Goal: Transaction & Acquisition: Book appointment/travel/reservation

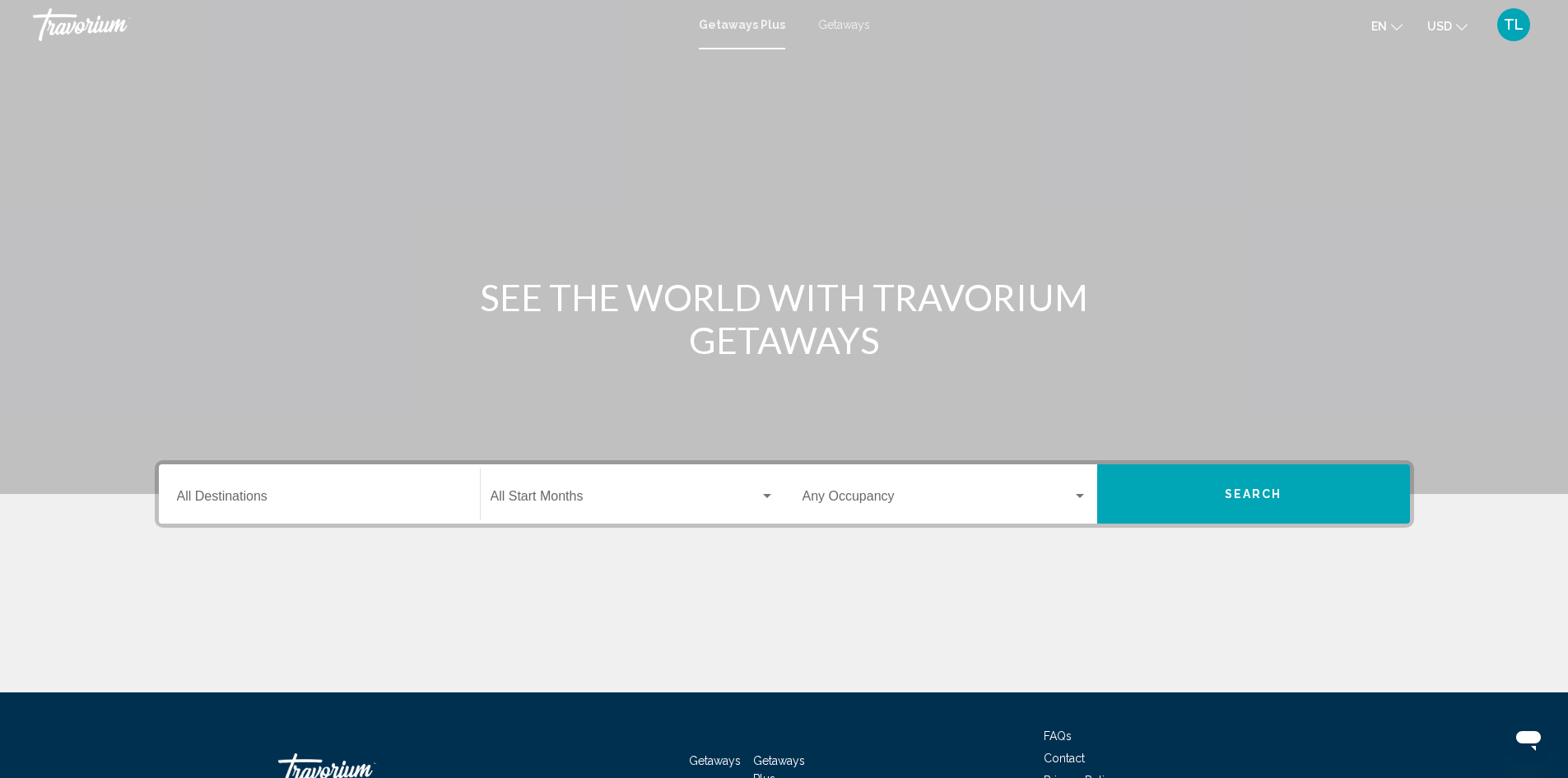
click at [207, 501] on input "Destination All Destinations" at bounding box center [319, 499] width 285 height 15
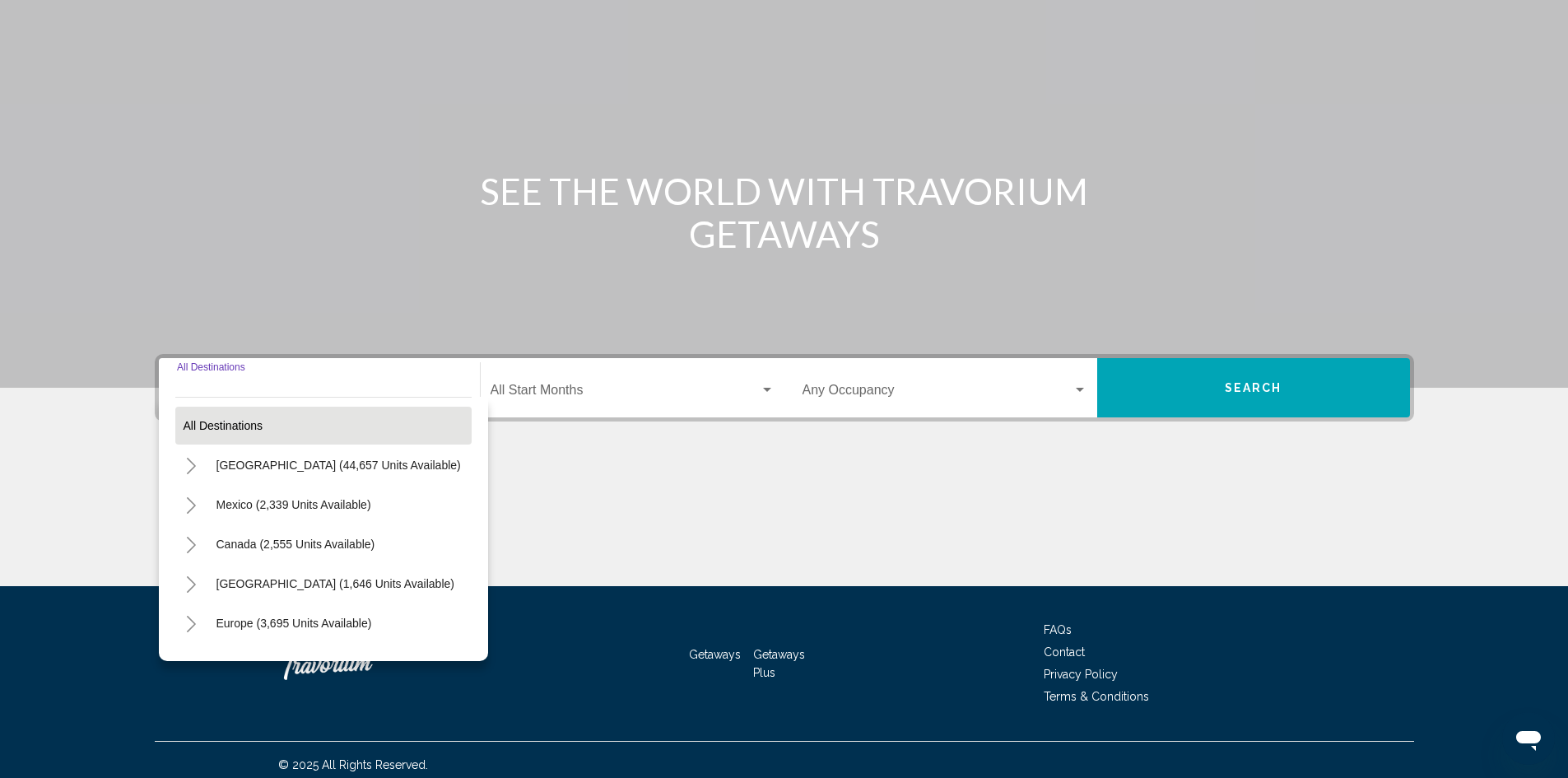
scroll to position [116, 0]
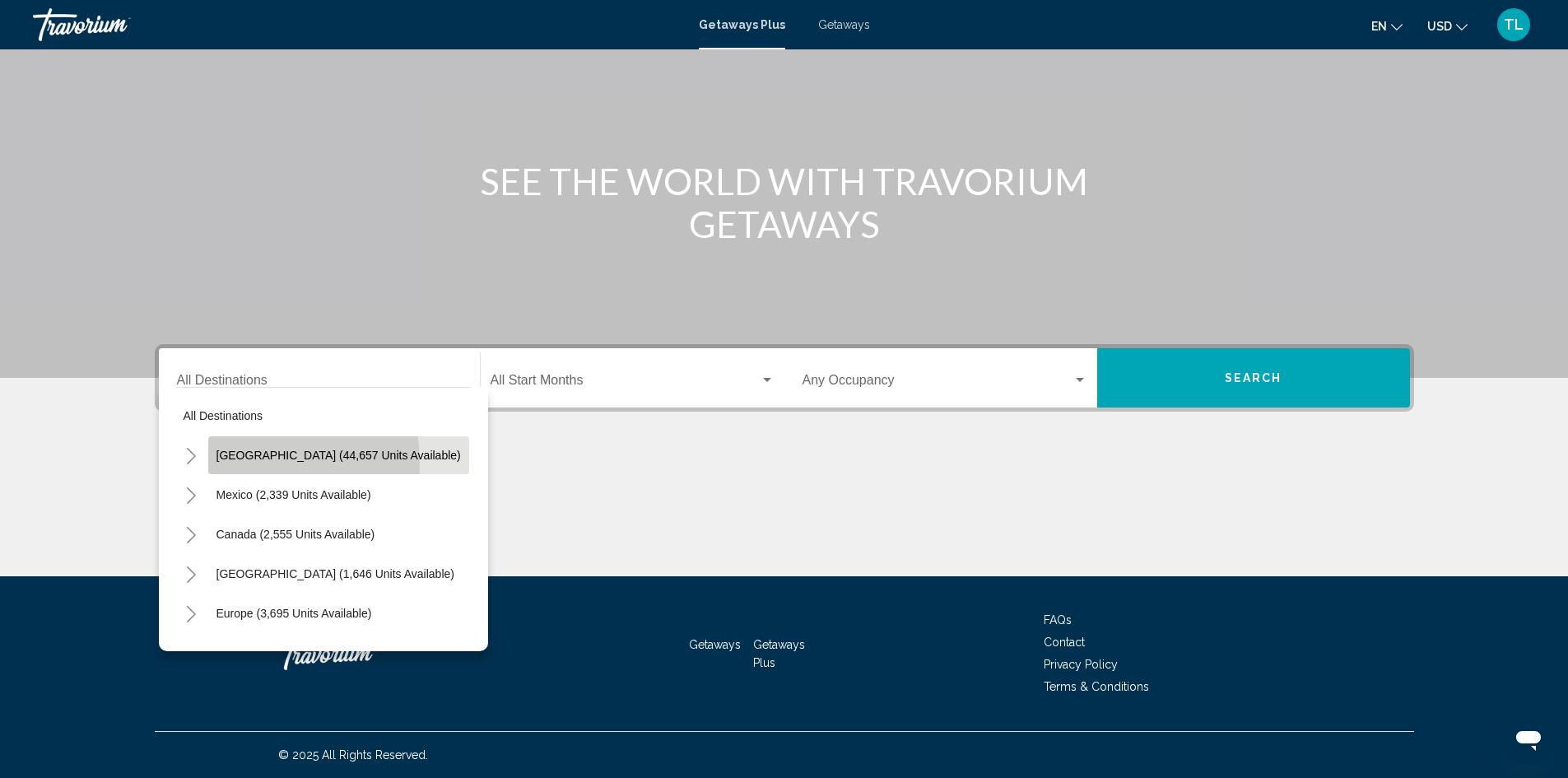
click at [233, 463] on button "[GEOGRAPHIC_DATA] (44,657 units available)" at bounding box center [338, 455] width 261 height 38
type input "**********"
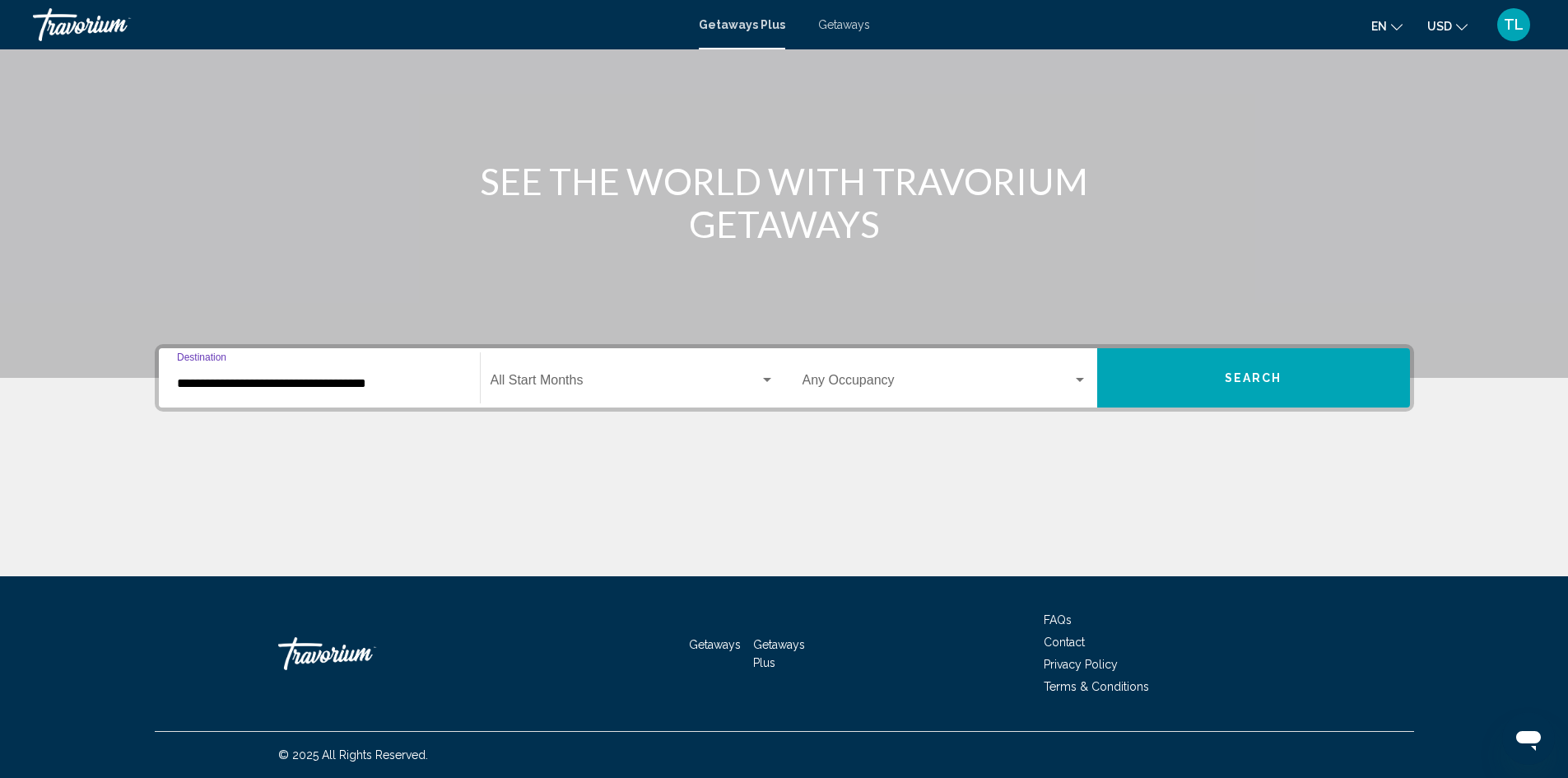
click at [559, 372] on div "Start Month All Start Months" at bounding box center [633, 377] width 284 height 52
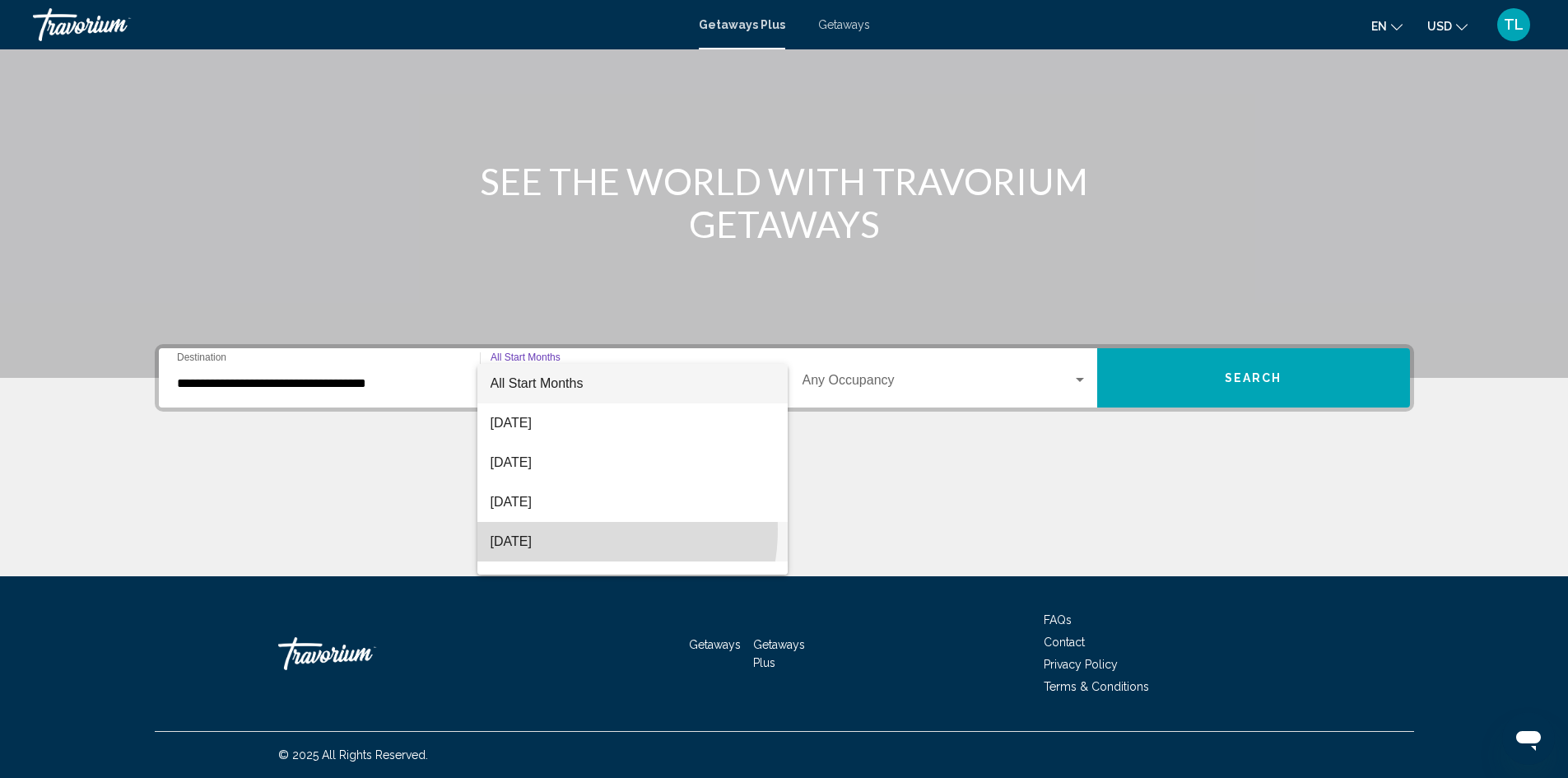
click at [577, 529] on span "[DATE]" at bounding box center [633, 541] width 284 height 39
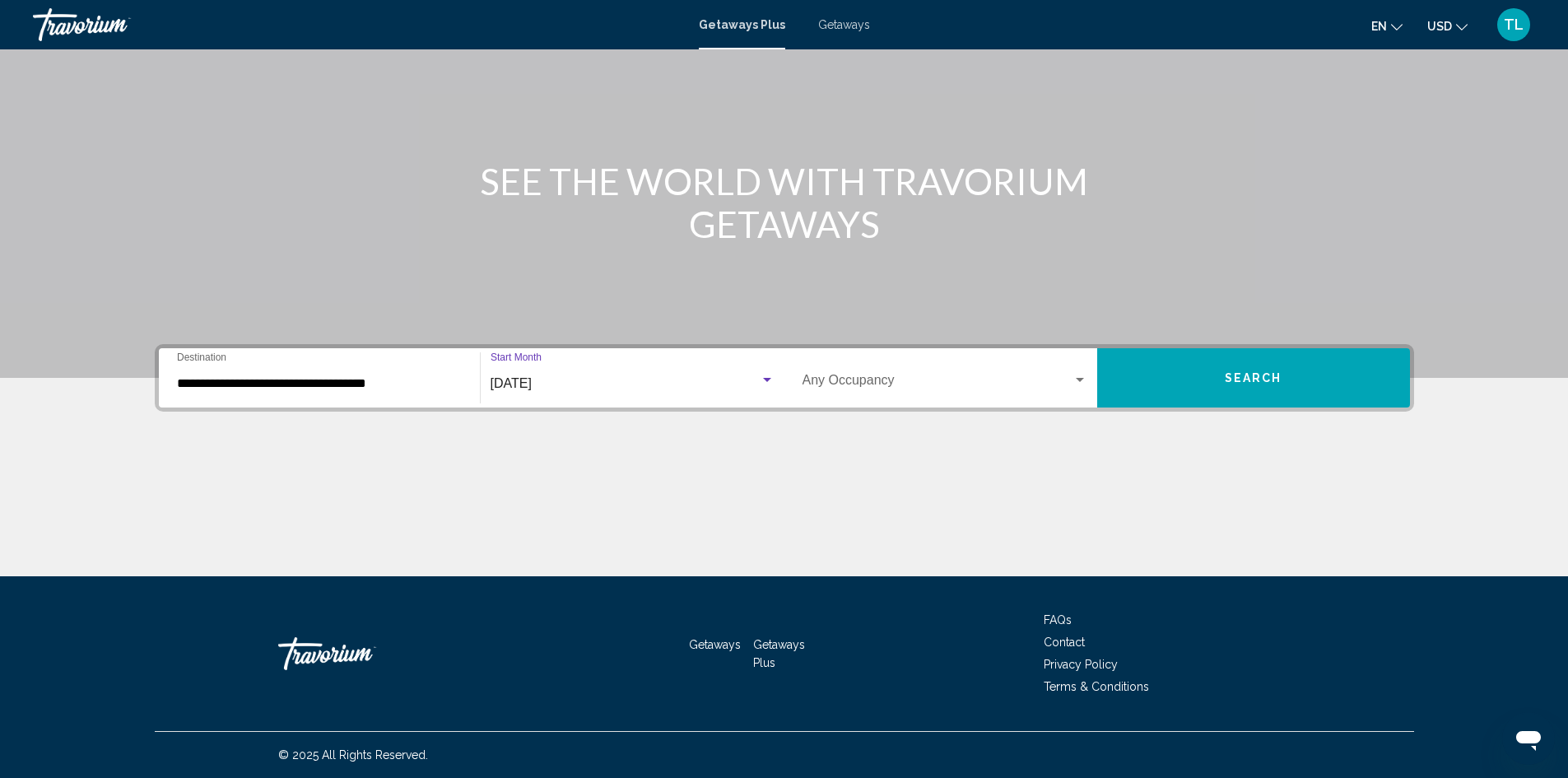
click at [944, 370] on div "Occupancy Any Occupancy" at bounding box center [945, 377] width 285 height 52
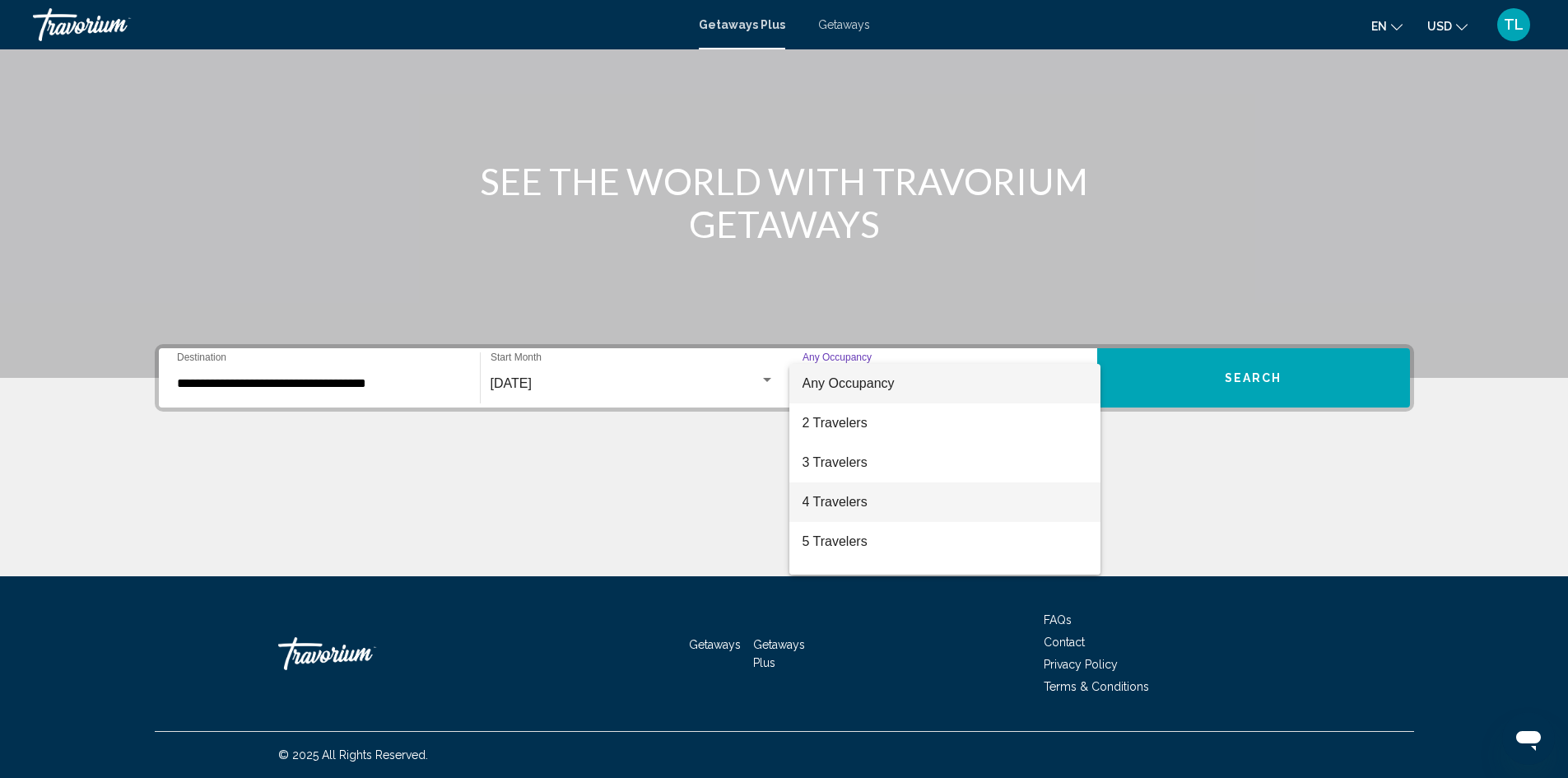
click at [866, 505] on span "4 Travelers" at bounding box center [945, 502] width 285 height 39
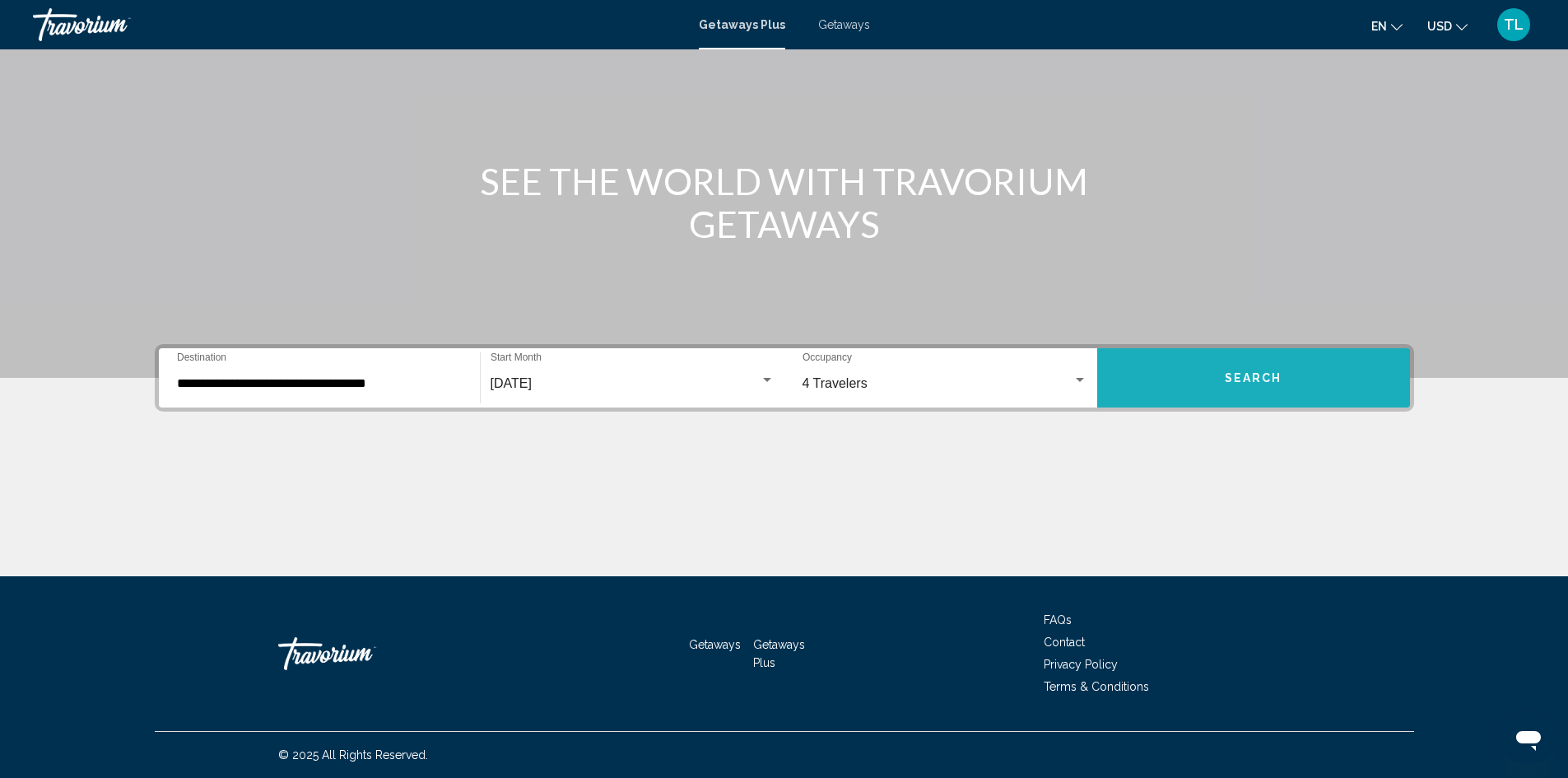
click at [1211, 384] on button "Search" at bounding box center [1253, 377] width 313 height 59
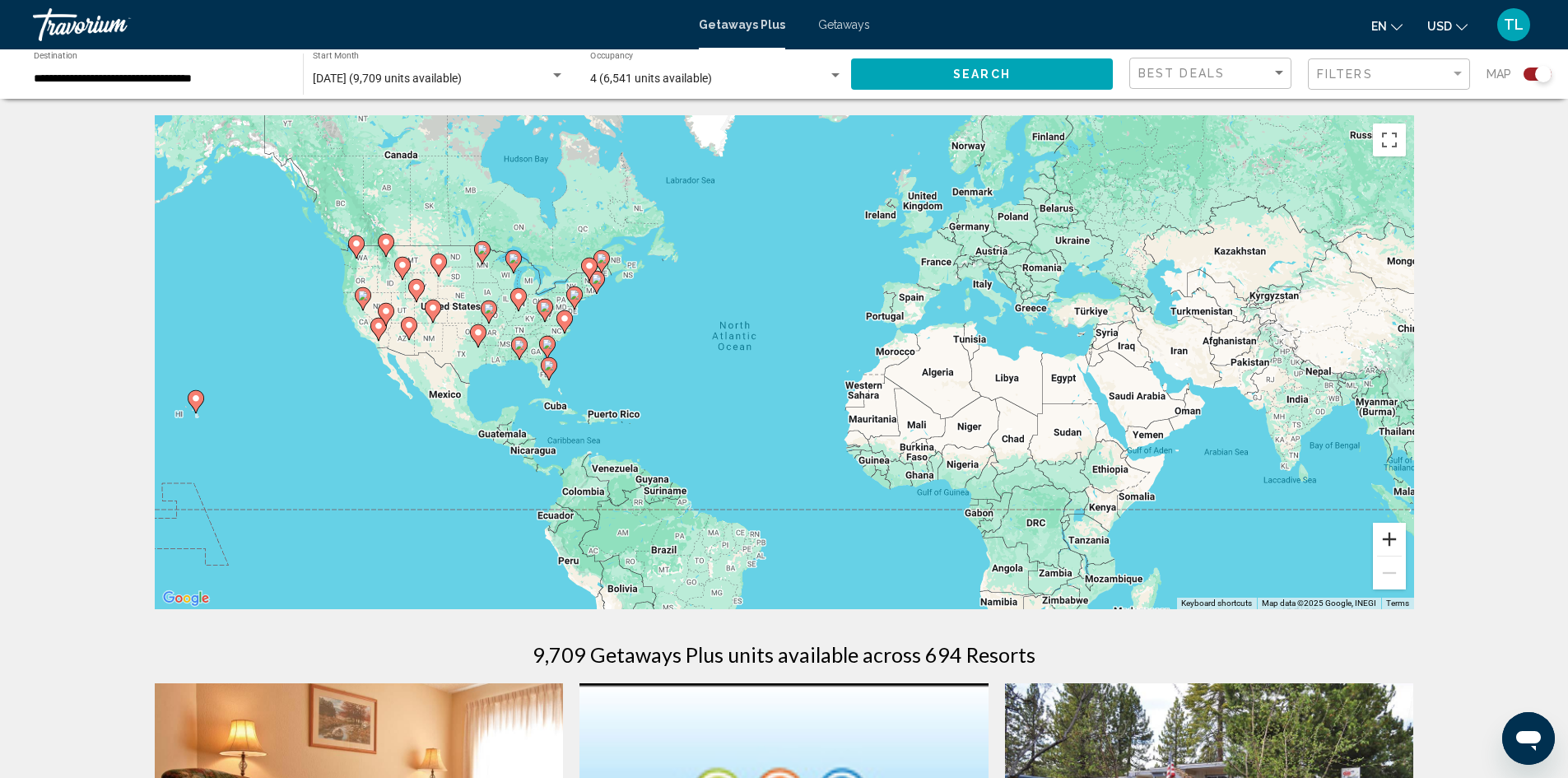
click at [1396, 536] on button "Zoom in" at bounding box center [1390, 539] width 33 height 33
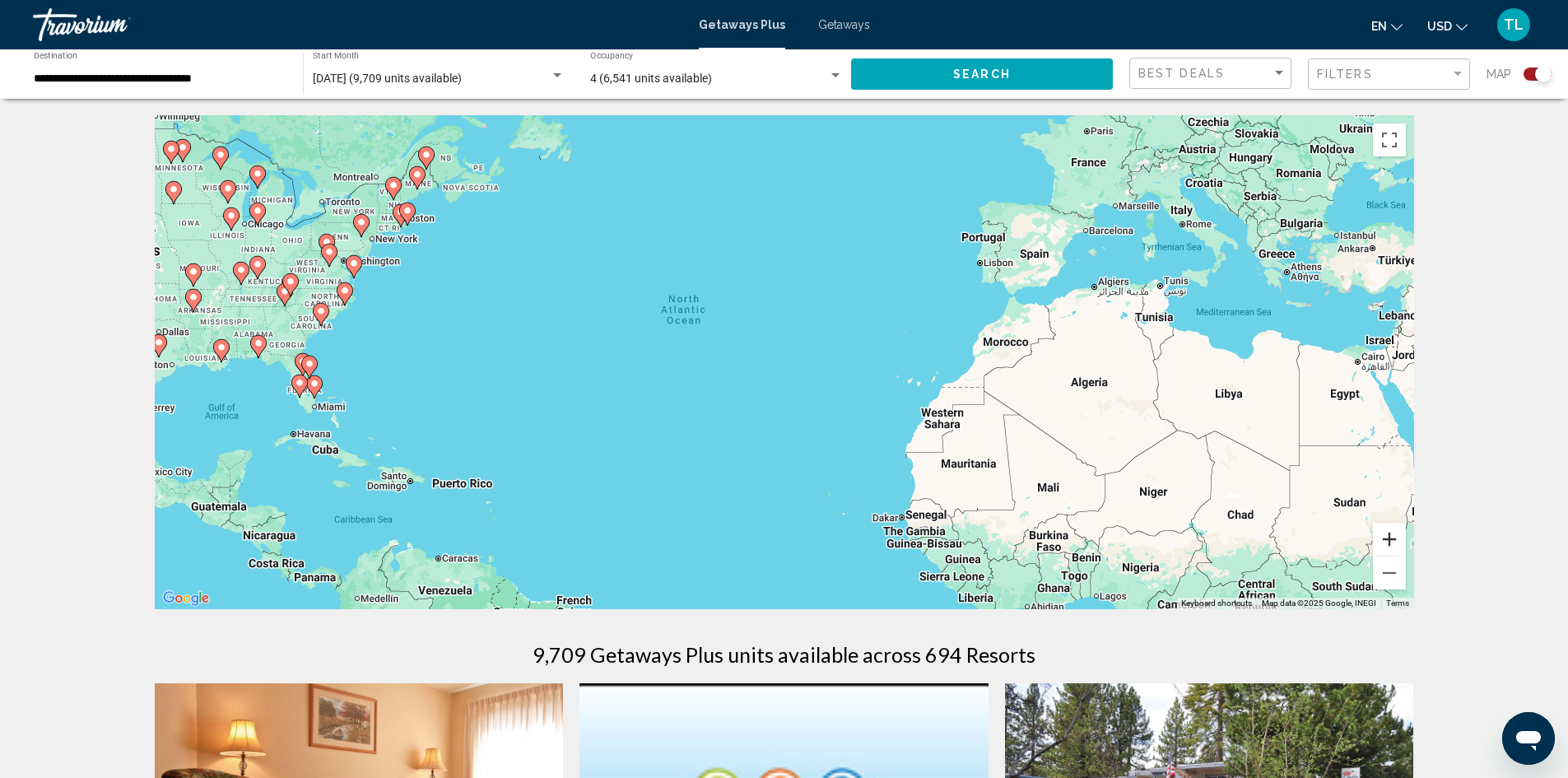
drag, startPoint x: 1396, startPoint y: 536, endPoint x: 1051, endPoint y: 459, distance: 353.5
click at [1395, 535] on button "Zoom in" at bounding box center [1390, 539] width 33 height 33
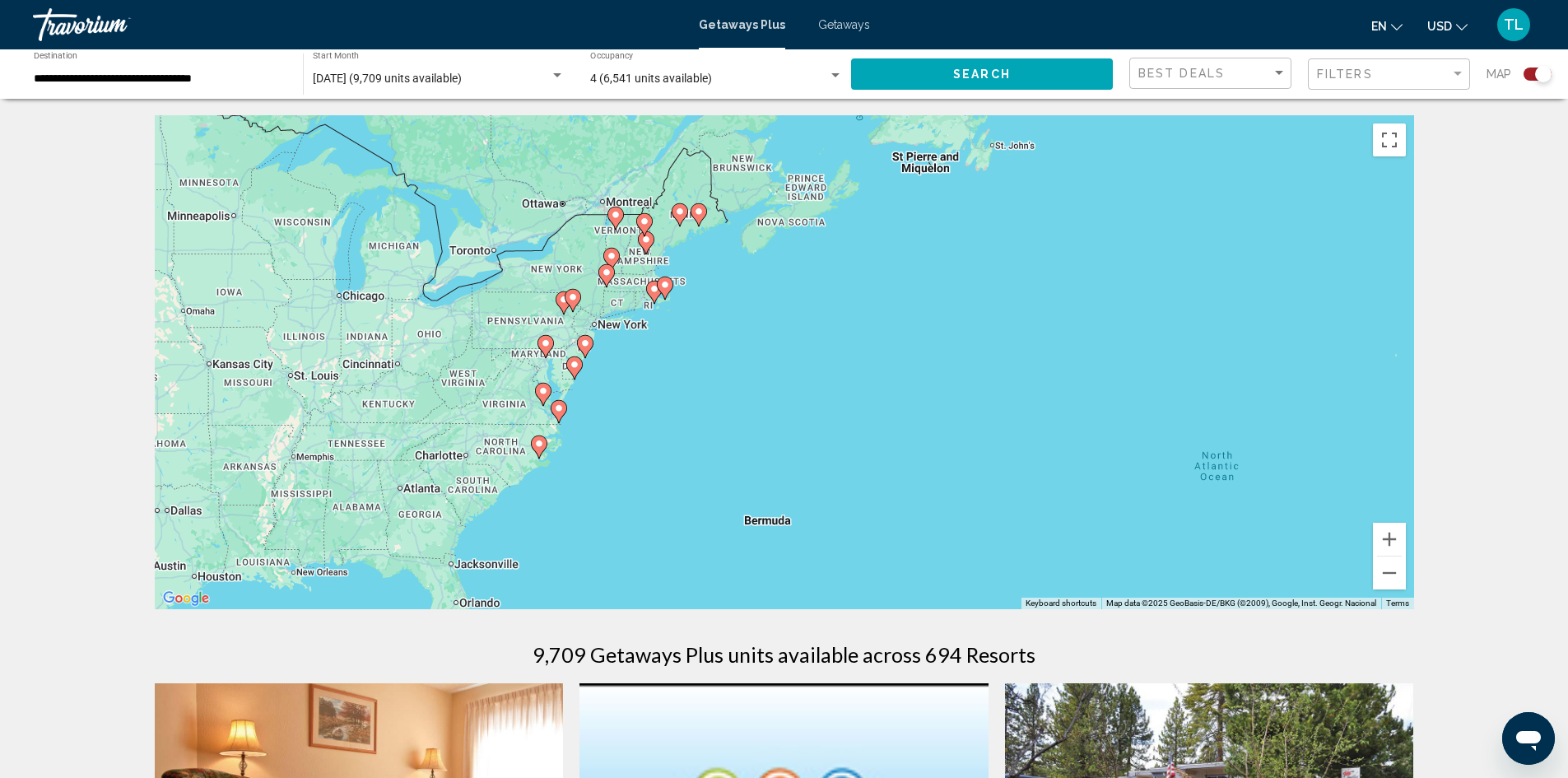
drag, startPoint x: 309, startPoint y: 383, endPoint x: 944, endPoint y: 599, distance: 670.7
click at [944, 599] on div "To activate drag with keyboard, press Alt + Enter. Once in keyboard drag state,…" at bounding box center [784, 363] width 1259 height 494
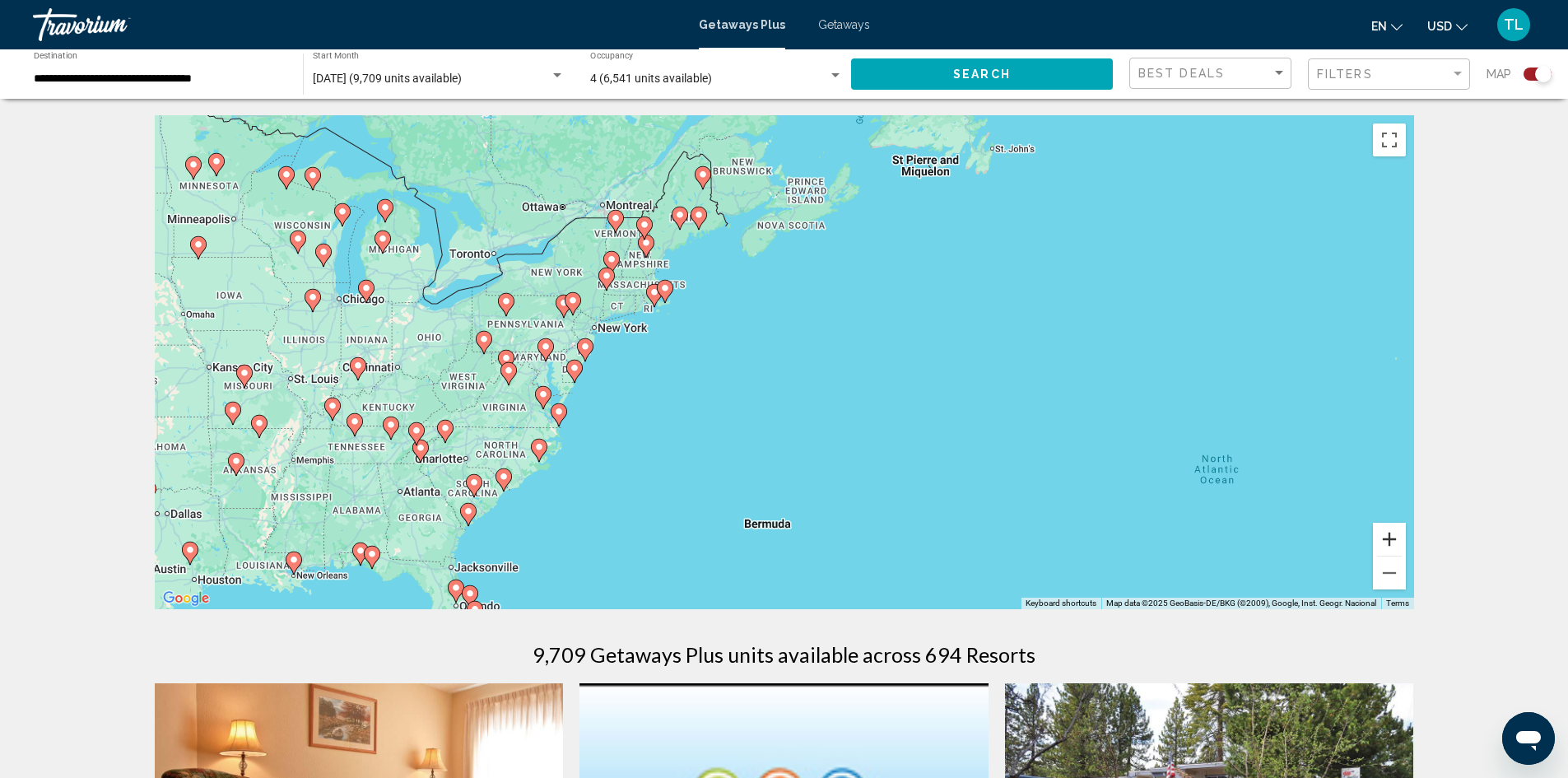
click at [1390, 542] on button "Zoom in" at bounding box center [1390, 539] width 33 height 33
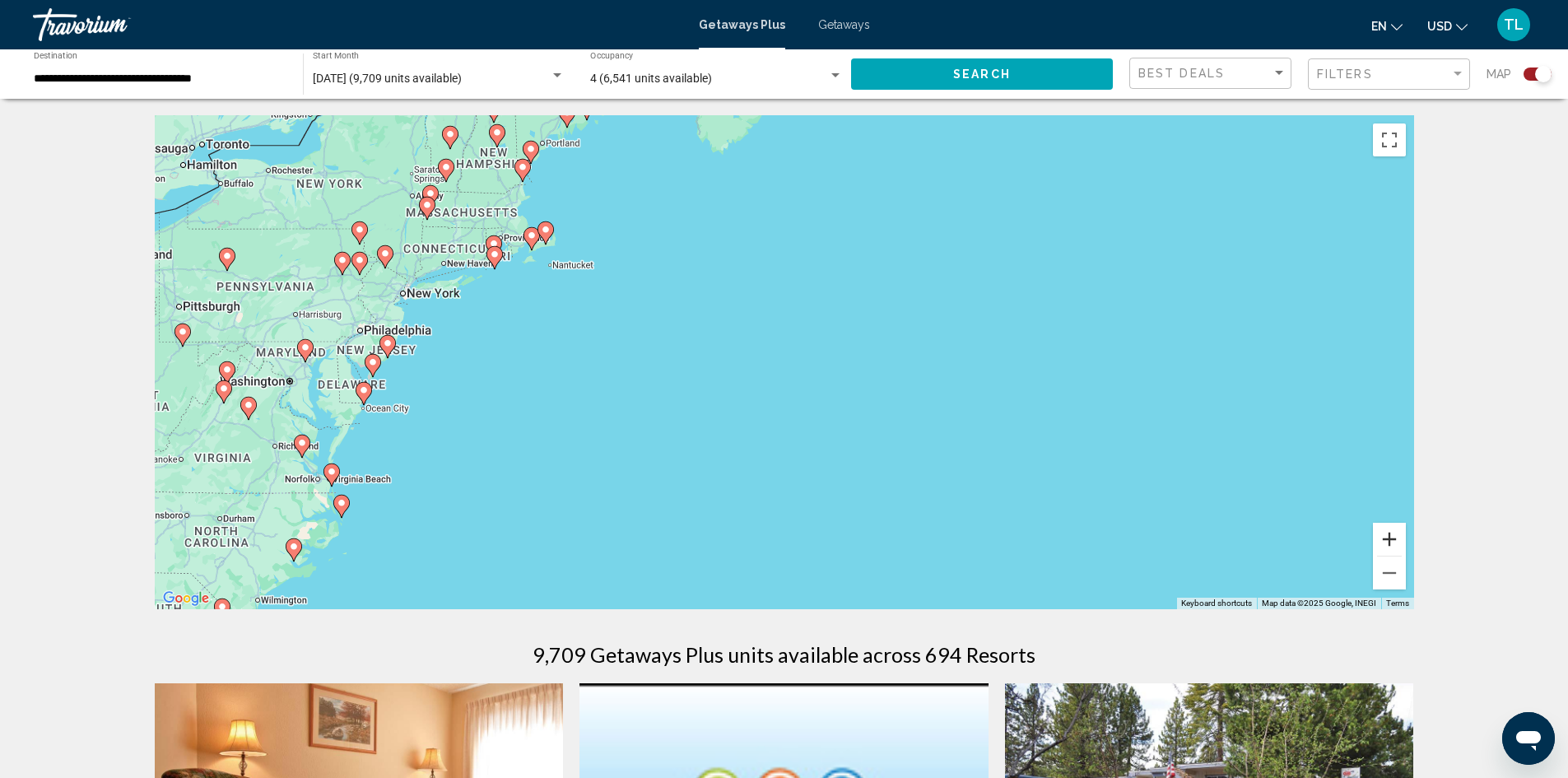
click at [1394, 537] on button "Zoom in" at bounding box center [1390, 539] width 33 height 33
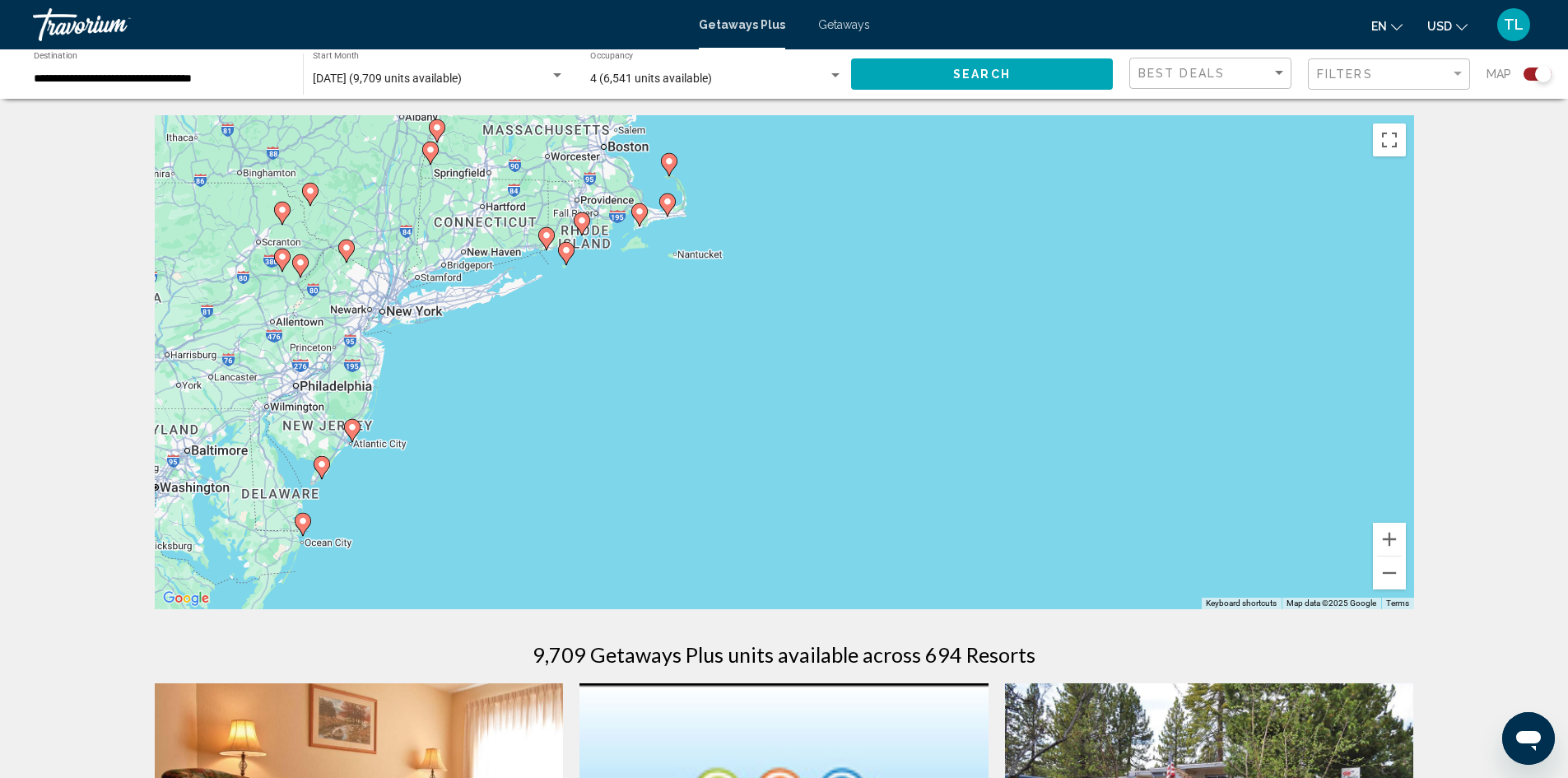
drag, startPoint x: 623, startPoint y: 393, endPoint x: 983, endPoint y: 482, distance: 370.8
click at [983, 482] on div "To activate drag with keyboard, press Alt + Enter. Once in keyboard drag state,…" at bounding box center [784, 363] width 1259 height 494
click at [342, 255] on icon "Main content" at bounding box center [346, 251] width 17 height 24
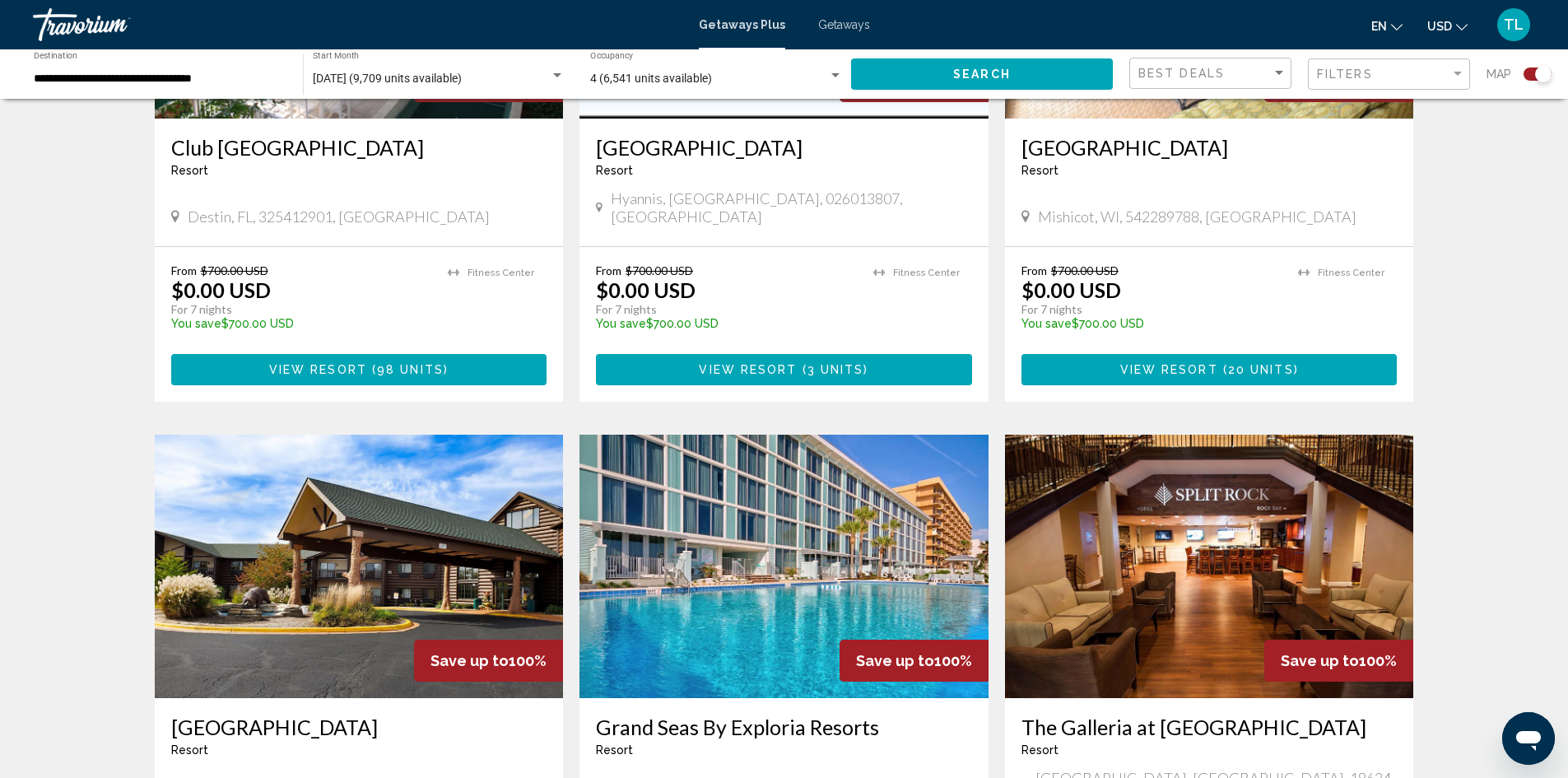
scroll to position [1235, 0]
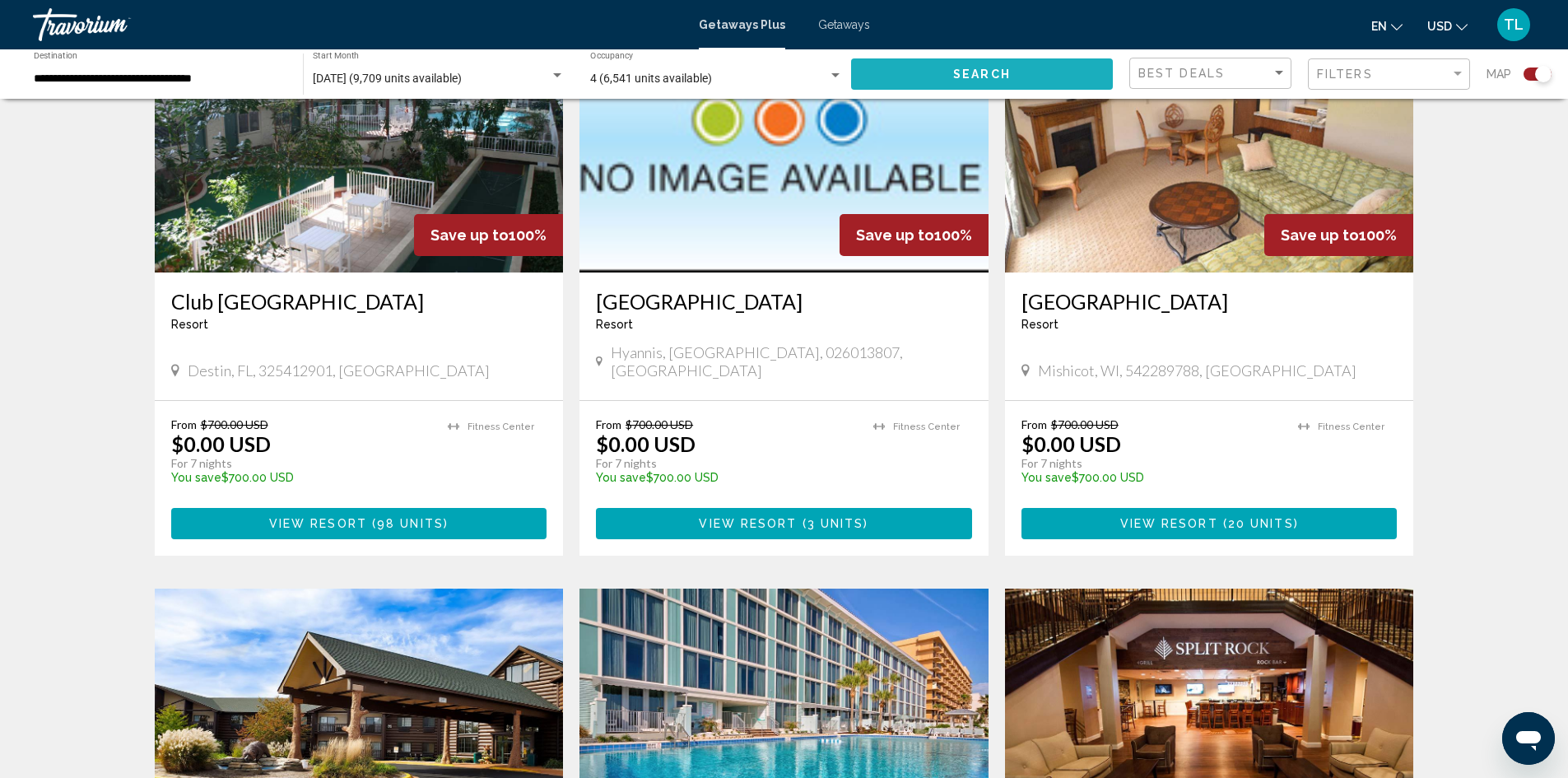
click at [939, 68] on button "Search" at bounding box center [981, 73] width 262 height 30
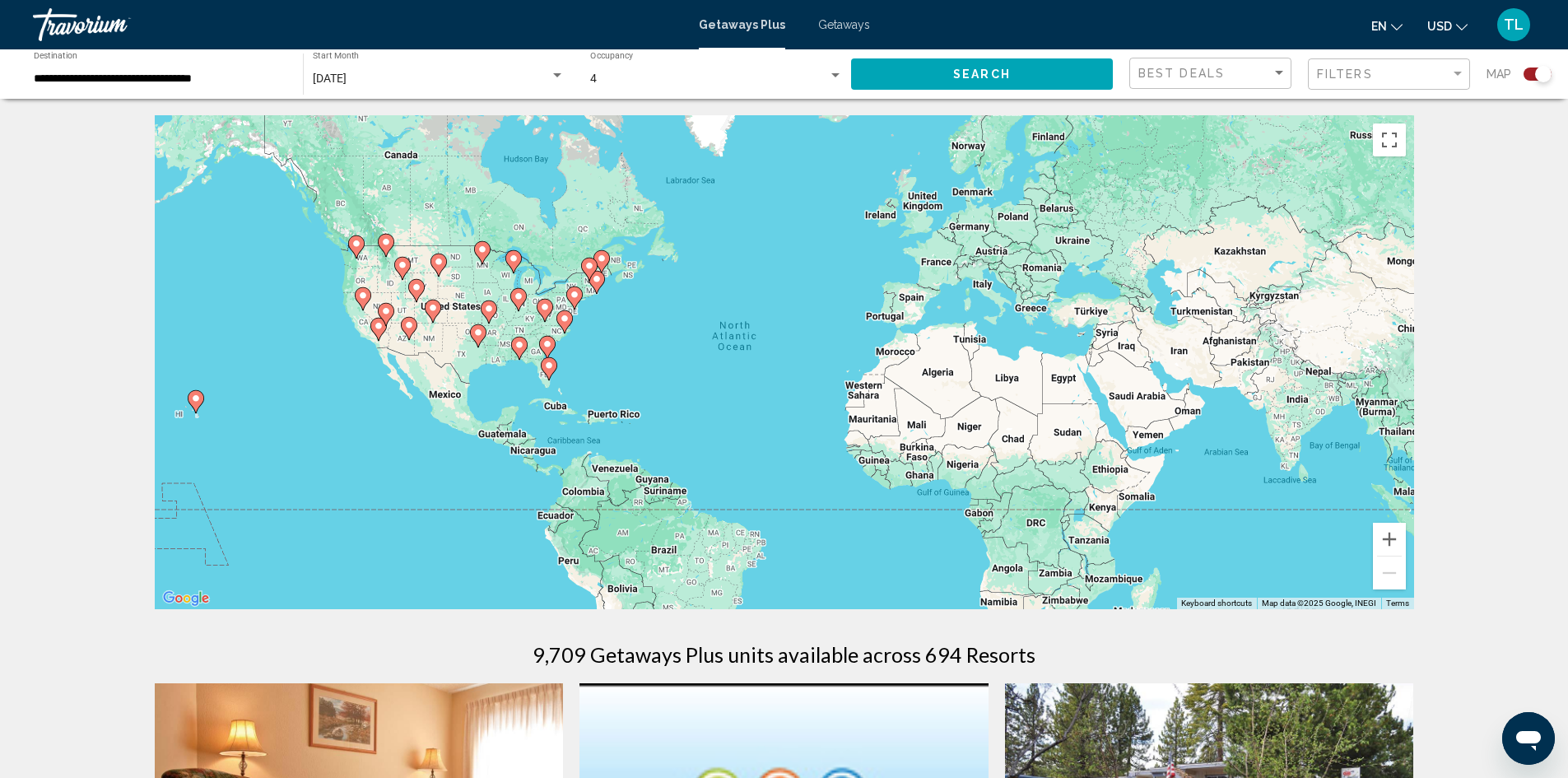
click at [832, 22] on span "Getaways" at bounding box center [844, 24] width 52 height 13
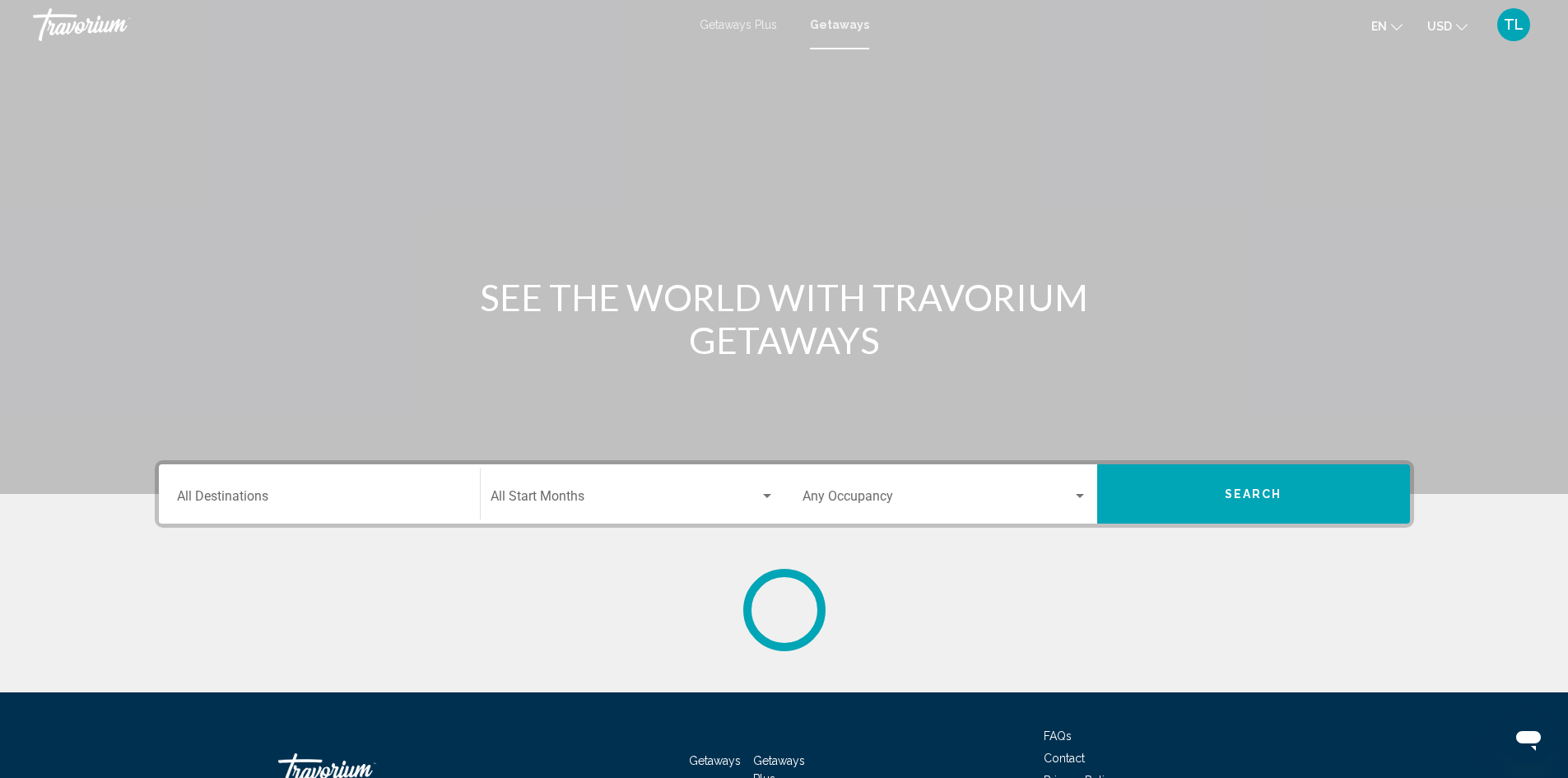
click at [312, 476] on div "Destination All Destinations" at bounding box center [319, 494] width 285 height 52
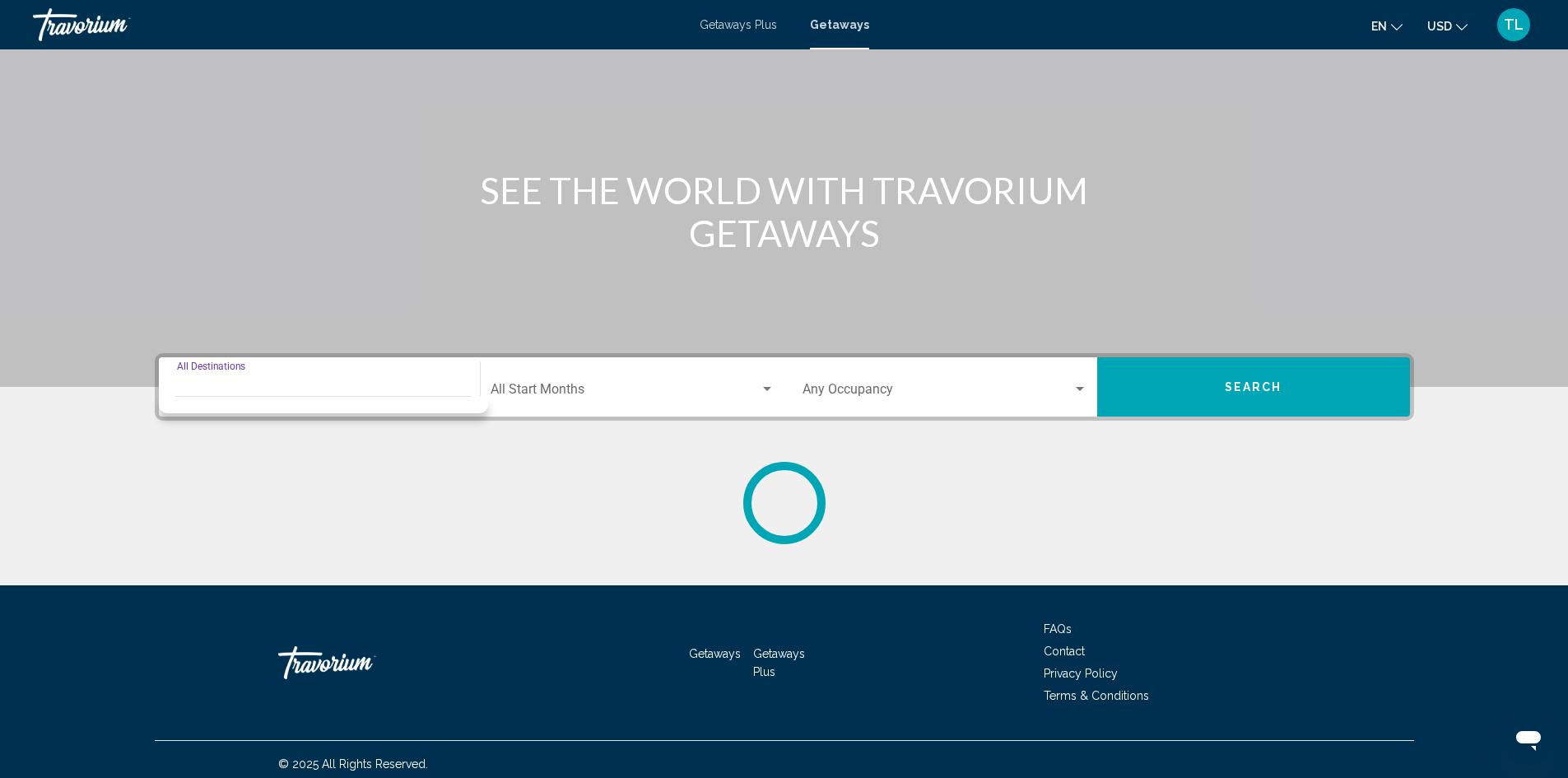
scroll to position [116, 0]
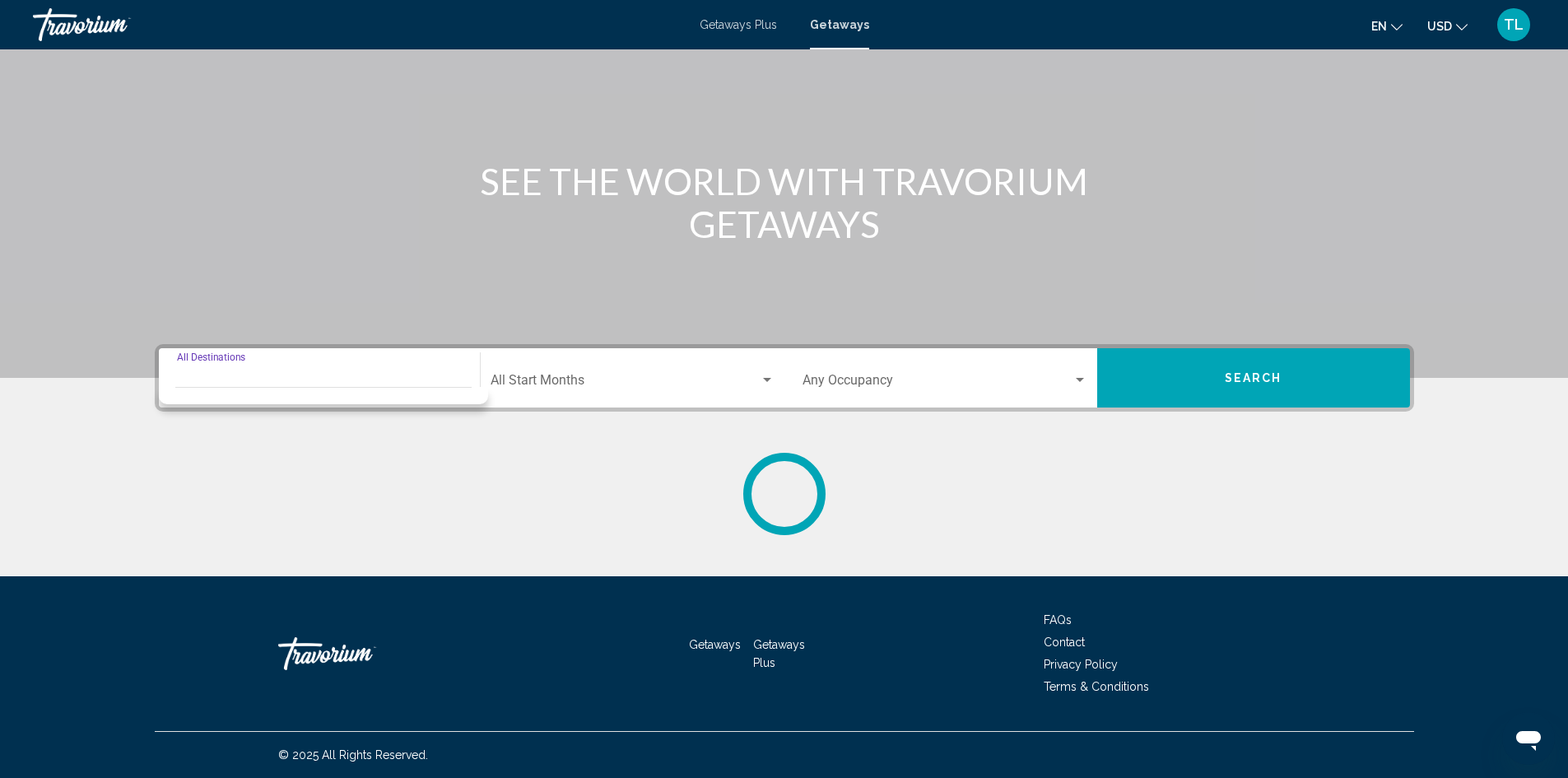
click at [268, 382] on input "Destination All Destinations" at bounding box center [319, 383] width 285 height 15
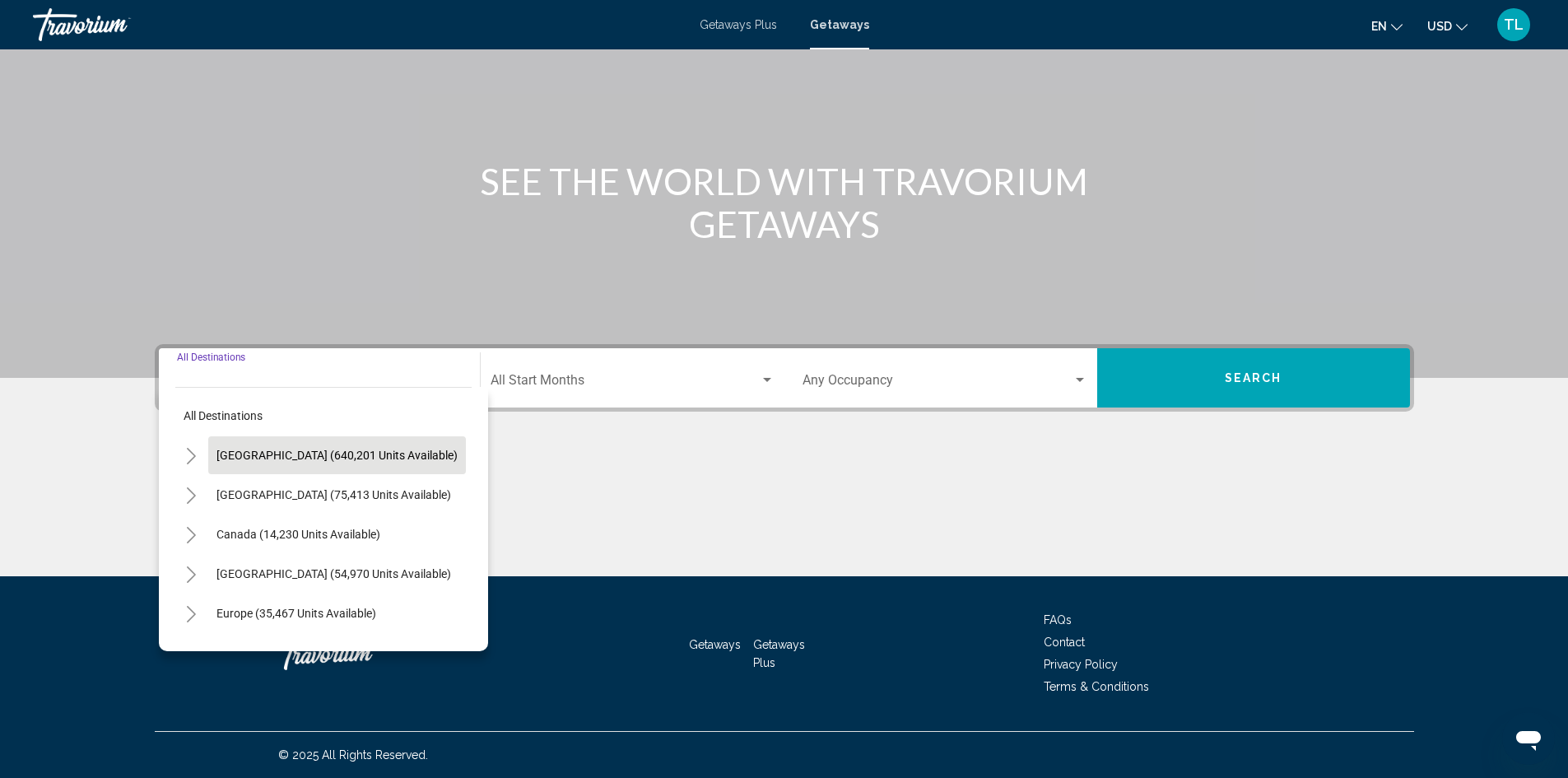
click at [297, 449] on span "[GEOGRAPHIC_DATA] (640,201 units available)" at bounding box center [337, 455] width 241 height 13
type input "**********"
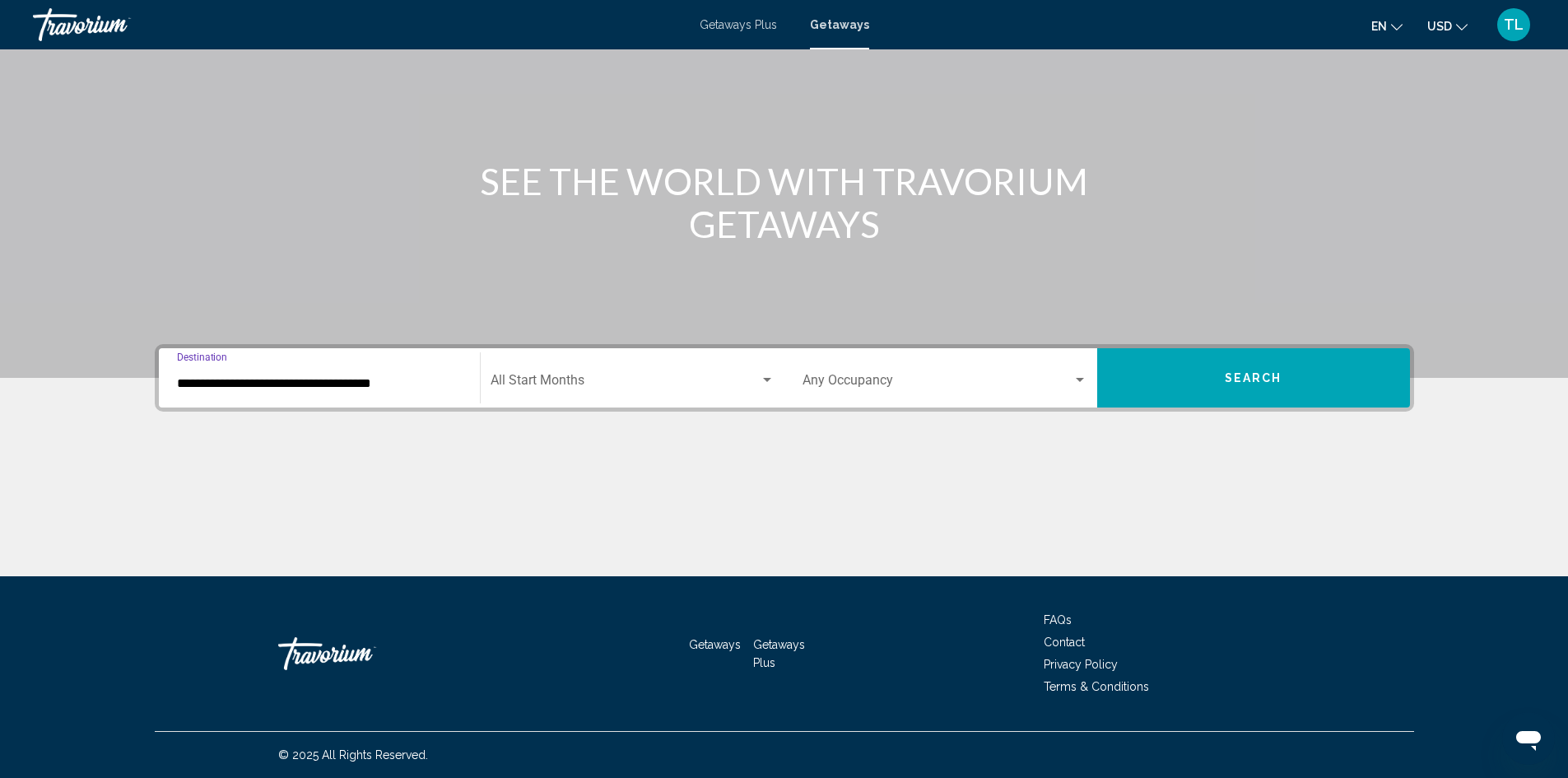
click at [539, 383] on span "Search widget" at bounding box center [625, 383] width 270 height 15
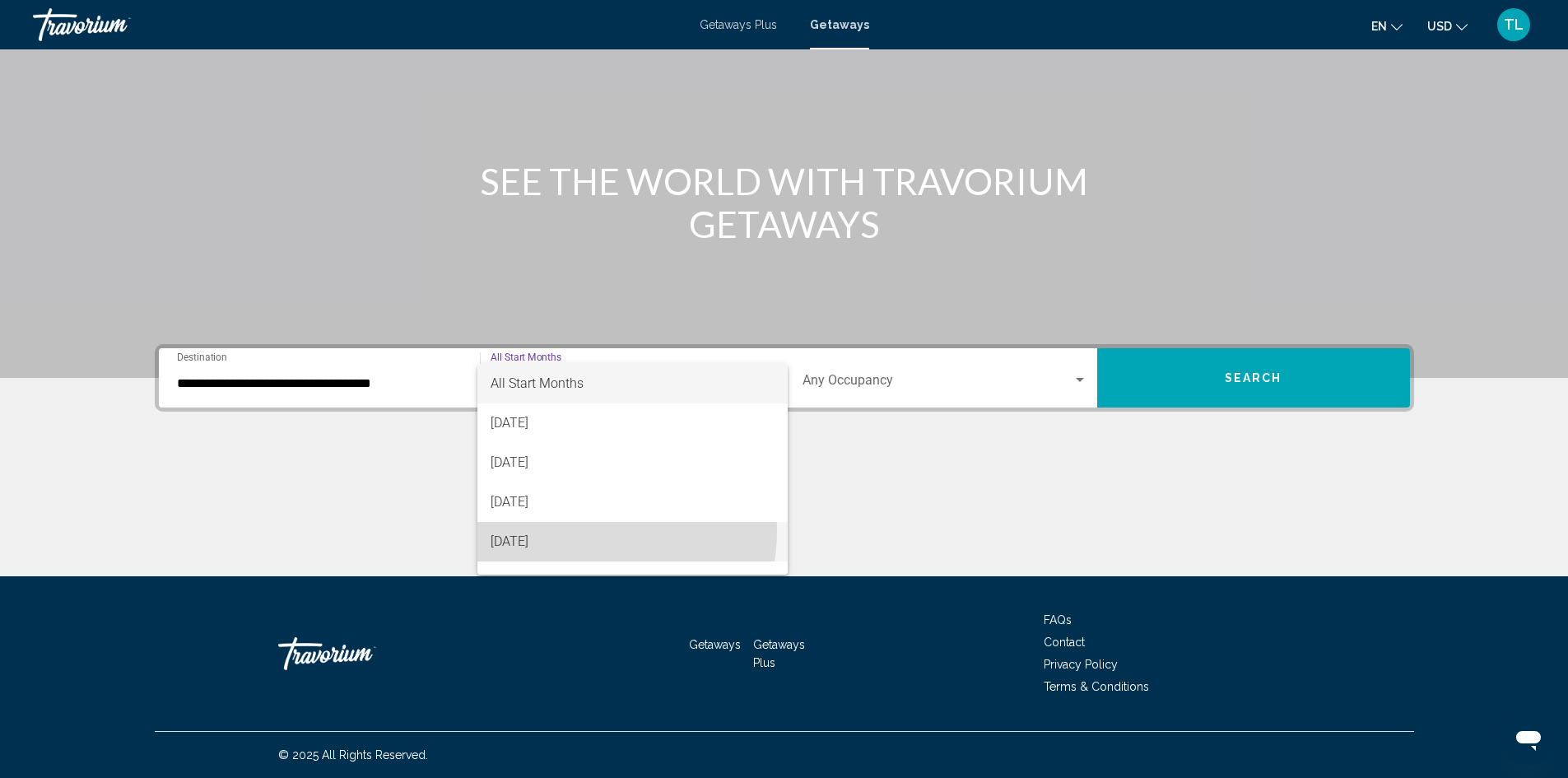
click at [590, 531] on span "[DATE]" at bounding box center [633, 541] width 284 height 39
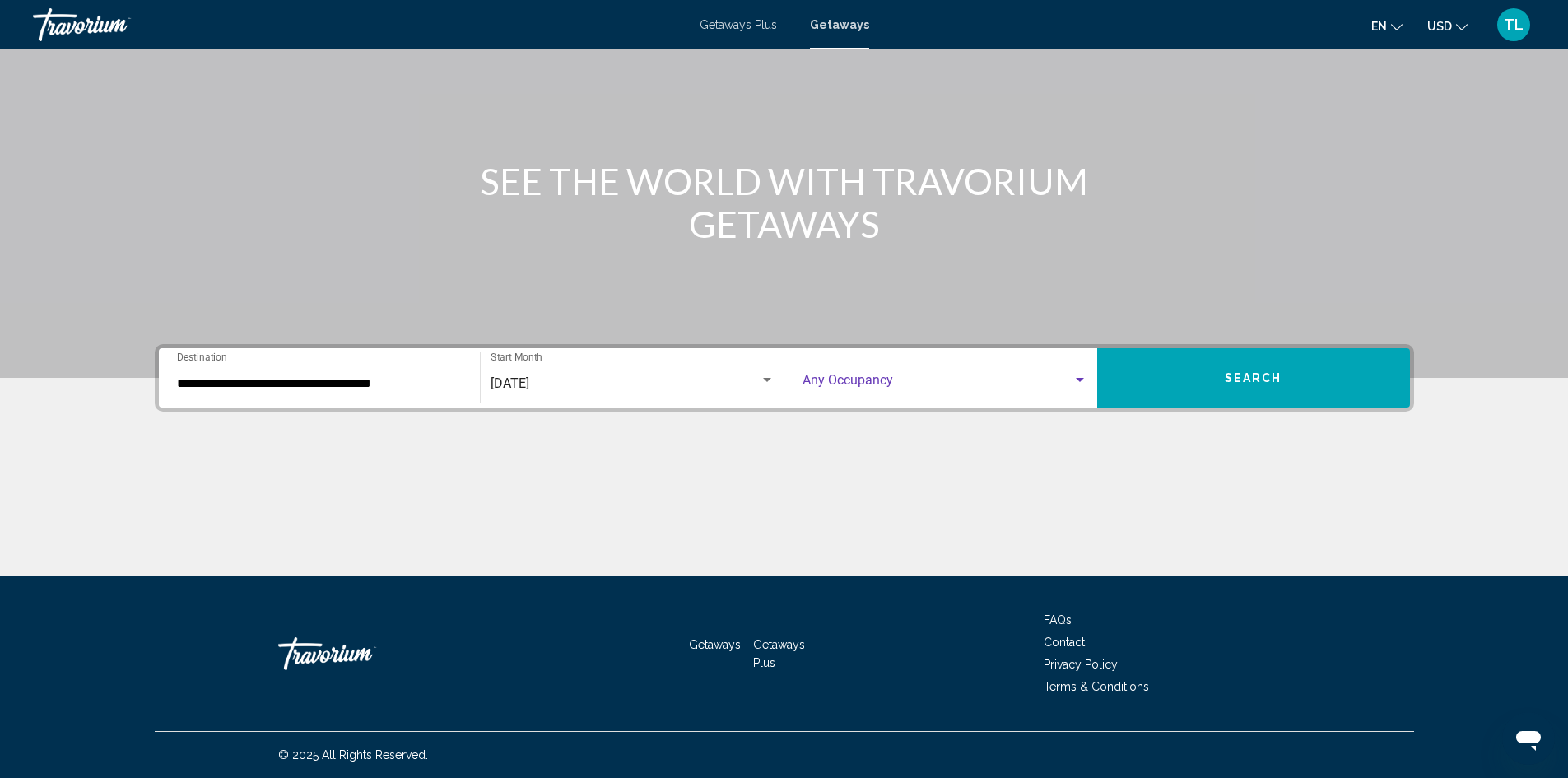
click at [912, 387] on span "Search widget" at bounding box center [937, 383] width 270 height 15
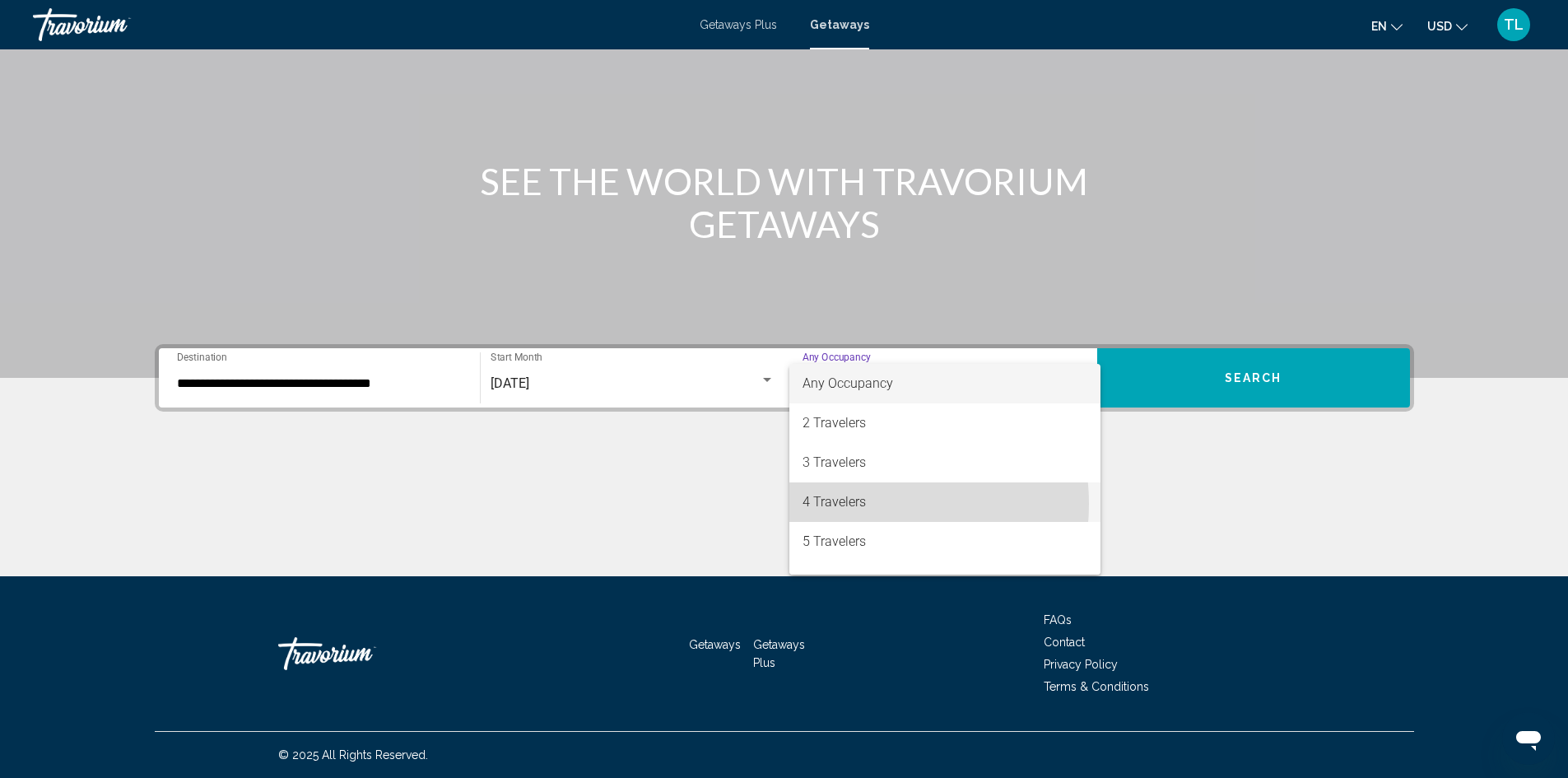
click at [863, 504] on span "4 Travelers" at bounding box center [945, 502] width 285 height 39
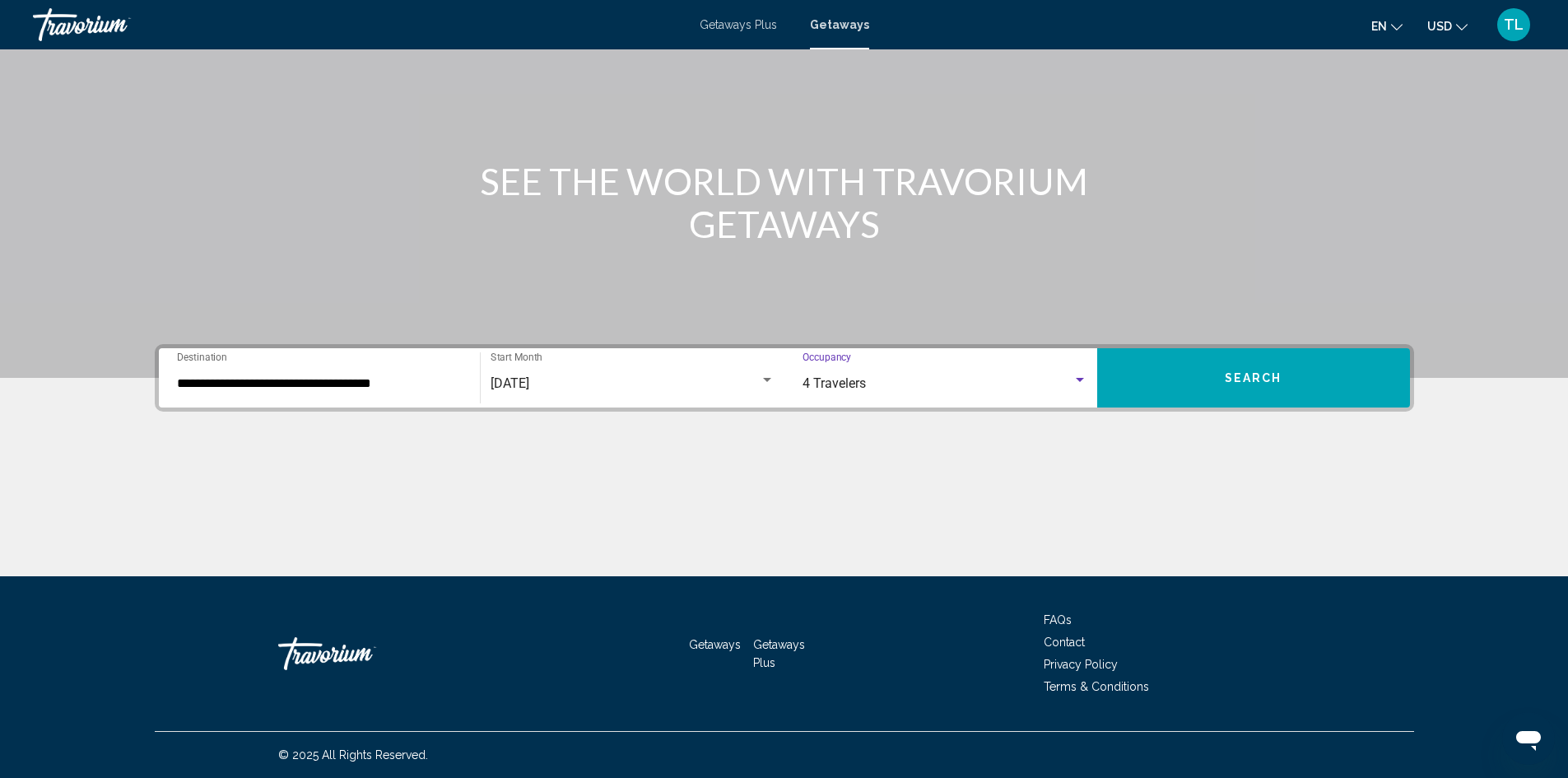
click at [1223, 378] on button "Search" at bounding box center [1253, 377] width 313 height 59
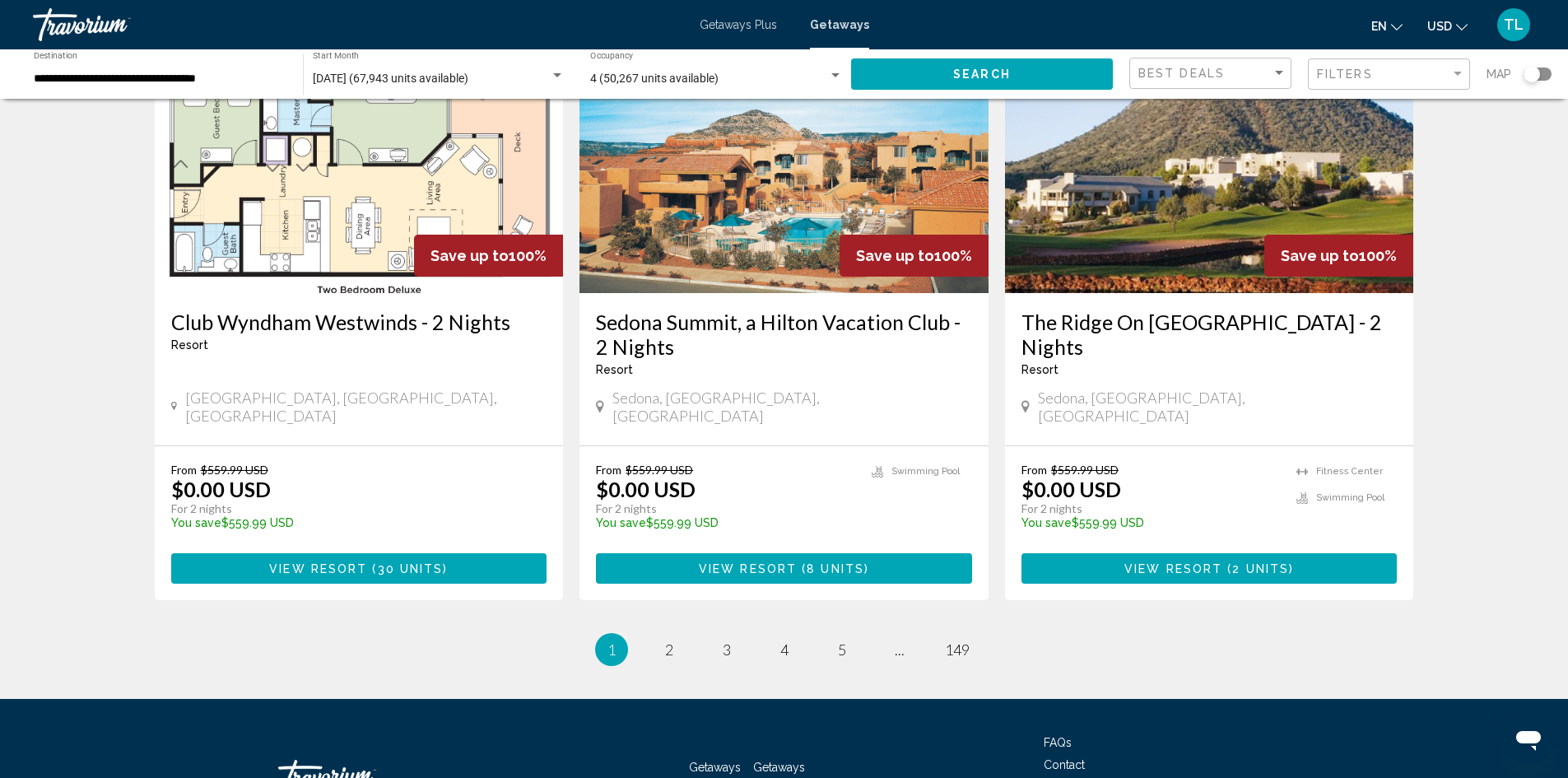
scroll to position [1955, 0]
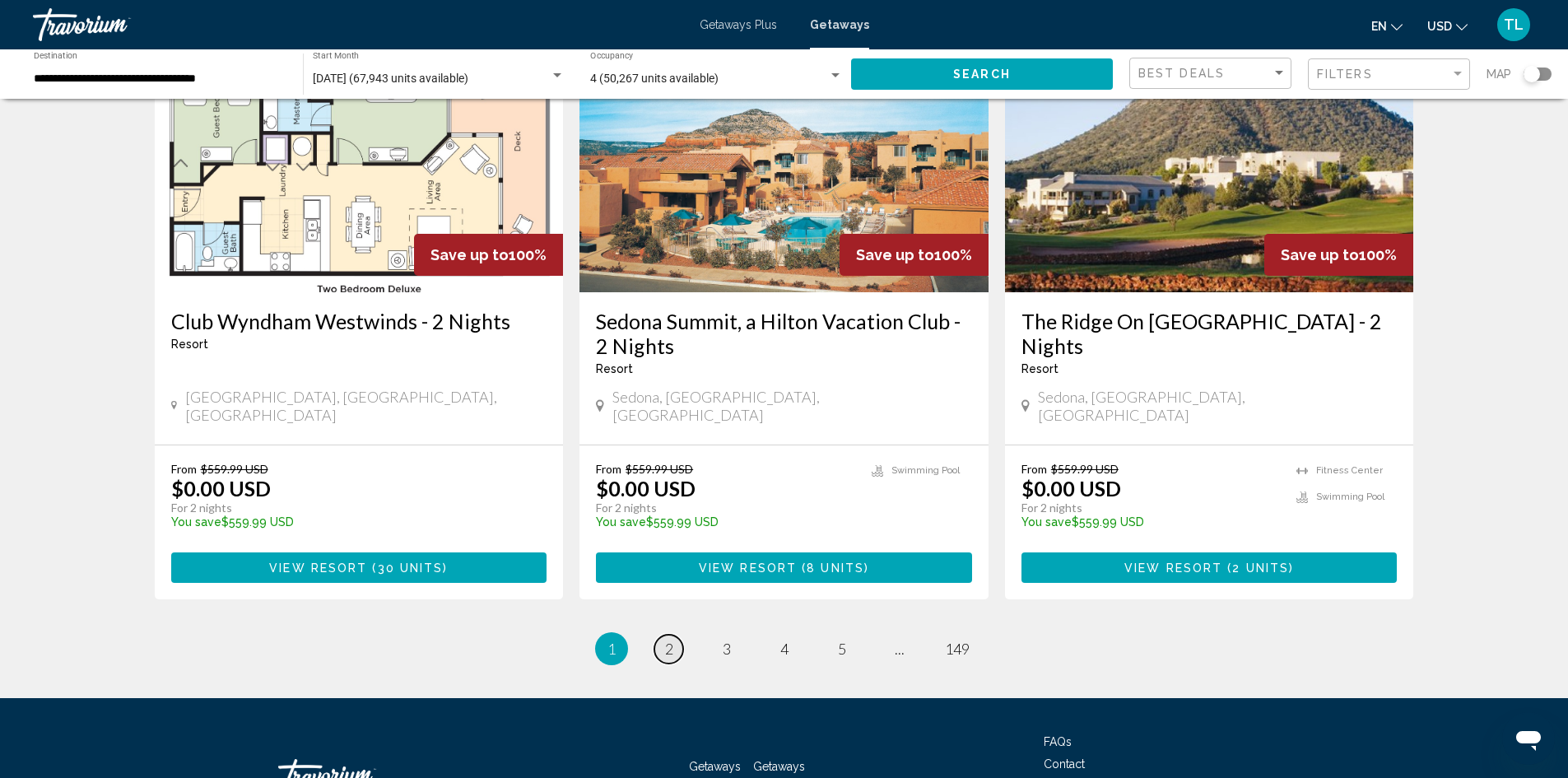
click at [659, 635] on link "page 2" at bounding box center [668, 649] width 28 height 28
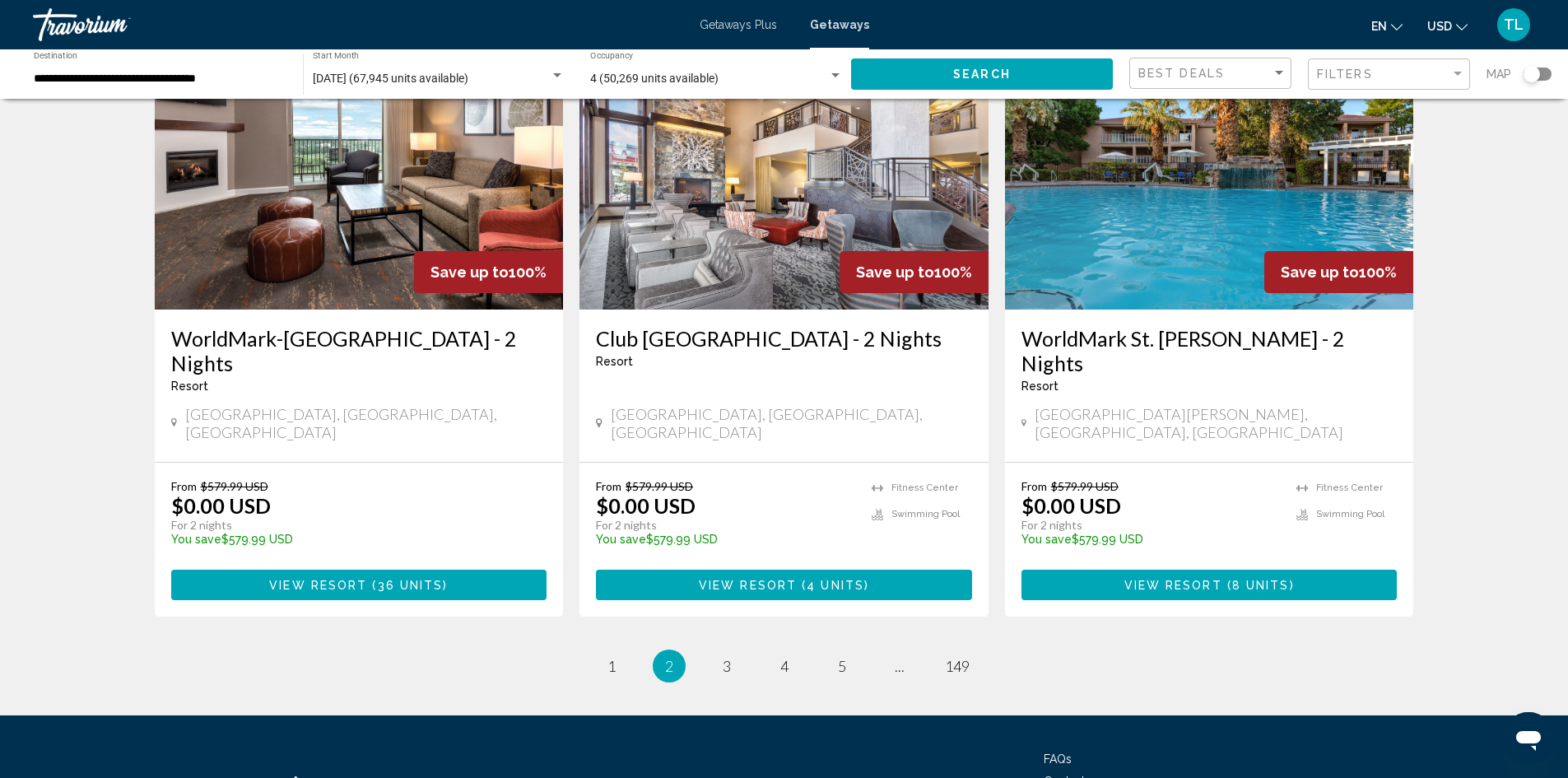
scroll to position [1979, 0]
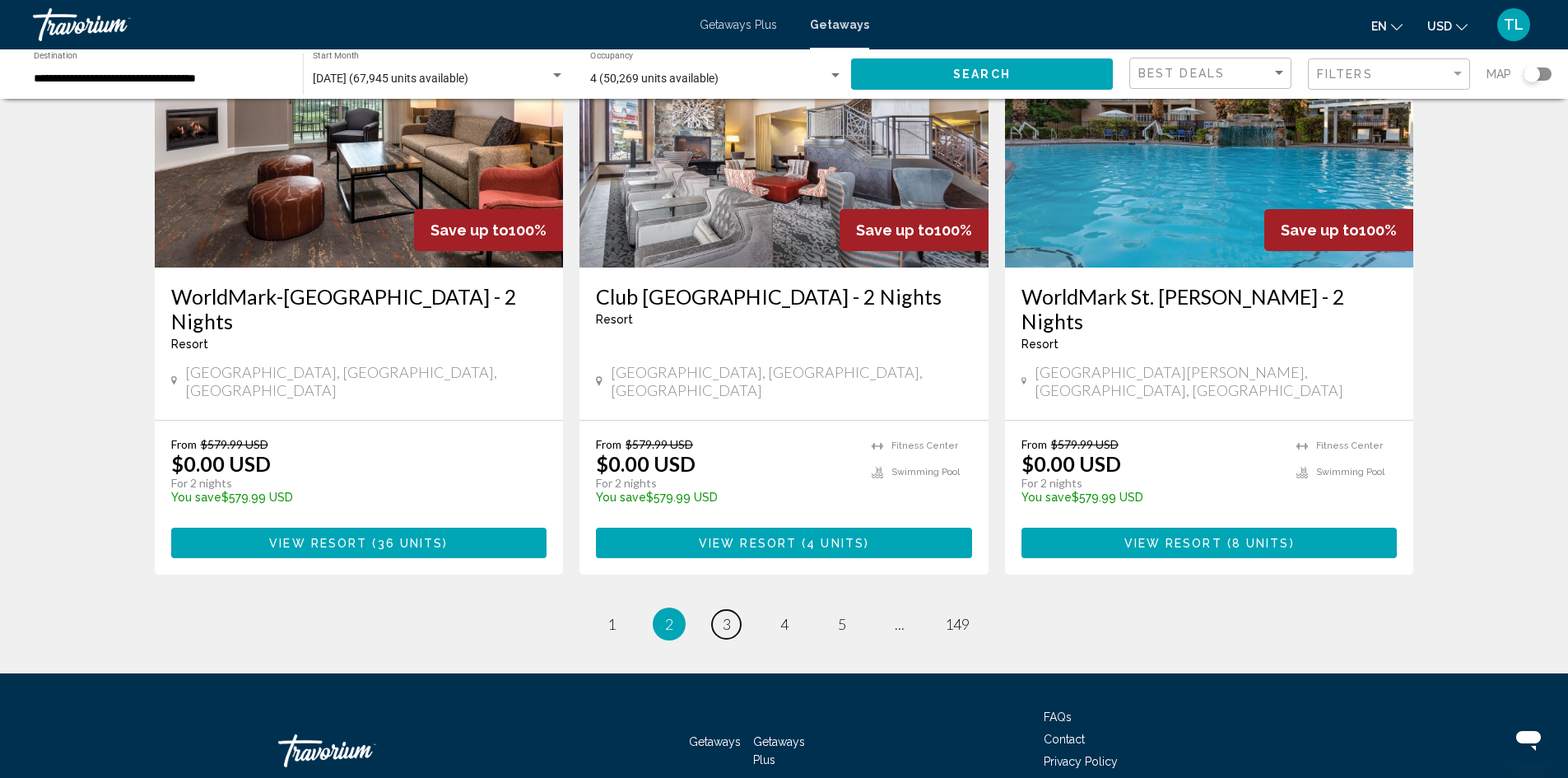
click at [726, 614] on span "3" at bounding box center [726, 623] width 8 height 18
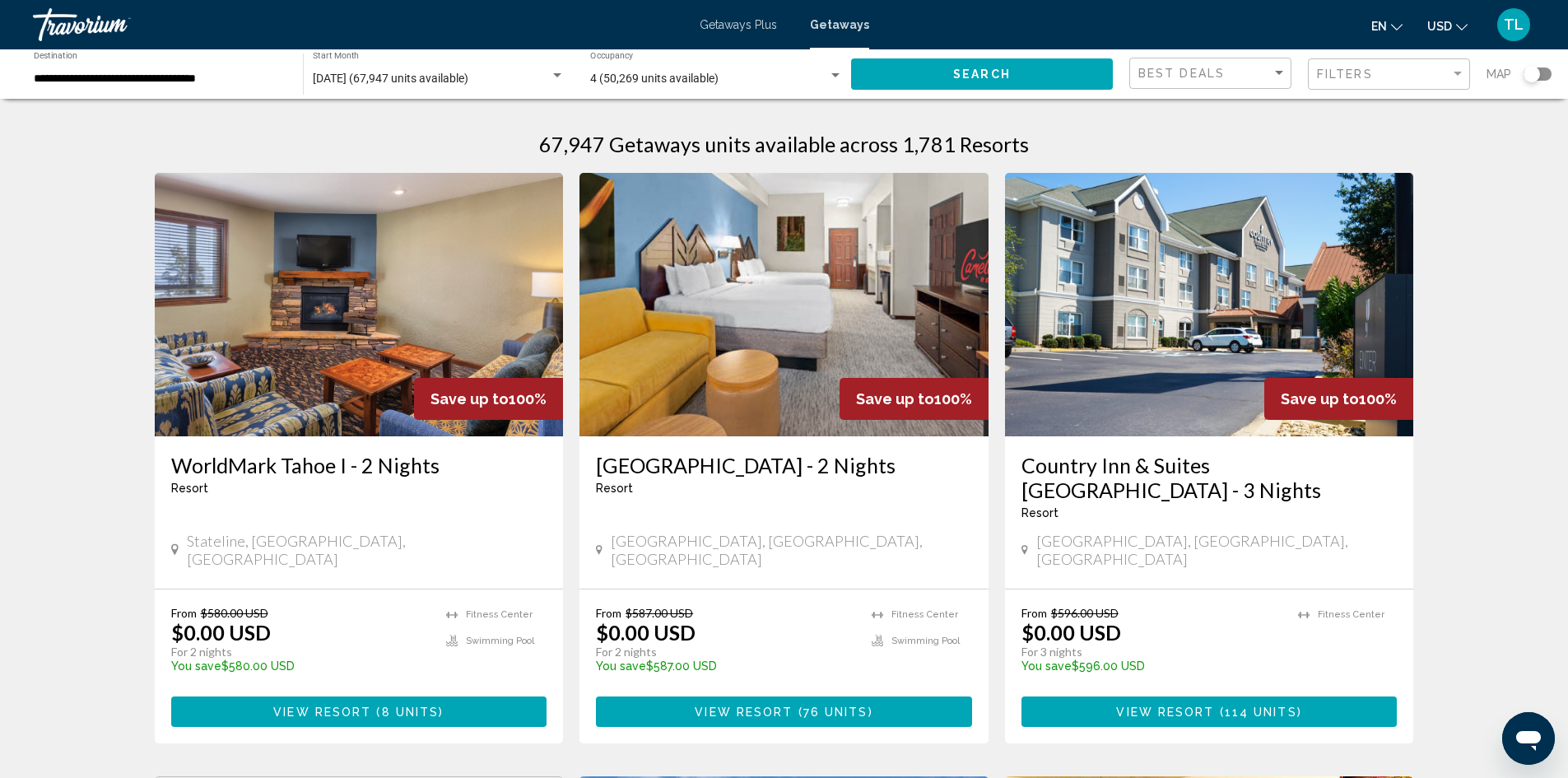
click at [1498, 75] on span "Map" at bounding box center [1498, 74] width 24 height 24
drag, startPoint x: 1531, startPoint y: 75, endPoint x: 1554, endPoint y: 76, distance: 23.0
click at [1554, 76] on div "**********" at bounding box center [784, 73] width 1568 height 49
click at [1529, 73] on div "Search widget" at bounding box center [1532, 73] width 17 height 17
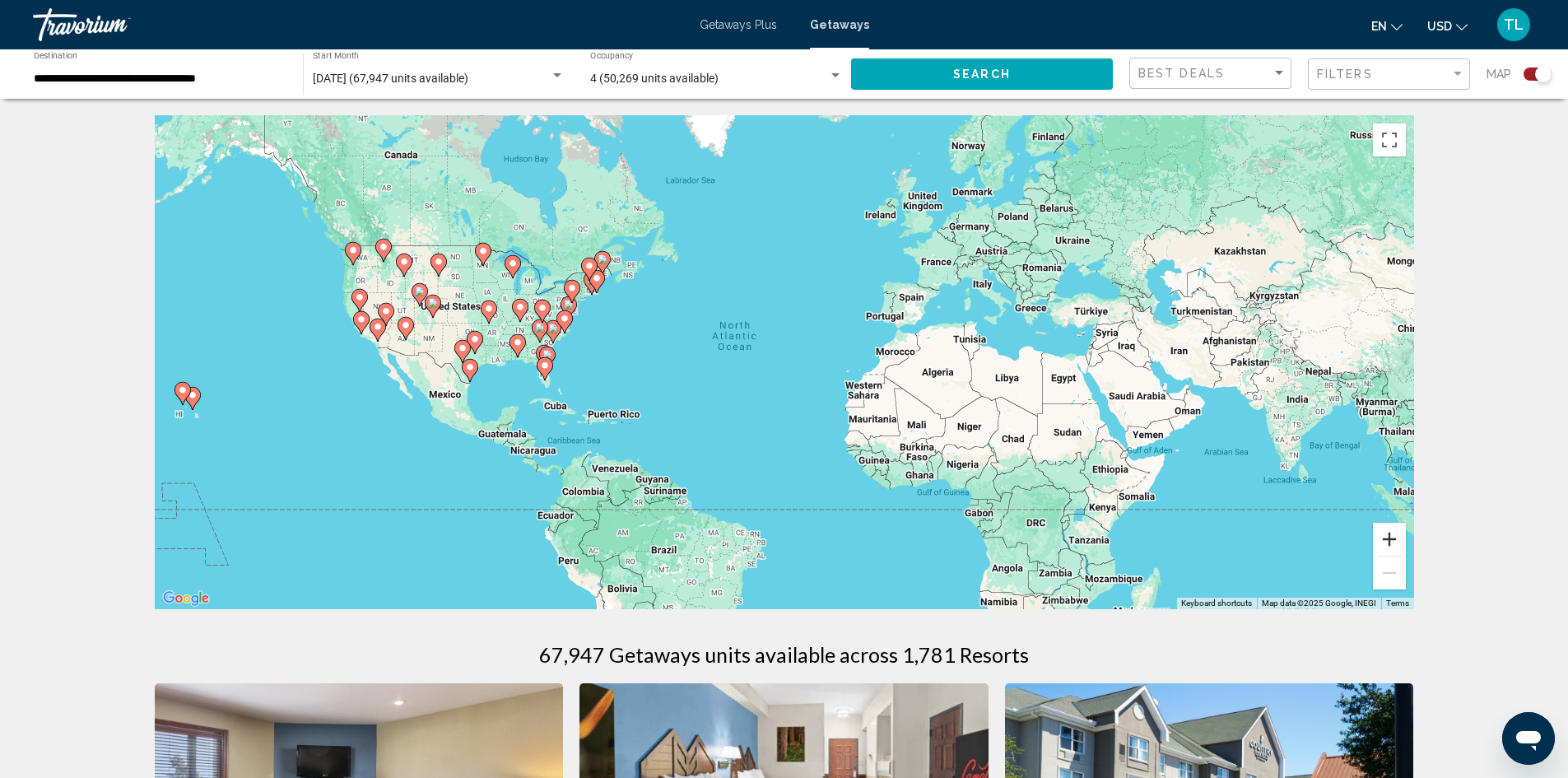
click at [1396, 535] on button "Zoom in" at bounding box center [1390, 539] width 33 height 33
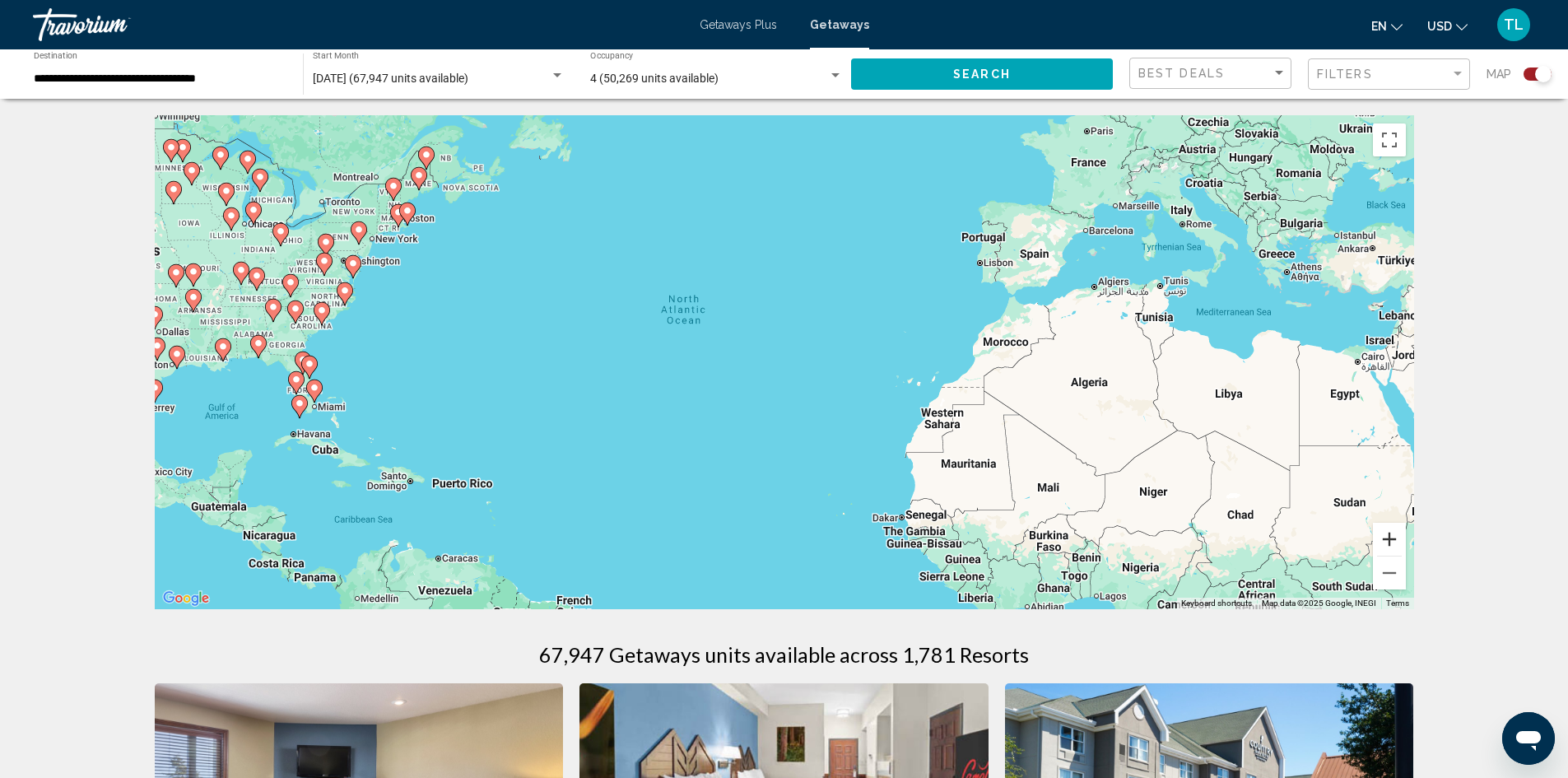
drag, startPoint x: 1400, startPoint y: 536, endPoint x: 1344, endPoint y: 521, distance: 58.0
click at [1399, 536] on button "Zoom in" at bounding box center [1390, 539] width 33 height 33
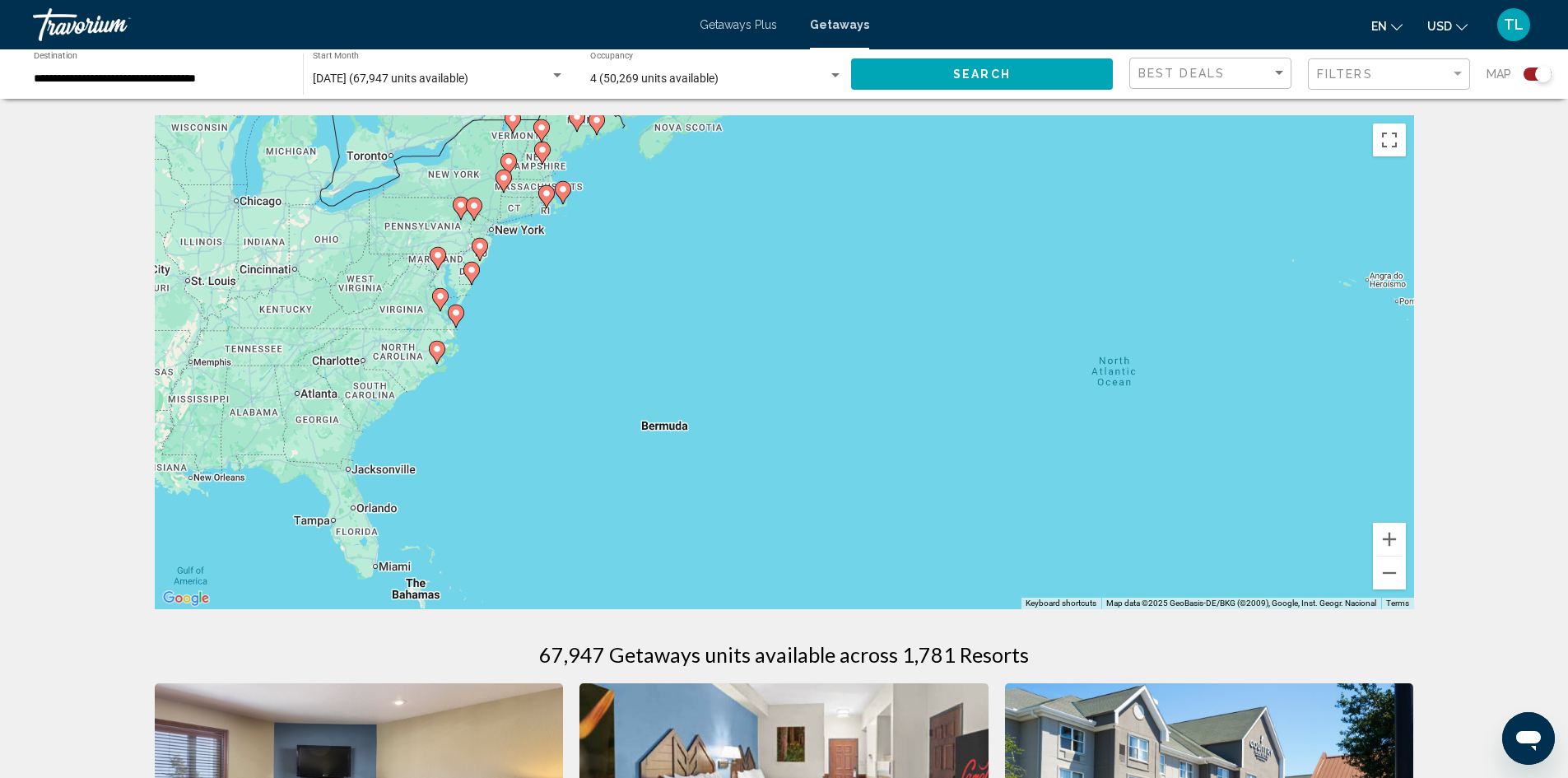
drag, startPoint x: 271, startPoint y: 349, endPoint x: 803, endPoint y: 468, distance: 545.1
click at [803, 468] on div "To activate drag with keyboard, press Alt + Enter. Once in keyboard drag state,…" at bounding box center [784, 363] width 1259 height 494
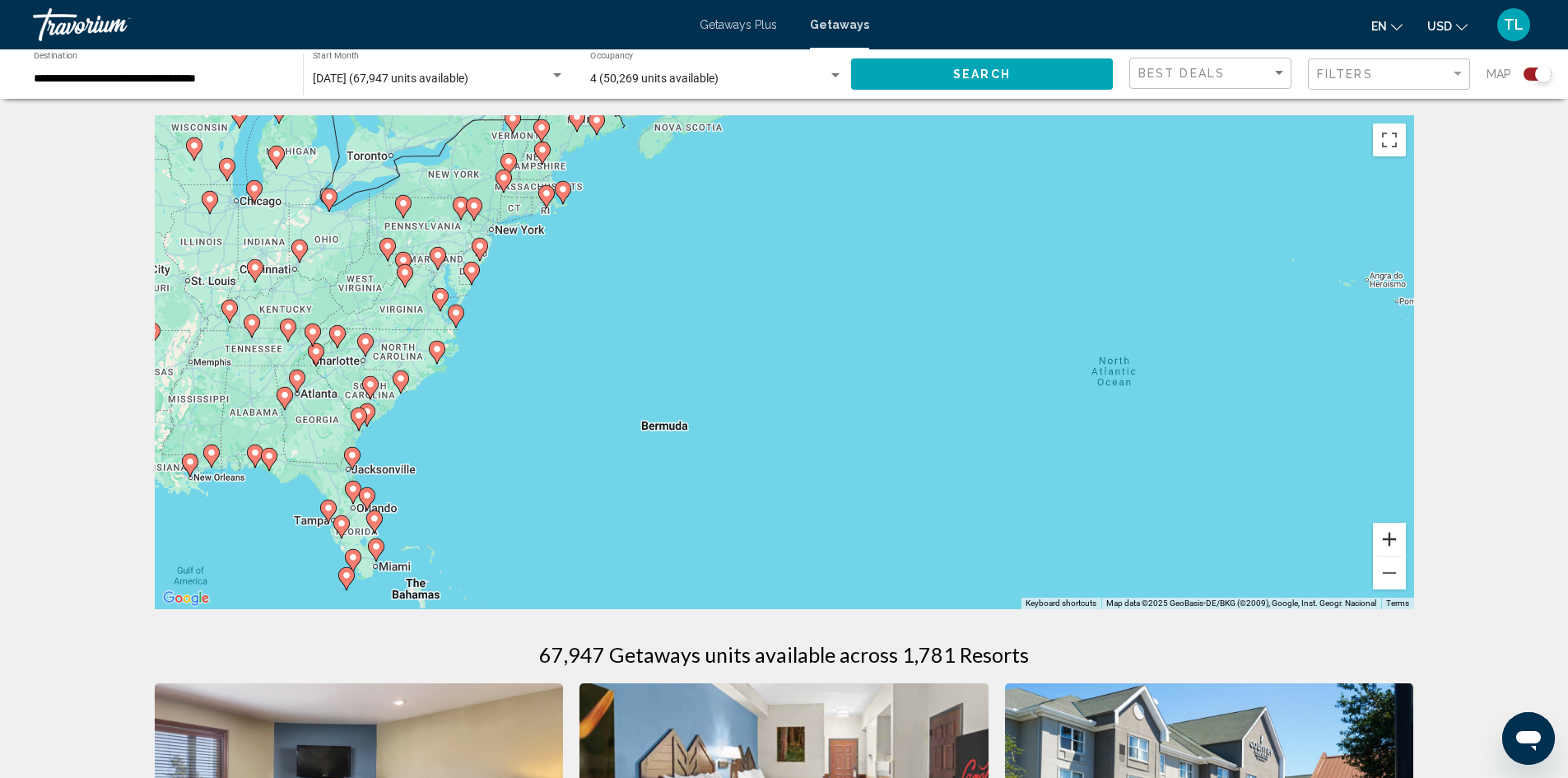
click at [1382, 537] on button "Zoom in" at bounding box center [1390, 539] width 33 height 33
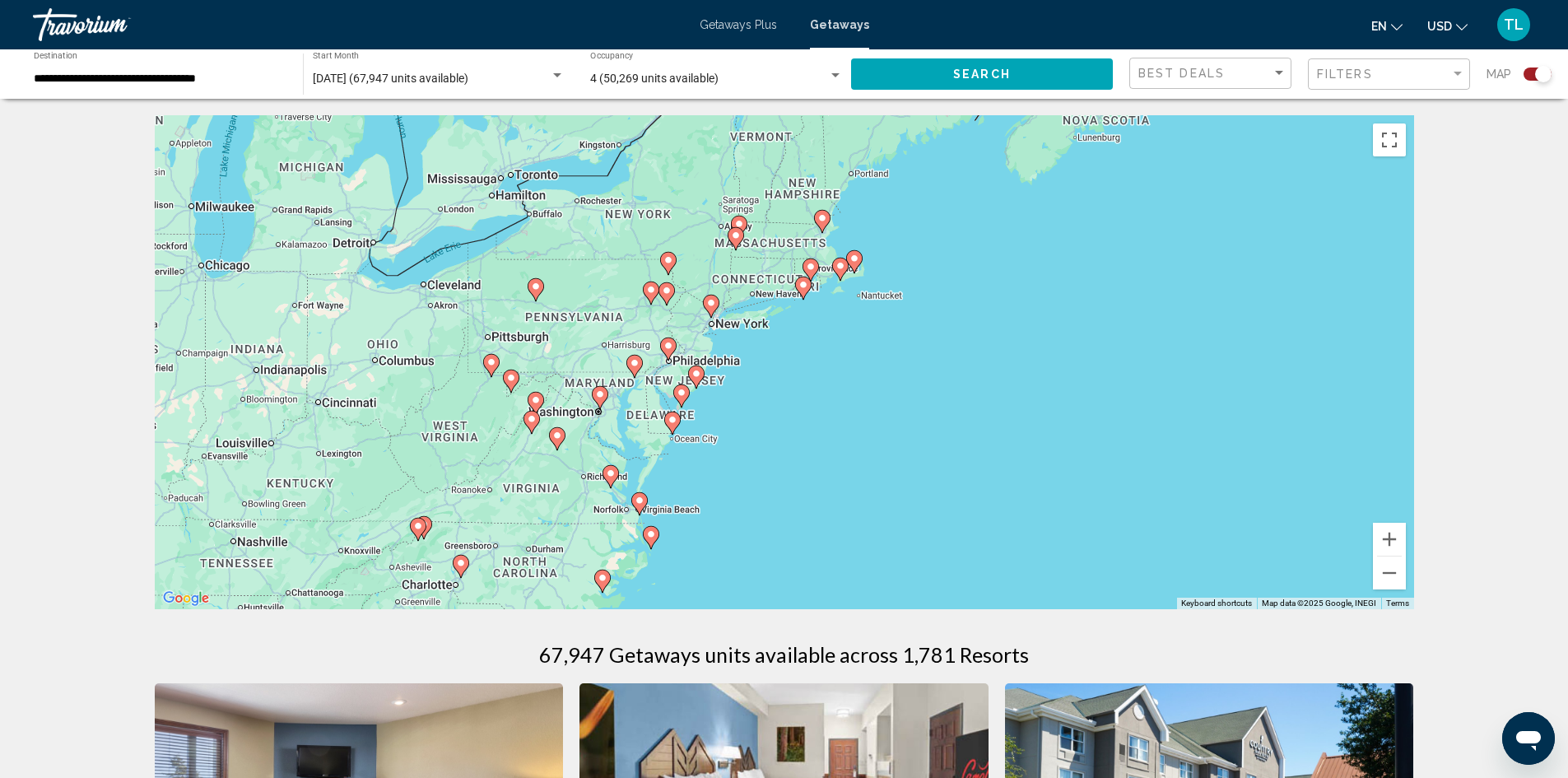
drag, startPoint x: 213, startPoint y: 352, endPoint x: 726, endPoint y: 580, distance: 561.4
click at [726, 580] on div "To activate drag with keyboard, press Alt + Enter. Once in keyboard drag state,…" at bounding box center [784, 363] width 1259 height 494
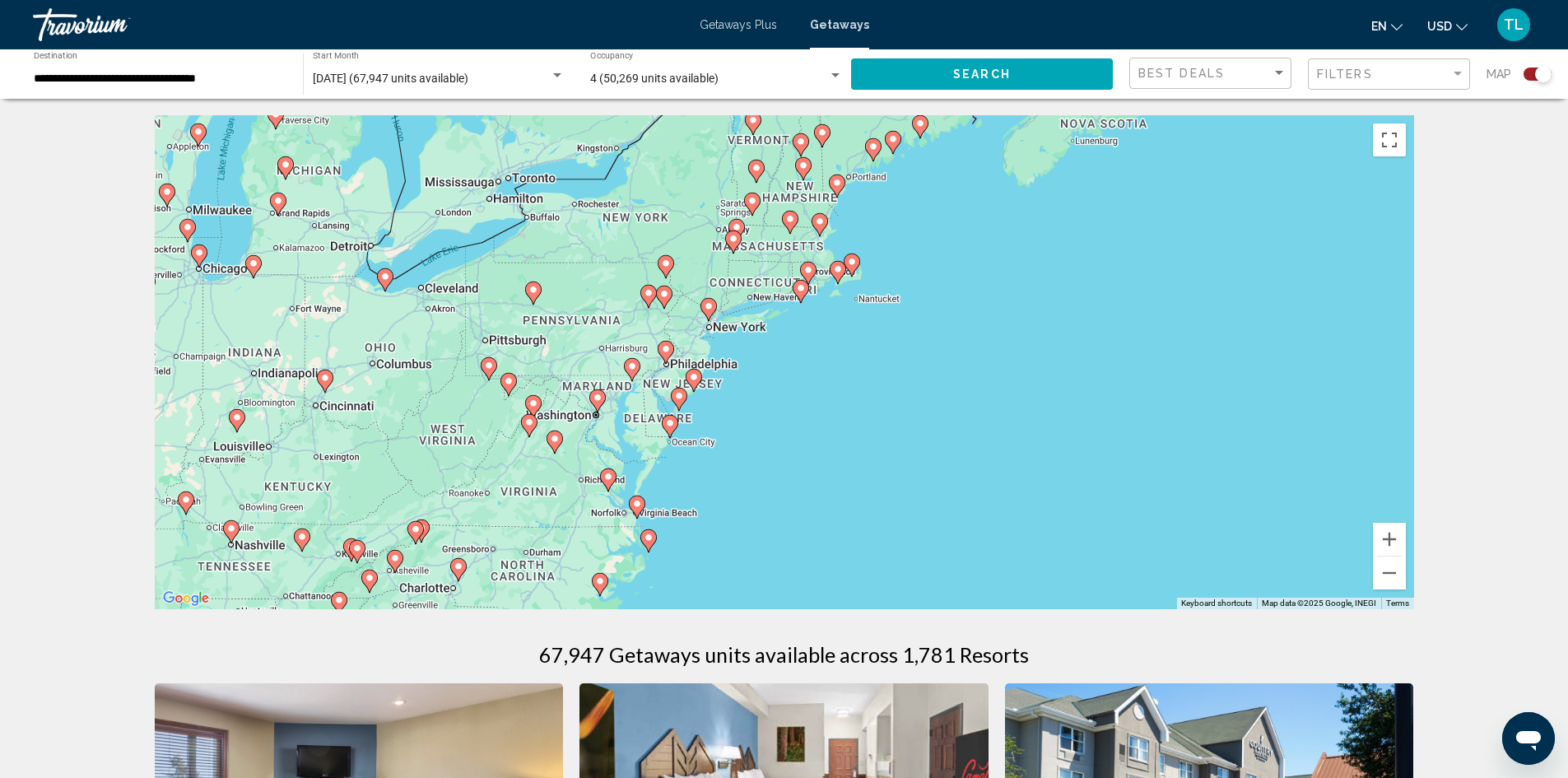
click at [709, 309] on image "Main content" at bounding box center [709, 306] width 10 height 10
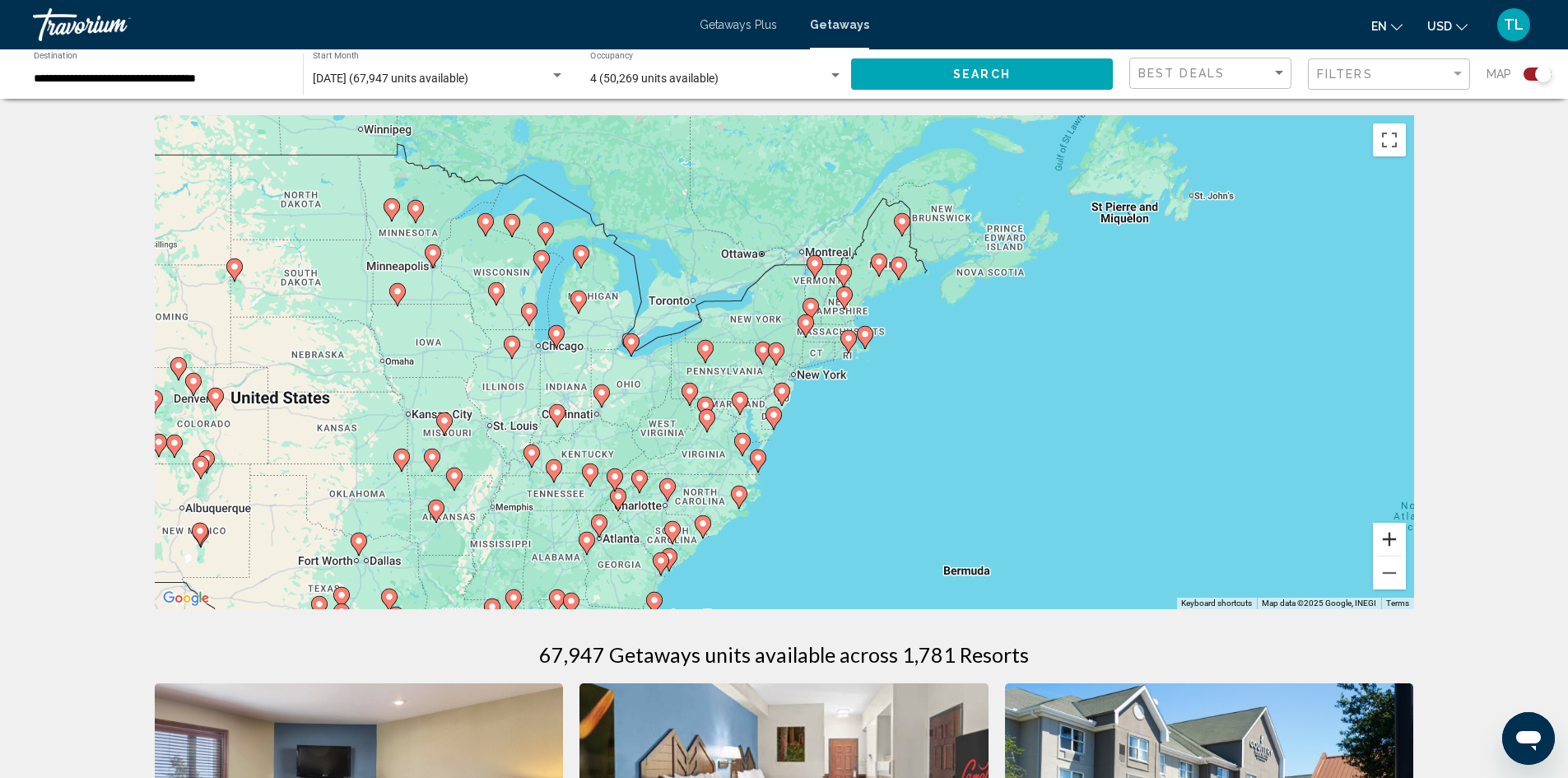
click at [1387, 534] on button "Zoom in" at bounding box center [1390, 539] width 33 height 33
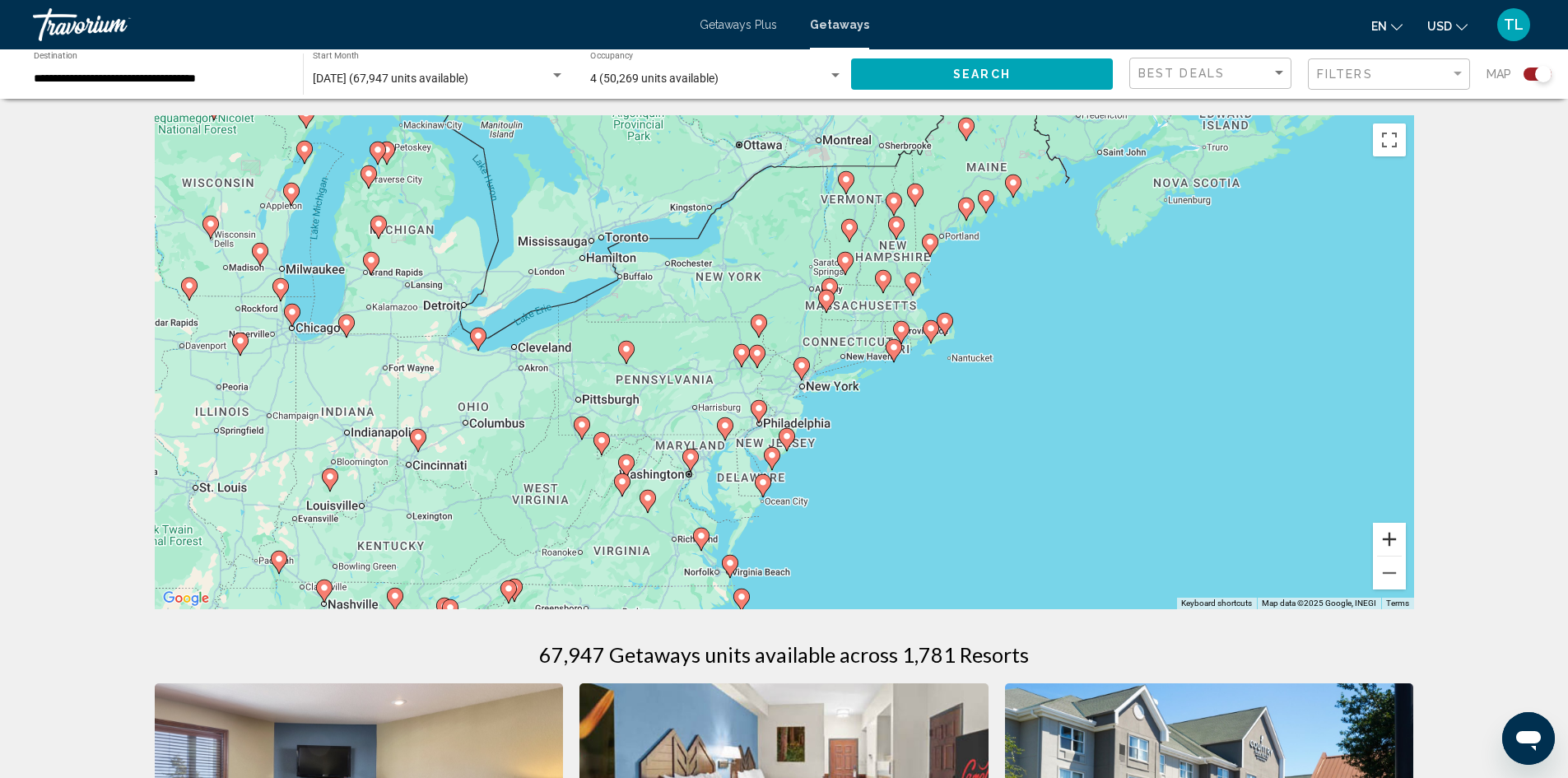
click at [1387, 534] on button "Zoom in" at bounding box center [1390, 539] width 33 height 33
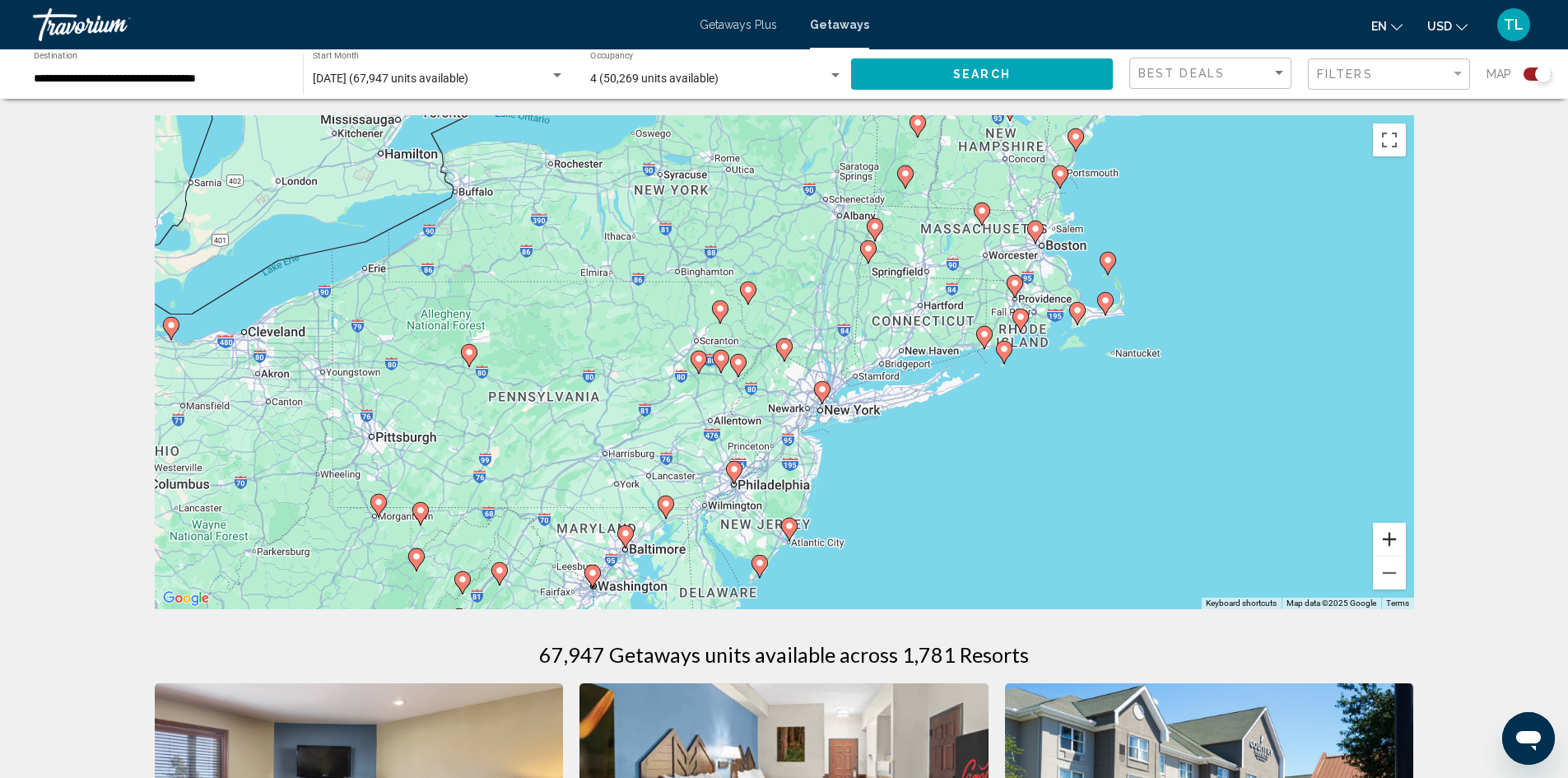
click at [1387, 534] on button "Zoom in" at bounding box center [1390, 539] width 33 height 33
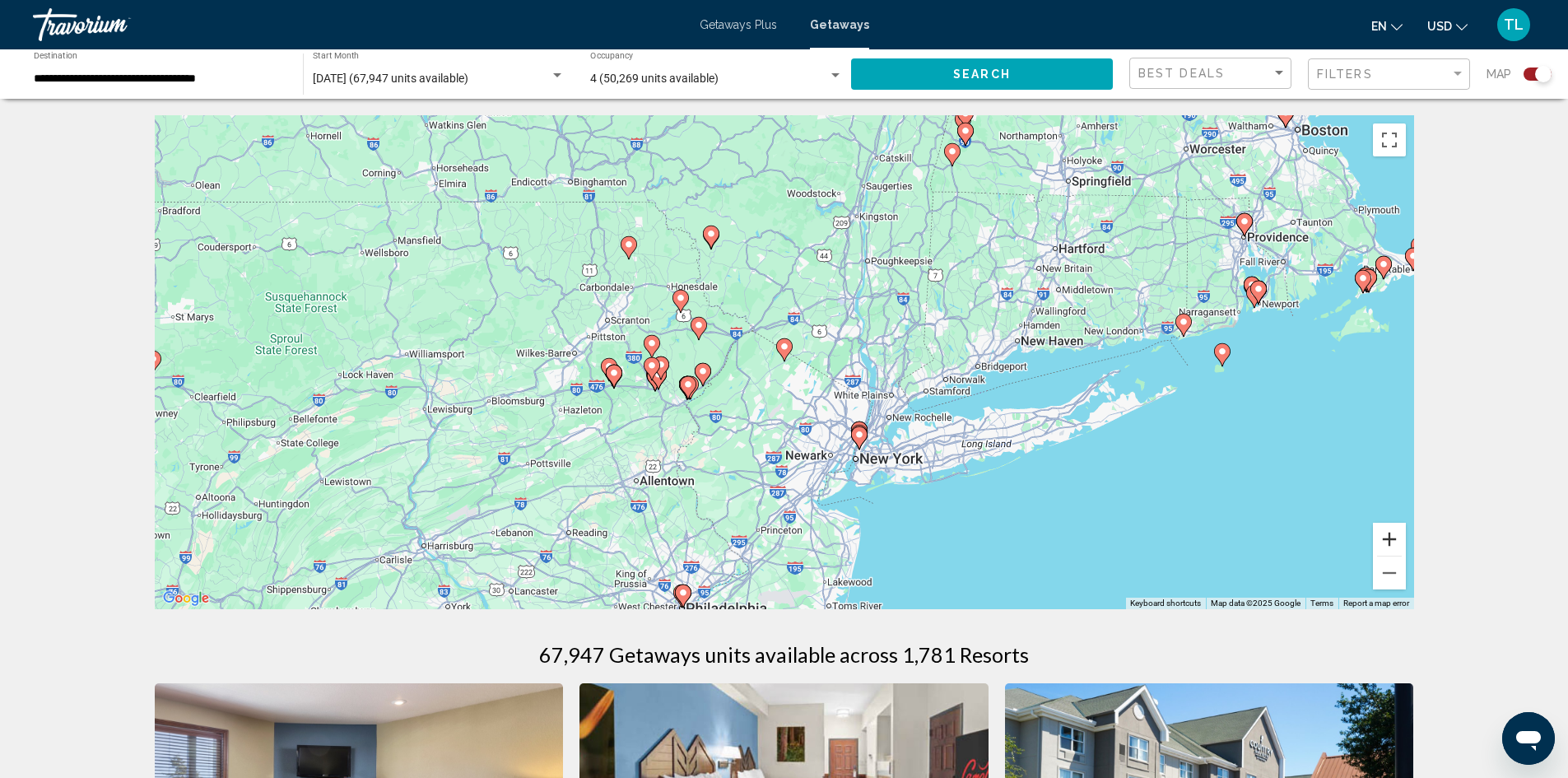
click at [1398, 538] on button "Zoom in" at bounding box center [1390, 539] width 33 height 33
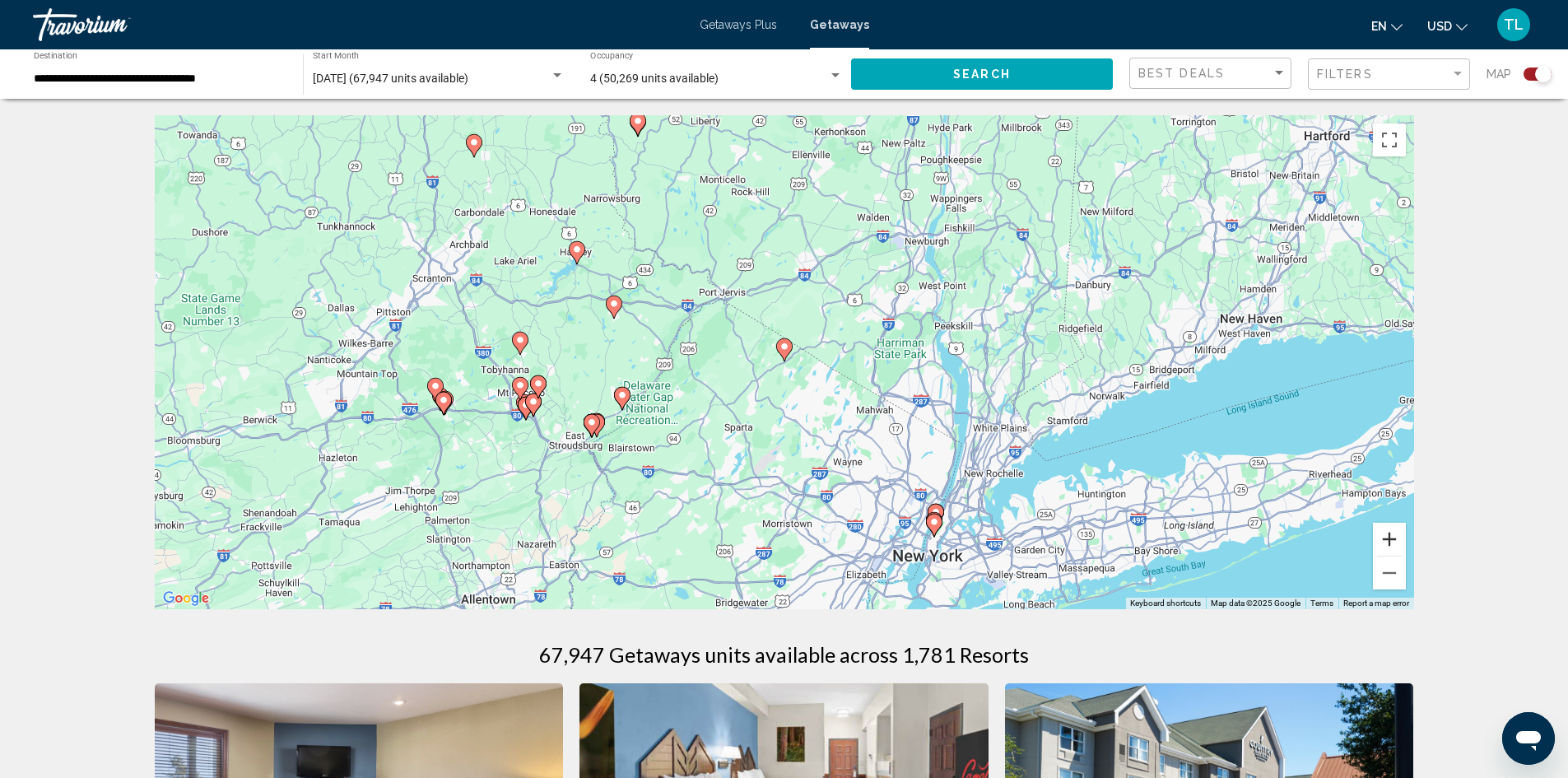
click at [1398, 538] on button "Zoom in" at bounding box center [1390, 539] width 33 height 33
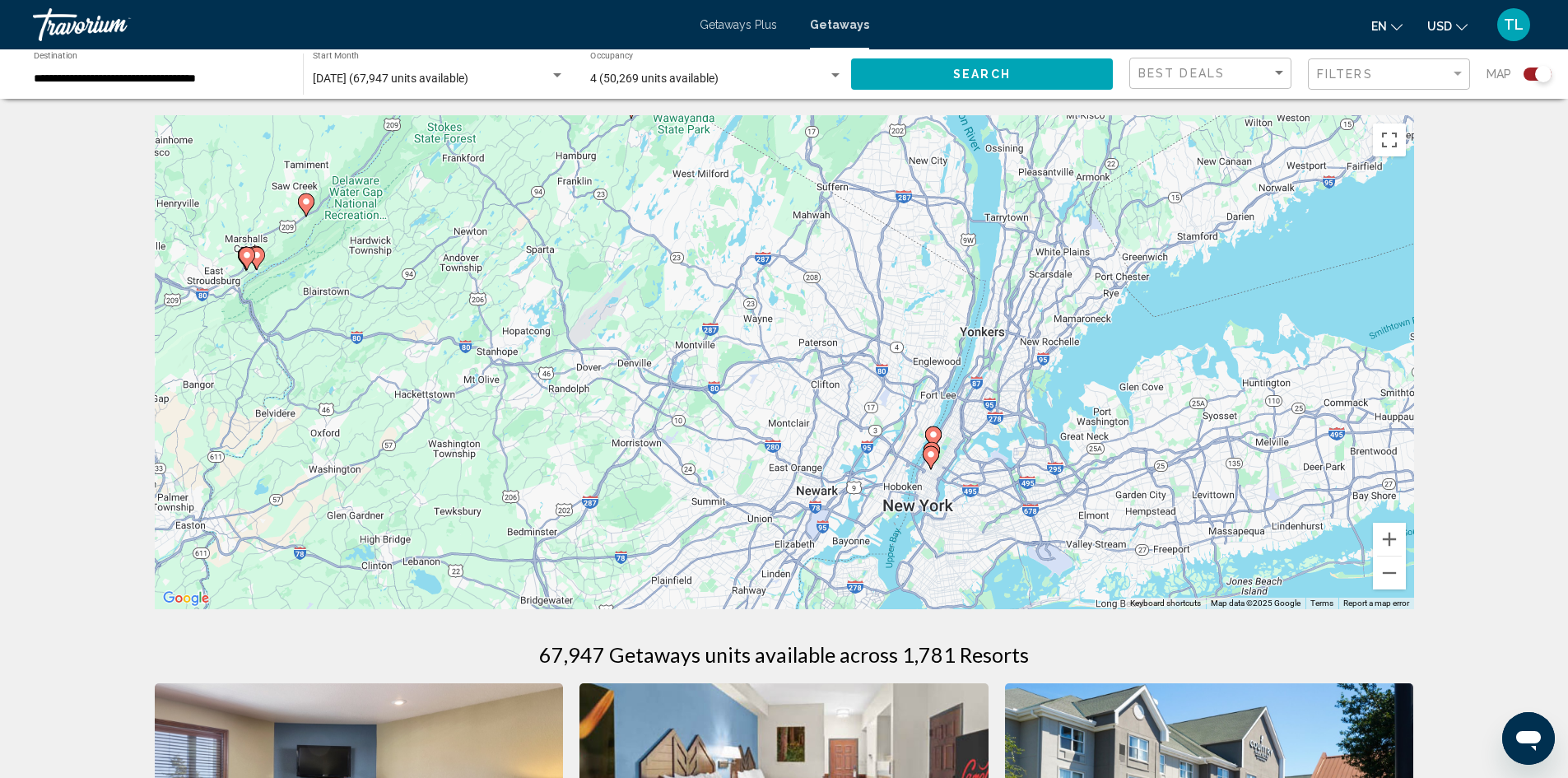
drag, startPoint x: 1208, startPoint y: 511, endPoint x: 1054, endPoint y: 266, distance: 289.4
click at [1054, 266] on div "To activate drag with keyboard, press Alt + Enter. Once in keyboard drag state,…" at bounding box center [784, 363] width 1259 height 494
click at [929, 431] on image "Main content" at bounding box center [931, 434] width 10 height 10
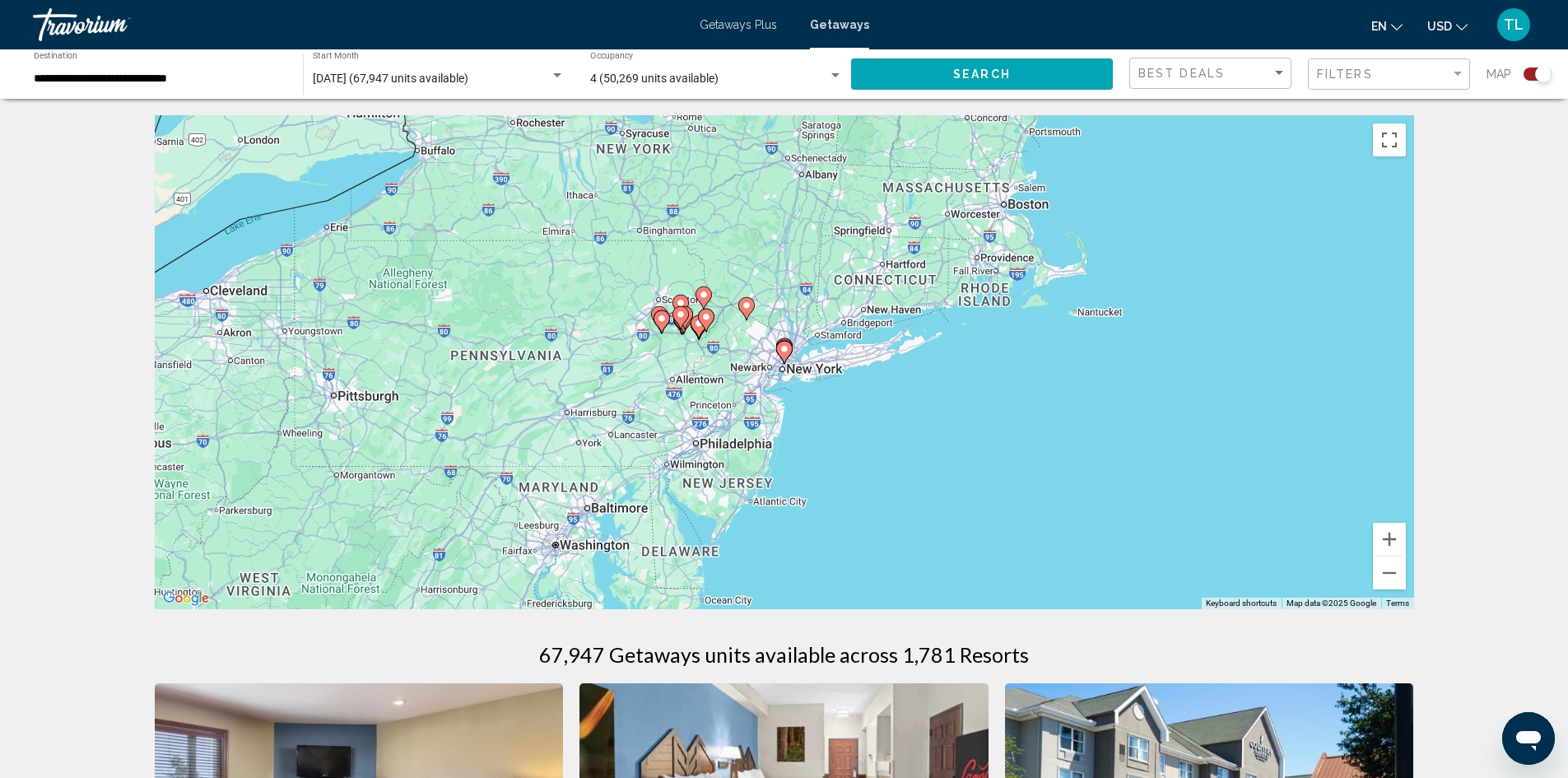
click at [782, 355] on icon "Main content" at bounding box center [783, 353] width 15 height 22
type input "**********"
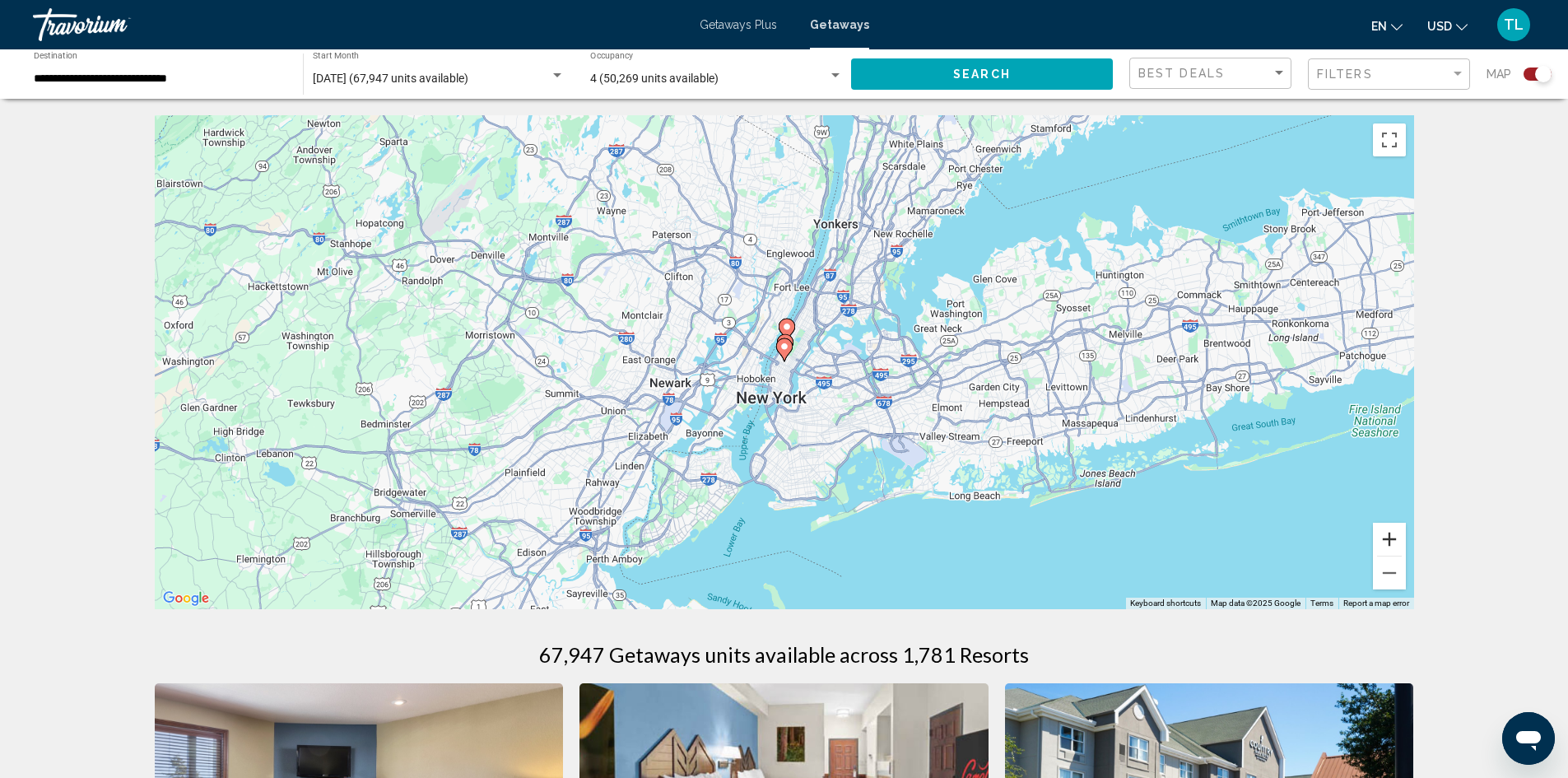
click at [1396, 536] on button "Zoom in" at bounding box center [1390, 539] width 33 height 33
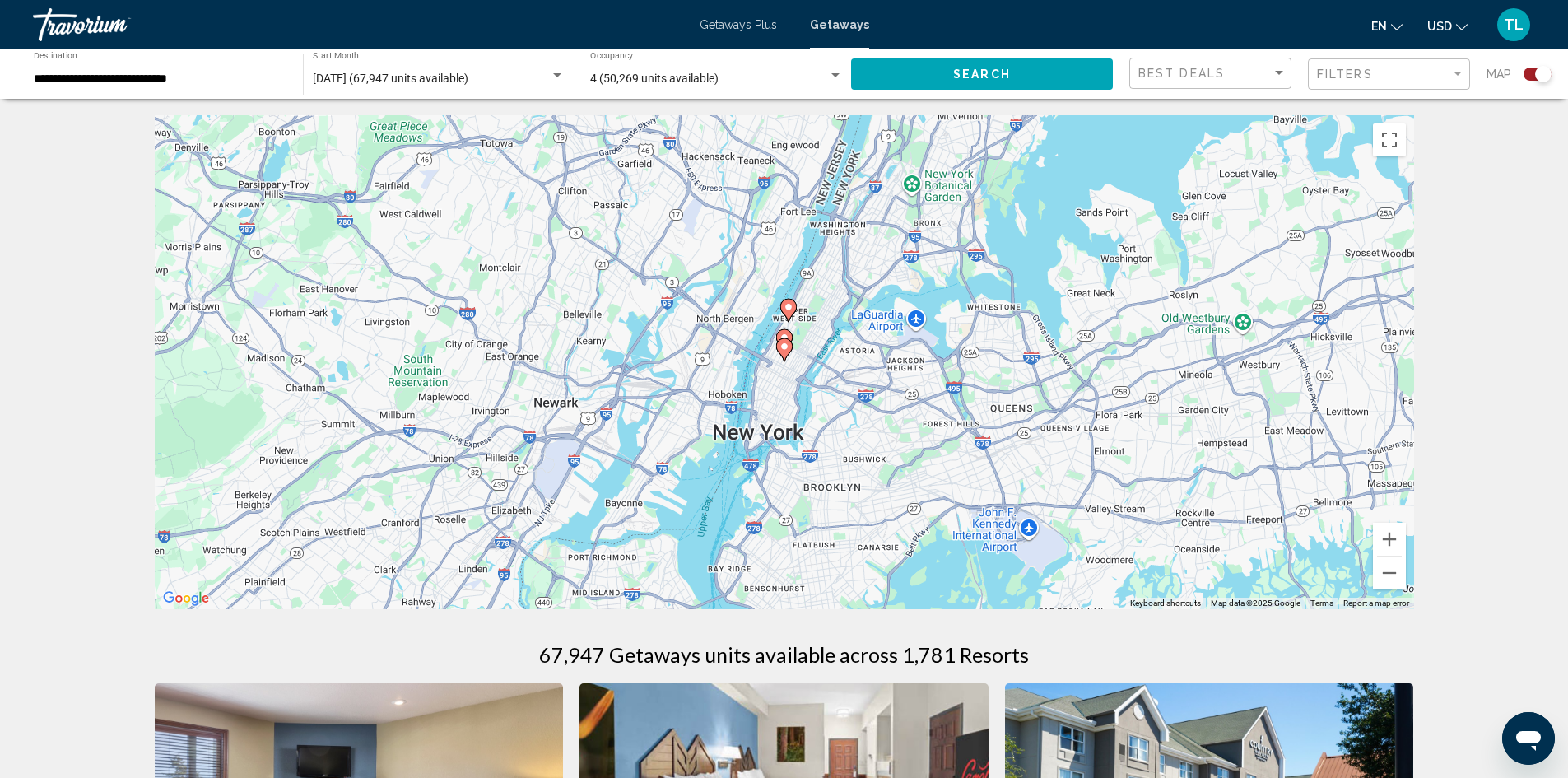
click at [783, 346] on image "Main content" at bounding box center [784, 347] width 10 height 10
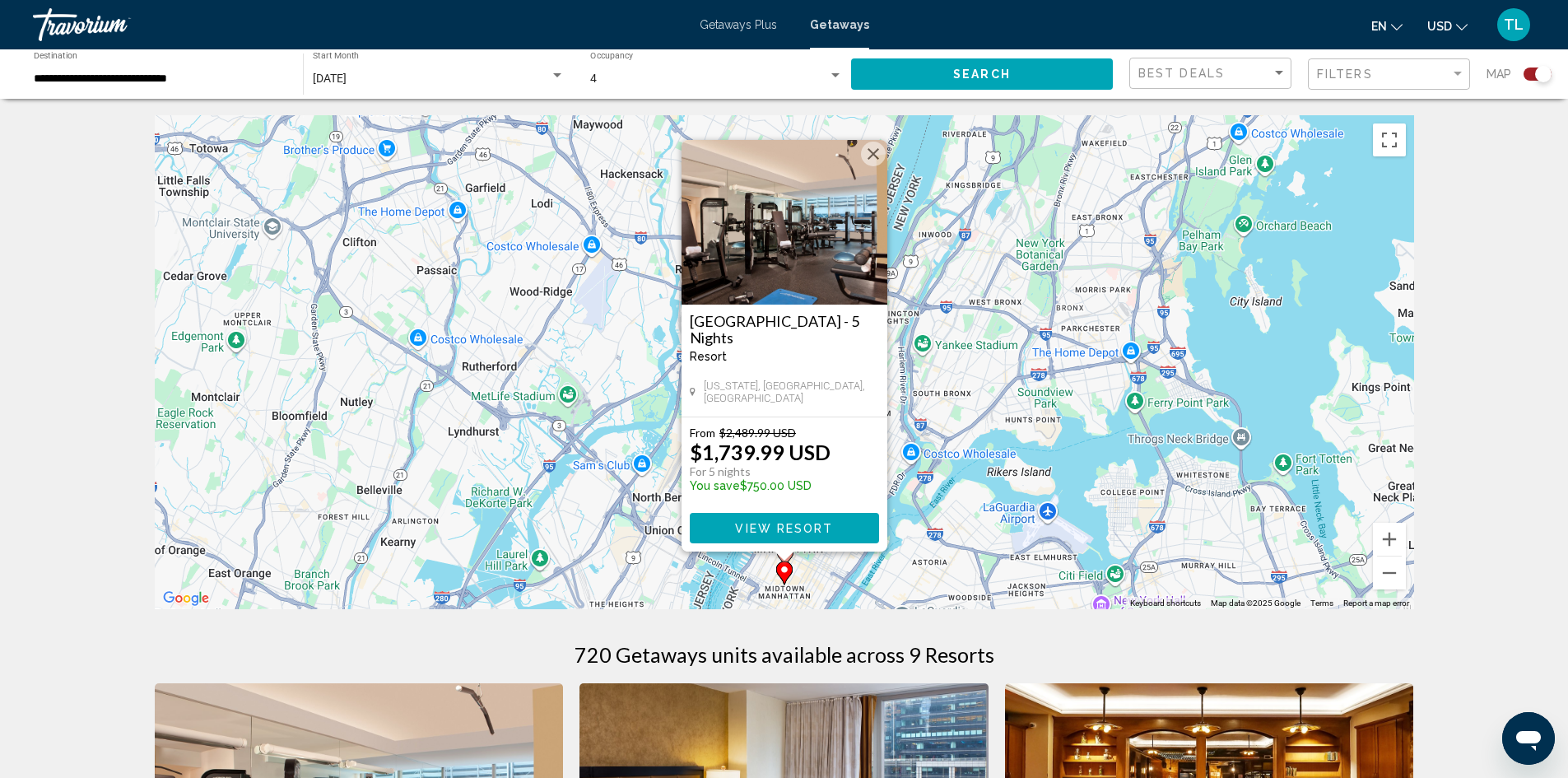
click at [878, 162] on button "Close" at bounding box center [872, 153] width 24 height 24
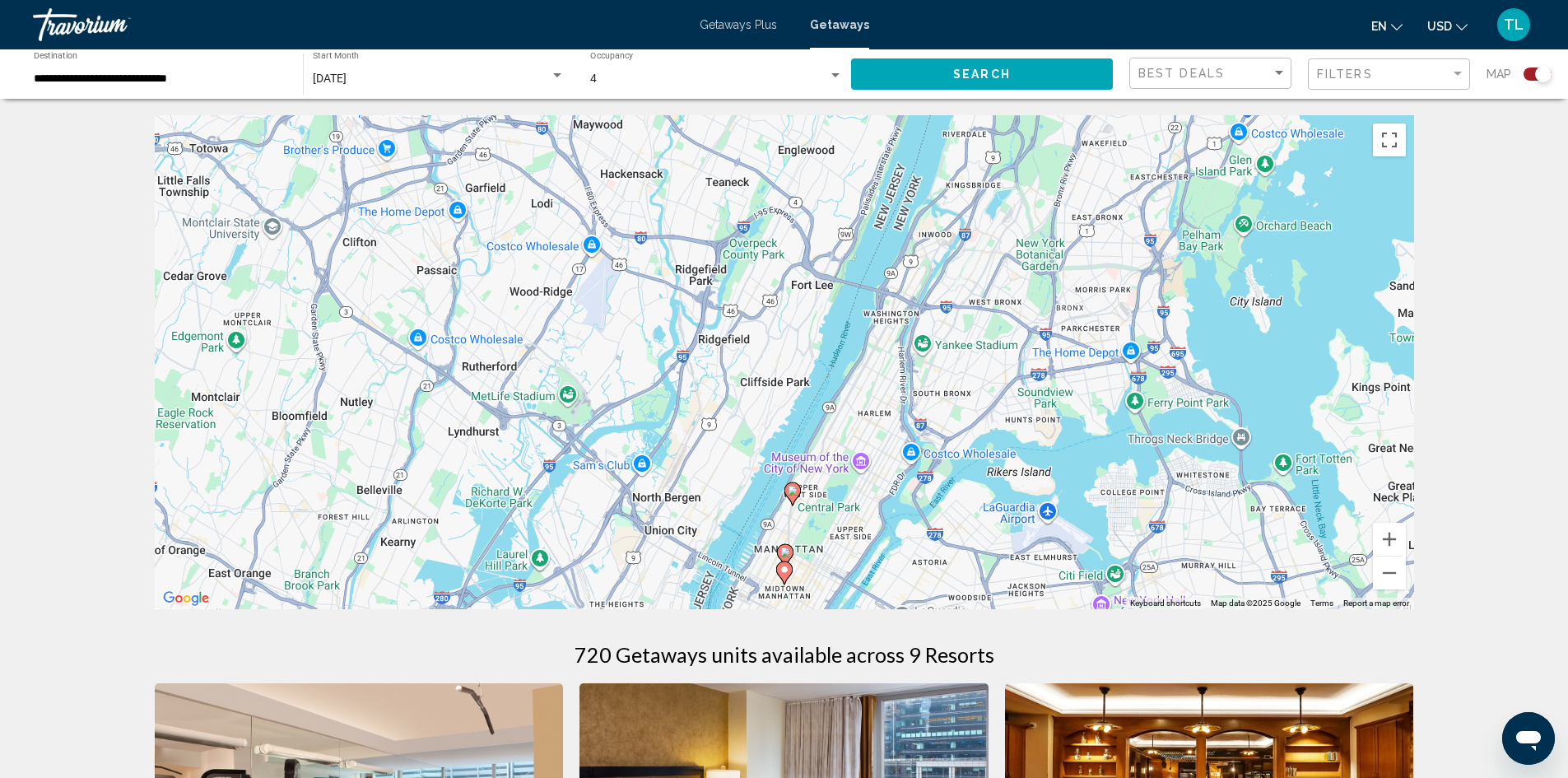
click at [784, 547] on icon "Main content" at bounding box center [784, 556] width 15 height 22
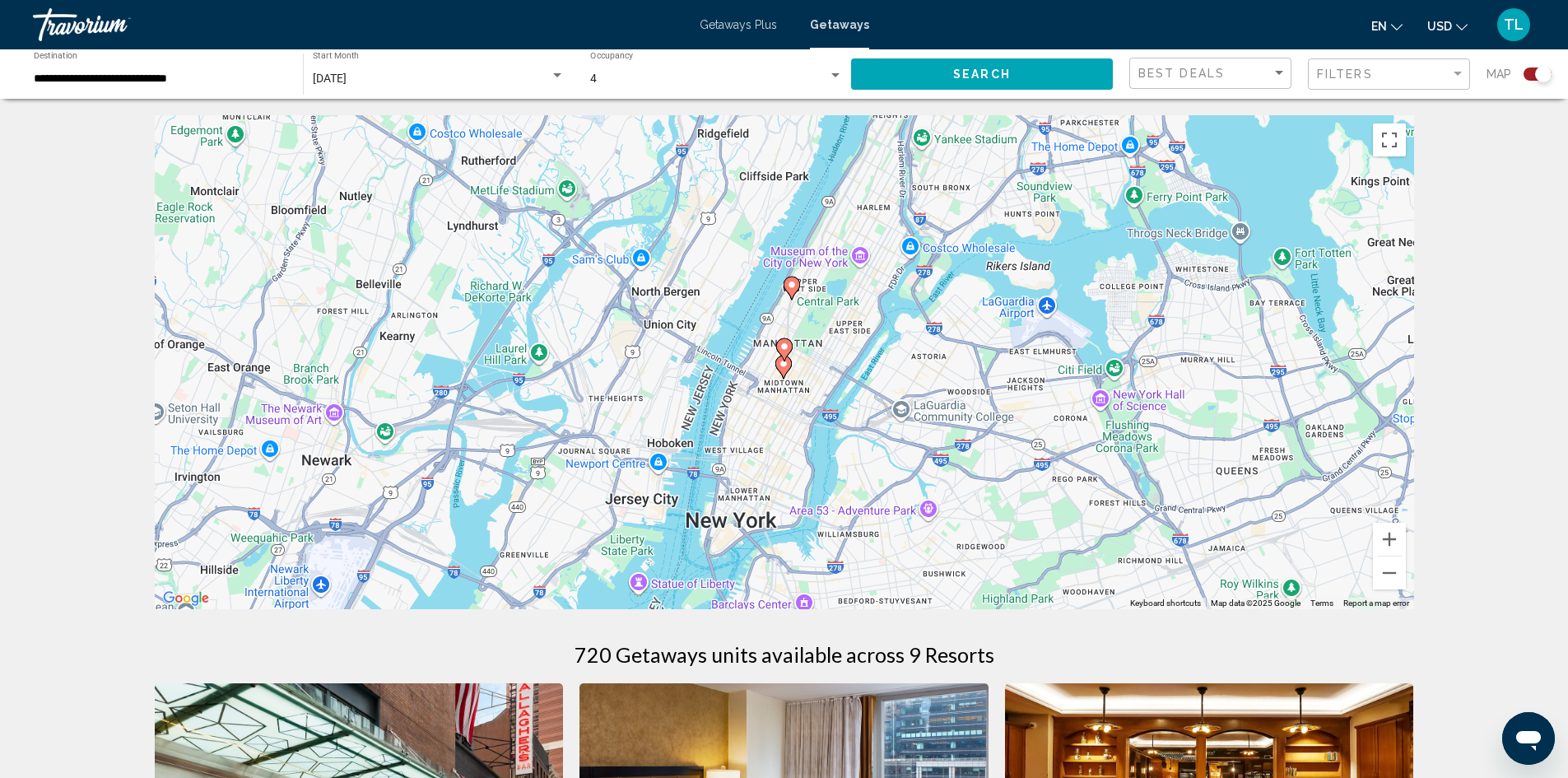
click at [782, 366] on image "Main content" at bounding box center [783, 364] width 10 height 10
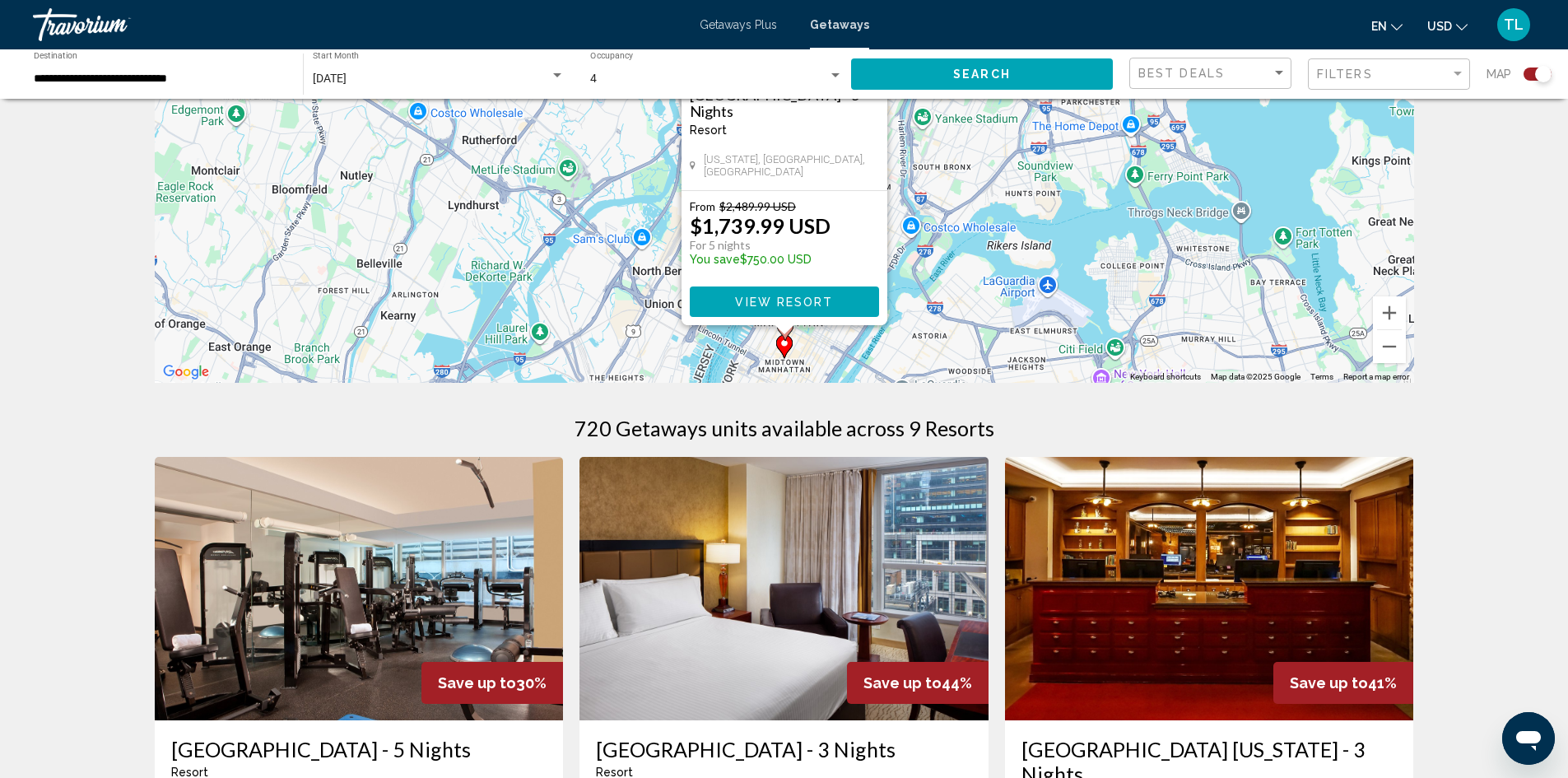
scroll to position [82, 0]
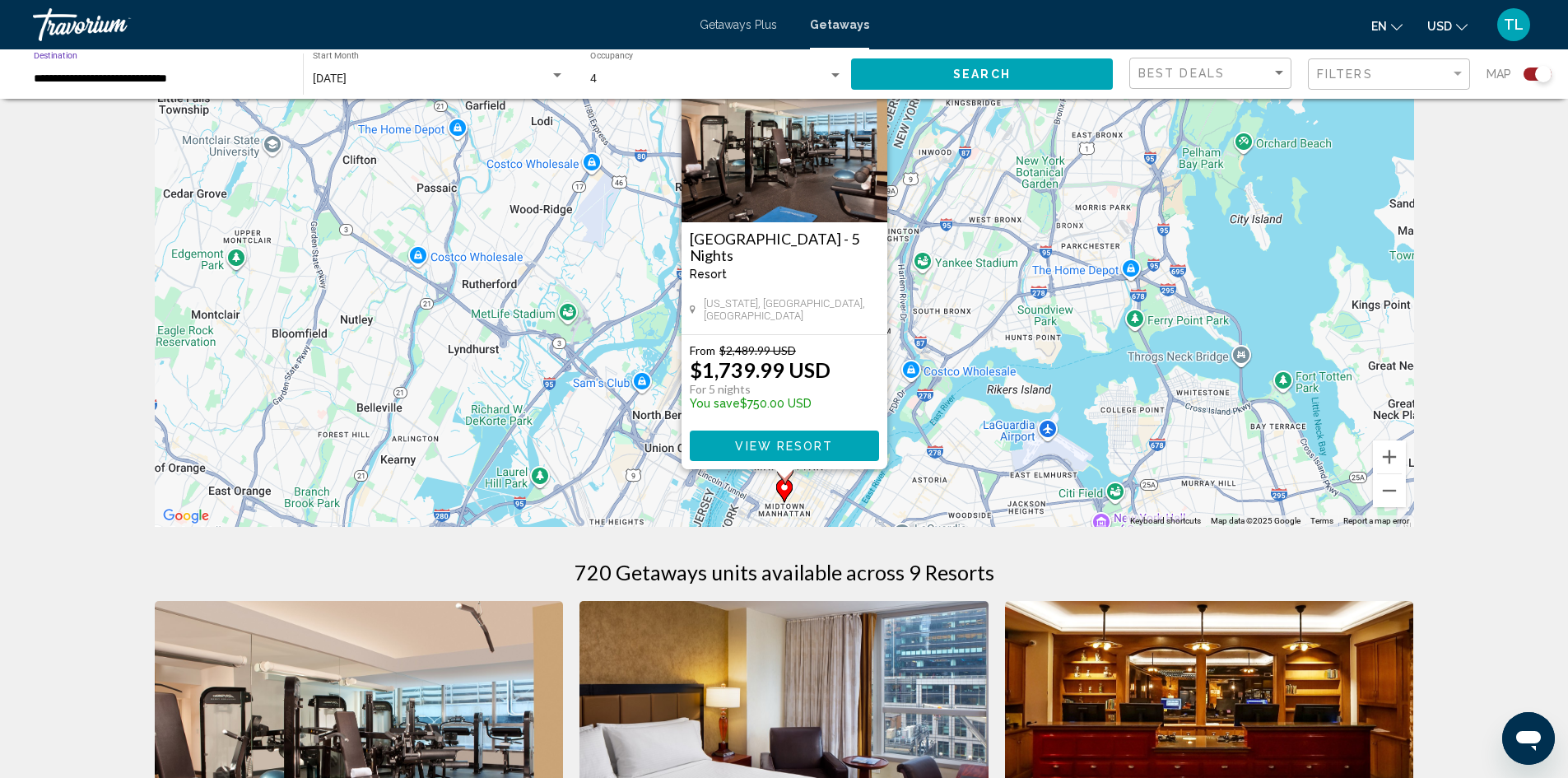
click at [136, 79] on input "**********" at bounding box center [160, 78] width 253 height 13
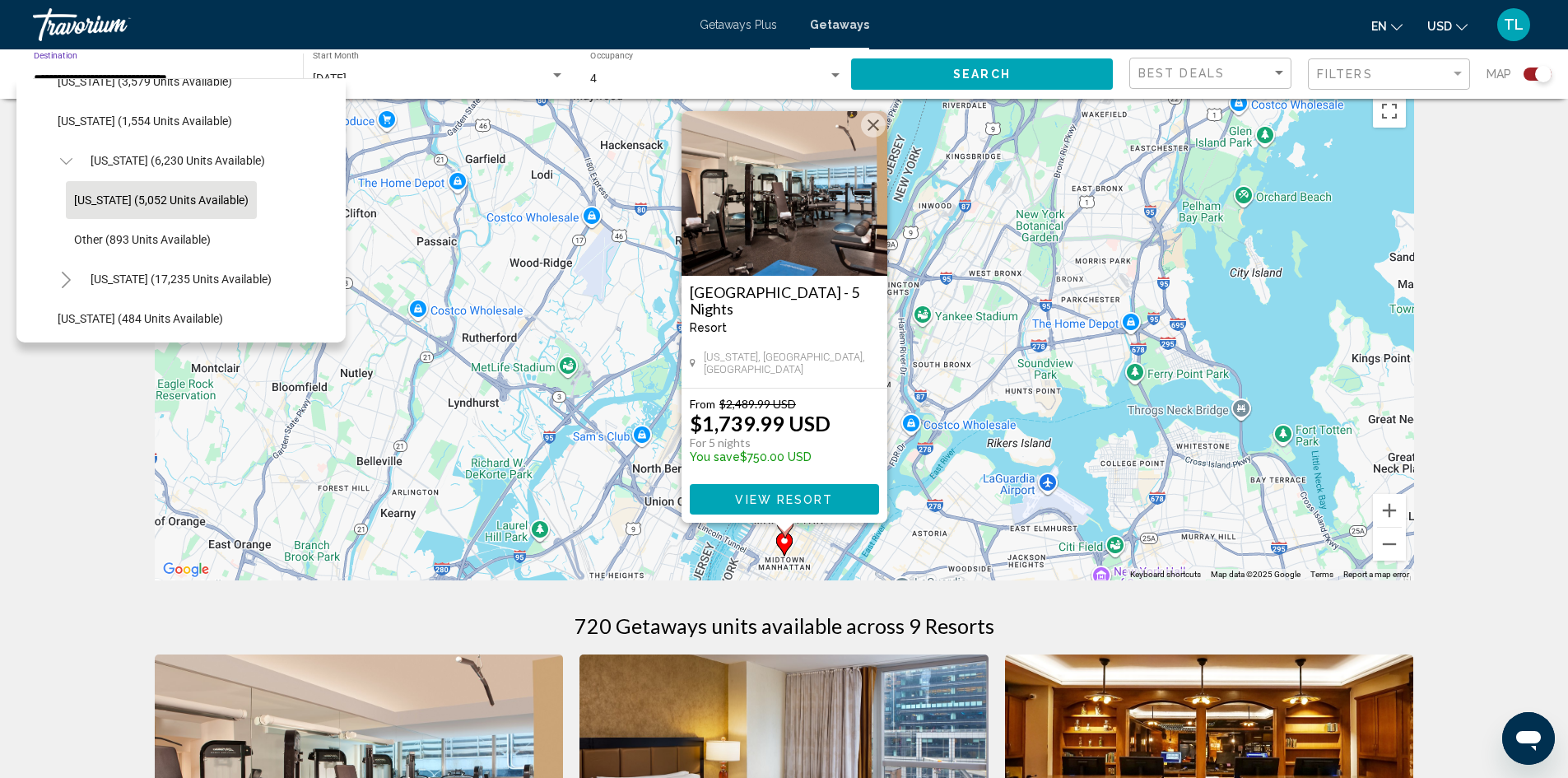
scroll to position [0, 0]
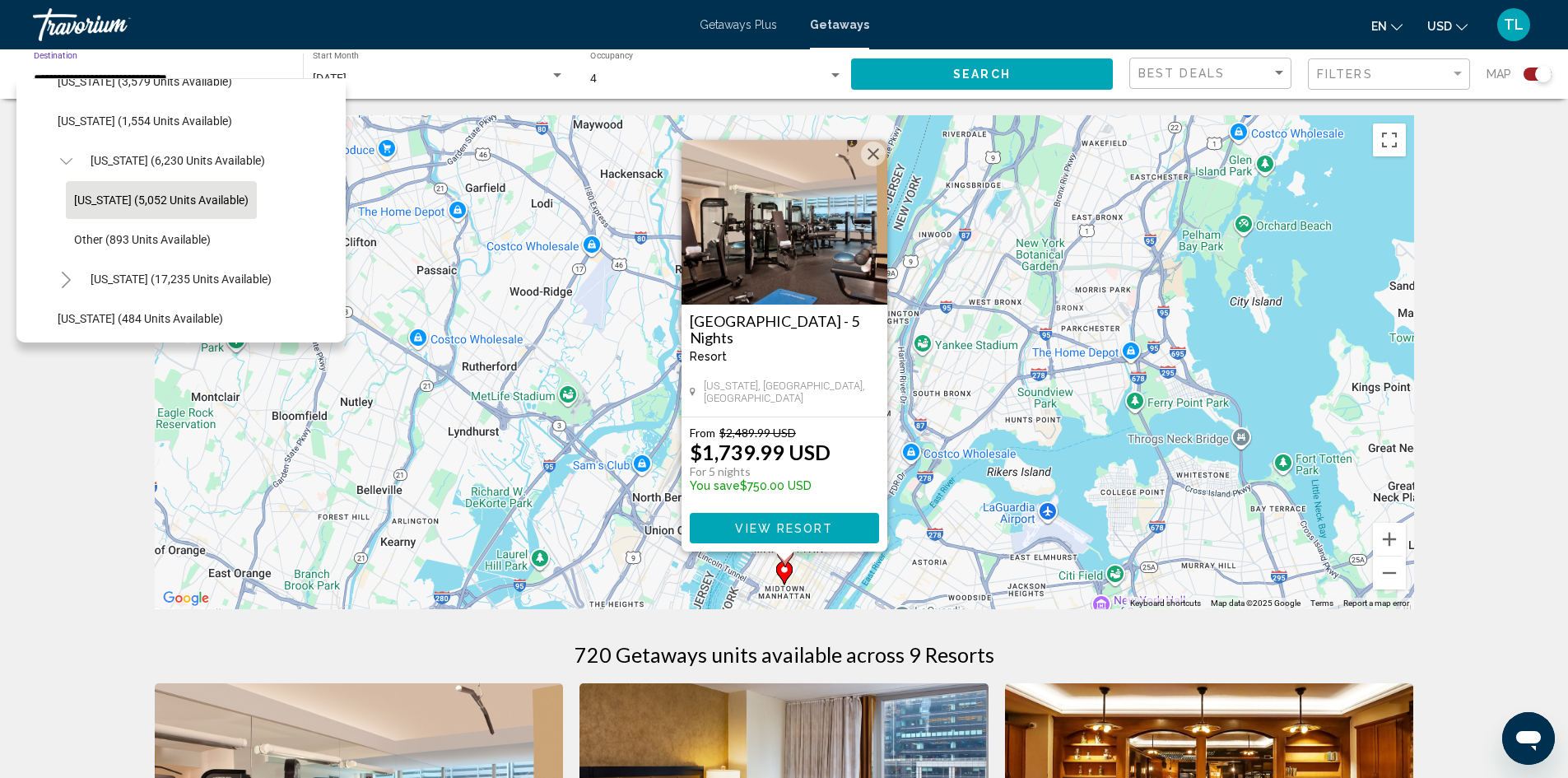
click at [193, 52] on div "**********" at bounding box center [160, 74] width 253 height 45
click at [784, 569] on image "Main content" at bounding box center [784, 569] width 10 height 10
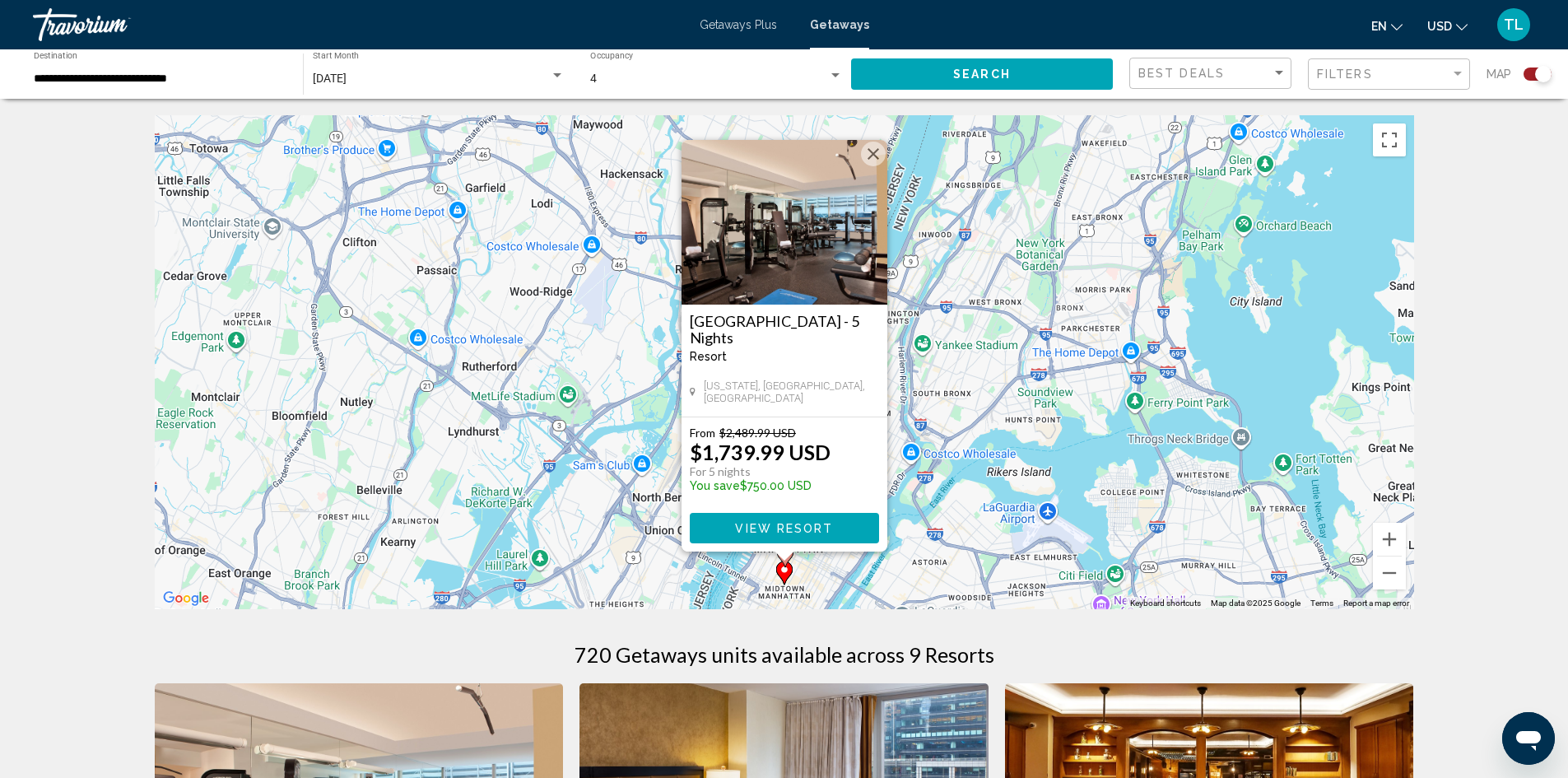
click at [892, 148] on div "To activate drag with keyboard, press Alt + Enter. Once in keyboard drag state,…" at bounding box center [784, 363] width 1259 height 494
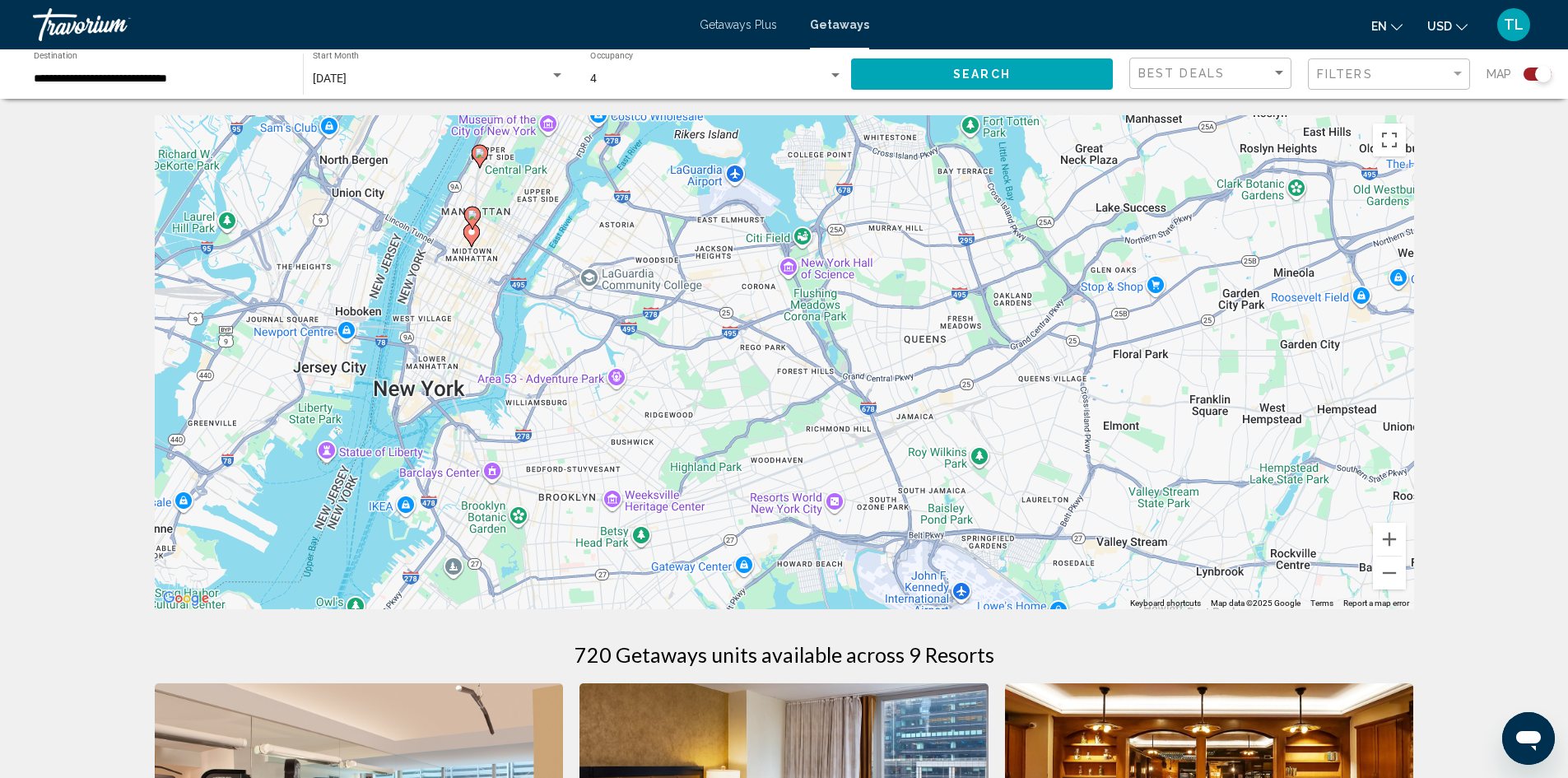
drag, startPoint x: 1003, startPoint y: 495, endPoint x: 699, endPoint y: 184, distance: 434.9
click at [699, 184] on div "To activate drag with keyboard, press Alt + Enter. Once in keyboard drag state,…" at bounding box center [784, 363] width 1259 height 494
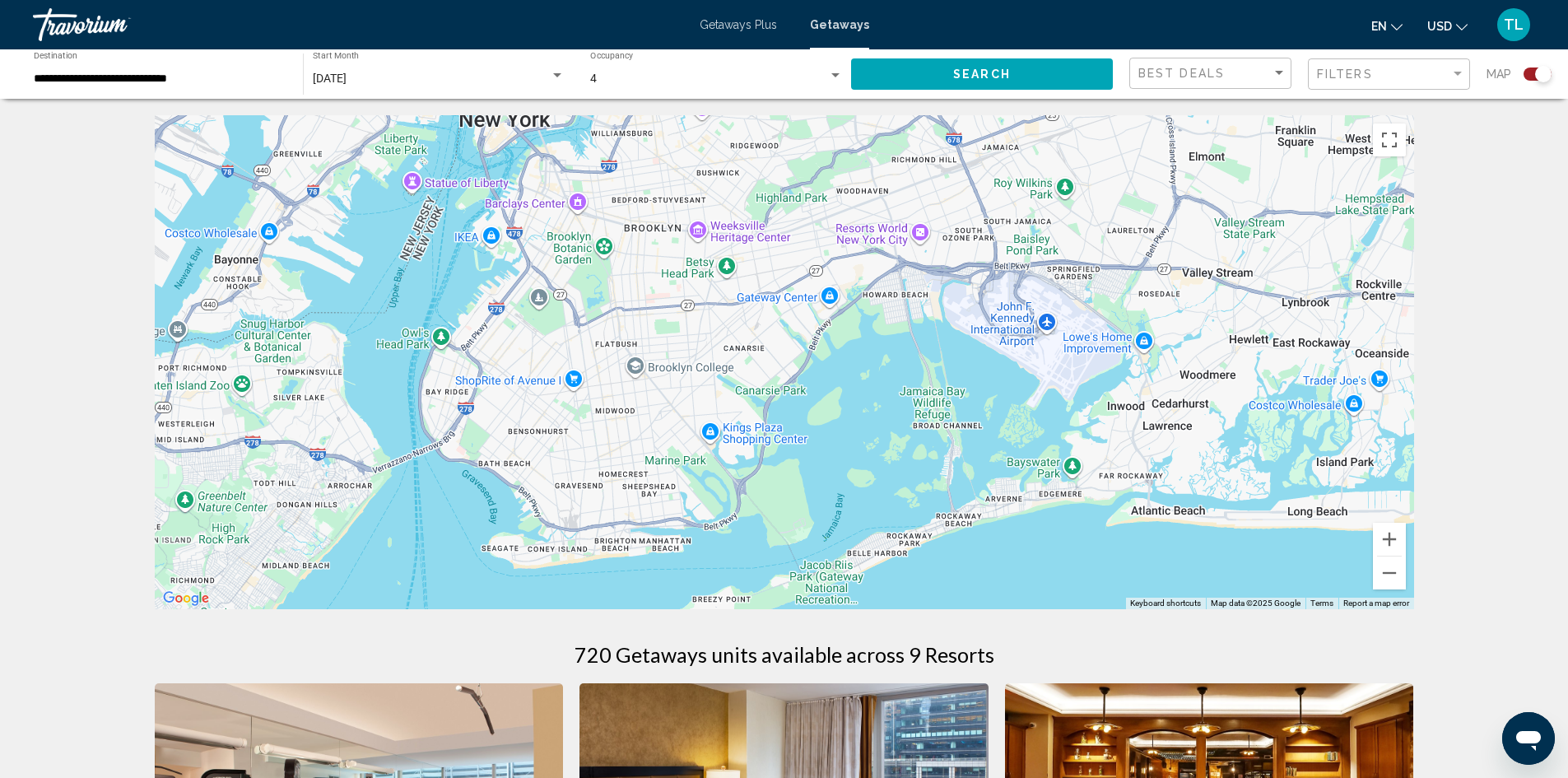
drag, startPoint x: 730, startPoint y: 481, endPoint x: 814, endPoint y: 210, distance: 283.7
click at [814, 210] on div "To activate drag with keyboard, press Alt + Enter. Once in keyboard drag state,…" at bounding box center [784, 363] width 1259 height 494
click at [1390, 577] on button "Zoom out" at bounding box center [1390, 573] width 33 height 33
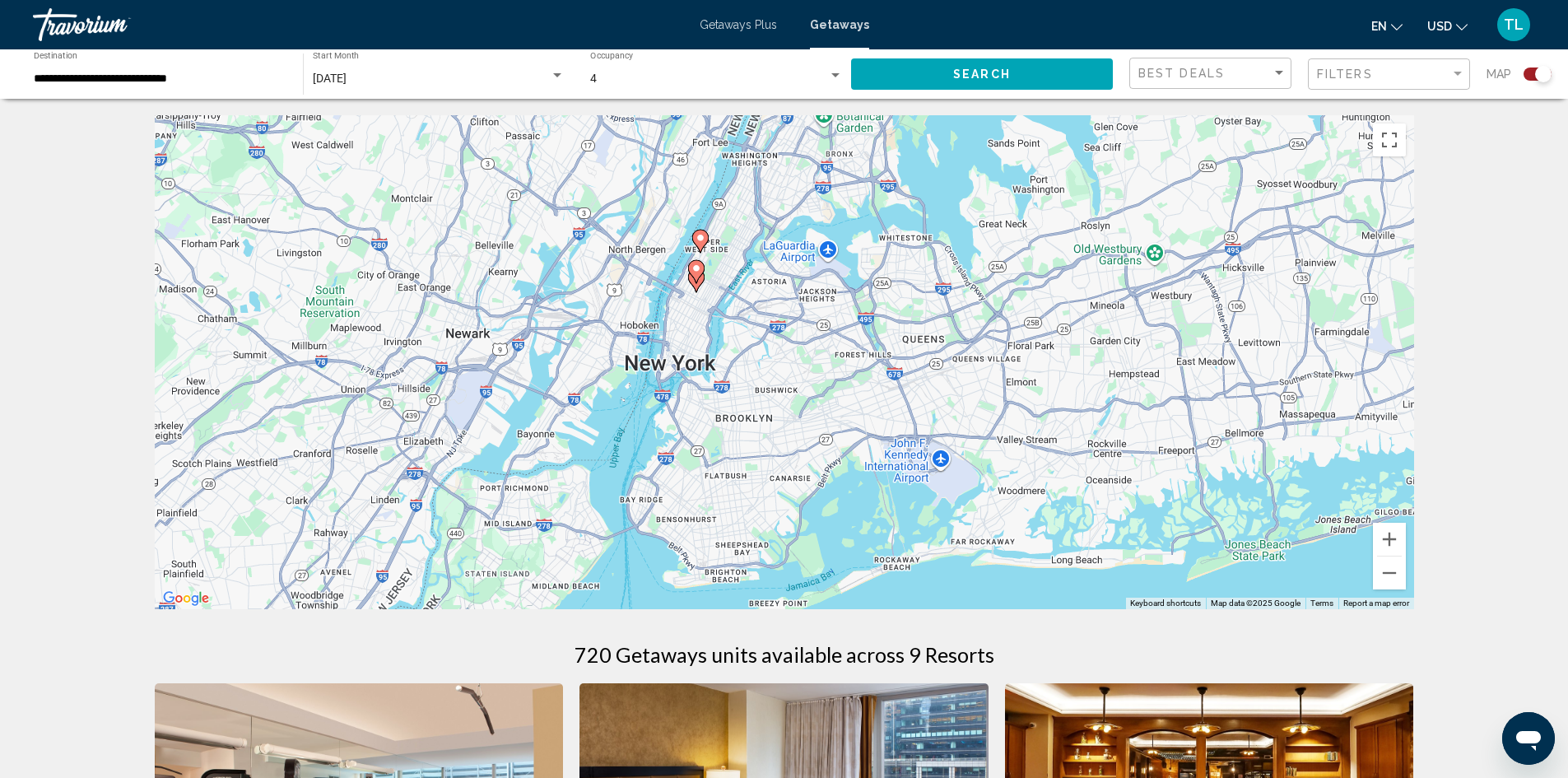
drag, startPoint x: 927, startPoint y: 269, endPoint x: 954, endPoint y: 394, distance: 127.9
click at [954, 394] on div "To activate drag with keyboard, press Alt + Enter. Once in keyboard drag state,…" at bounding box center [784, 363] width 1259 height 494
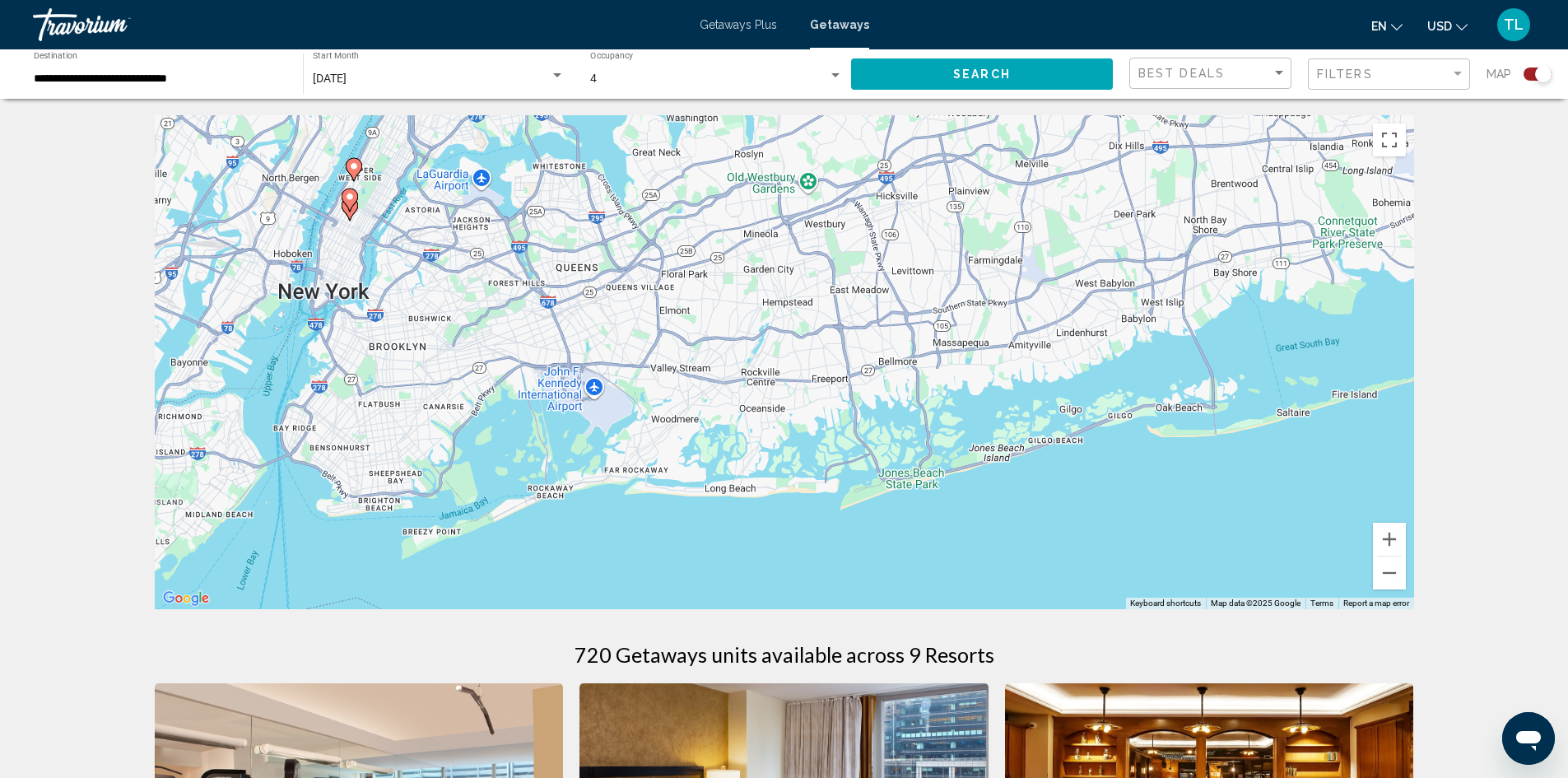
drag, startPoint x: 1077, startPoint y: 436, endPoint x: 731, endPoint y: 363, distance: 353.6
click at [731, 363] on div "To activate drag with keyboard, press Alt + Enter. Once in keyboard drag state,…" at bounding box center [784, 363] width 1259 height 494
click at [1388, 576] on button "Zoom out" at bounding box center [1390, 573] width 33 height 33
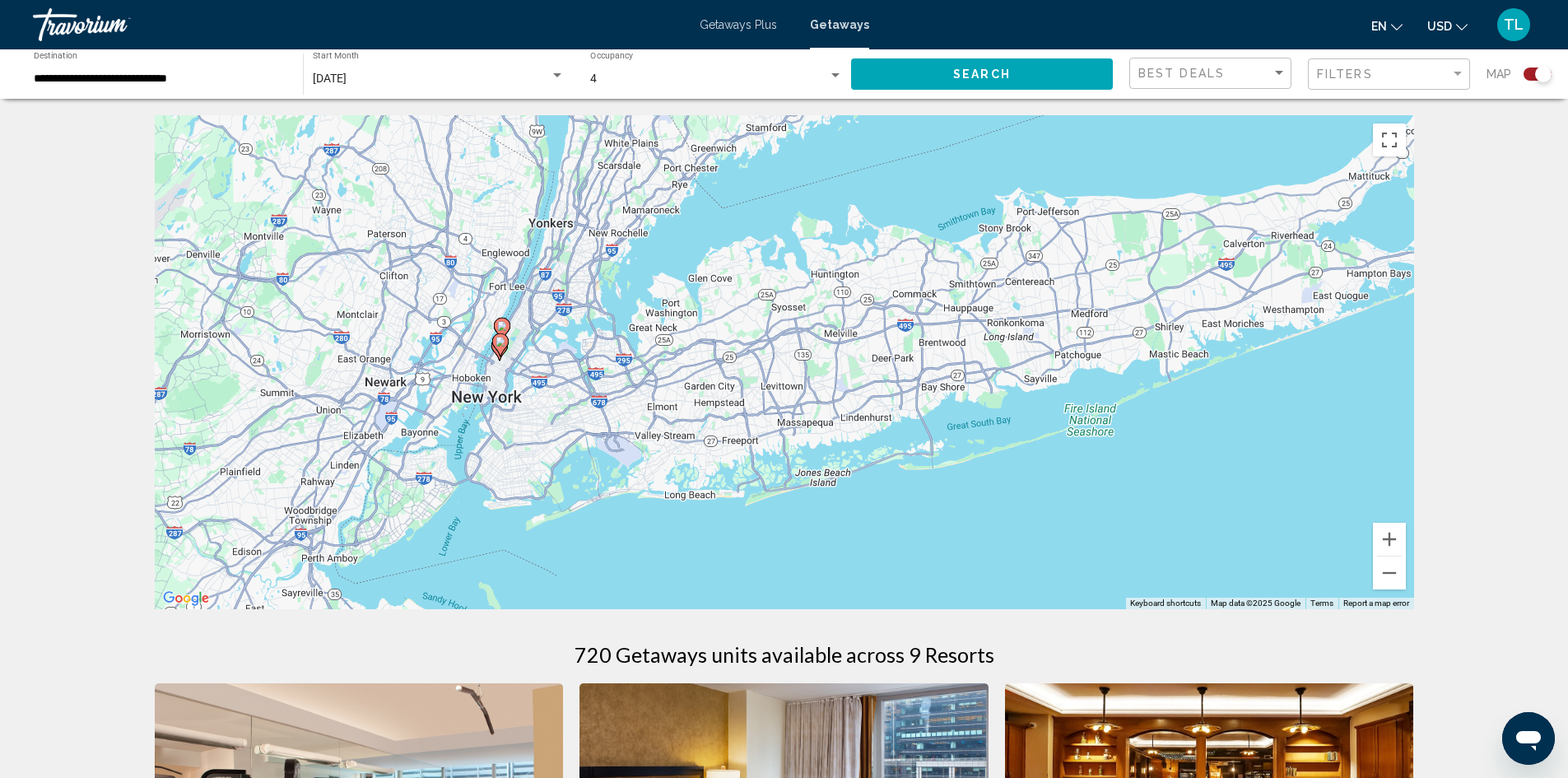
drag, startPoint x: 1158, startPoint y: 357, endPoint x: 1091, endPoint y: 428, distance: 97.6
click at [1091, 428] on div "To activate drag with keyboard, press Alt + Enter. Once in keyboard drag state,…" at bounding box center [784, 363] width 1259 height 494
click at [1397, 584] on button "Zoom out" at bounding box center [1390, 573] width 33 height 33
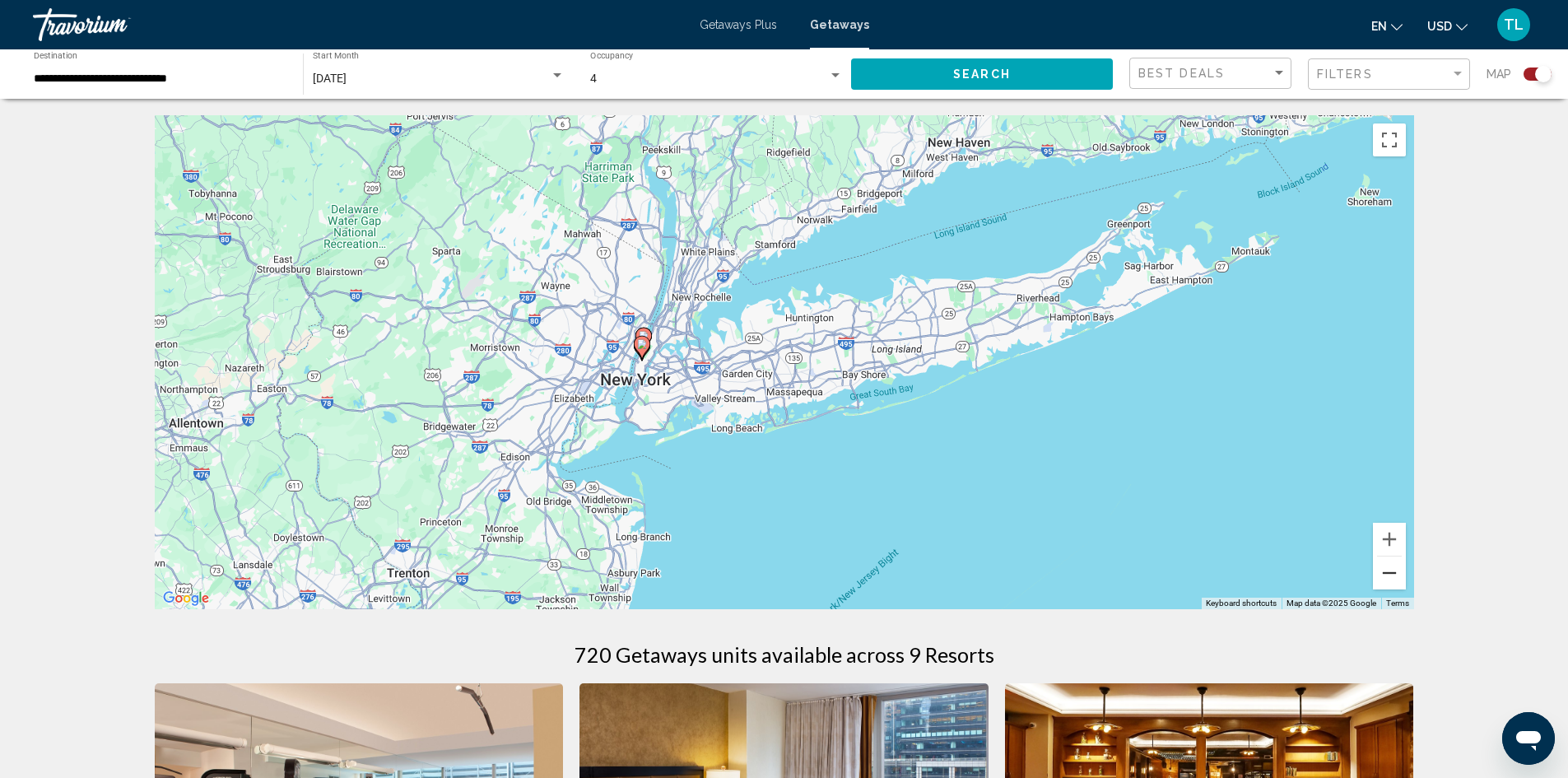
click at [1389, 585] on button "Zoom out" at bounding box center [1390, 573] width 33 height 33
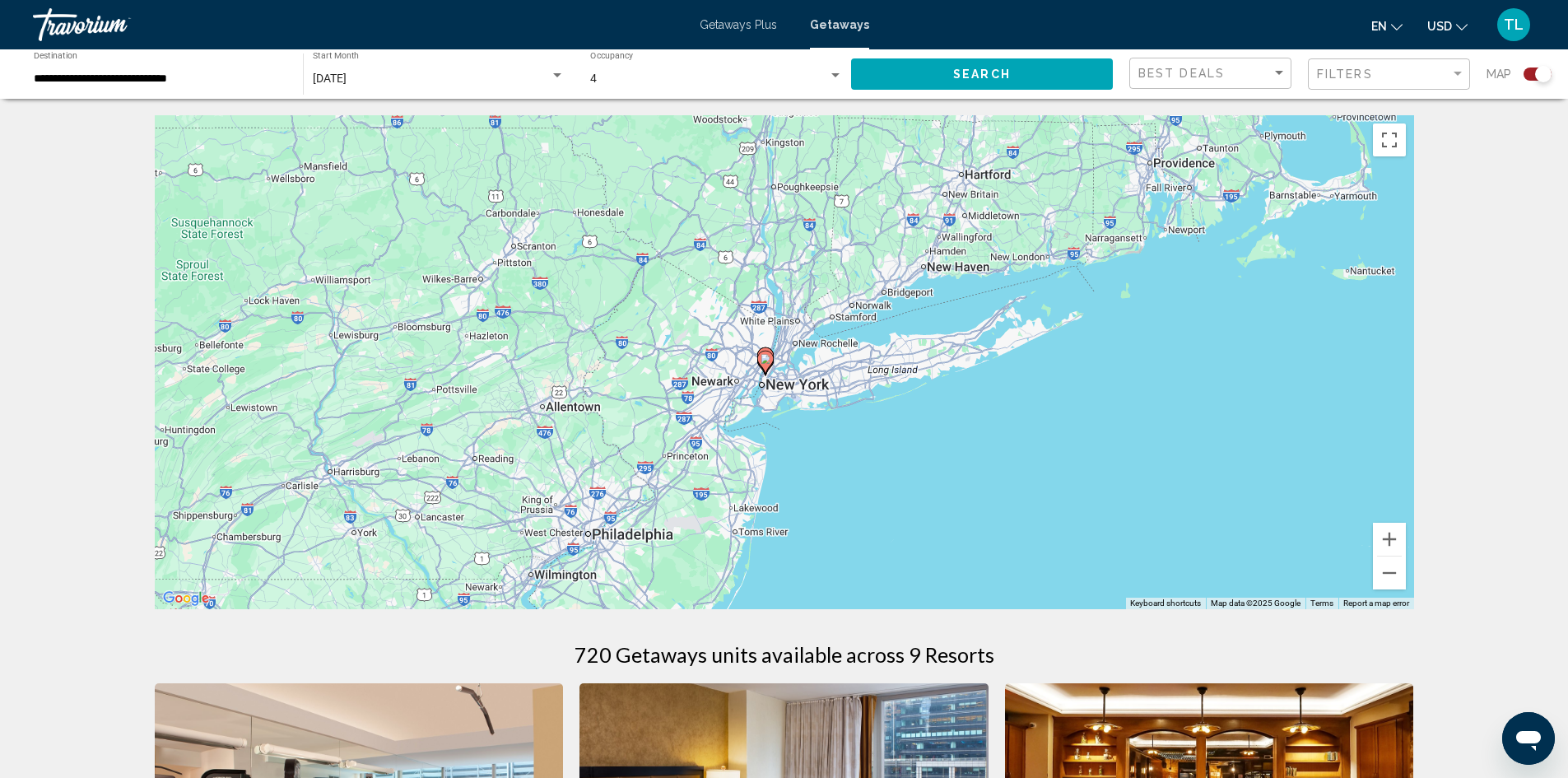
drag, startPoint x: 1066, startPoint y: 406, endPoint x: 1116, endPoint y: 426, distance: 53.9
click at [1116, 426] on div "To activate drag with keyboard, press Alt + Enter. Once in keyboard drag state,…" at bounding box center [784, 363] width 1259 height 494
click at [1401, 572] on button "Zoom out" at bounding box center [1390, 573] width 33 height 33
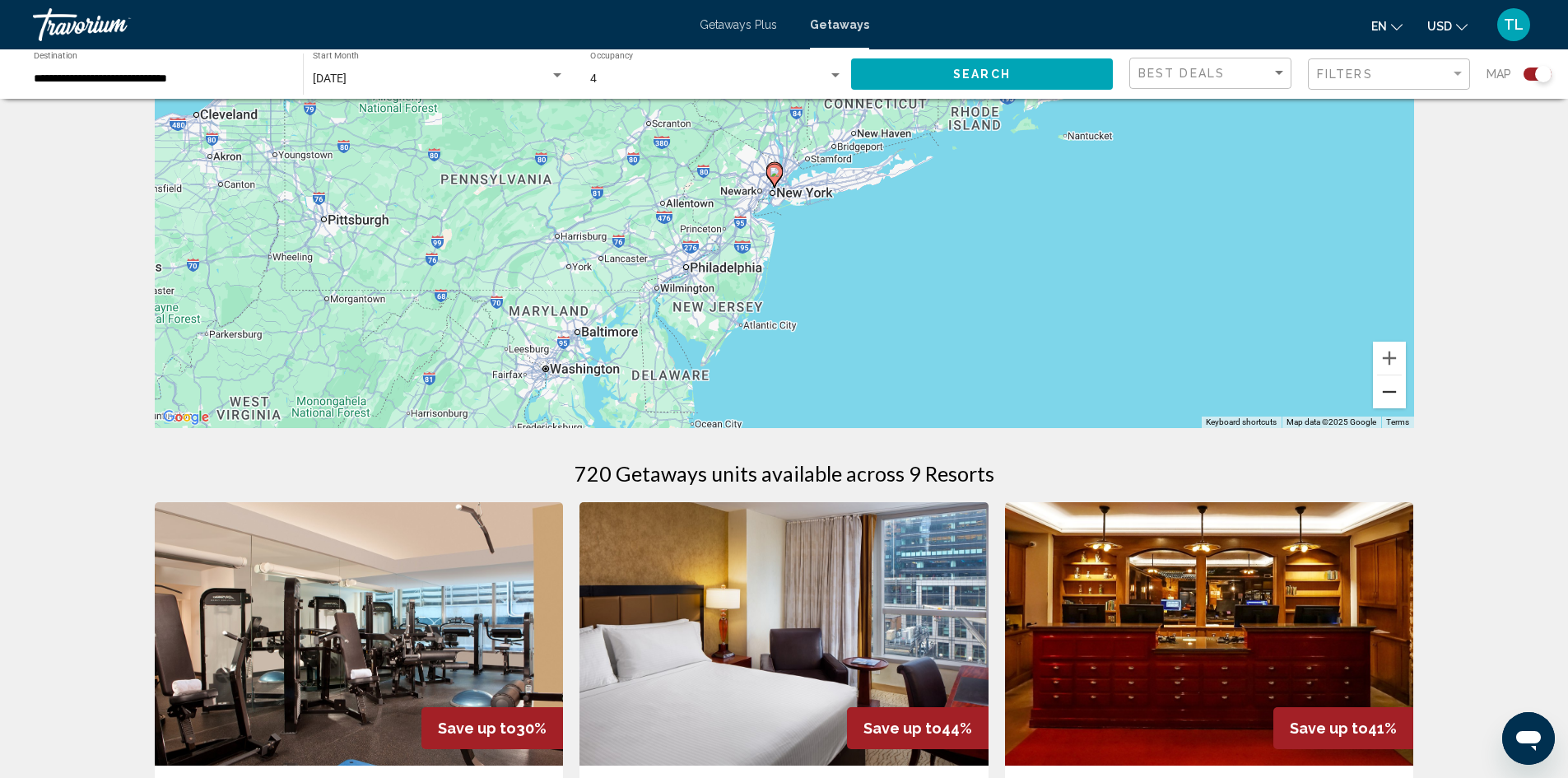
scroll to position [412, 0]
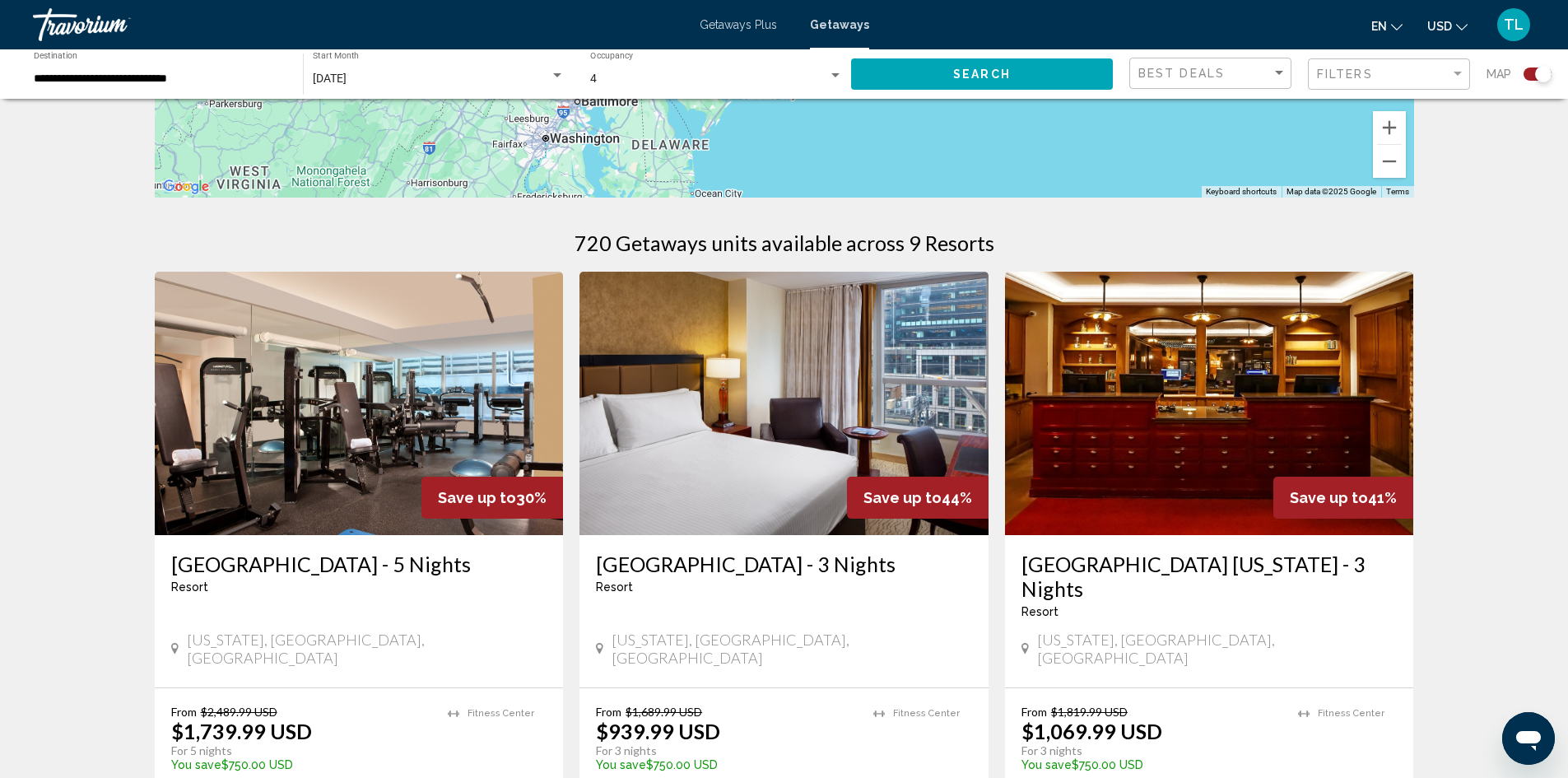
click at [794, 573] on h3 "Millennium Hotel Broadway Times Square - 3 Nights" at bounding box center [784, 563] width 376 height 24
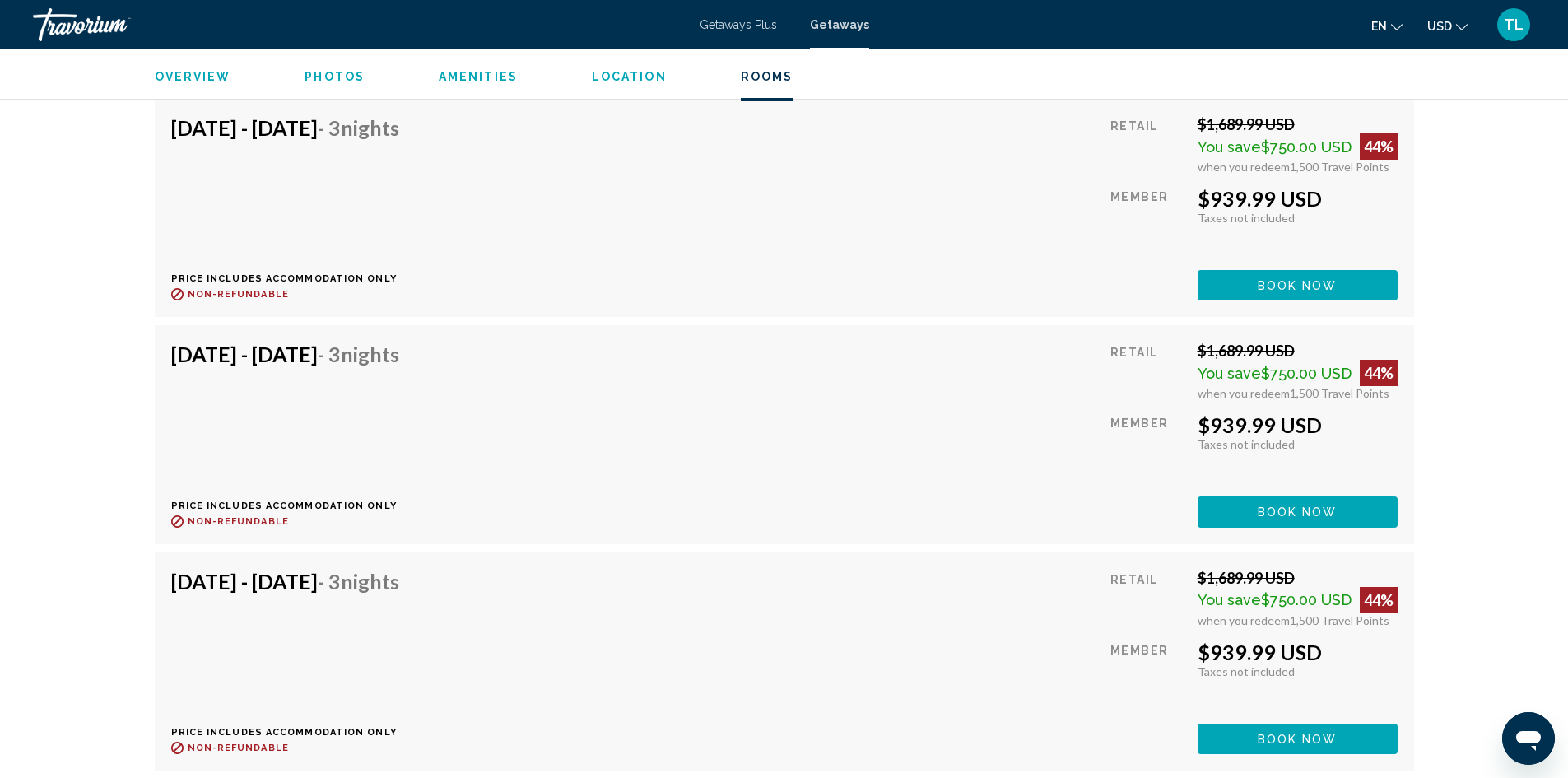
scroll to position [6666, 0]
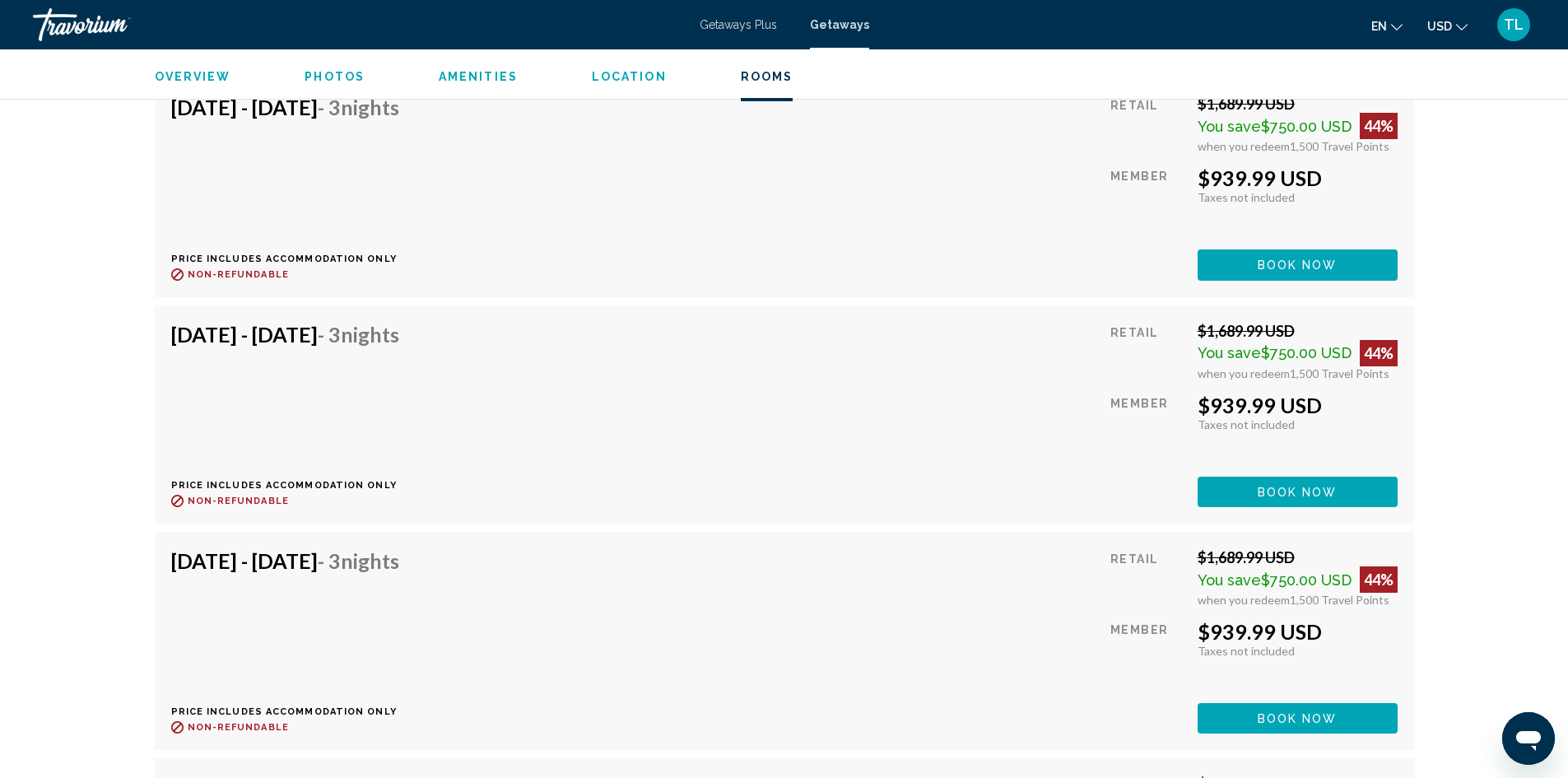
click at [408, 376] on div "Nov 21, 2025 - Nov 24, 2025 - 3 Nights Price includes accommodation only Refund…" at bounding box center [291, 413] width 240 height 185
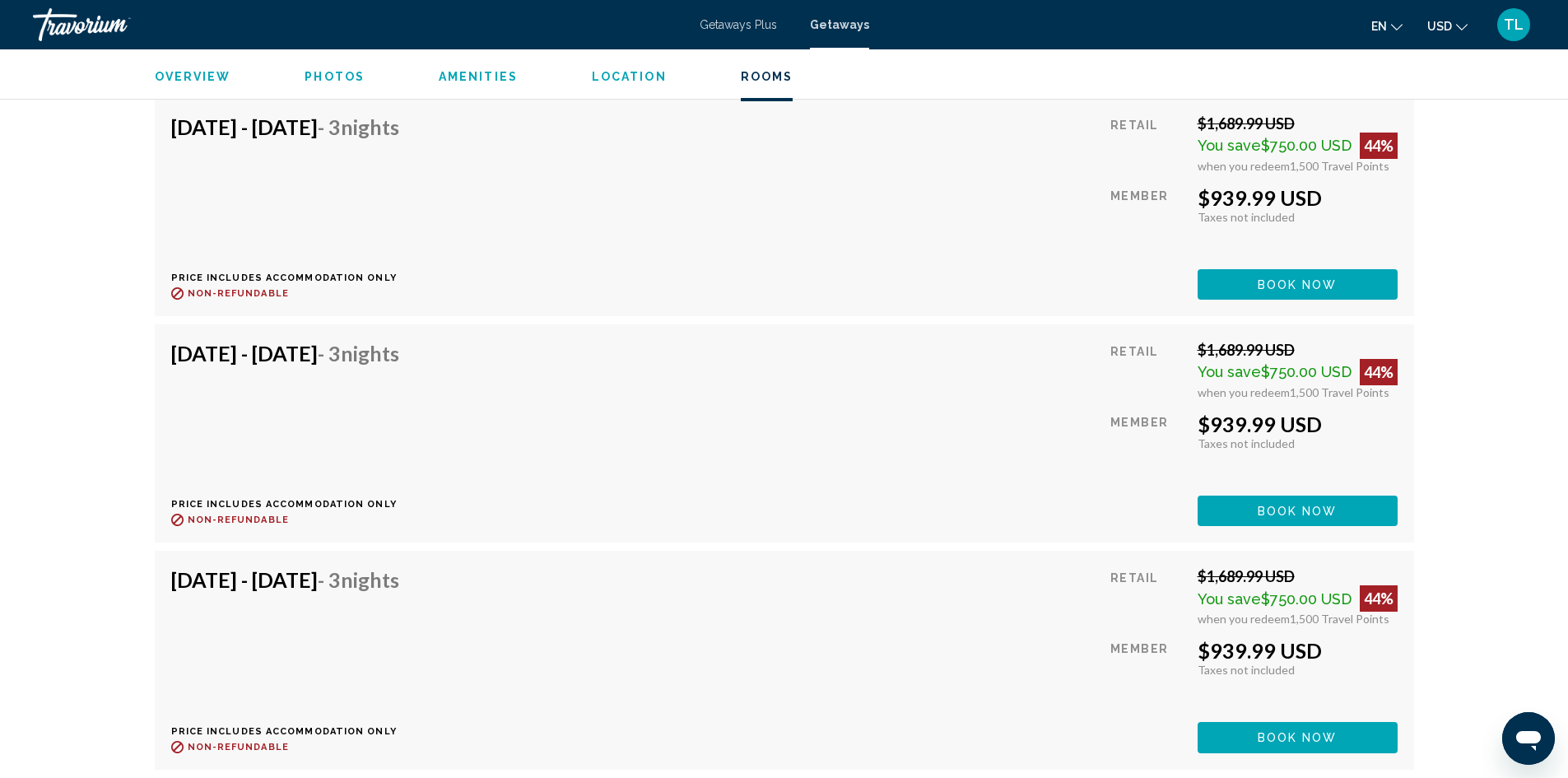
click at [637, 78] on span "Location" at bounding box center [629, 75] width 74 height 13
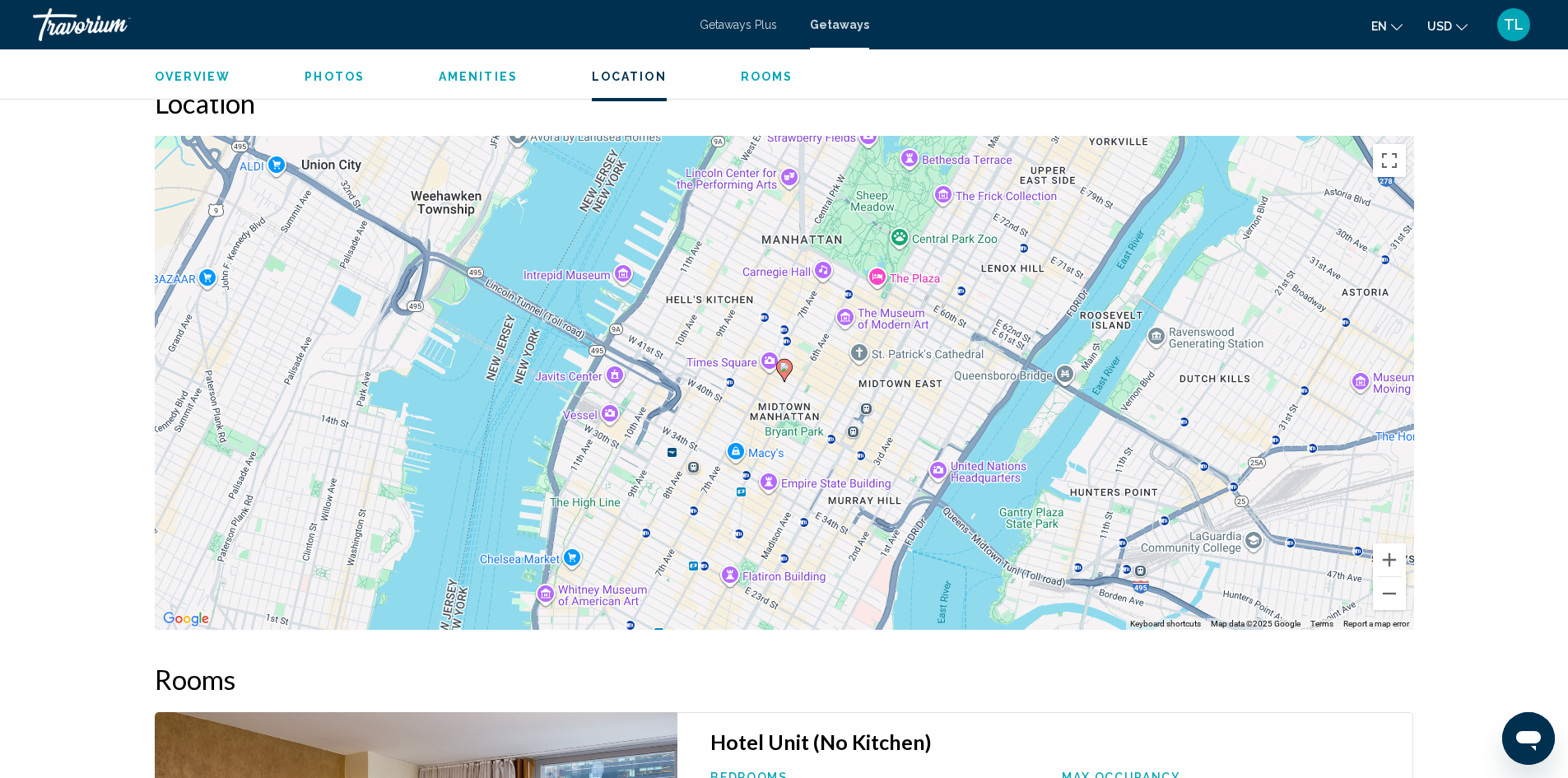
scroll to position [1761, 0]
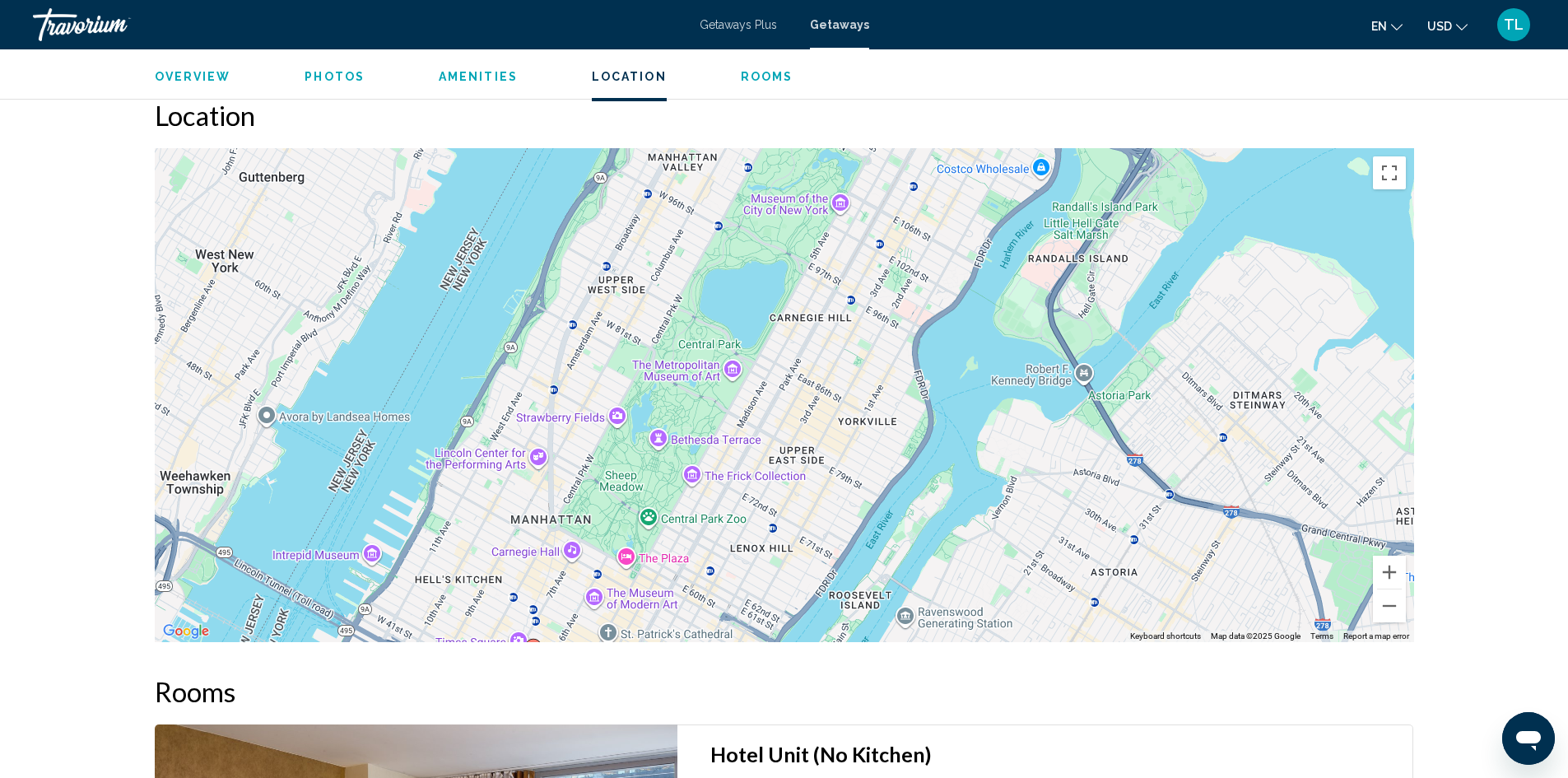
drag, startPoint x: 901, startPoint y: 290, endPoint x: 635, endPoint y: 538, distance: 363.7
click at [646, 558] on div "To activate drag with keyboard, press Alt + Enter. Once in keyboard drag state,…" at bounding box center [784, 395] width 1259 height 494
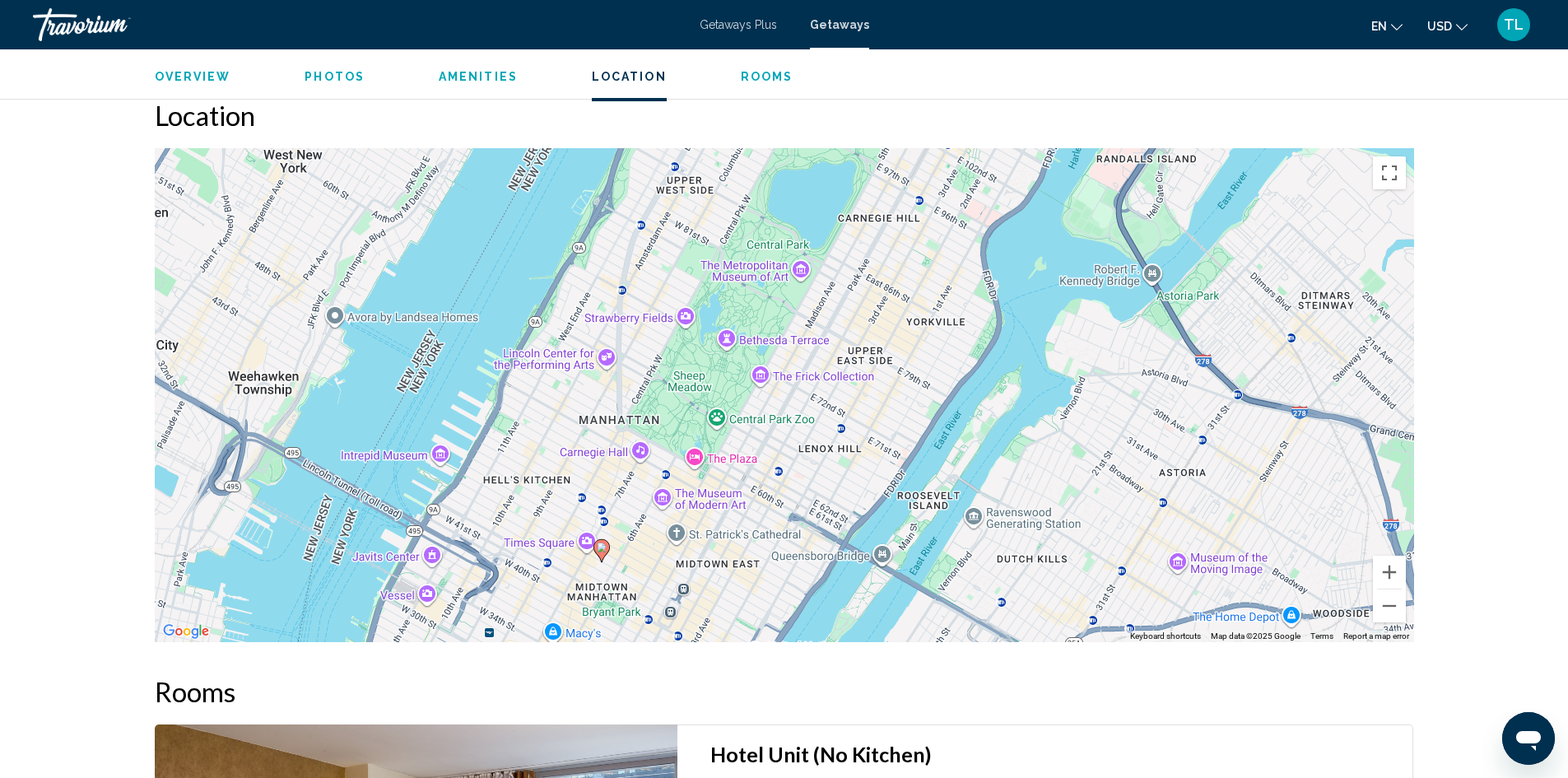
drag, startPoint x: 859, startPoint y: 250, endPoint x: 938, endPoint y: 195, distance: 96.3
click at [938, 195] on div "To activate drag with keyboard, press Alt + Enter. Once in keyboard drag state,…" at bounding box center [784, 395] width 1259 height 494
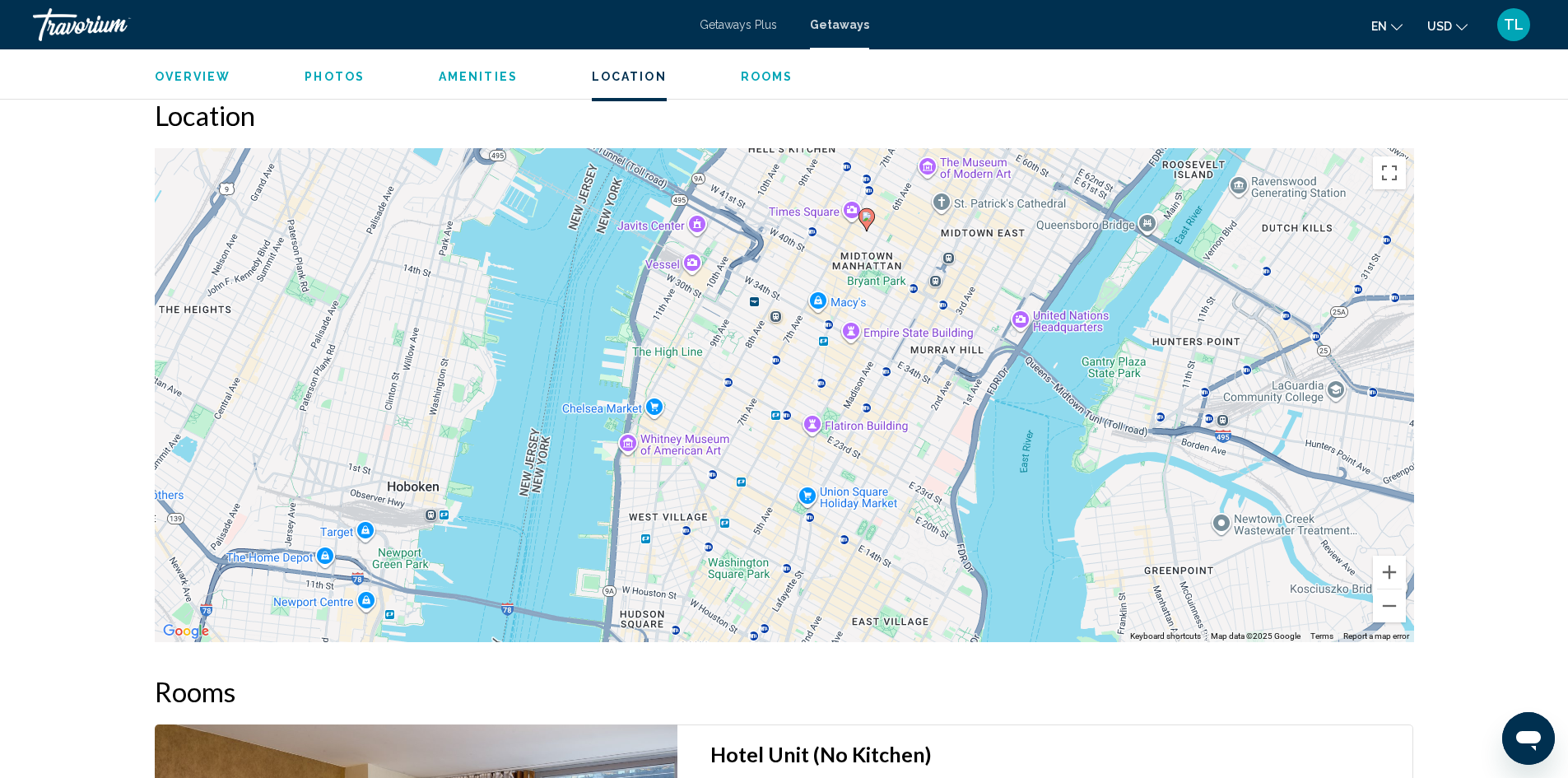
drag, startPoint x: 538, startPoint y: 478, endPoint x: 794, endPoint y: 134, distance: 428.8
click at [794, 134] on div "Location ← Move left → Move right ↑ Move up ↓ Move down + Zoom in - Zoom out Ho…" at bounding box center [784, 370] width 1259 height 543
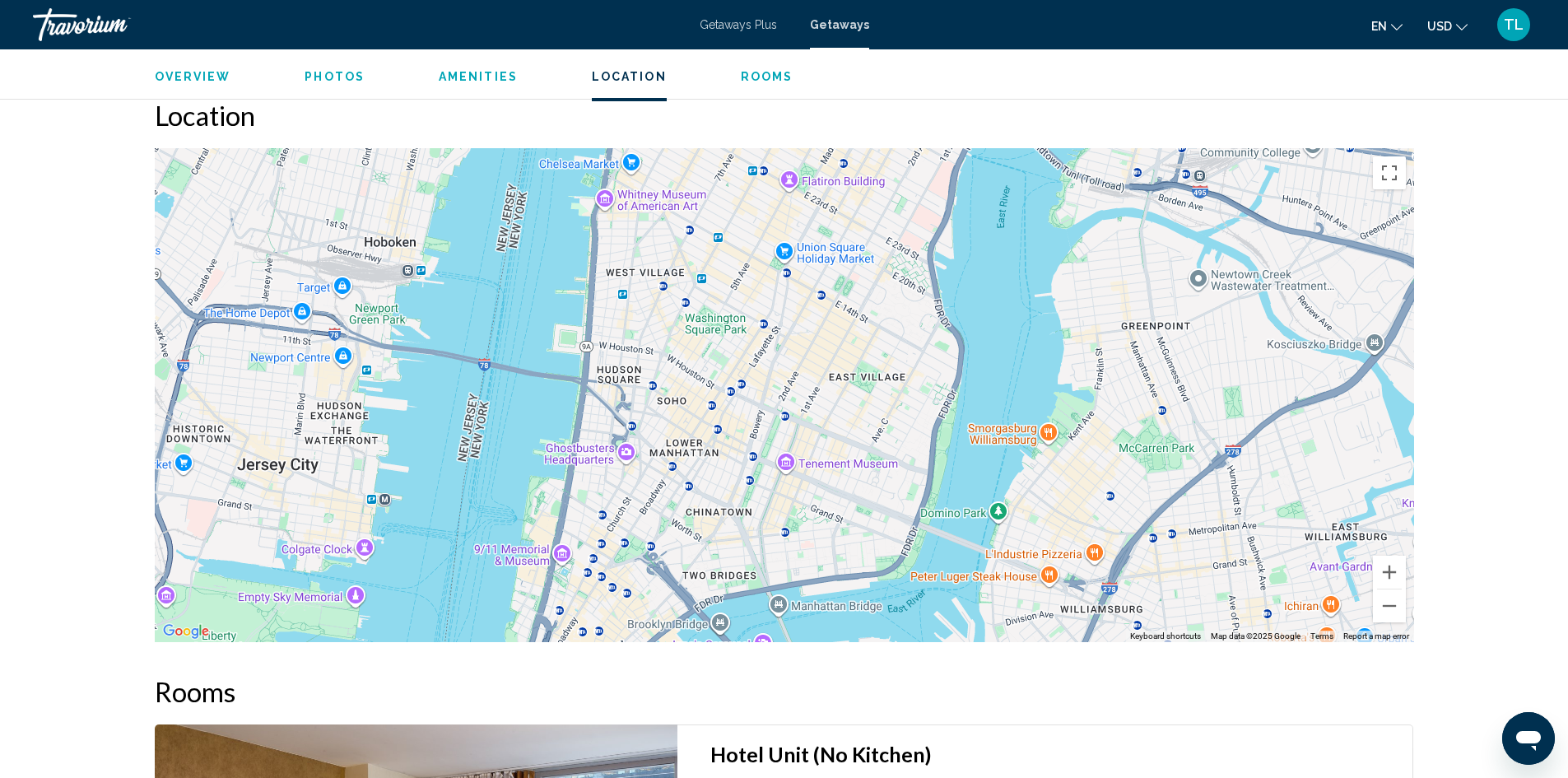
drag, startPoint x: 892, startPoint y: 571, endPoint x: 878, endPoint y: 338, distance: 233.4
click at [878, 338] on div "To activate drag with keyboard, press Alt + Enter. Once in keyboard drag state,…" at bounding box center [784, 395] width 1259 height 494
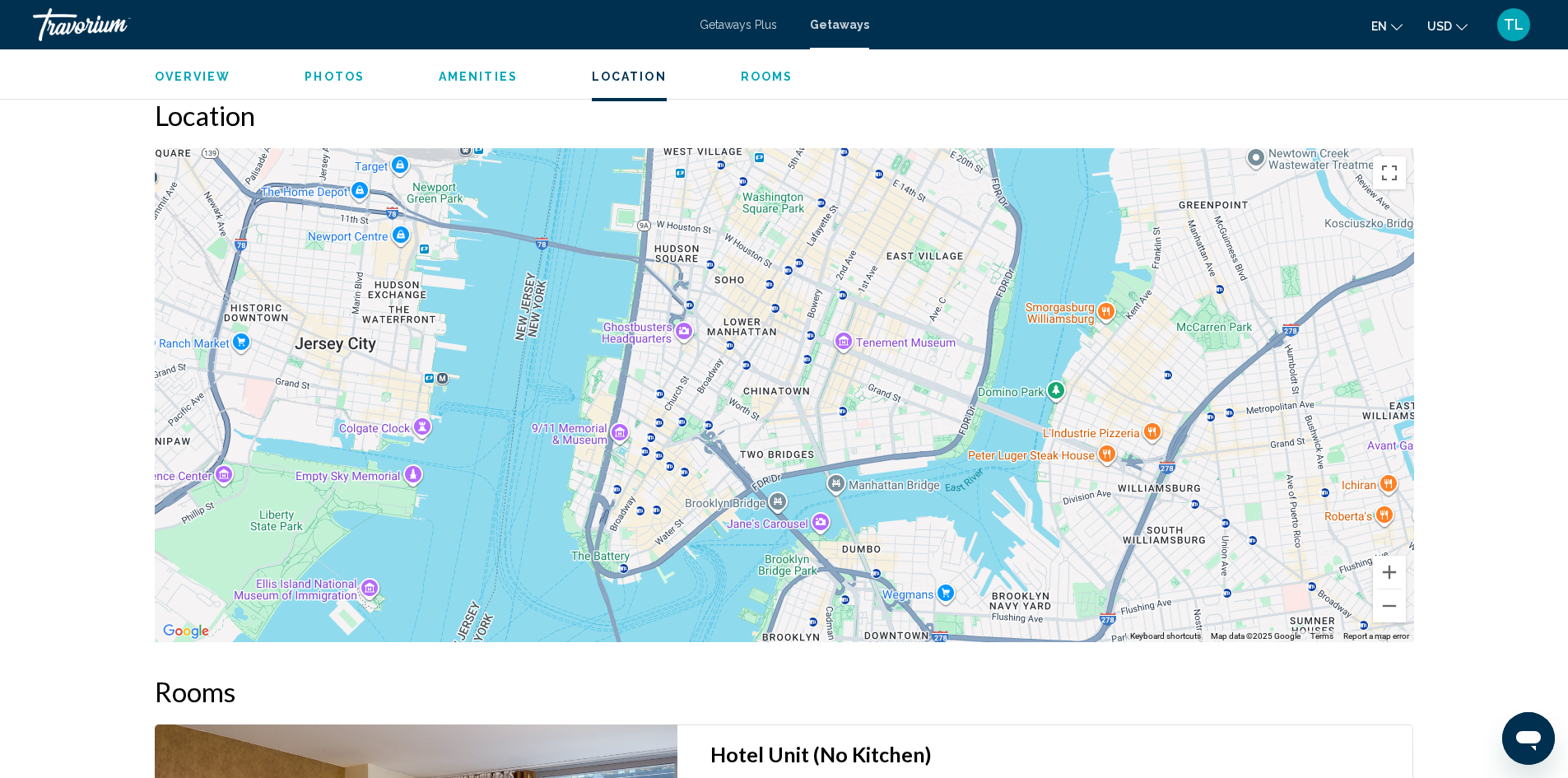
drag, startPoint x: 826, startPoint y: 544, endPoint x: 884, endPoint y: 419, distance: 137.8
click at [884, 419] on div "Main content" at bounding box center [784, 395] width 1259 height 494
click at [471, 74] on span "Amenities" at bounding box center [478, 75] width 79 height 13
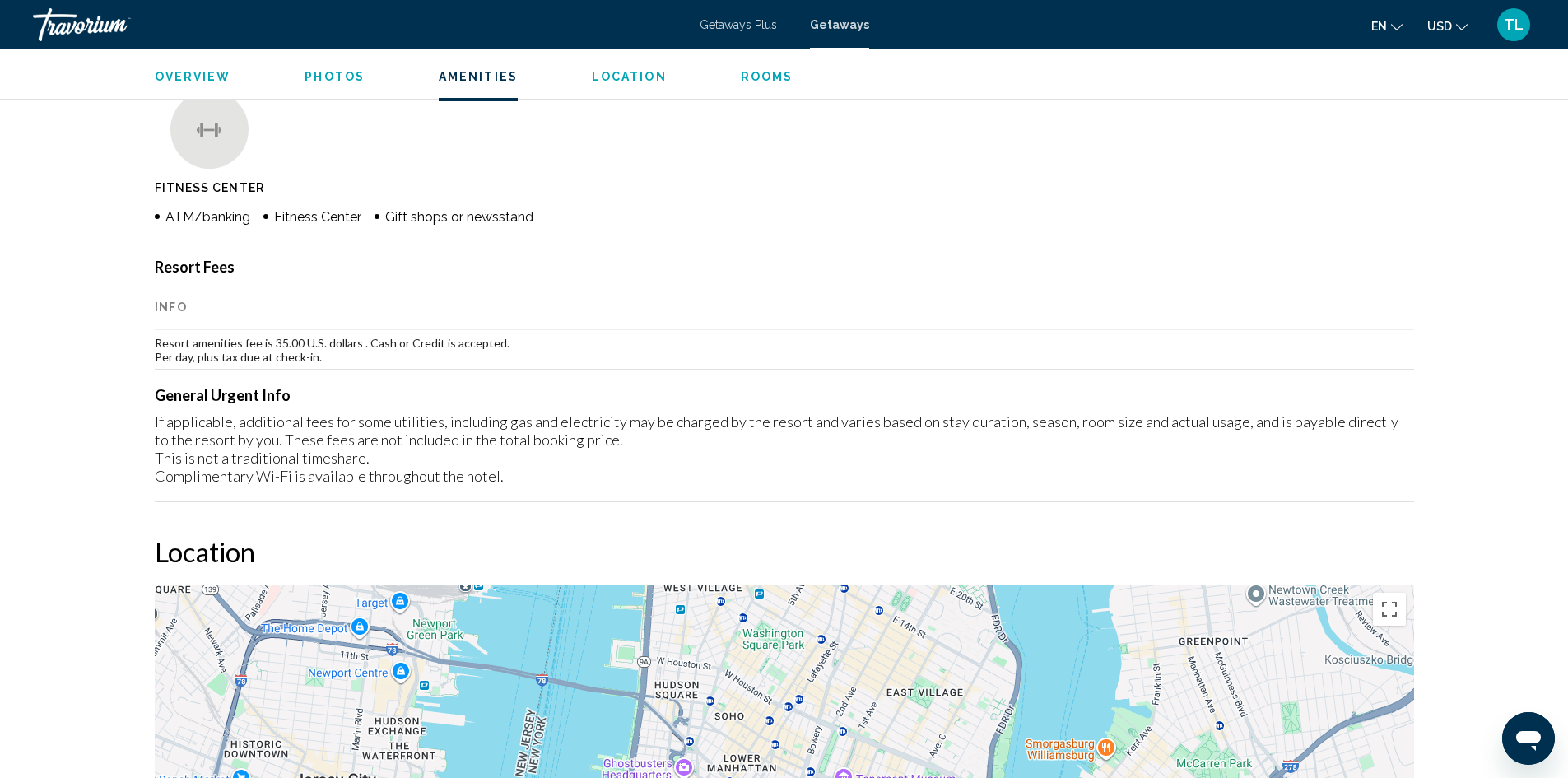
scroll to position [1267, 0]
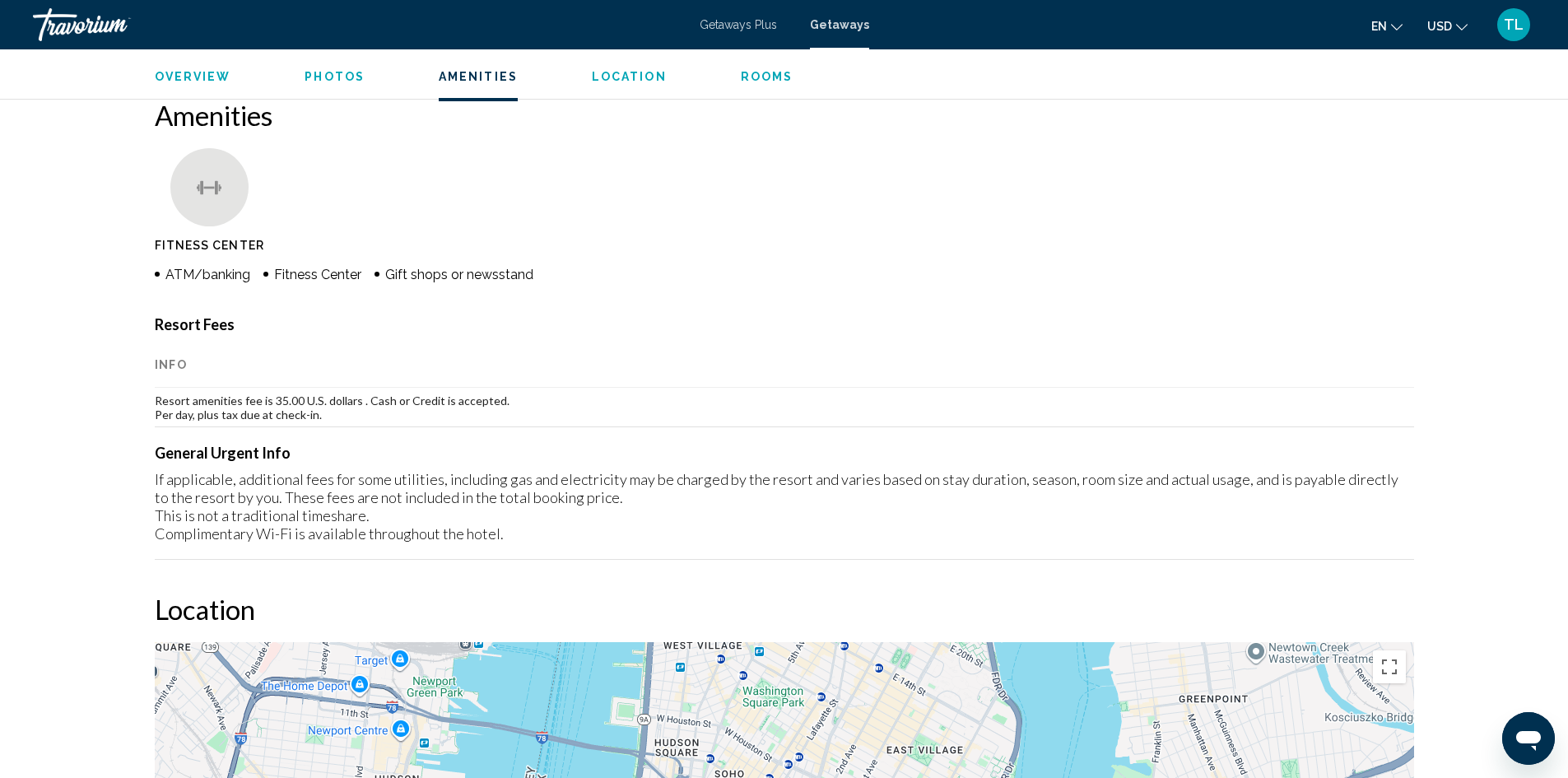
click at [317, 74] on span "Photos" at bounding box center [334, 75] width 60 height 13
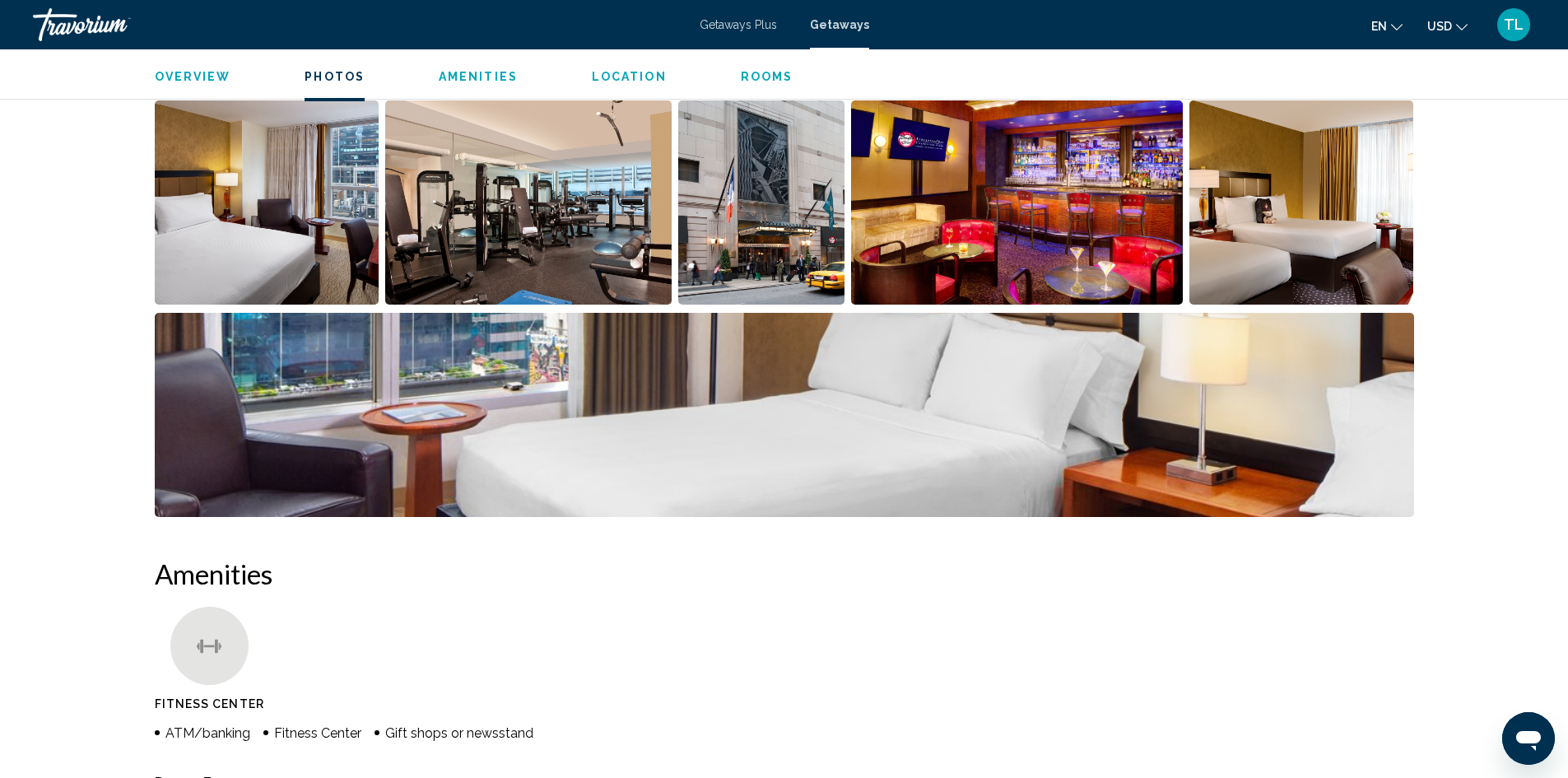
scroll to position [760, 0]
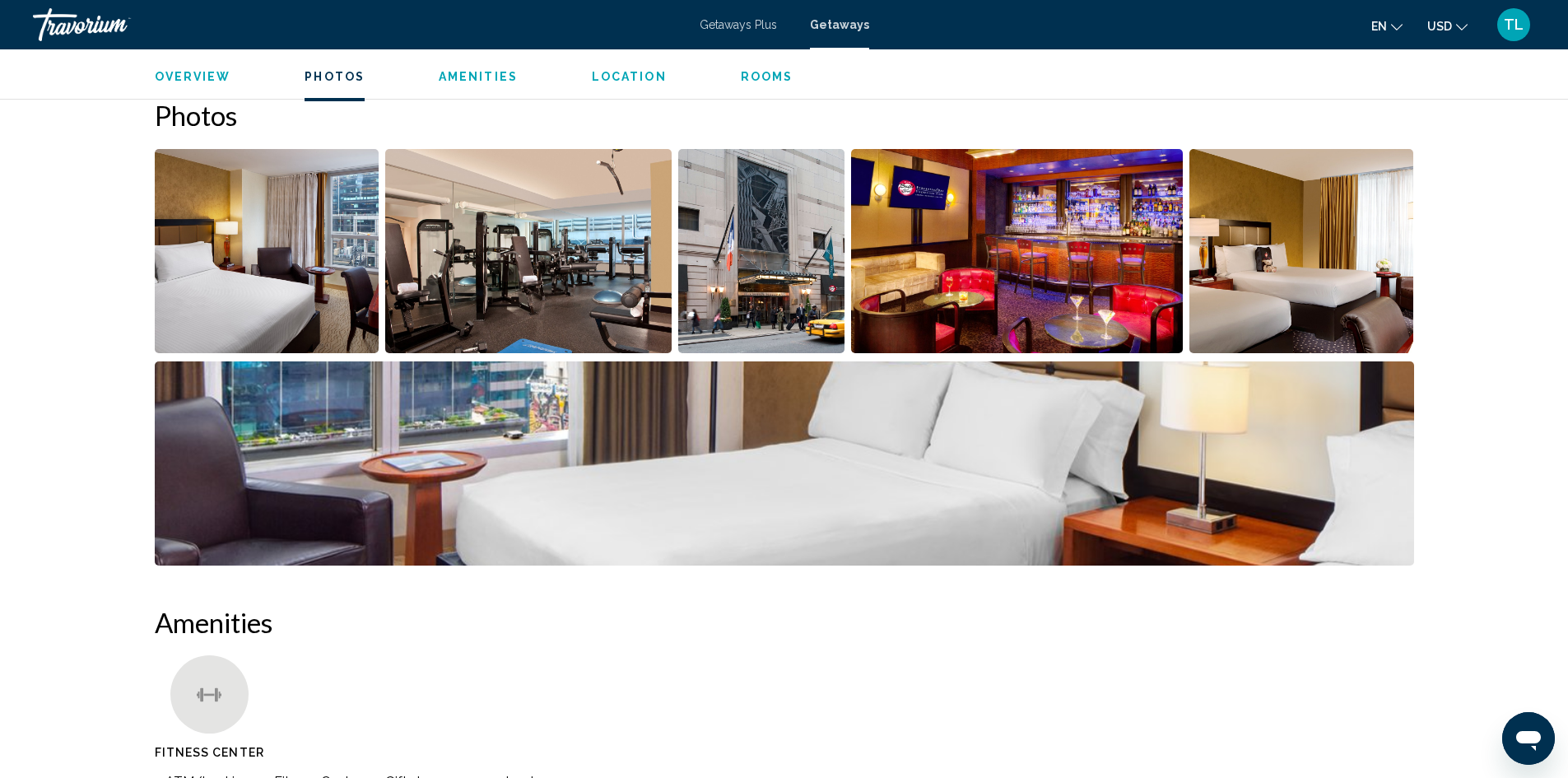
click at [177, 74] on span "Overview" at bounding box center [193, 75] width 76 height 13
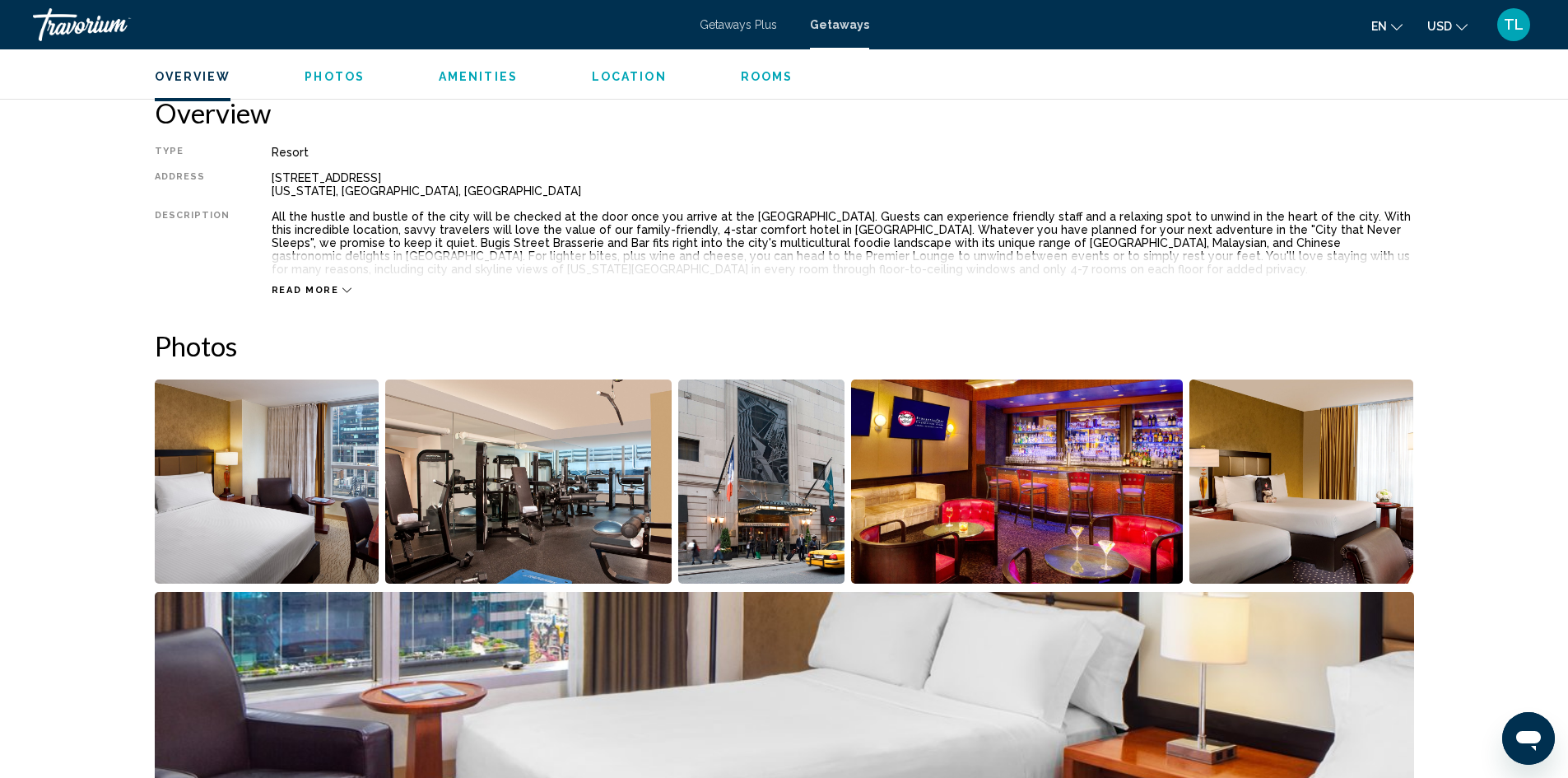
scroll to position [527, 0]
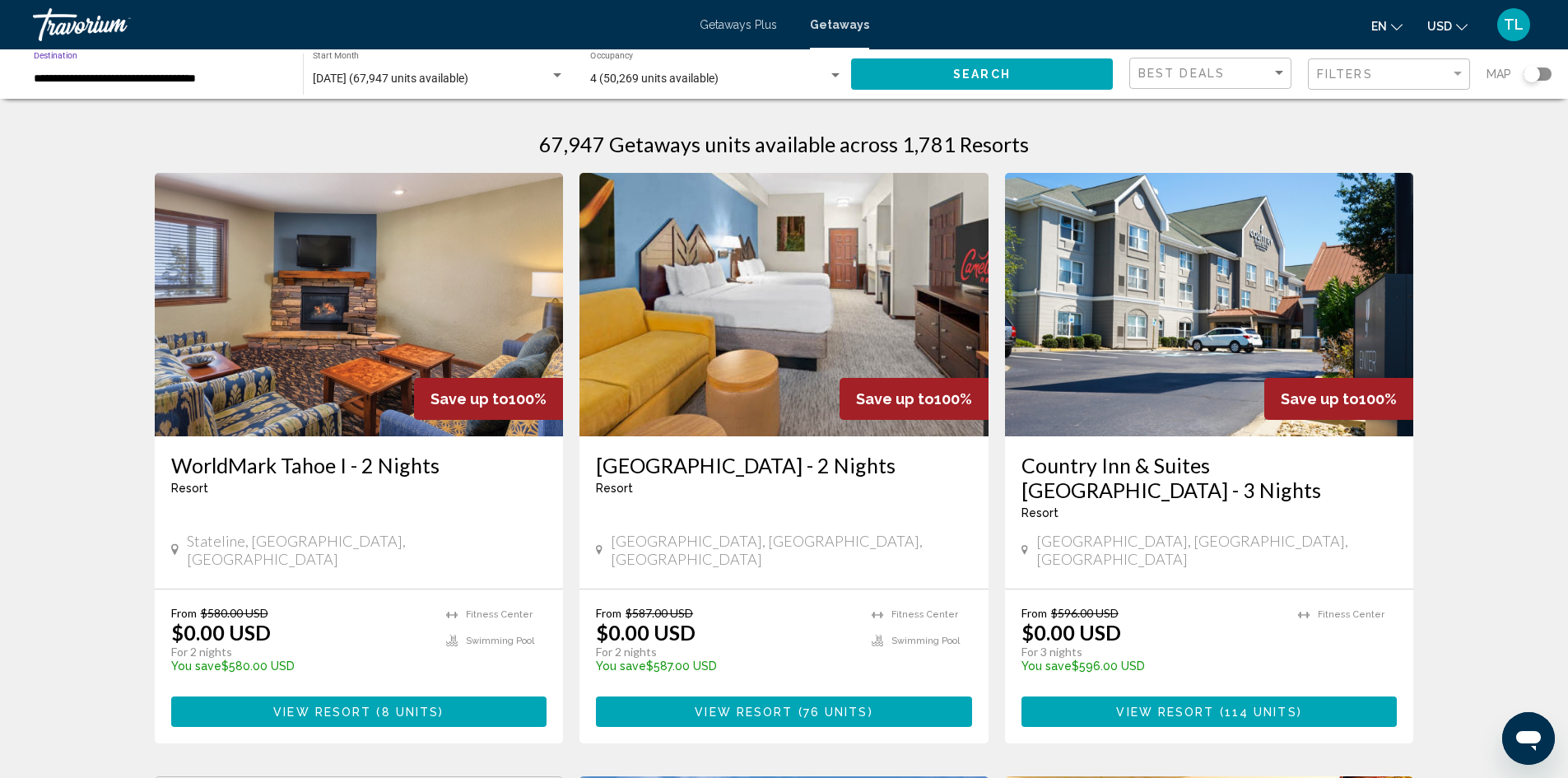
click at [95, 79] on input "**********" at bounding box center [160, 78] width 253 height 13
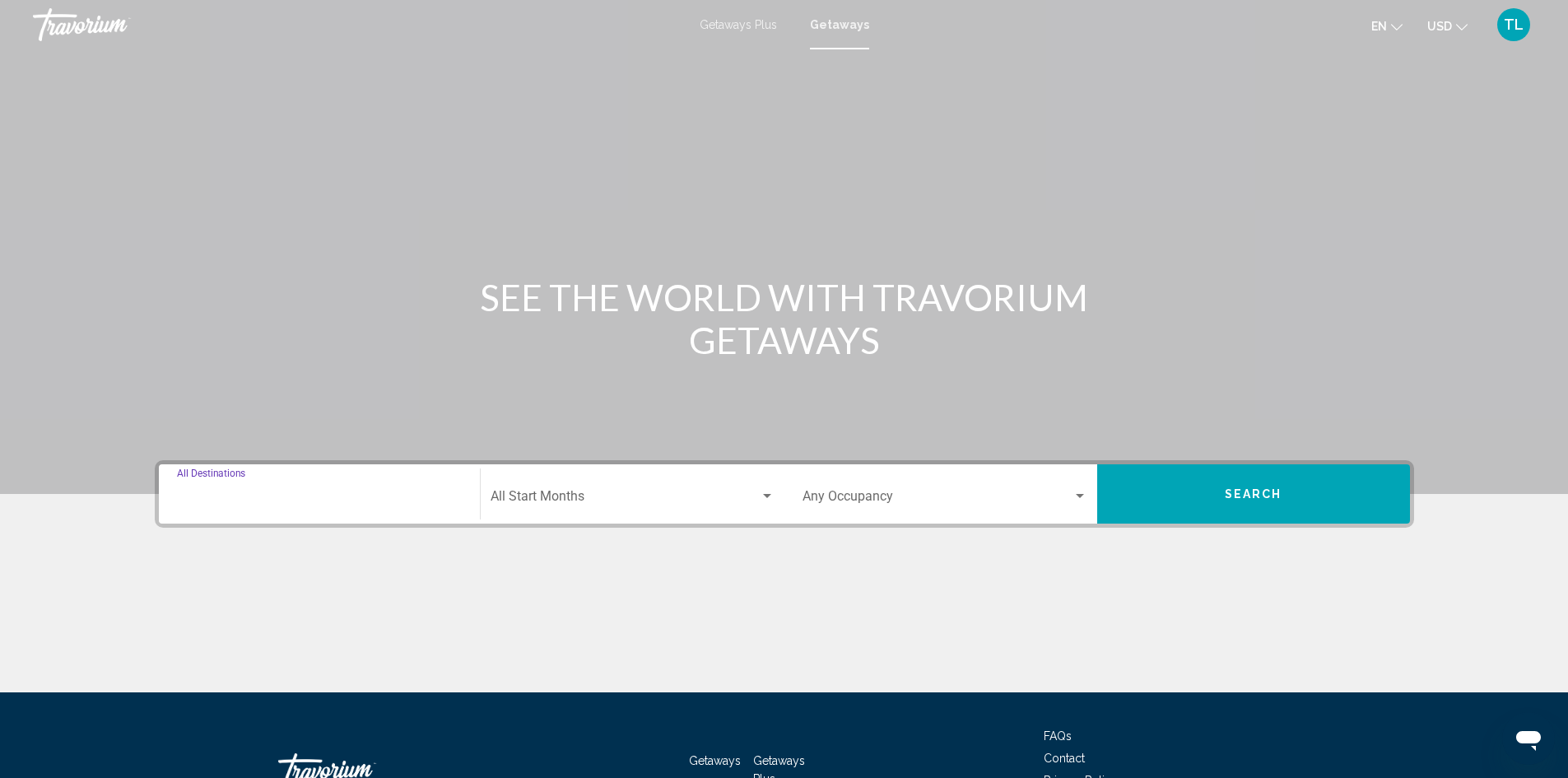
click at [283, 496] on input "Destination All Destinations" at bounding box center [319, 499] width 285 height 15
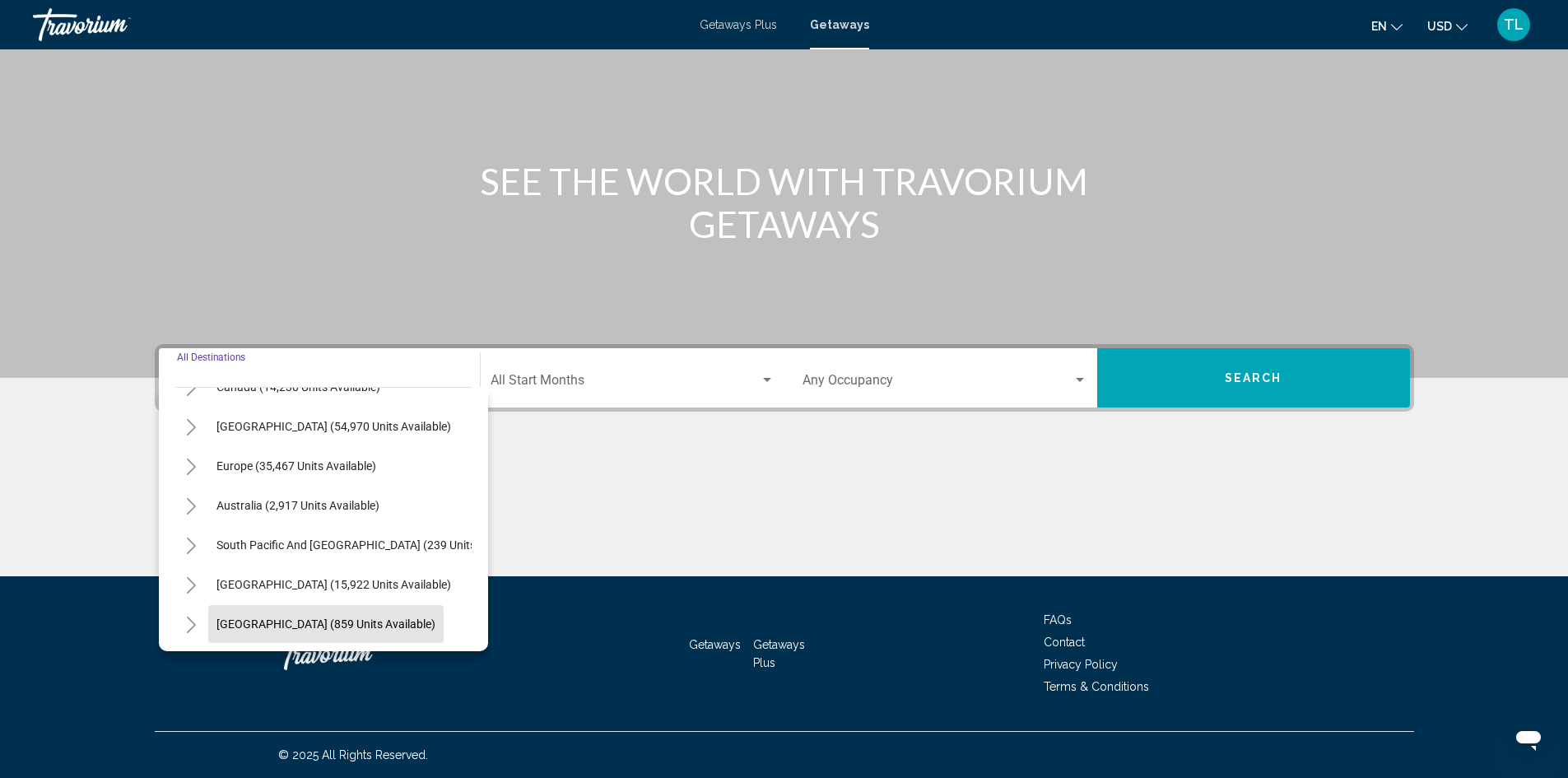
scroll to position [115, 0]
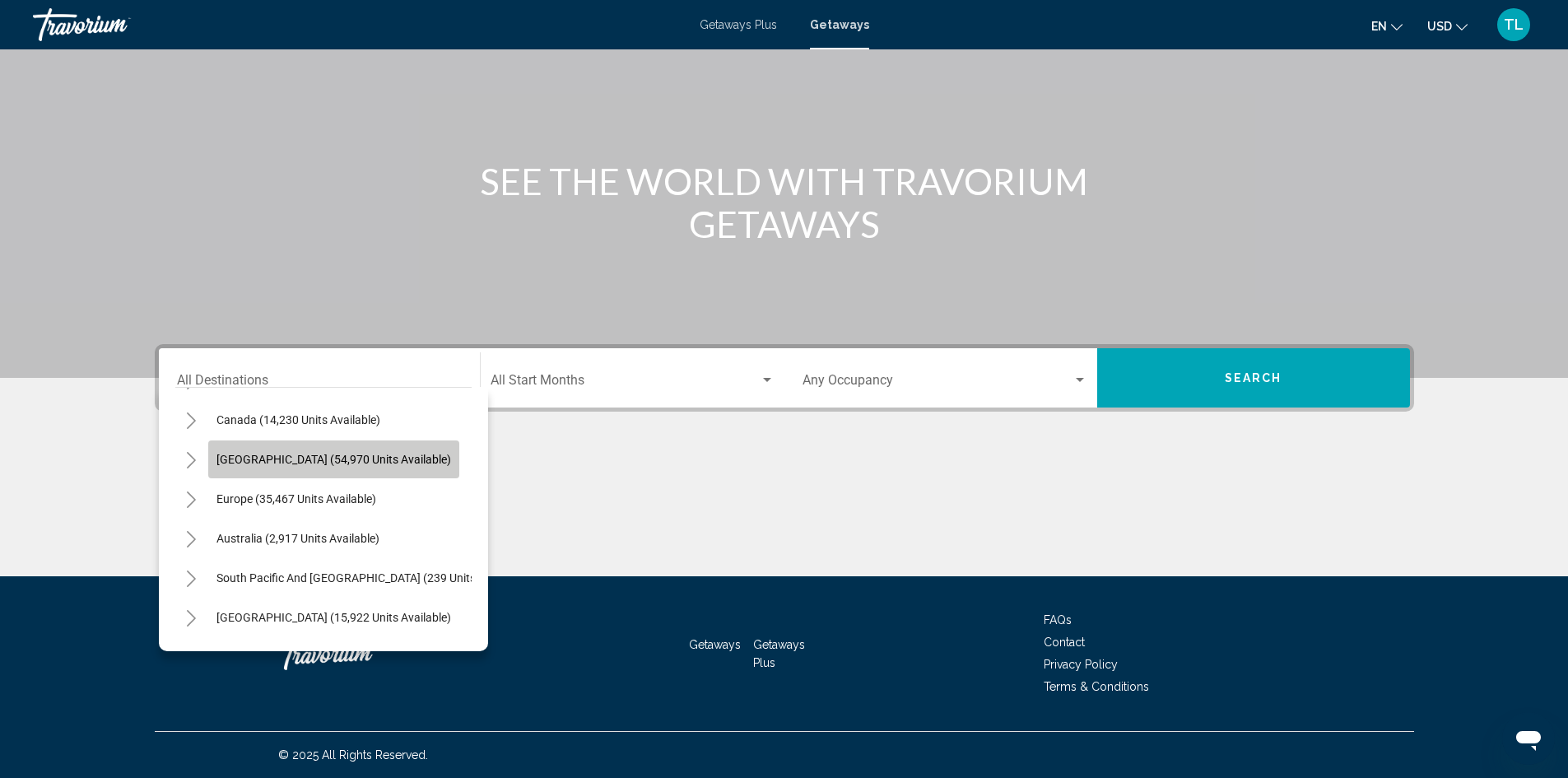
click at [286, 463] on span "[GEOGRAPHIC_DATA] (54,970 units available)" at bounding box center [333, 459] width 234 height 13
type input "**********"
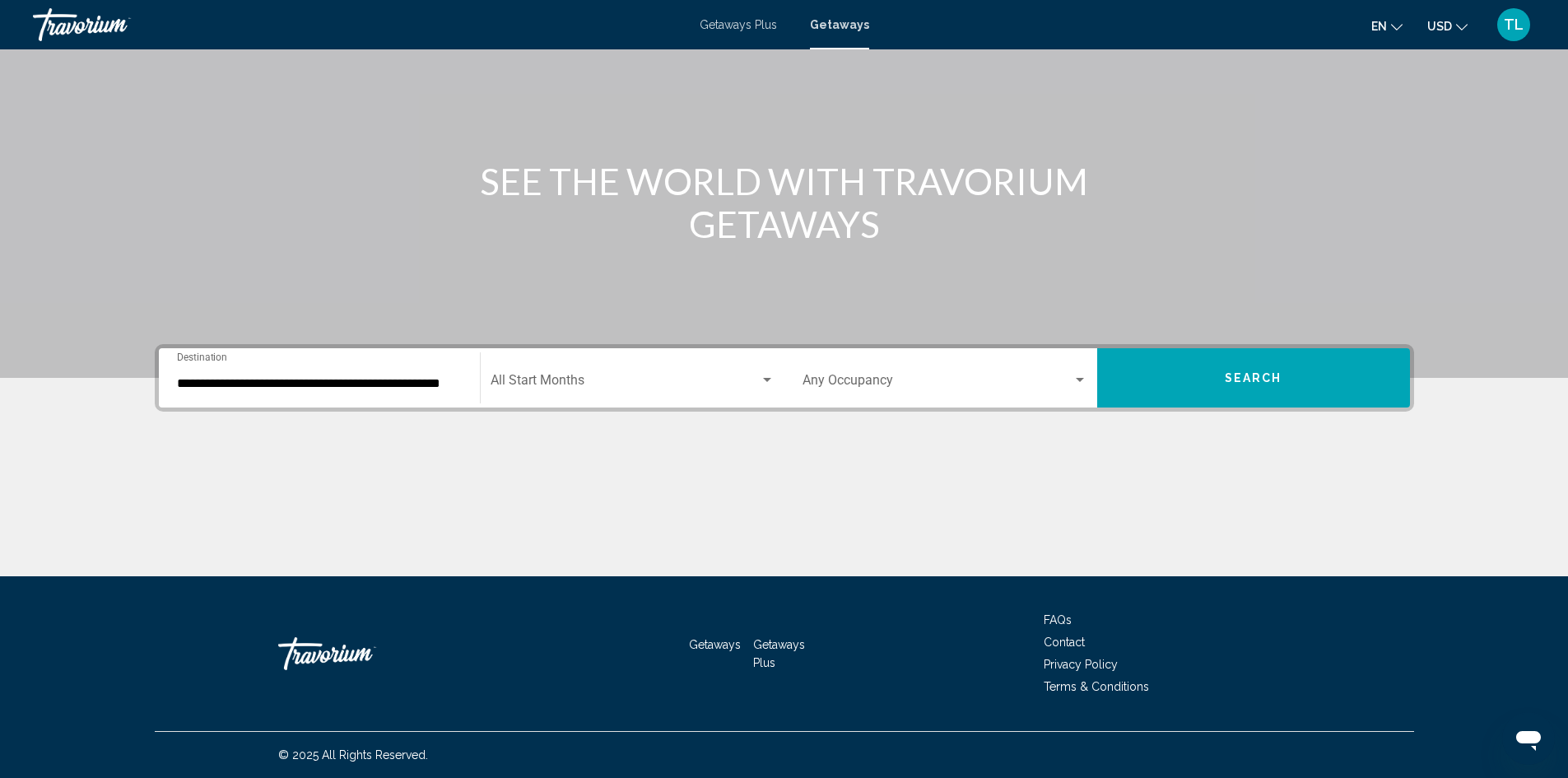
click at [681, 372] on div "Start Month All Start Months" at bounding box center [633, 377] width 284 height 52
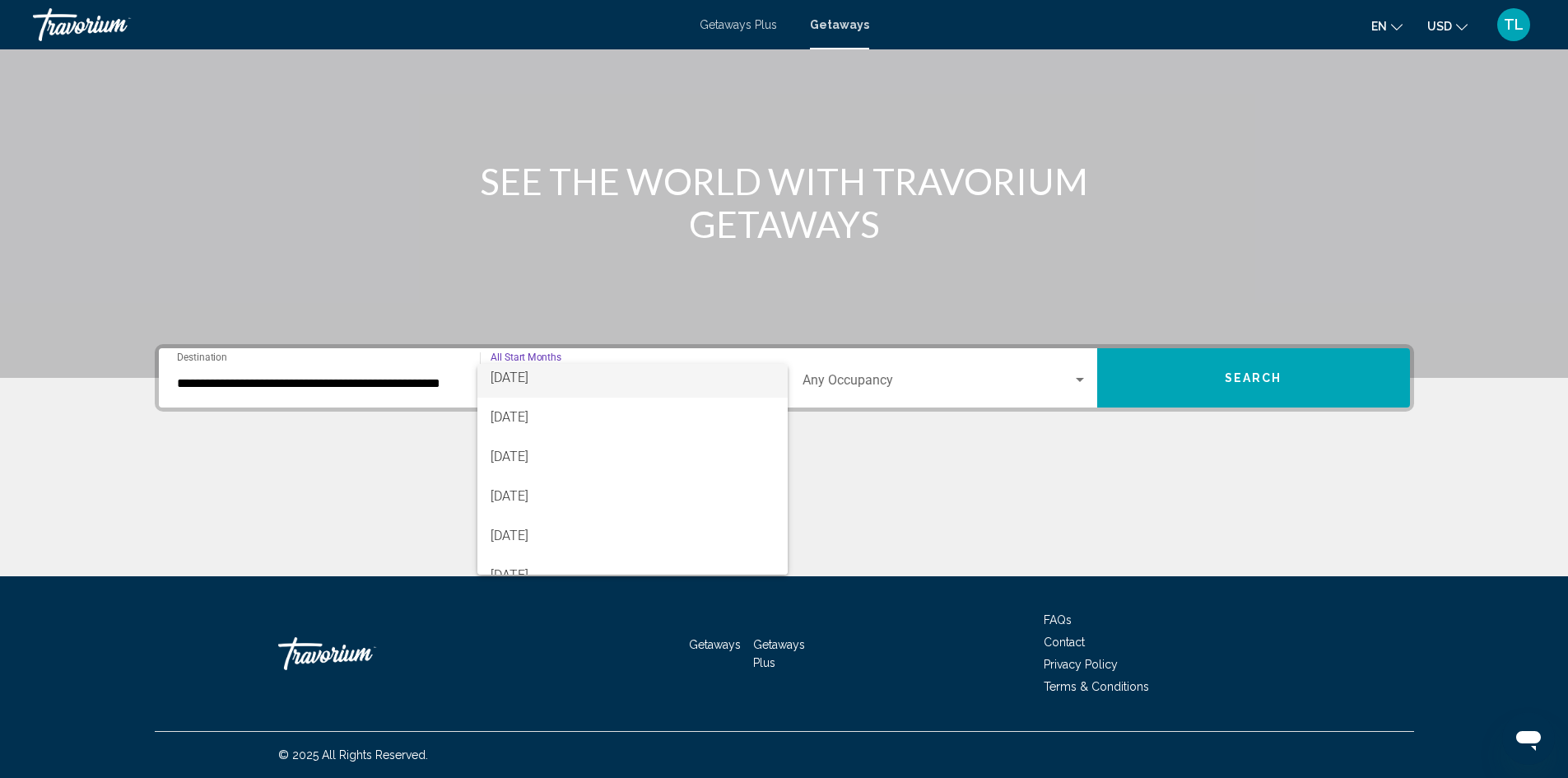
scroll to position [165, 0]
click at [525, 421] on span "[DATE]" at bounding box center [633, 416] width 284 height 39
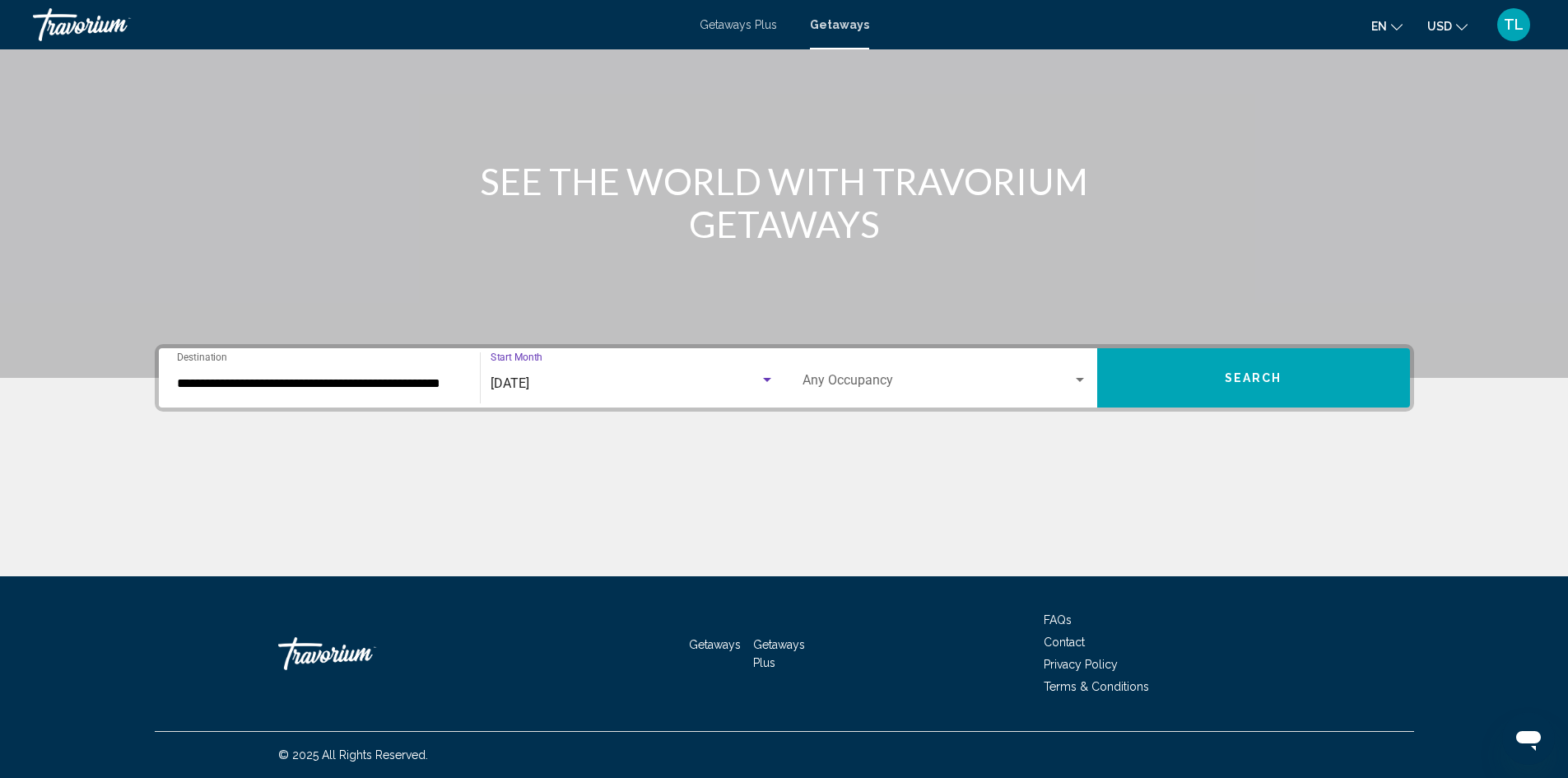
click at [834, 378] on span "Search widget" at bounding box center [937, 383] width 270 height 15
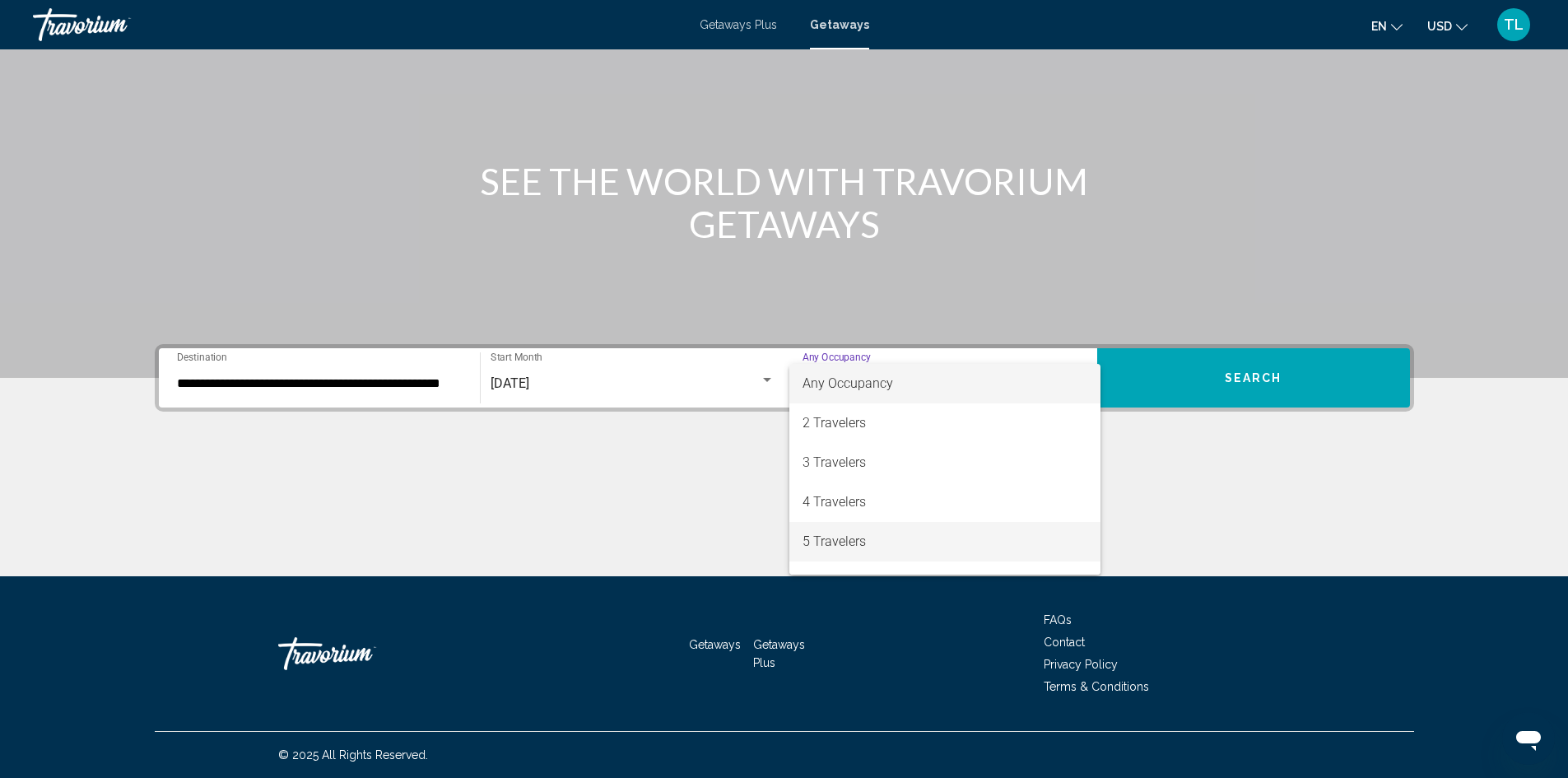
click at [897, 544] on span "5 Travelers" at bounding box center [945, 541] width 285 height 39
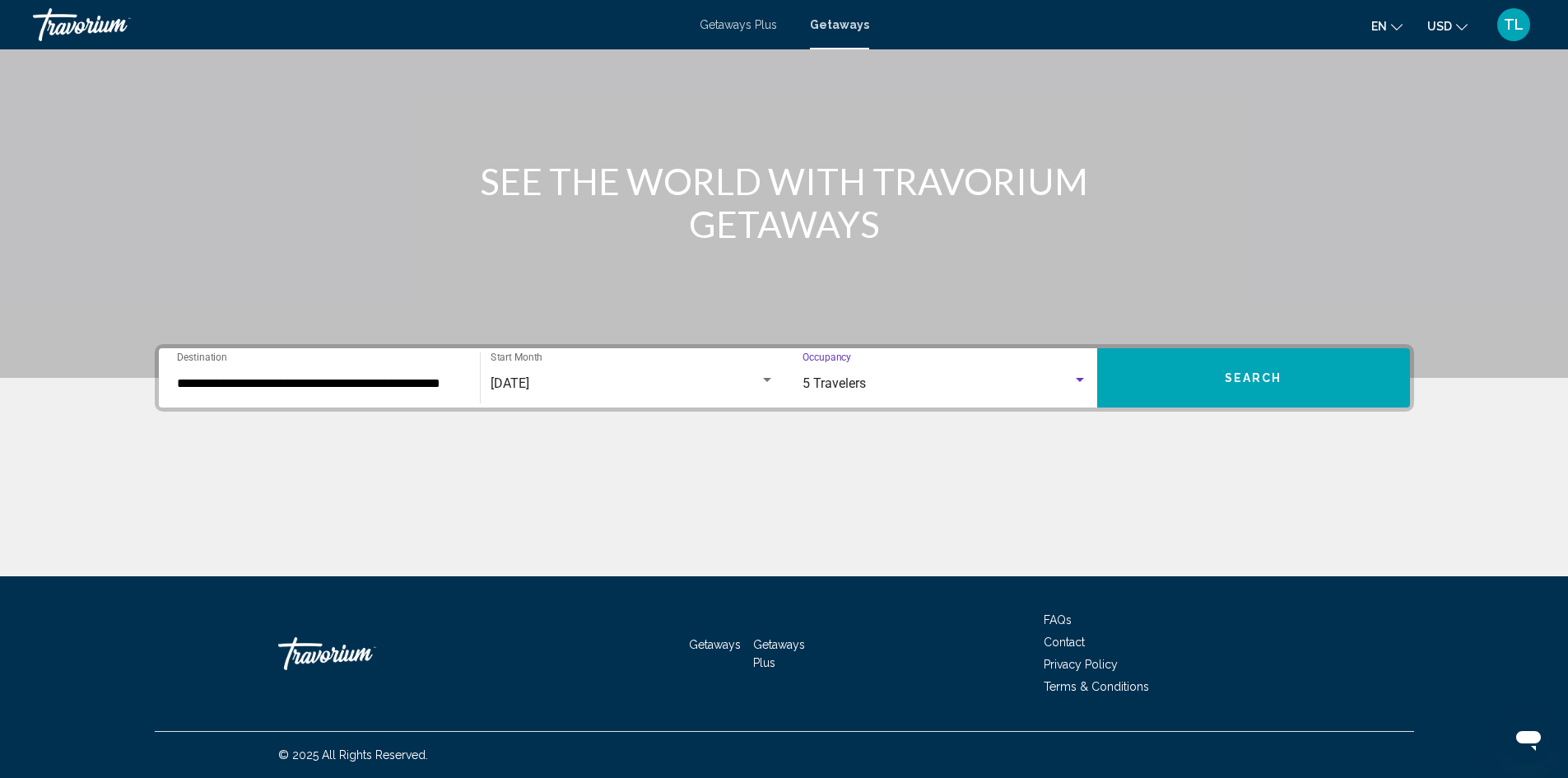
click at [891, 385] on div "5 Travelers" at bounding box center [937, 383] width 270 height 15
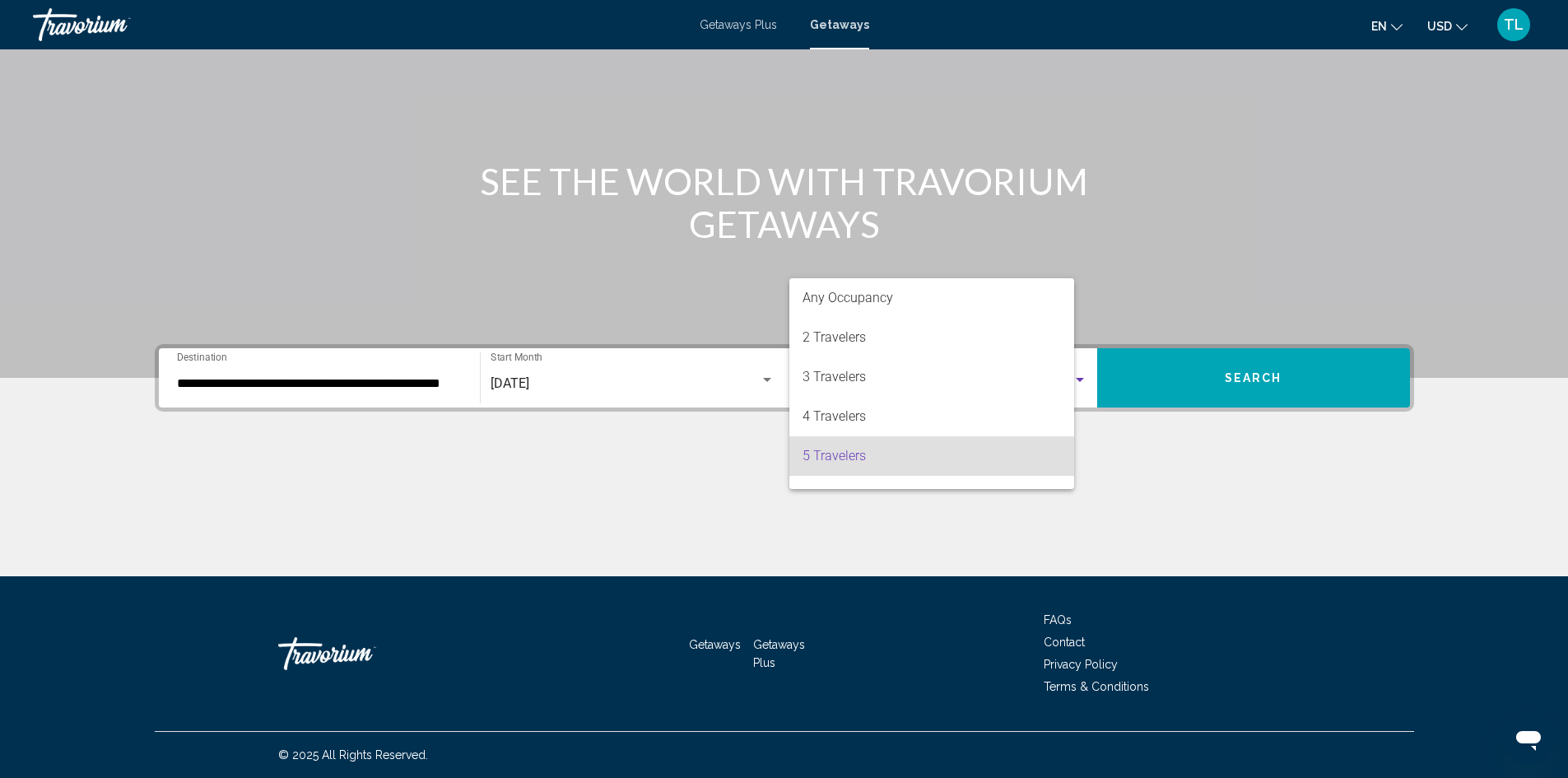
scroll to position [73, 0]
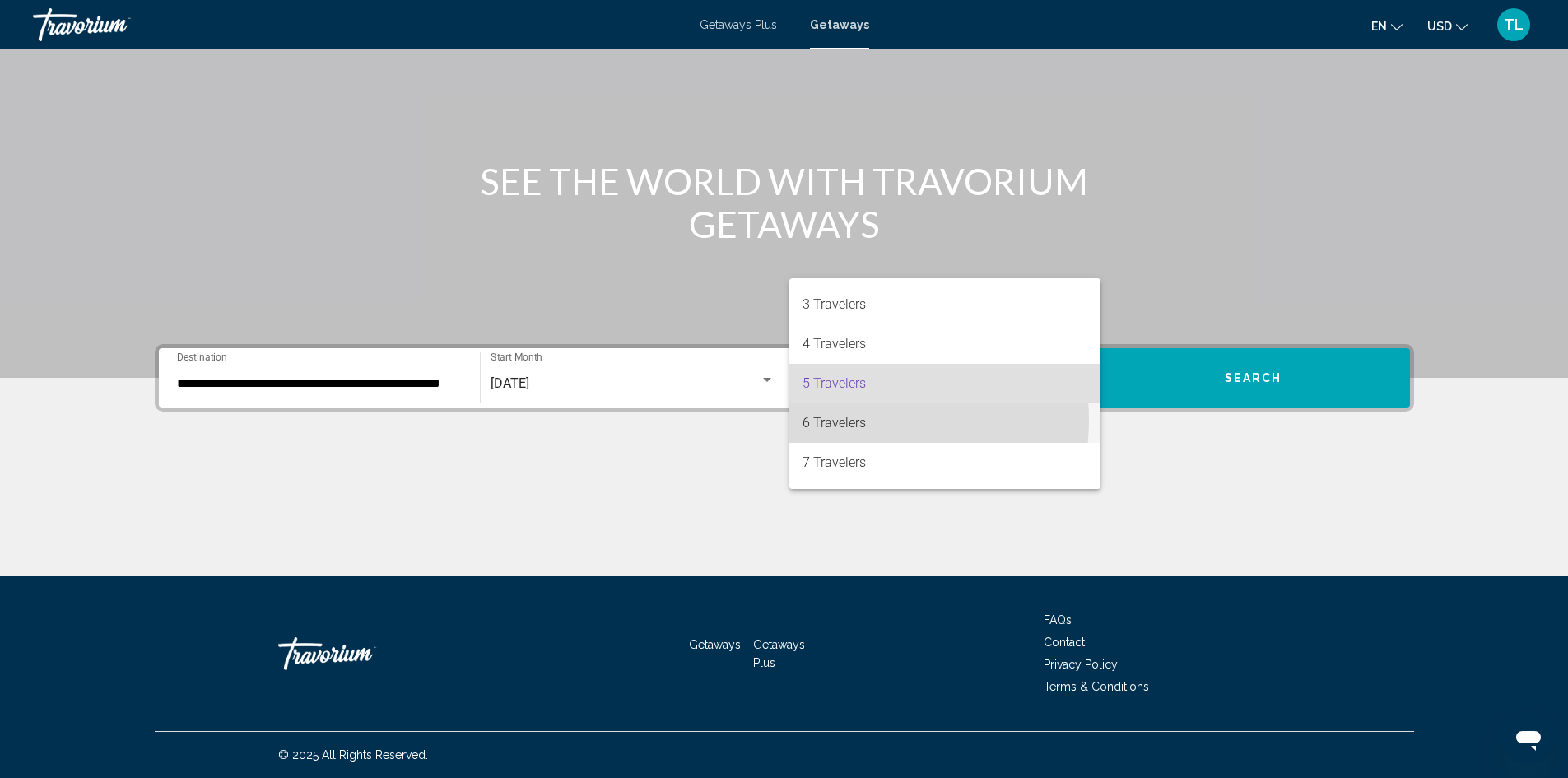
click at [851, 419] on span "6 Travelers" at bounding box center [945, 423] width 285 height 39
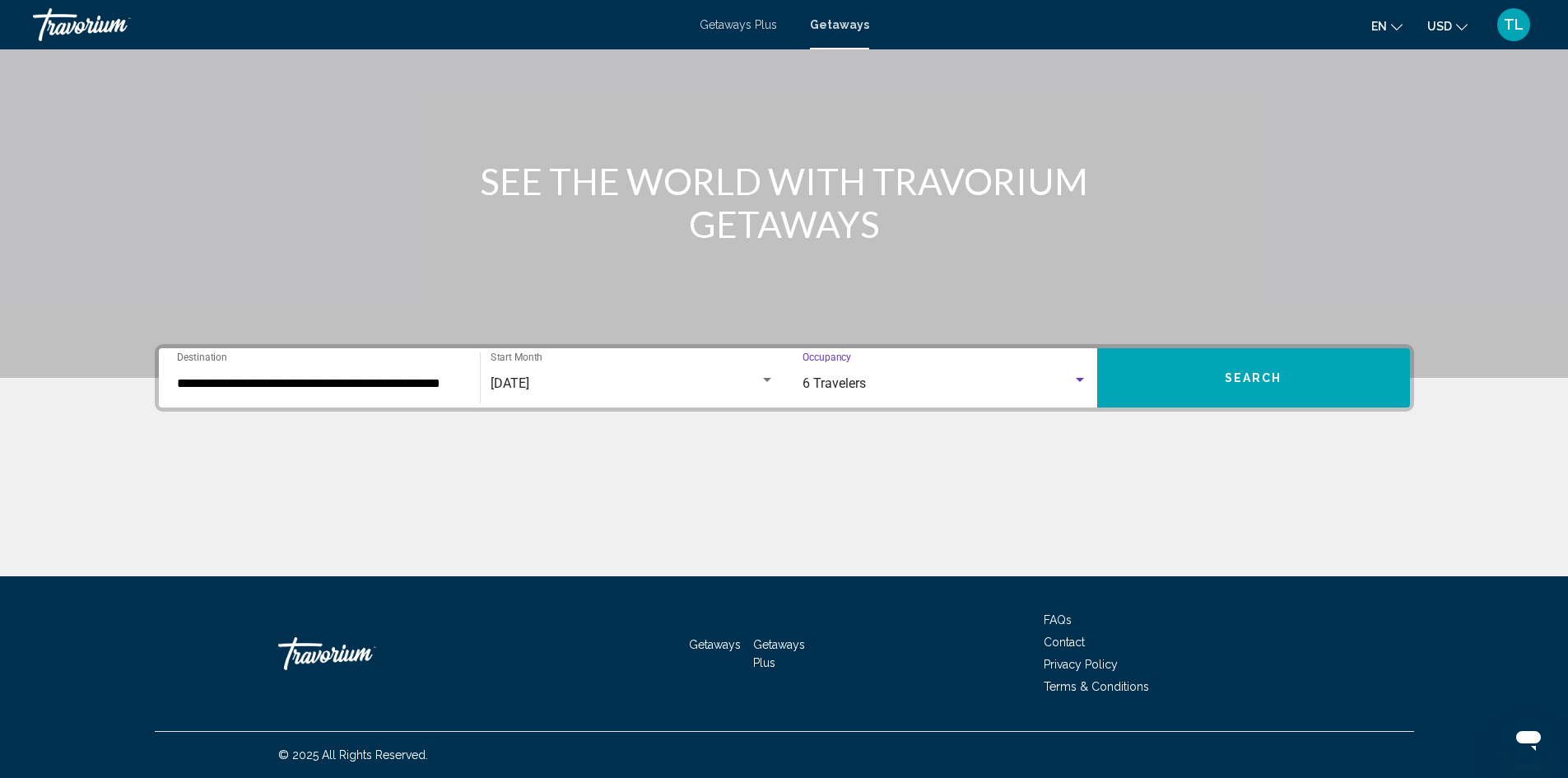
click at [922, 387] on div "6 Travelers" at bounding box center [937, 383] width 270 height 15
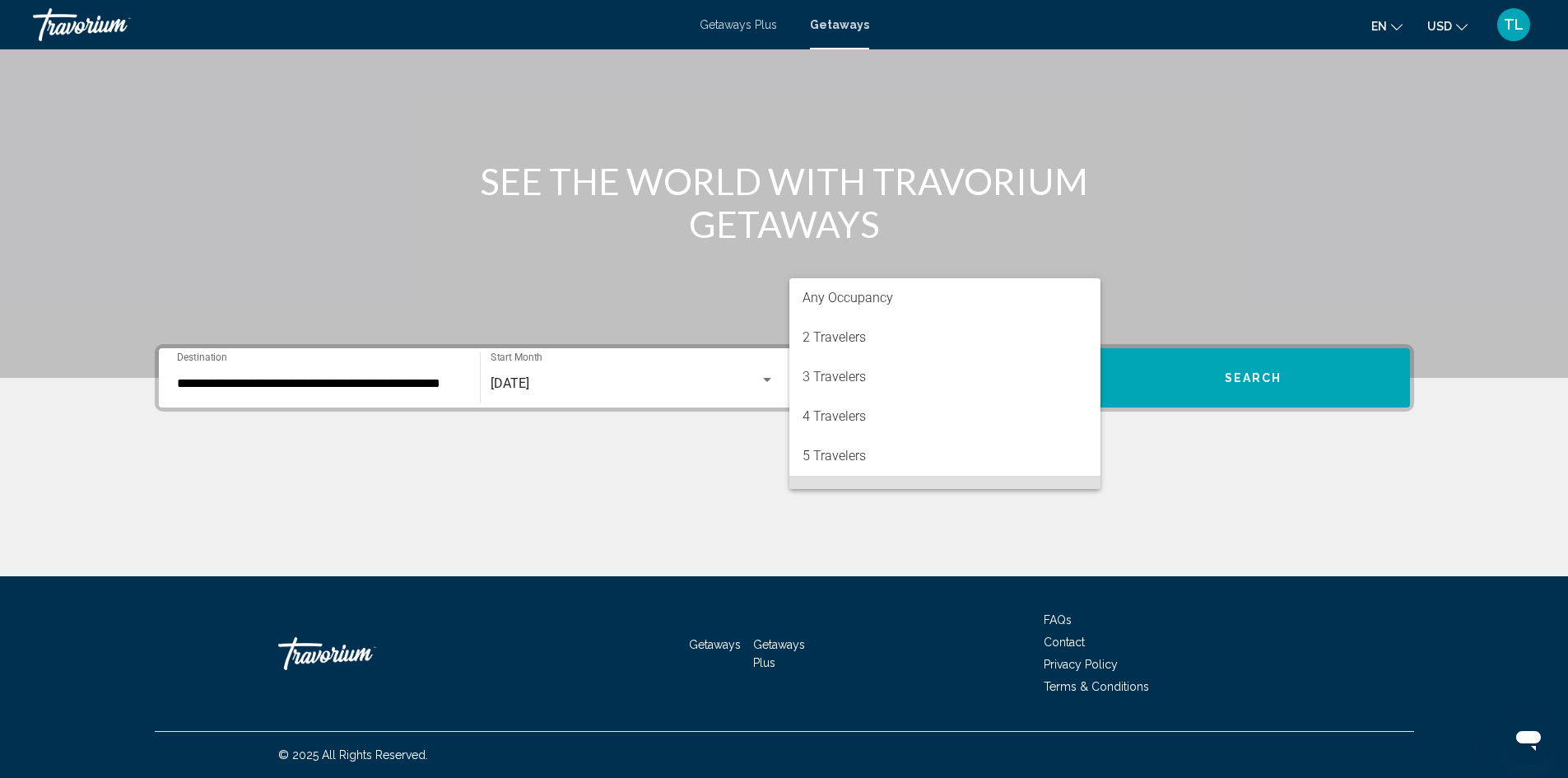
scroll to position [112, 0]
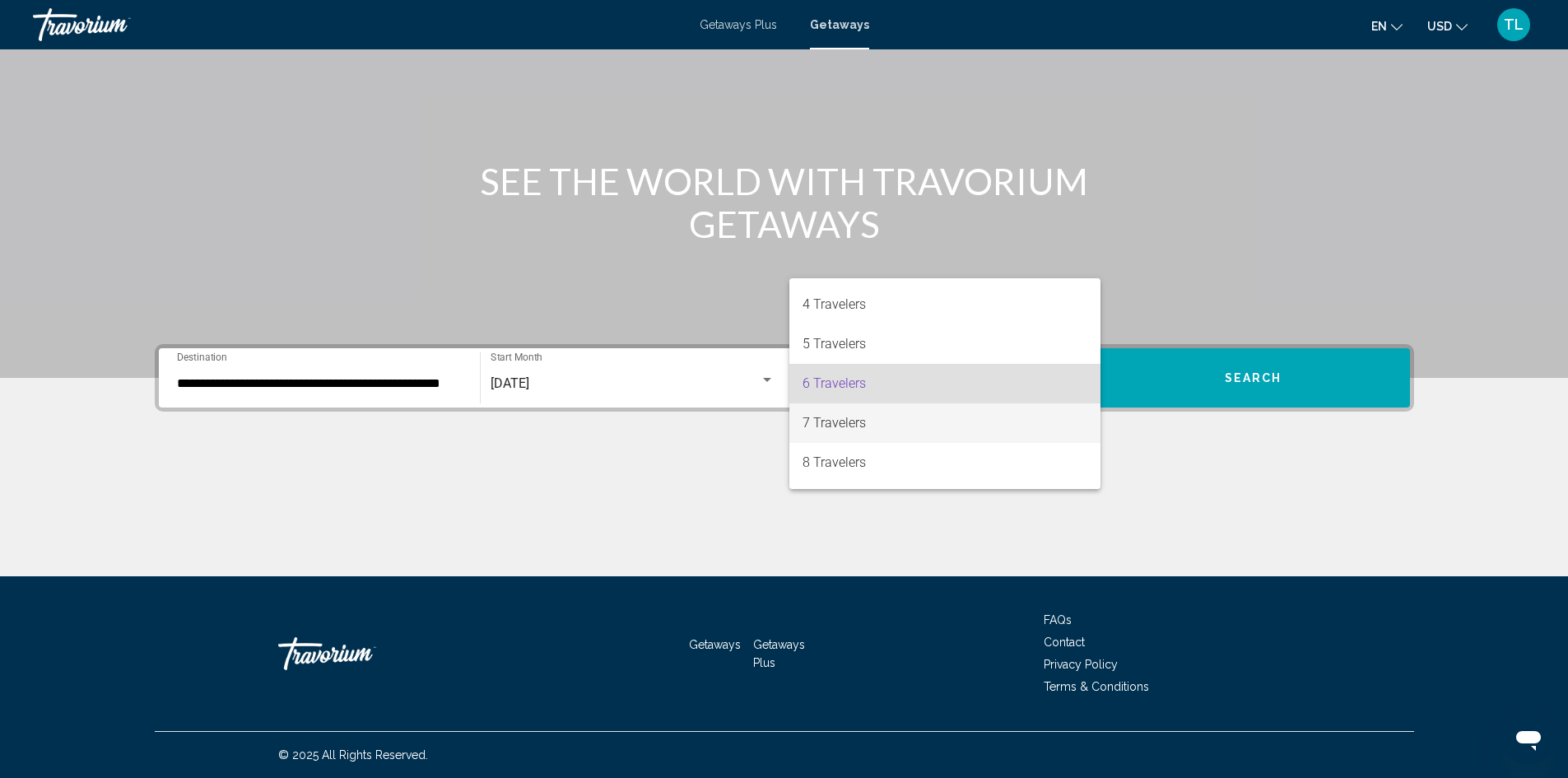
click at [846, 424] on span "7 Travelers" at bounding box center [945, 423] width 285 height 39
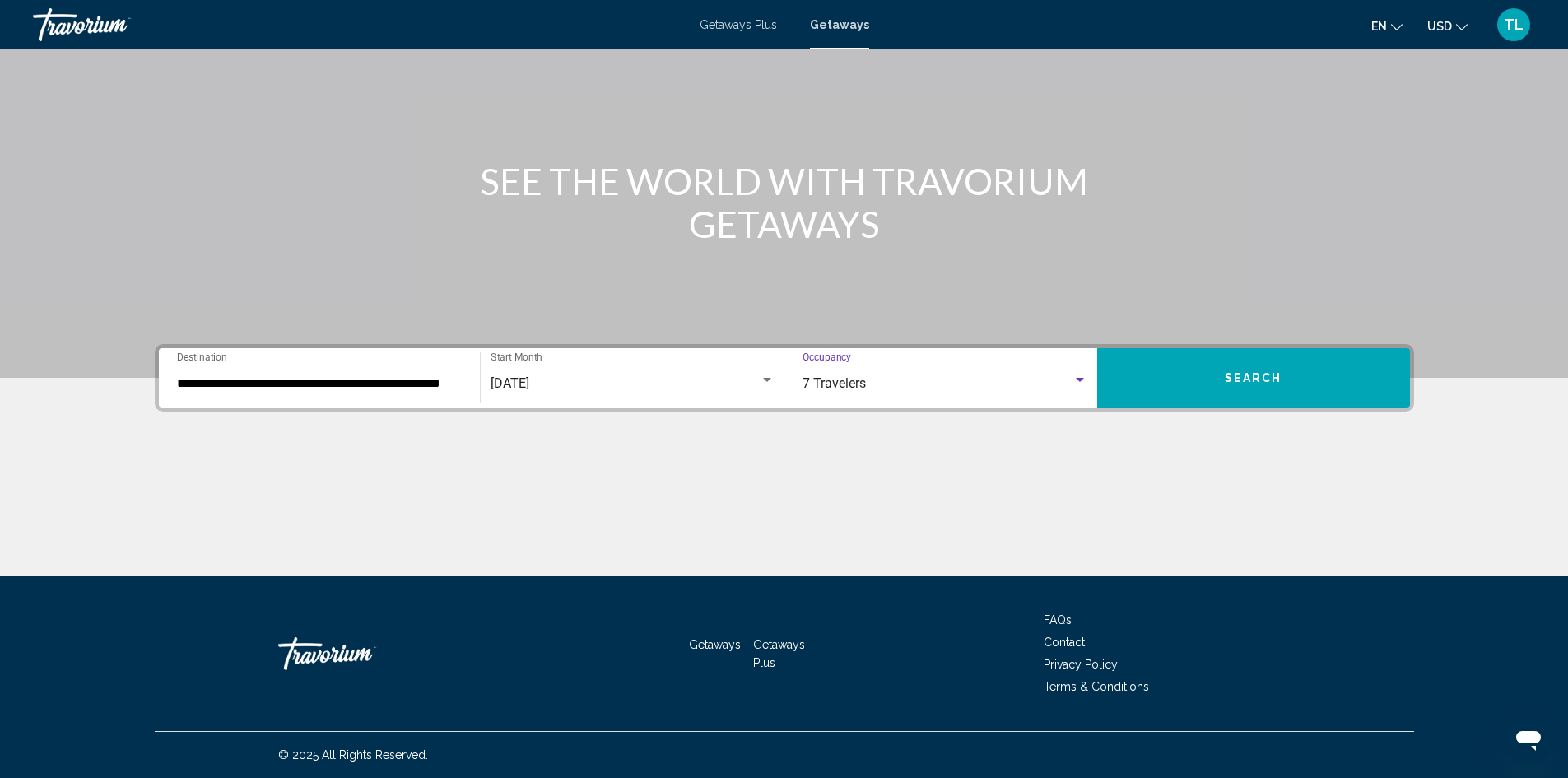
click at [1240, 375] on span "Search" at bounding box center [1253, 378] width 58 height 13
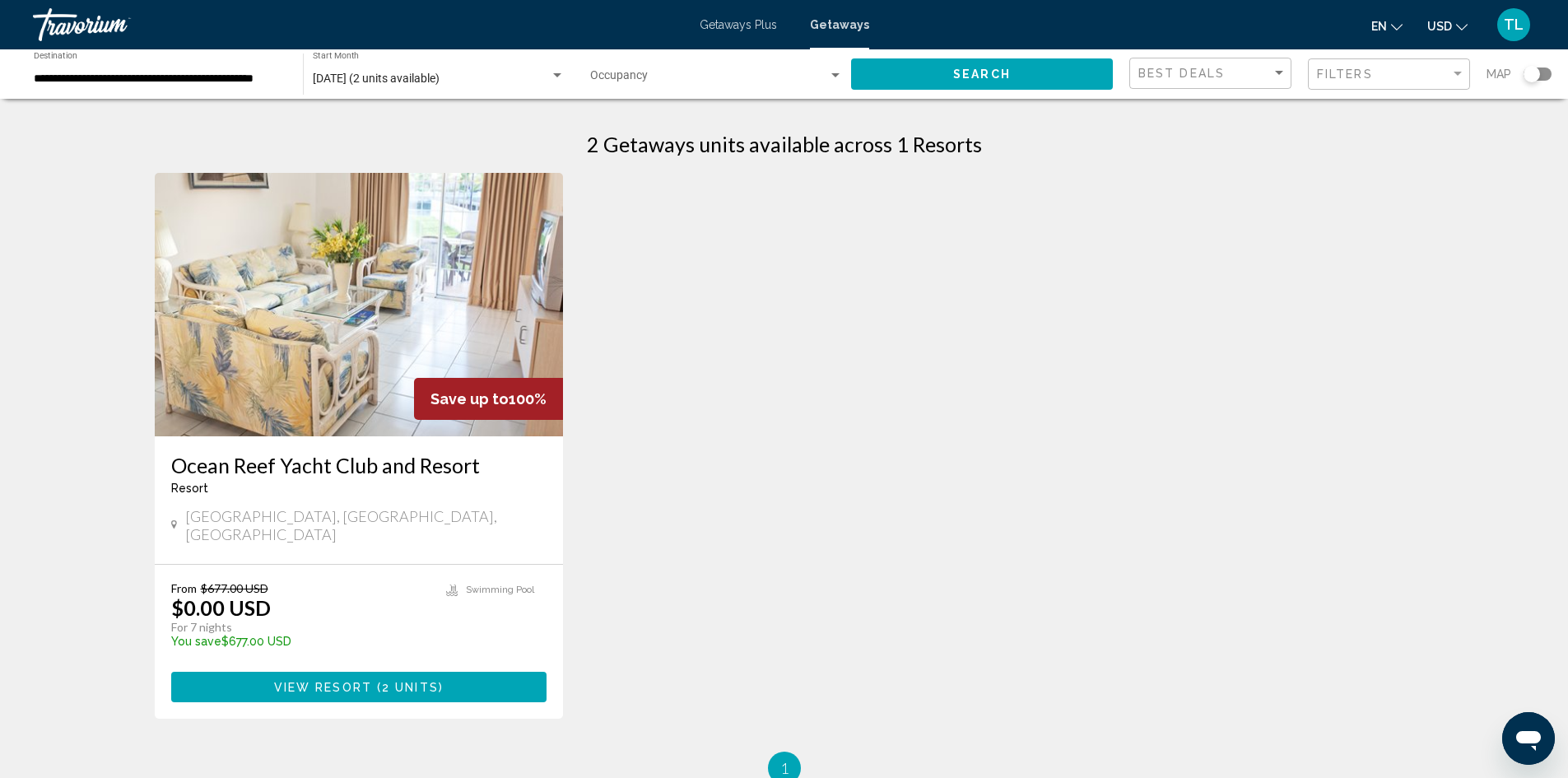
click at [284, 470] on h3 "Ocean Reef Yacht Club and Resort" at bounding box center [360, 464] width 376 height 24
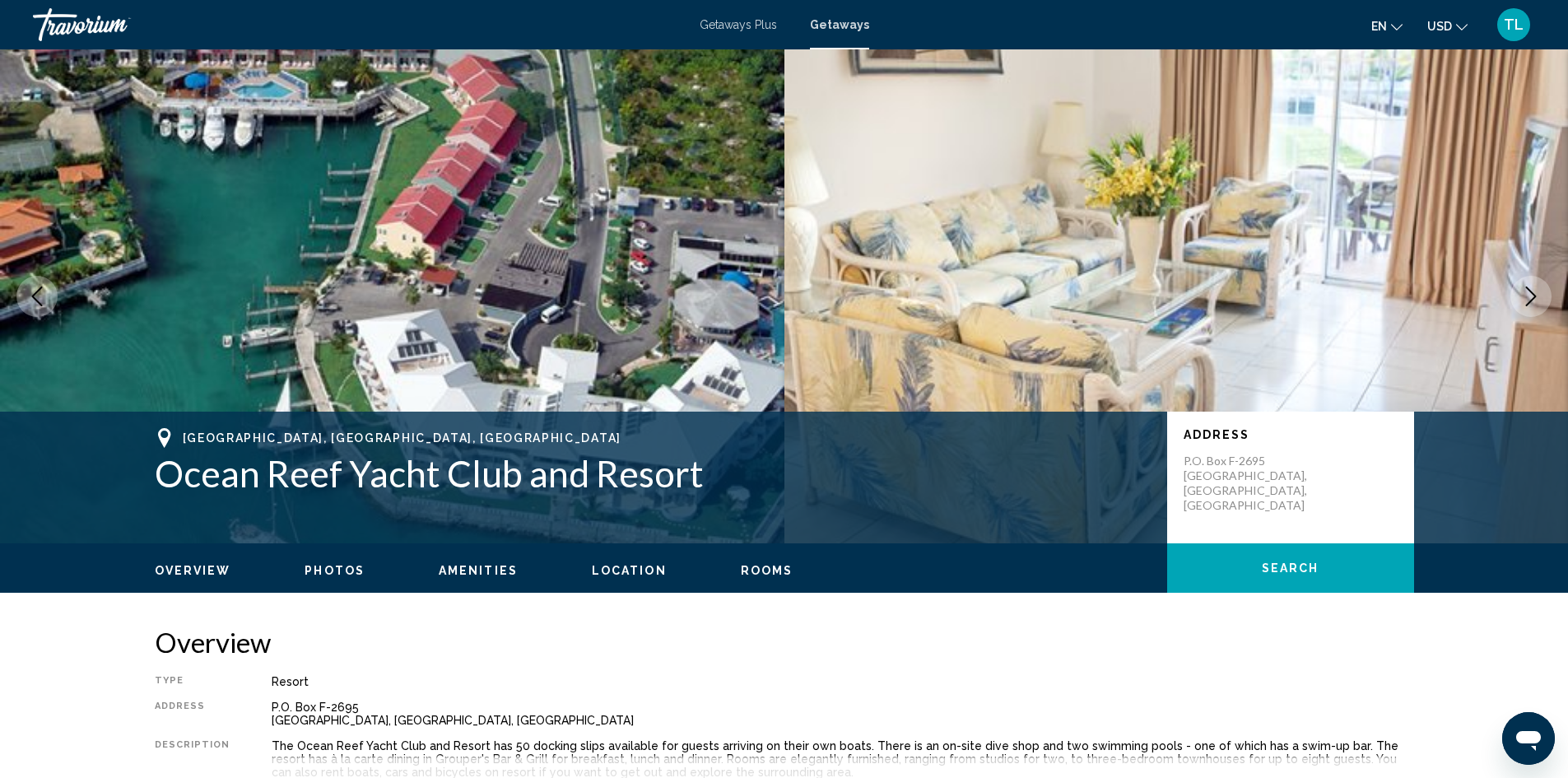
click at [334, 573] on span "Photos" at bounding box center [334, 569] width 60 height 13
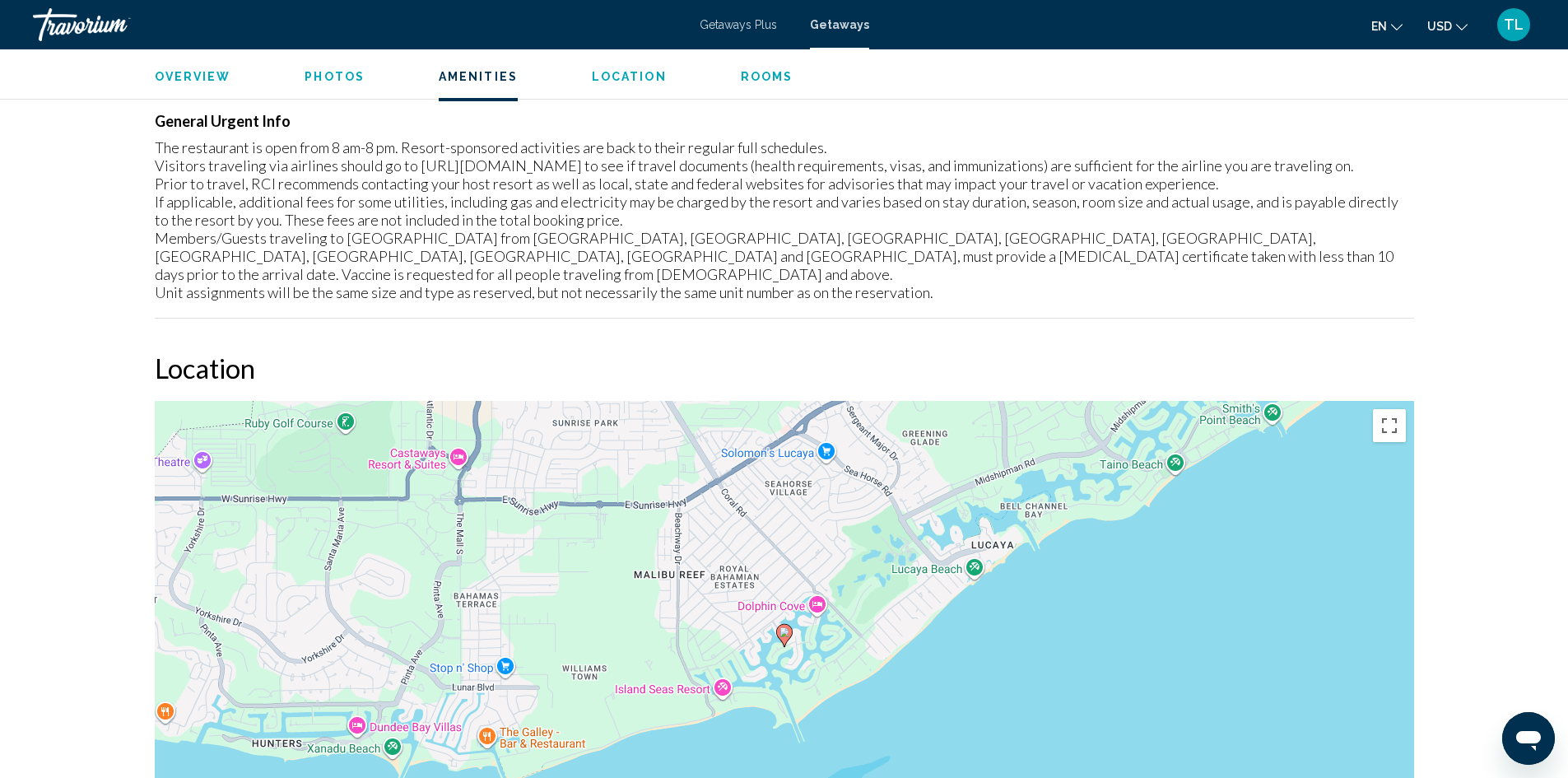
scroll to position [2214, 0]
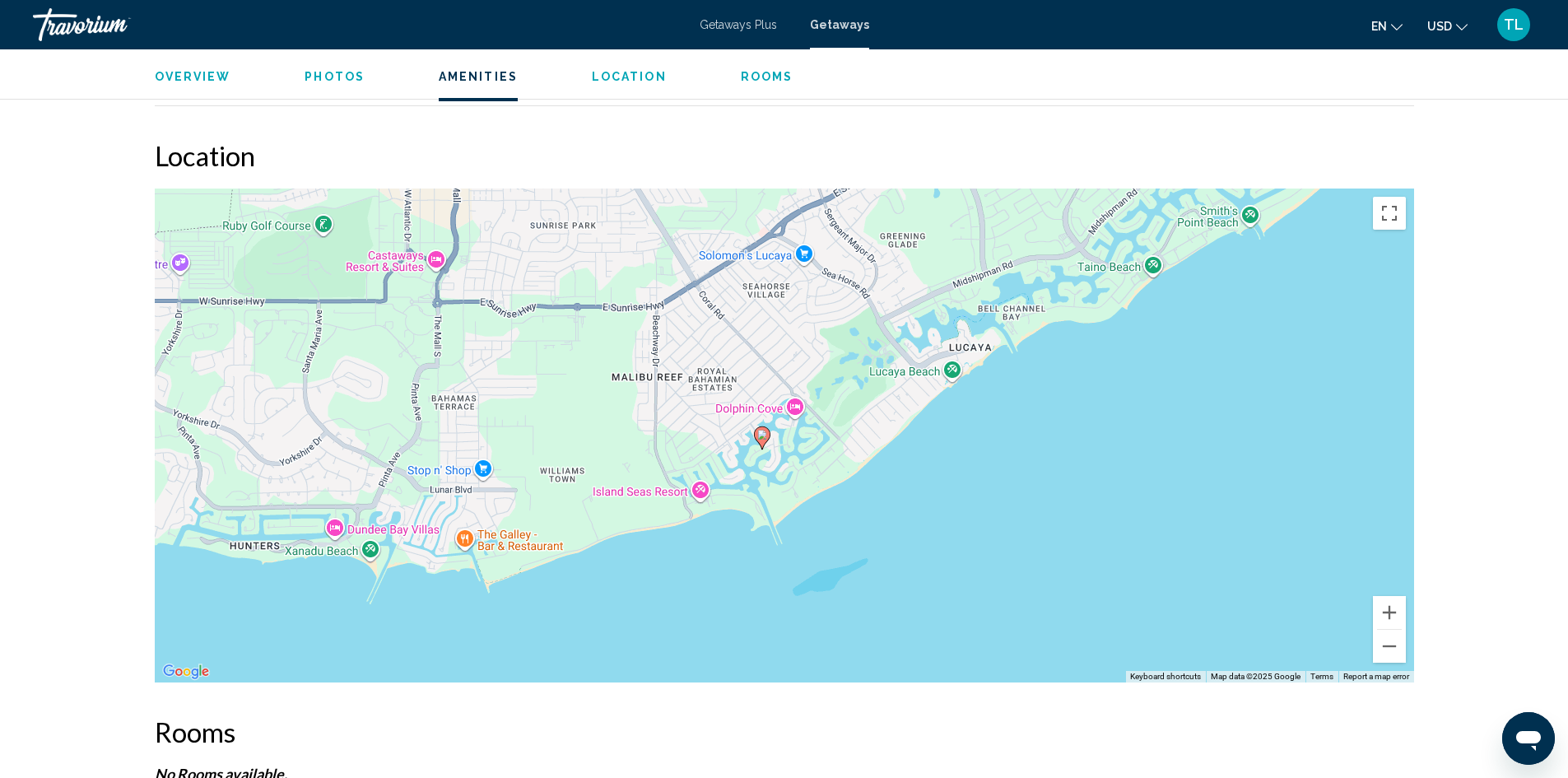
click at [1029, 532] on div "To activate drag with keyboard, press Alt + Enter. Once in keyboard drag state,…" at bounding box center [784, 435] width 1259 height 494
click at [619, 74] on span "Location" at bounding box center [629, 75] width 74 height 13
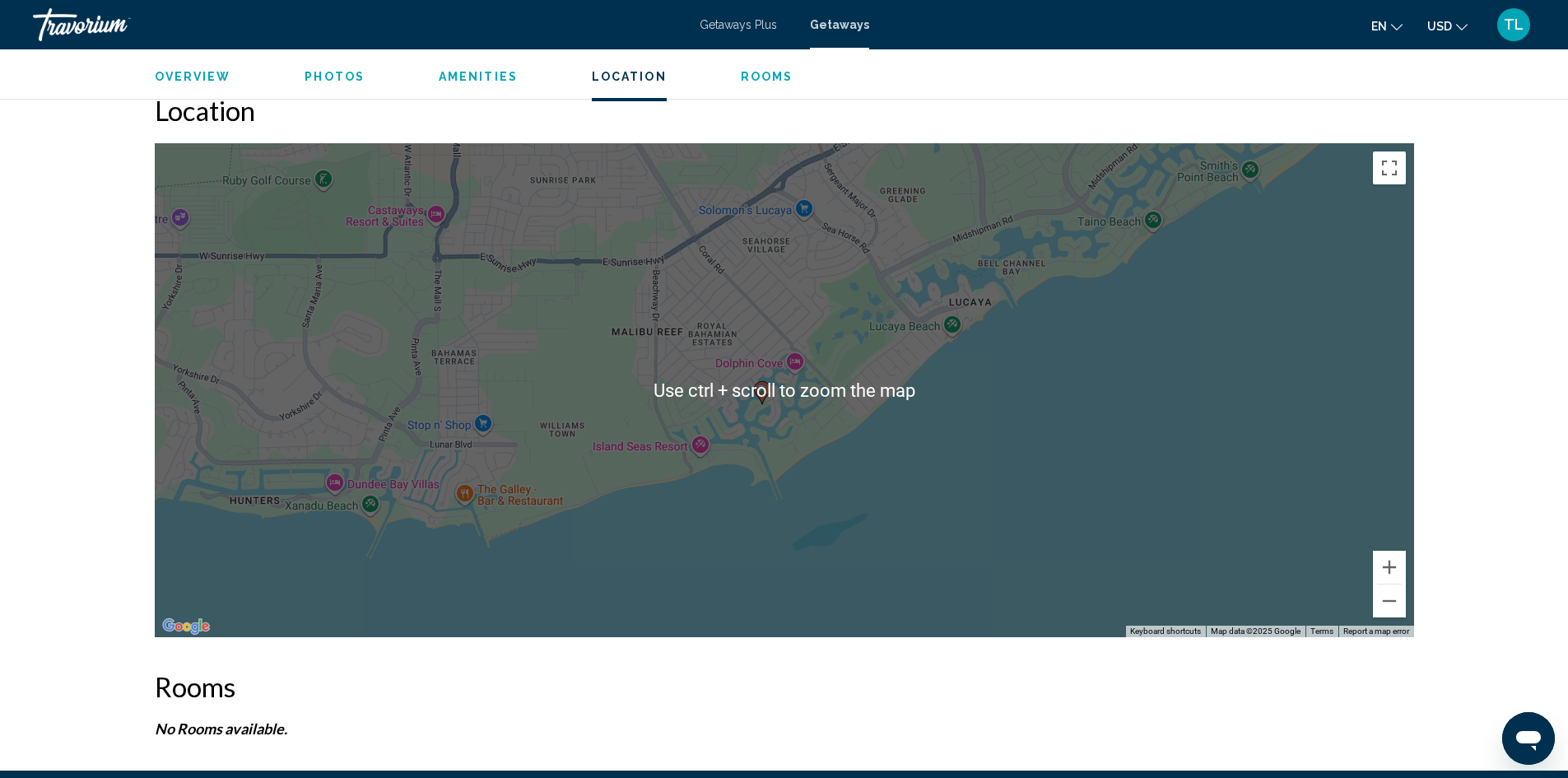
scroll to position [1878, 0]
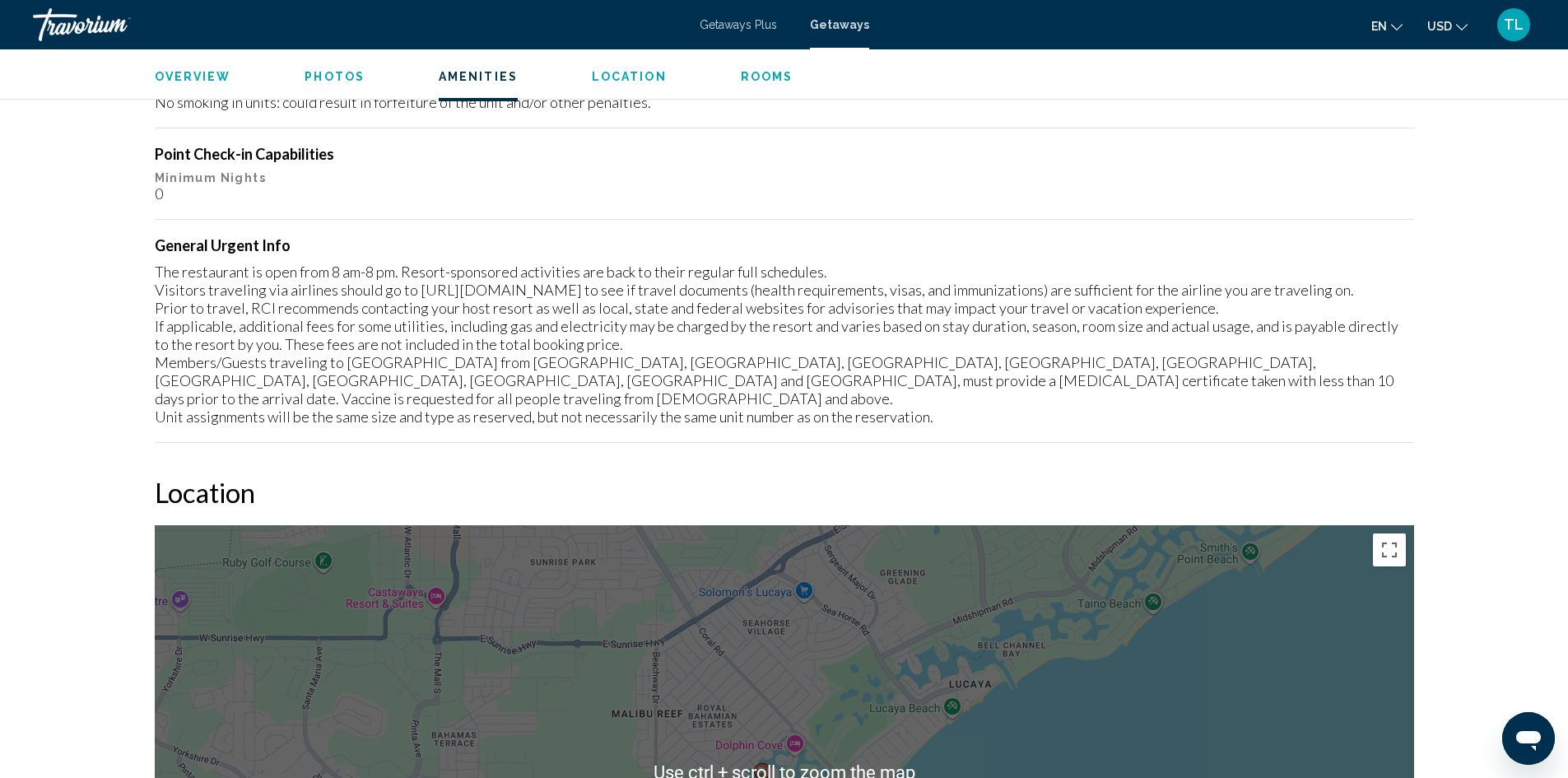
click at [760, 80] on span "Rooms" at bounding box center [767, 75] width 53 height 13
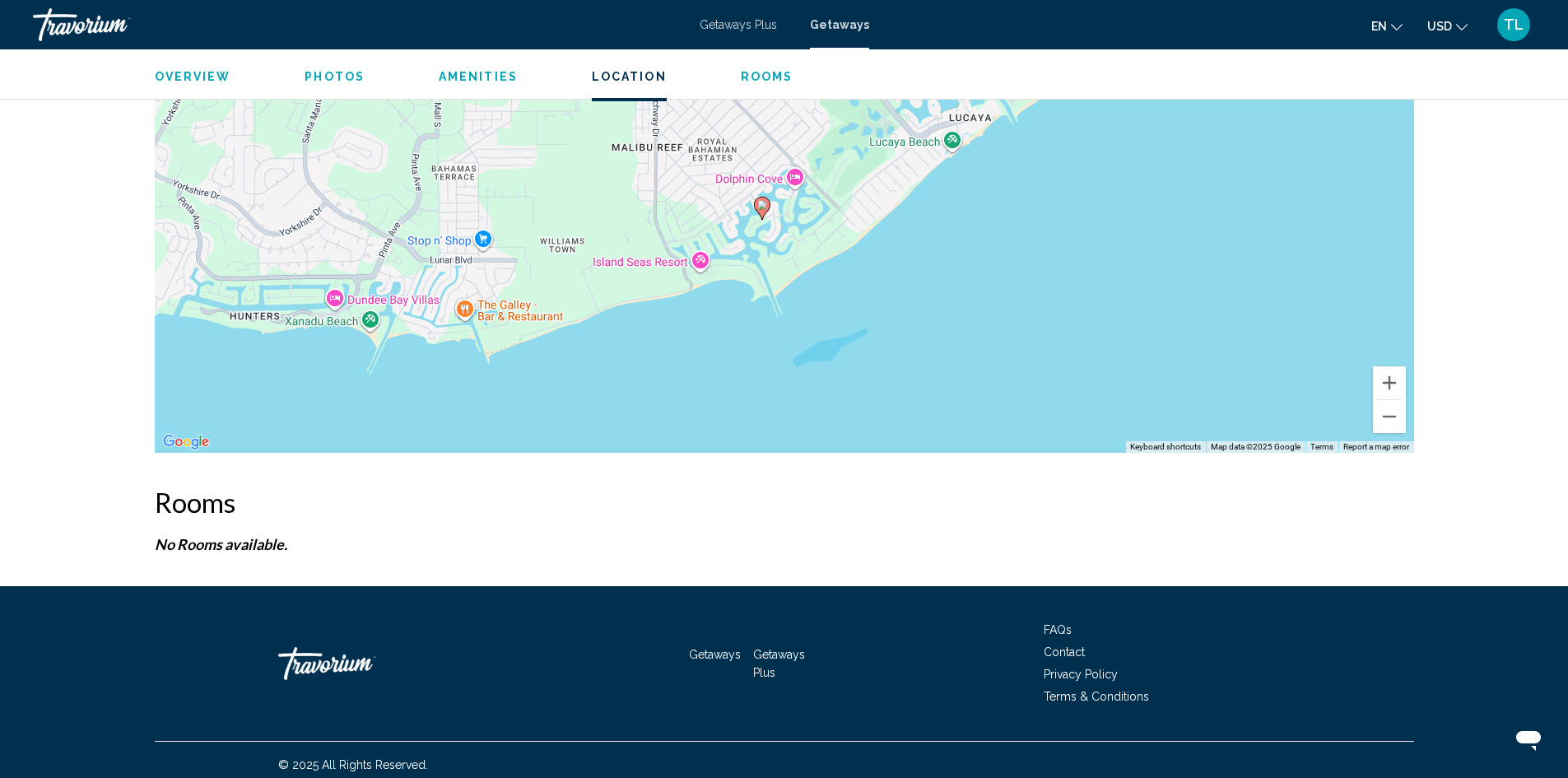
scroll to position [2454, 0]
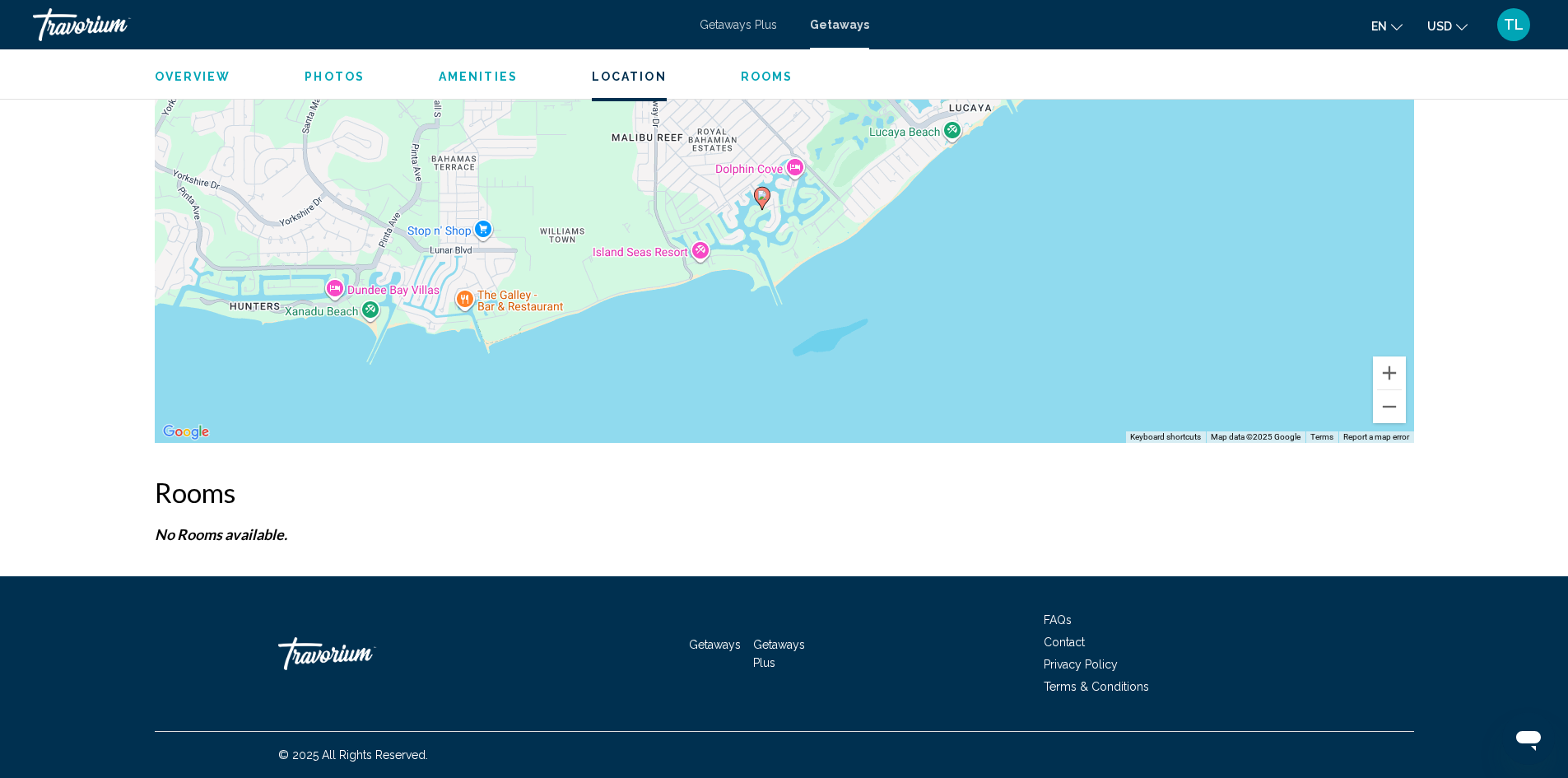
click at [321, 75] on span "Photos" at bounding box center [334, 75] width 60 height 13
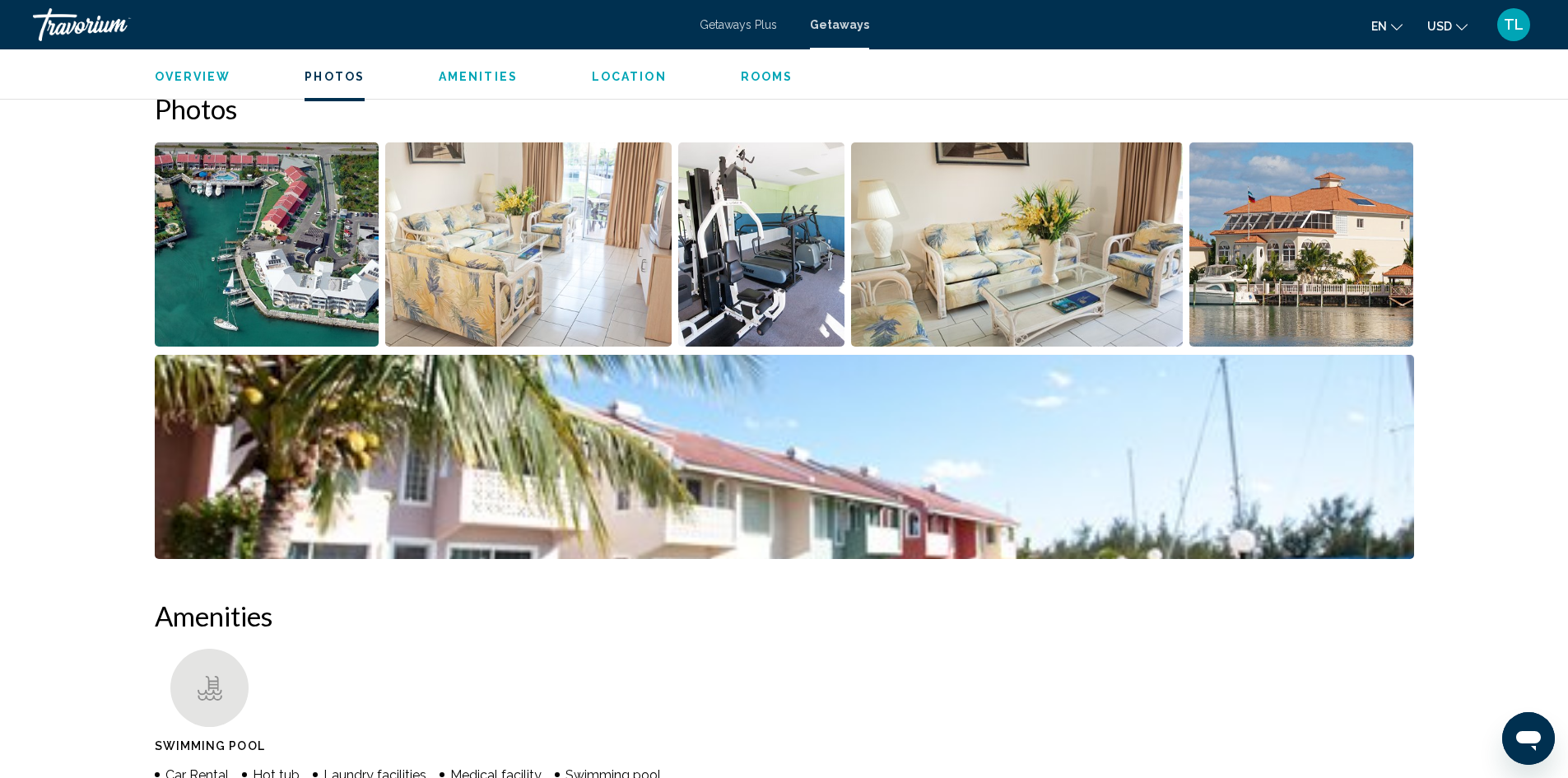
scroll to position [734, 0]
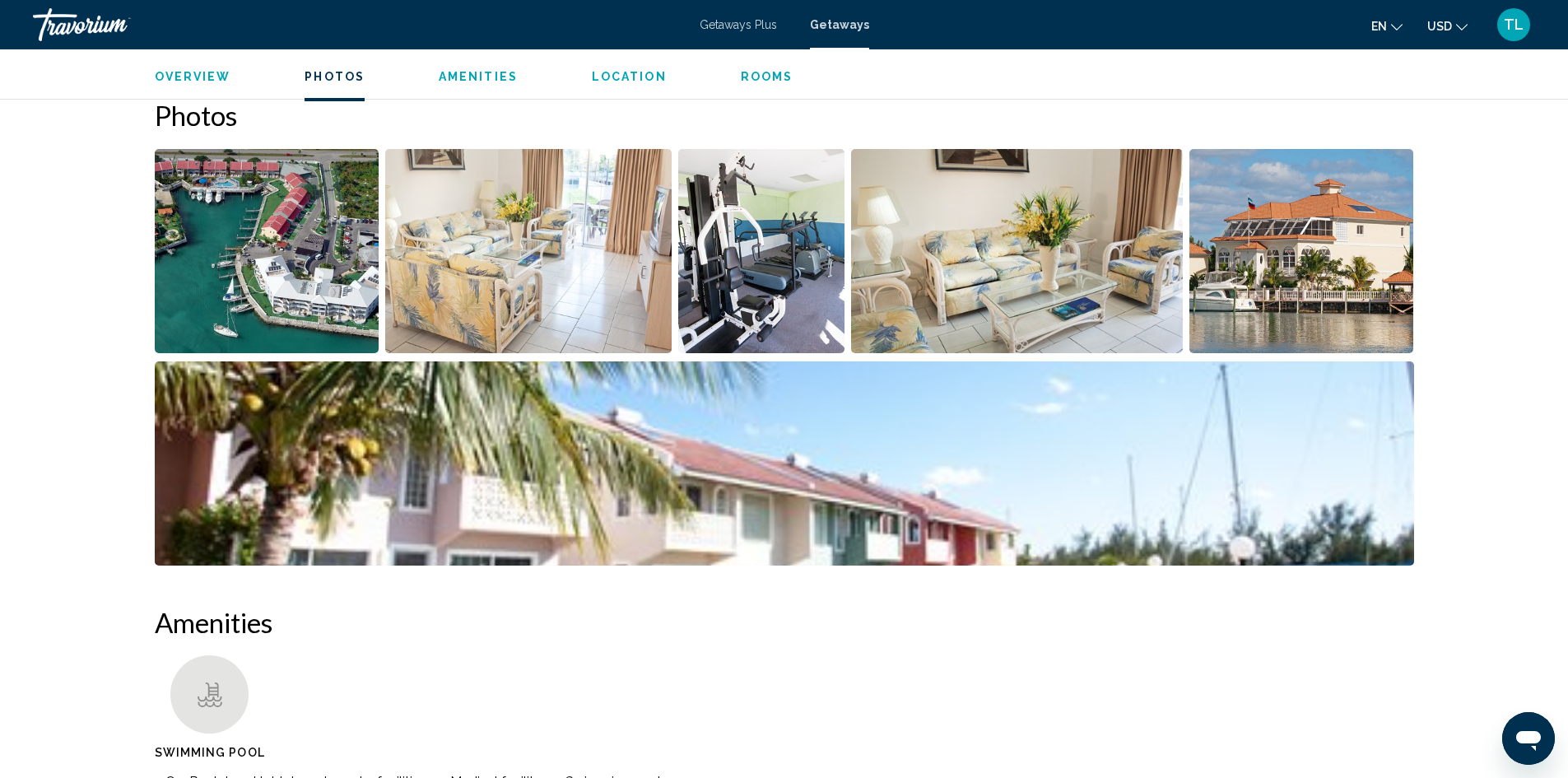
click at [1197, 471] on img "Open full-screen image slider" at bounding box center [784, 463] width 1259 height 204
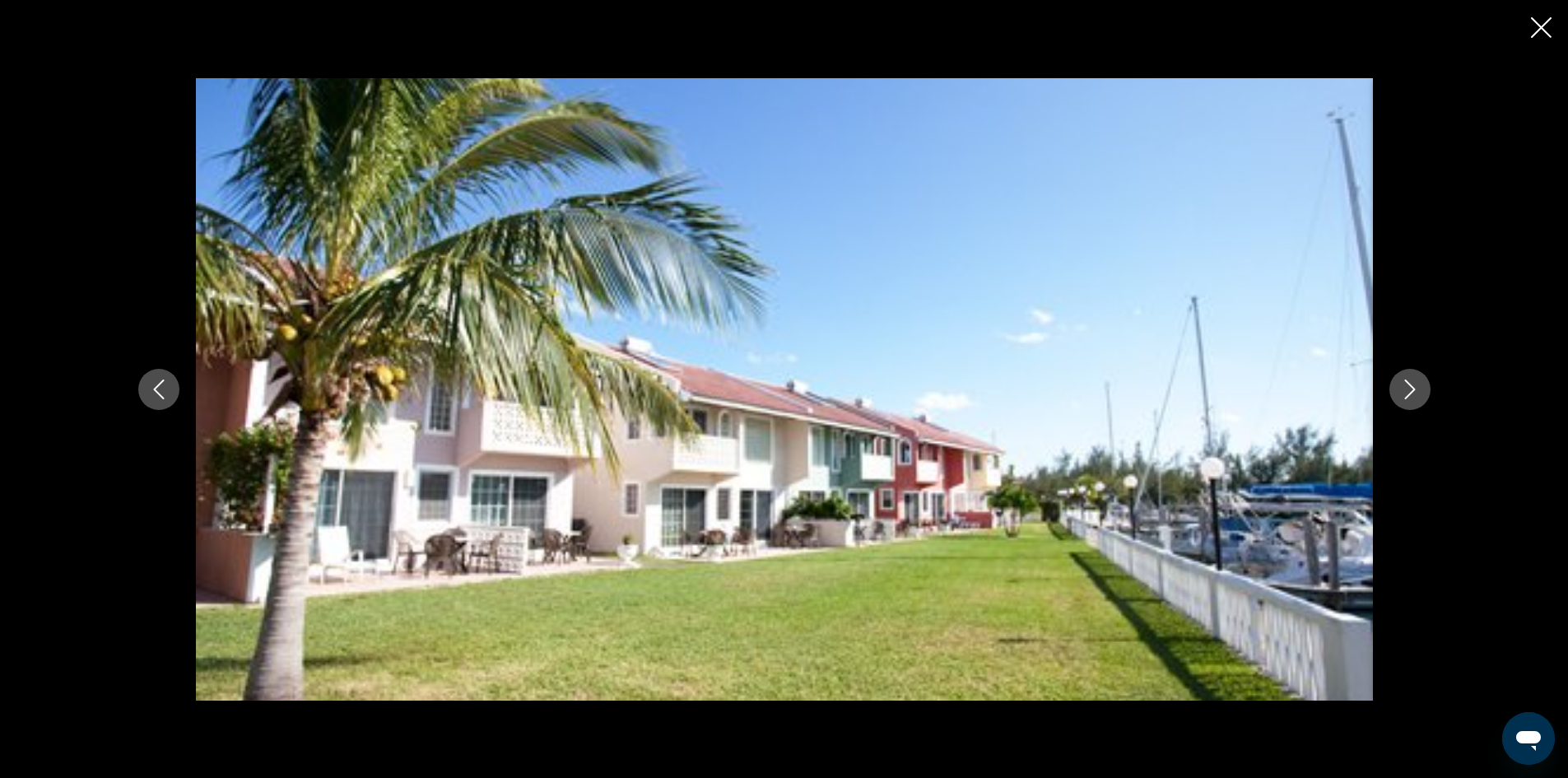
click at [1416, 393] on icon "Next image" at bounding box center [1410, 389] width 20 height 20
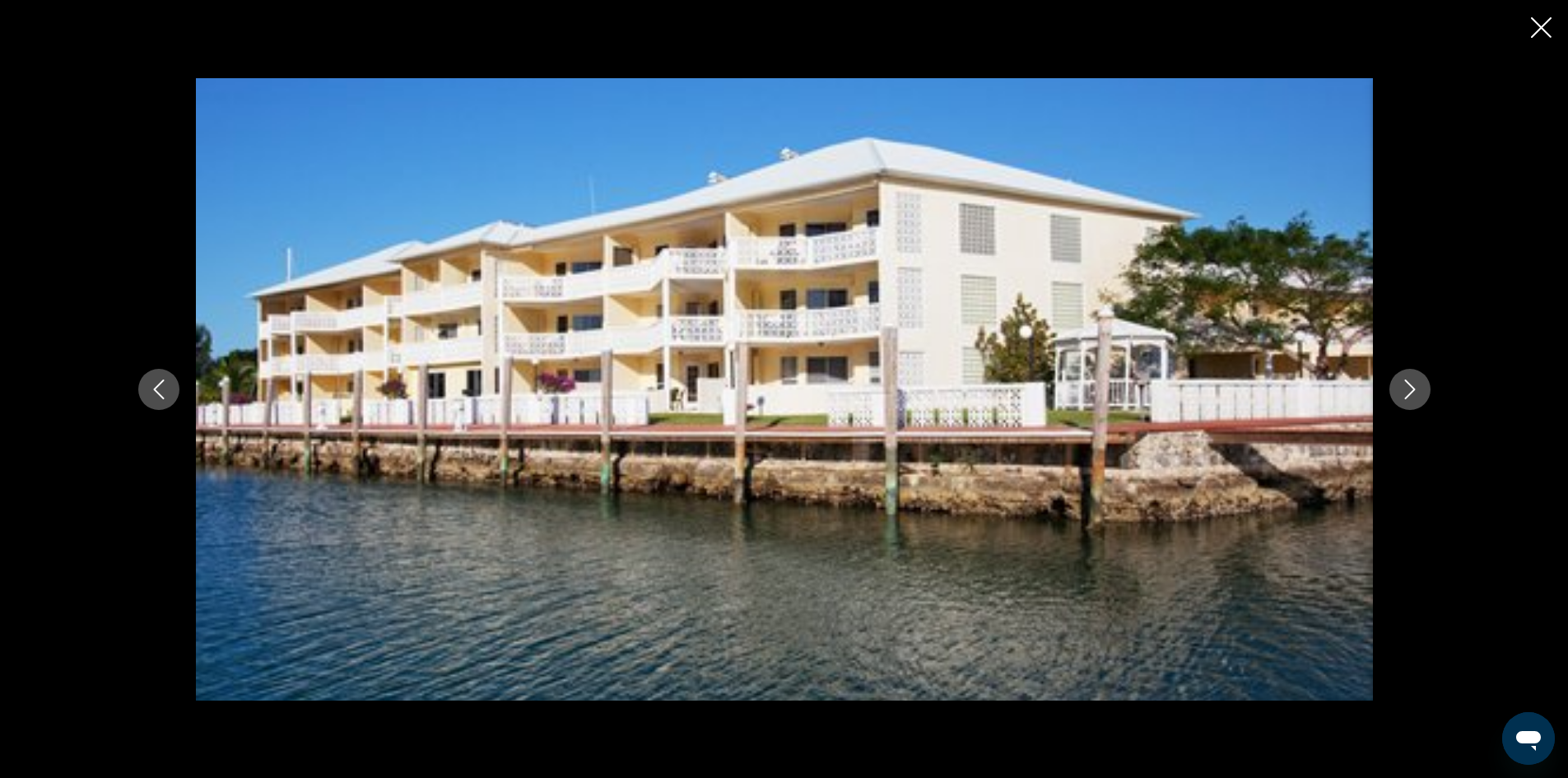
click at [1416, 393] on icon "Next image" at bounding box center [1410, 389] width 20 height 20
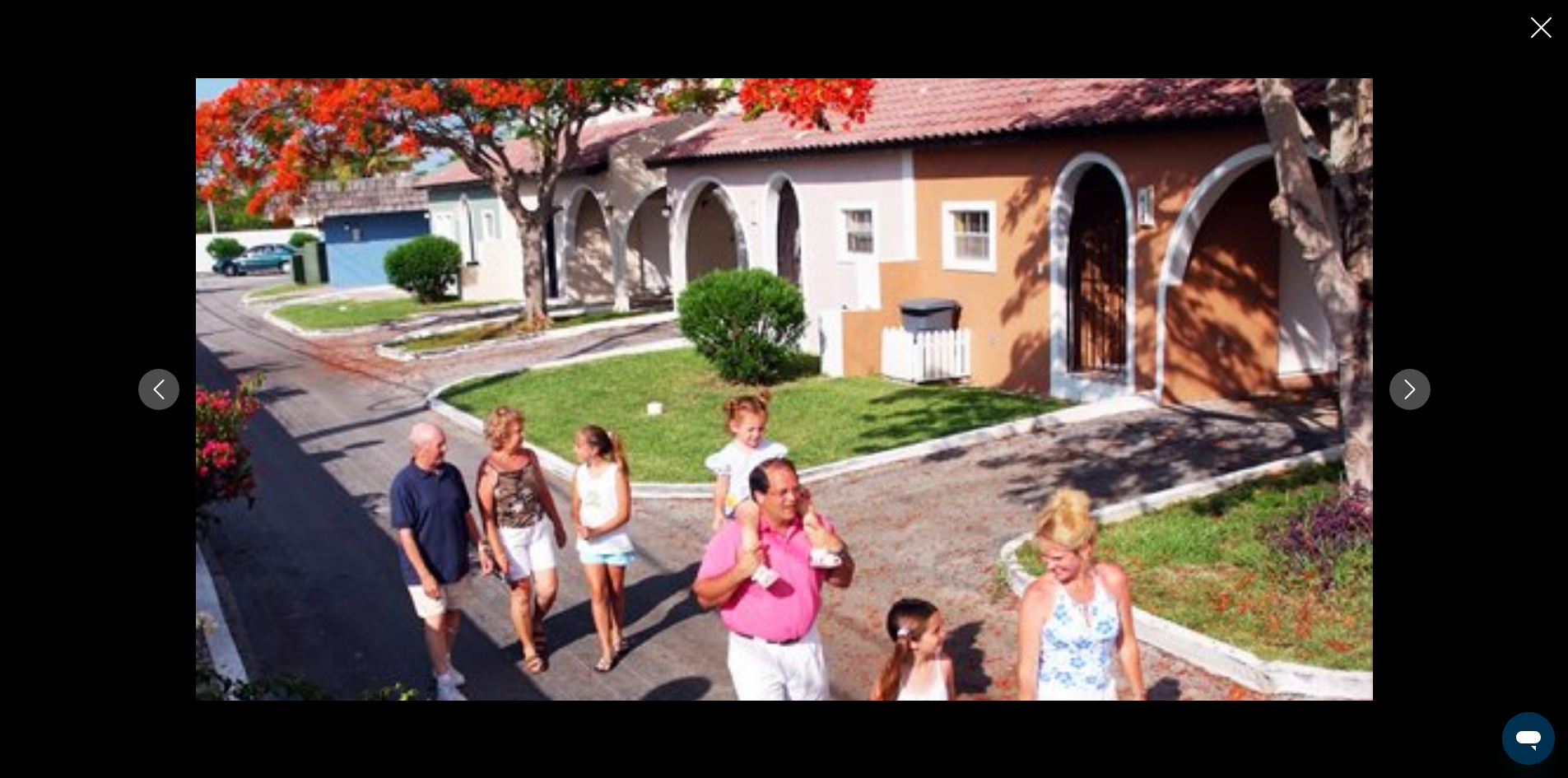
click at [1416, 393] on icon "Next image" at bounding box center [1410, 389] width 20 height 20
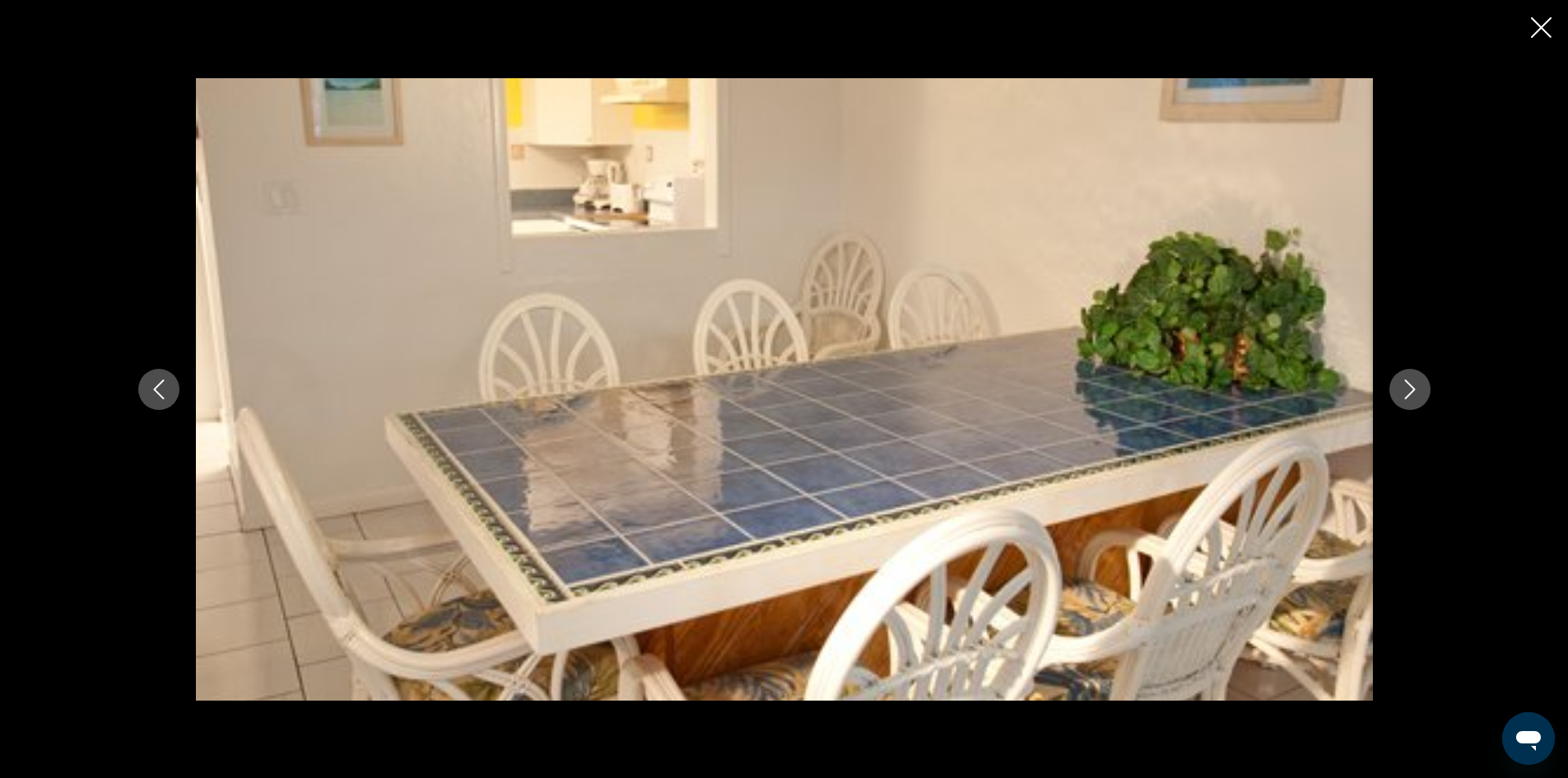
click at [1408, 389] on icon "Next image" at bounding box center [1410, 389] width 20 height 20
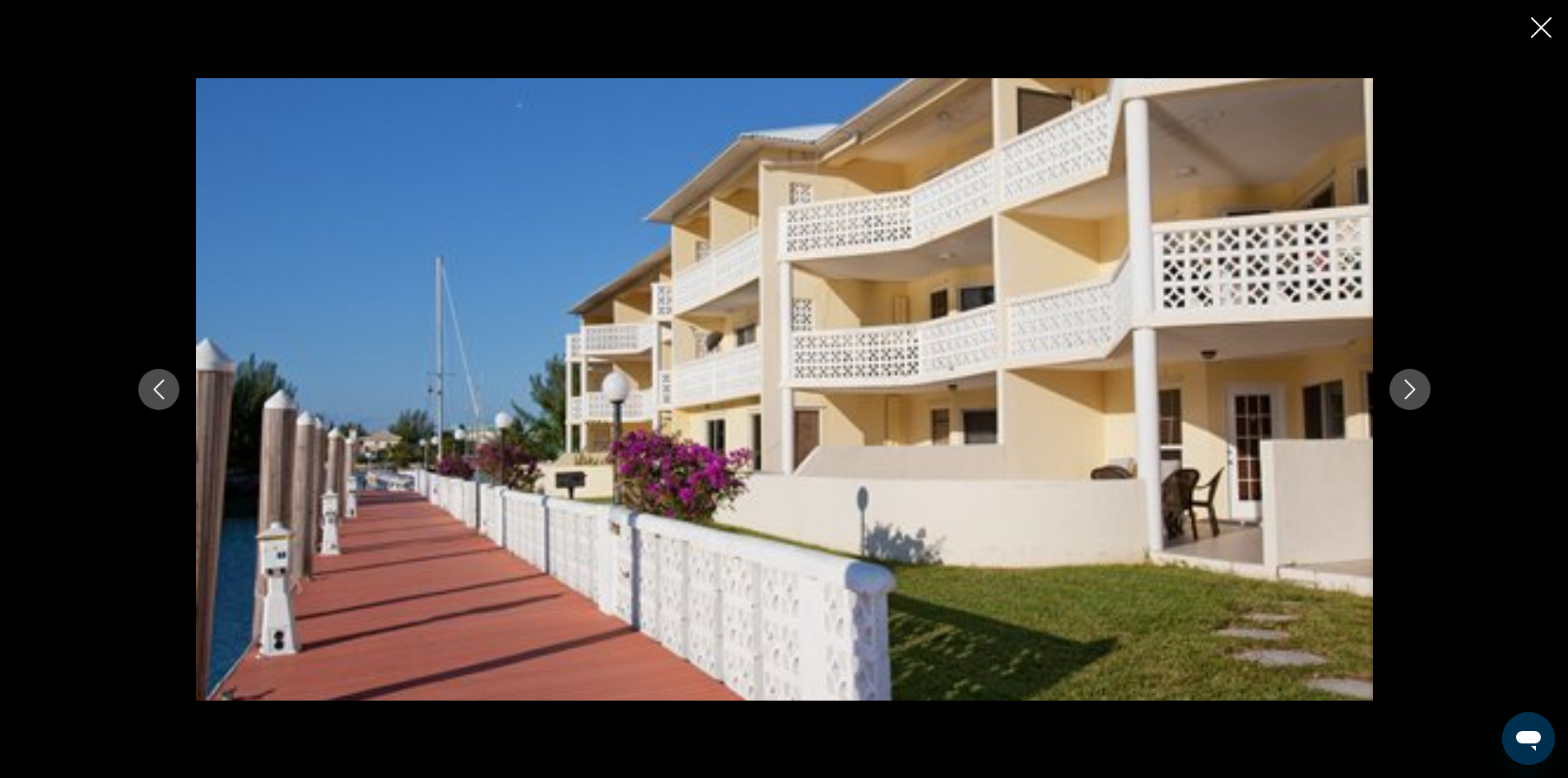
click at [1408, 389] on icon "Next image" at bounding box center [1410, 389] width 20 height 20
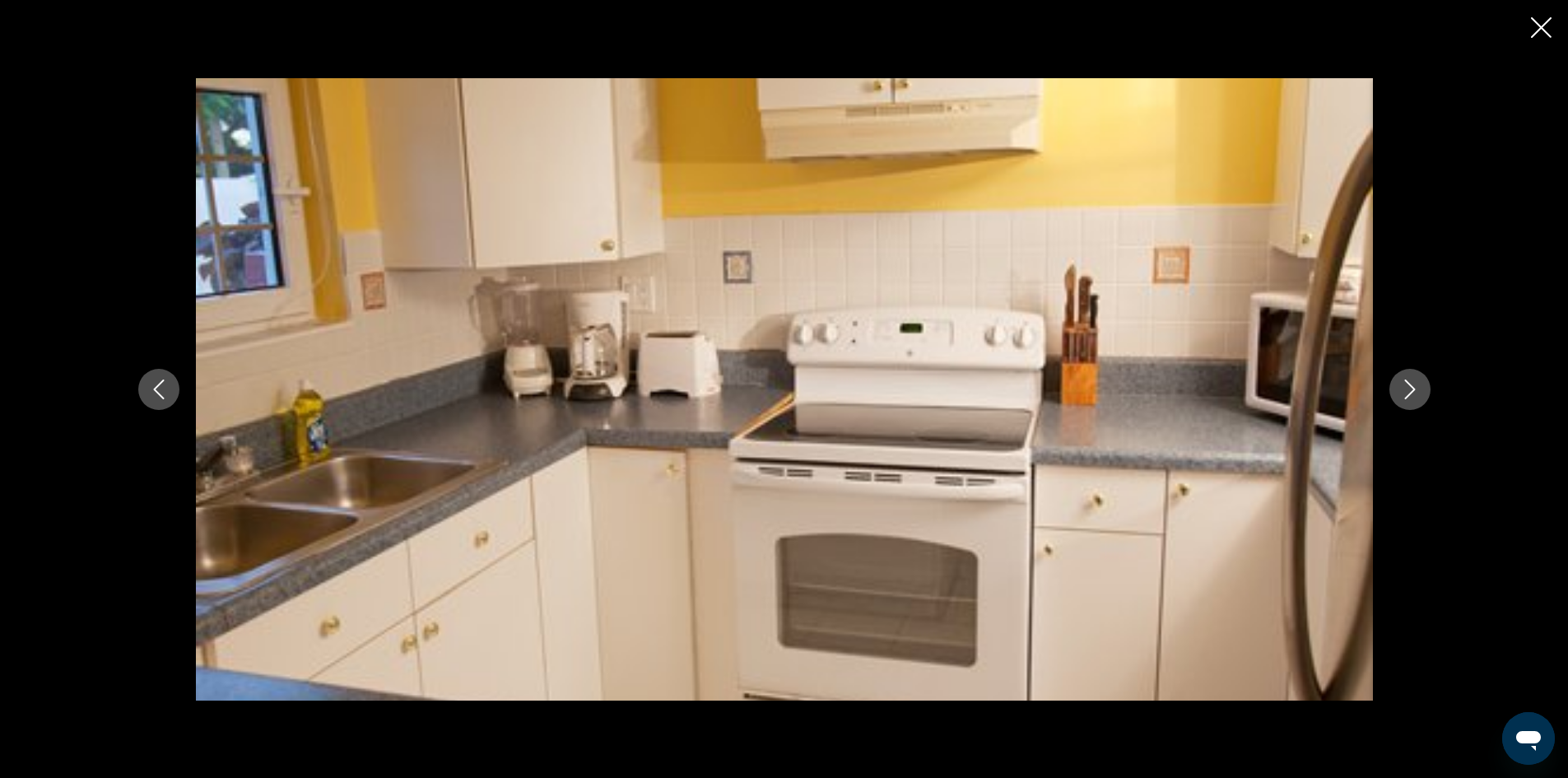
click at [1408, 389] on icon "Next image" at bounding box center [1410, 389] width 20 height 20
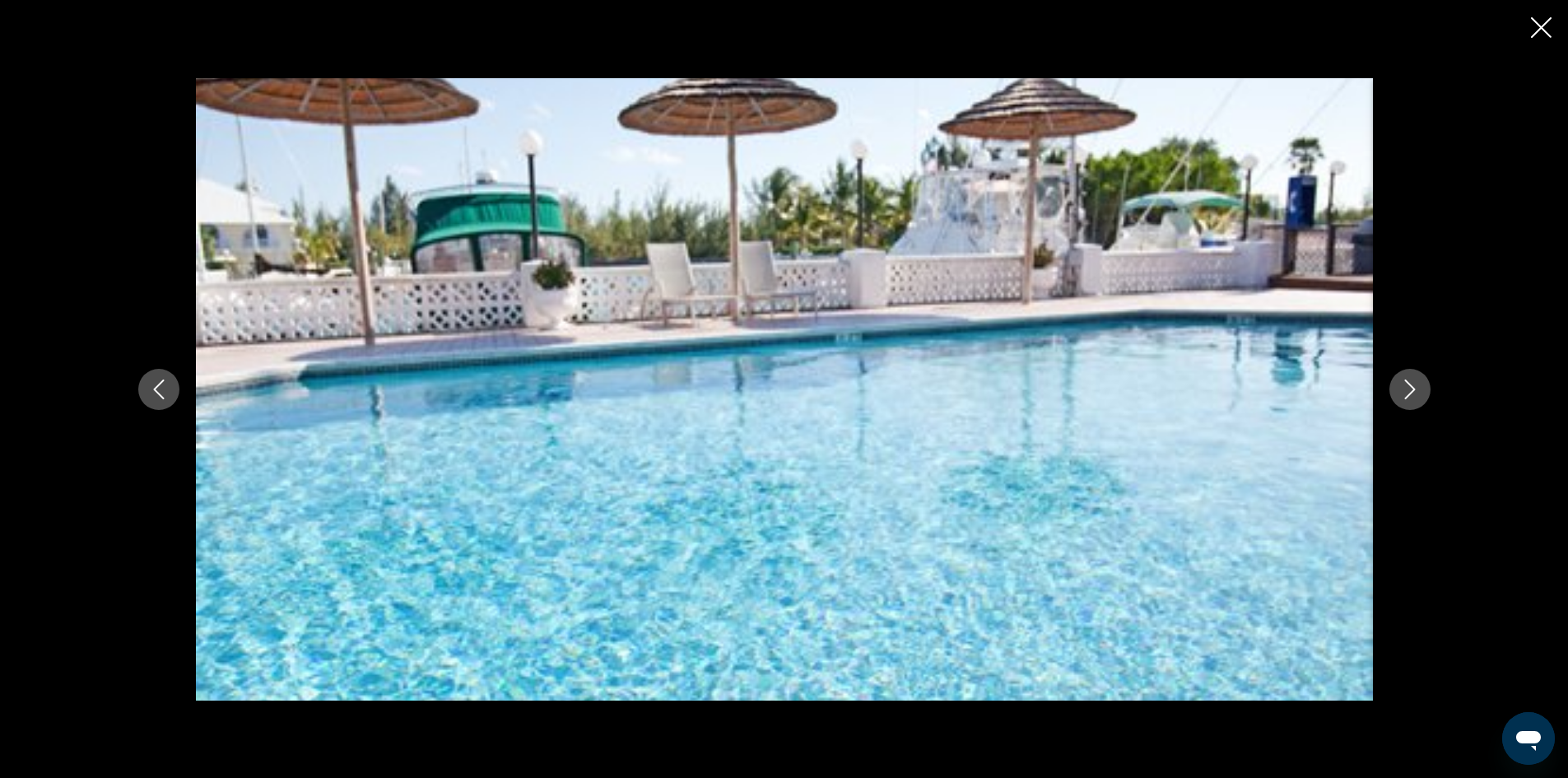
click at [1408, 389] on icon "Next image" at bounding box center [1410, 389] width 20 height 20
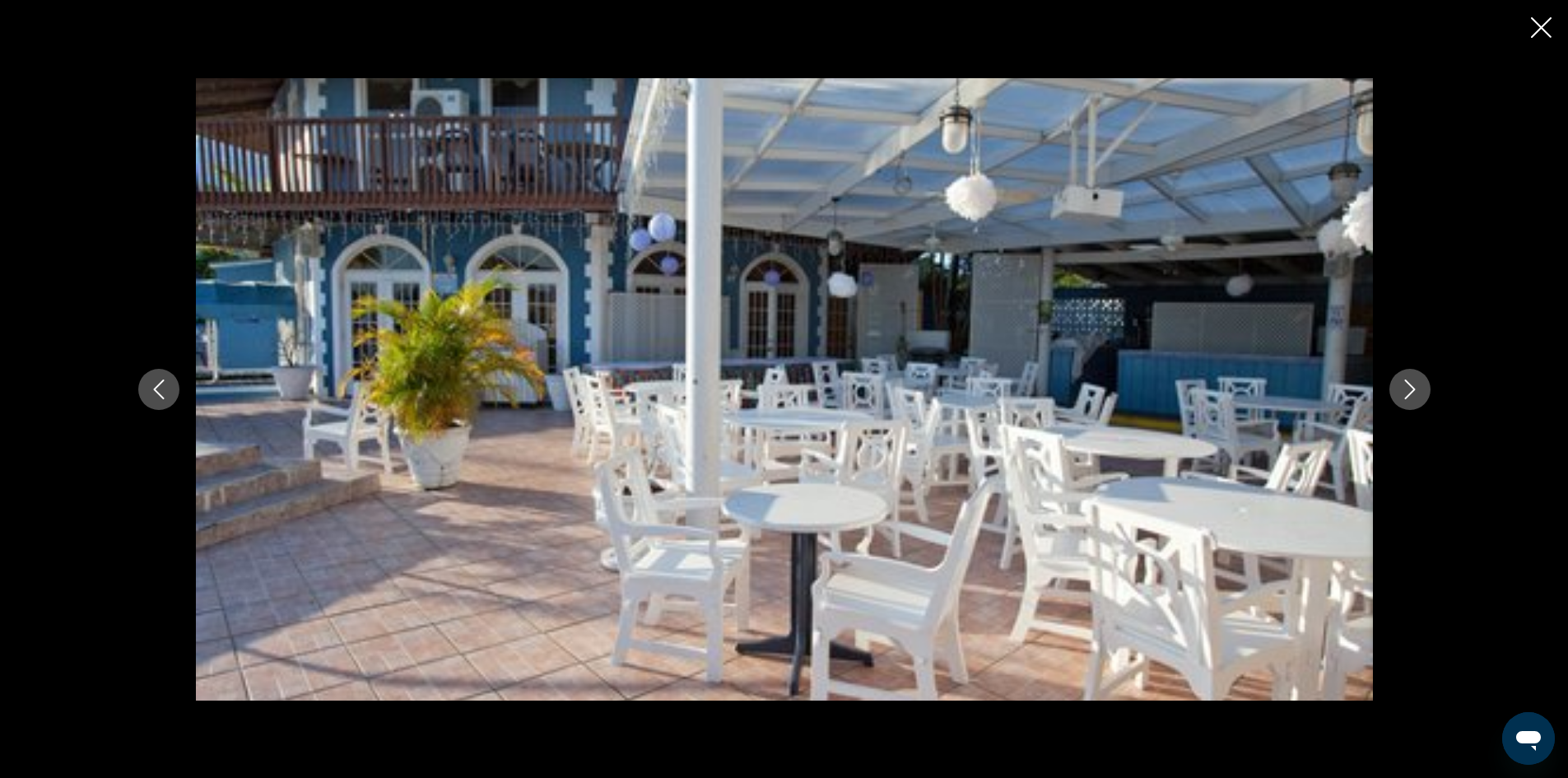
click at [1540, 33] on icon "Close slideshow" at bounding box center [1541, 27] width 21 height 21
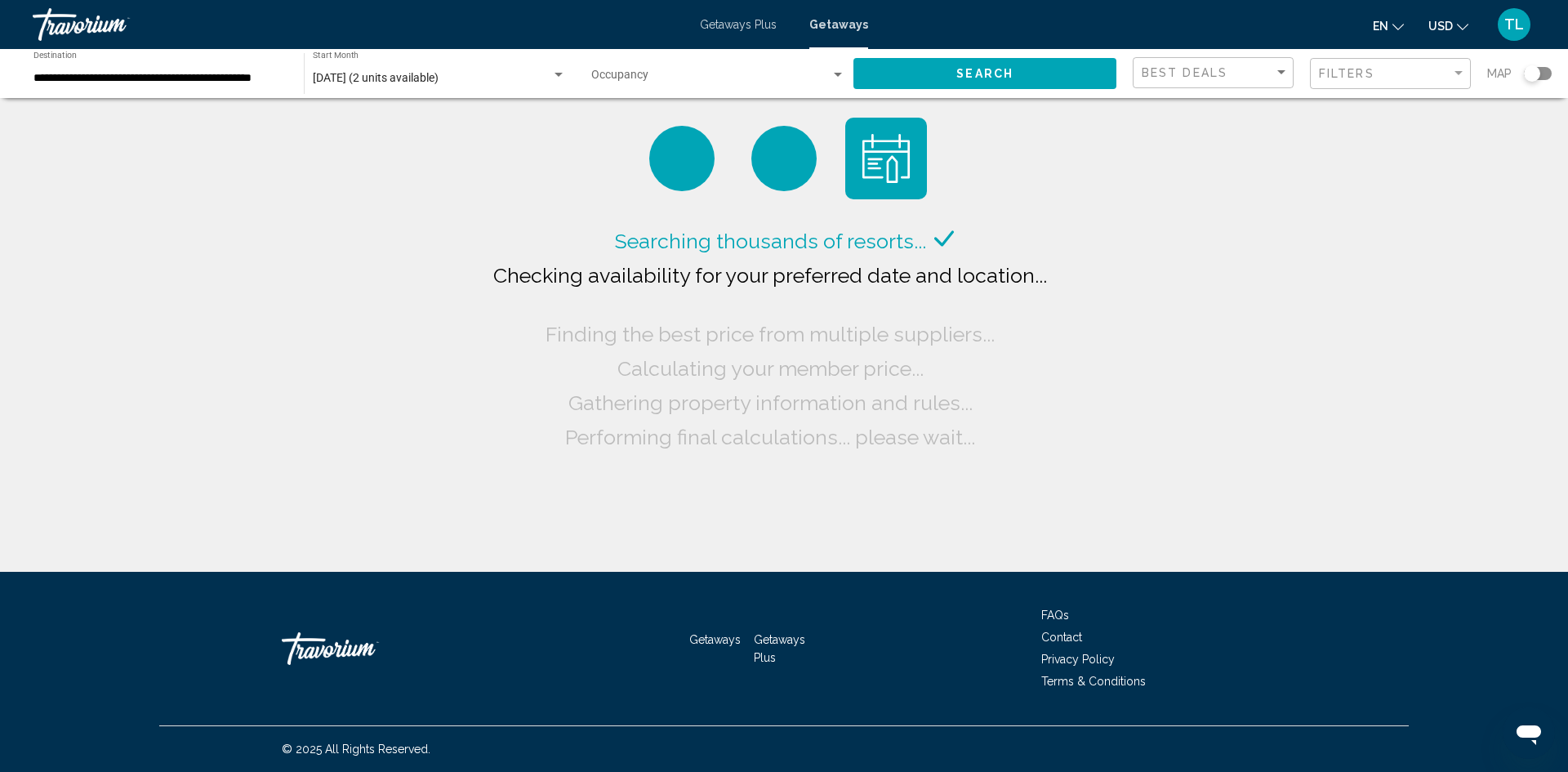
click at [730, 22] on span "Getaways Plus" at bounding box center [738, 23] width 77 height 13
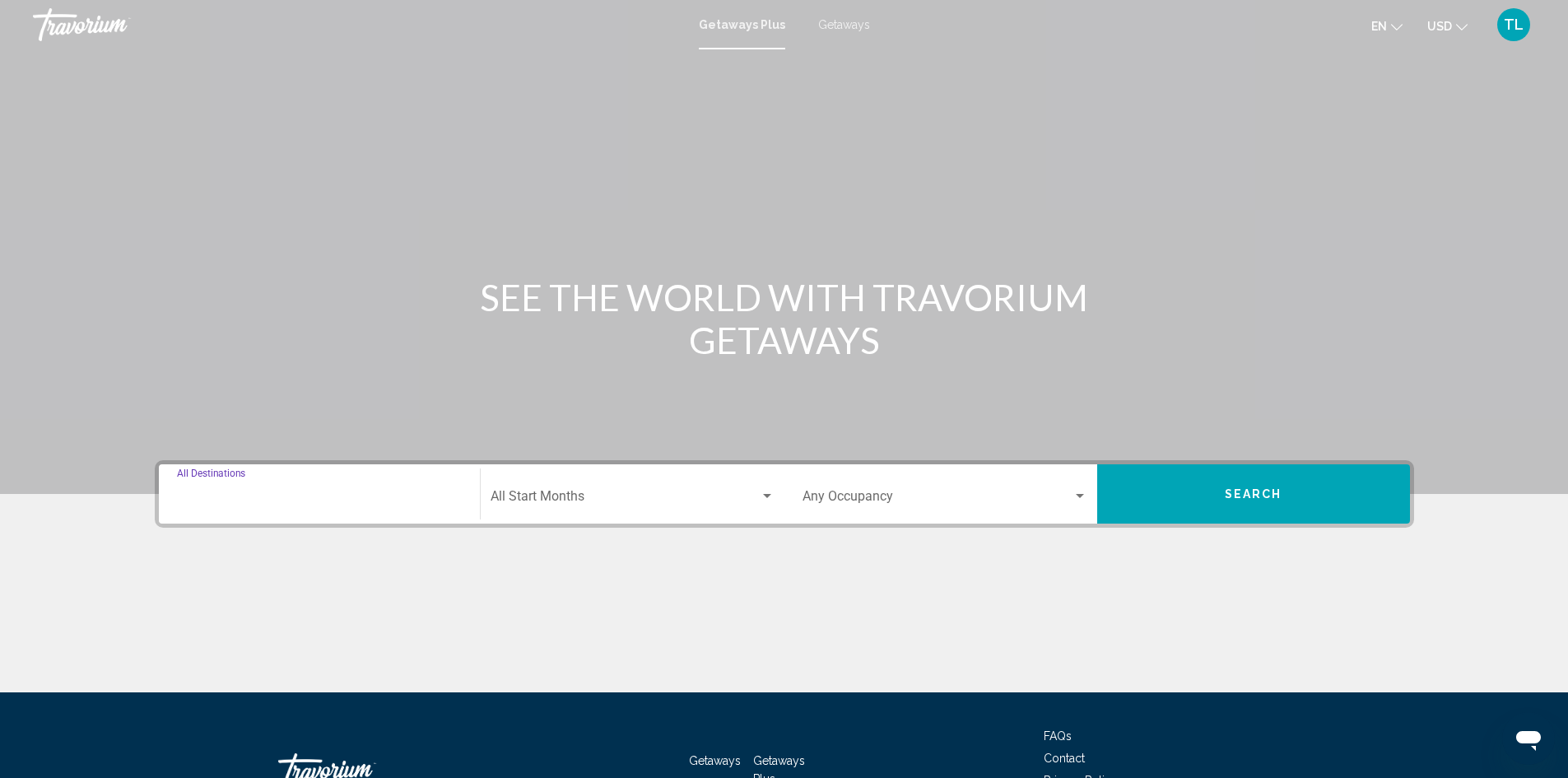
click at [276, 505] on input "Destination All Destinations" at bounding box center [319, 499] width 285 height 15
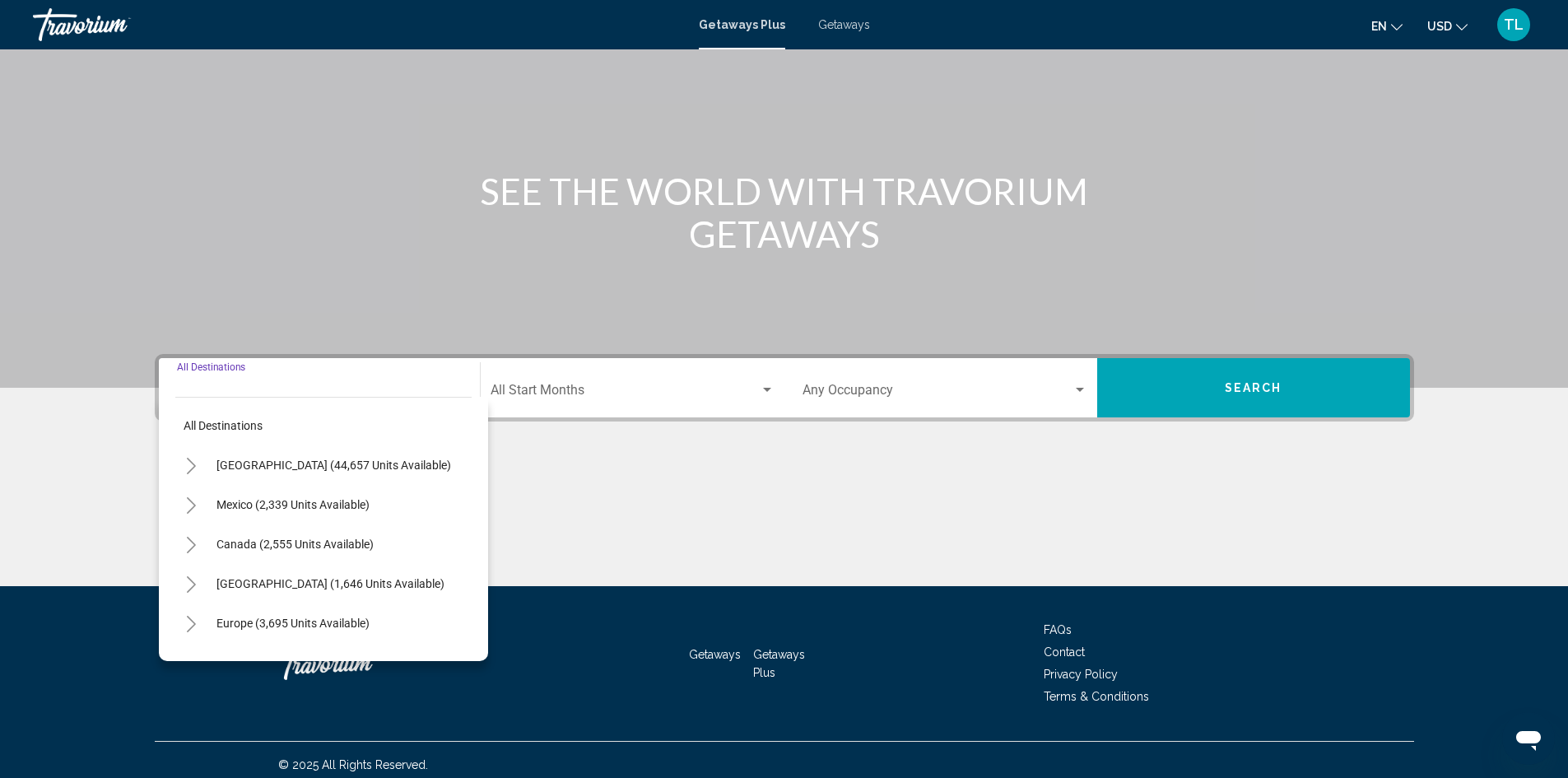
scroll to position [116, 0]
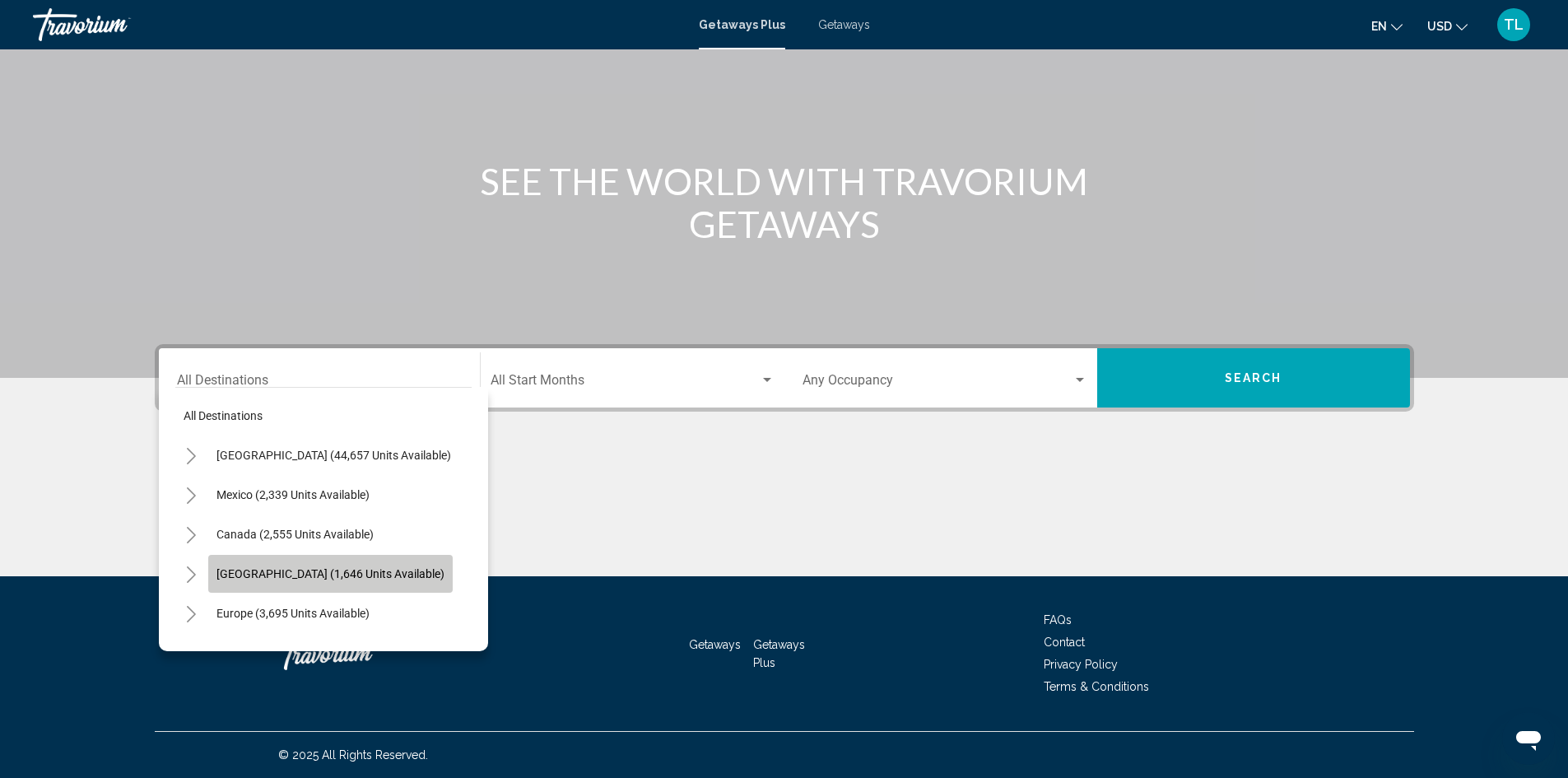
click at [296, 565] on button "[GEOGRAPHIC_DATA] (1,646 units available)" at bounding box center [329, 573] width 244 height 38
type input "**********"
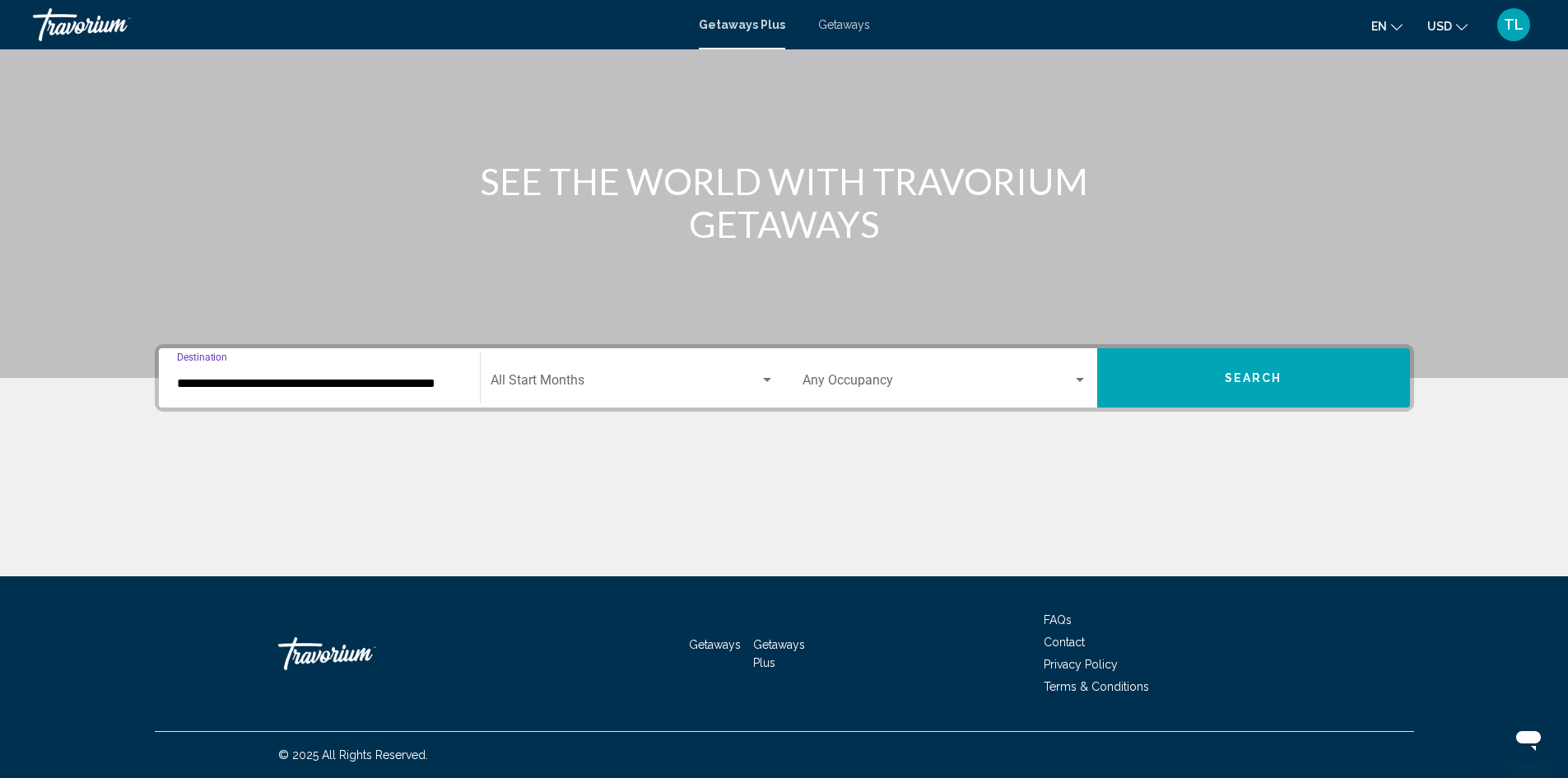
click at [623, 377] on span "Search widget" at bounding box center [625, 383] width 270 height 15
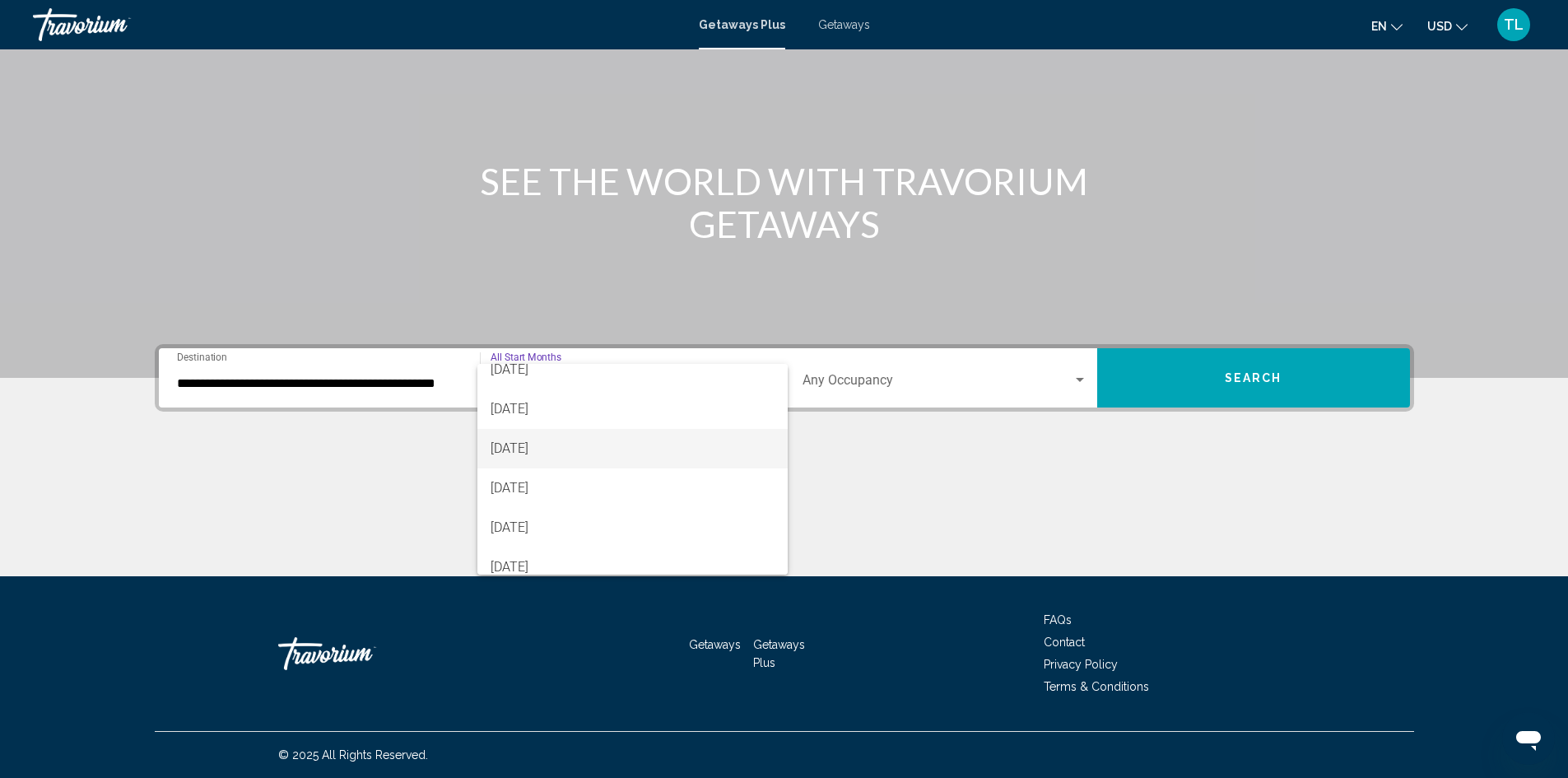
scroll to position [82, 0]
click at [580, 489] on span "[DATE]" at bounding box center [633, 499] width 284 height 39
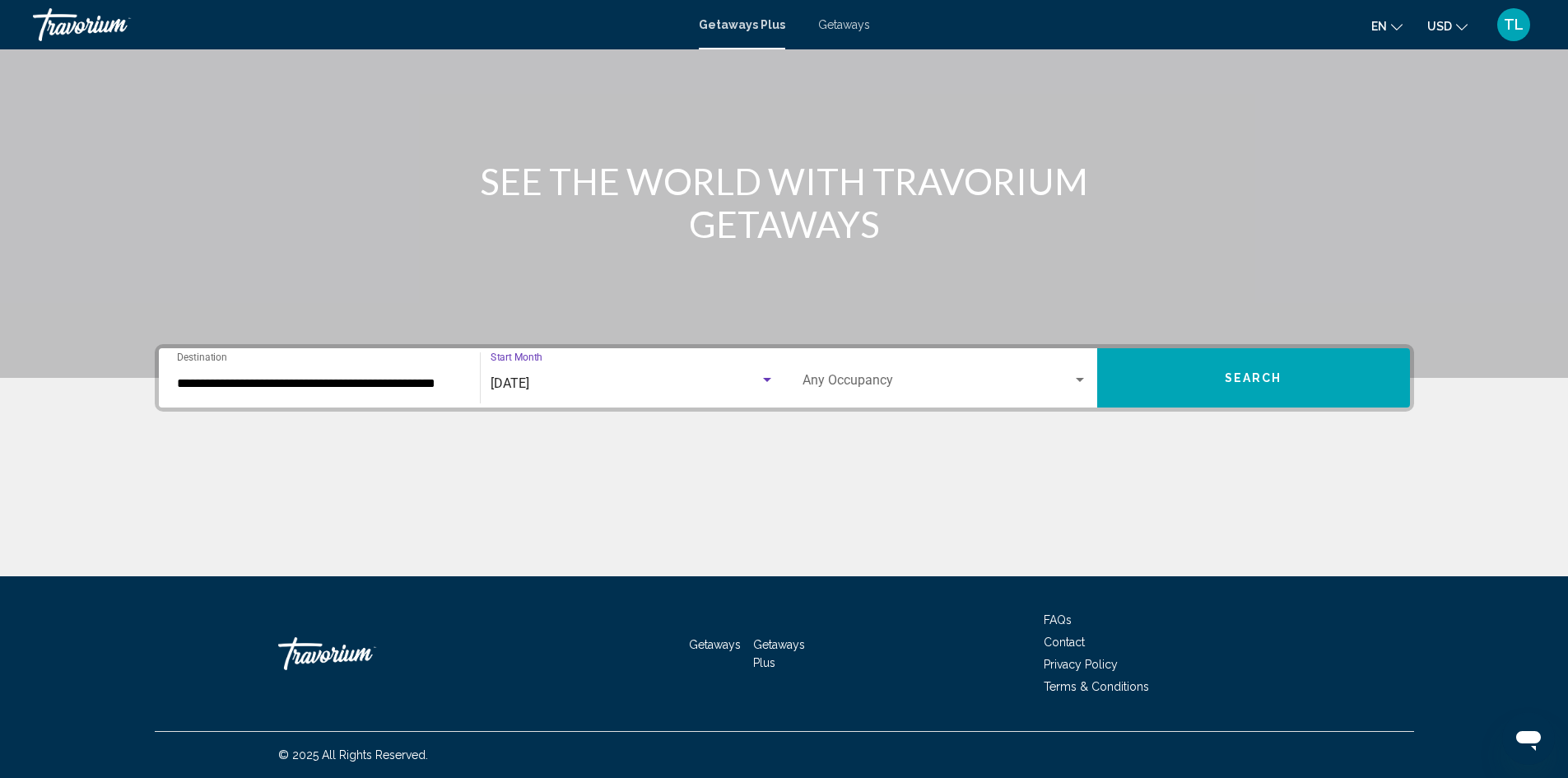
click at [1266, 377] on span "Search" at bounding box center [1253, 378] width 58 height 13
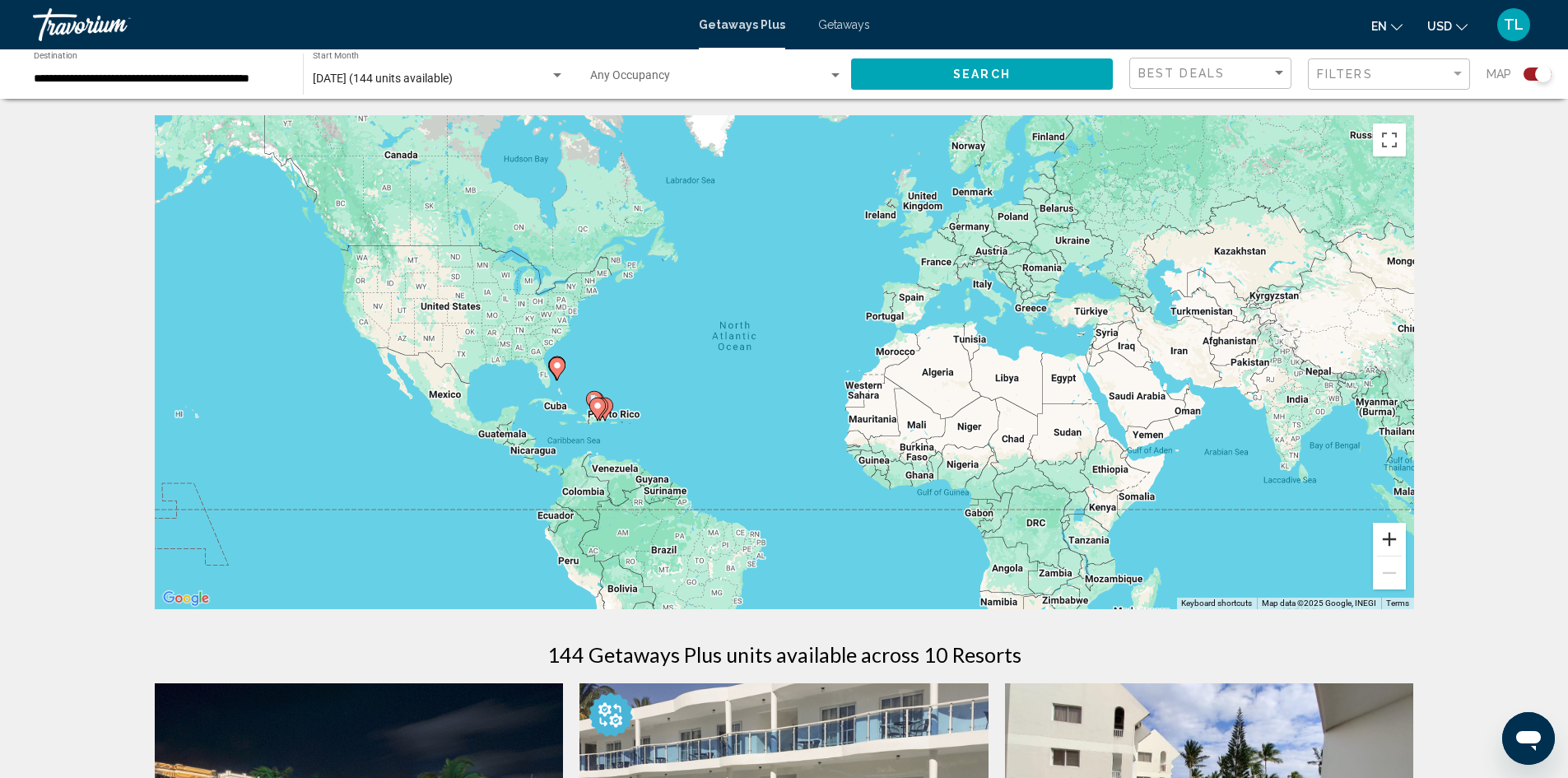
click at [1402, 540] on button "Zoom in" at bounding box center [1390, 539] width 33 height 33
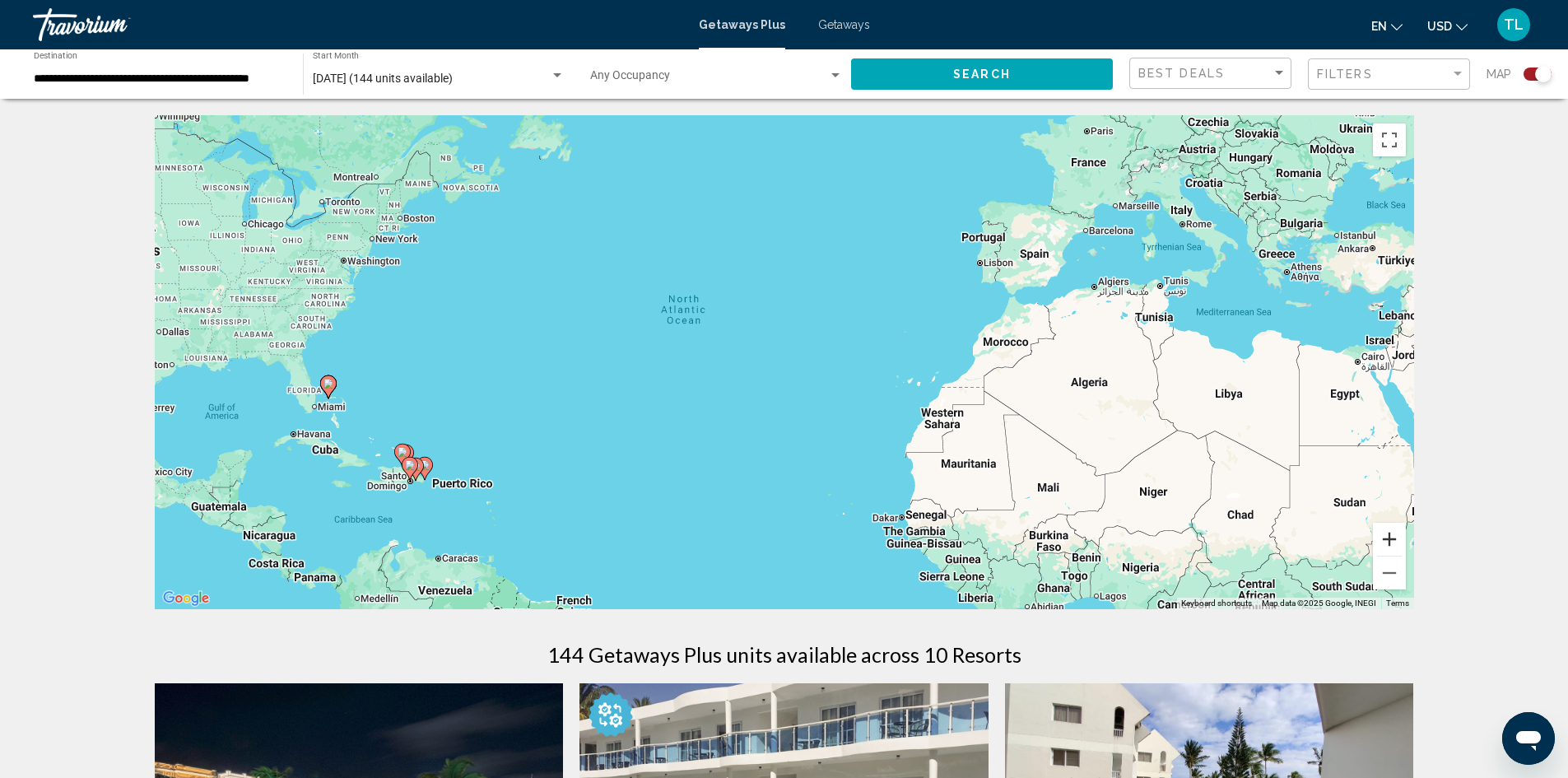
click at [1402, 540] on button "Zoom in" at bounding box center [1390, 539] width 33 height 33
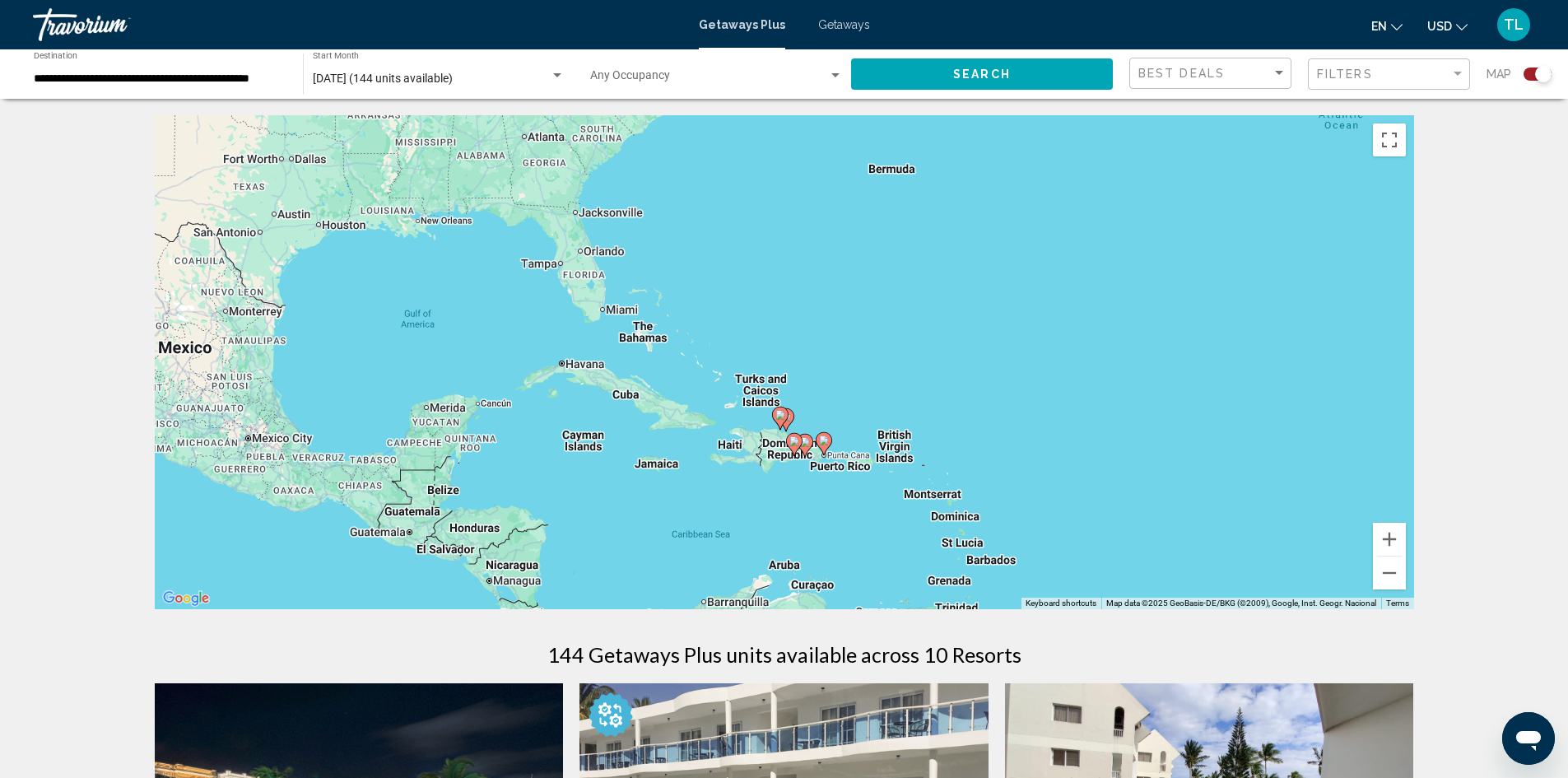
drag, startPoint x: 707, startPoint y: 533, endPoint x: 1467, endPoint y: 391, distance: 773.2
click at [824, 440] on image "Main content" at bounding box center [824, 440] width 10 height 10
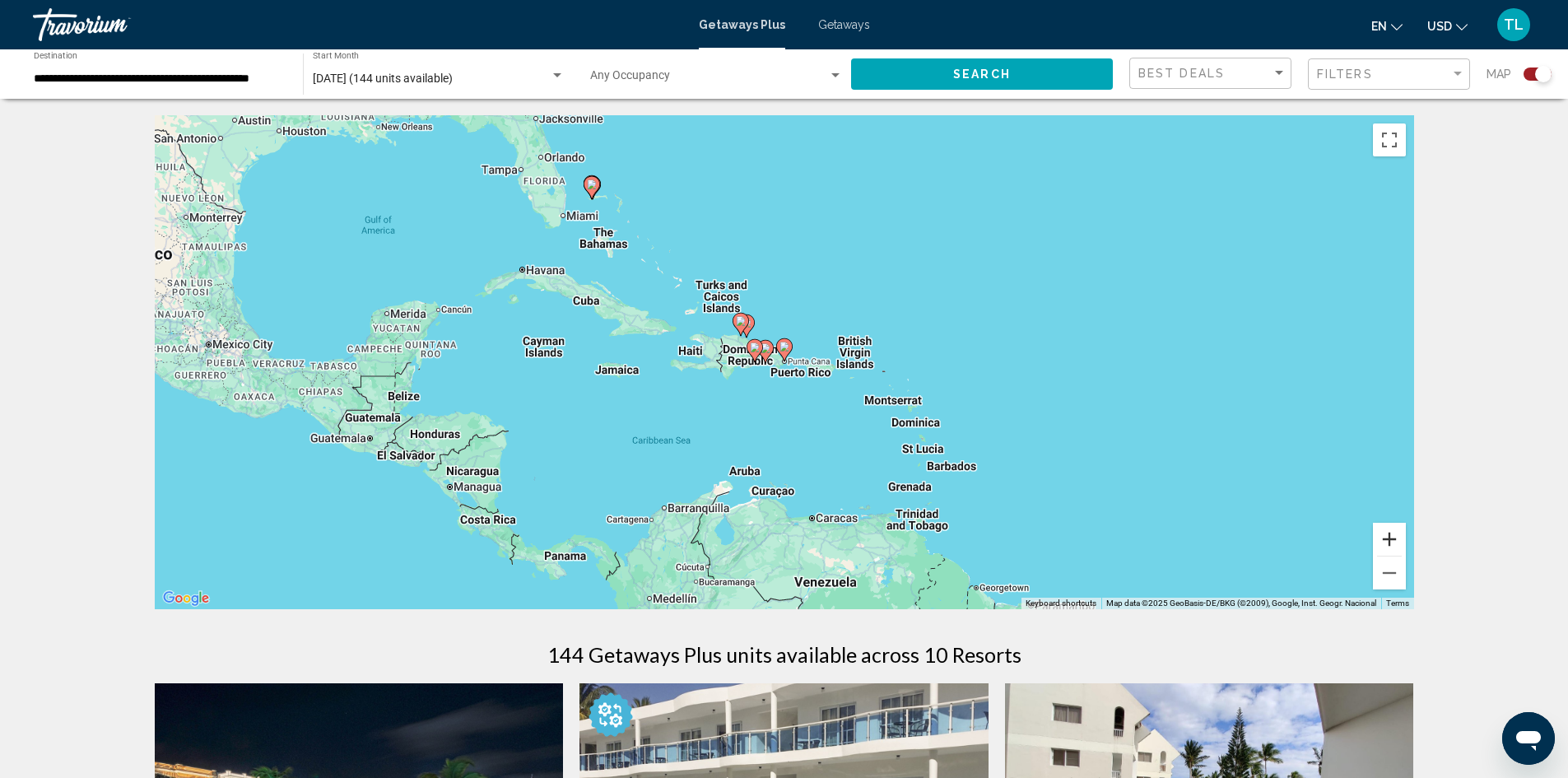
click at [1393, 533] on button "Zoom in" at bounding box center [1390, 539] width 33 height 33
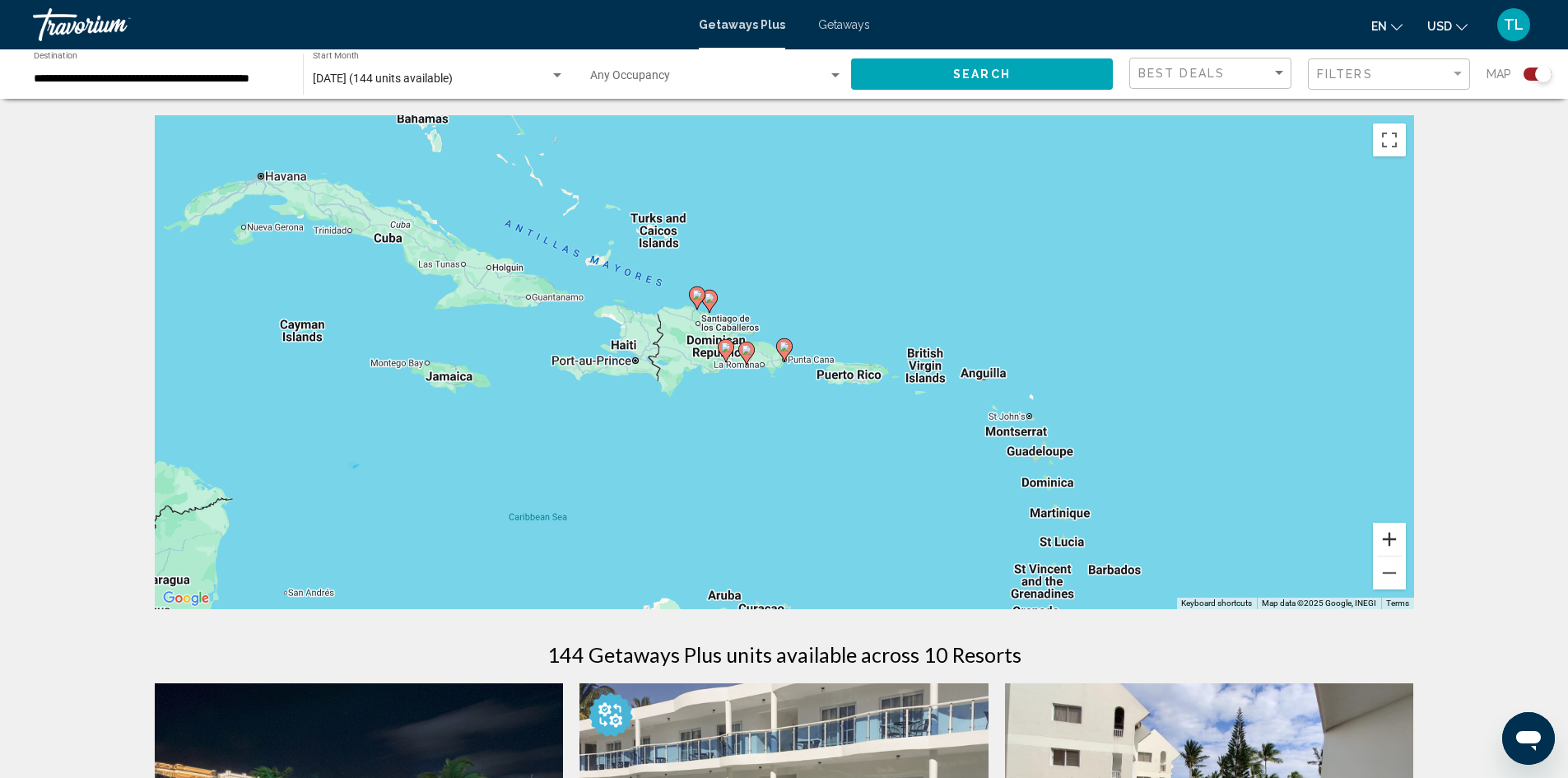
click at [1393, 534] on button "Zoom in" at bounding box center [1390, 539] width 33 height 33
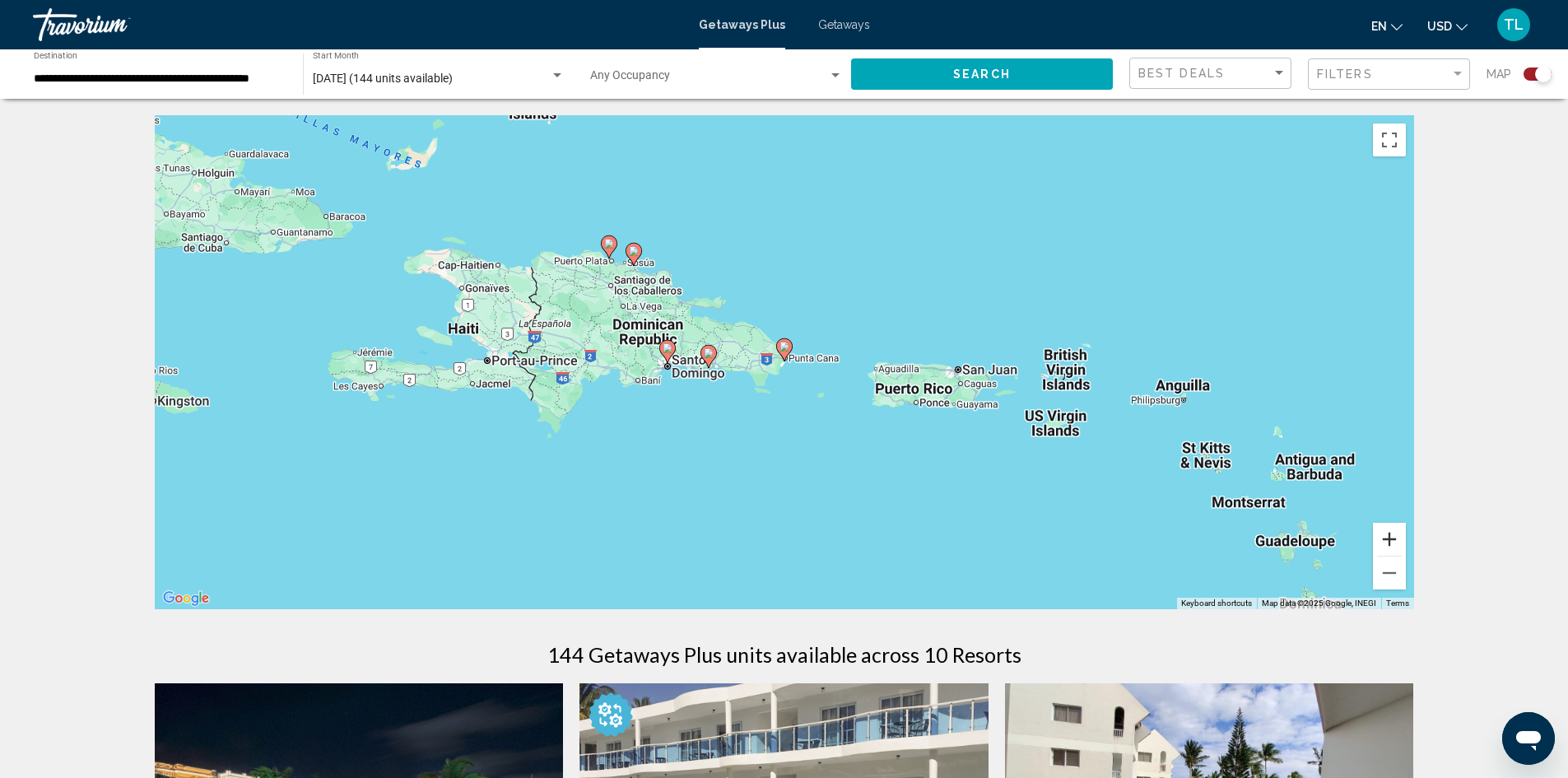
click at [1393, 534] on button "Zoom in" at bounding box center [1390, 539] width 33 height 33
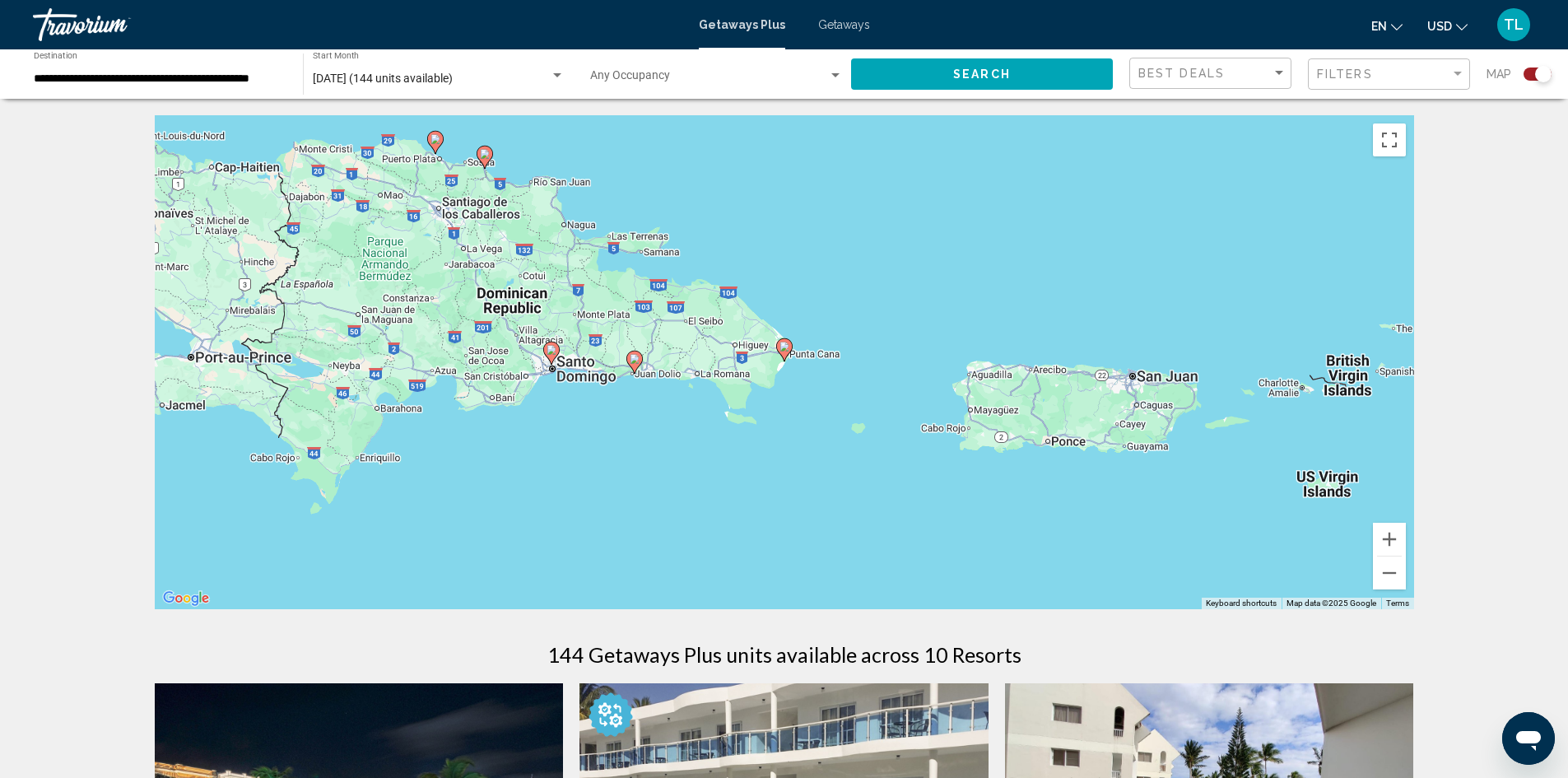
click at [780, 344] on image "Main content" at bounding box center [784, 347] width 10 height 10
type input "**********"
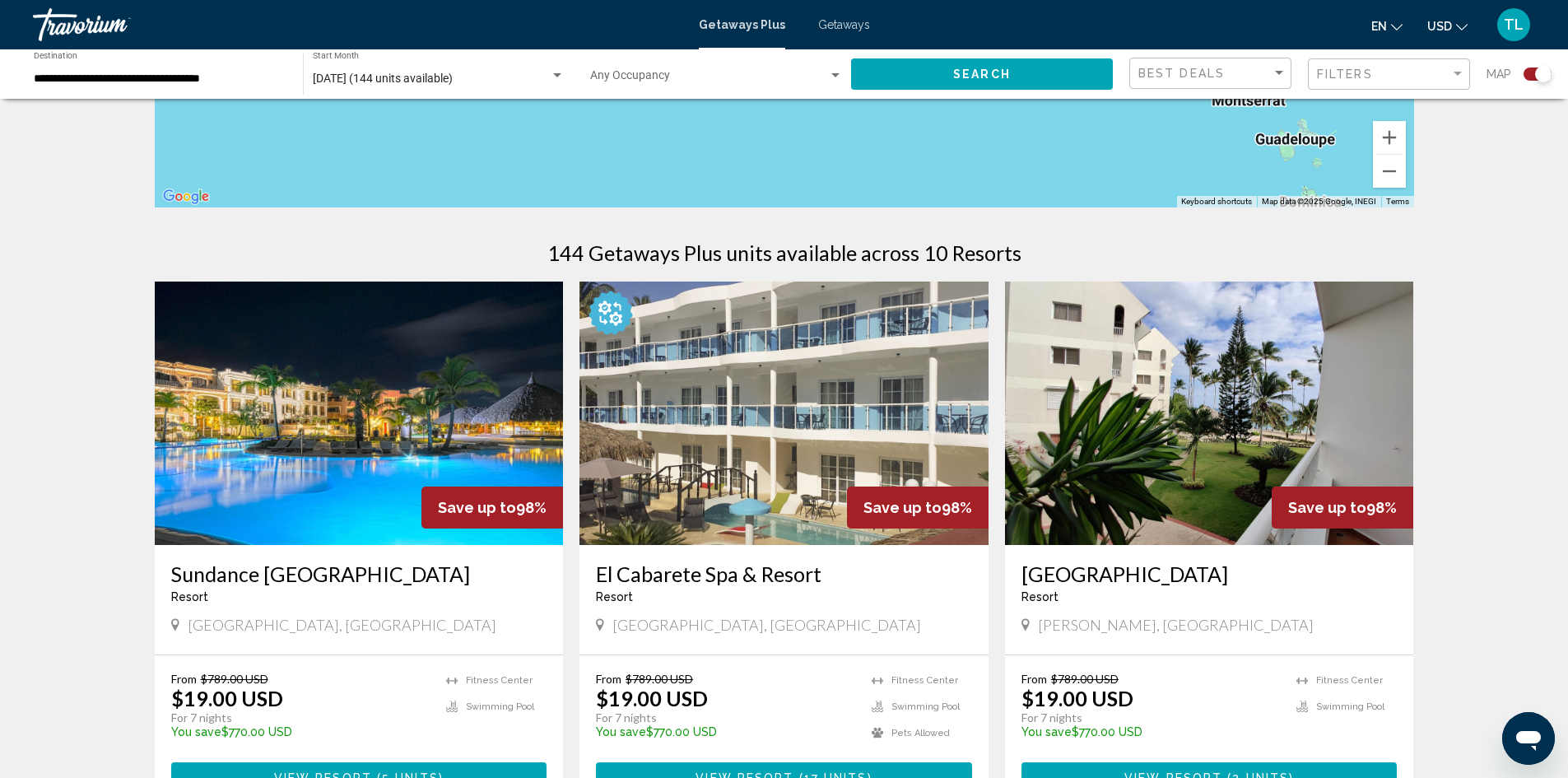
scroll to position [494, 0]
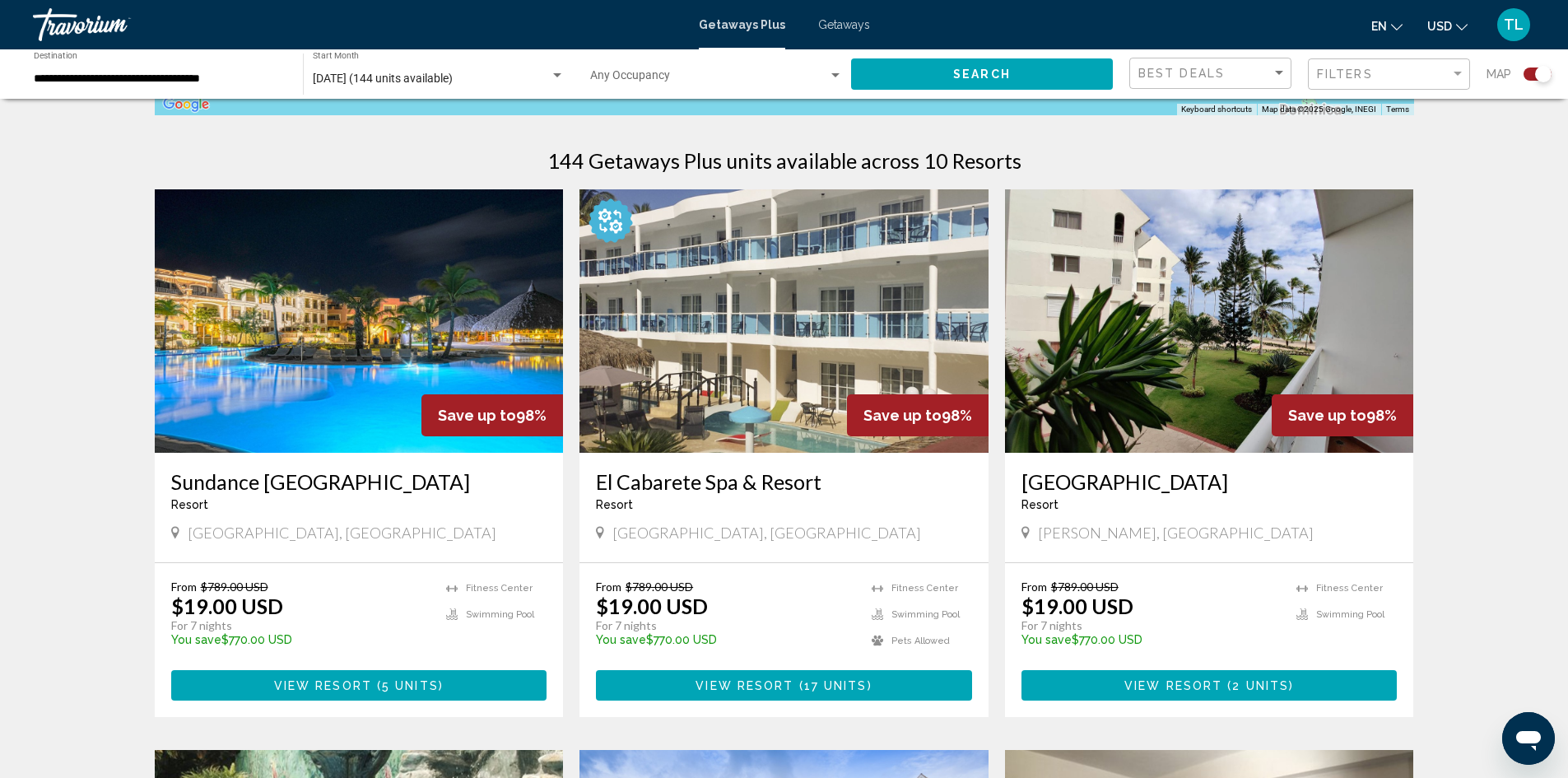
click at [367, 369] on img "Main content" at bounding box center [359, 320] width 409 height 264
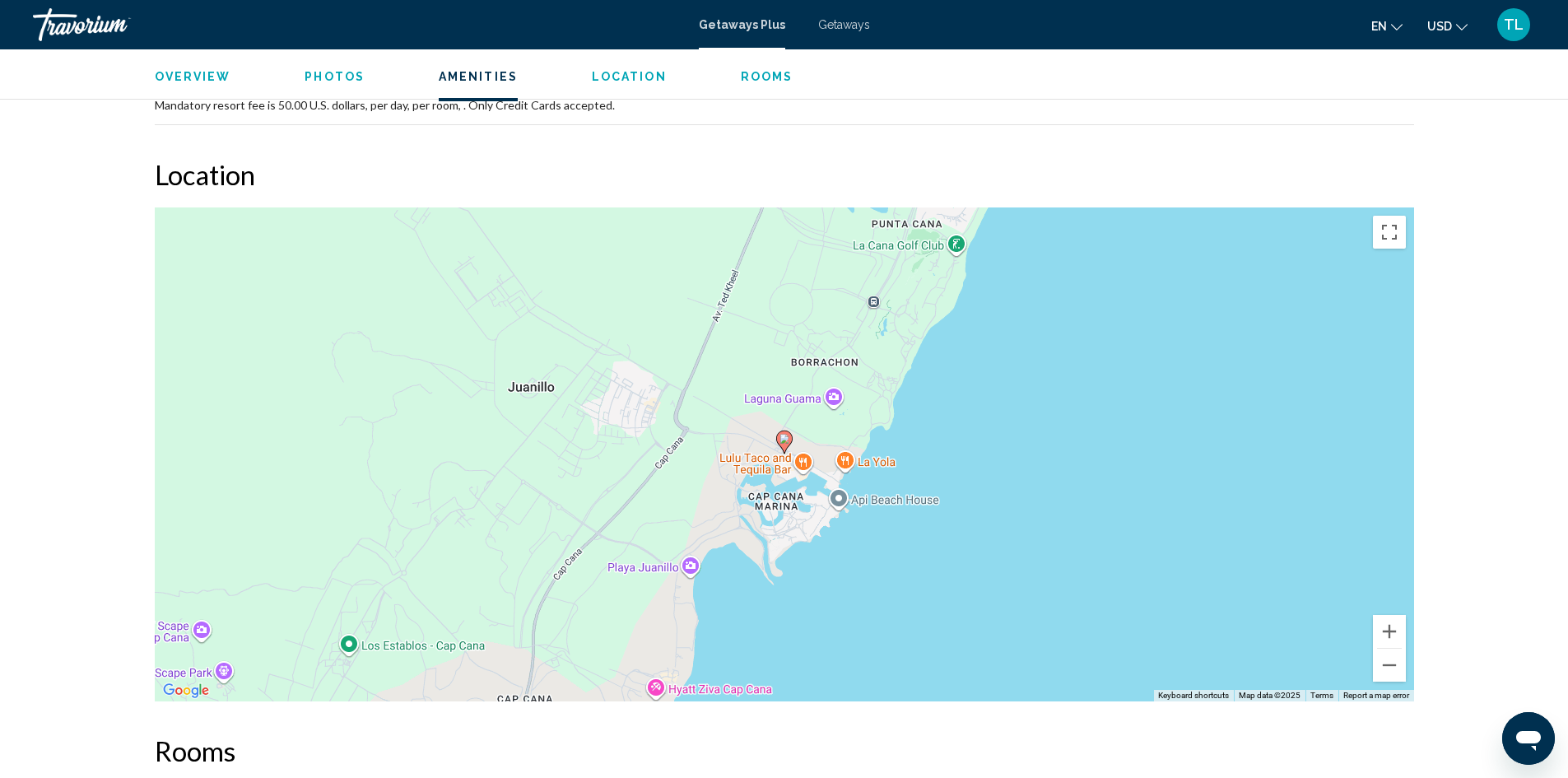
scroll to position [1564, 0]
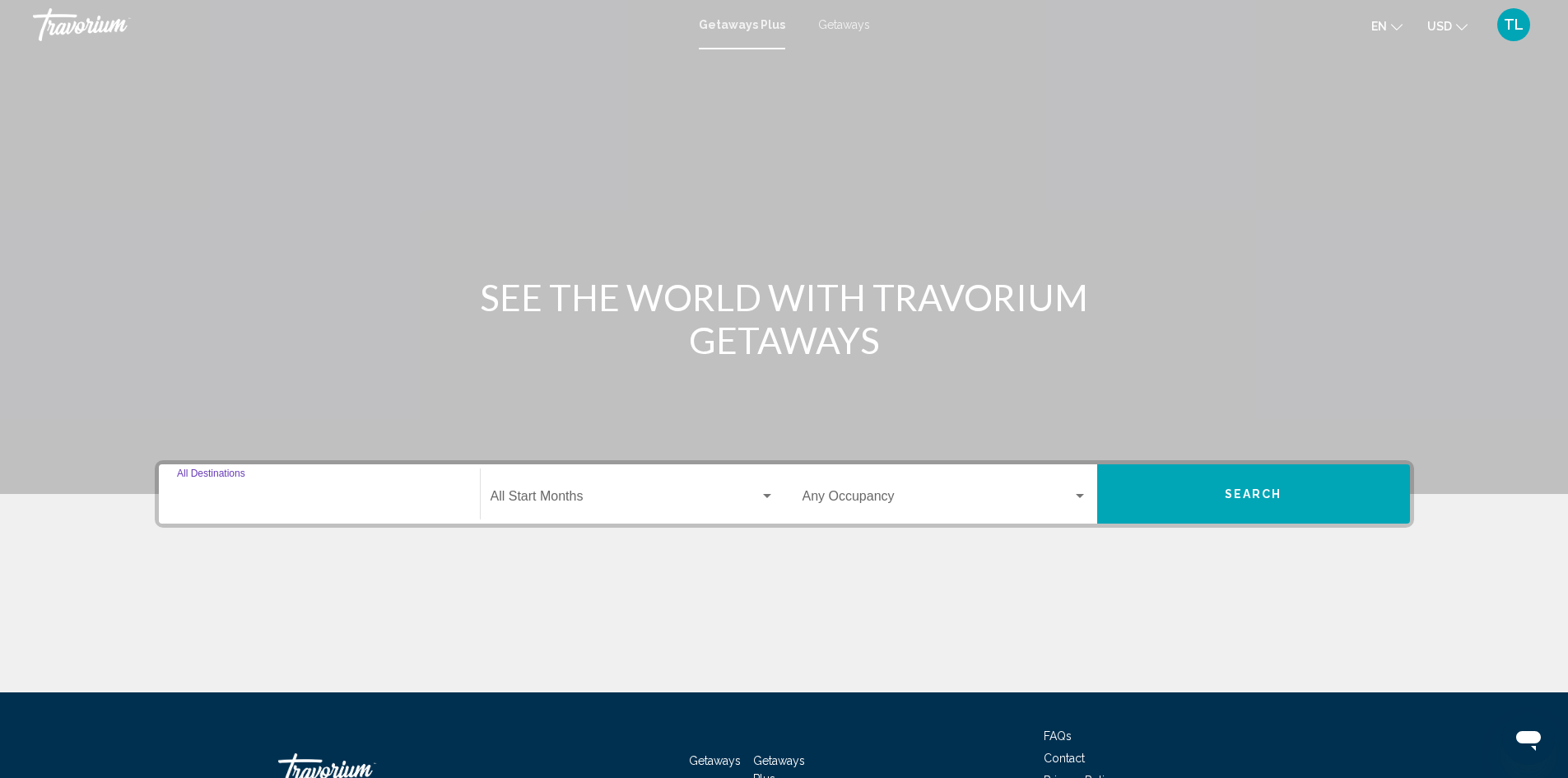
click at [287, 500] on input "Destination All Destinations" at bounding box center [319, 499] width 285 height 15
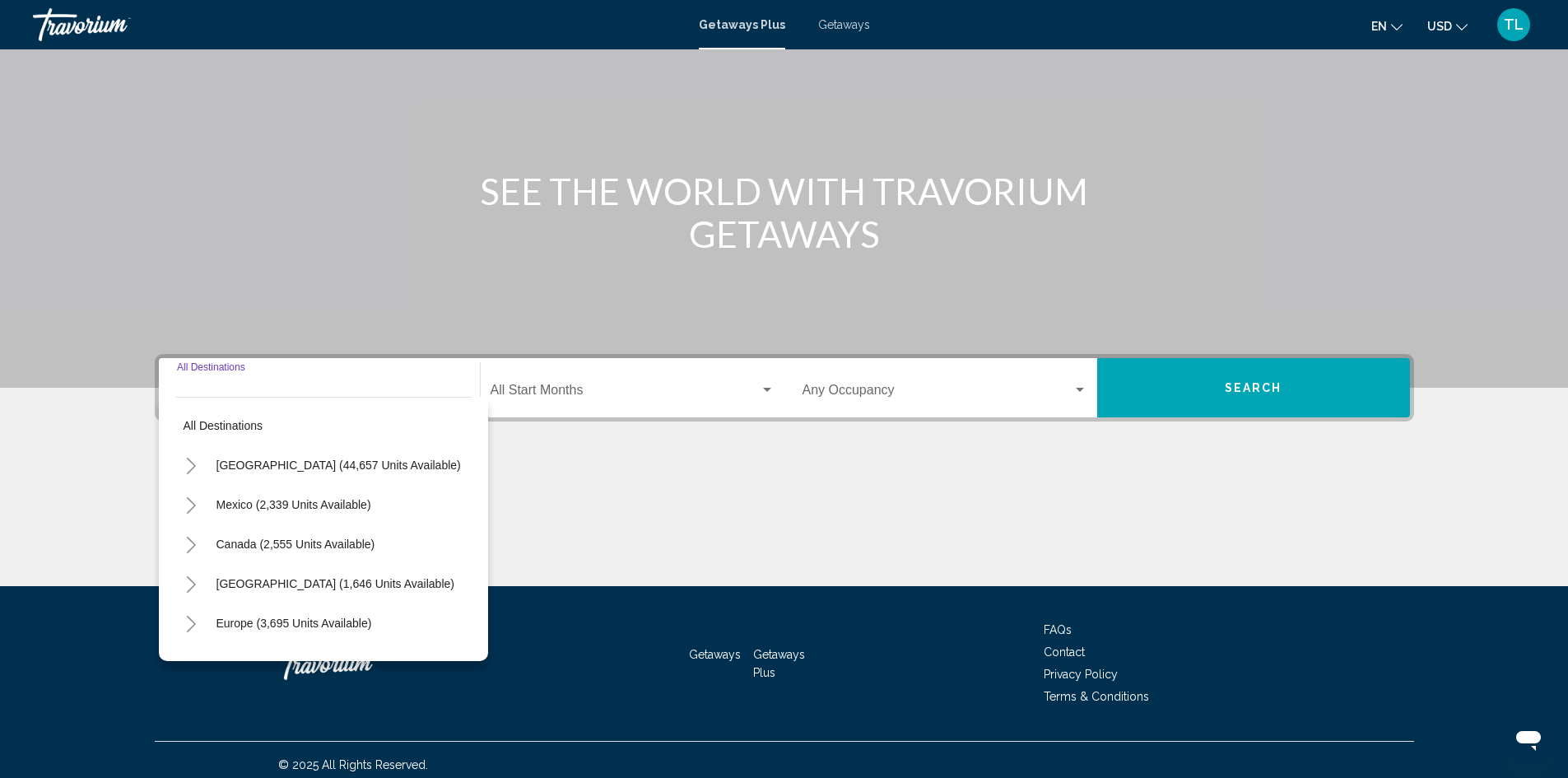
scroll to position [116, 0]
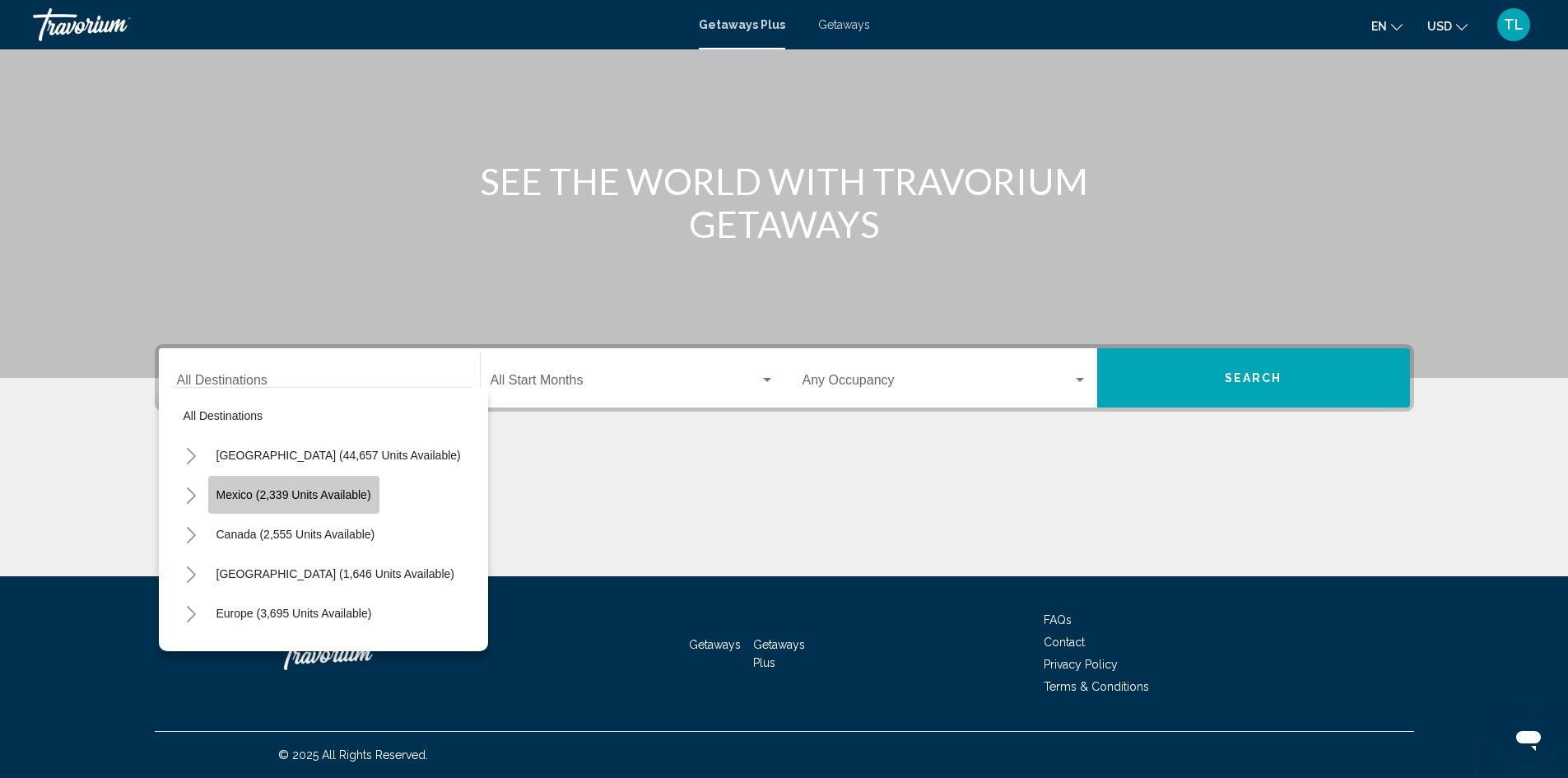
click at [295, 500] on span "Mexico (2,339 units available)" at bounding box center [294, 494] width 155 height 13
type input "**********"
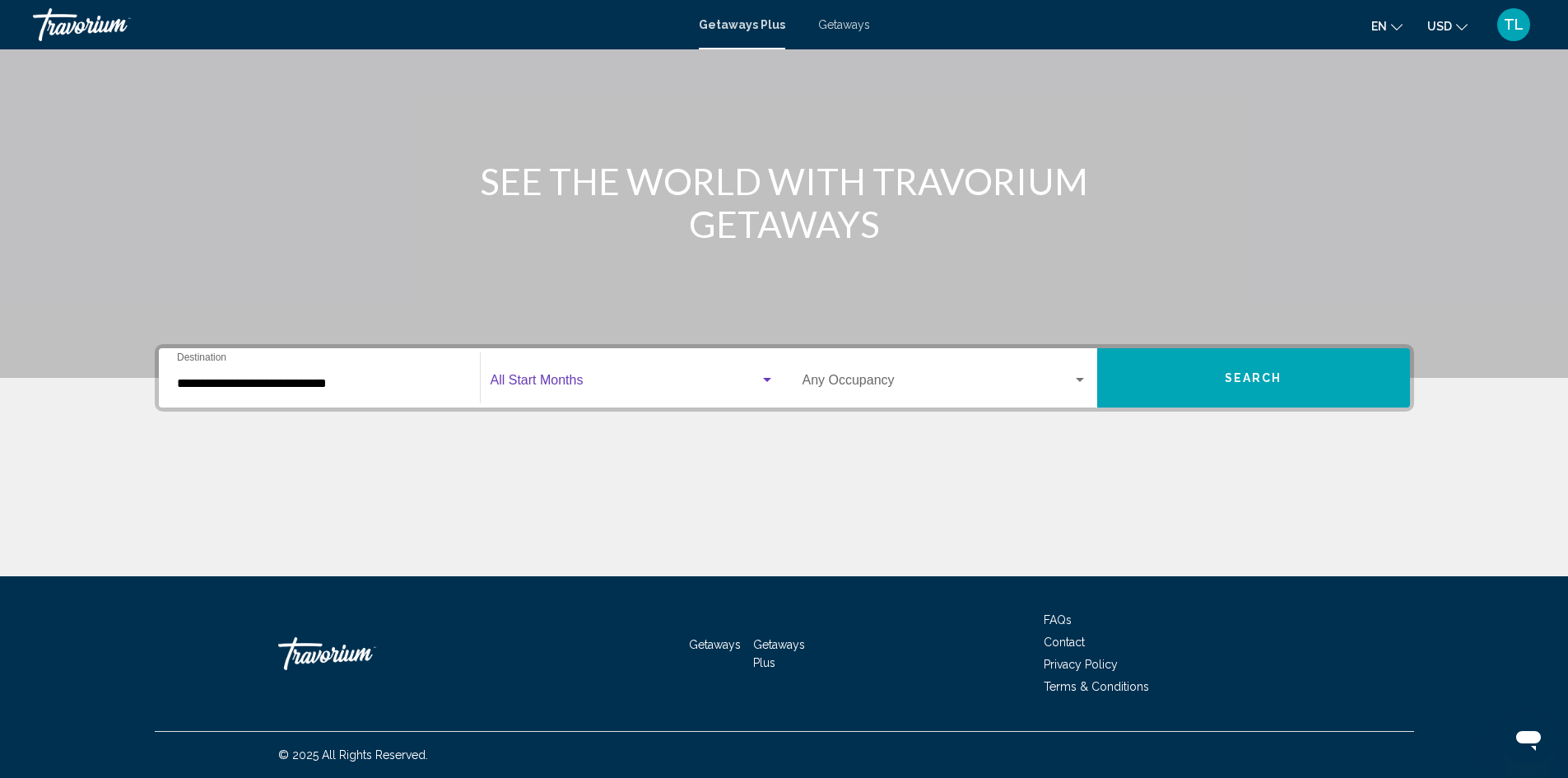
click at [606, 379] on span "Search widget" at bounding box center [625, 383] width 270 height 15
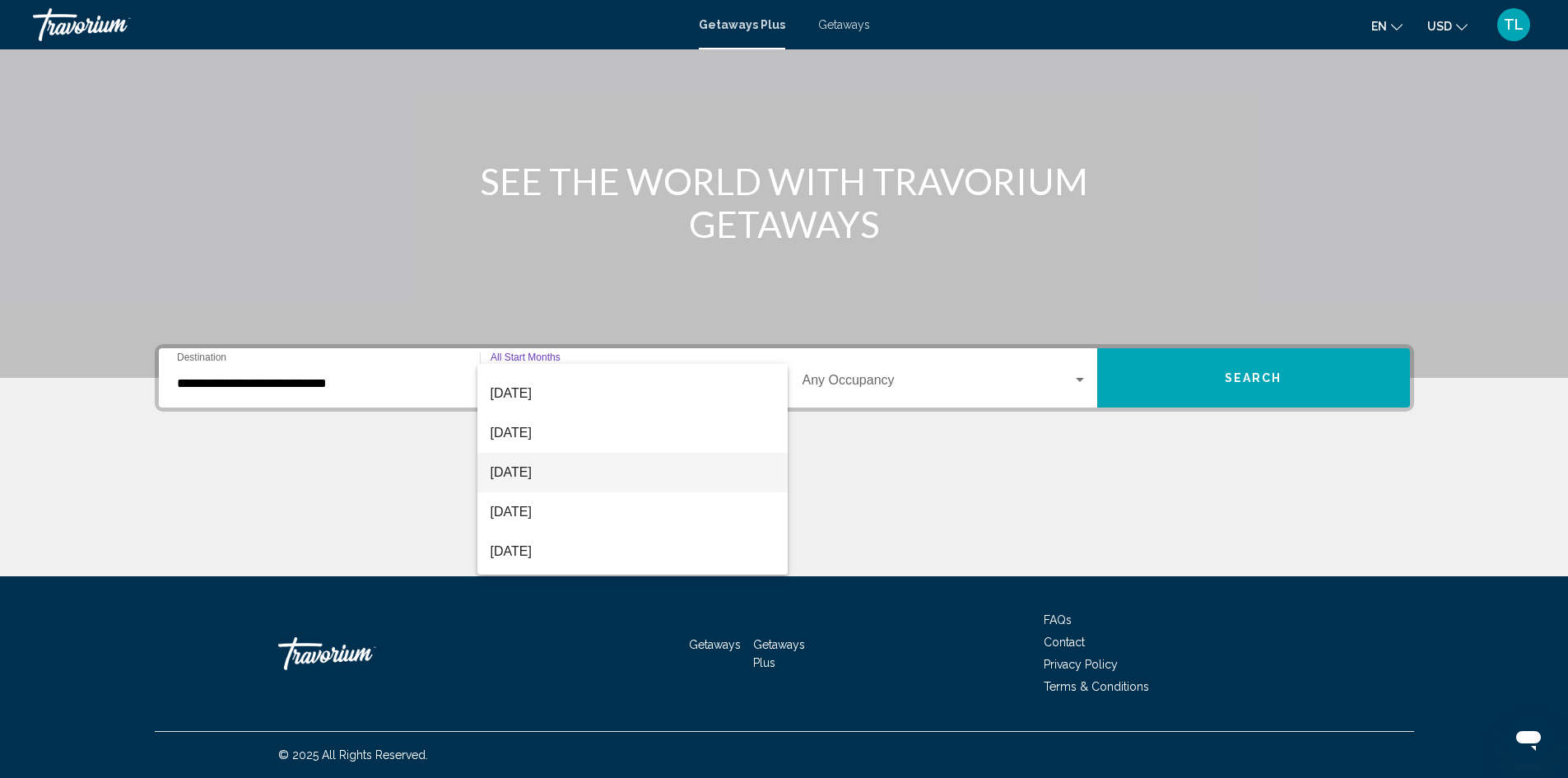
scroll to position [165, 0]
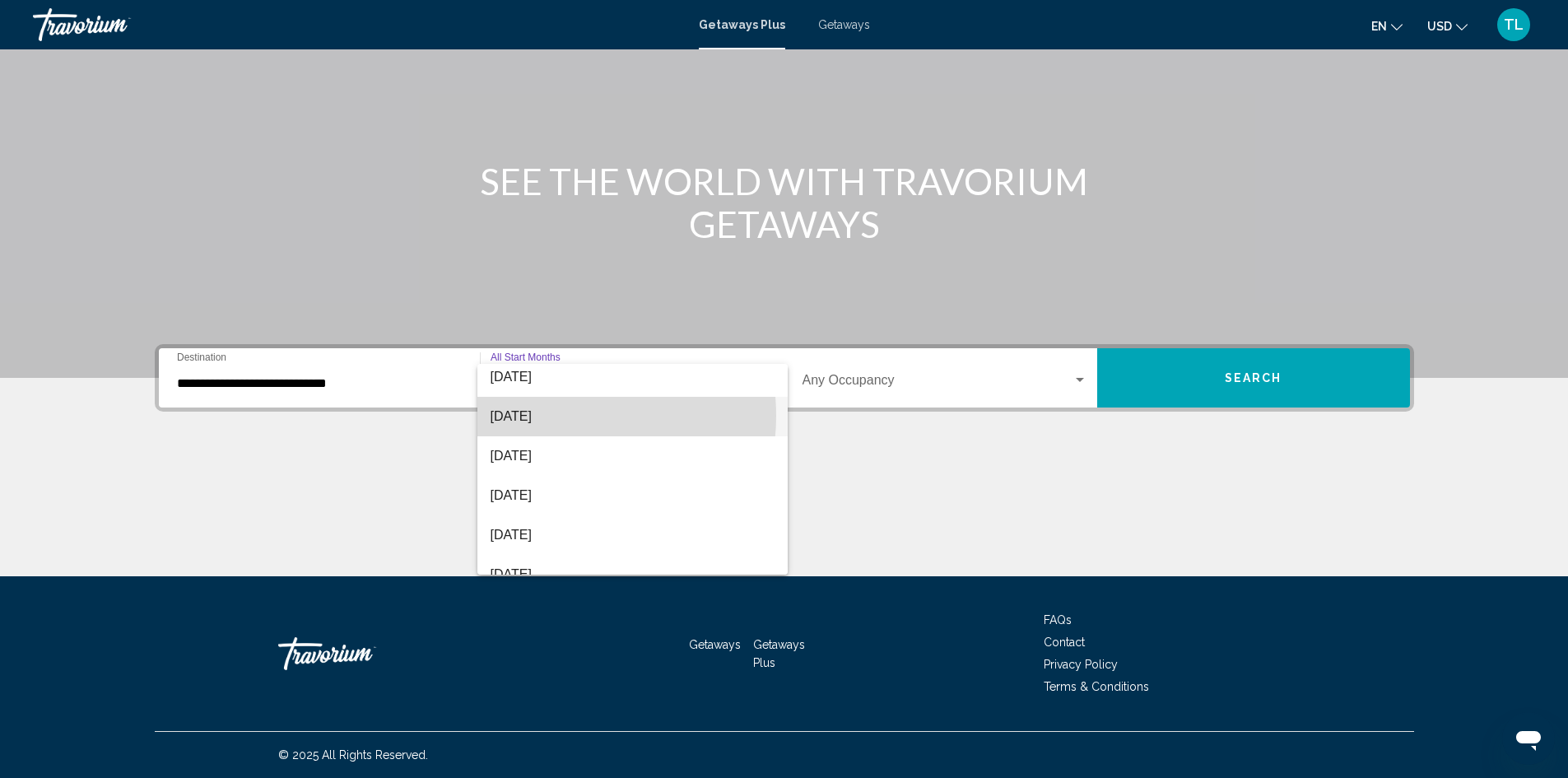
click at [551, 415] on span "[DATE]" at bounding box center [633, 416] width 284 height 39
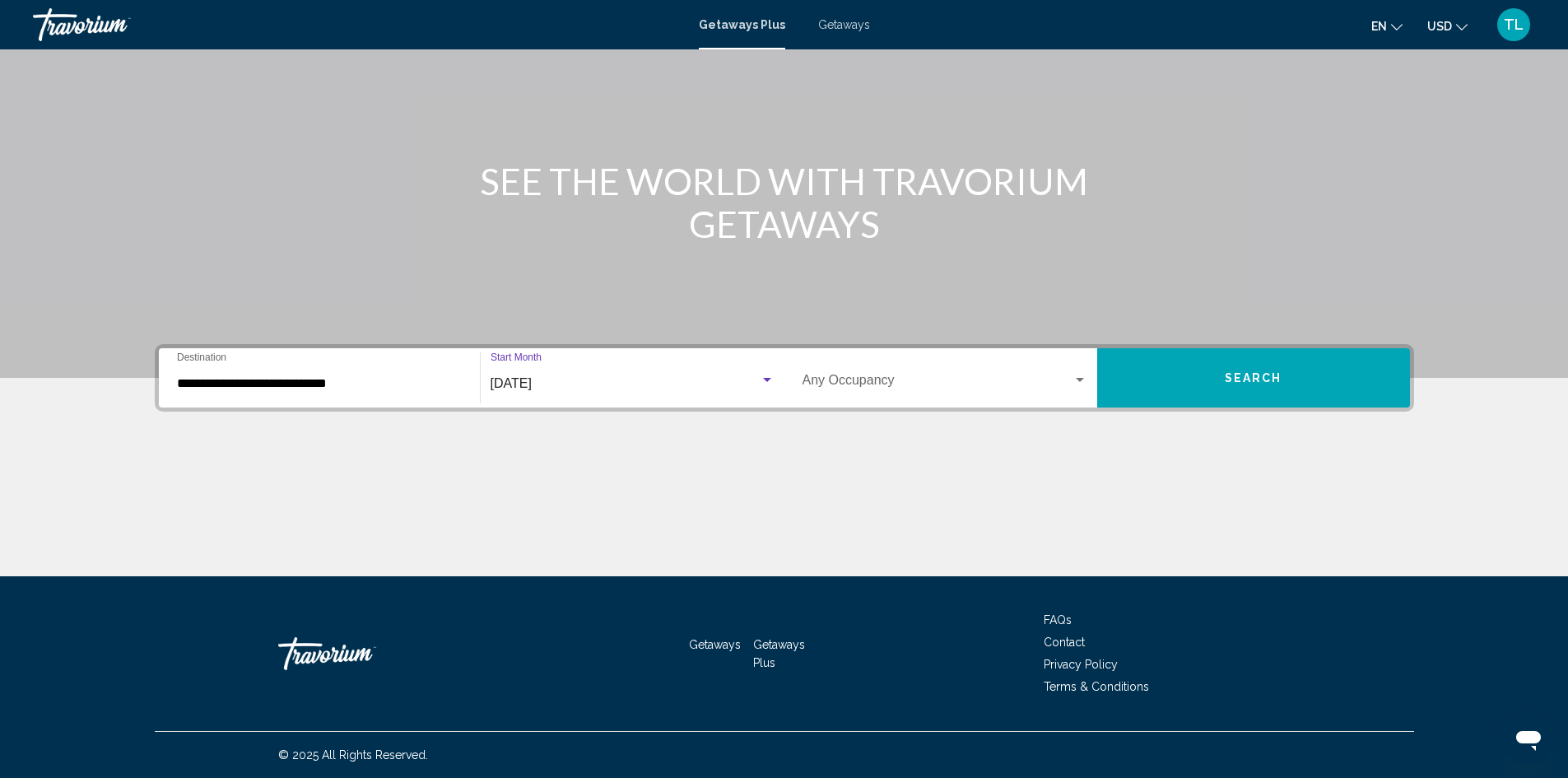
click at [1257, 369] on button "Search" at bounding box center [1253, 377] width 313 height 59
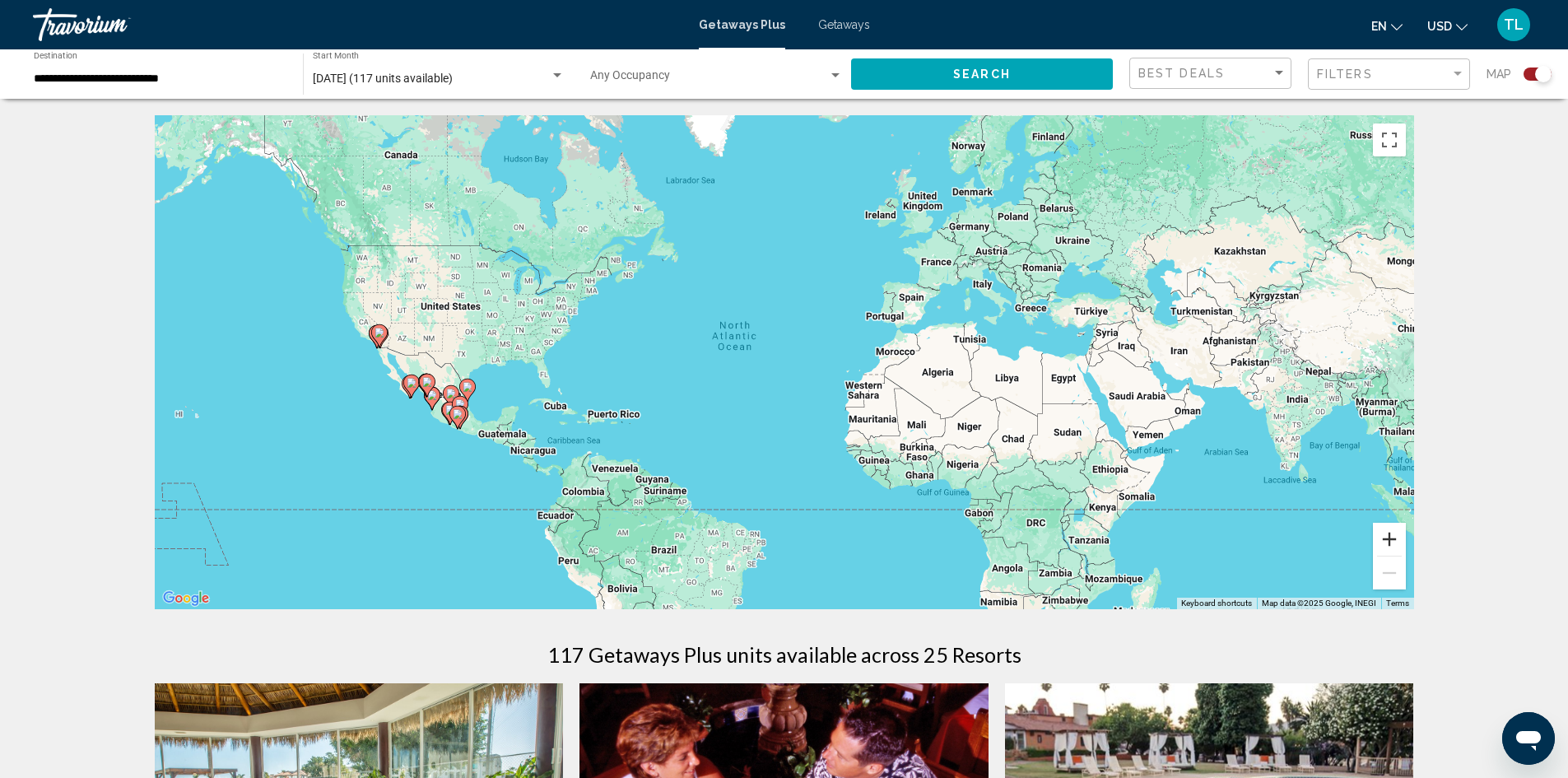
click at [1393, 526] on button "Zoom in" at bounding box center [1390, 539] width 33 height 33
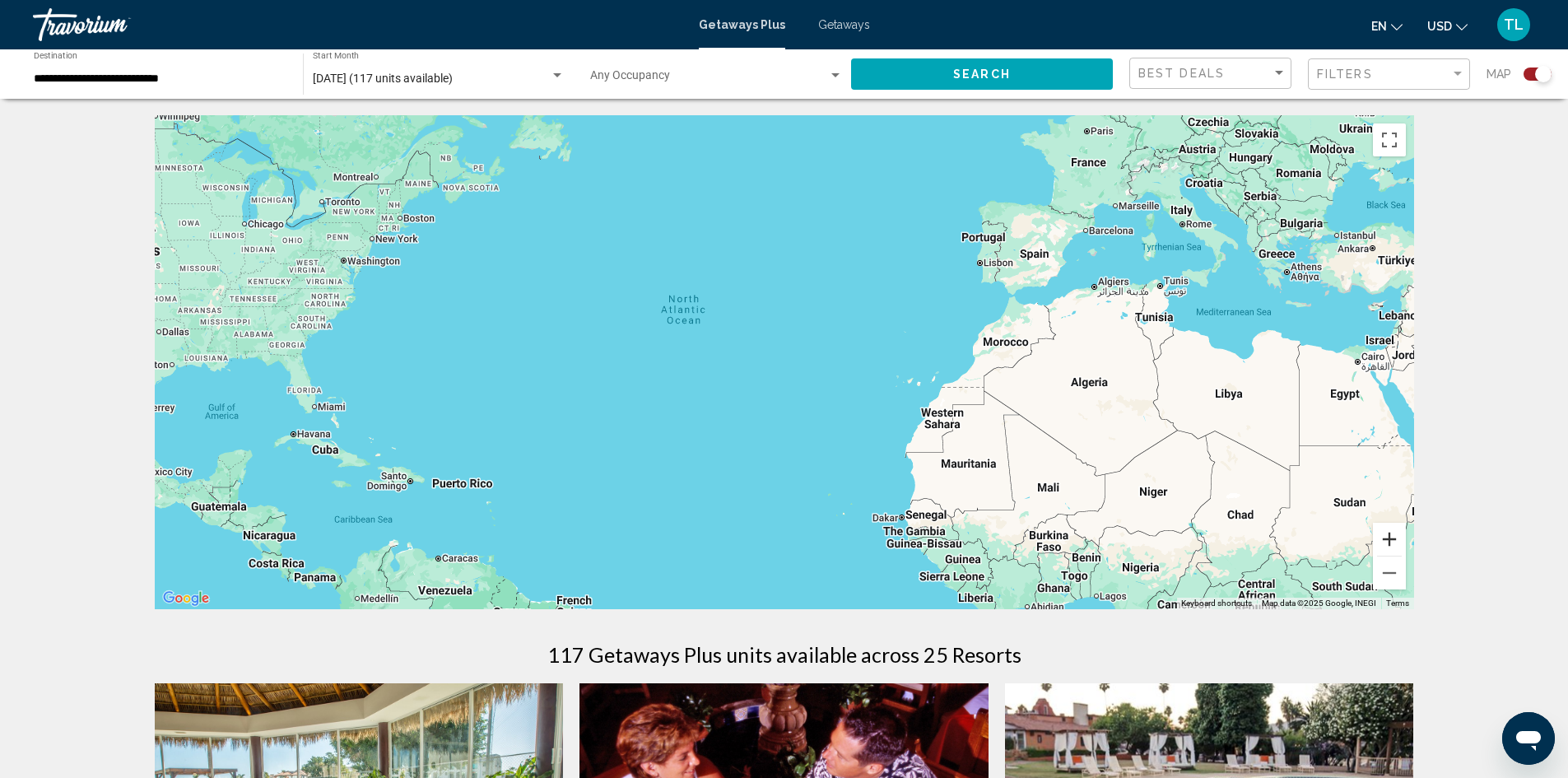
click at [1393, 532] on button "Zoom in" at bounding box center [1390, 539] width 33 height 33
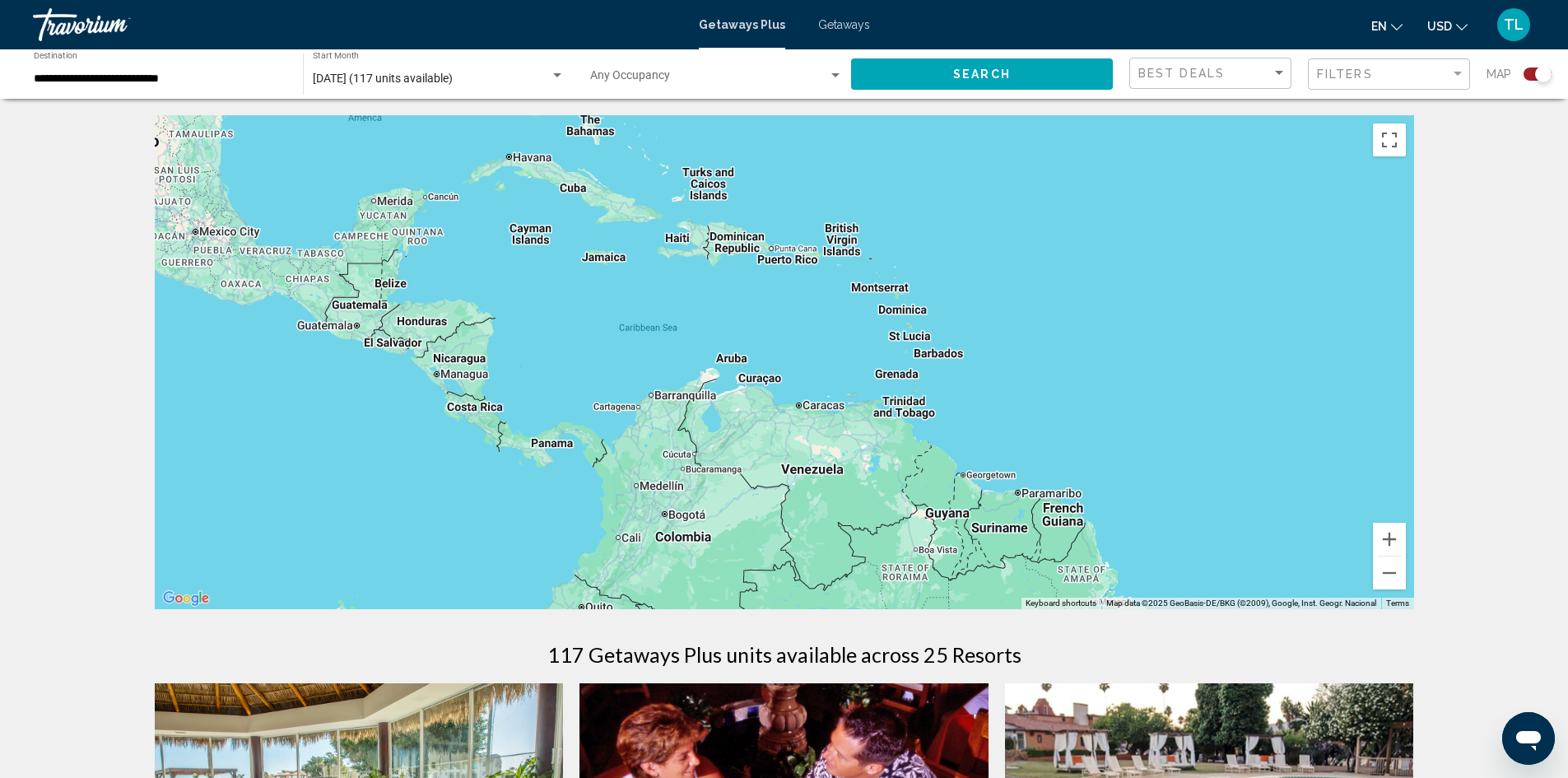
drag, startPoint x: 546, startPoint y: 493, endPoint x: 1255, endPoint y: 141, distance: 791.6
click at [1255, 141] on div "Main content" at bounding box center [784, 363] width 1259 height 494
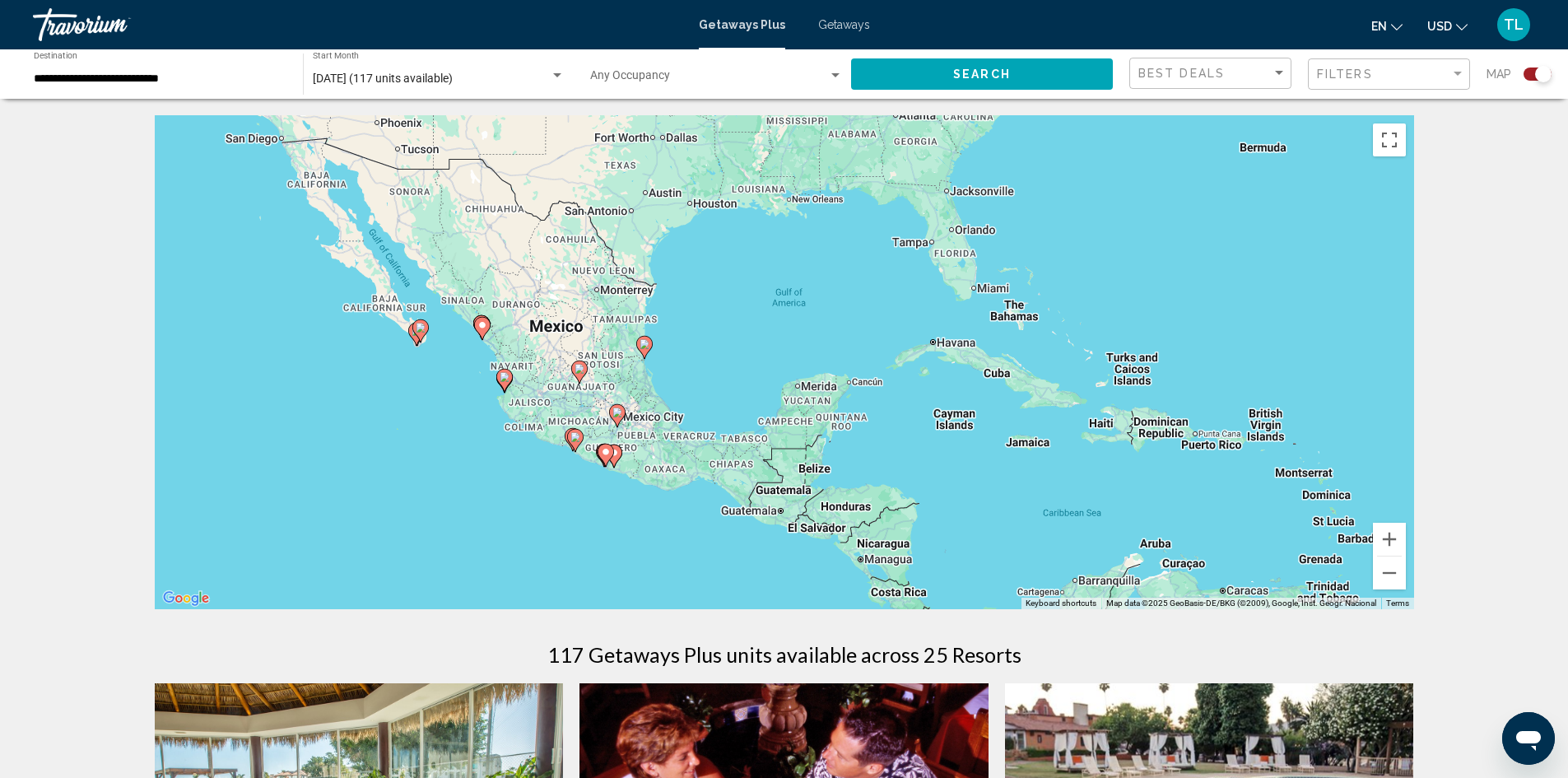
drag, startPoint x: 520, startPoint y: 317, endPoint x: 943, endPoint y: 502, distance: 461.7
click at [943, 503] on div "To activate drag with keyboard, press Alt + Enter. Once in keyboard drag state,…" at bounding box center [784, 363] width 1259 height 494
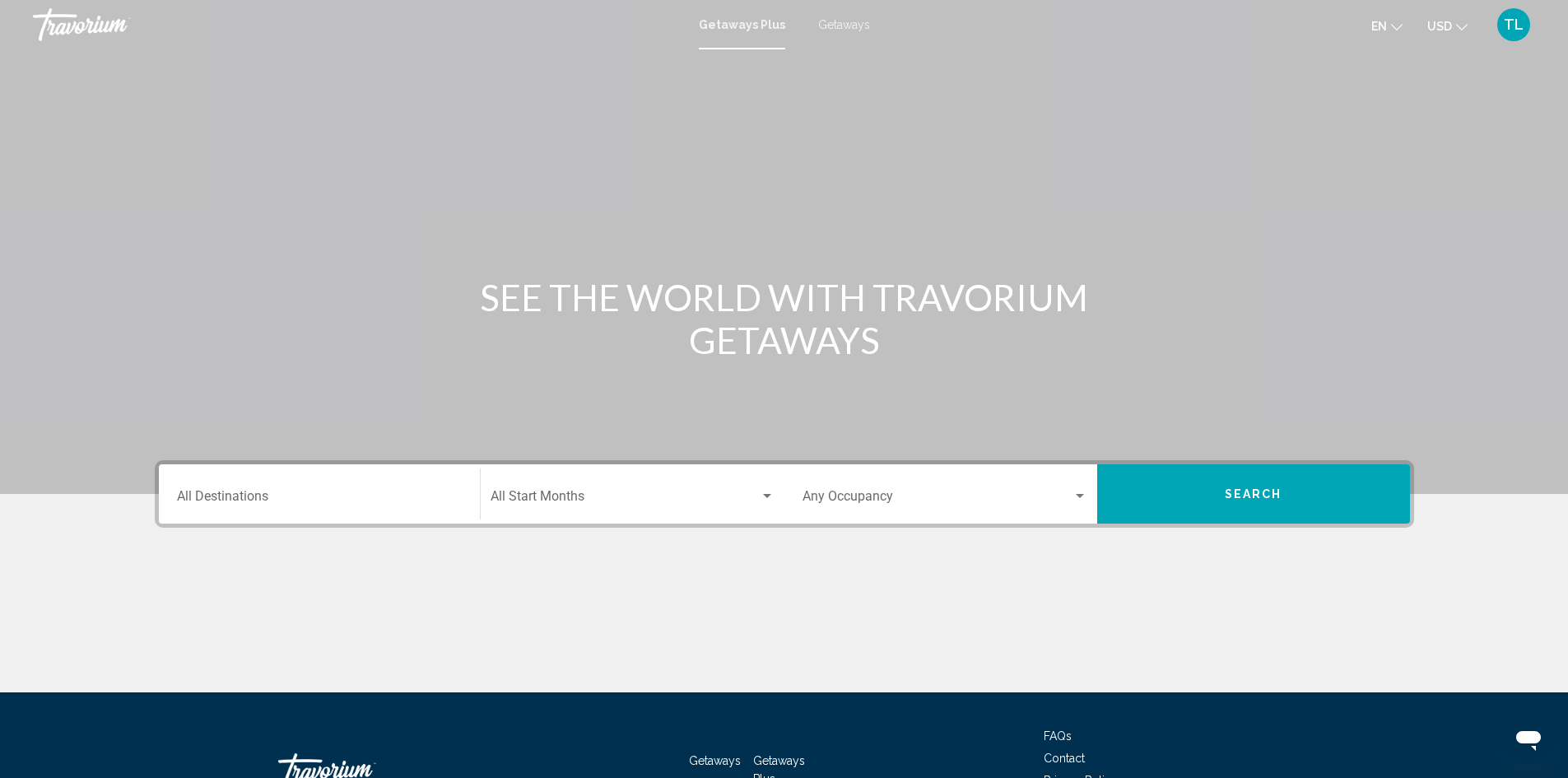
click at [278, 490] on div "Destination All Destinations" at bounding box center [319, 494] width 285 height 52
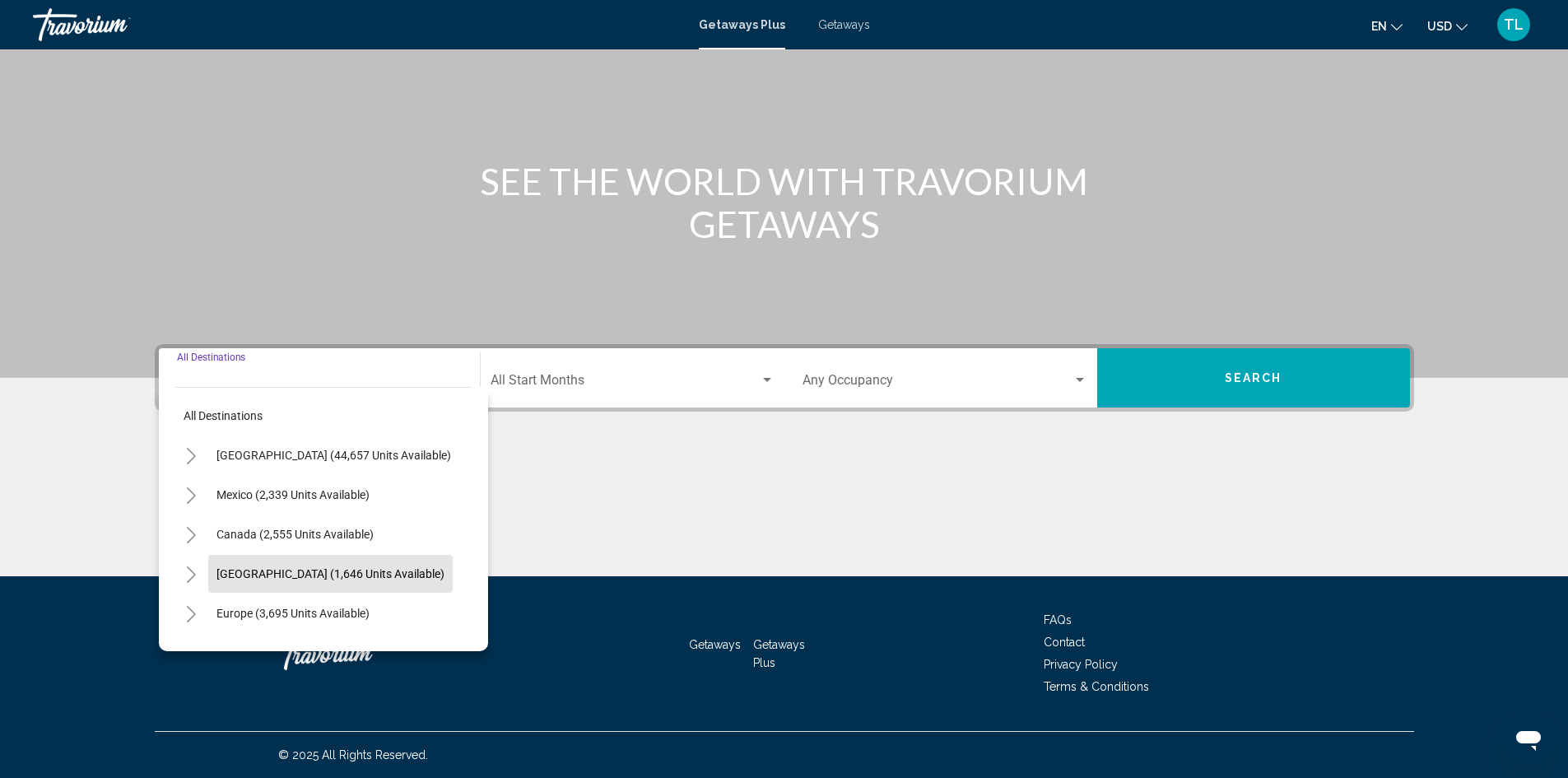
click at [368, 571] on span "[GEOGRAPHIC_DATA] (1,646 units available)" at bounding box center [330, 573] width 228 height 13
type input "**********"
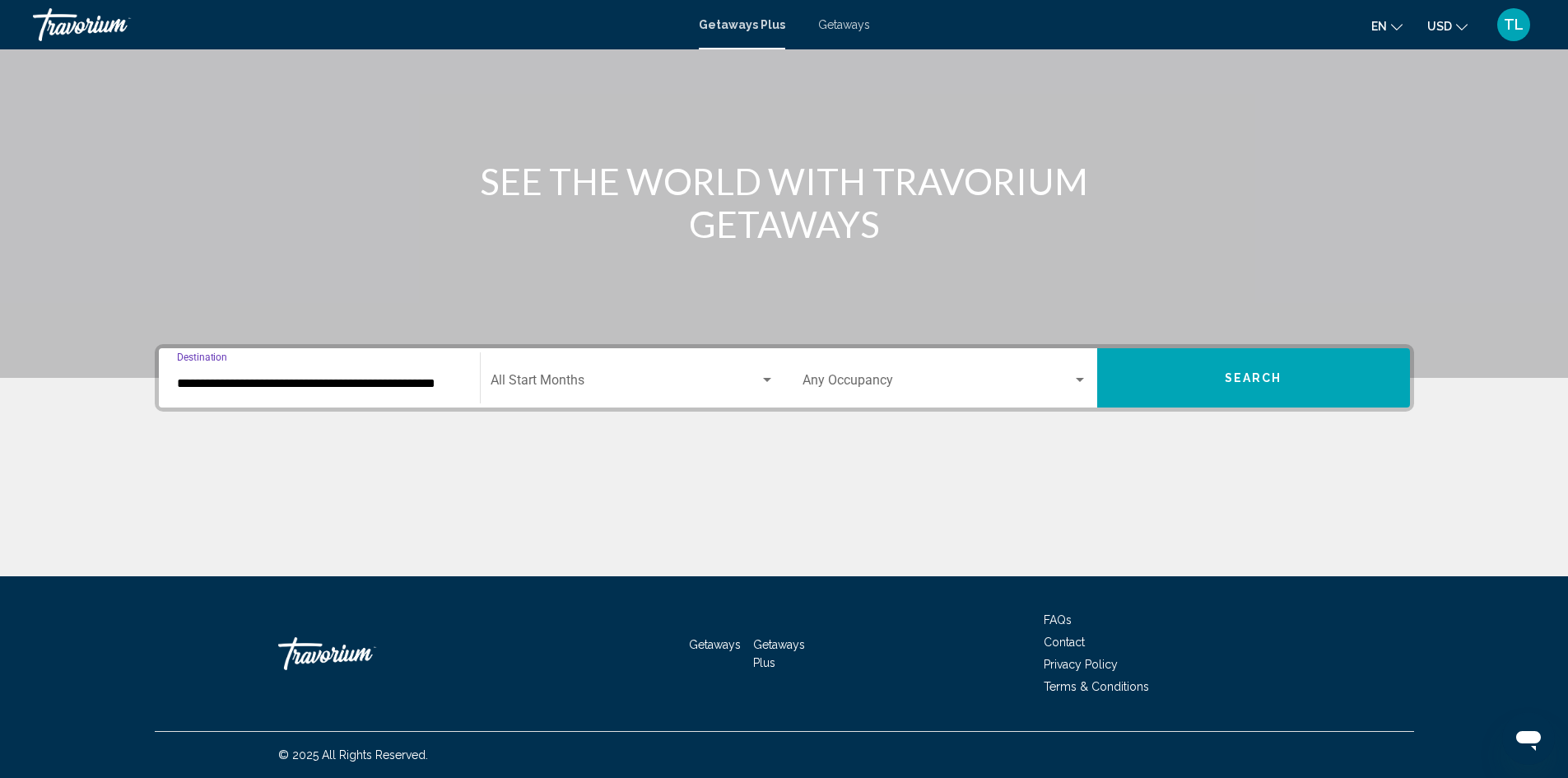
click at [1272, 384] on span "Search" at bounding box center [1253, 378] width 58 height 13
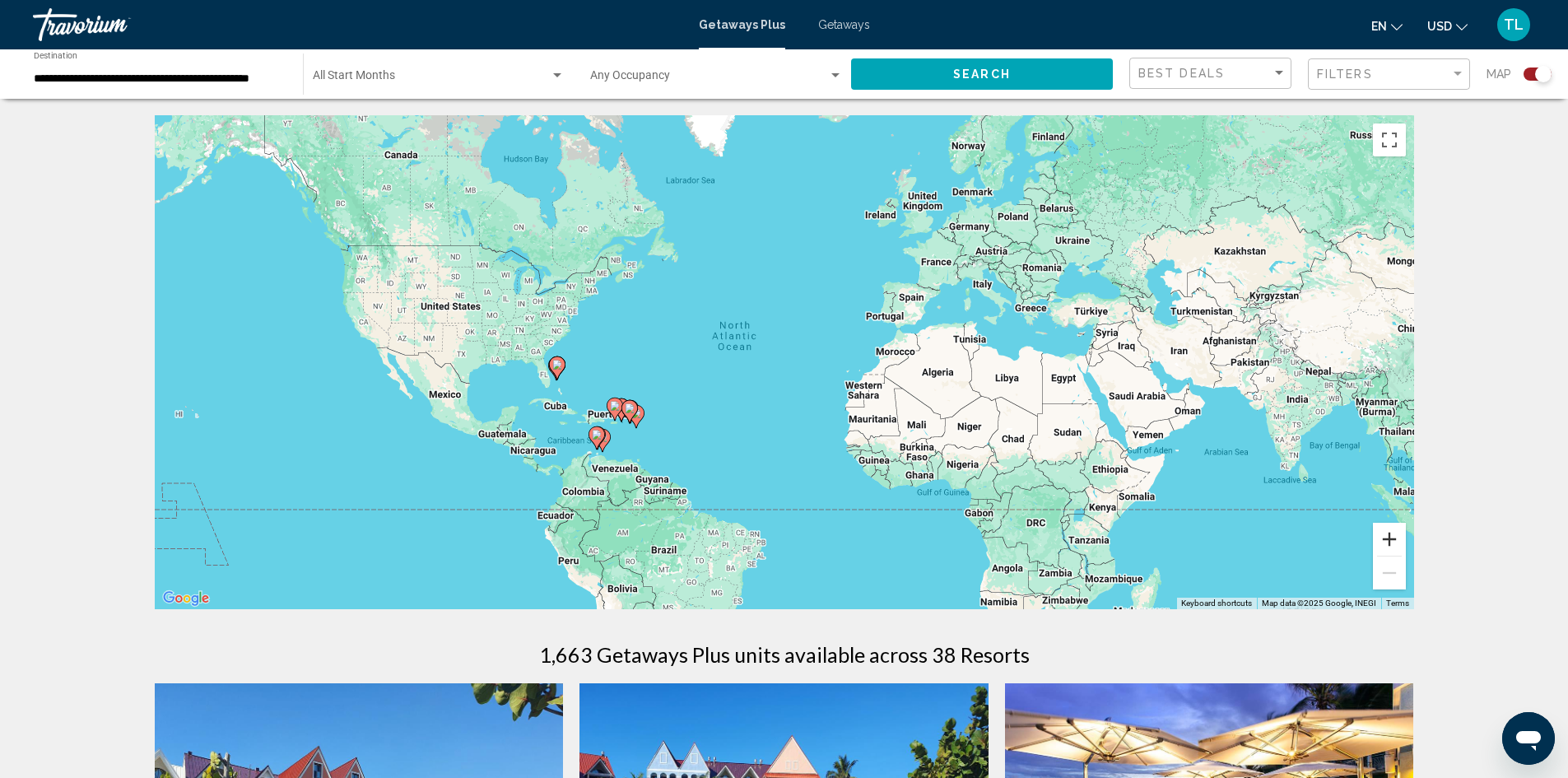
click at [1394, 535] on button "Zoom in" at bounding box center [1390, 539] width 33 height 33
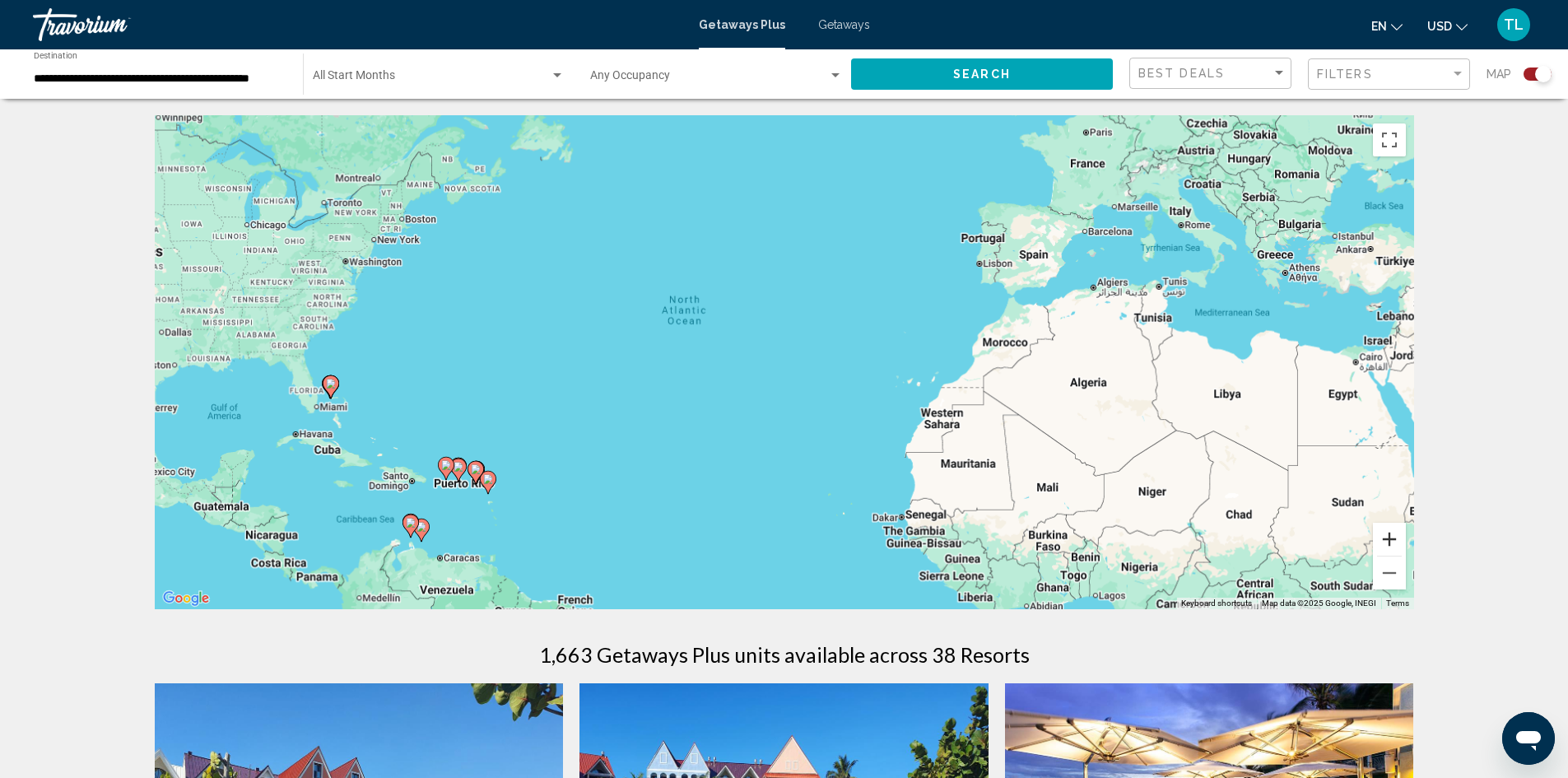
click at [1394, 535] on button "Zoom in" at bounding box center [1390, 539] width 33 height 33
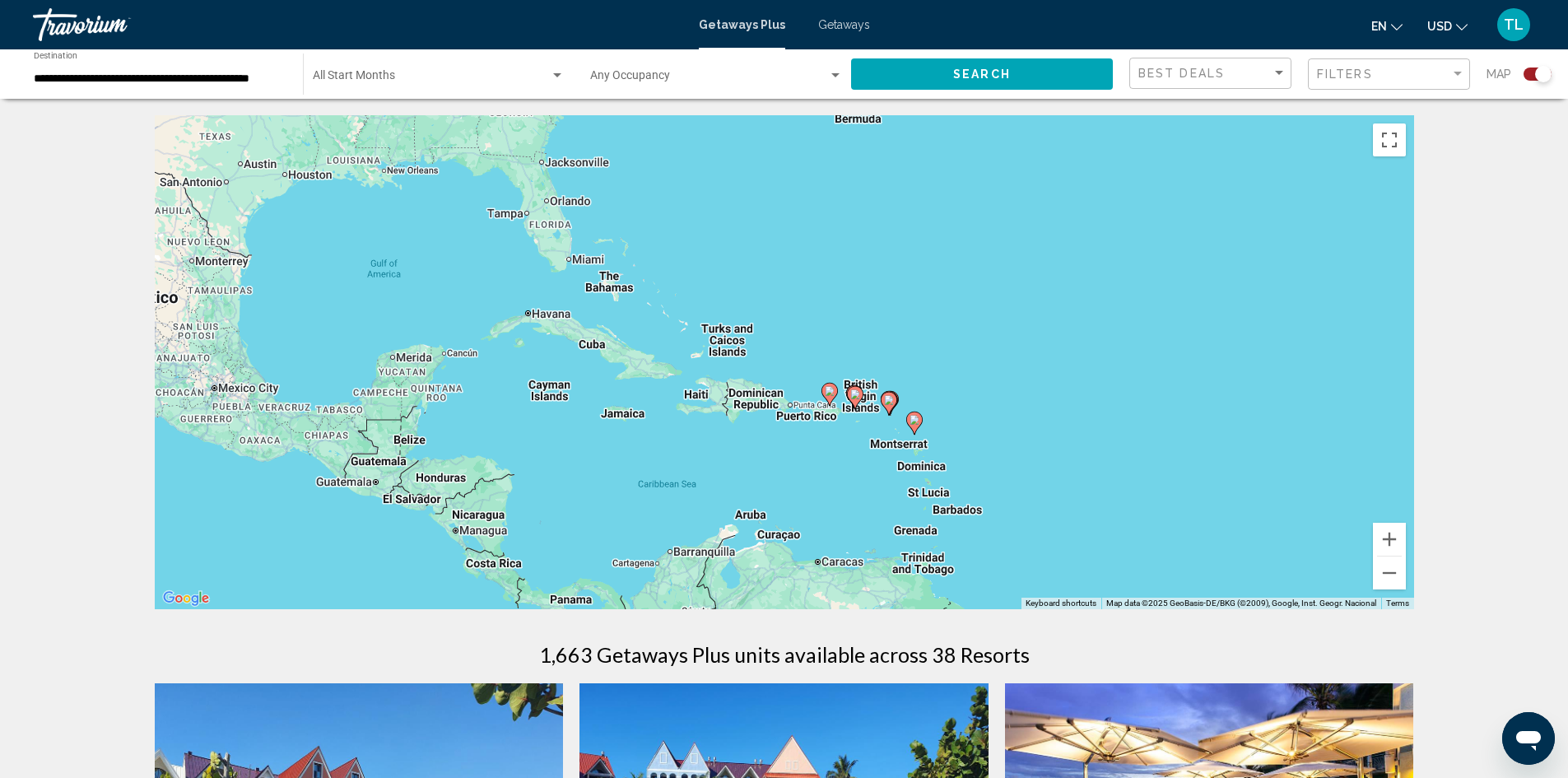
drag, startPoint x: 420, startPoint y: 532, endPoint x: 1148, endPoint y: 340, distance: 752.9
click at [1148, 340] on div "To activate drag with keyboard, press Alt + Enter. Once in keyboard drag state,…" at bounding box center [784, 363] width 1259 height 494
click at [1396, 532] on button "Zoom in" at bounding box center [1390, 539] width 33 height 33
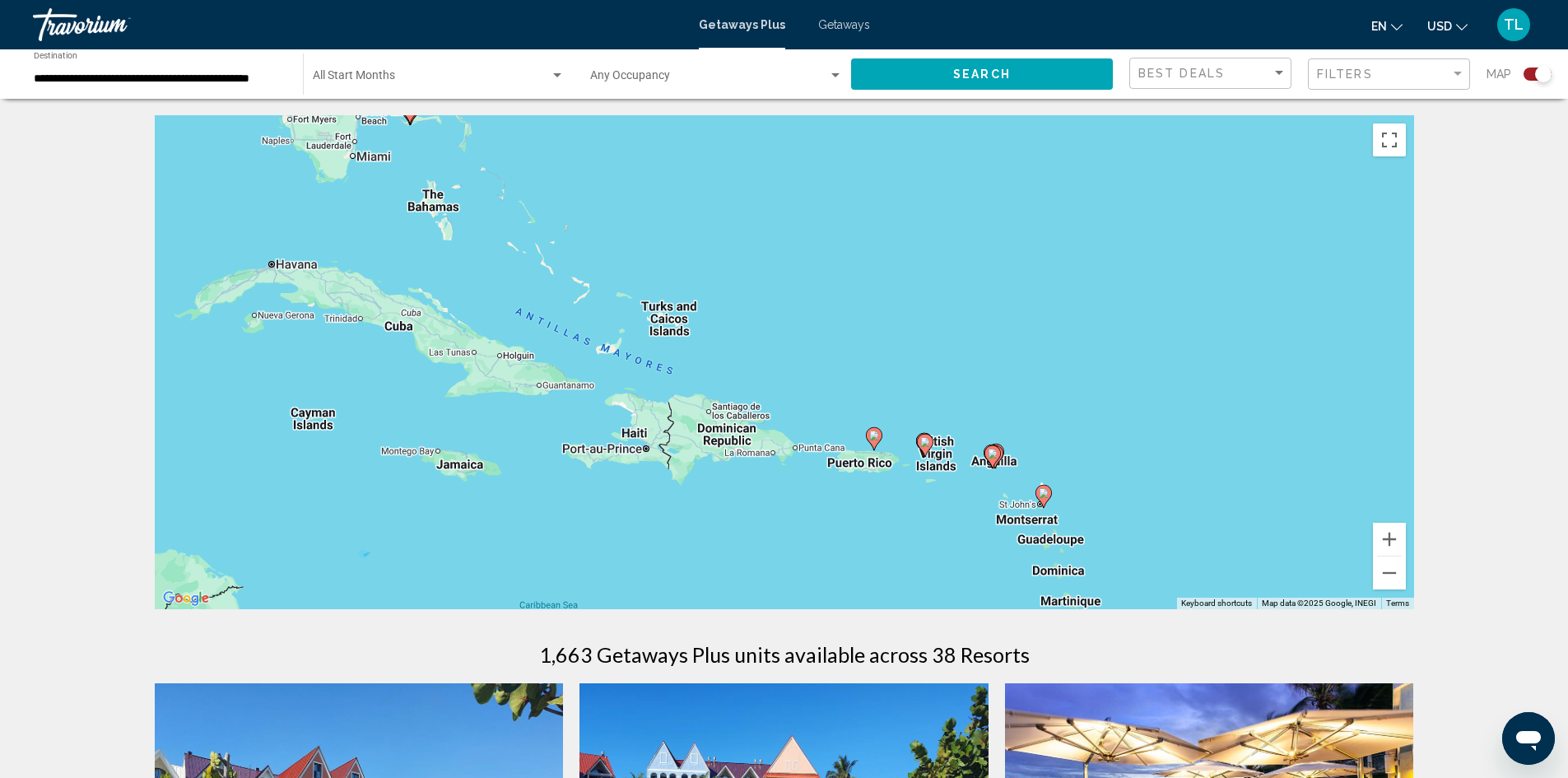
click at [870, 435] on image "Main content" at bounding box center [874, 435] width 10 height 10
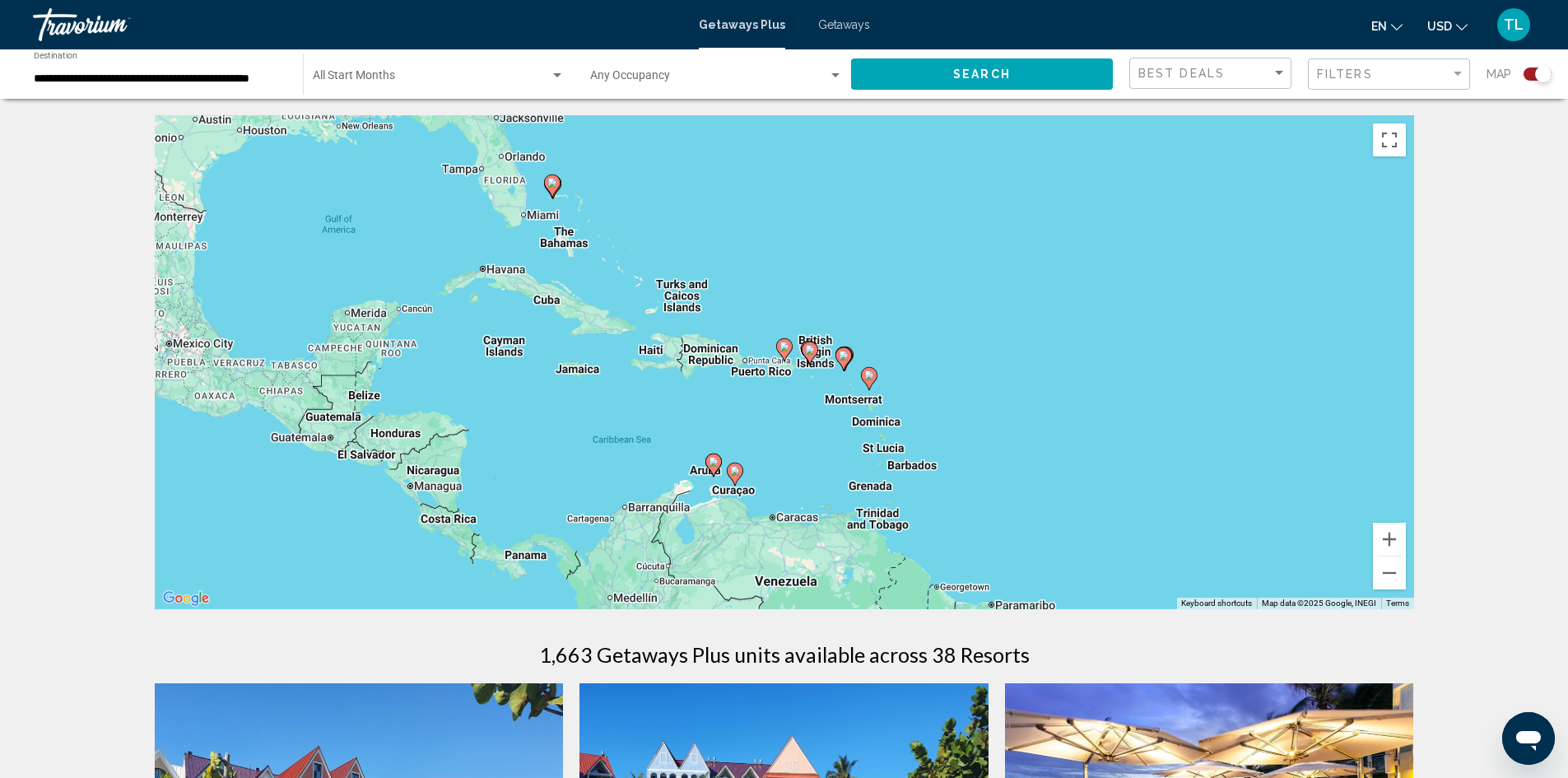
click at [784, 349] on image "Main content" at bounding box center [784, 347] width 10 height 10
type input "**********"
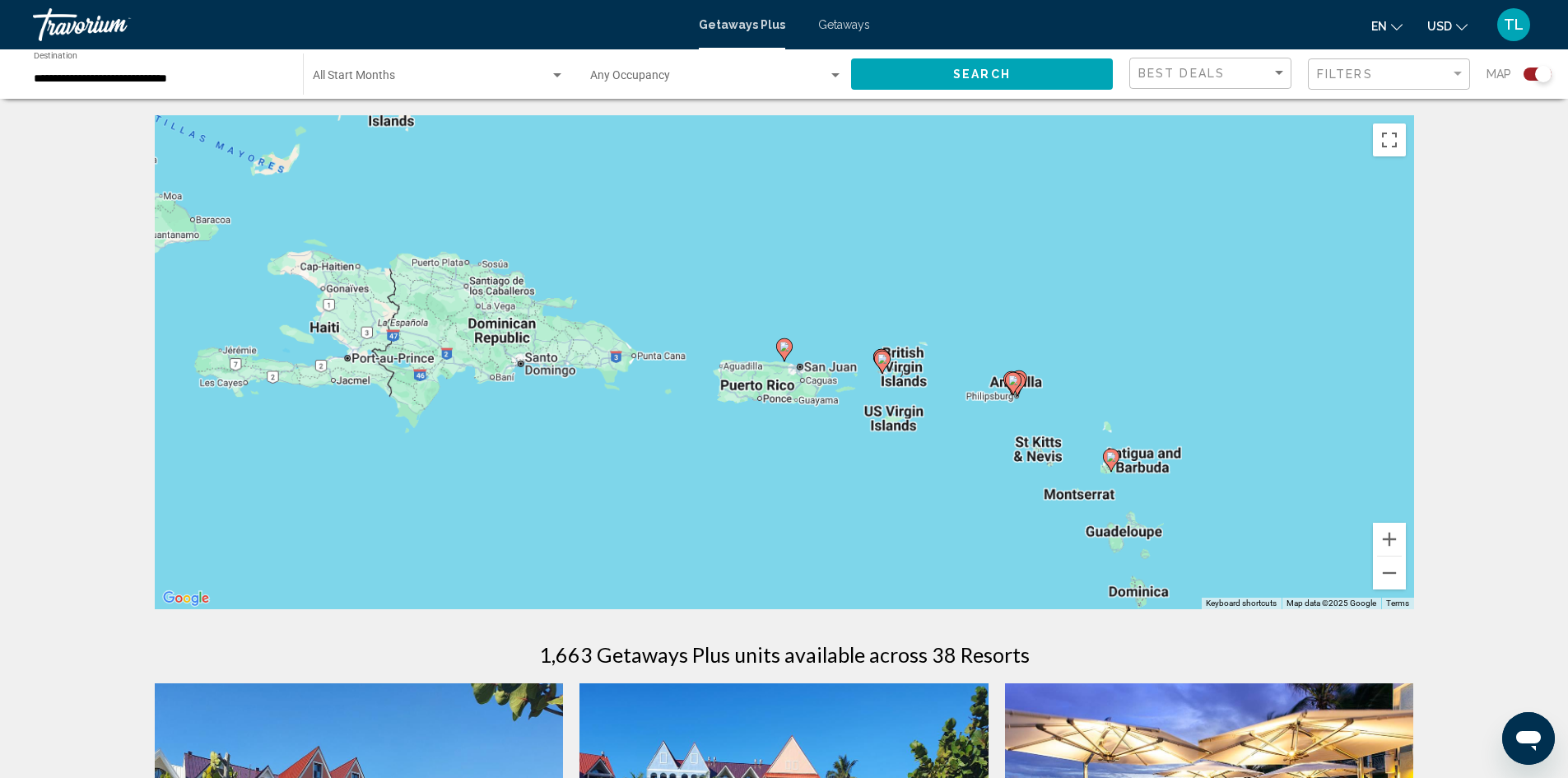
click at [784, 349] on image "Main content" at bounding box center [784, 347] width 10 height 10
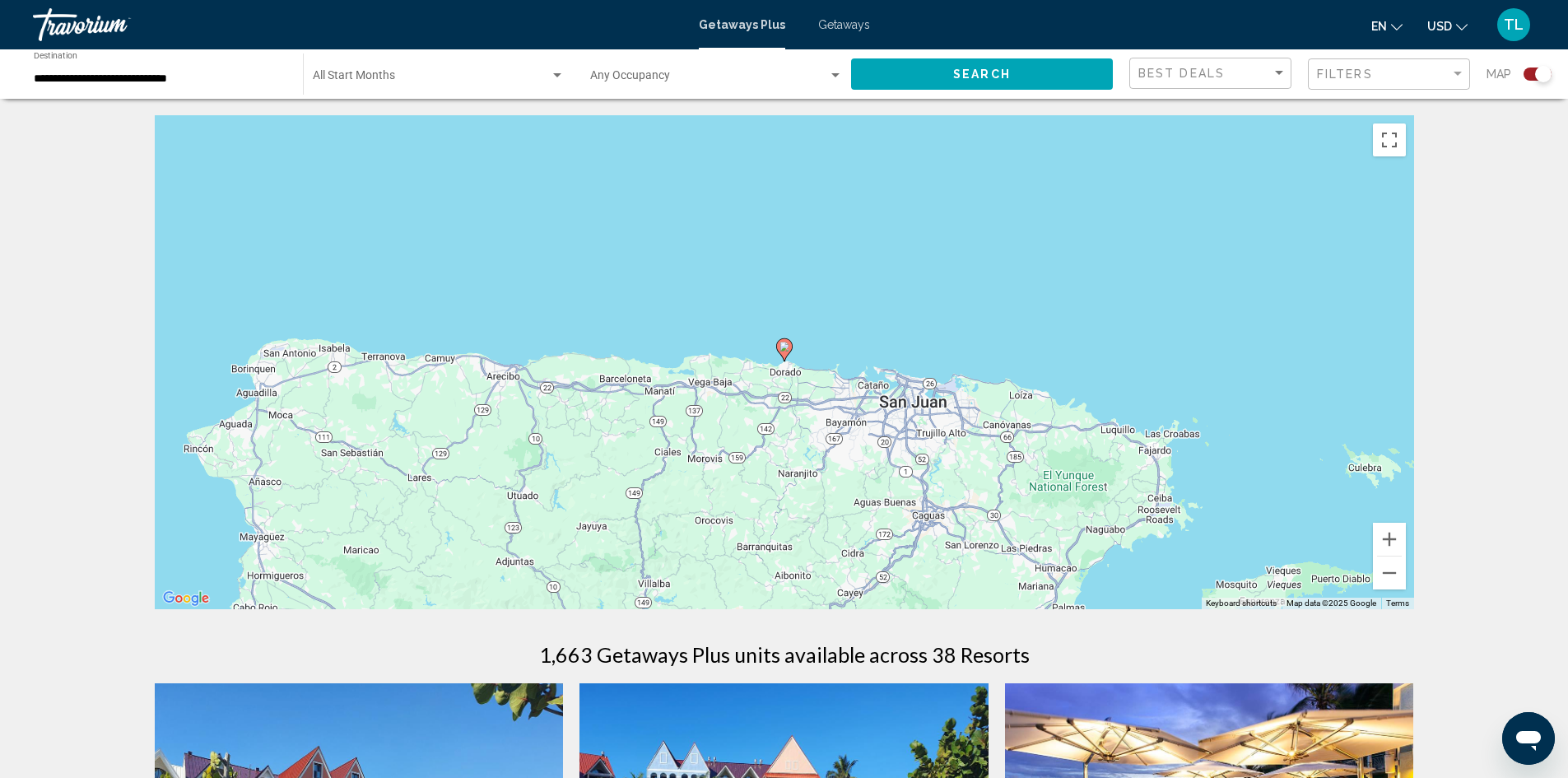
click at [784, 349] on image "Main content" at bounding box center [784, 347] width 10 height 10
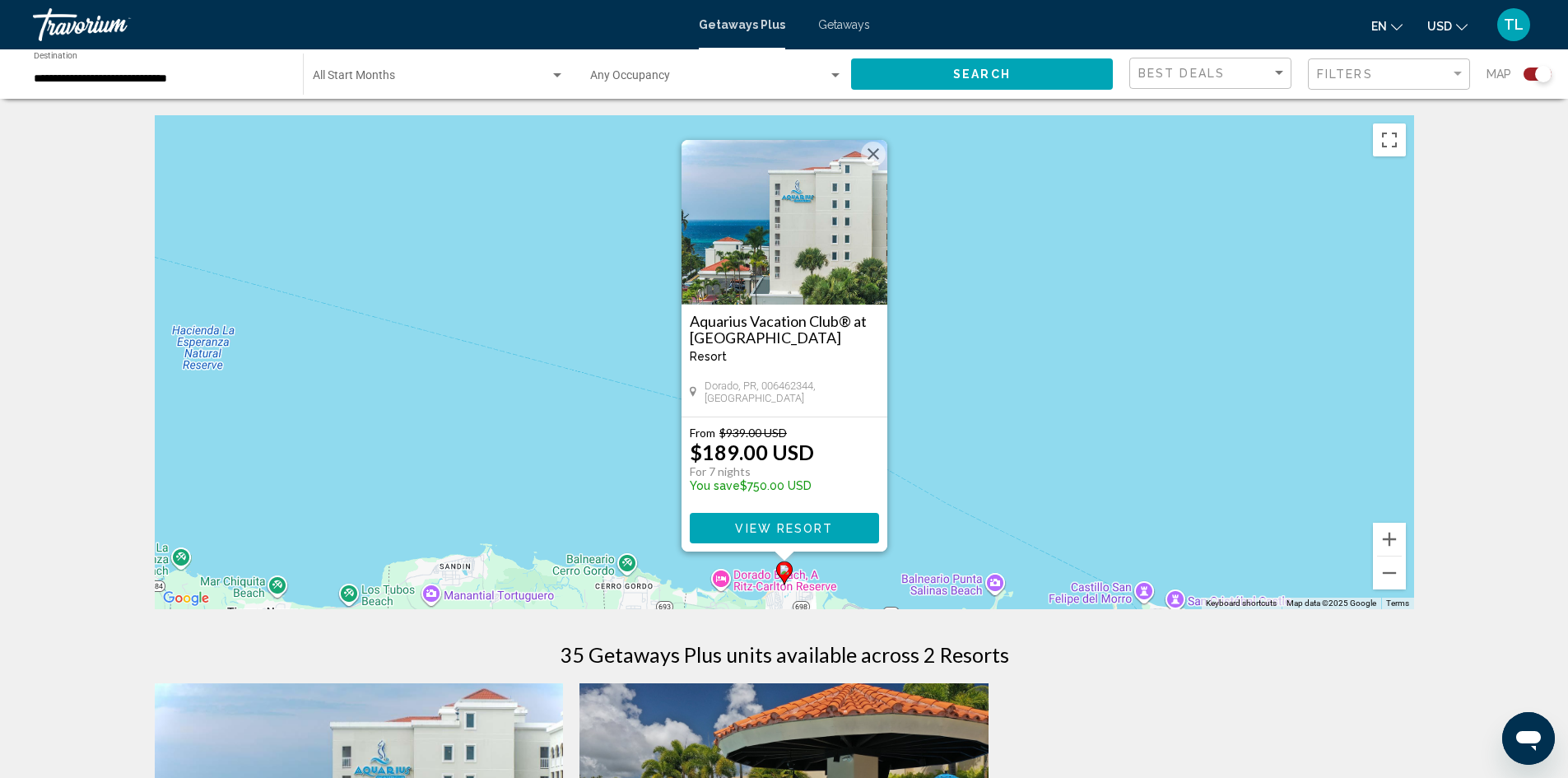
click at [809, 273] on img "Main content" at bounding box center [784, 222] width 206 height 165
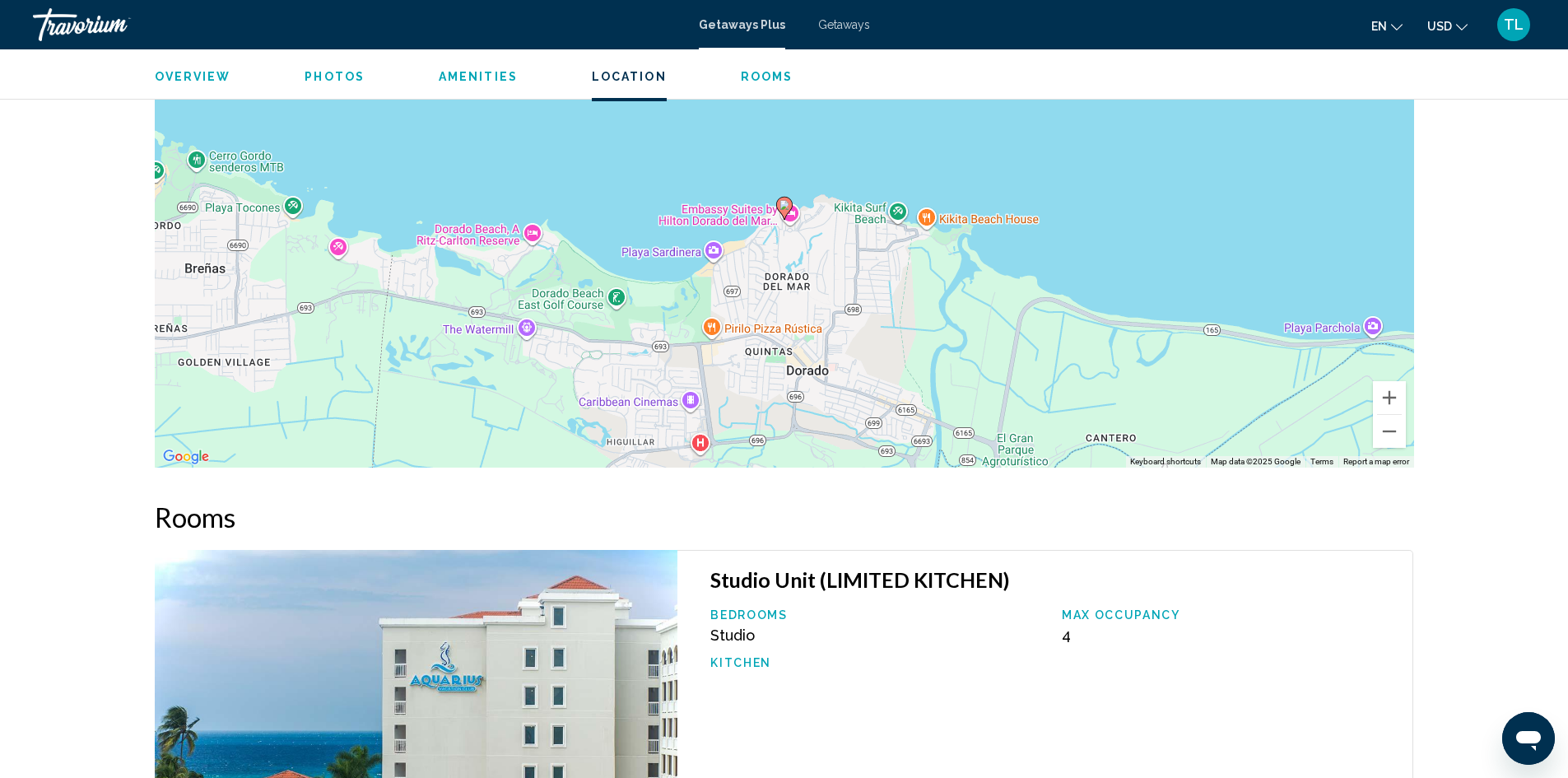
scroll to position [1975, 0]
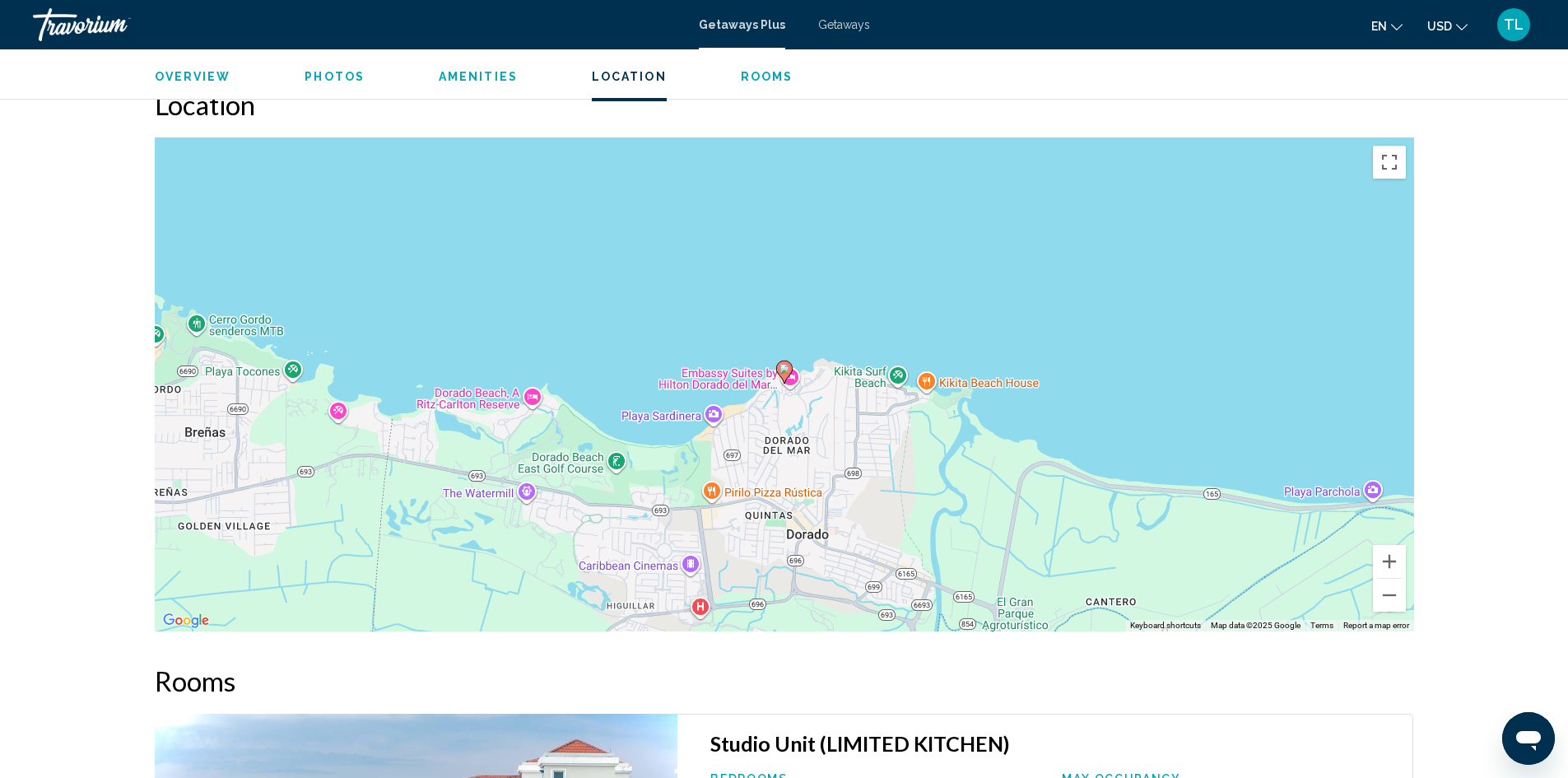
click at [839, 21] on span "Getaways" at bounding box center [844, 24] width 52 height 13
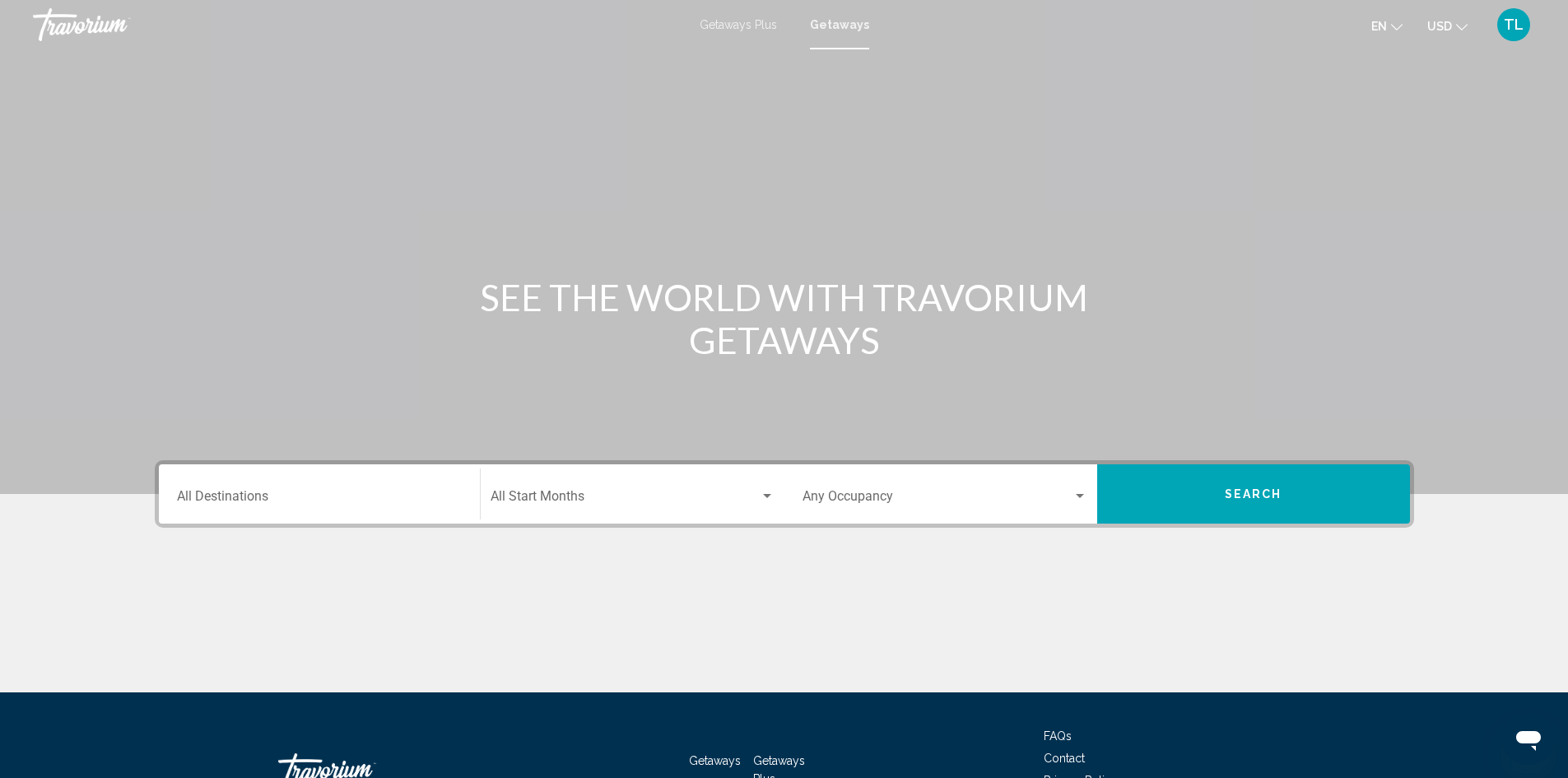
click at [336, 498] on input "Destination All Destinations" at bounding box center [319, 499] width 285 height 15
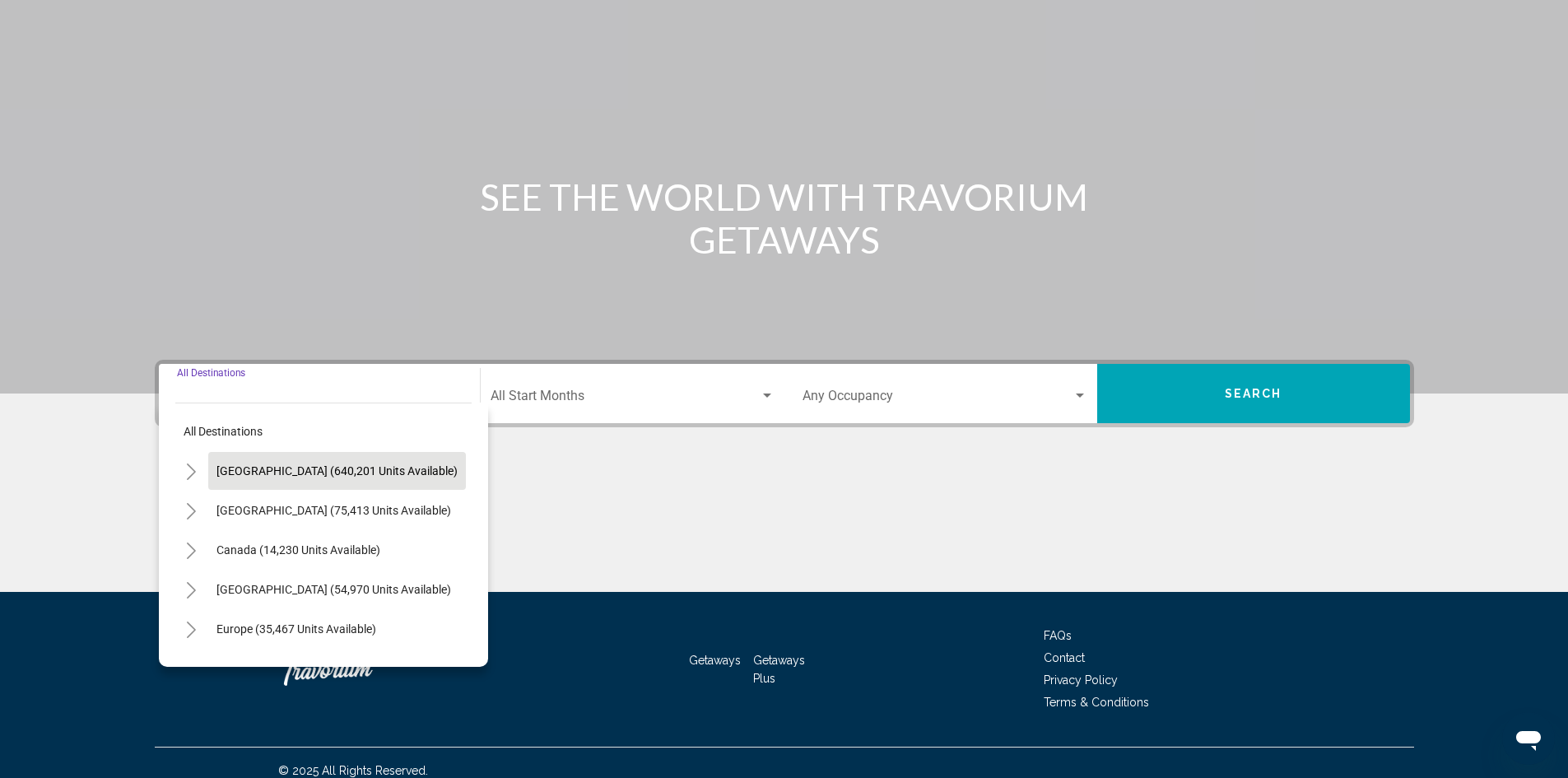
scroll to position [116, 0]
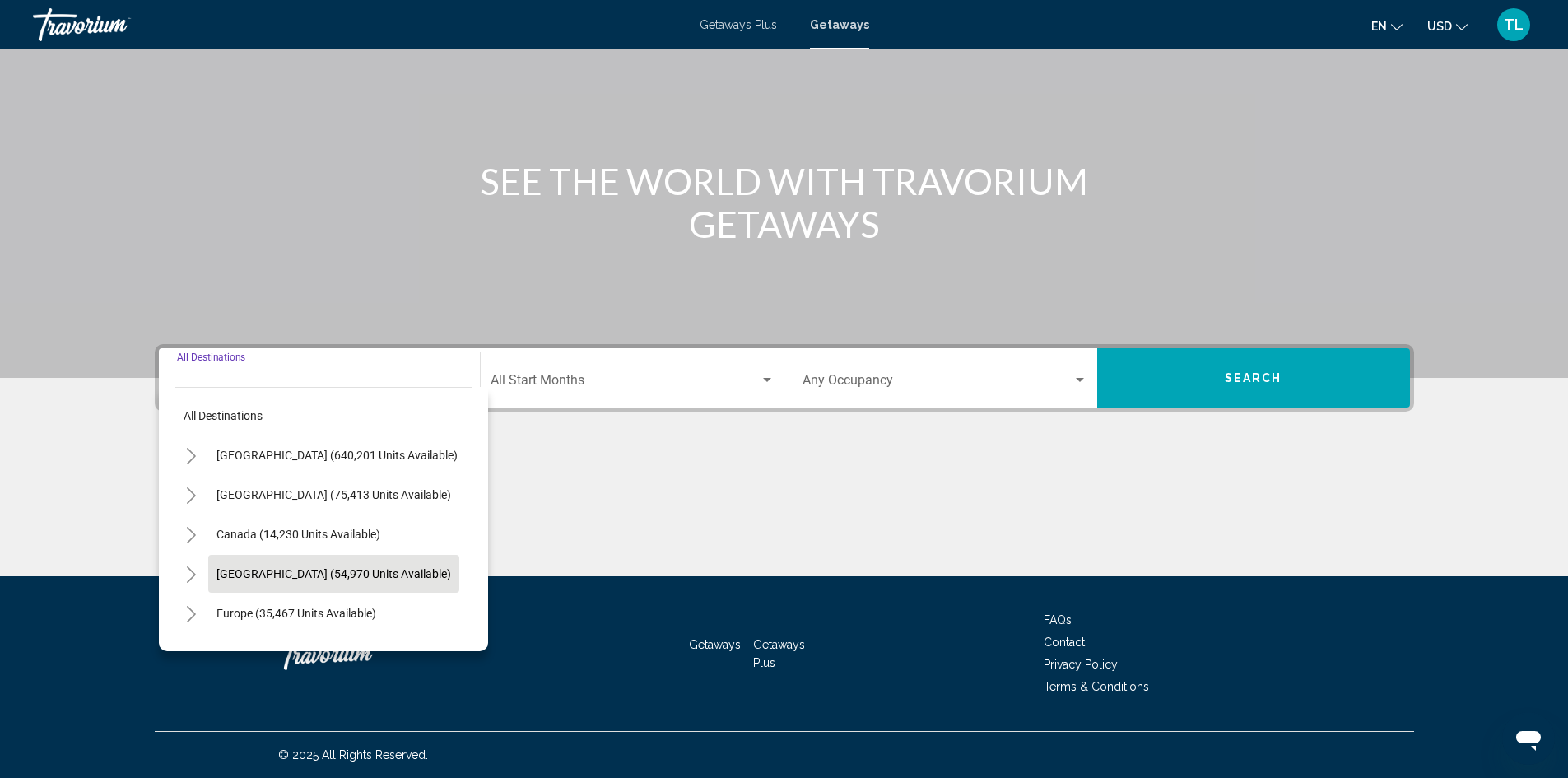
click at [331, 573] on span "[GEOGRAPHIC_DATA] (54,970 units available)" at bounding box center [333, 573] width 234 height 13
type input "**********"
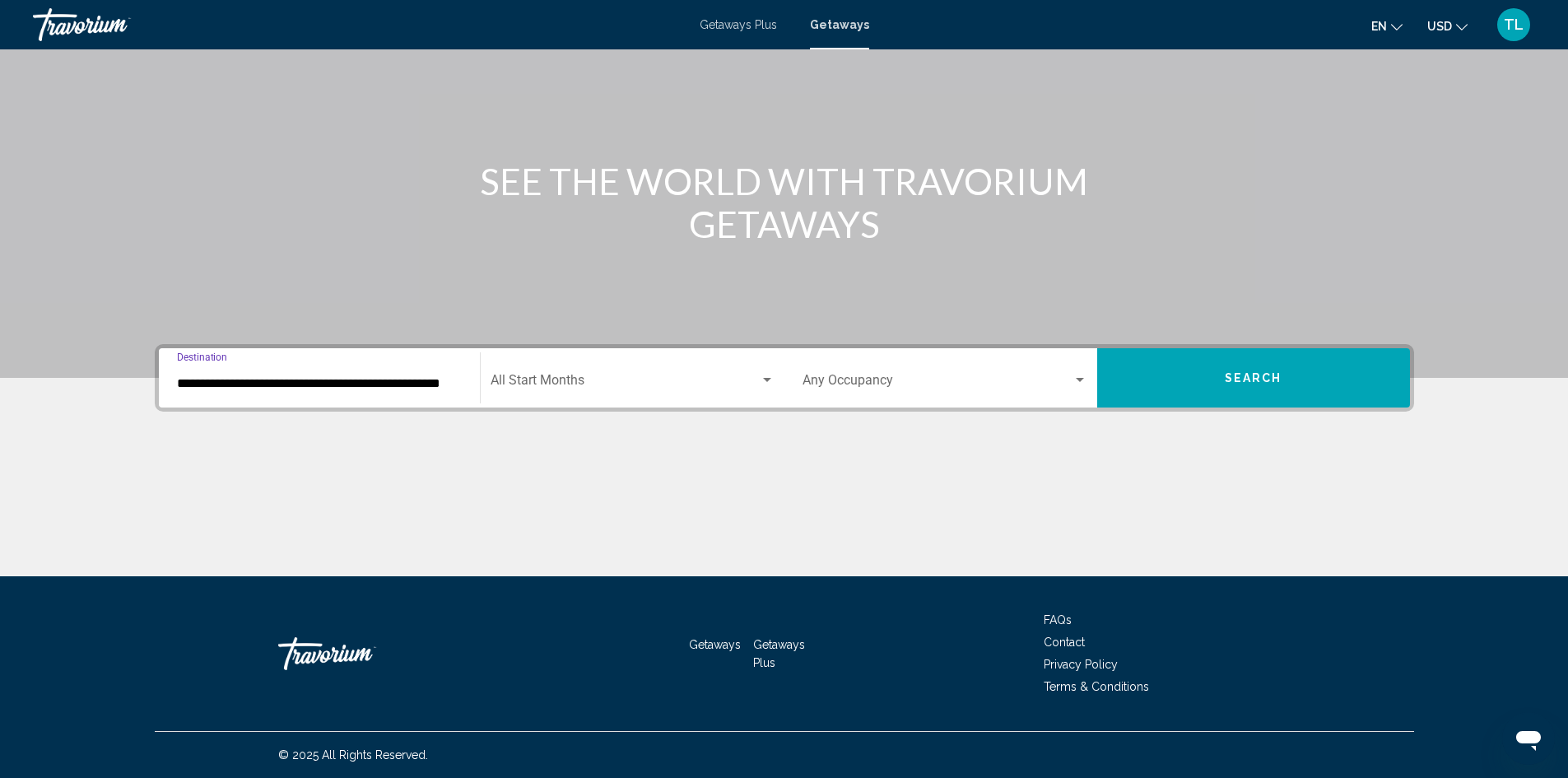
click at [1202, 379] on button "Search" at bounding box center [1253, 377] width 313 height 59
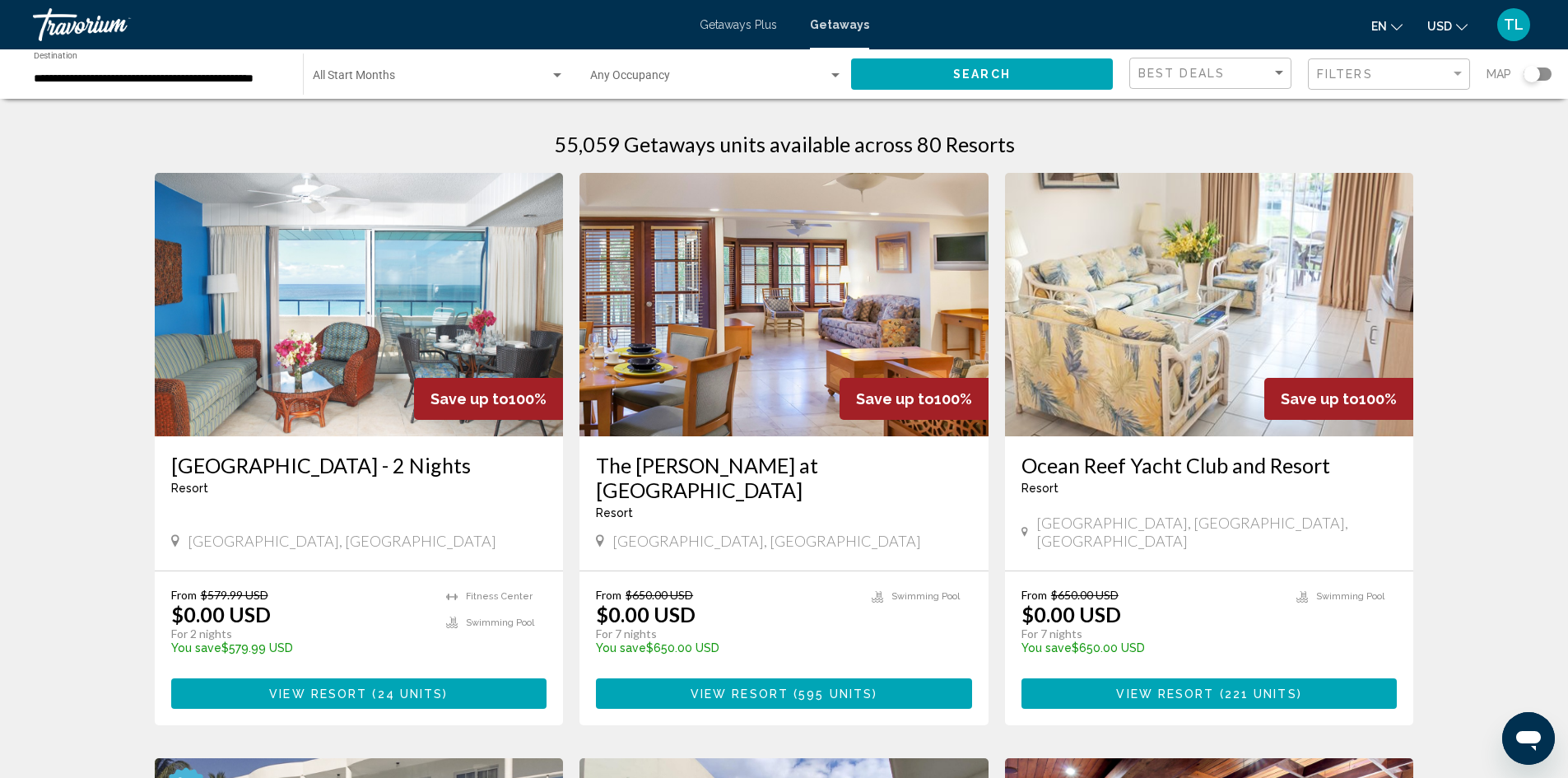
click at [1544, 69] on div "Search widget" at bounding box center [1538, 73] width 28 height 13
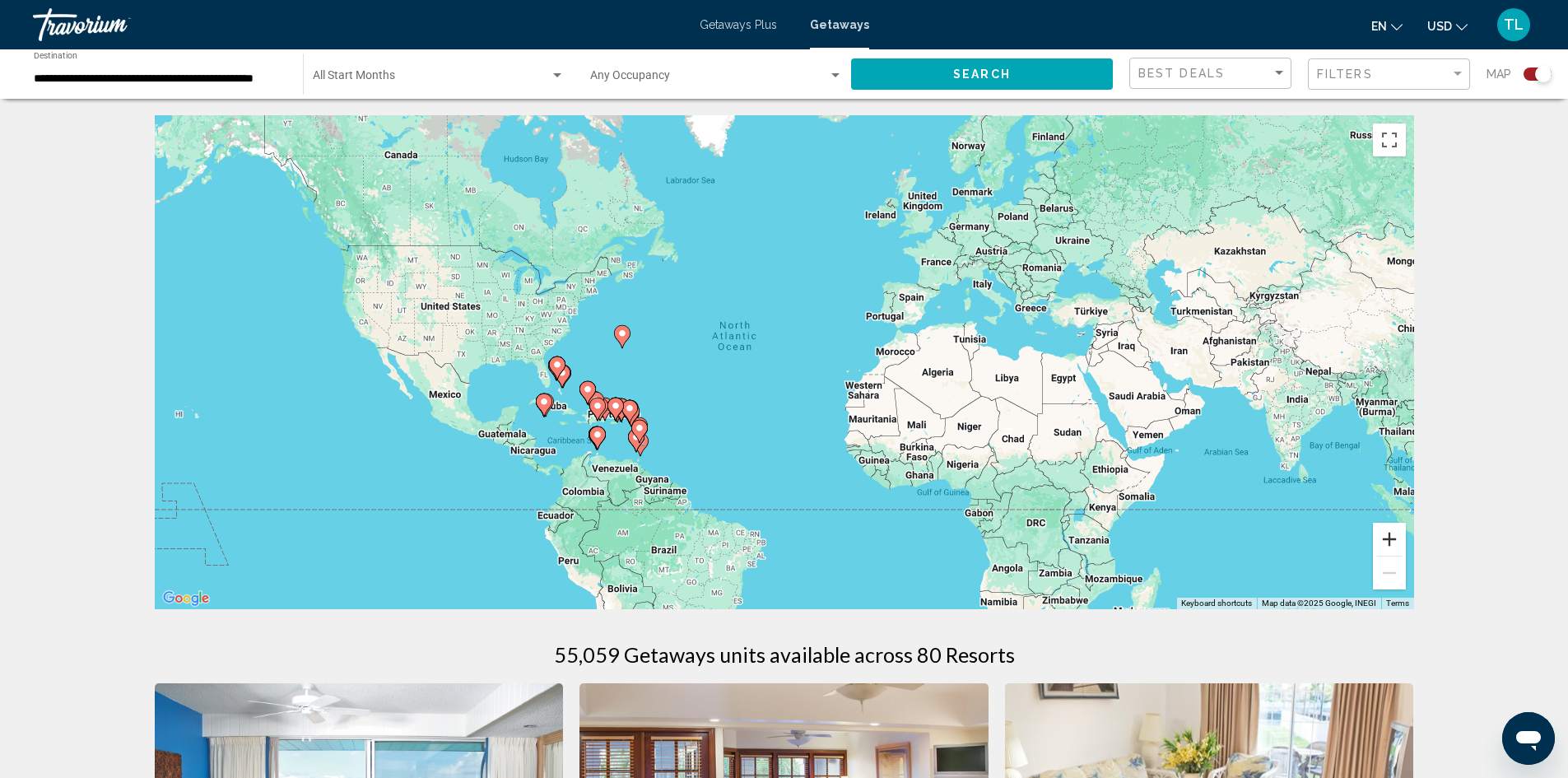
click at [1394, 534] on button "Zoom in" at bounding box center [1390, 539] width 33 height 33
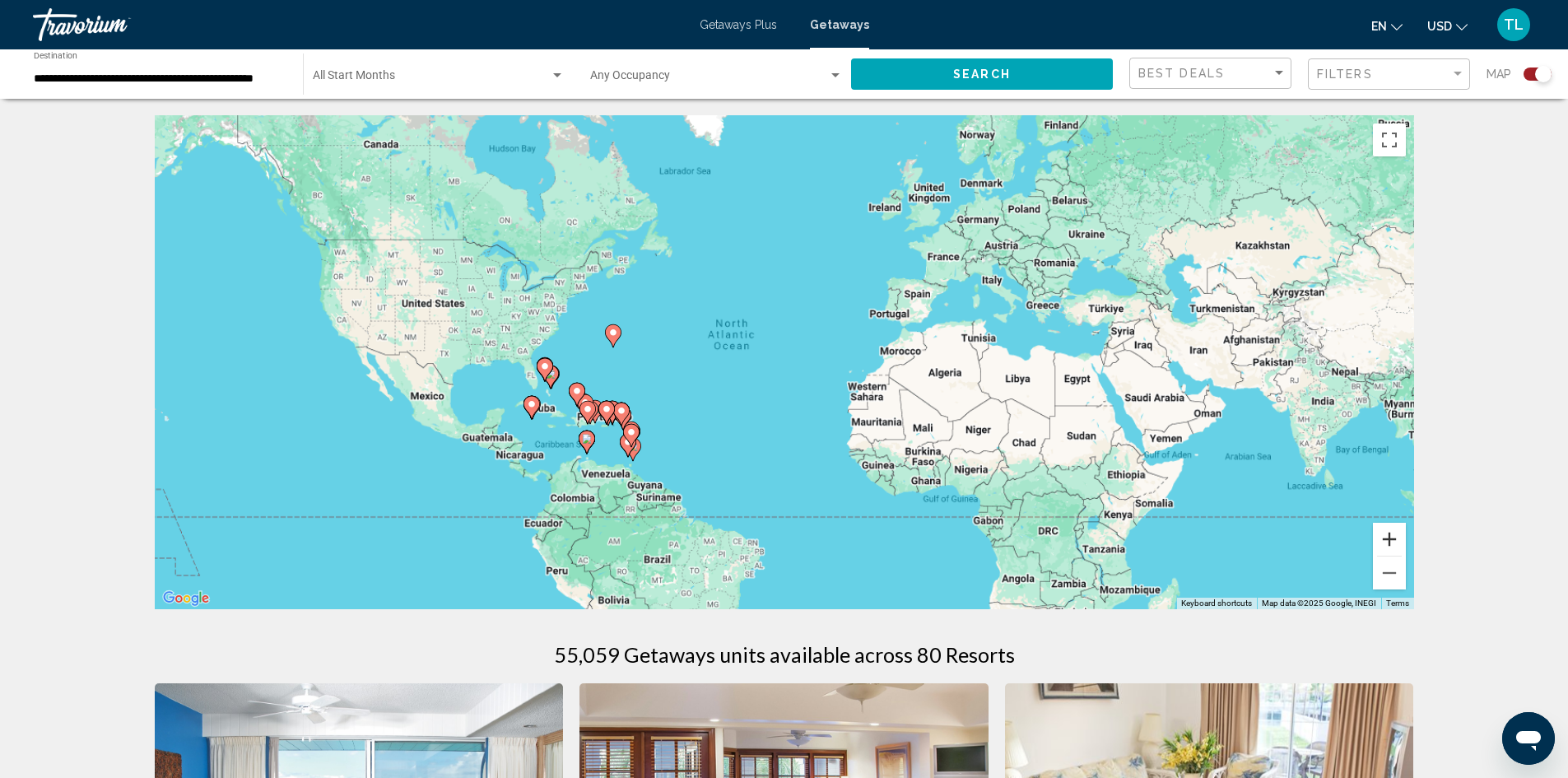
click at [1394, 534] on button "Zoom in" at bounding box center [1390, 539] width 33 height 33
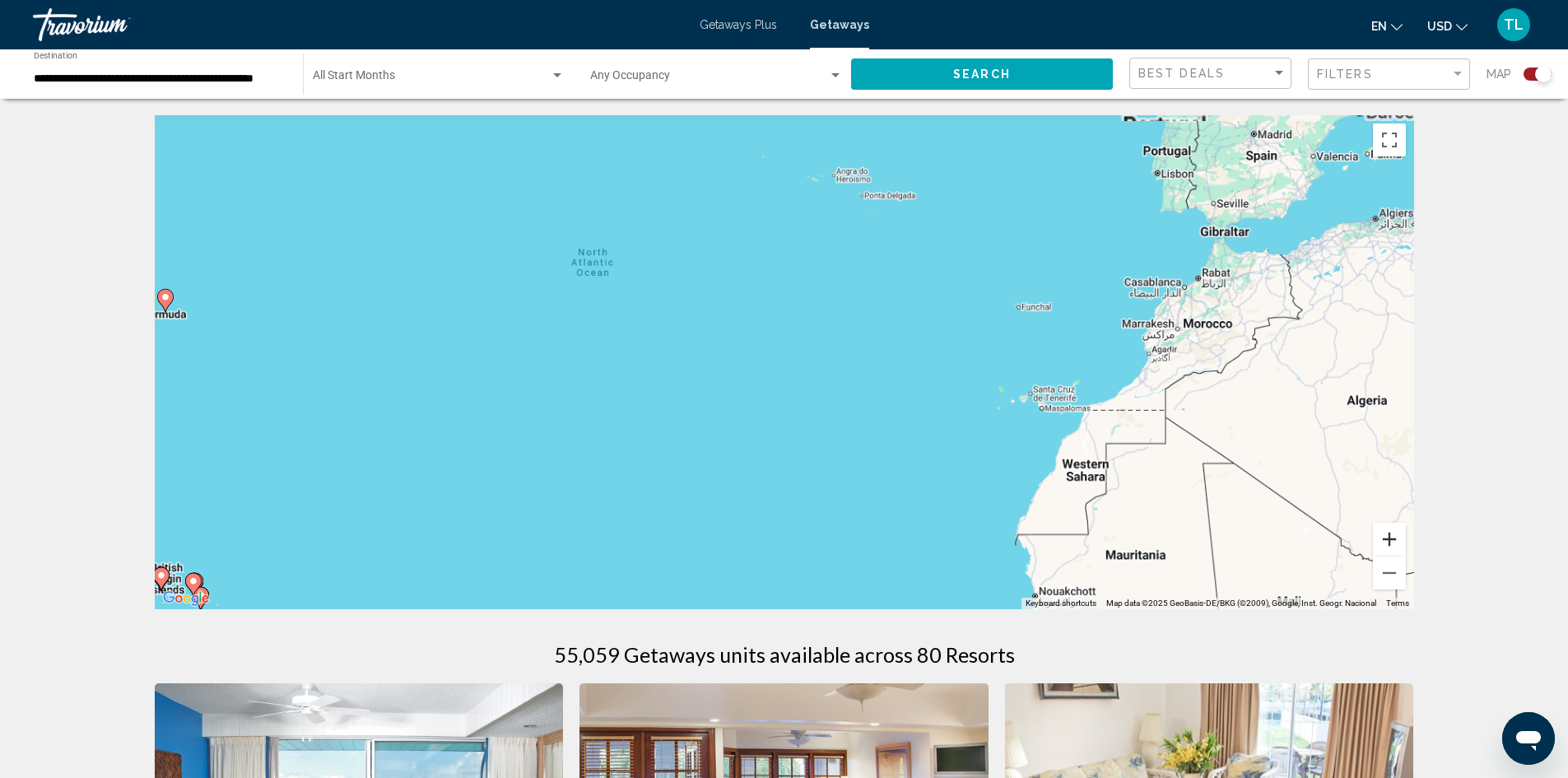
click at [1394, 534] on button "Zoom in" at bounding box center [1390, 539] width 33 height 33
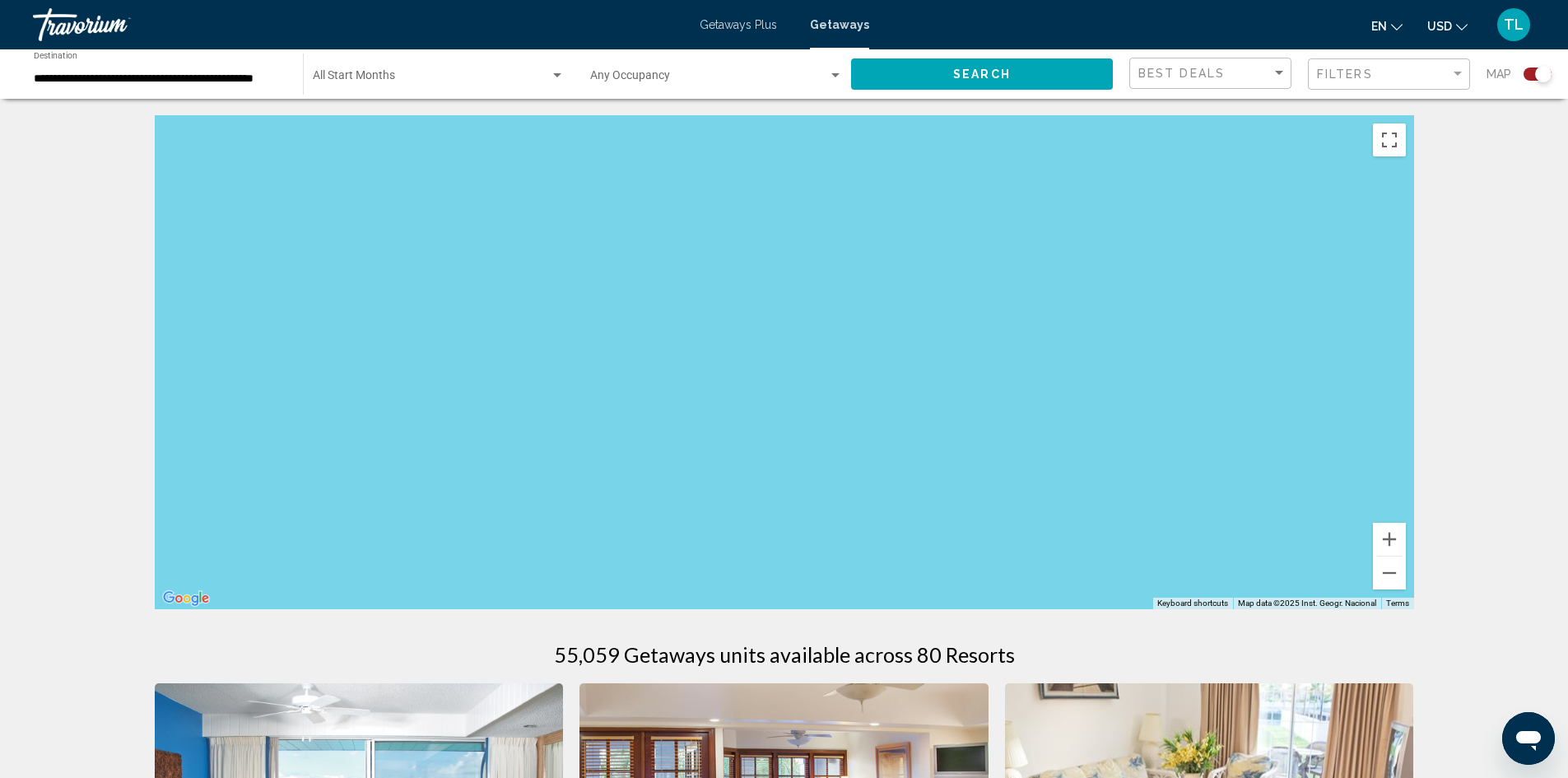
drag, startPoint x: 286, startPoint y: 578, endPoint x: 1122, endPoint y: 370, distance: 861.5
click at [1122, 371] on div "Main content" at bounding box center [784, 363] width 1259 height 494
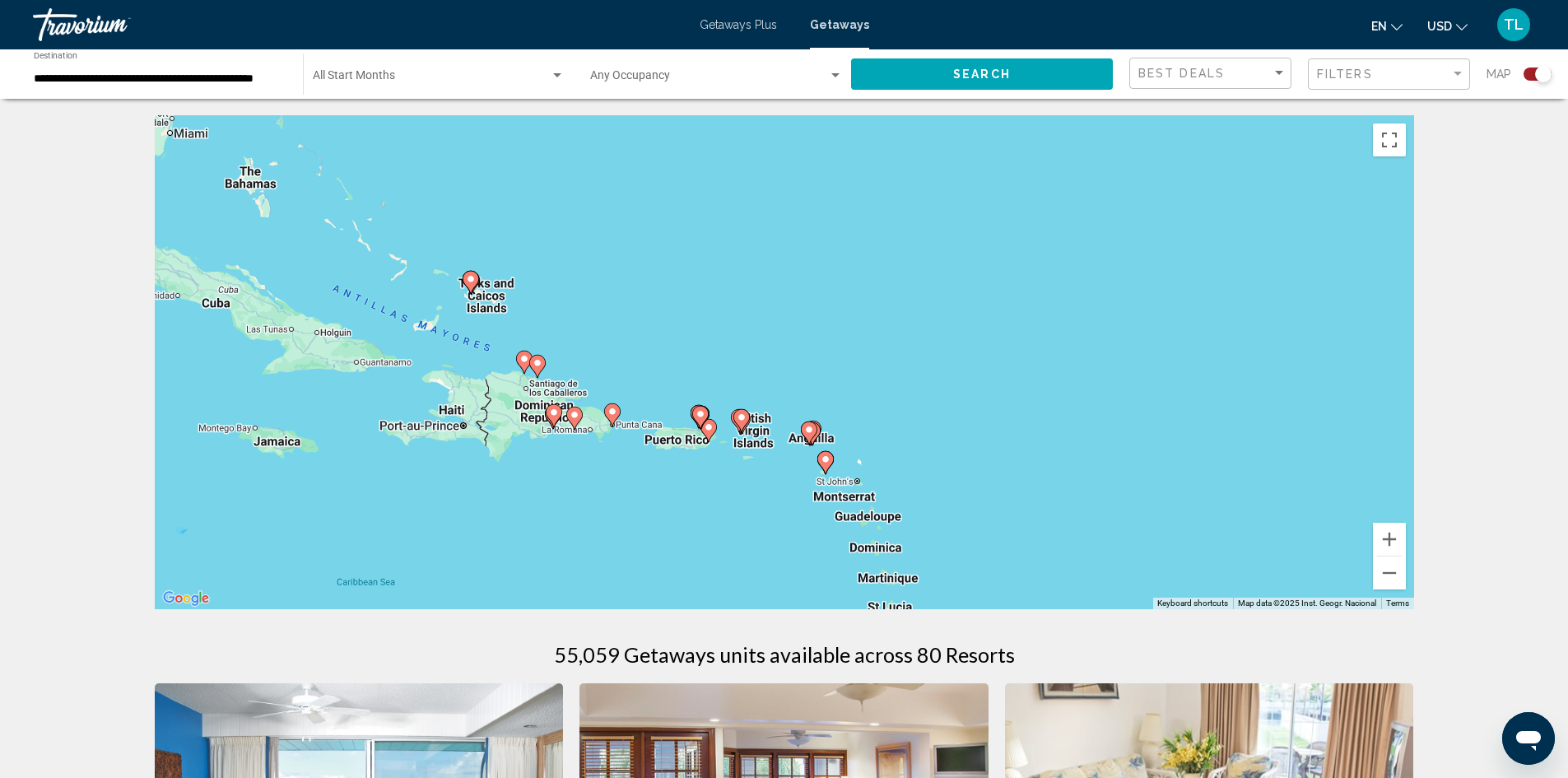
drag, startPoint x: 351, startPoint y: 507, endPoint x: 799, endPoint y: 289, distance: 498.2
click at [799, 289] on div "To activate drag with keyboard, press Alt + Enter. Once in keyboard drag state,…" at bounding box center [784, 363] width 1259 height 494
drag, startPoint x: 1396, startPoint y: 533, endPoint x: 1298, endPoint y: 479, distance: 111.9
click at [1396, 533] on button "Zoom in" at bounding box center [1390, 539] width 33 height 33
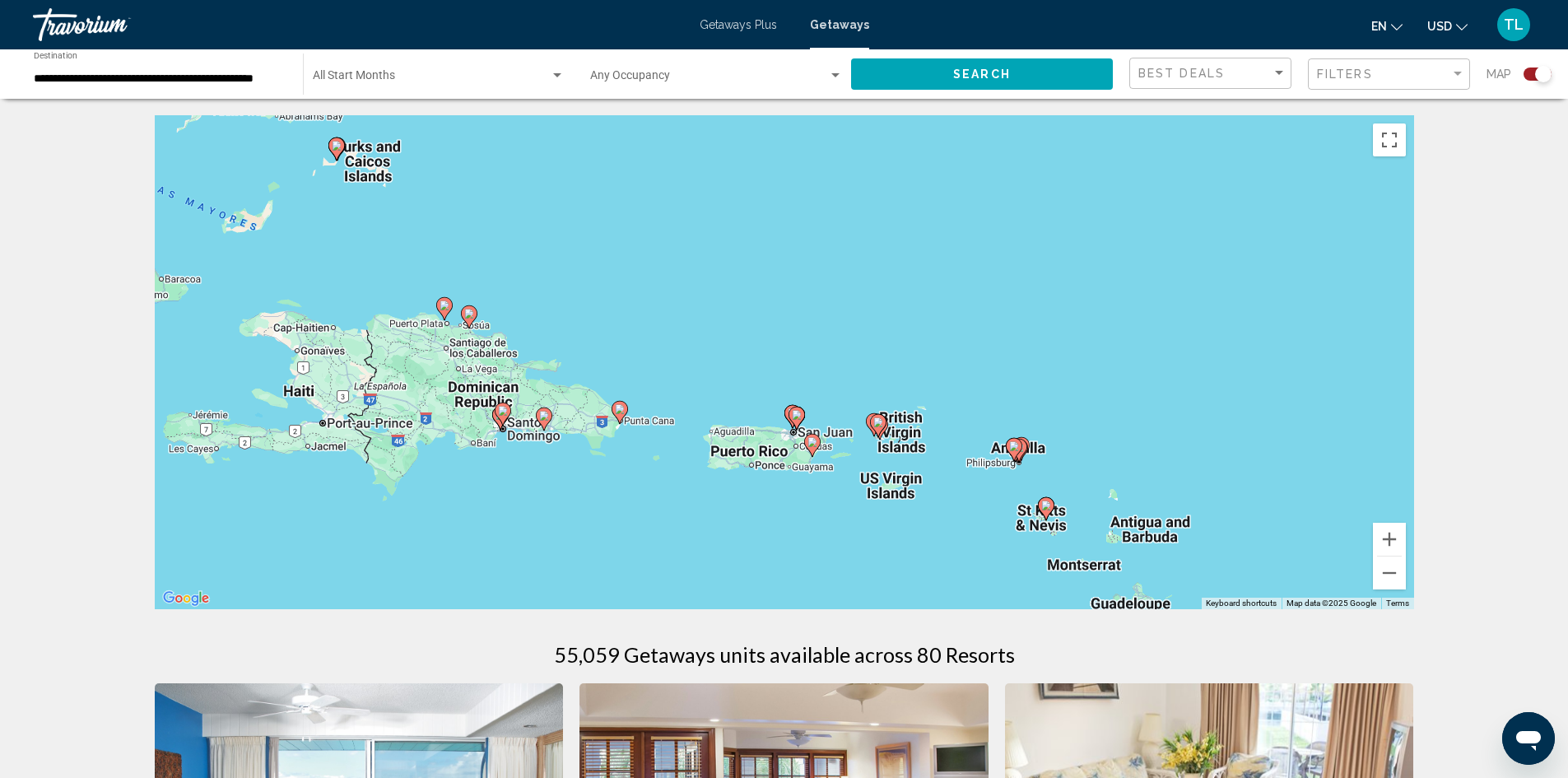
drag, startPoint x: 496, startPoint y: 434, endPoint x: 692, endPoint y: 363, distance: 208.5
click at [692, 363] on div "To activate drag with keyboard, press Alt + Enter. Once in keyboard drag state,…" at bounding box center [784, 363] width 1259 height 494
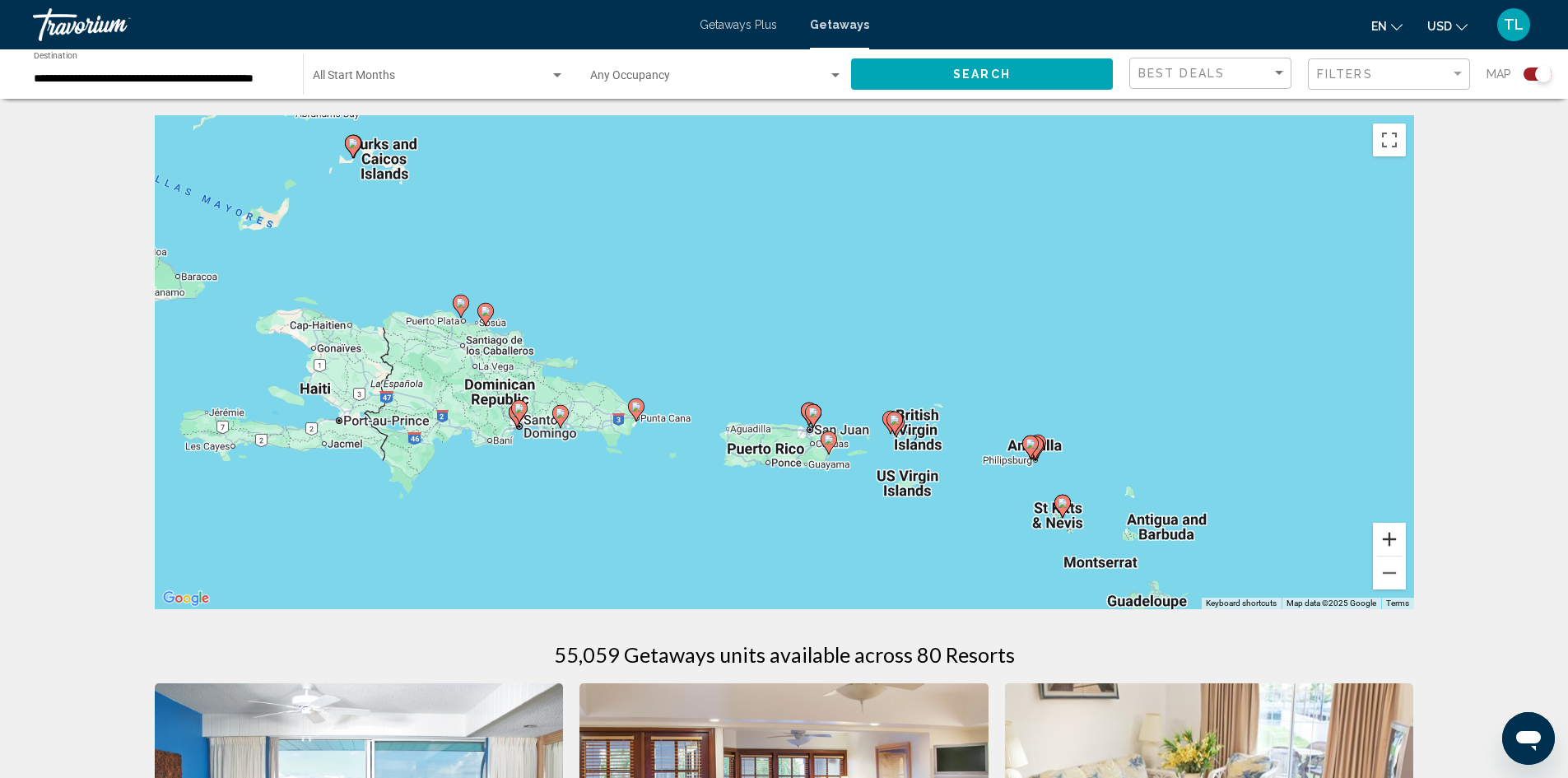
click at [1385, 535] on button "Zoom in" at bounding box center [1390, 539] width 33 height 33
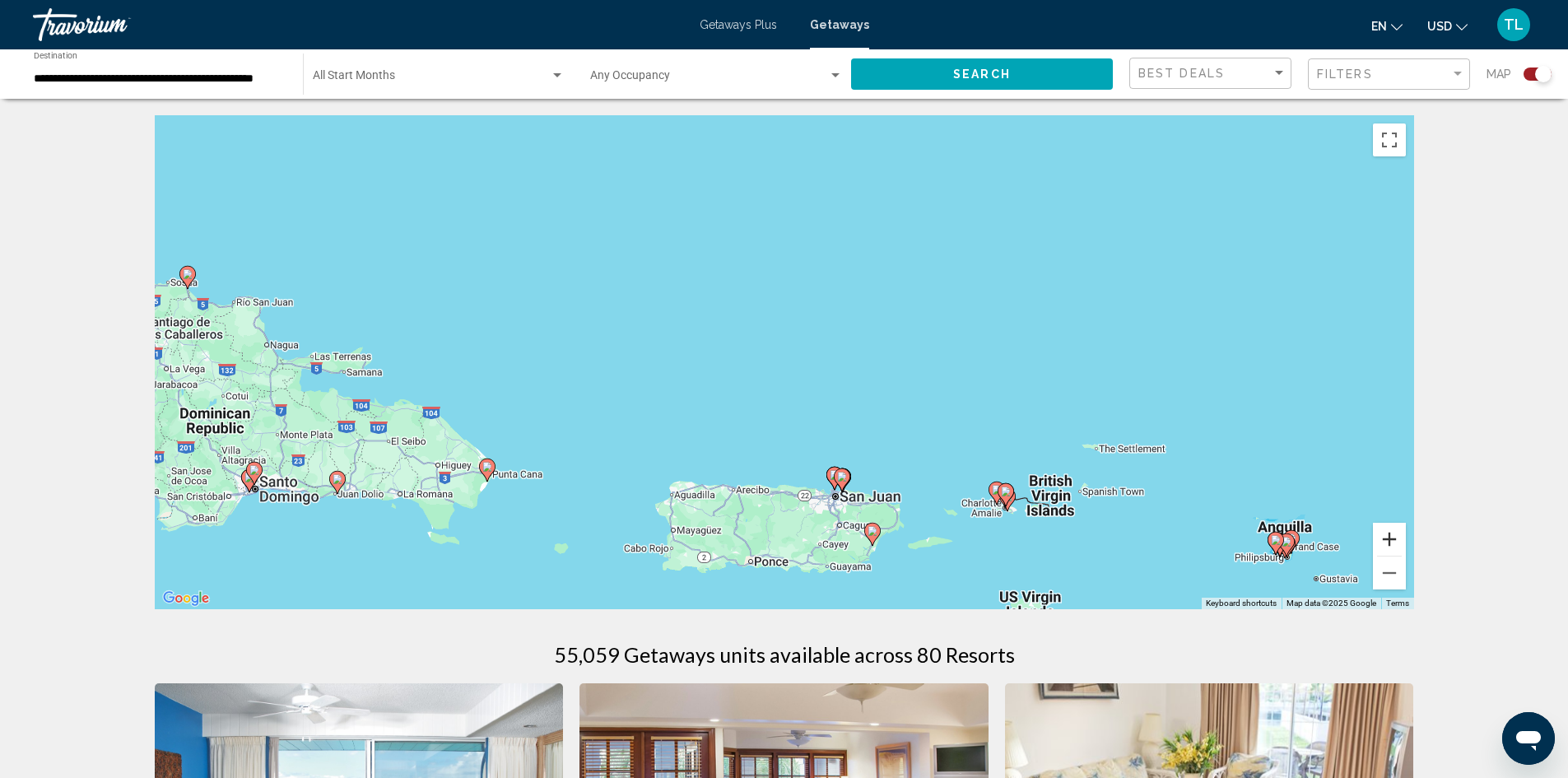
click at [1385, 535] on button "Zoom in" at bounding box center [1390, 539] width 33 height 33
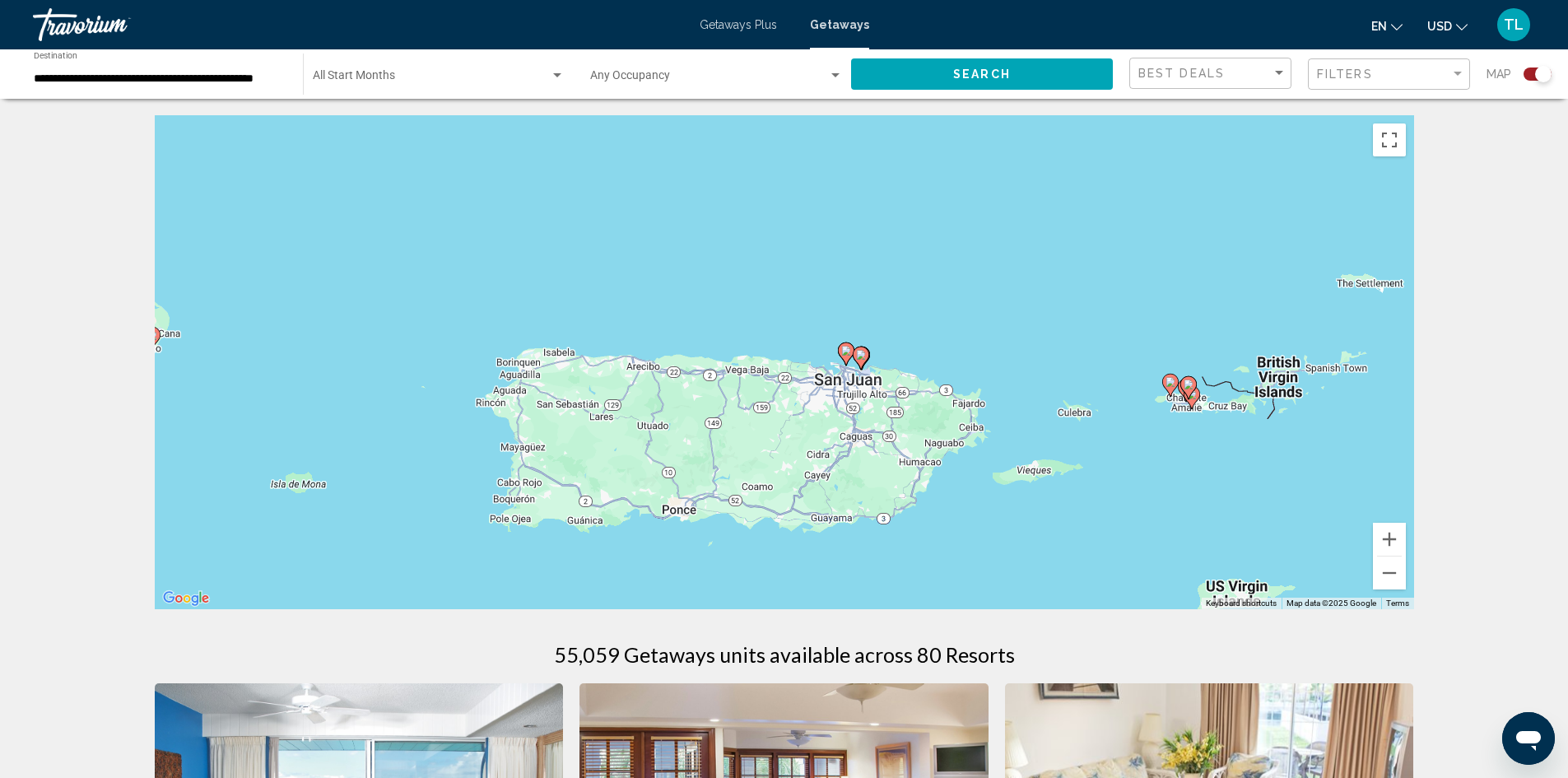
drag, startPoint x: 1035, startPoint y: 582, endPoint x: 993, endPoint y: 315, distance: 270.3
click at [993, 315] on div "To activate drag with keyboard, press Alt + Enter. Once in keyboard drag state,…" at bounding box center [784, 363] width 1259 height 494
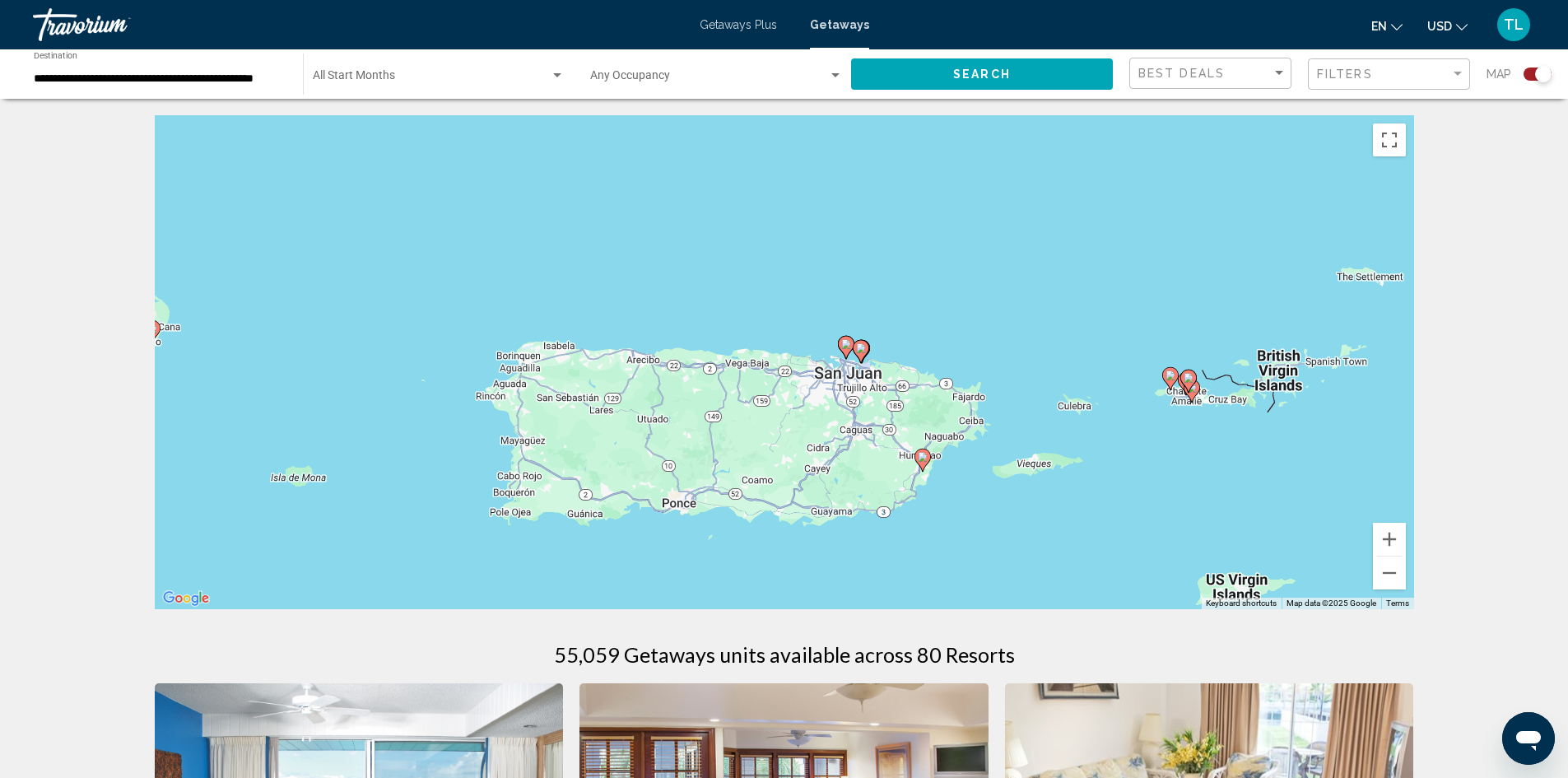
click at [920, 454] on image "Main content" at bounding box center [922, 457] width 10 height 10
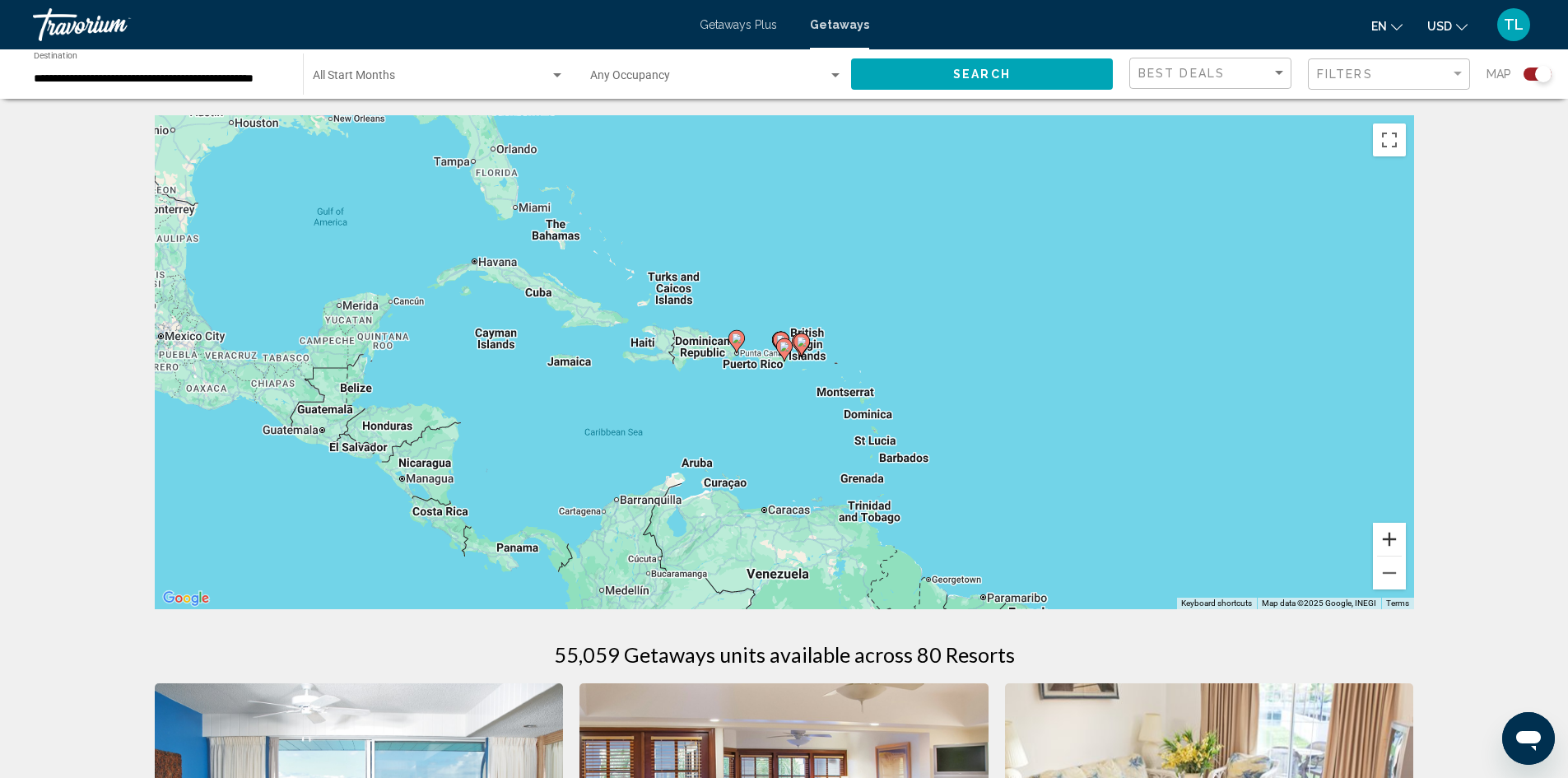
click at [1392, 539] on button "Zoom in" at bounding box center [1390, 539] width 33 height 33
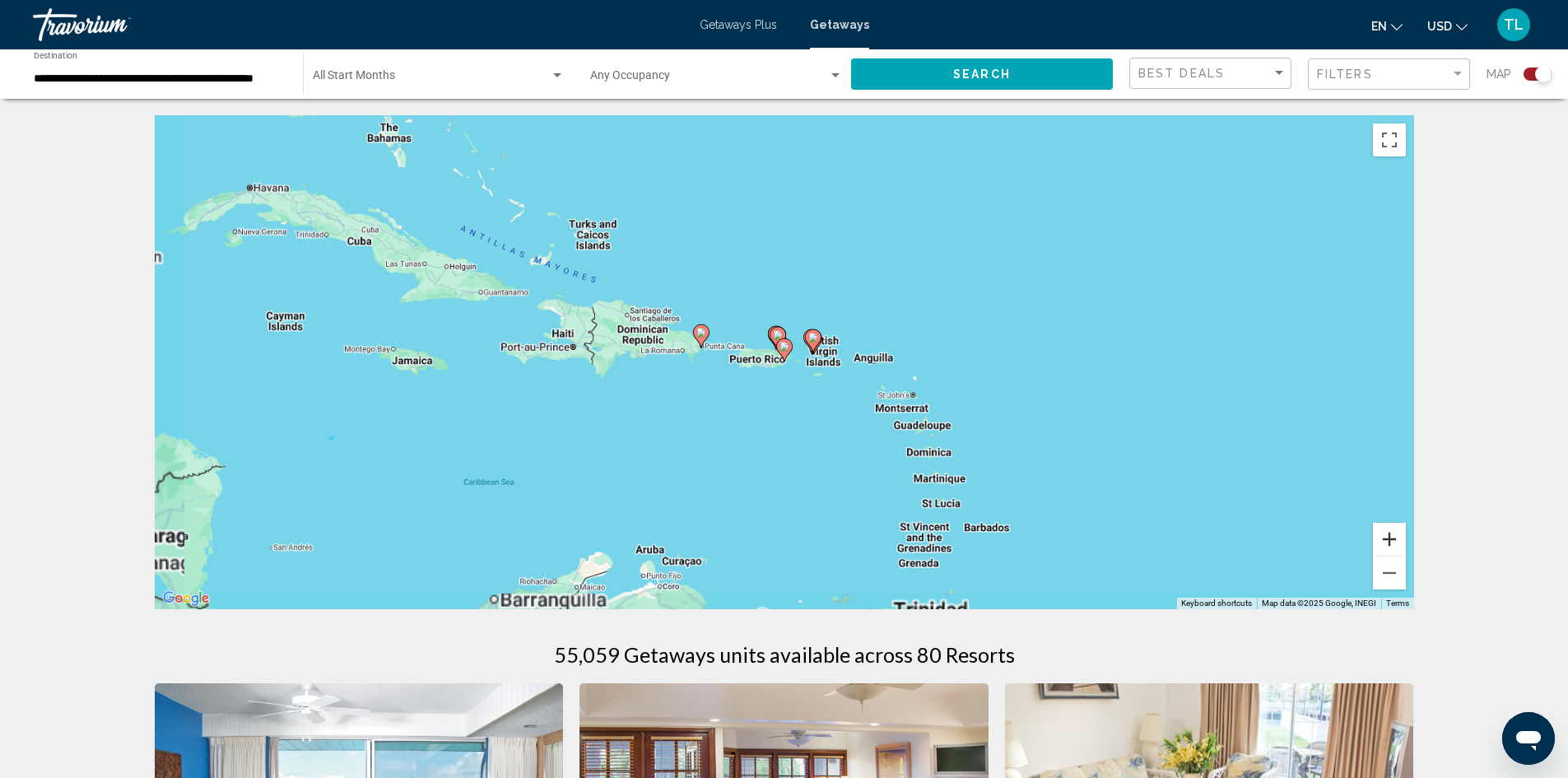
click at [1392, 539] on button "Zoom in" at bounding box center [1390, 539] width 33 height 33
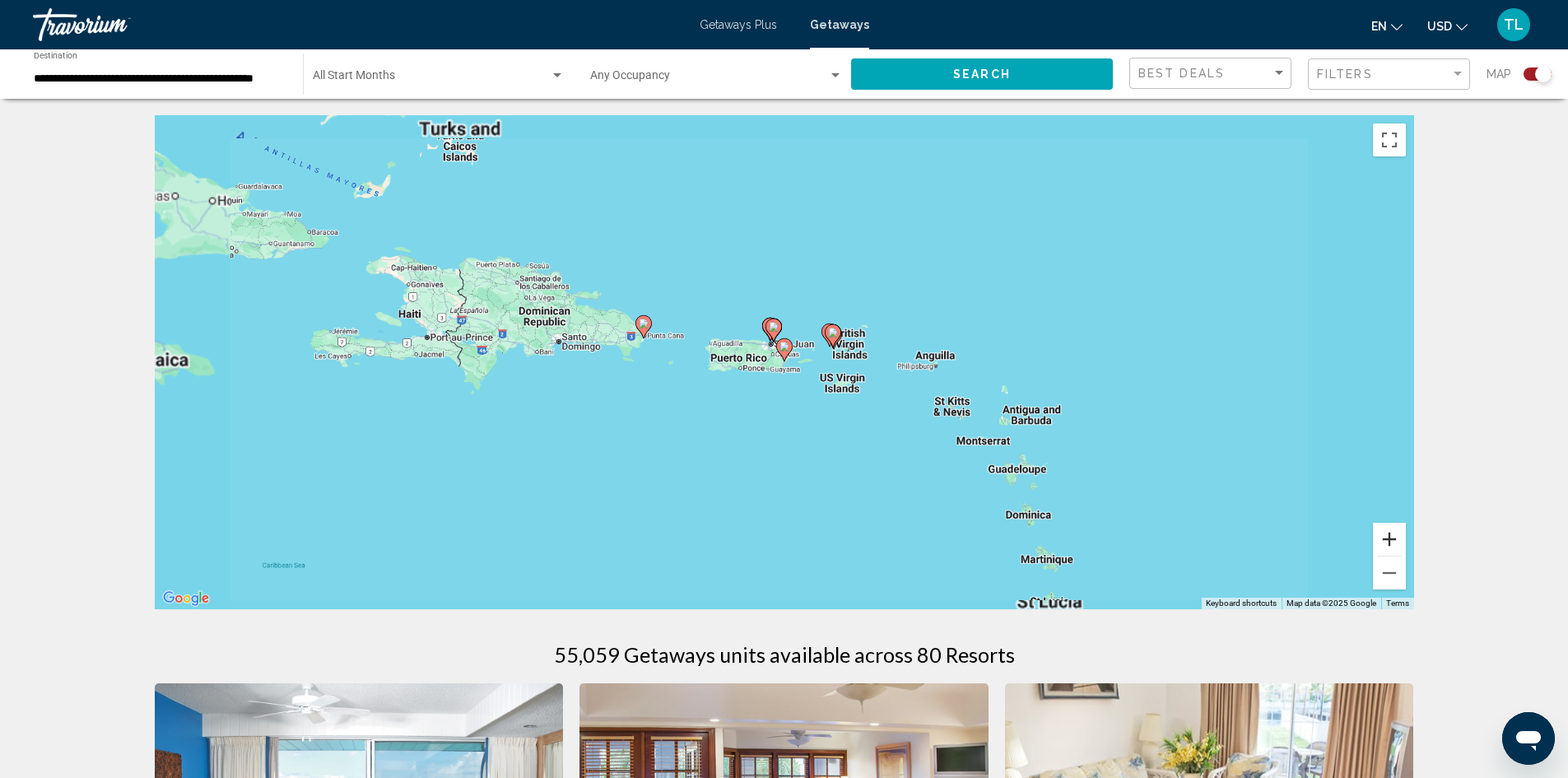
click at [1392, 539] on button "Zoom in" at bounding box center [1390, 539] width 33 height 33
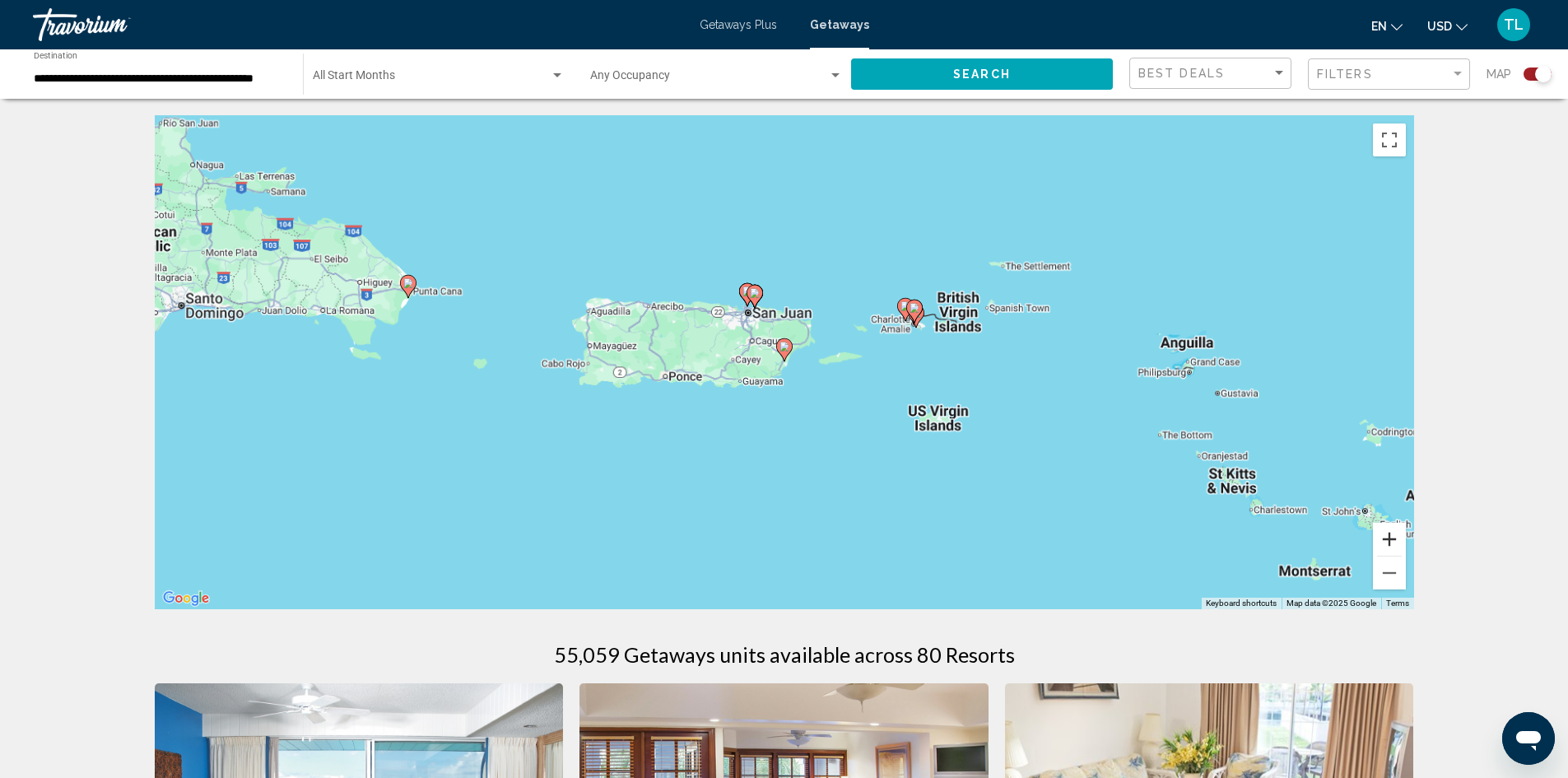
click at [1392, 539] on button "Zoom in" at bounding box center [1390, 539] width 33 height 33
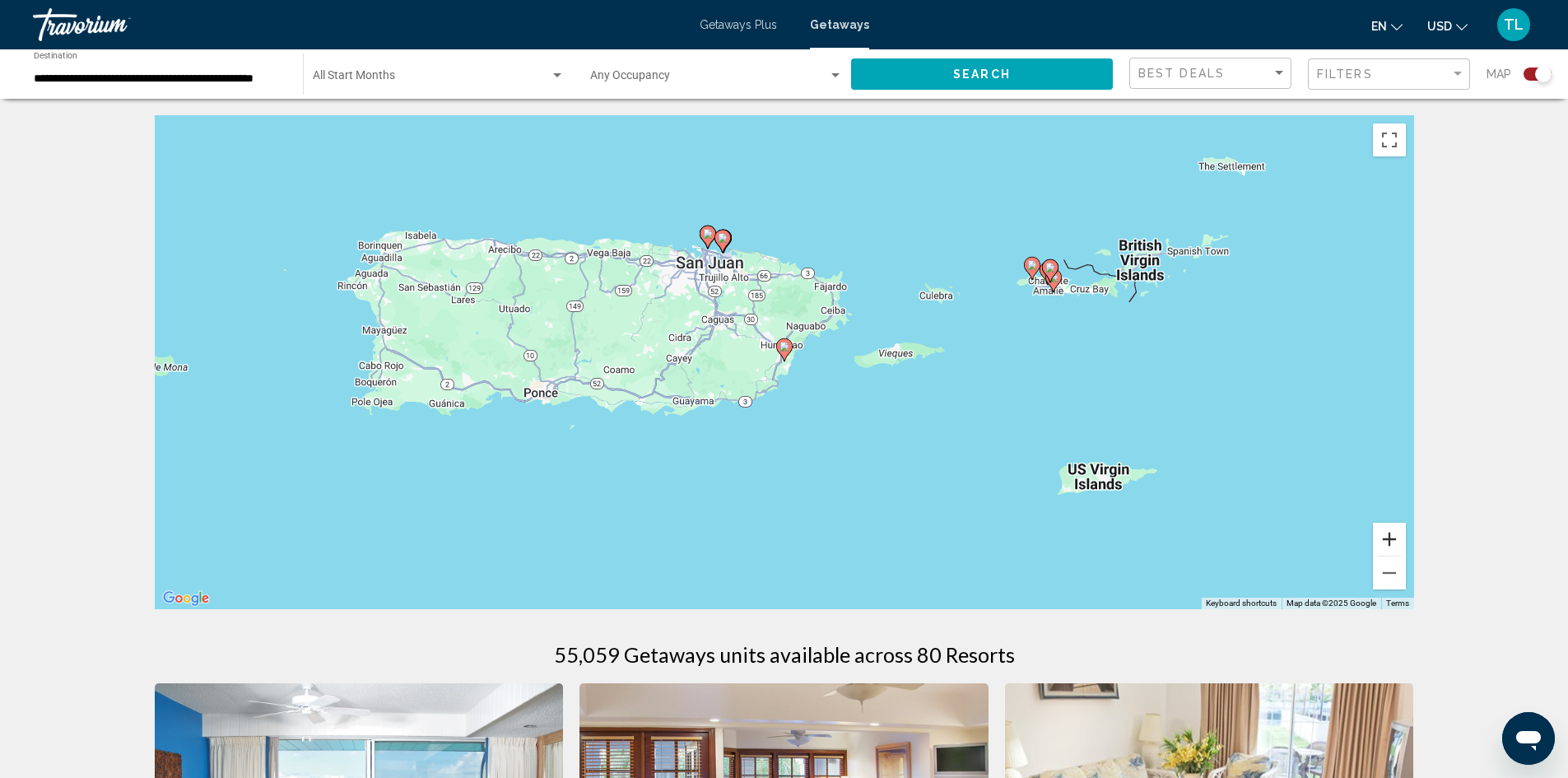
click at [1392, 539] on button "Zoom in" at bounding box center [1390, 539] width 33 height 33
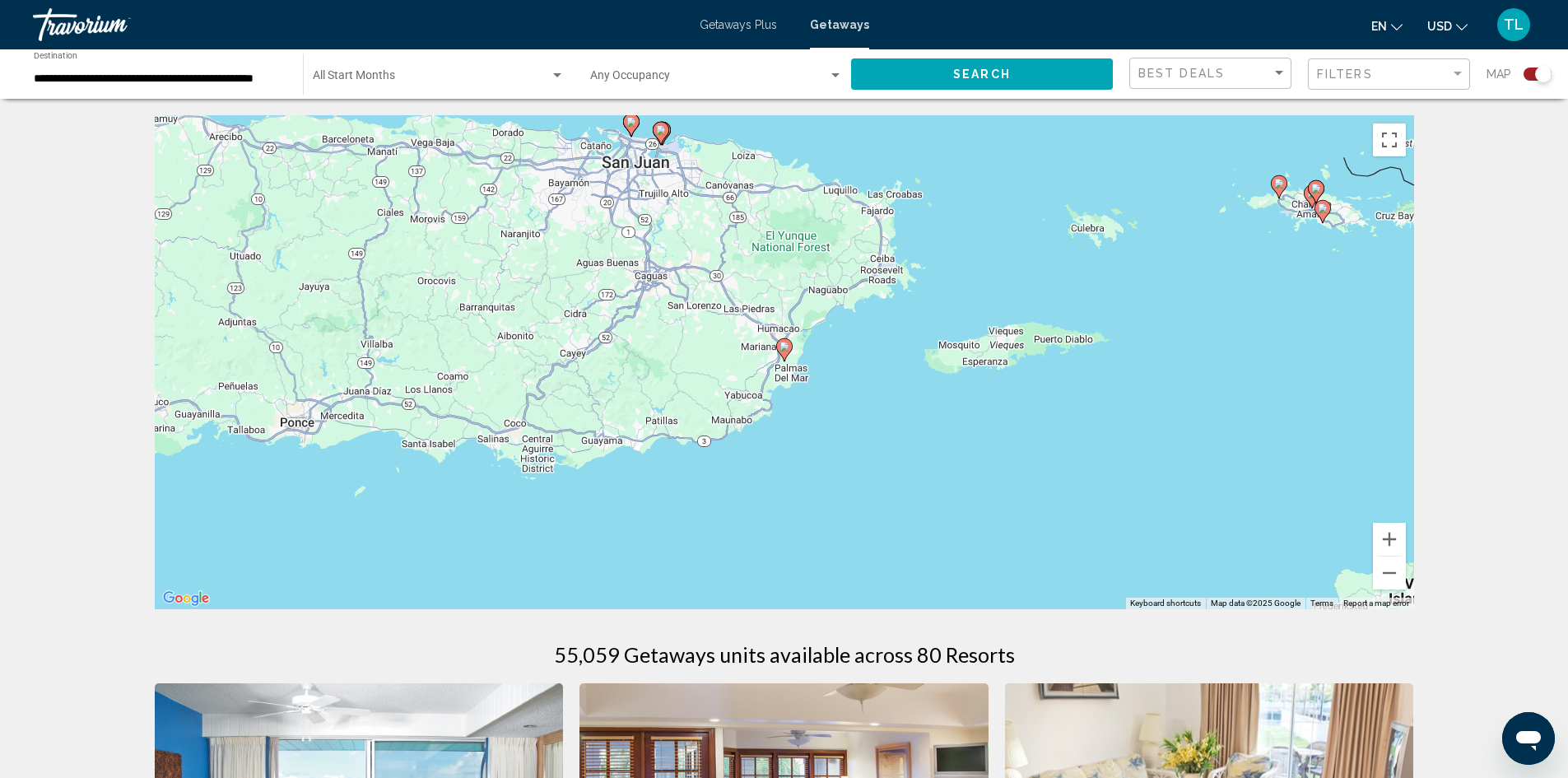
click at [786, 344] on image "Main content" at bounding box center [784, 347] width 10 height 10
type input "**********"
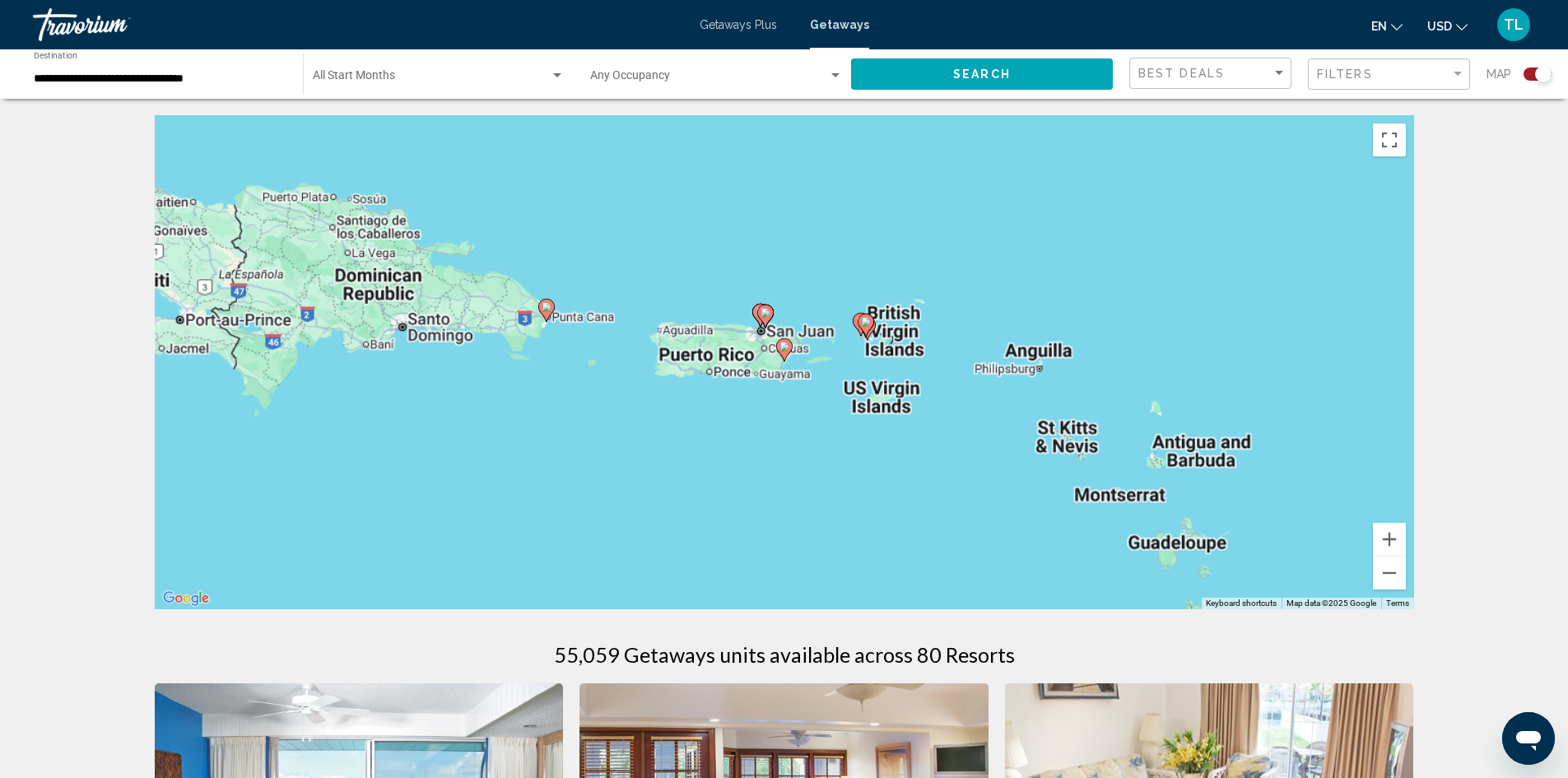
click at [786, 344] on image "Main content" at bounding box center [784, 347] width 10 height 10
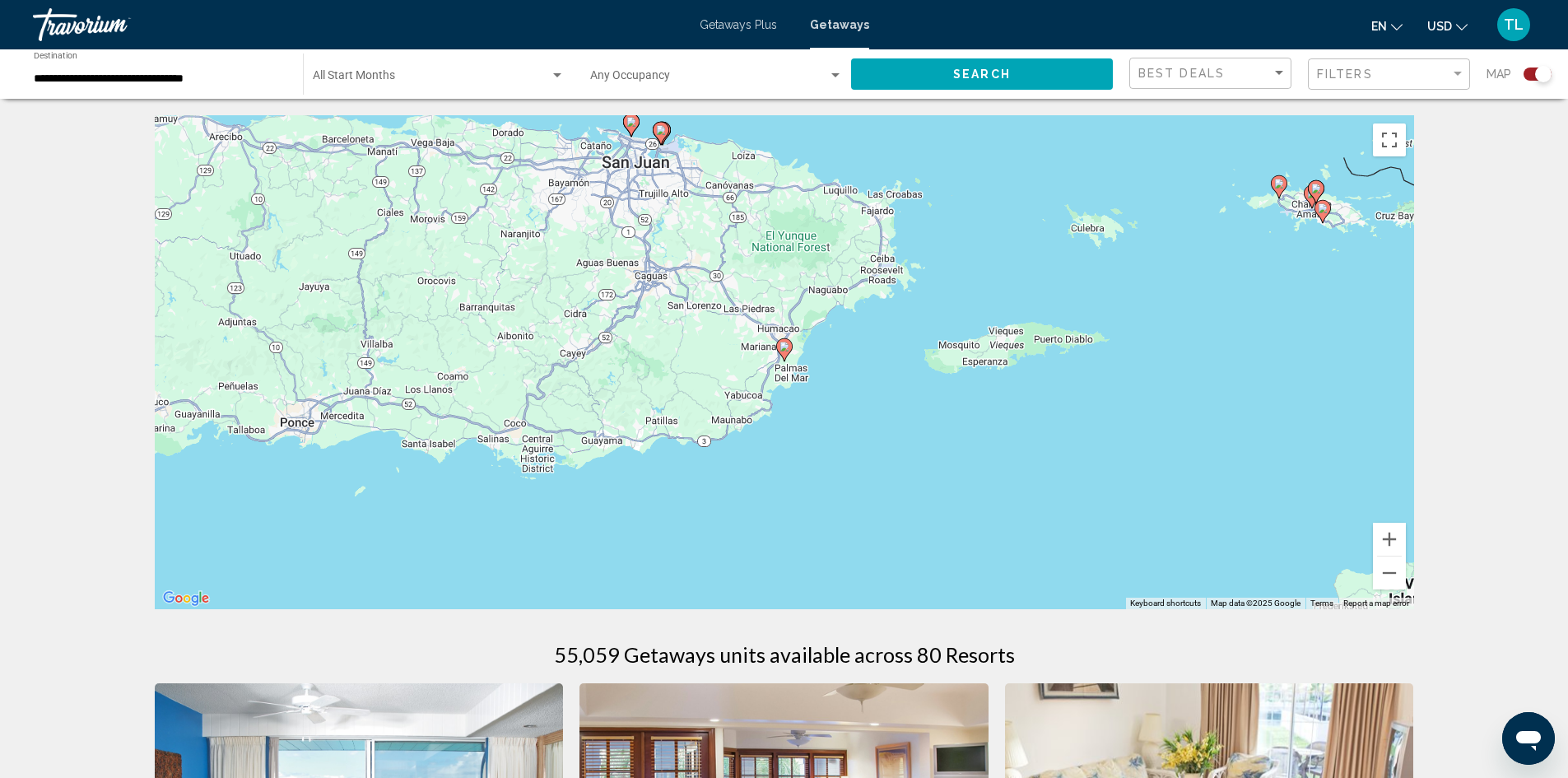
click at [786, 344] on image "Main content" at bounding box center [784, 347] width 10 height 10
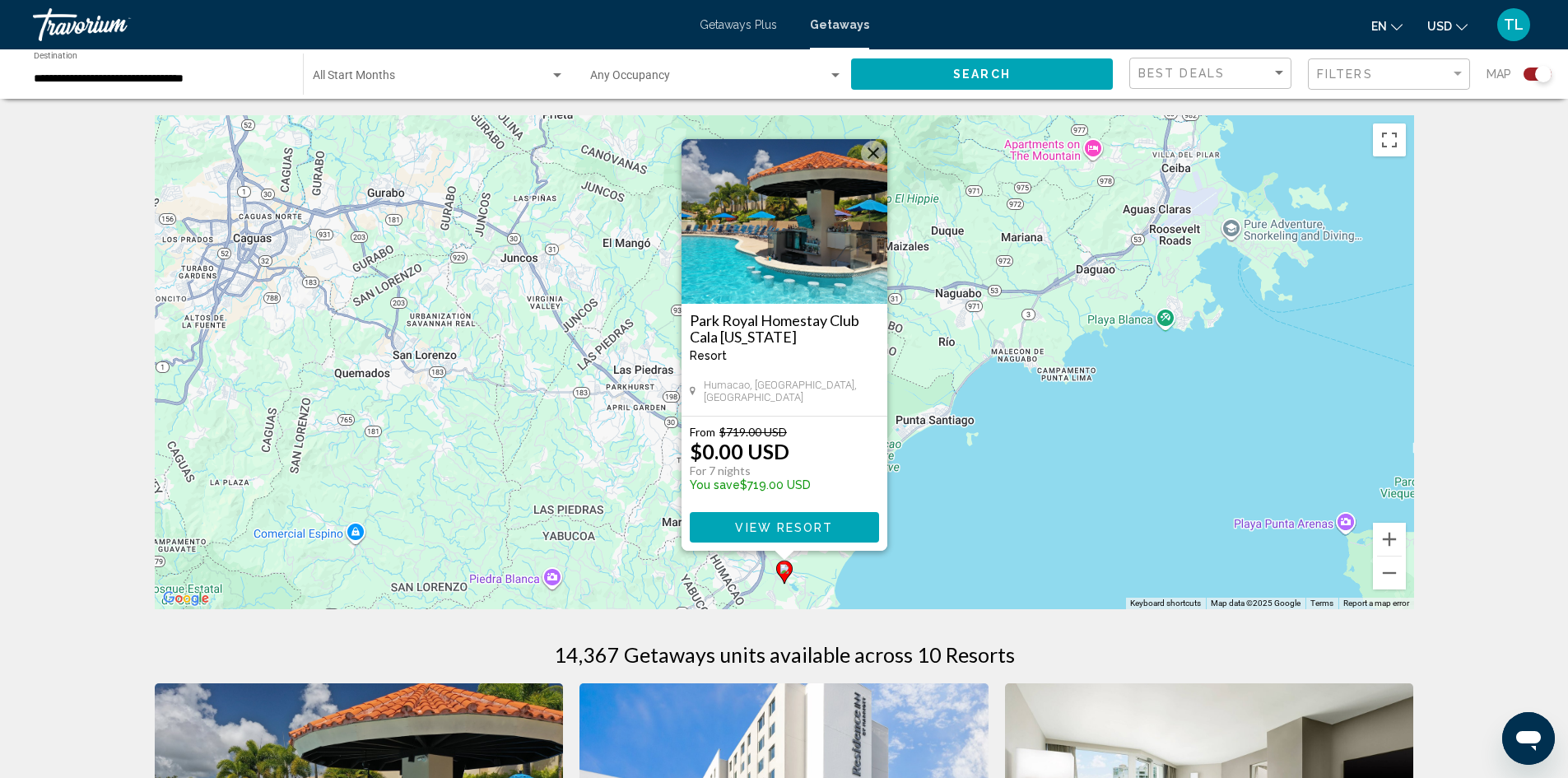
click at [765, 532] on span "View Resort" at bounding box center [784, 527] width 98 height 13
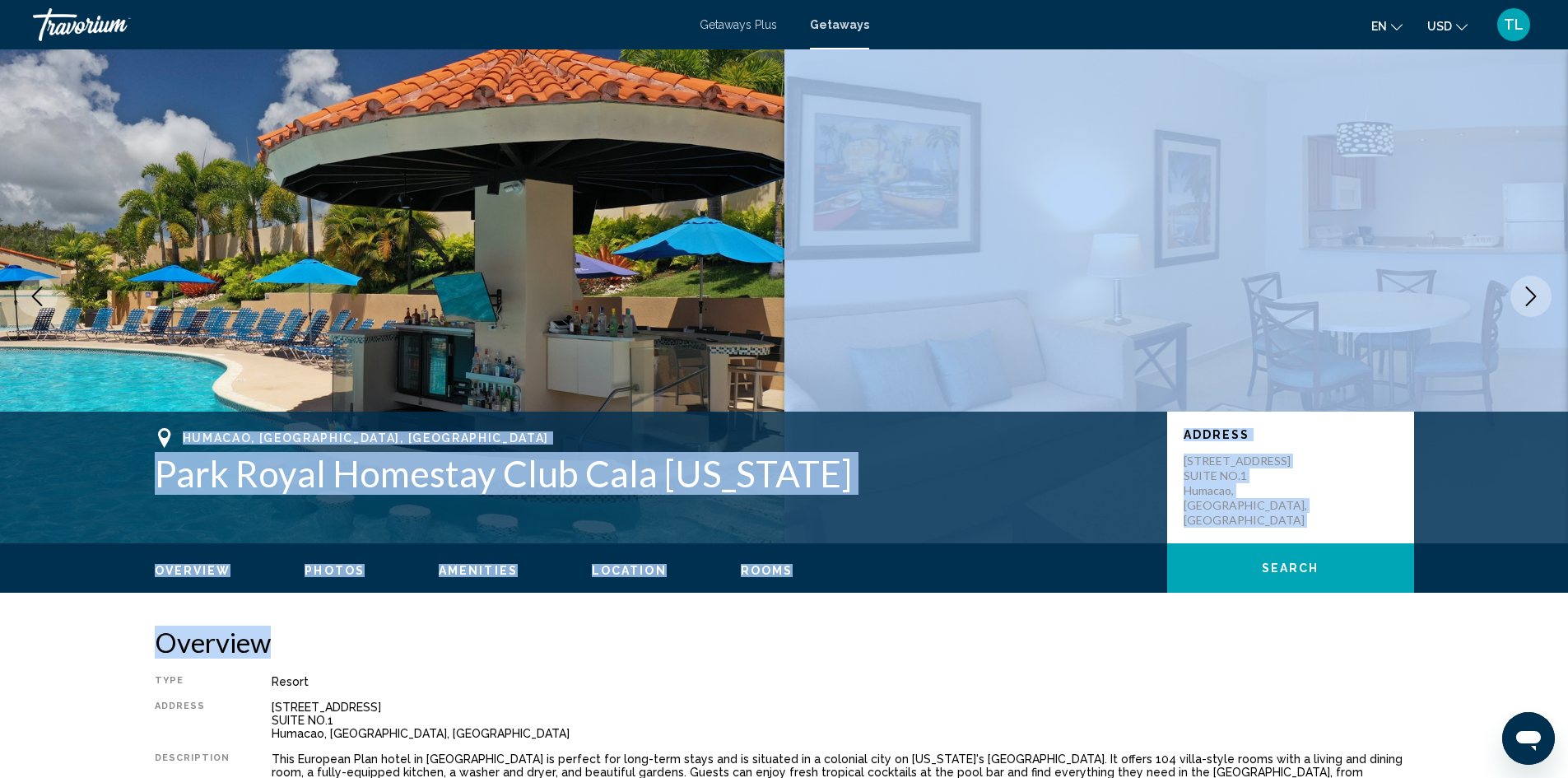
drag, startPoint x: 768, startPoint y: 632, endPoint x: 807, endPoint y: 281, distance: 353.2
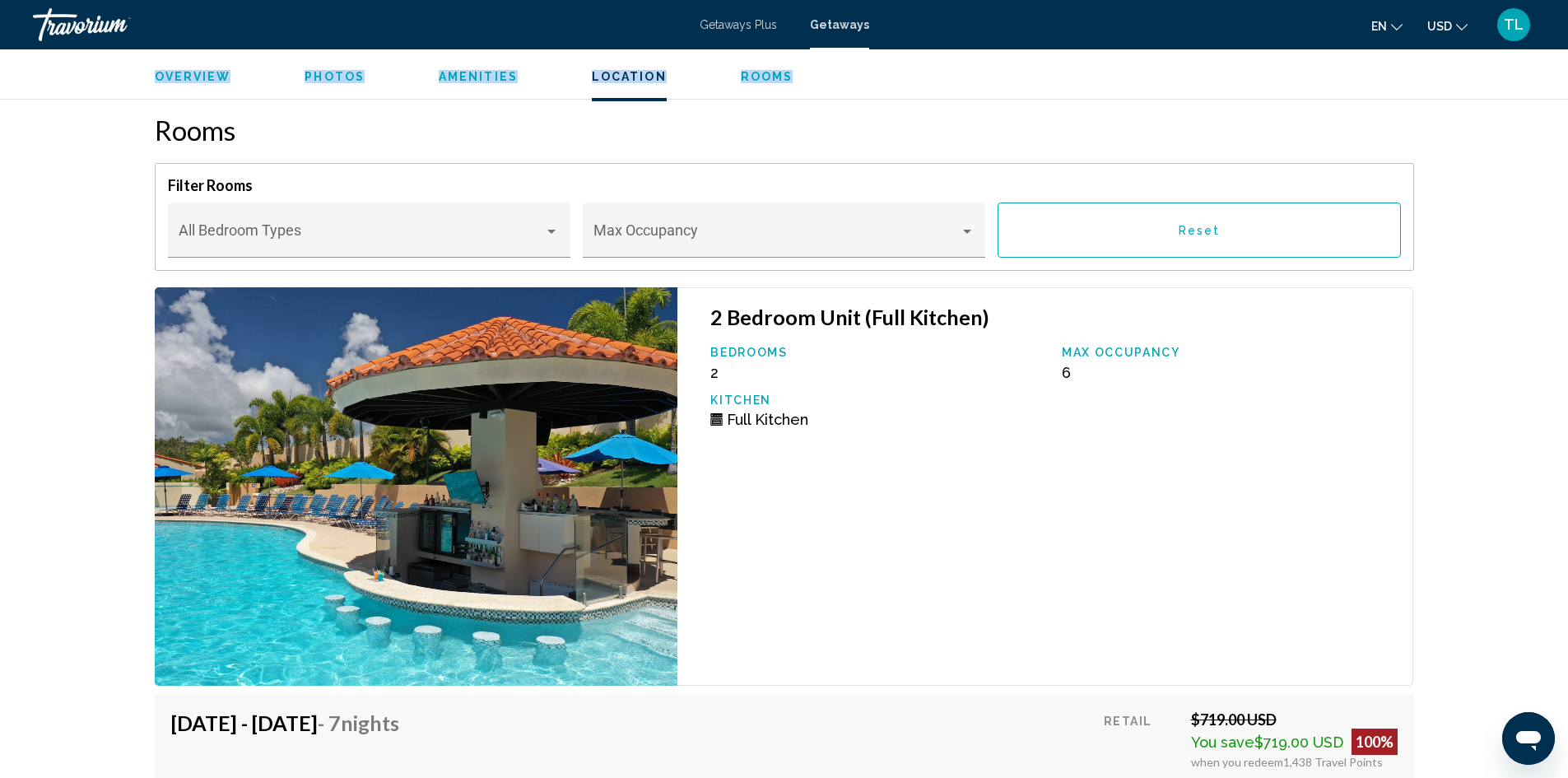
scroll to position [2797, 0]
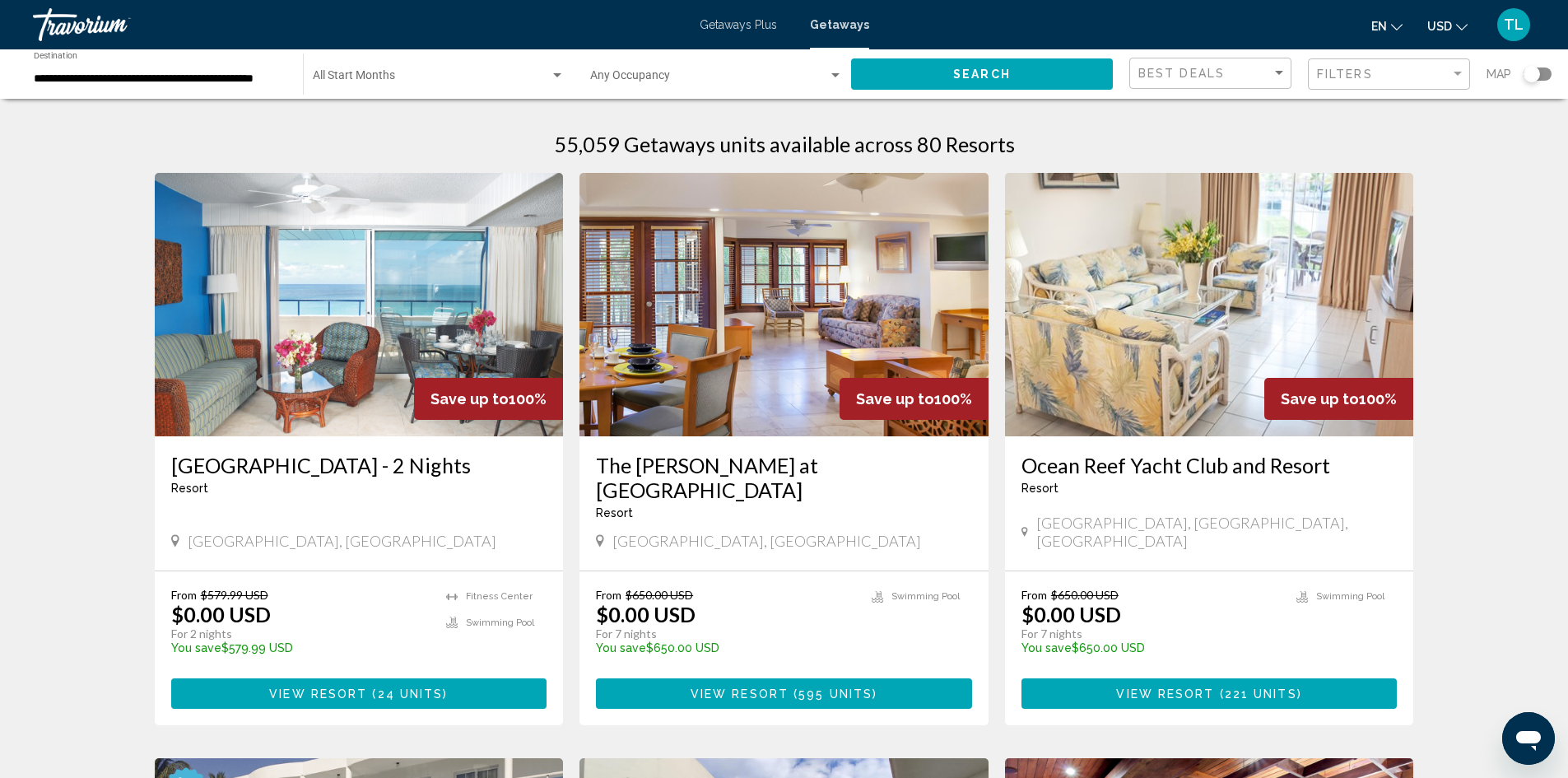
click at [1544, 74] on div "Search widget" at bounding box center [1538, 73] width 28 height 13
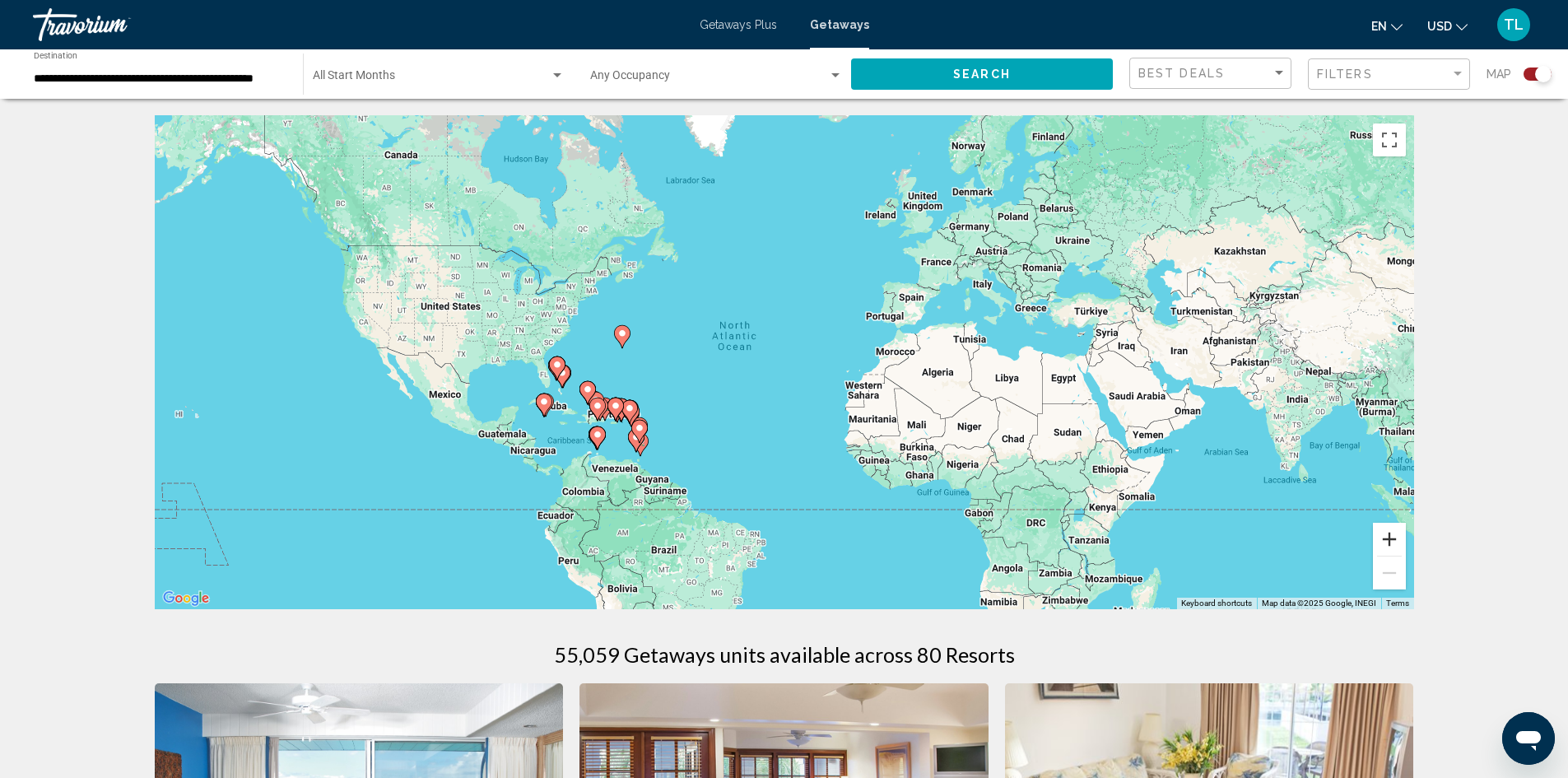
click at [1388, 538] on button "Zoom in" at bounding box center [1390, 539] width 33 height 33
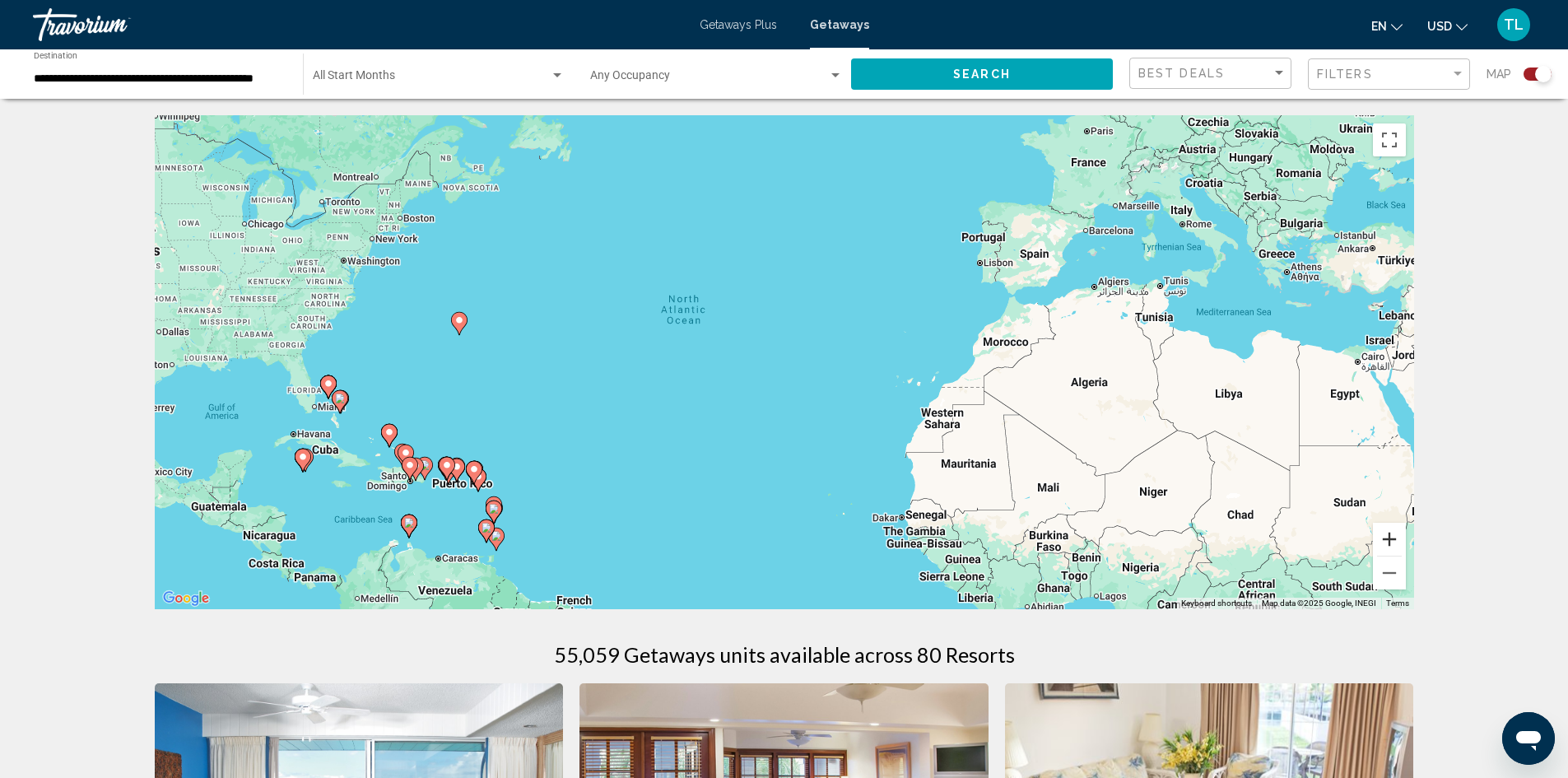
click at [1388, 538] on button "Zoom in" at bounding box center [1390, 539] width 33 height 33
click at [1388, 537] on button "Zoom in" at bounding box center [1390, 539] width 33 height 33
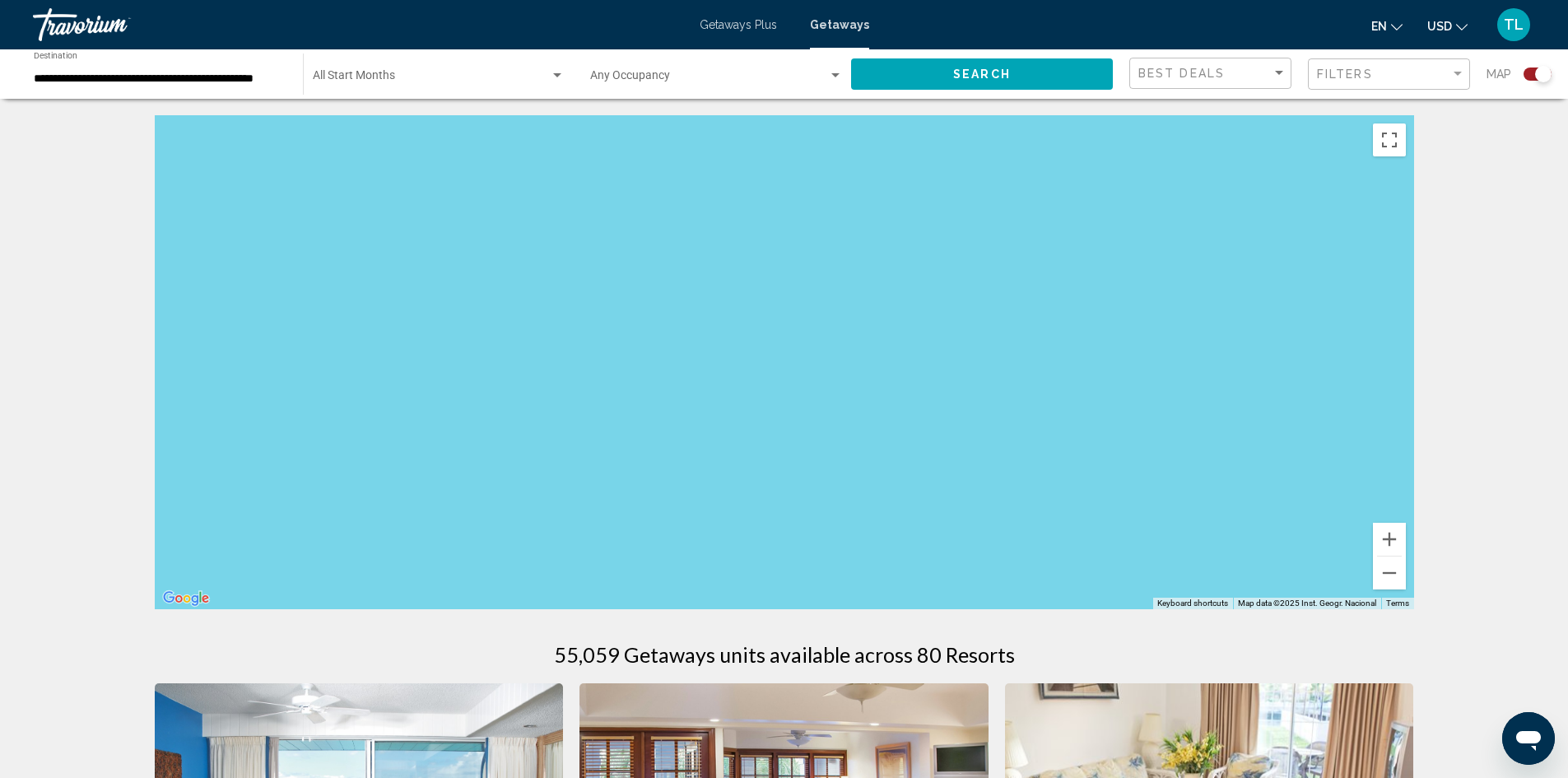
drag, startPoint x: 597, startPoint y: 536, endPoint x: 1225, endPoint y: 345, distance: 656.4
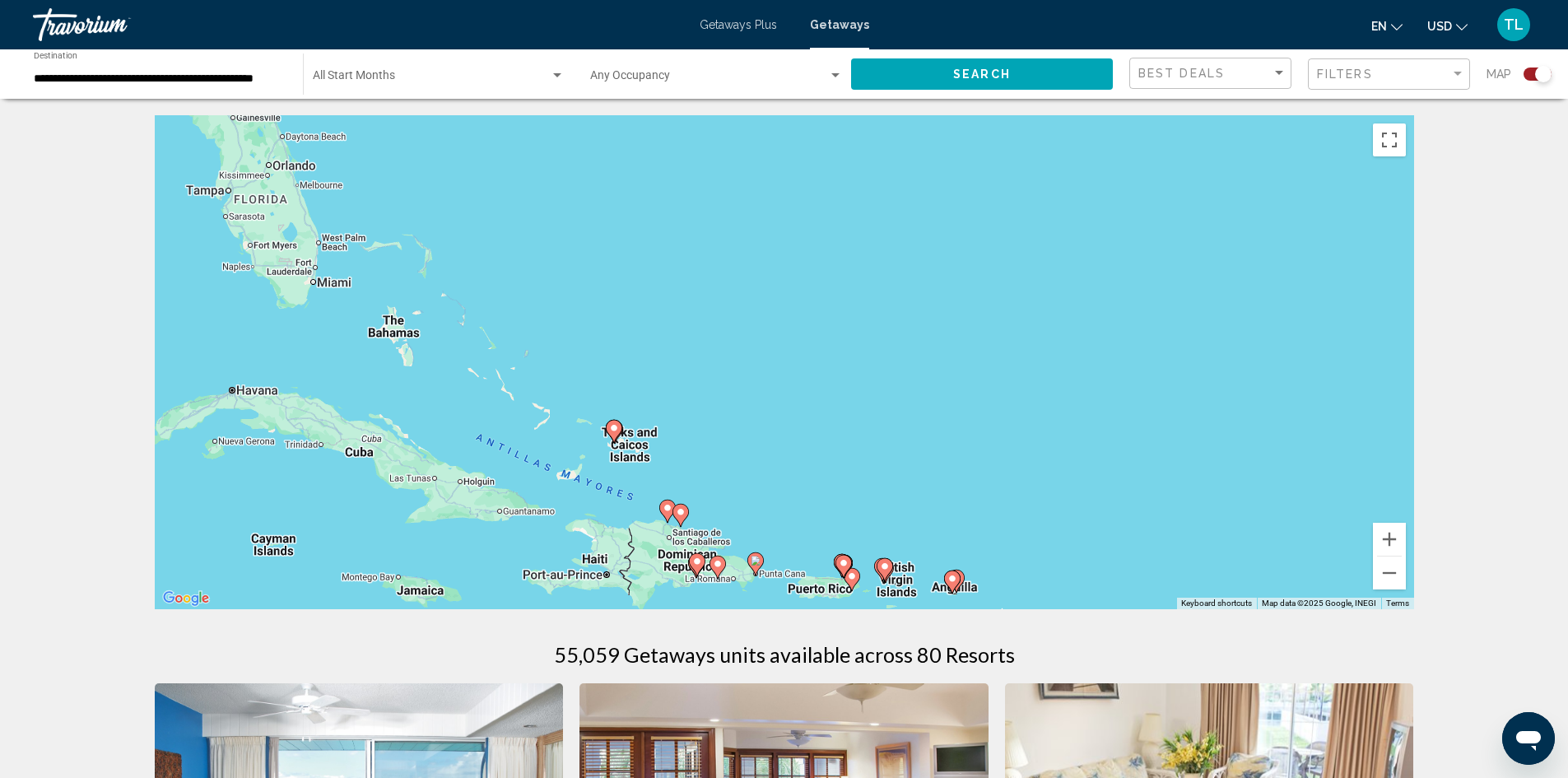
drag, startPoint x: 432, startPoint y: 439, endPoint x: 956, endPoint y: 409, distance: 524.9
click at [956, 409] on div "To activate drag with keyboard, press Alt + Enter. Once in keyboard drag state,…" at bounding box center [784, 363] width 1259 height 494
click at [1397, 537] on button "Zoom in" at bounding box center [1390, 539] width 33 height 33
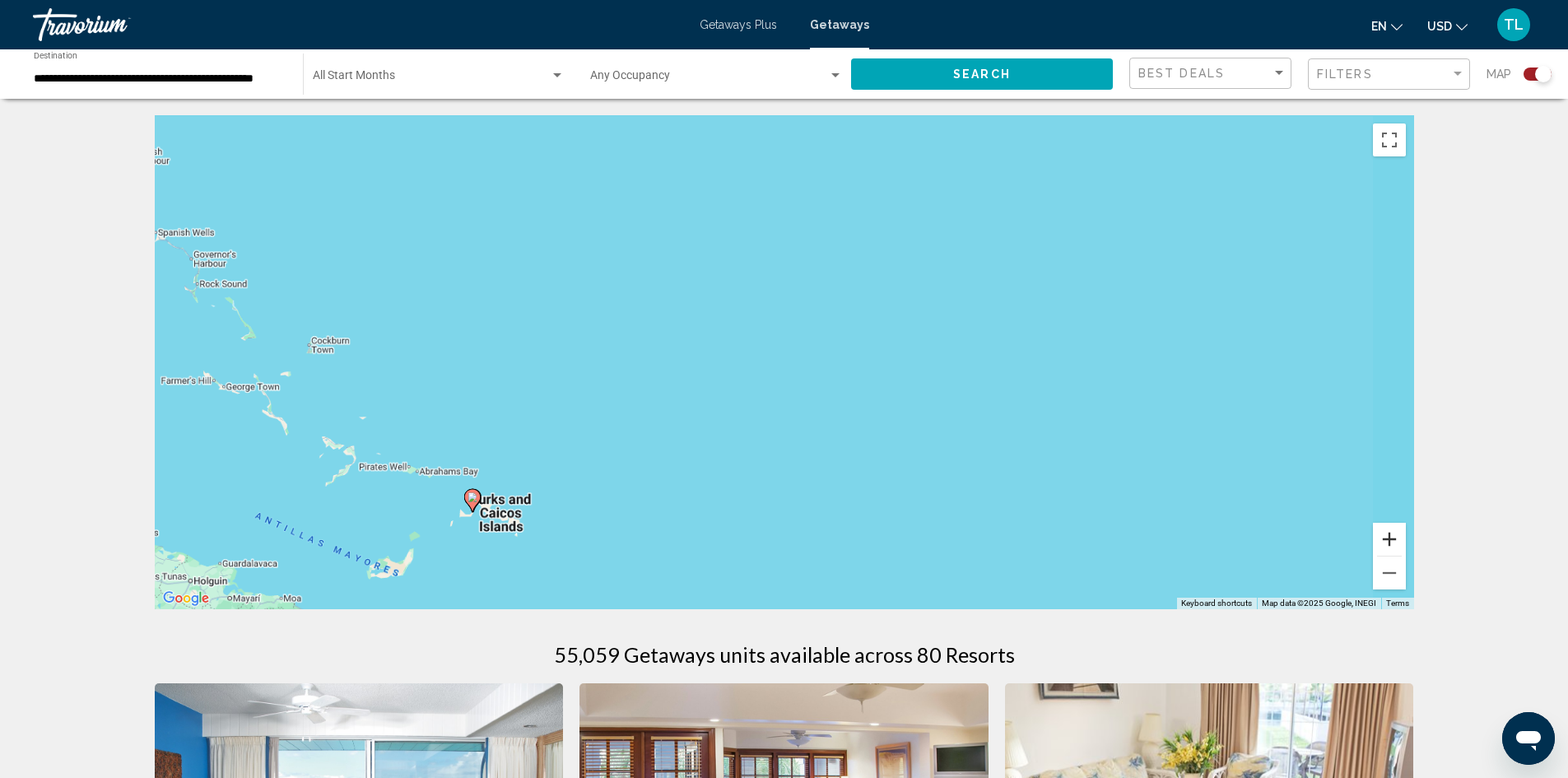
click at [1397, 537] on button "Zoom in" at bounding box center [1390, 539] width 33 height 33
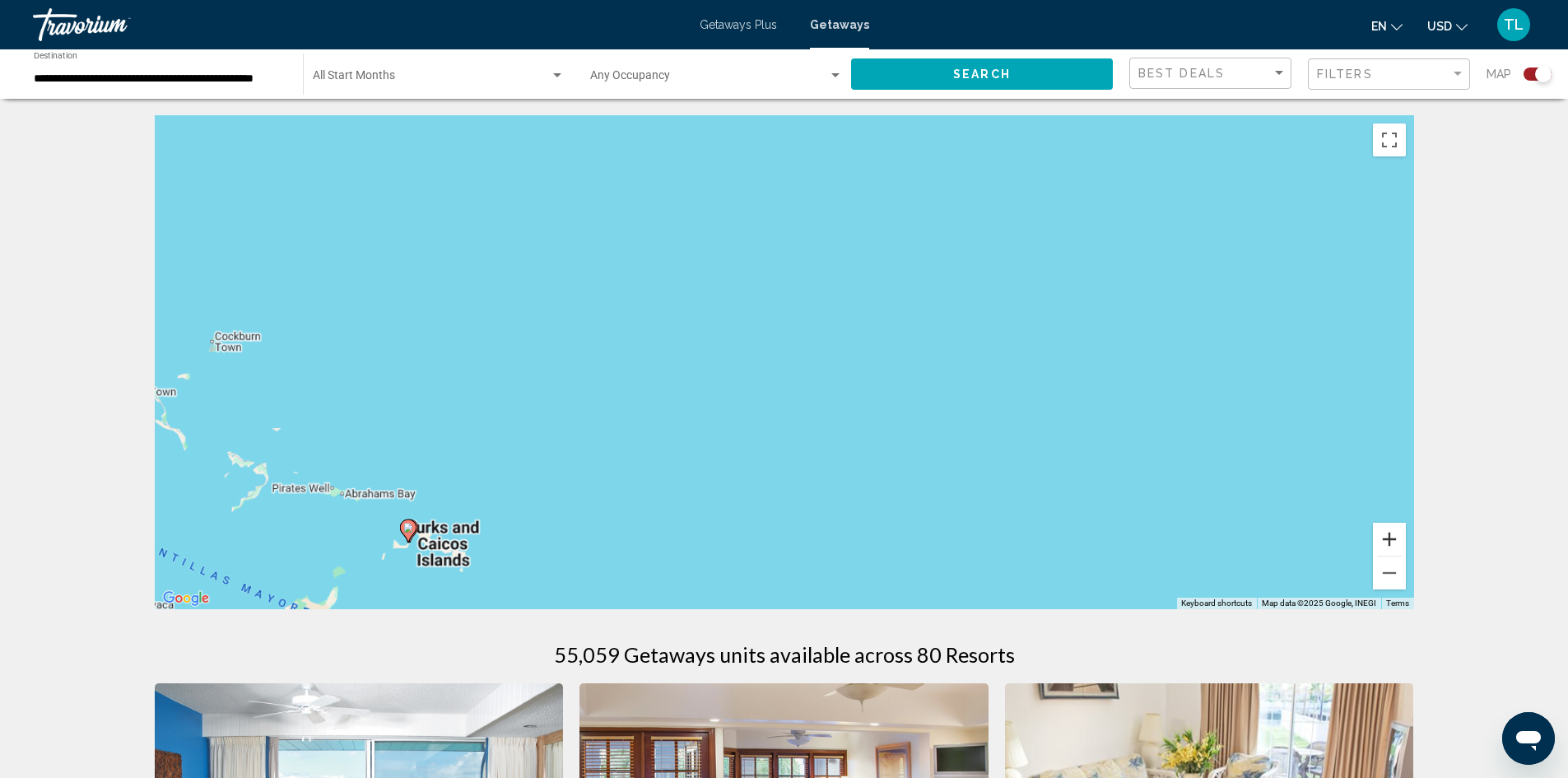
click at [1397, 537] on button "Zoom in" at bounding box center [1390, 539] width 33 height 33
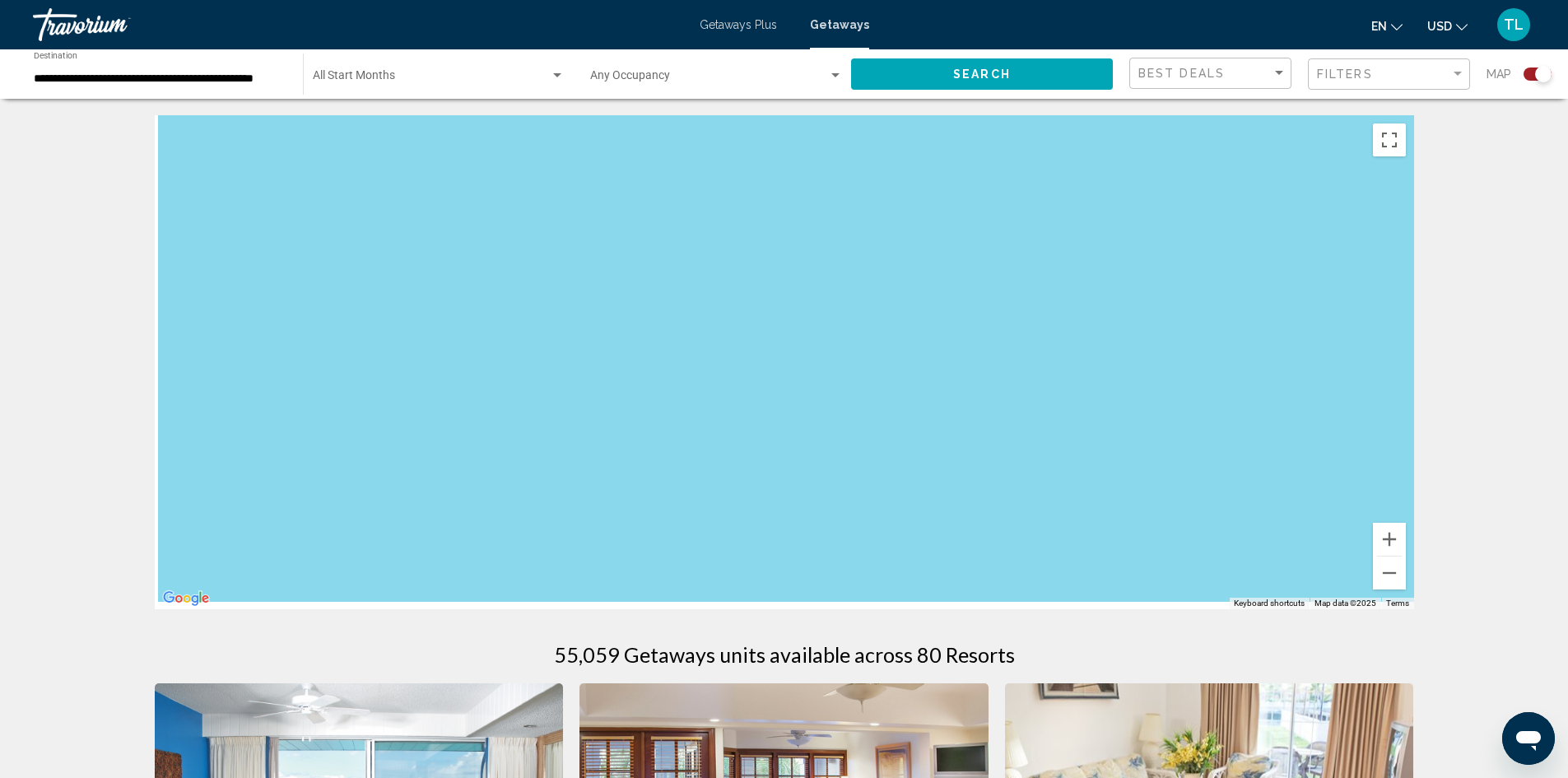
drag, startPoint x: 747, startPoint y: 479, endPoint x: 1252, endPoint y: 165, distance: 594.7
click at [1259, 153] on div "Main content" at bounding box center [784, 363] width 1259 height 494
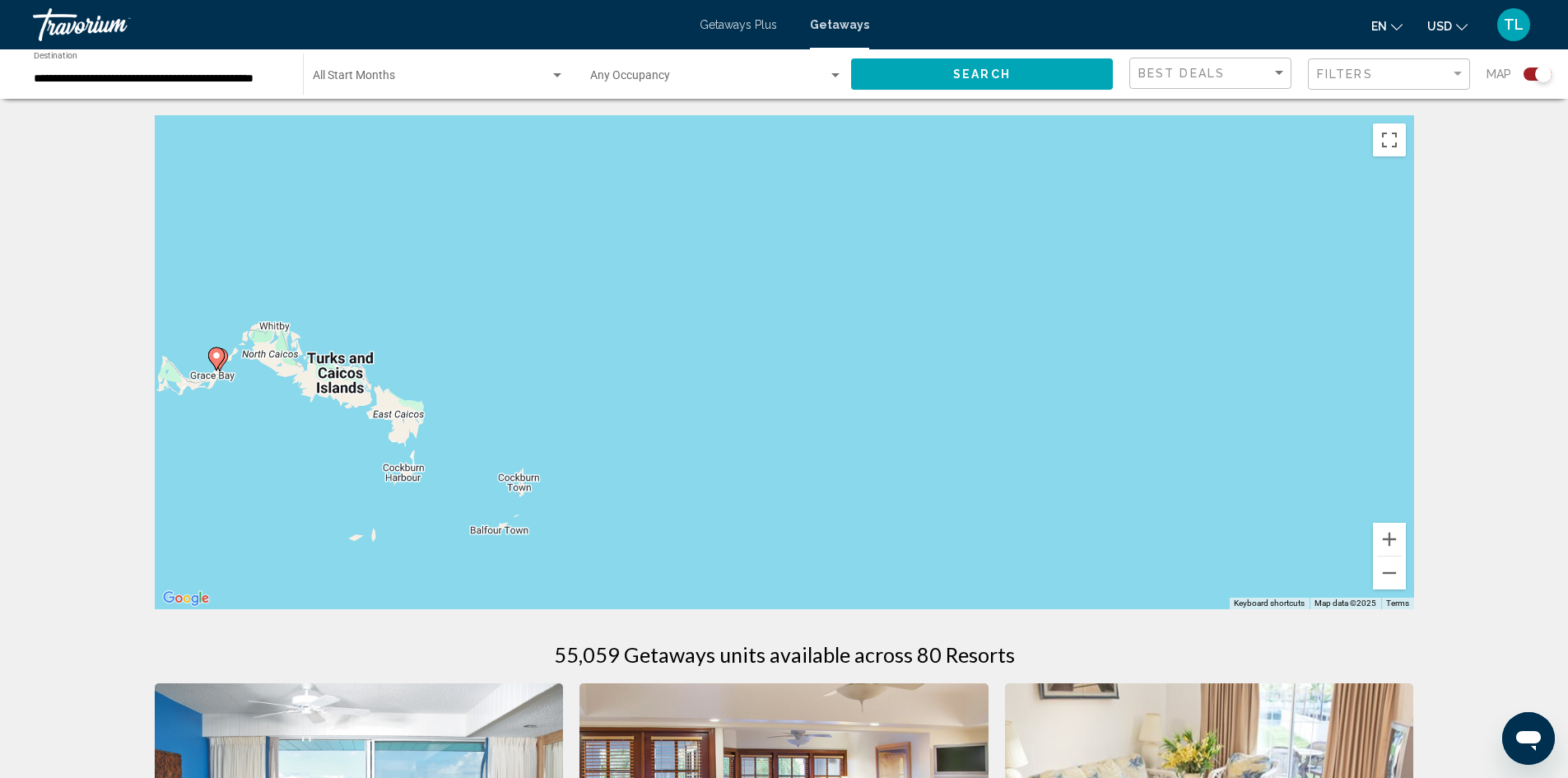
drag, startPoint x: 860, startPoint y: 526, endPoint x: 1092, endPoint y: 221, distance: 383.2
click at [1092, 221] on div "To activate drag with keyboard, press Alt + Enter. Once in keyboard drag state,…" at bounding box center [784, 363] width 1259 height 494
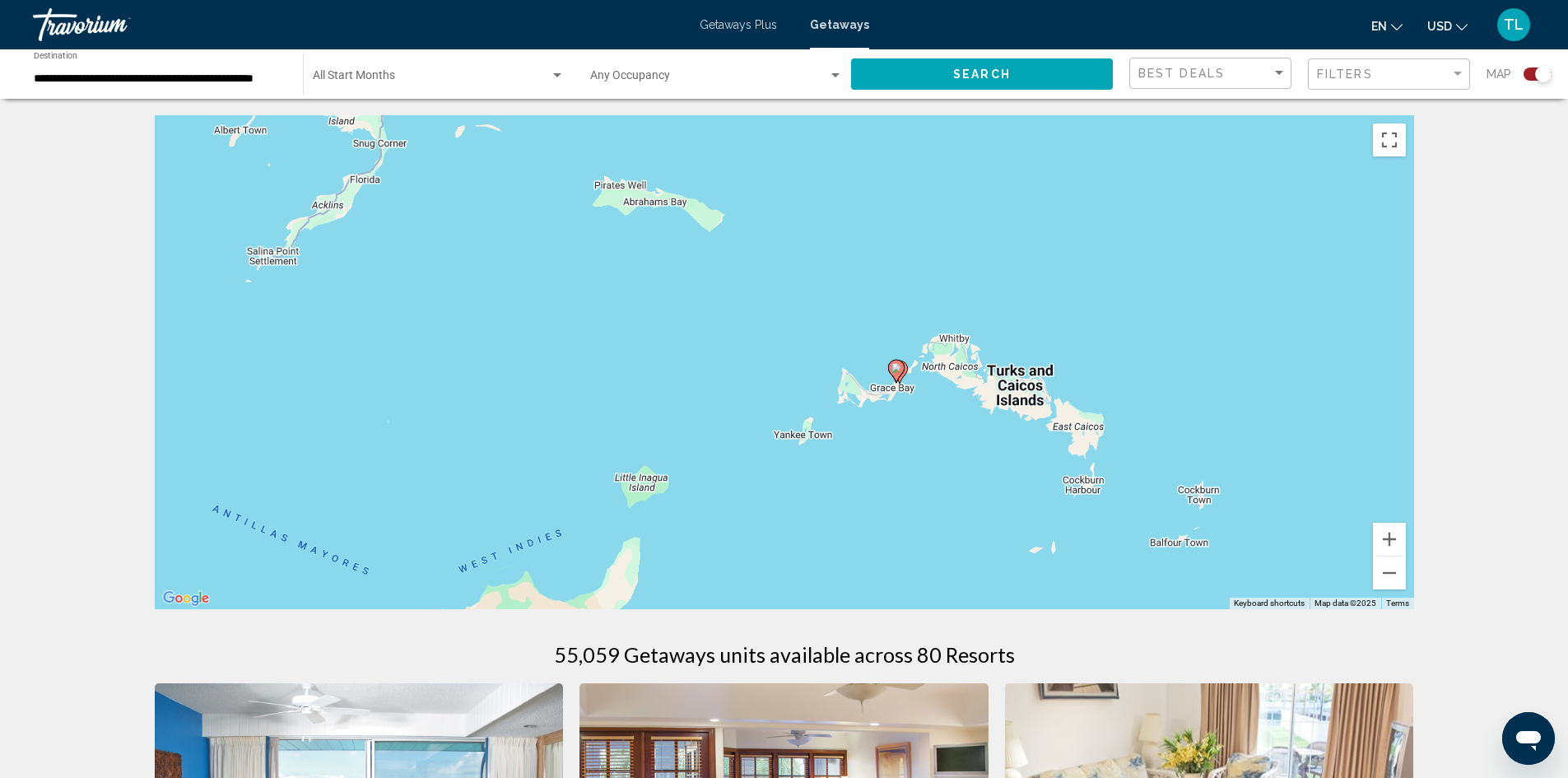
drag, startPoint x: 342, startPoint y: 440, endPoint x: 979, endPoint y: 492, distance: 639.1
click at [979, 492] on div "To activate drag with keyboard, press Alt + Enter. Once in keyboard drag state,…" at bounding box center [784, 363] width 1259 height 494
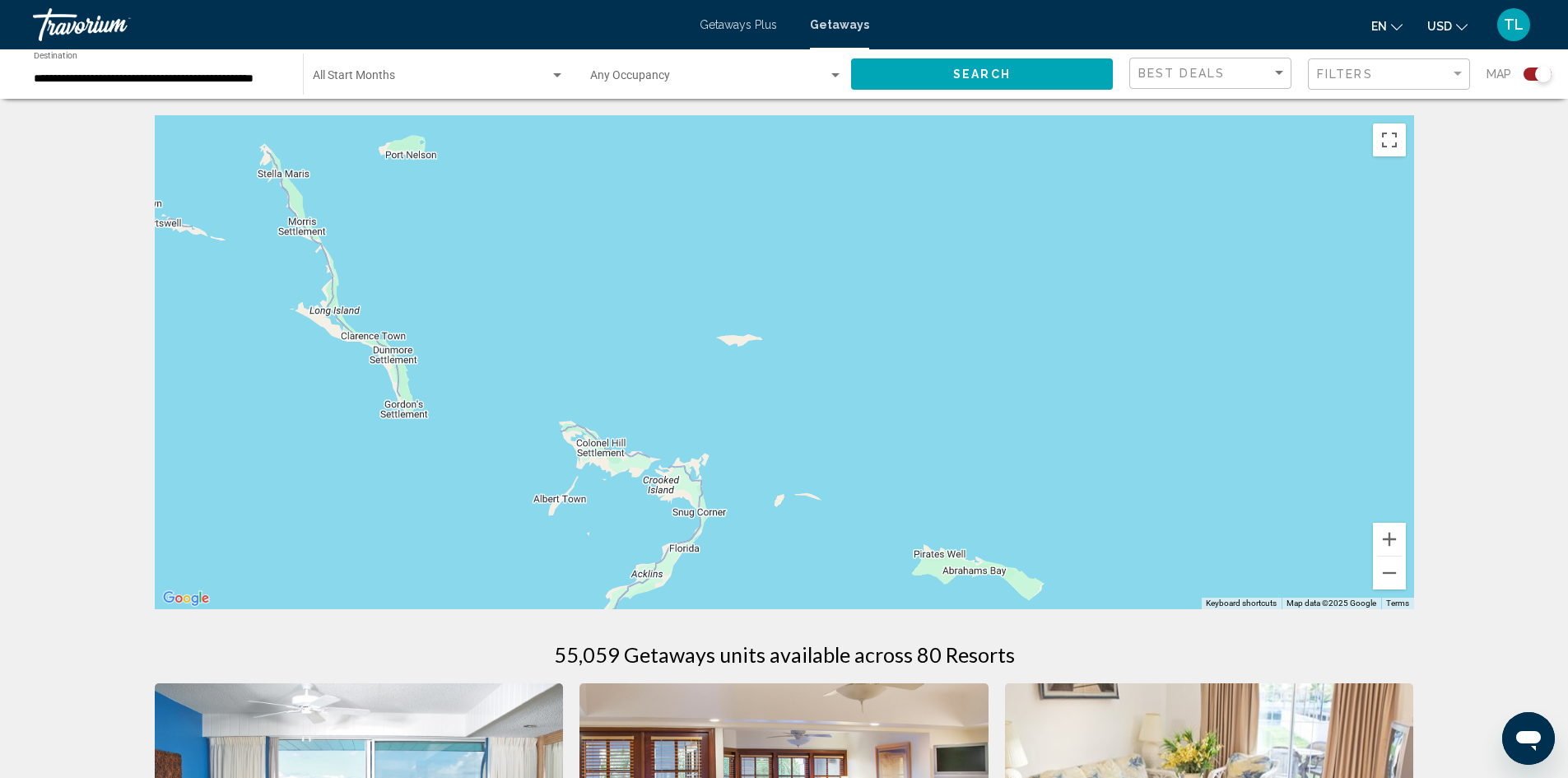
drag, startPoint x: 558, startPoint y: 446, endPoint x: 798, endPoint y: 723, distance: 366.5
click at [872, 777] on html "**********" at bounding box center [784, 389] width 1568 height 778
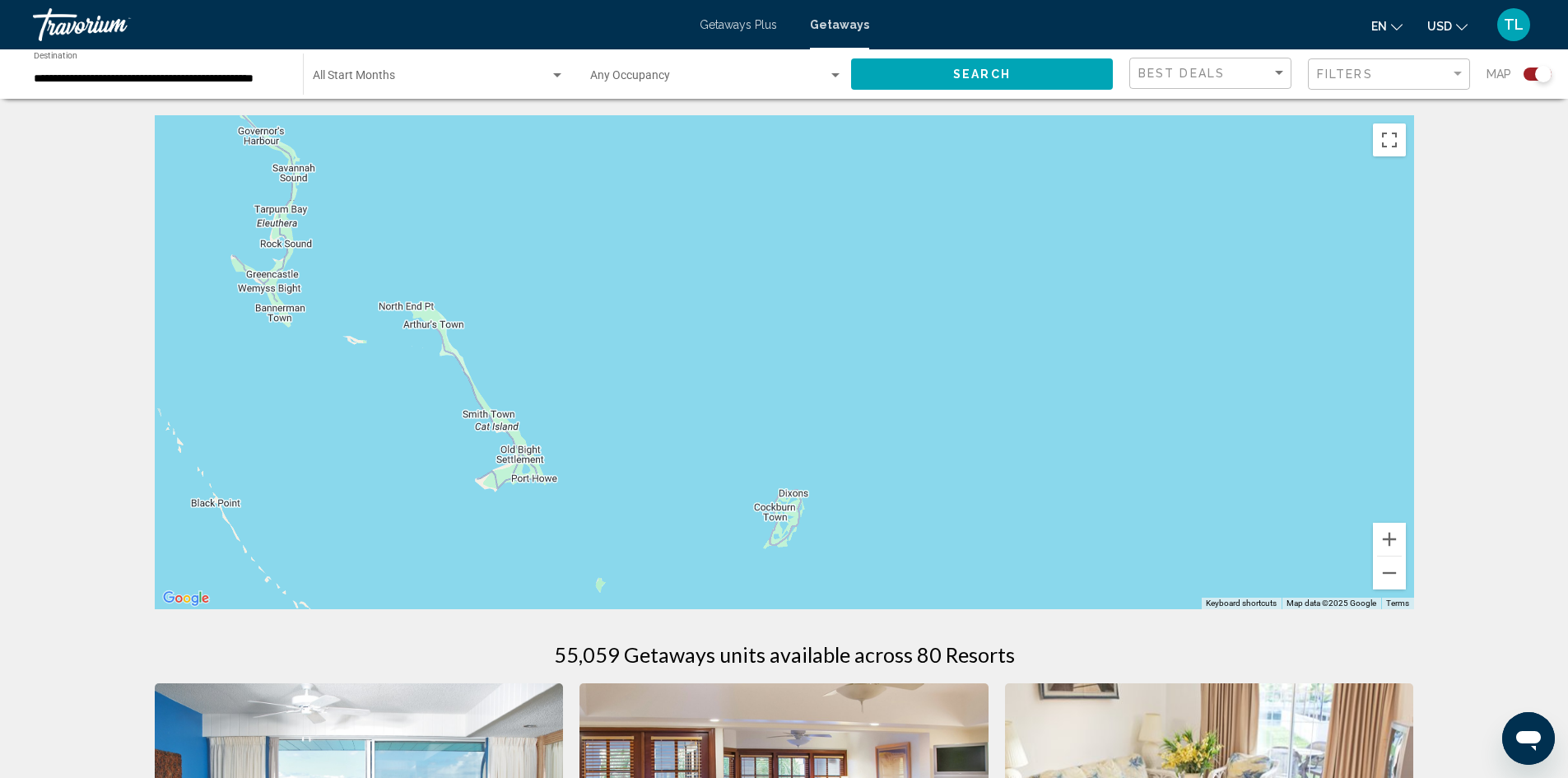
drag, startPoint x: 671, startPoint y: 262, endPoint x: 952, endPoint y: 748, distance: 561.4
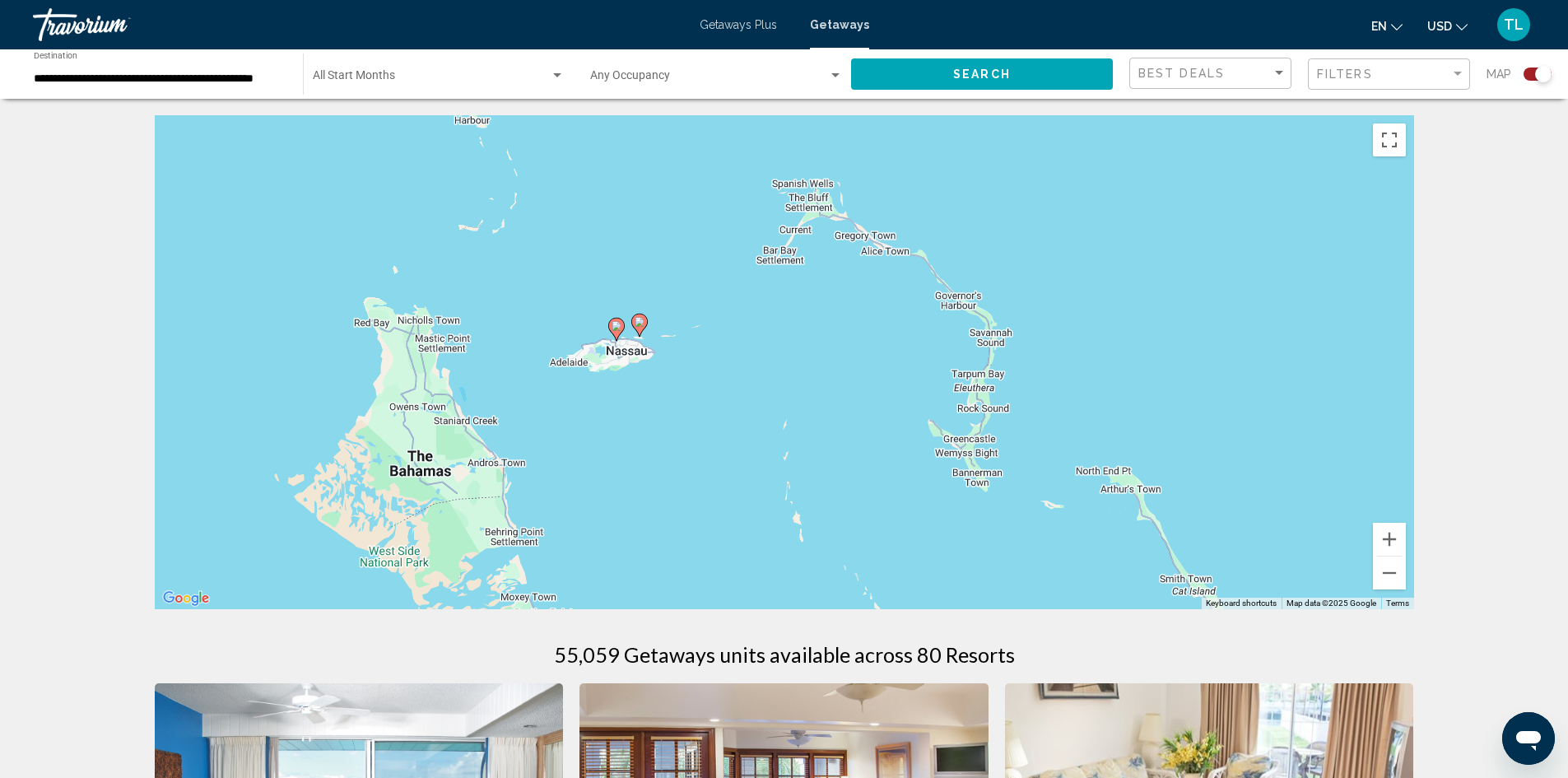
drag, startPoint x: 442, startPoint y: 412, endPoint x: 1142, endPoint y: 578, distance: 719.4
click at [1142, 578] on div "To activate drag with keyboard, press Alt + Enter. Once in keyboard drag state,…" at bounding box center [784, 363] width 1259 height 494
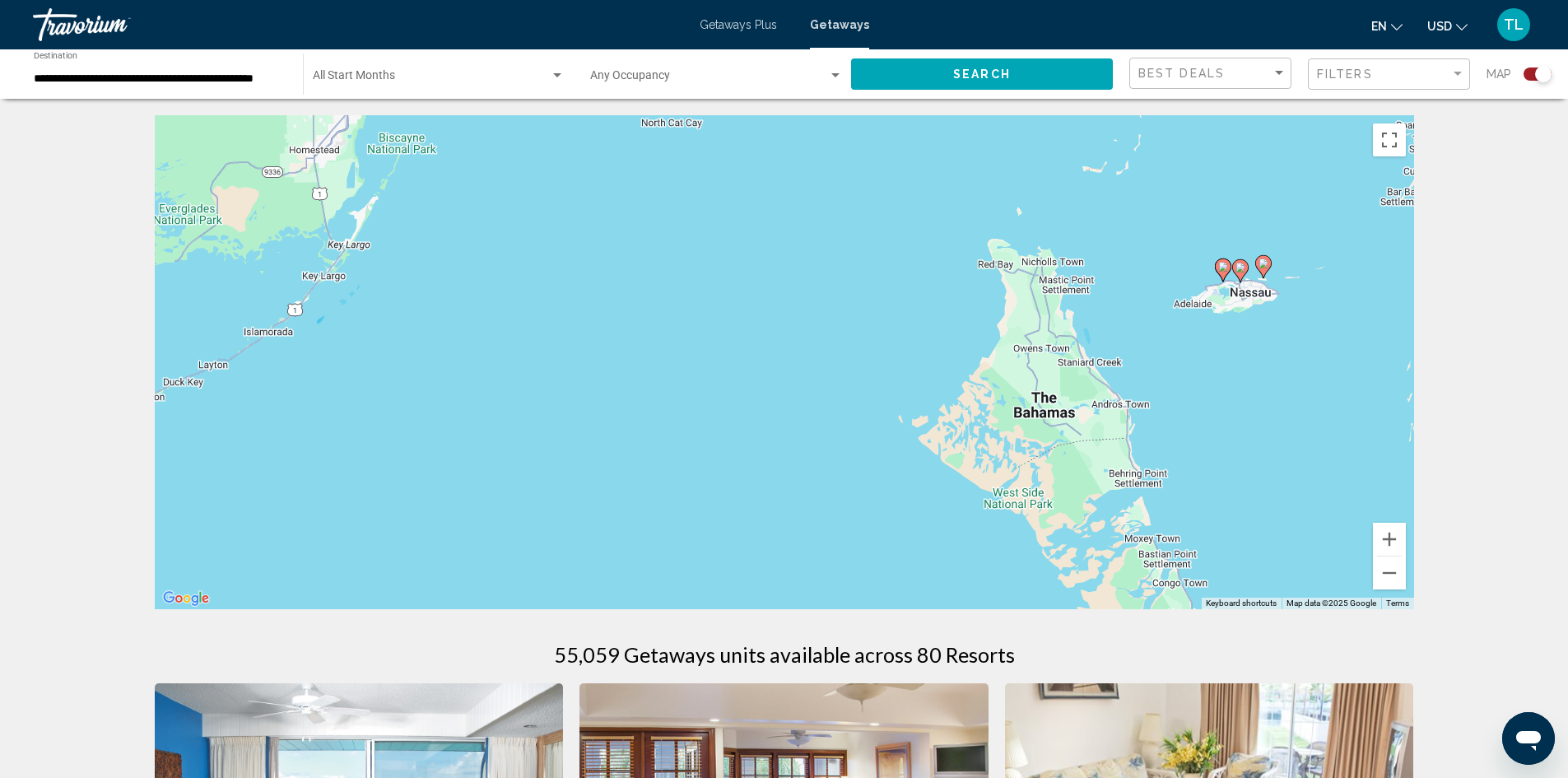
drag, startPoint x: 512, startPoint y: 444, endPoint x: 1143, endPoint y: 385, distance: 633.8
click at [1143, 385] on div "To activate drag with keyboard, press Alt + Enter. Once in keyboard drag state,…" at bounding box center [784, 363] width 1259 height 494
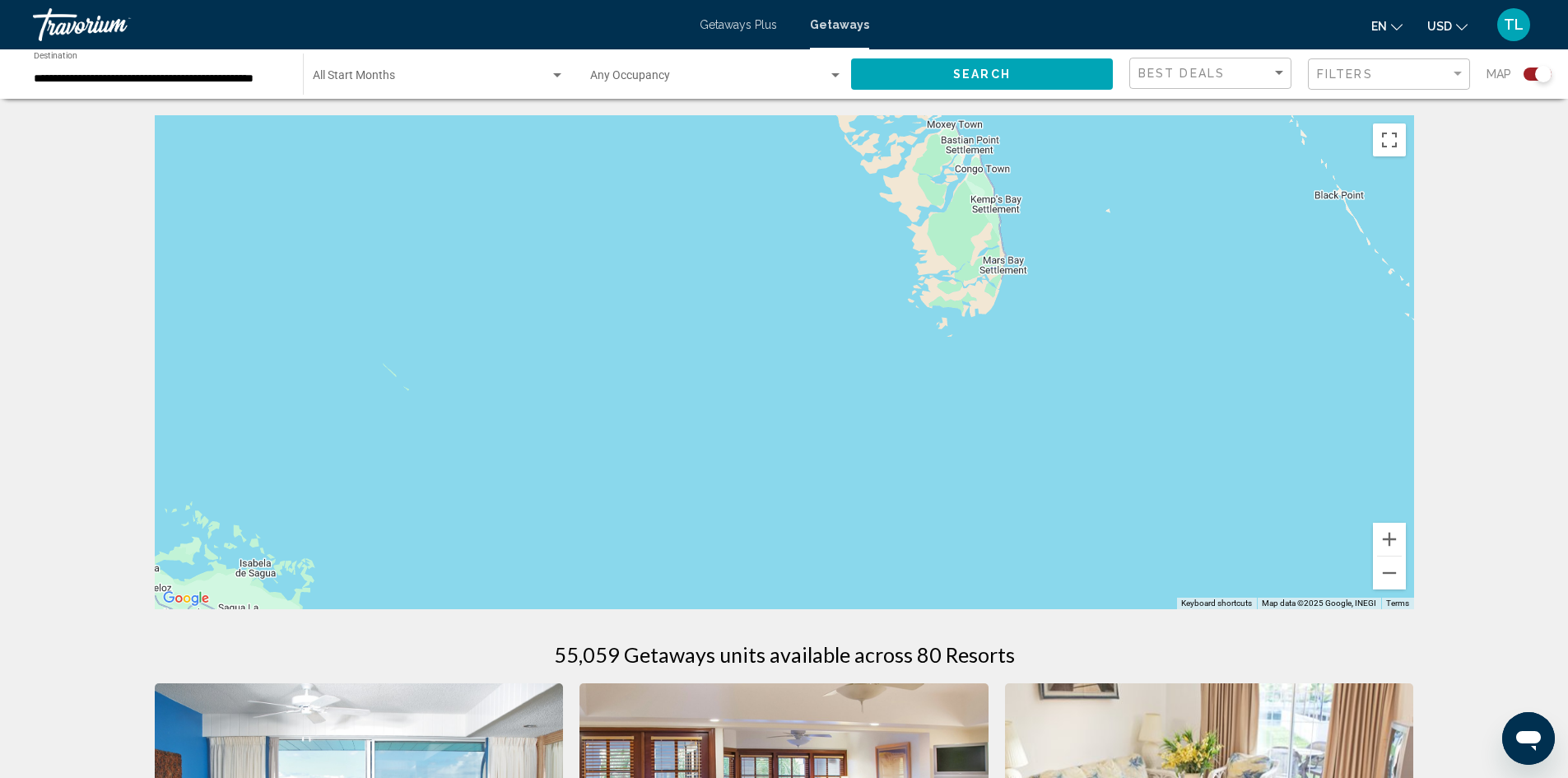
drag, startPoint x: 370, startPoint y: 398, endPoint x: 576, endPoint y: 276, distance: 239.4
click at [182, 0] on html "**********" at bounding box center [784, 389] width 1568 height 778
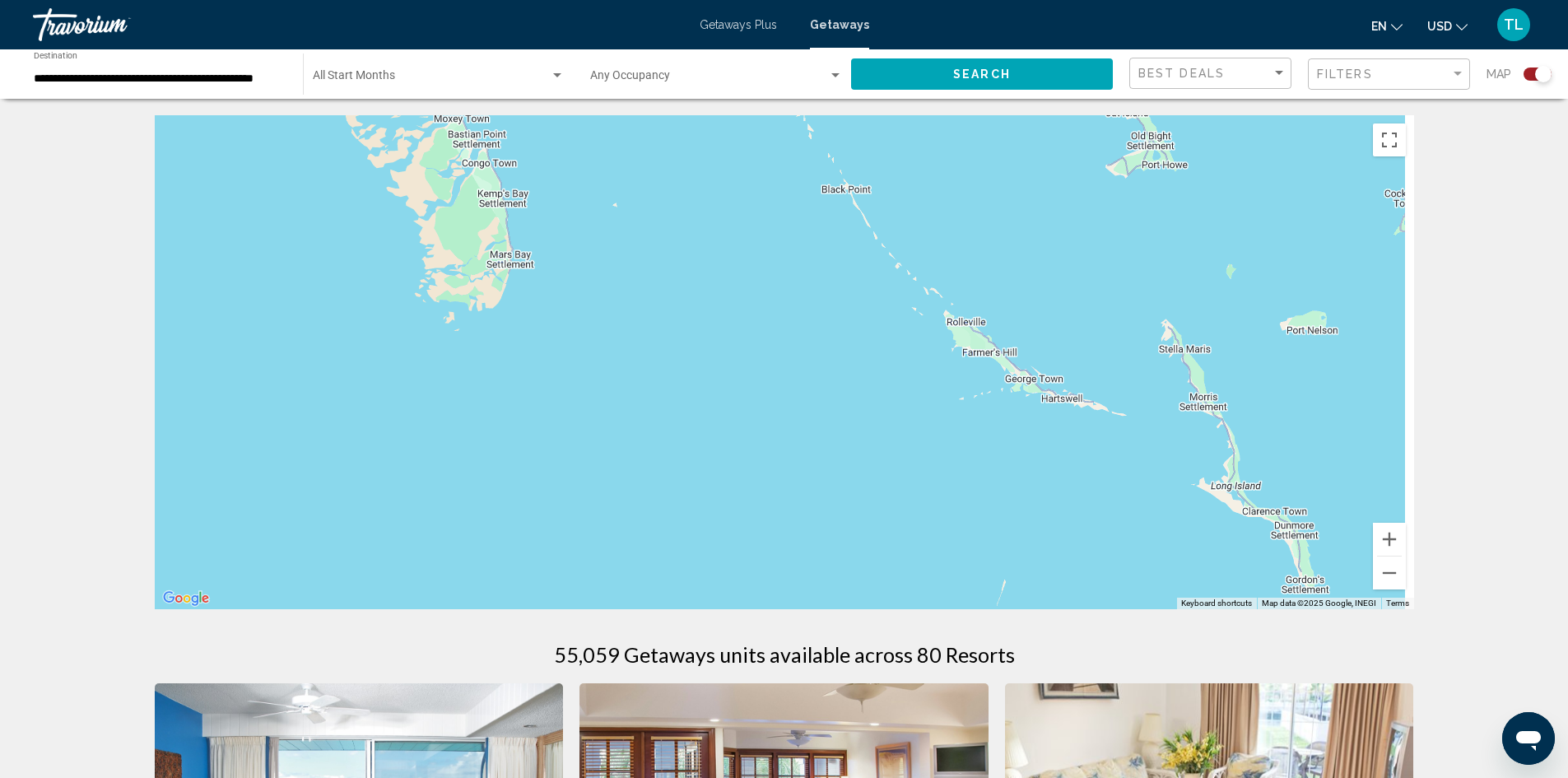
drag, startPoint x: 1027, startPoint y: 420, endPoint x: 460, endPoint y: 406, distance: 567.2
click at [460, 406] on div "Main content" at bounding box center [784, 363] width 1259 height 494
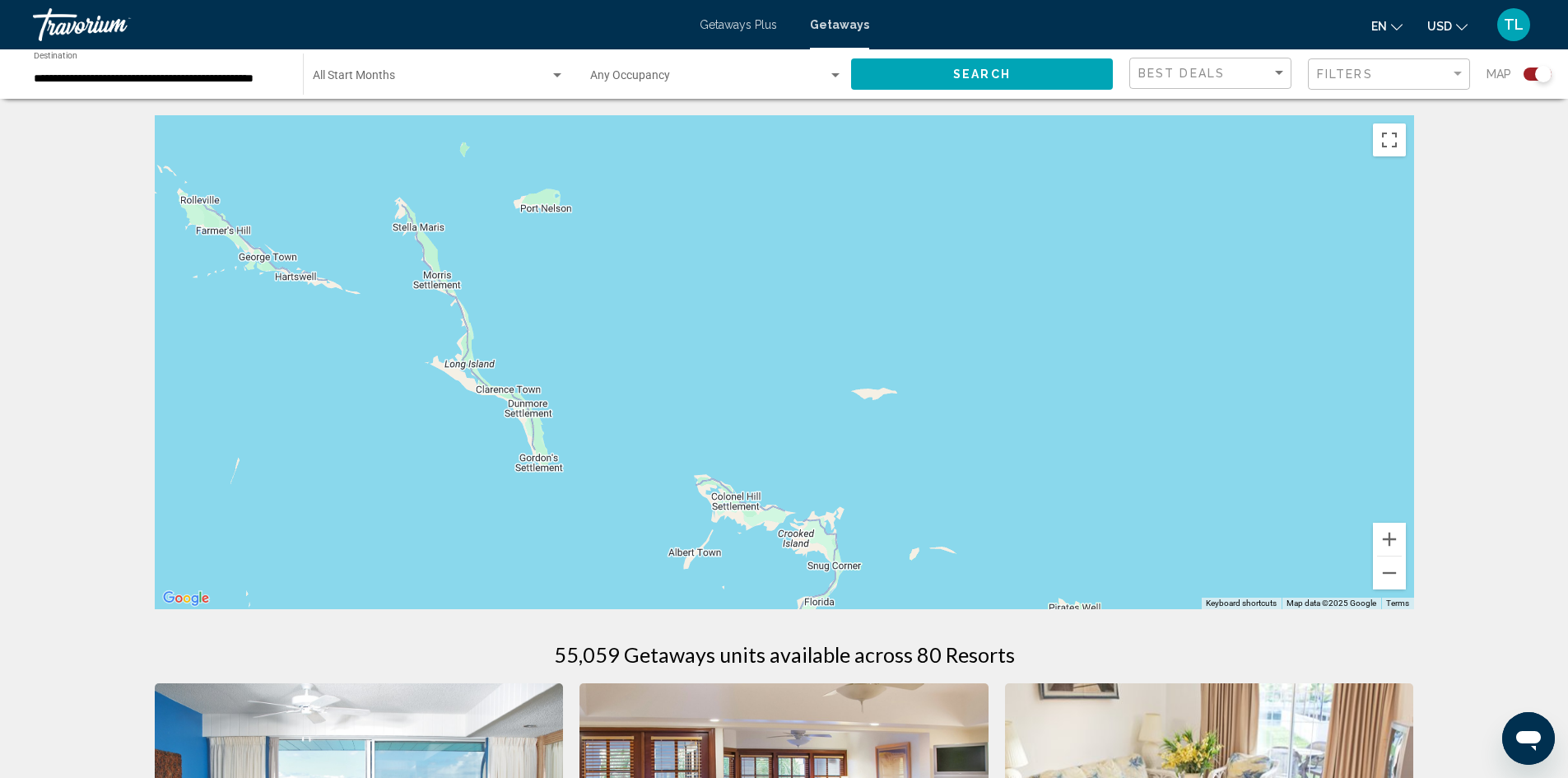
drag, startPoint x: 1061, startPoint y: 473, endPoint x: 416, endPoint y: 365, distance: 654.0
click at [416, 365] on div "Main content" at bounding box center [784, 363] width 1259 height 494
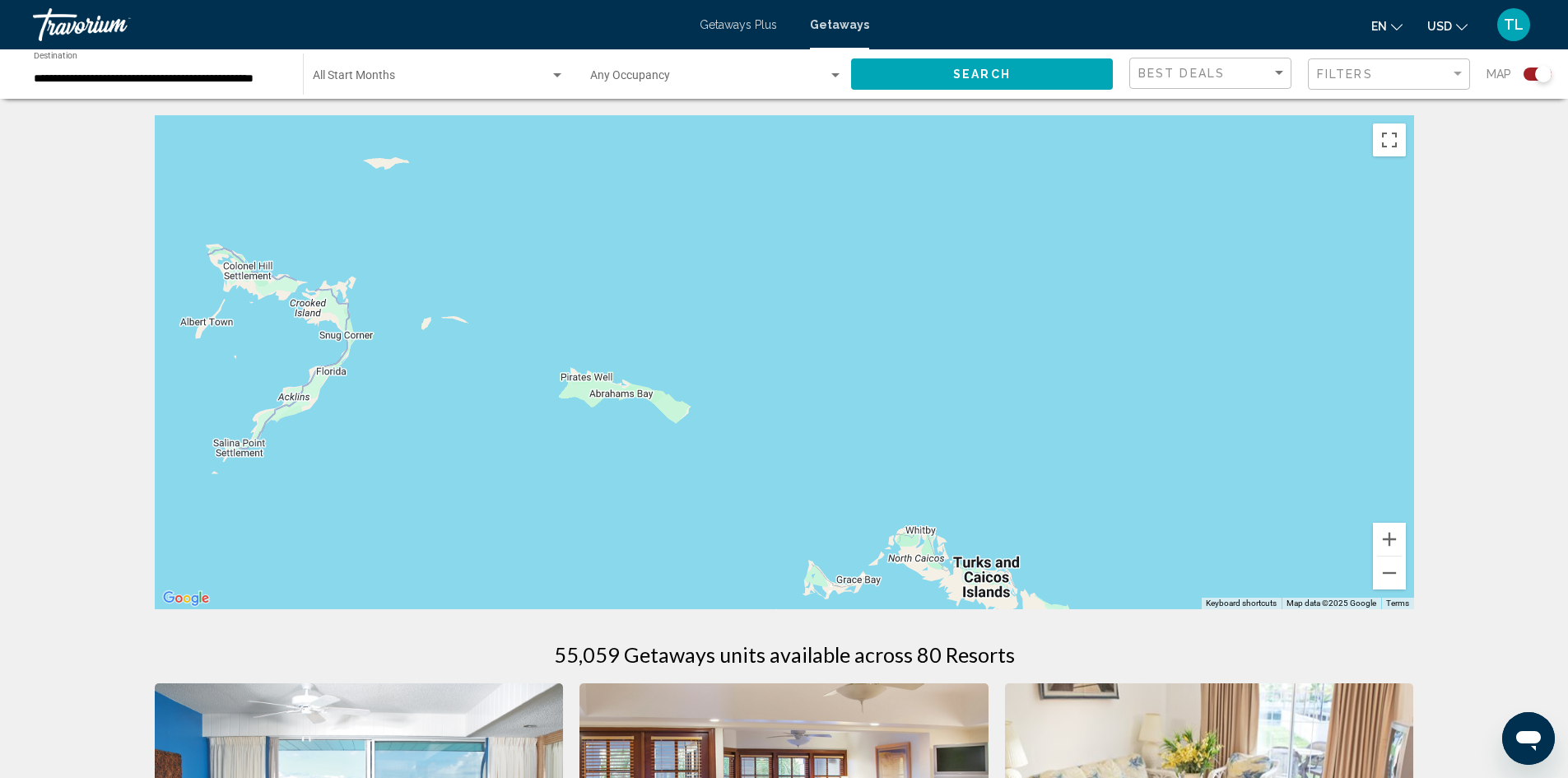
drag, startPoint x: 1164, startPoint y: 501, endPoint x: 673, endPoint y: 273, distance: 541.4
click at [673, 273] on div "Main content" at bounding box center [784, 363] width 1259 height 494
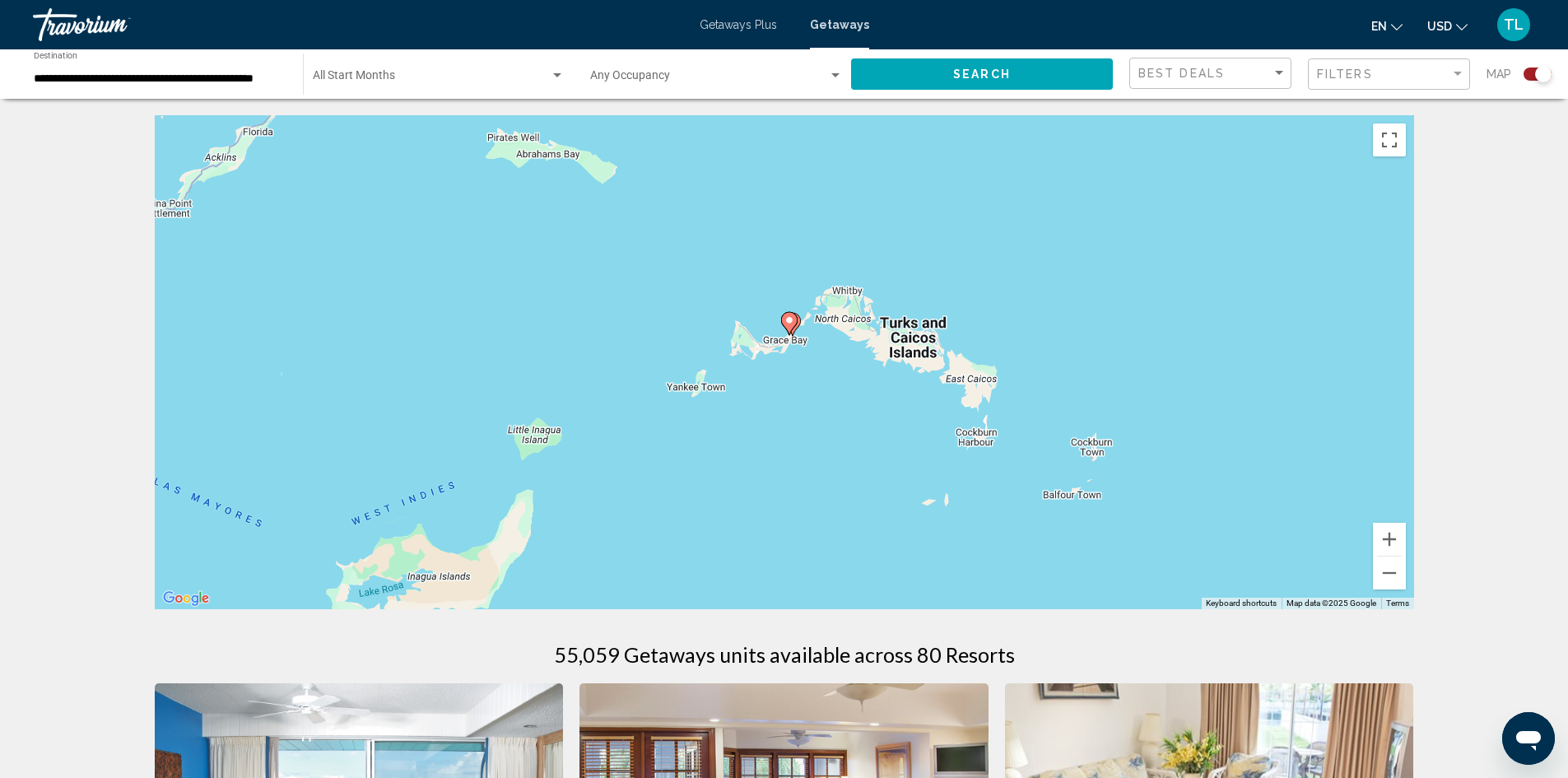
drag, startPoint x: 995, startPoint y: 542, endPoint x: 936, endPoint y: 299, distance: 250.1
click at [936, 299] on div "To activate drag with keyboard, press Alt + Enter. Once in keyboard drag state,…" at bounding box center [784, 363] width 1259 height 494
click at [788, 316] on image "Main content" at bounding box center [789, 317] width 10 height 10
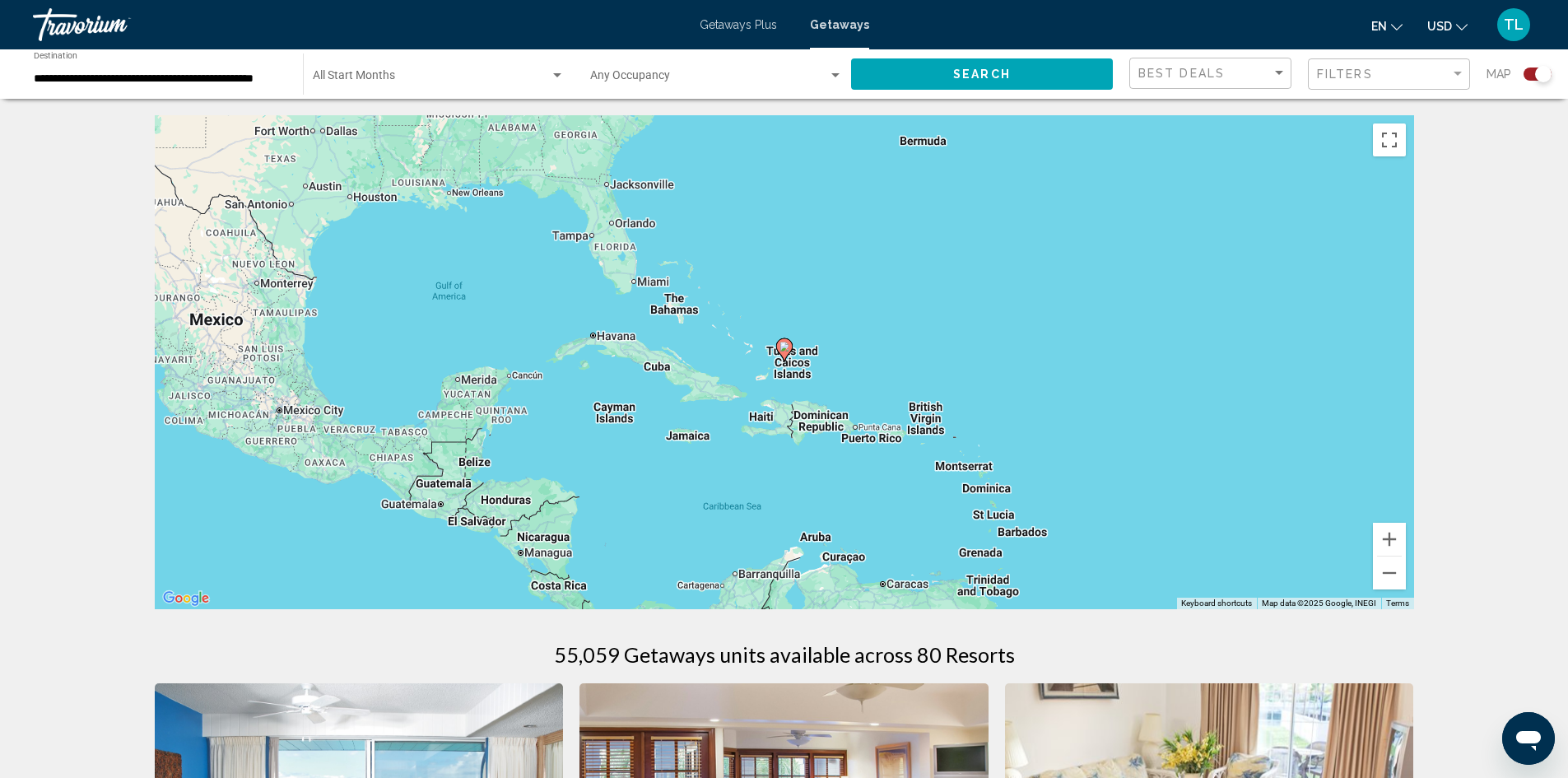
click at [788, 345] on image "Main content" at bounding box center [784, 347] width 10 height 10
type input "**********"
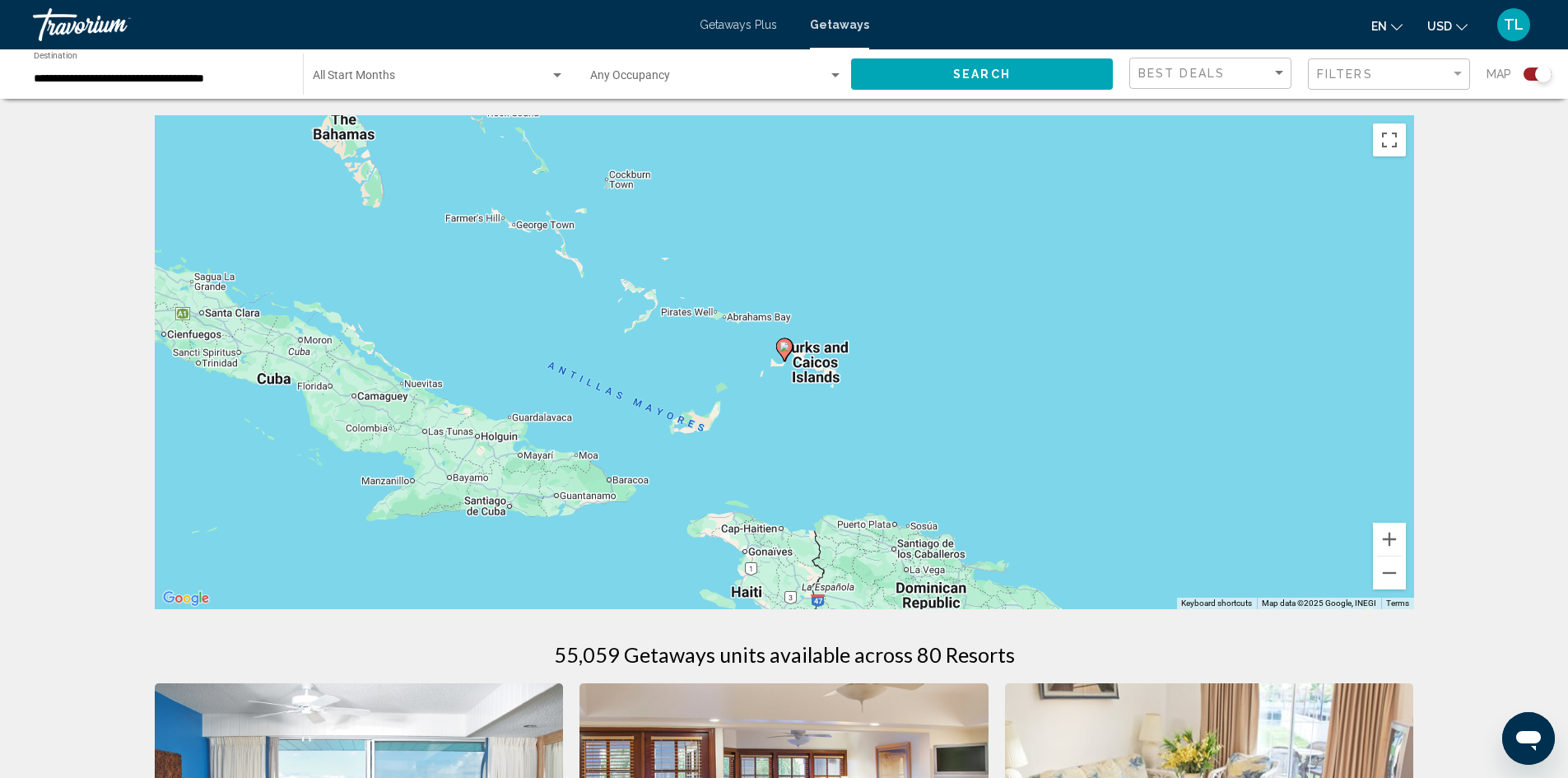
click at [788, 345] on image "Main content" at bounding box center [784, 347] width 10 height 10
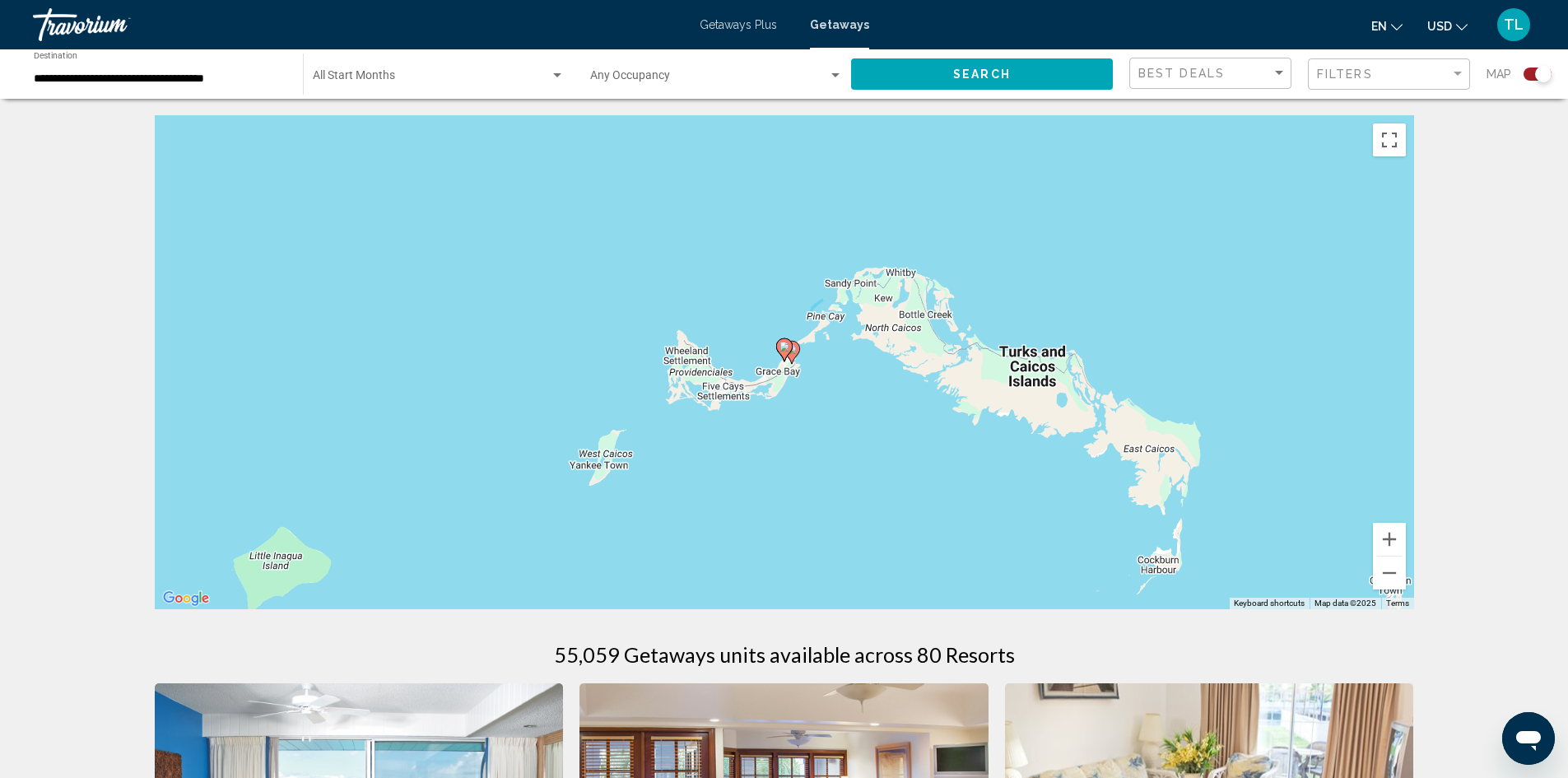
click at [788, 345] on image "Main content" at bounding box center [784, 347] width 10 height 10
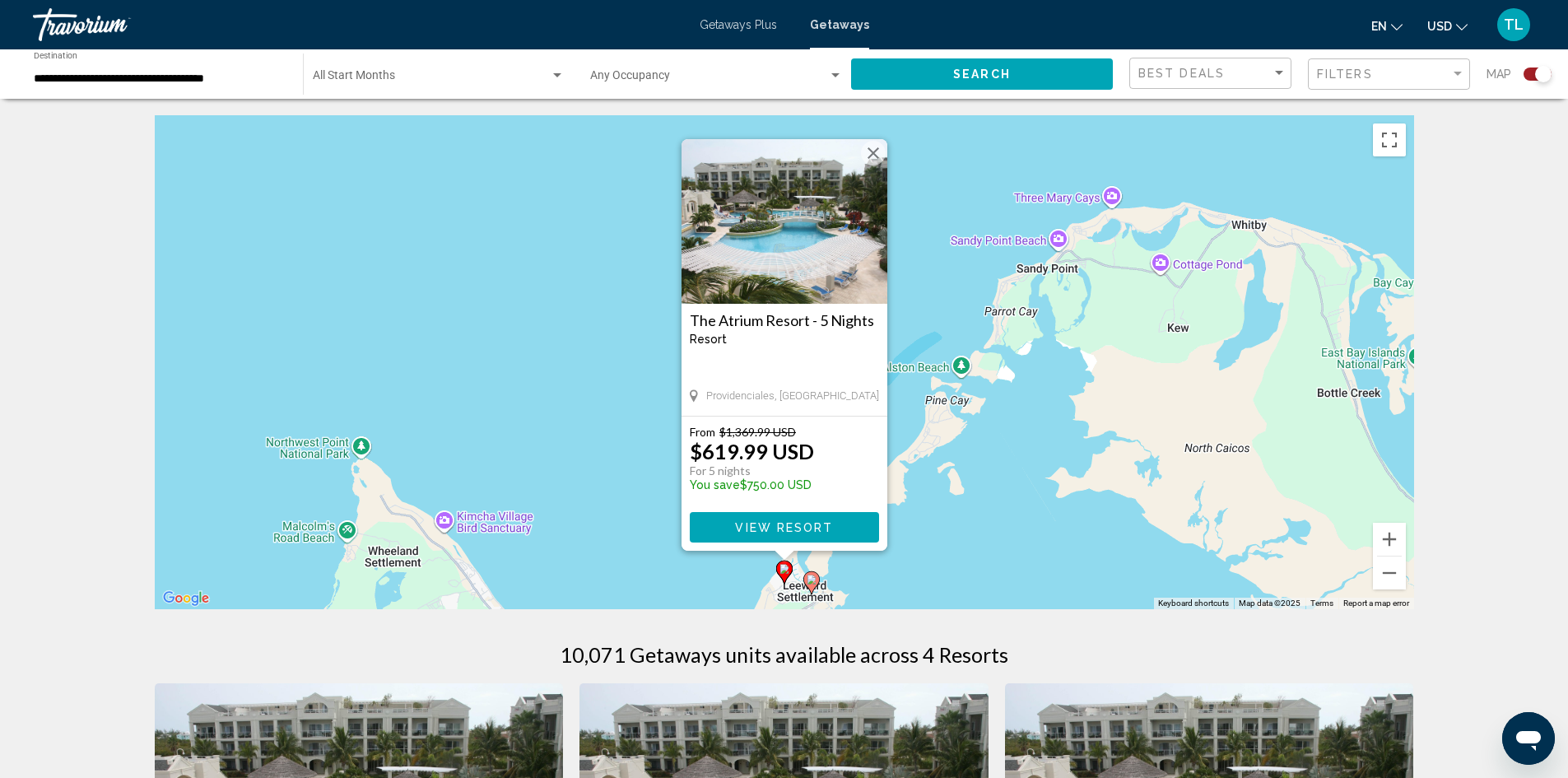
click at [873, 155] on button "Close" at bounding box center [872, 153] width 24 height 24
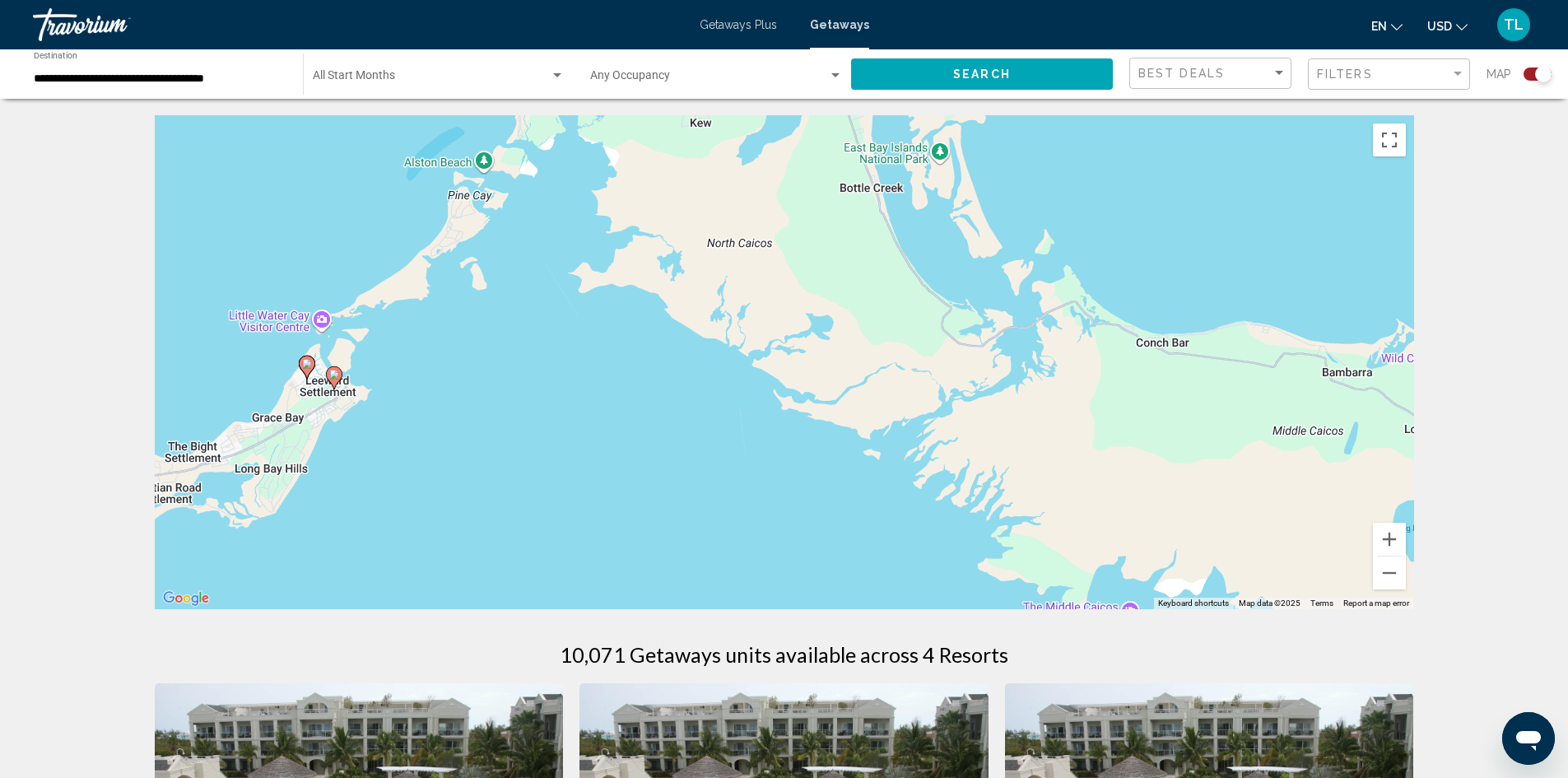
drag, startPoint x: 1127, startPoint y: 553, endPoint x: 878, endPoint y: 383, distance: 301.5
click at [641, 350] on div "To activate drag with keyboard, press Alt + Enter. Once in keyboard drag state,…" at bounding box center [784, 363] width 1259 height 494
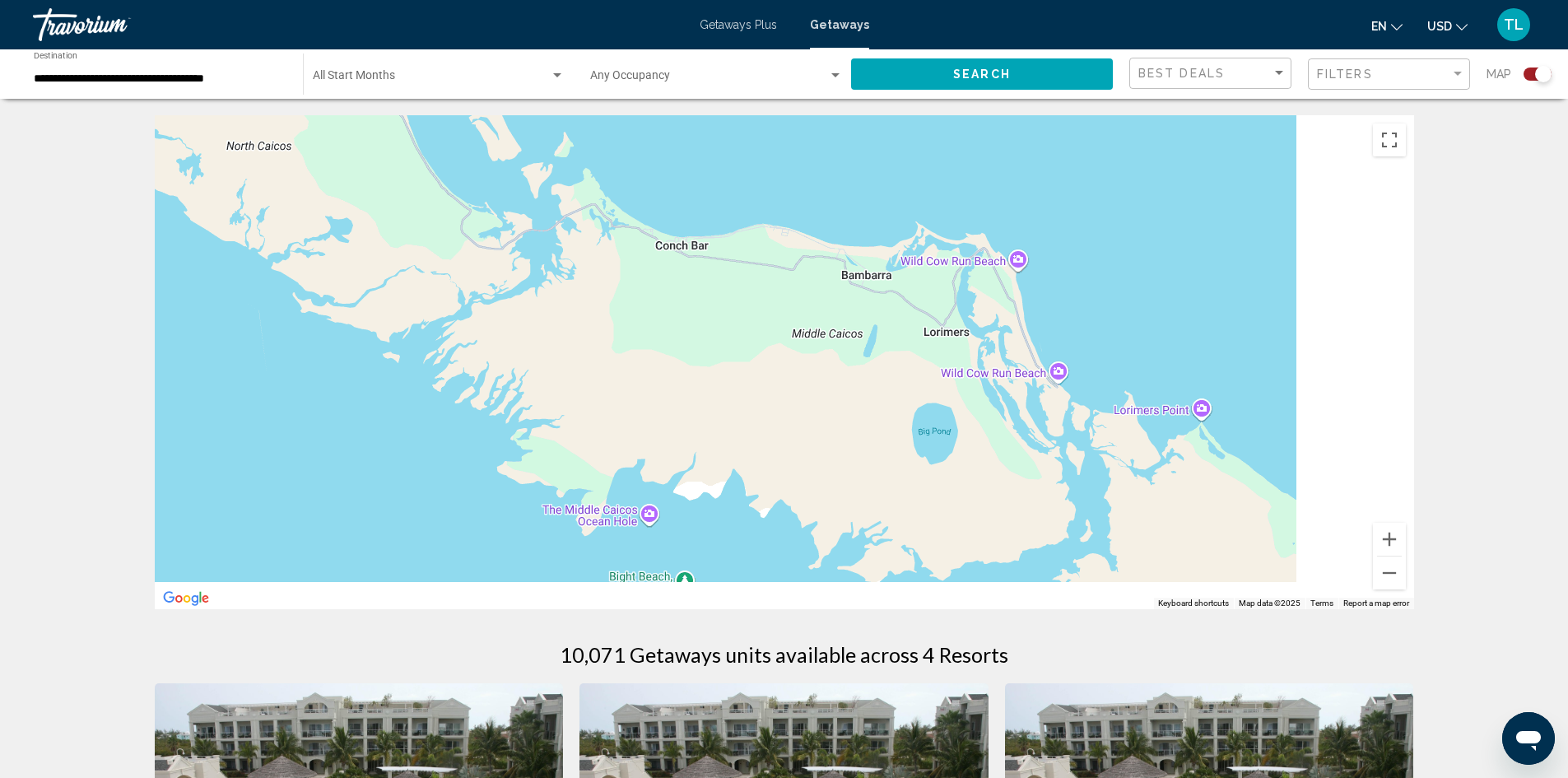
drag, startPoint x: 1207, startPoint y: 388, endPoint x: 721, endPoint y: 290, distance: 495.8
click at [551, 242] on div "To activate drag with keyboard, press Alt + Enter. Once in keyboard drag state,…" at bounding box center [784, 363] width 1259 height 494
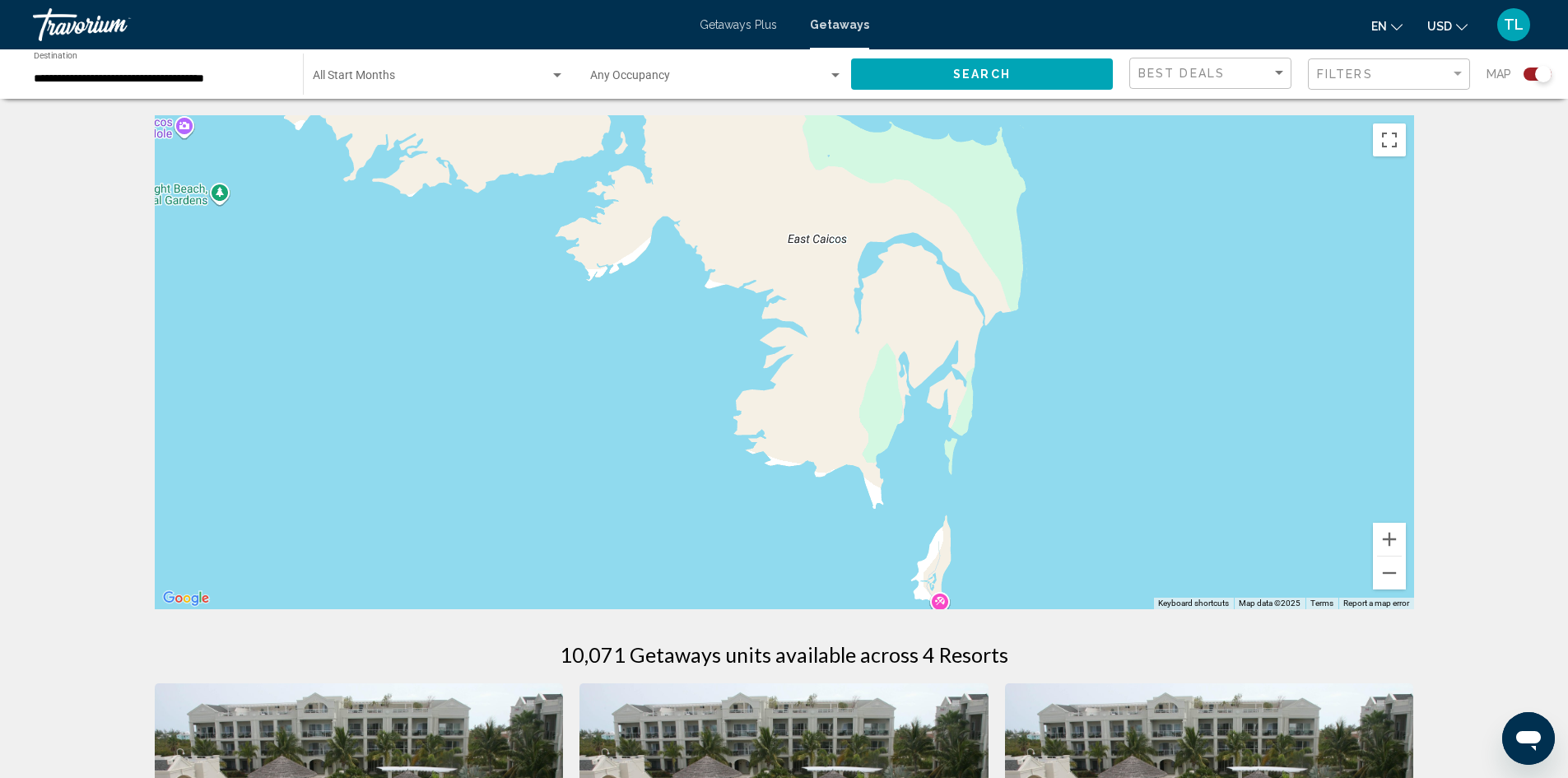
drag, startPoint x: 1032, startPoint y: 479, endPoint x: 1040, endPoint y: 285, distance: 194.2
click at [1040, 285] on div "Main content" at bounding box center [784, 363] width 1259 height 494
click at [1395, 569] on button "Zoom out" at bounding box center [1390, 573] width 33 height 33
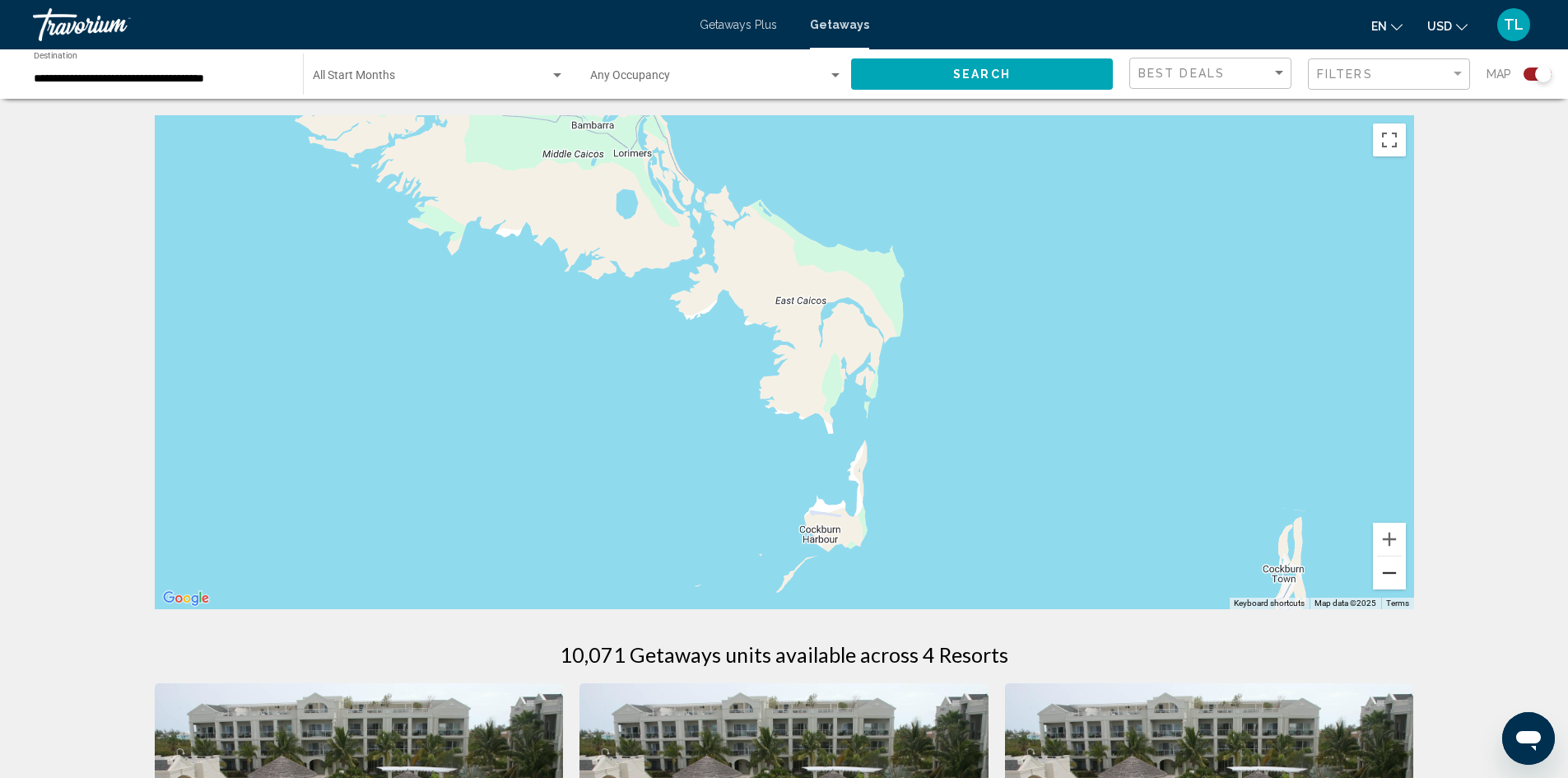
click at [1394, 568] on button "Zoom out" at bounding box center [1390, 573] width 33 height 33
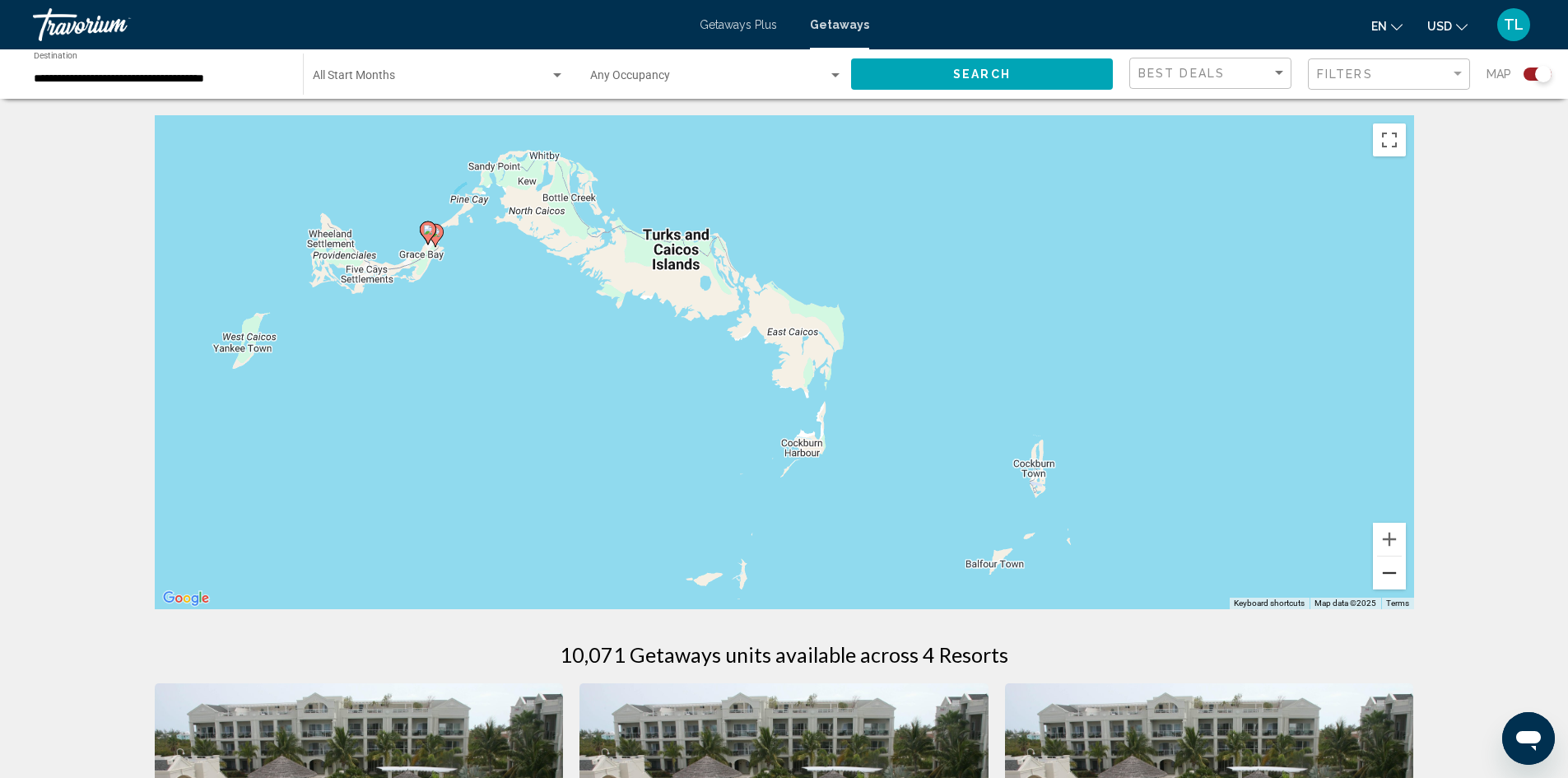
click at [1394, 568] on button "Zoom out" at bounding box center [1390, 573] width 33 height 33
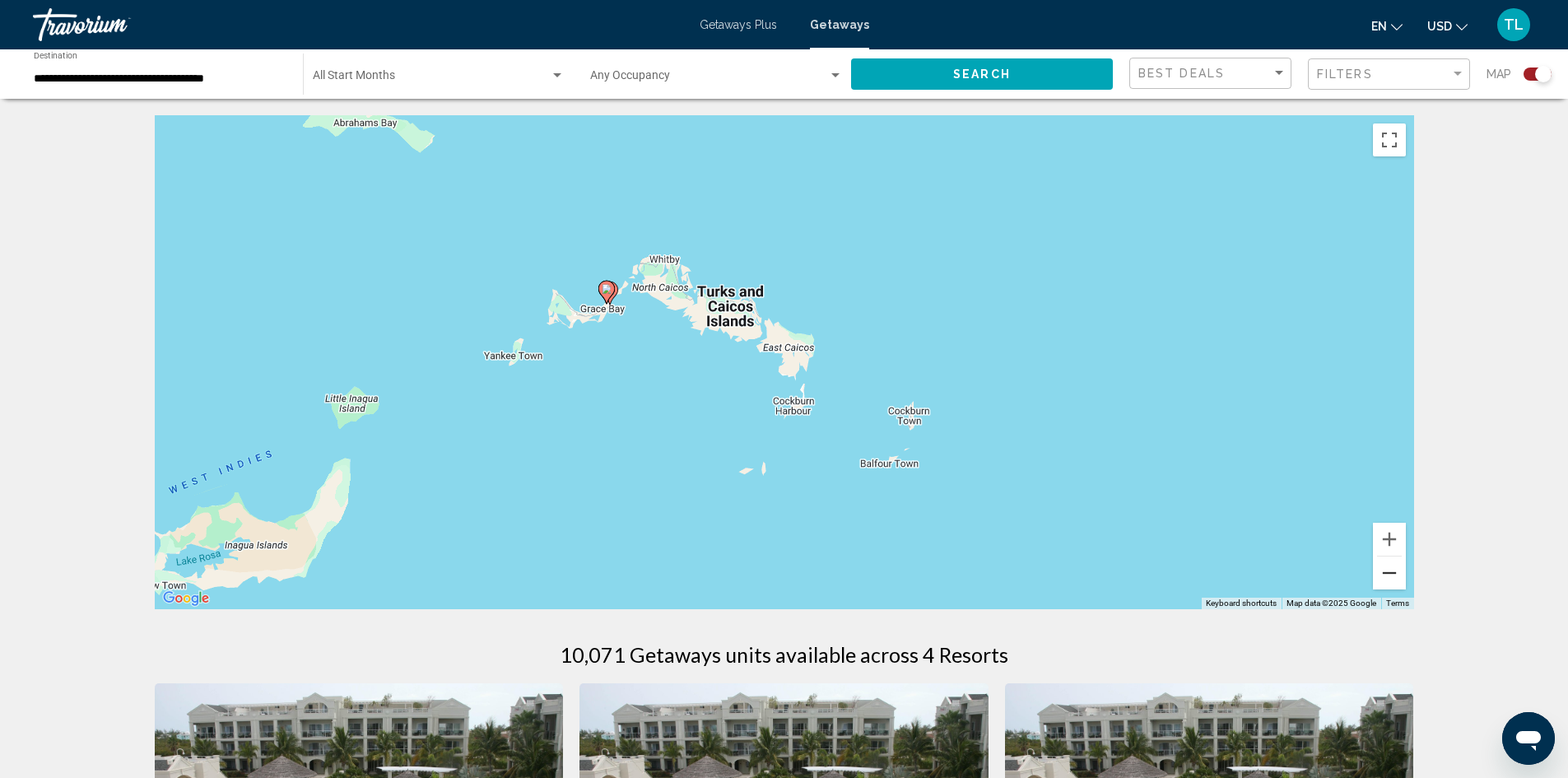
click at [1394, 568] on button "Zoom out" at bounding box center [1390, 573] width 33 height 33
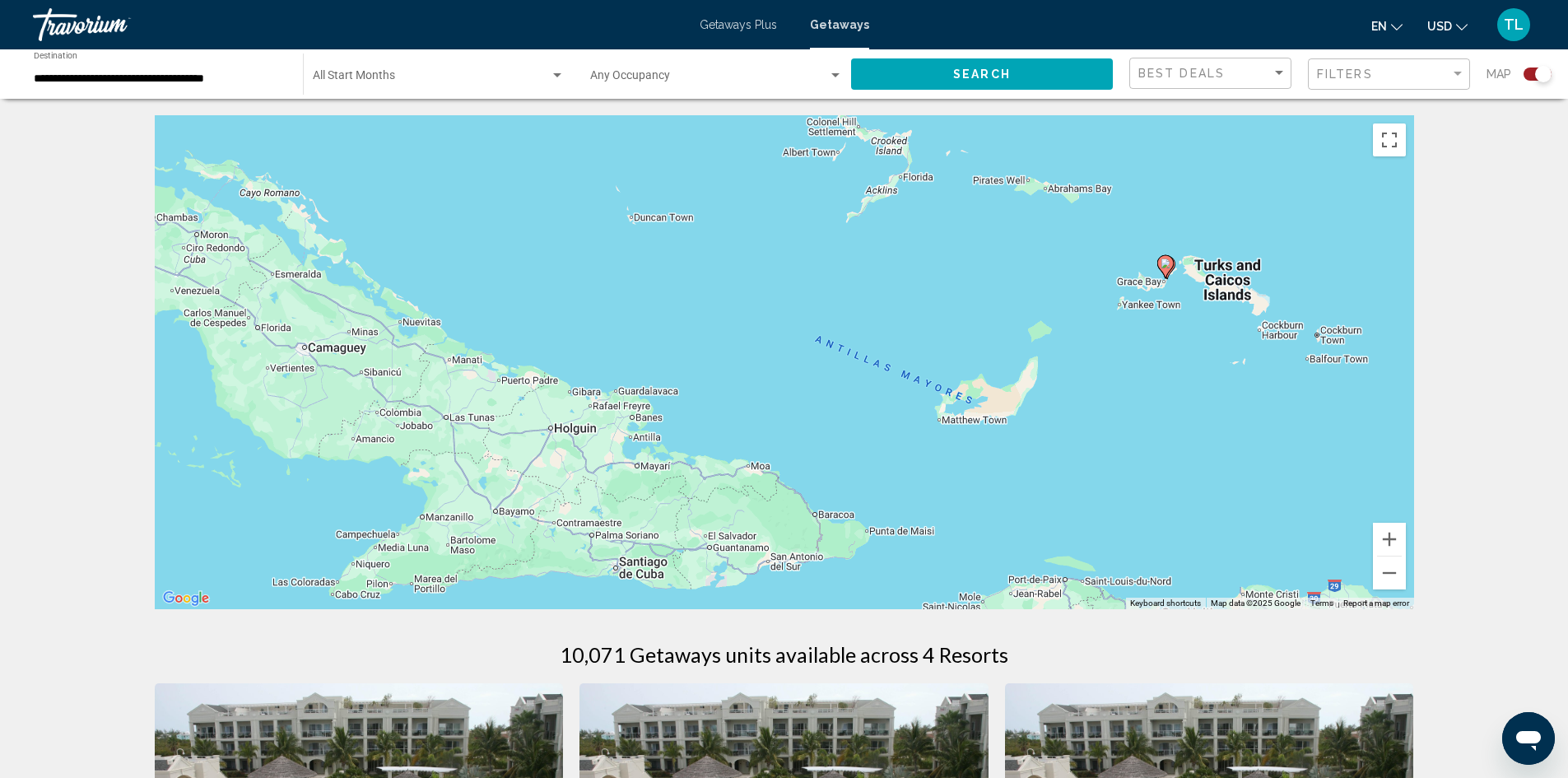
drag, startPoint x: 718, startPoint y: 501, endPoint x: 1190, endPoint y: 446, distance: 475.2
click at [1190, 446] on div "To activate drag with keyboard, press Alt + Enter. Once in keyboard drag state,…" at bounding box center [784, 363] width 1259 height 494
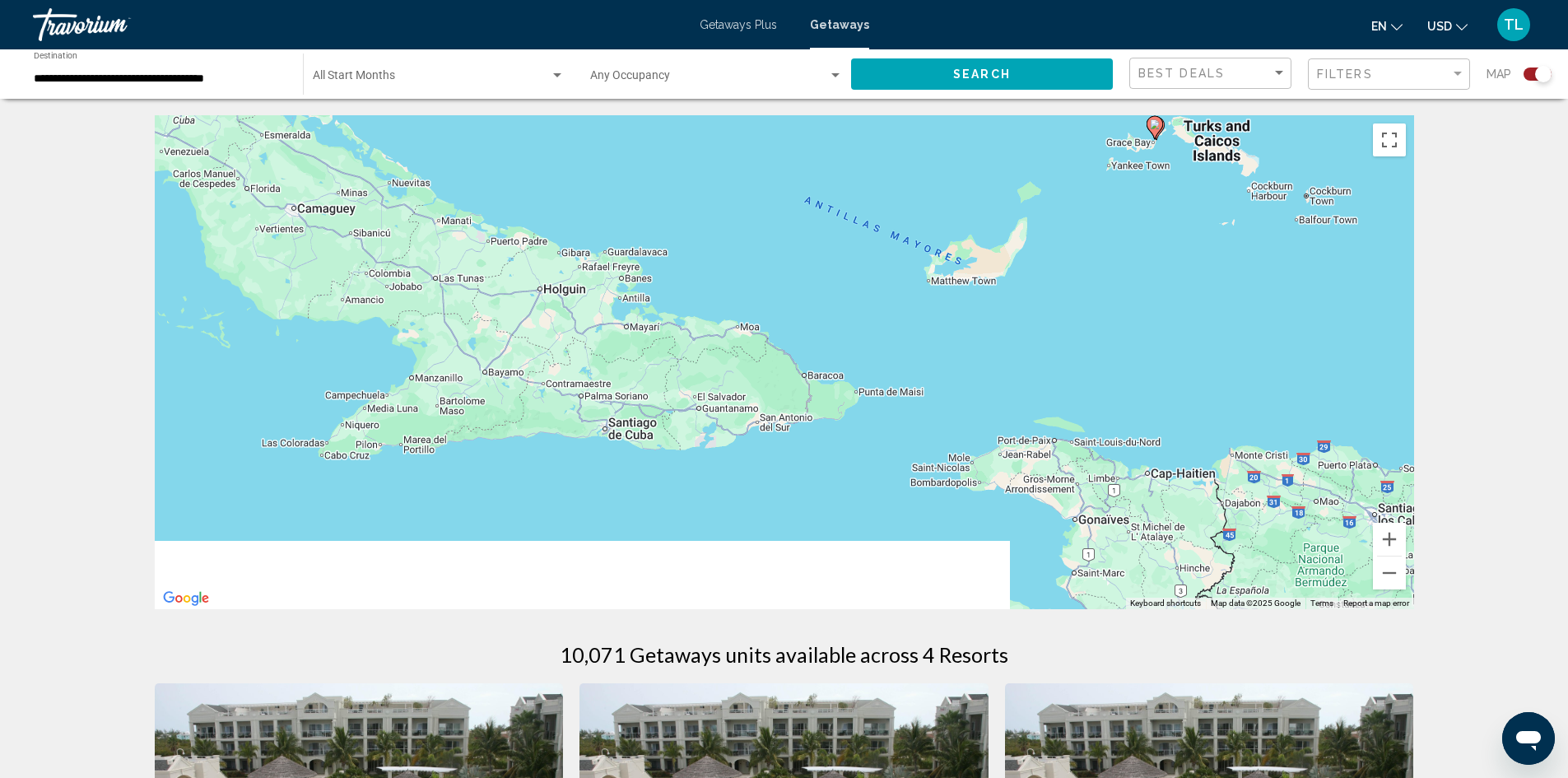
drag, startPoint x: 1143, startPoint y: 550, endPoint x: 1099, endPoint y: 337, distance: 217.5
click at [1099, 337] on div "To activate drag with keyboard, press Alt + Enter. Once in keyboard drag state,…" at bounding box center [784, 363] width 1259 height 494
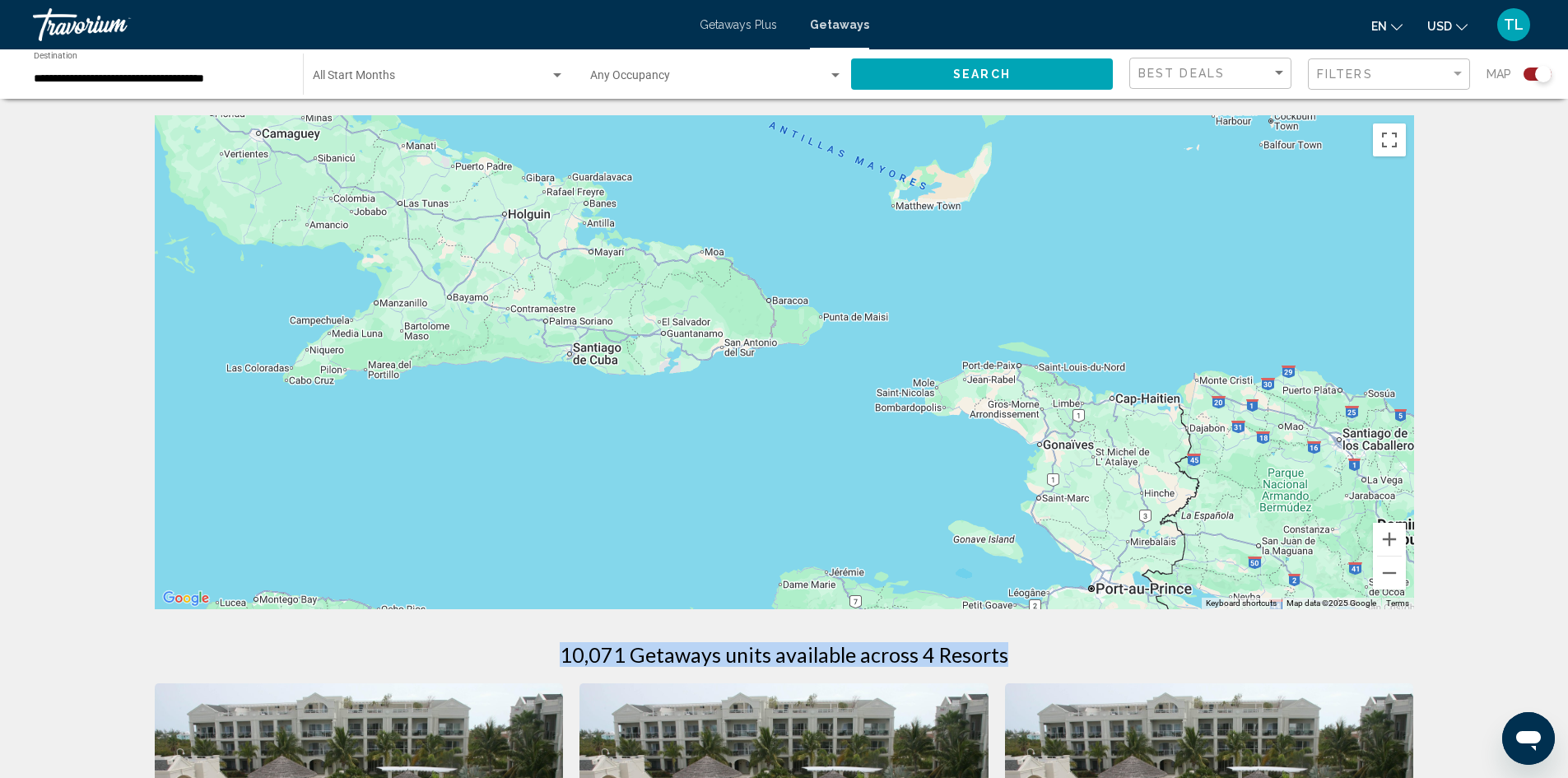
drag, startPoint x: 1278, startPoint y: 608, endPoint x: 1008, endPoint y: 499, distance: 291.2
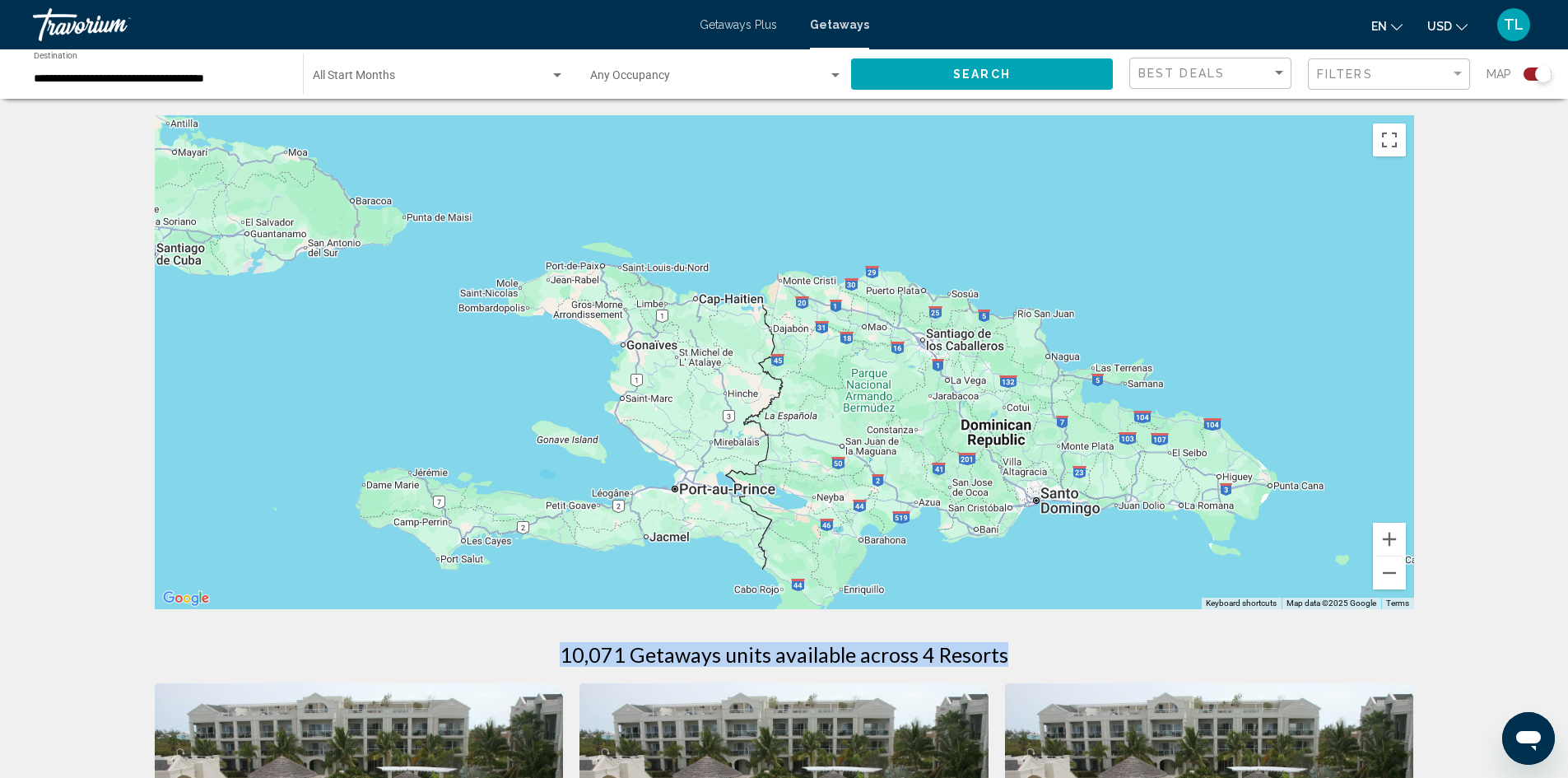
drag, startPoint x: 1195, startPoint y: 506, endPoint x: 753, endPoint y: 401, distance: 454.3
click at [729, 388] on div "To activate drag with keyboard, press Alt + Enter. Once in keyboard drag state,…" at bounding box center [784, 363] width 1259 height 494
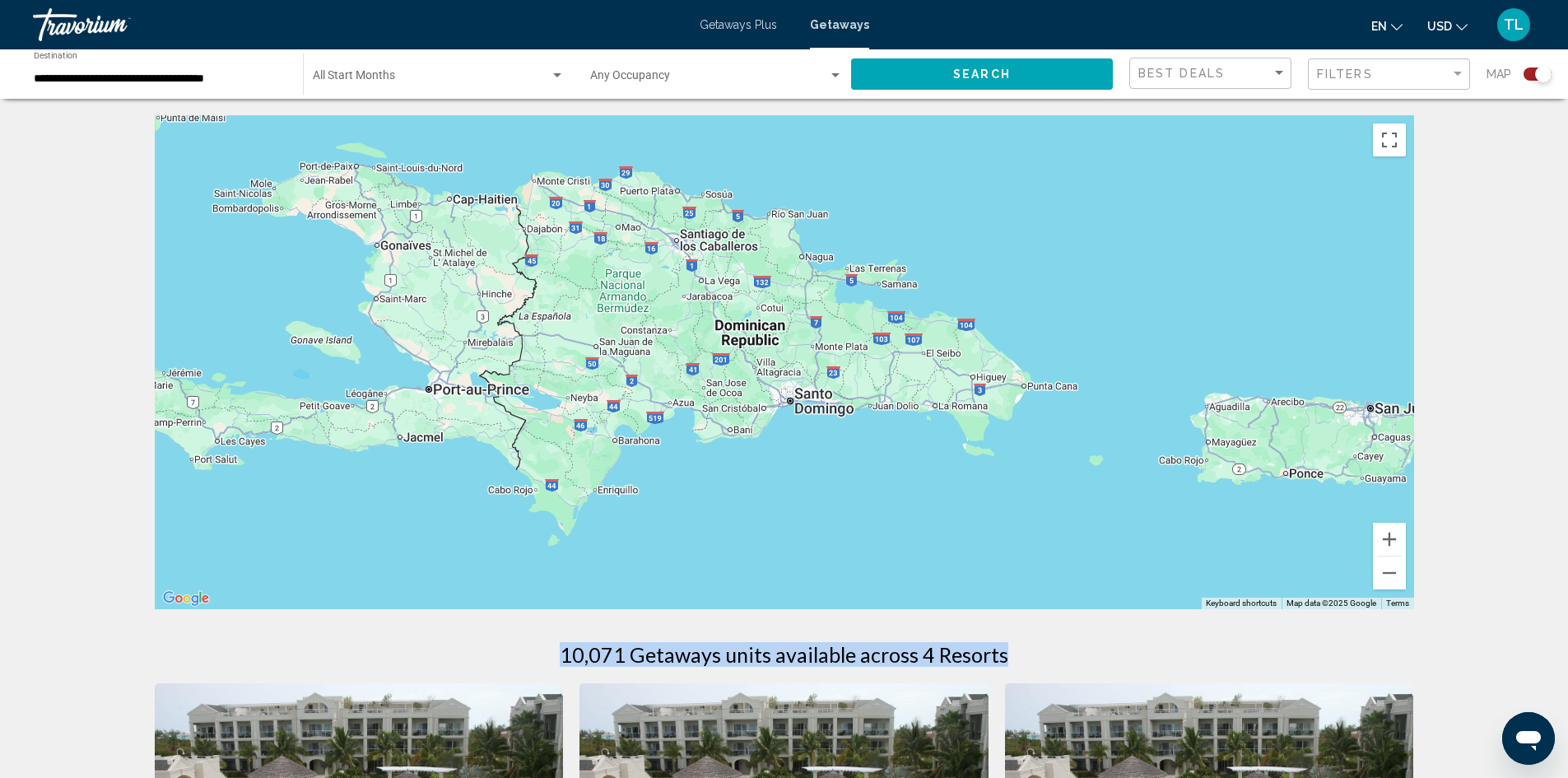
drag, startPoint x: 1226, startPoint y: 506, endPoint x: 1037, endPoint y: 420, distance: 207.6
click at [1037, 420] on div "Main content" at bounding box center [784, 363] width 1259 height 494
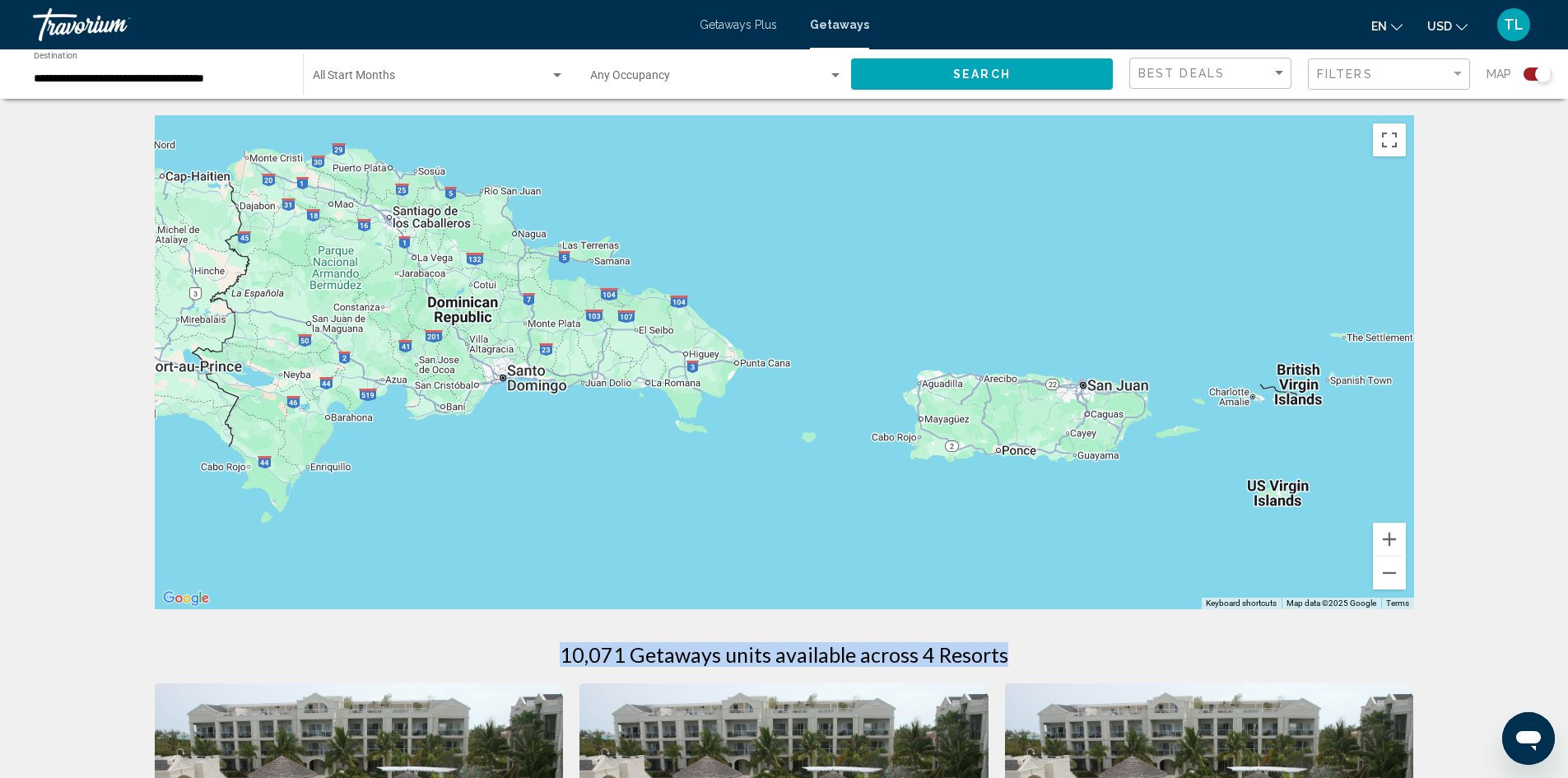
drag, startPoint x: 1256, startPoint y: 487, endPoint x: 965, endPoint y: 464, distance: 291.9
click at [965, 464] on div "Main content" at bounding box center [784, 363] width 1259 height 494
click at [1386, 574] on button "Zoom out" at bounding box center [1390, 573] width 33 height 33
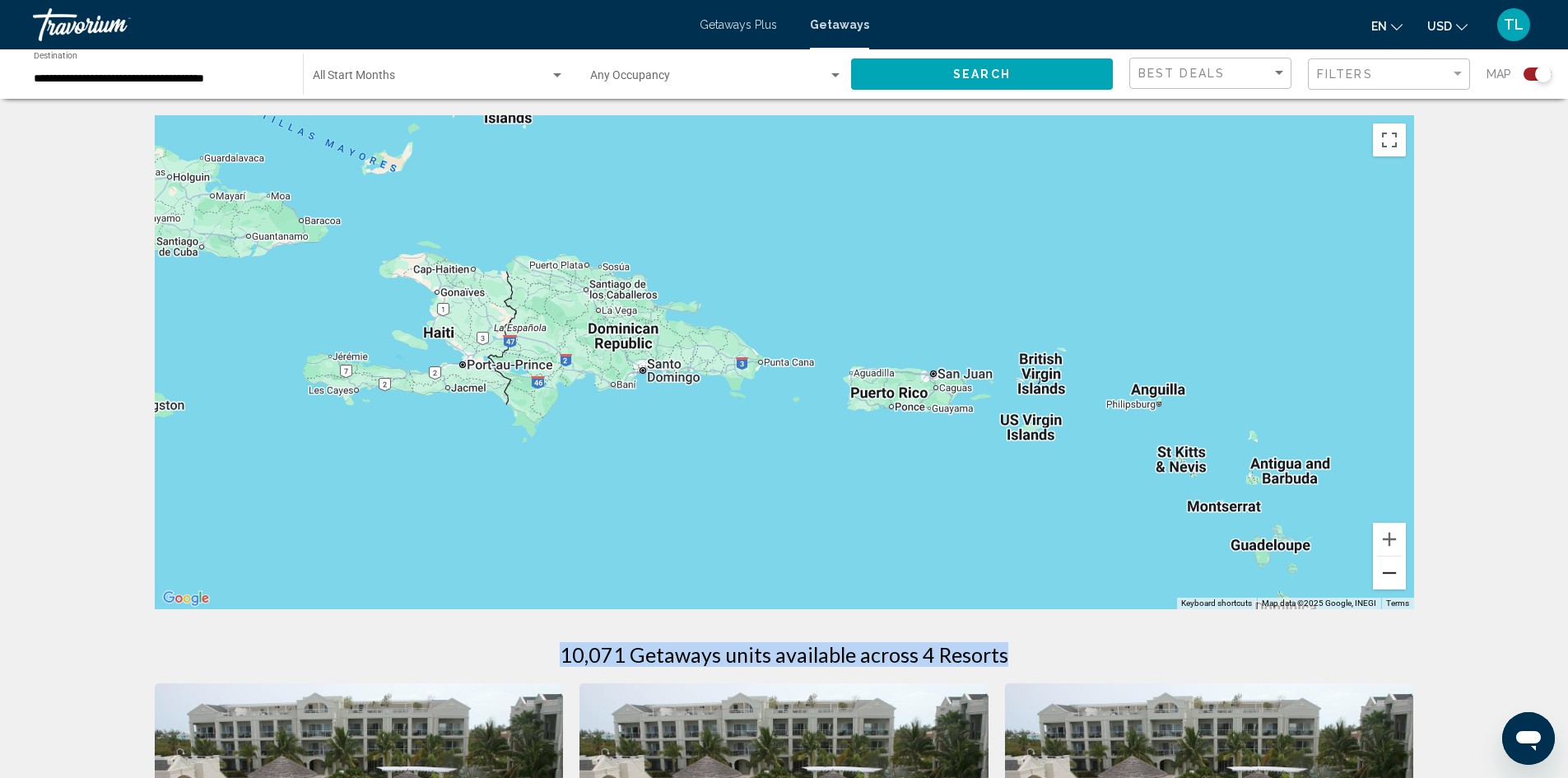
click at [1386, 574] on button "Zoom out" at bounding box center [1390, 573] width 33 height 33
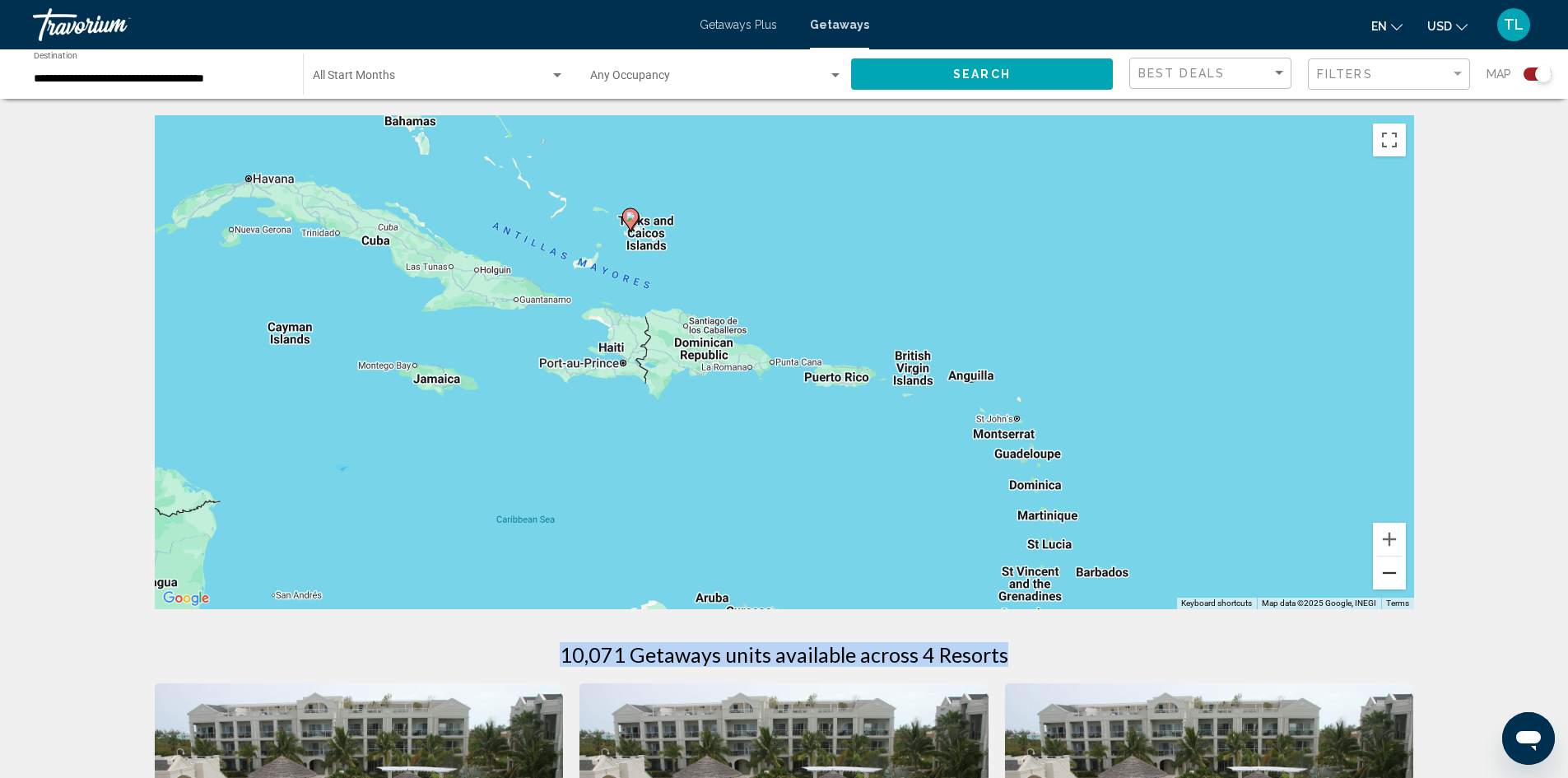
click at [1386, 574] on button "Zoom out" at bounding box center [1390, 573] width 33 height 33
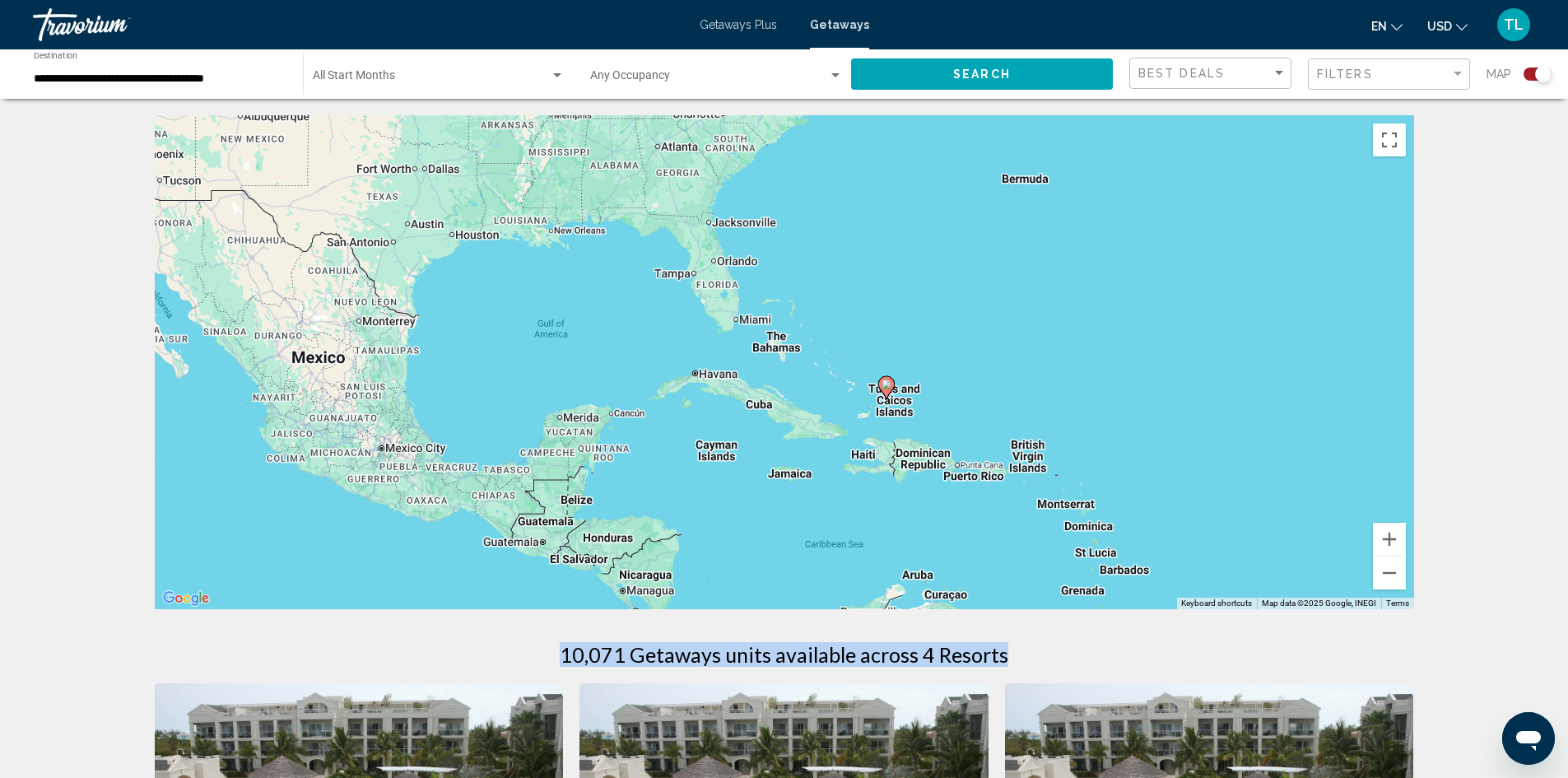
drag, startPoint x: 693, startPoint y: 296, endPoint x: 873, endPoint y: 401, distance: 208.4
click at [873, 401] on div "To activate drag with keyboard, press Alt + Enter. Once in keyboard drag state,…" at bounding box center [784, 363] width 1259 height 494
click at [890, 388] on image "Main content" at bounding box center [886, 384] width 10 height 10
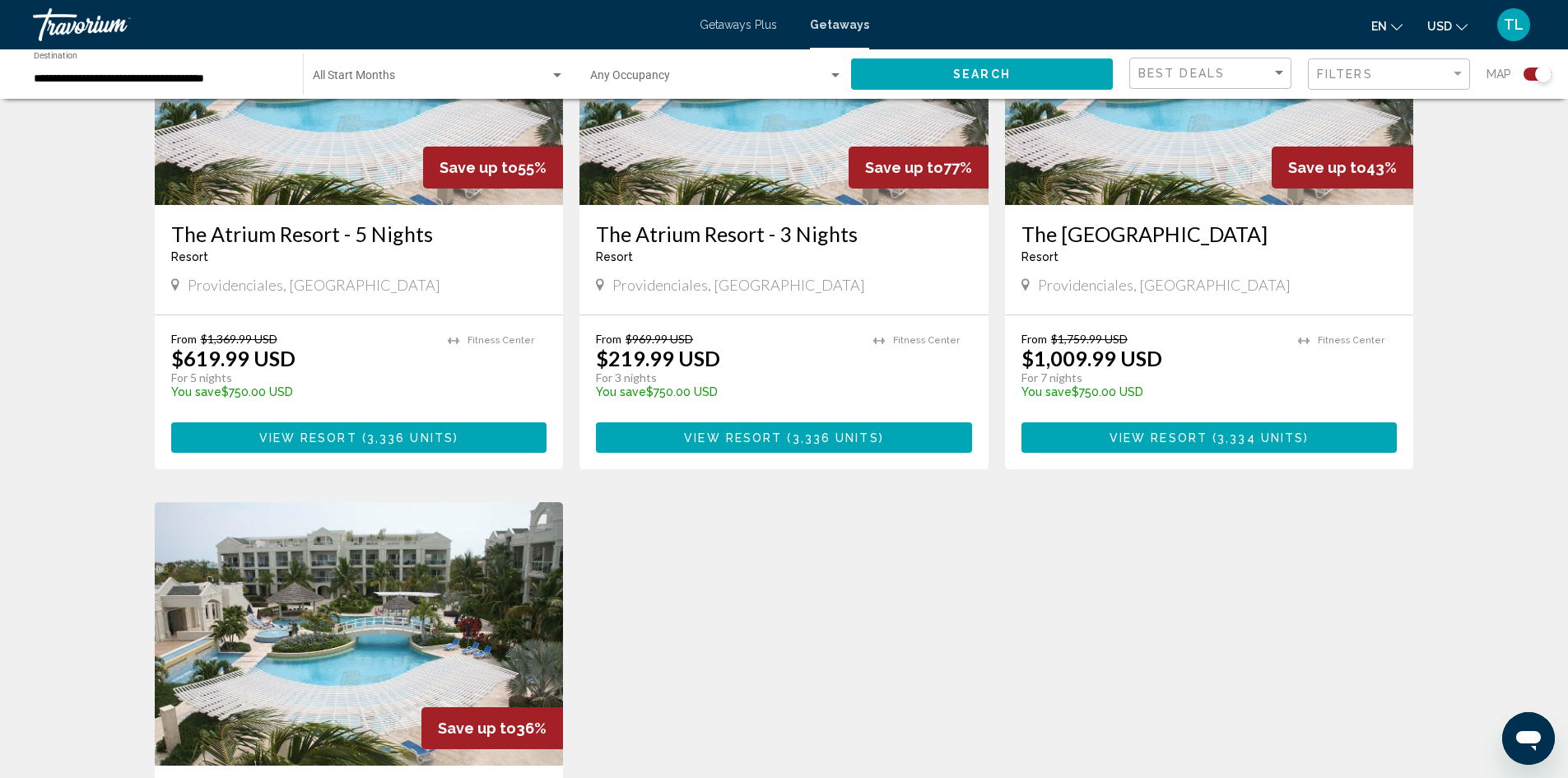
scroll to position [741, 0]
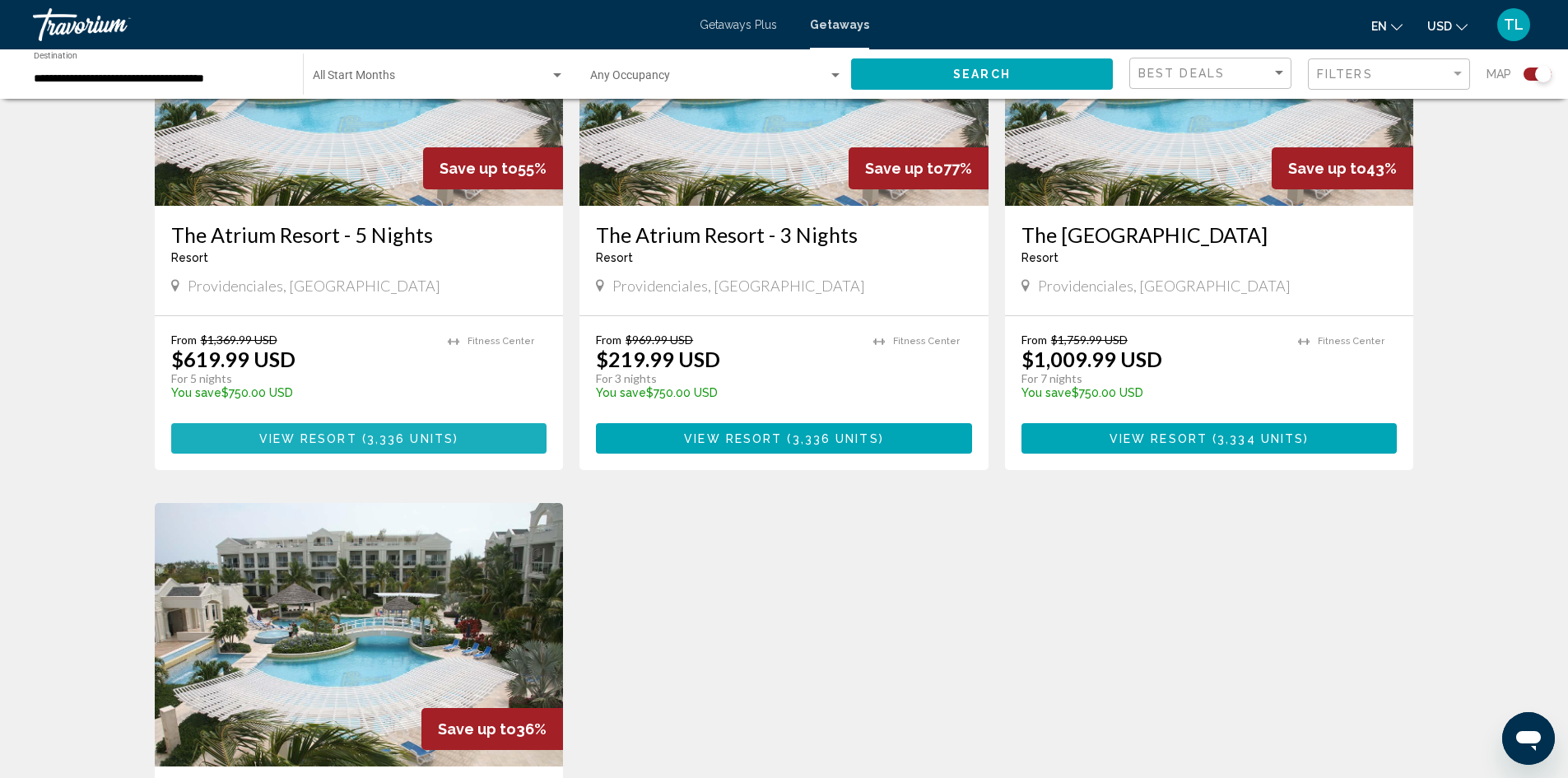
click at [407, 433] on span "3,336 units" at bounding box center [411, 438] width 86 height 13
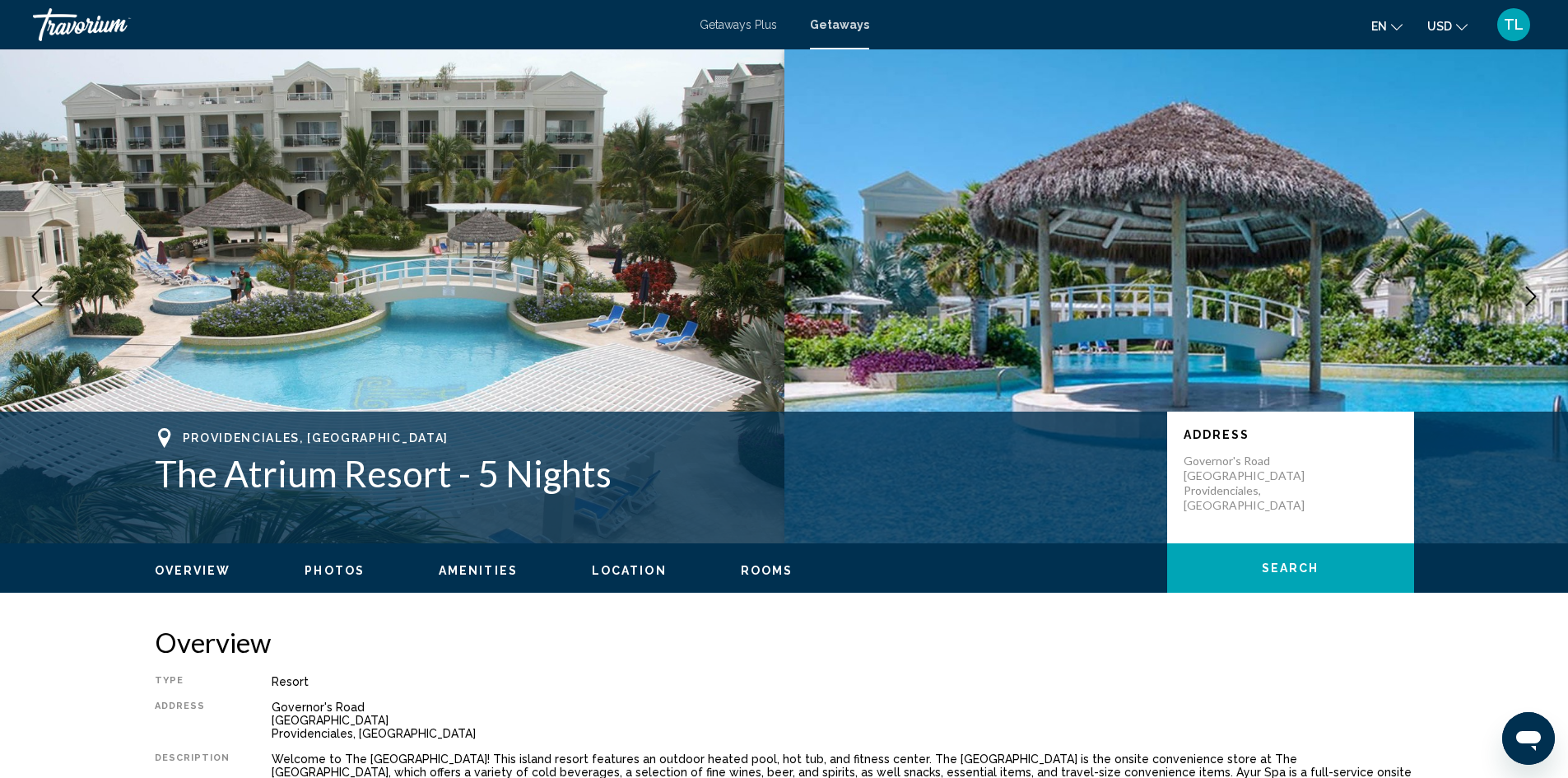
click at [835, 28] on span "Getaways" at bounding box center [839, 24] width 59 height 13
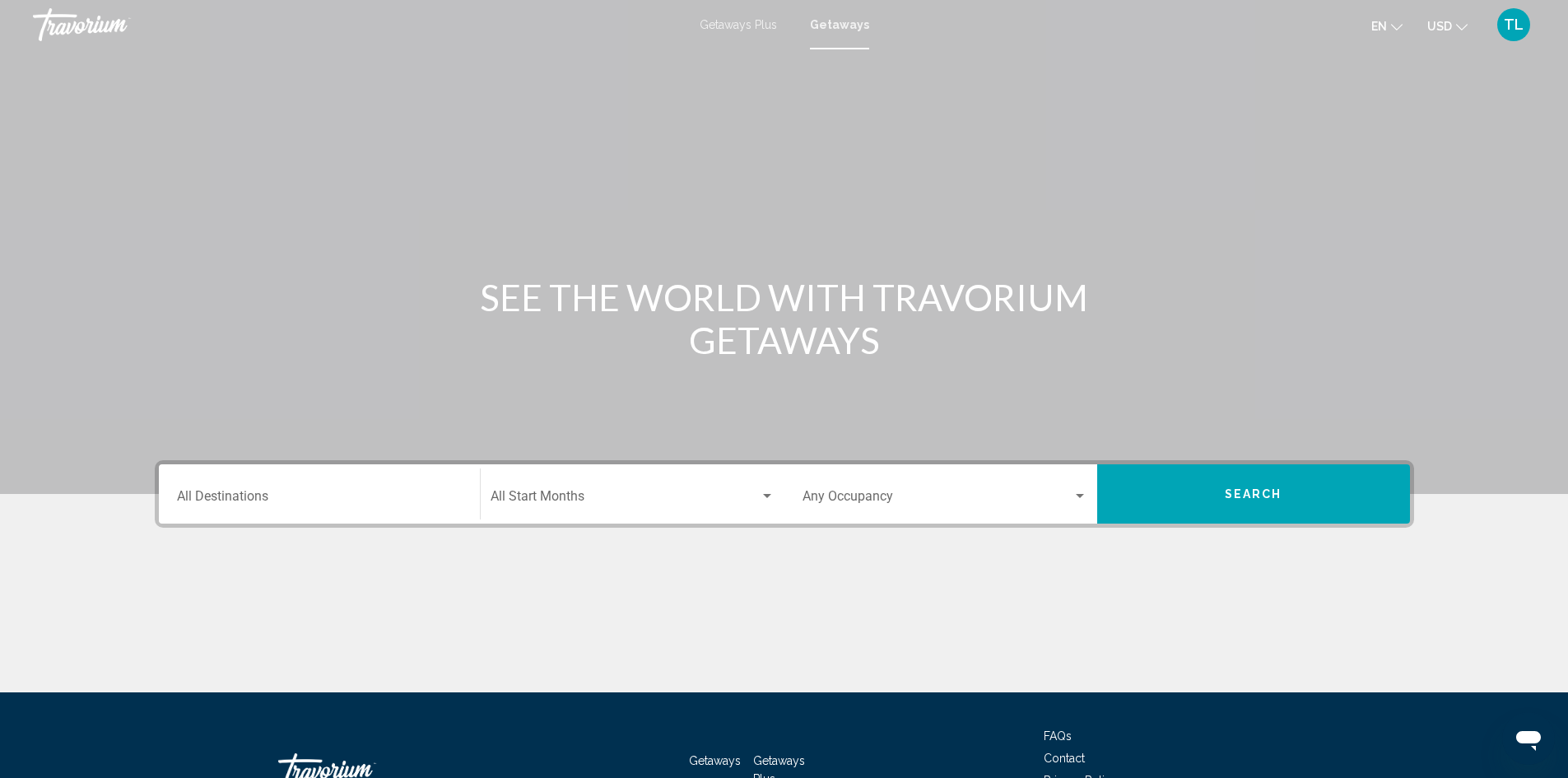
click at [280, 508] on div "Destination All Destinations" at bounding box center [319, 494] width 285 height 52
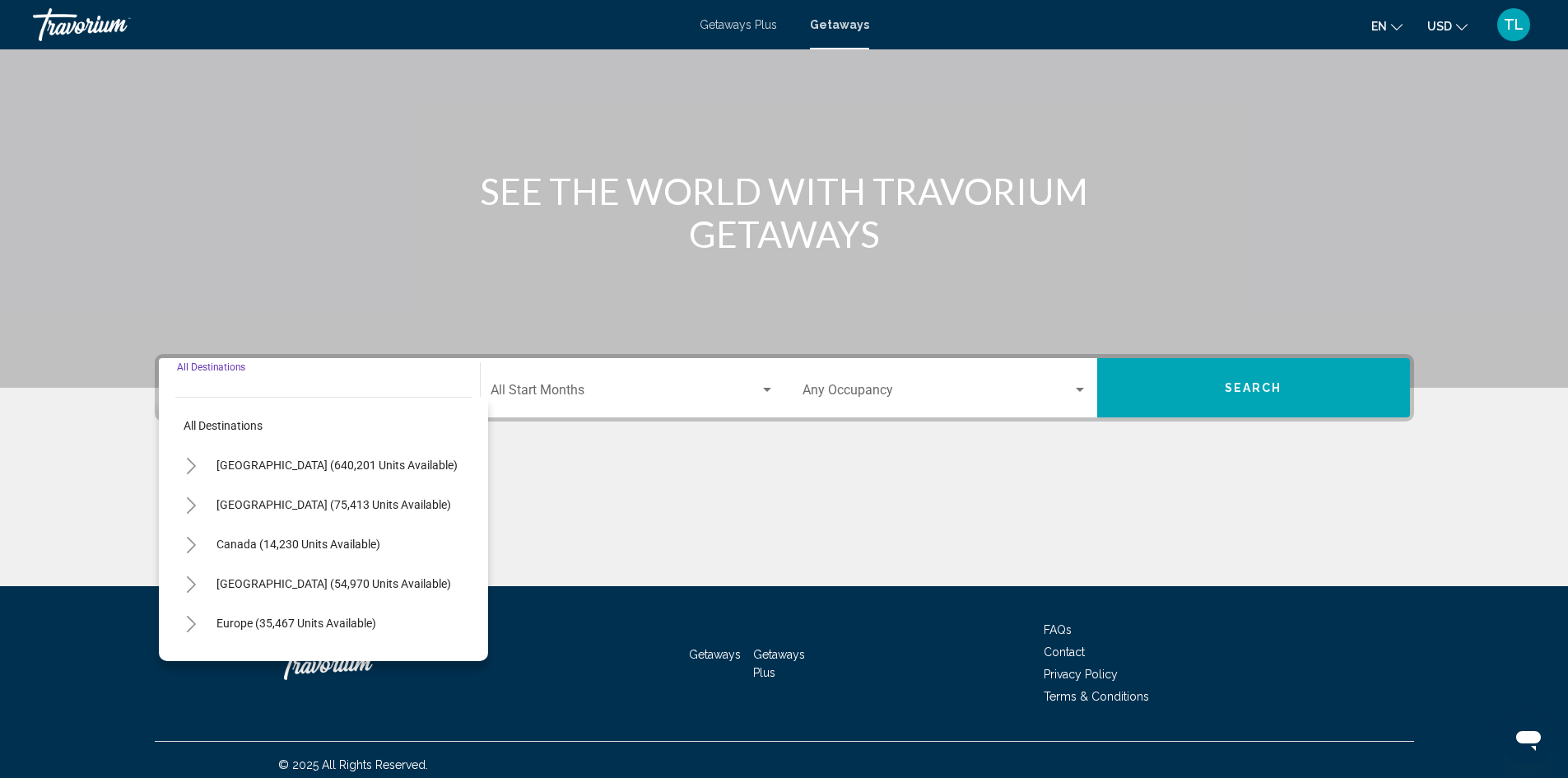
scroll to position [116, 0]
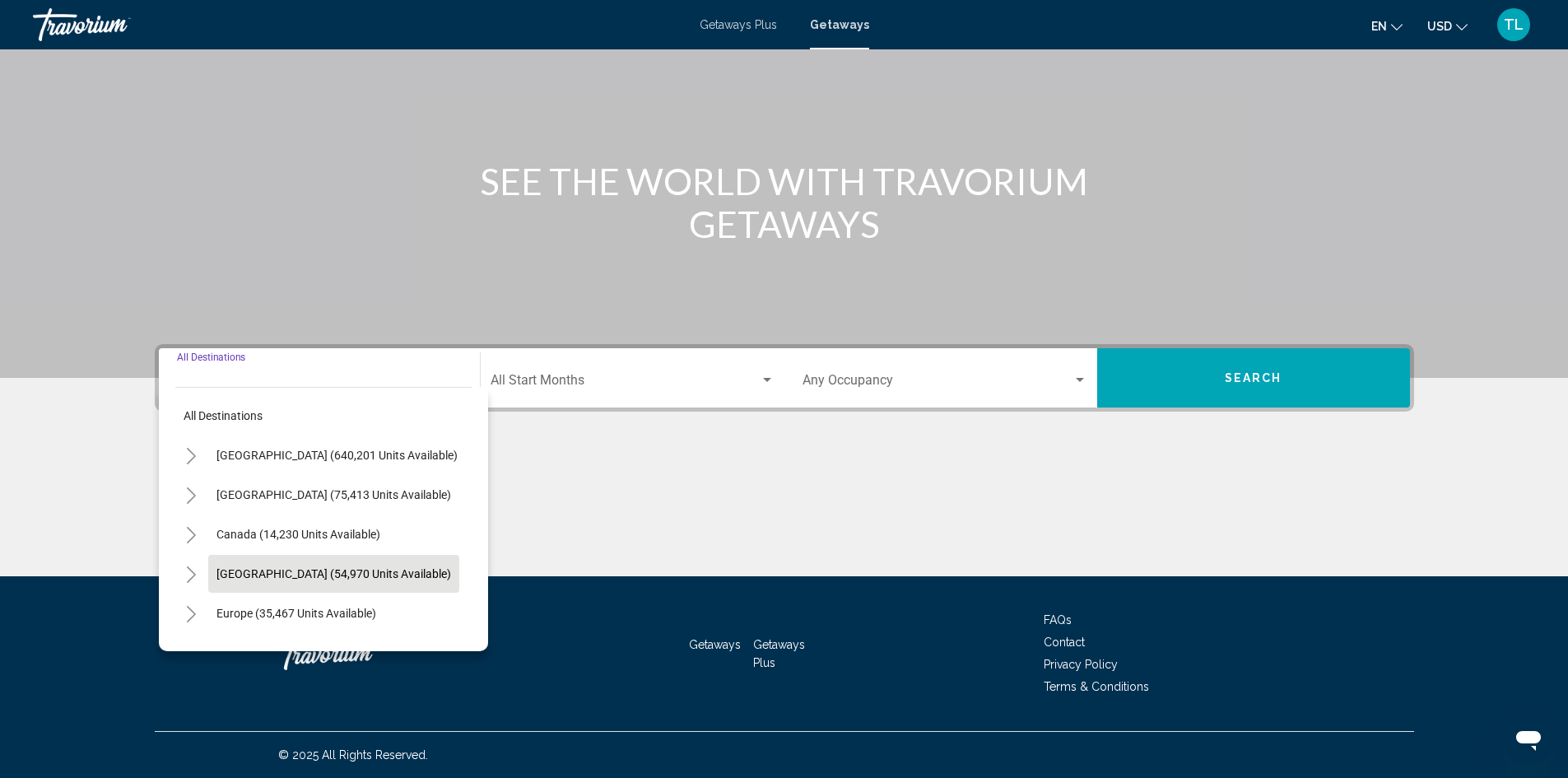
click at [297, 574] on span "[GEOGRAPHIC_DATA] (54,970 units available)" at bounding box center [333, 573] width 234 height 13
type input "**********"
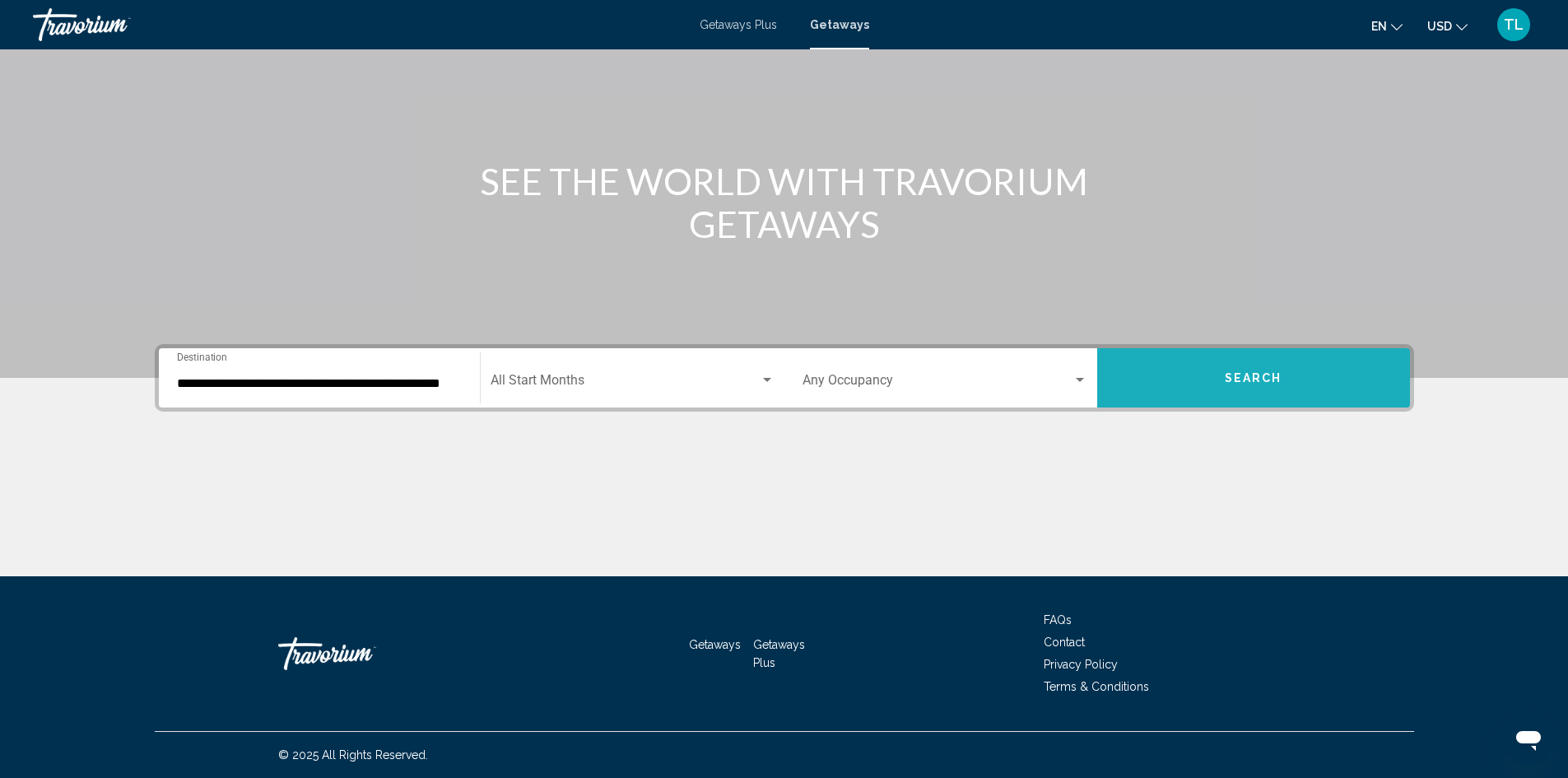
click at [1277, 367] on button "Search" at bounding box center [1253, 377] width 313 height 59
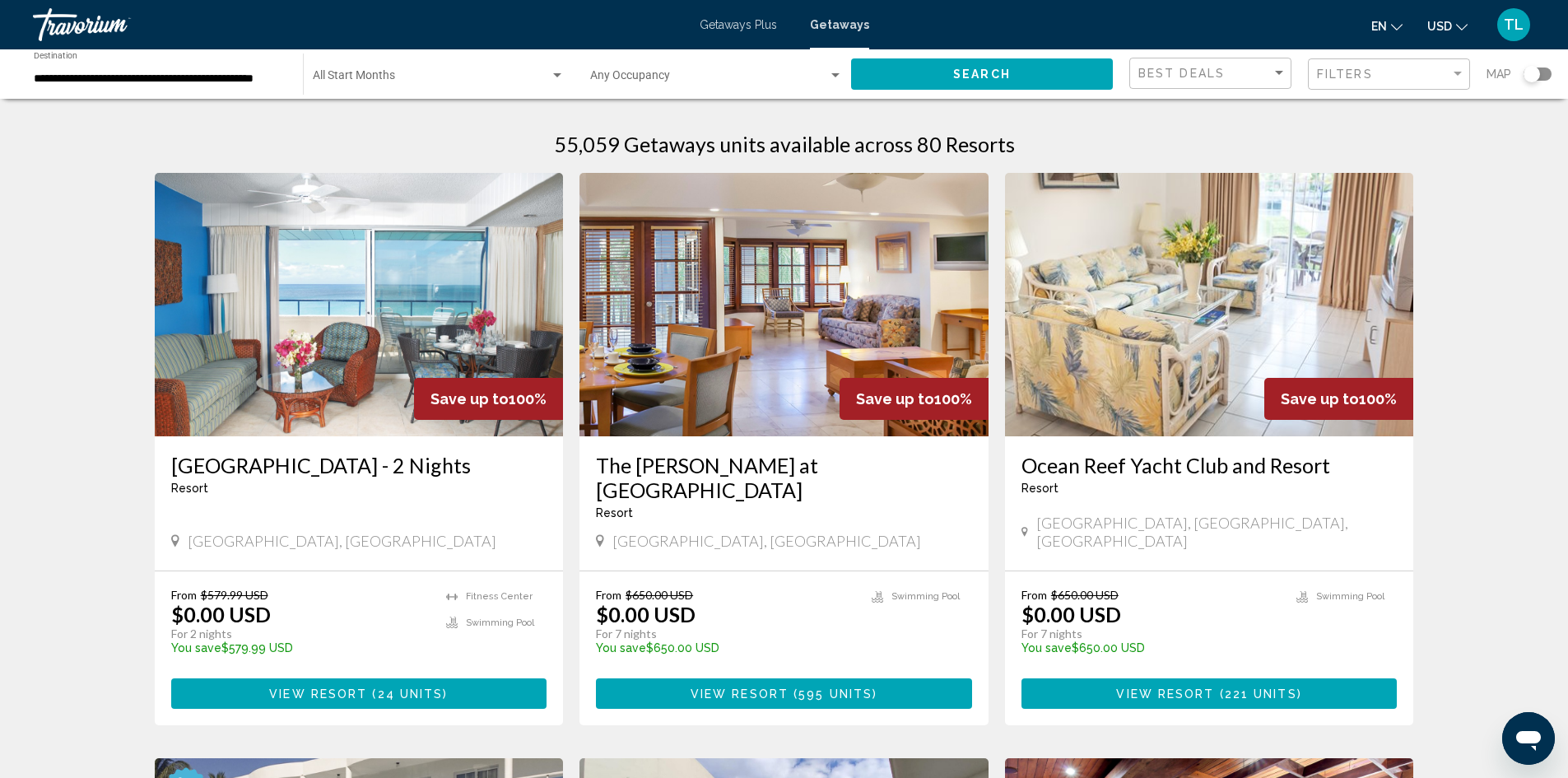
click at [1545, 60] on app-map-search-filters "Best Deals Filters Map" at bounding box center [1340, 73] width 422 height 49
click at [1545, 77] on div "Search widget" at bounding box center [1538, 73] width 28 height 13
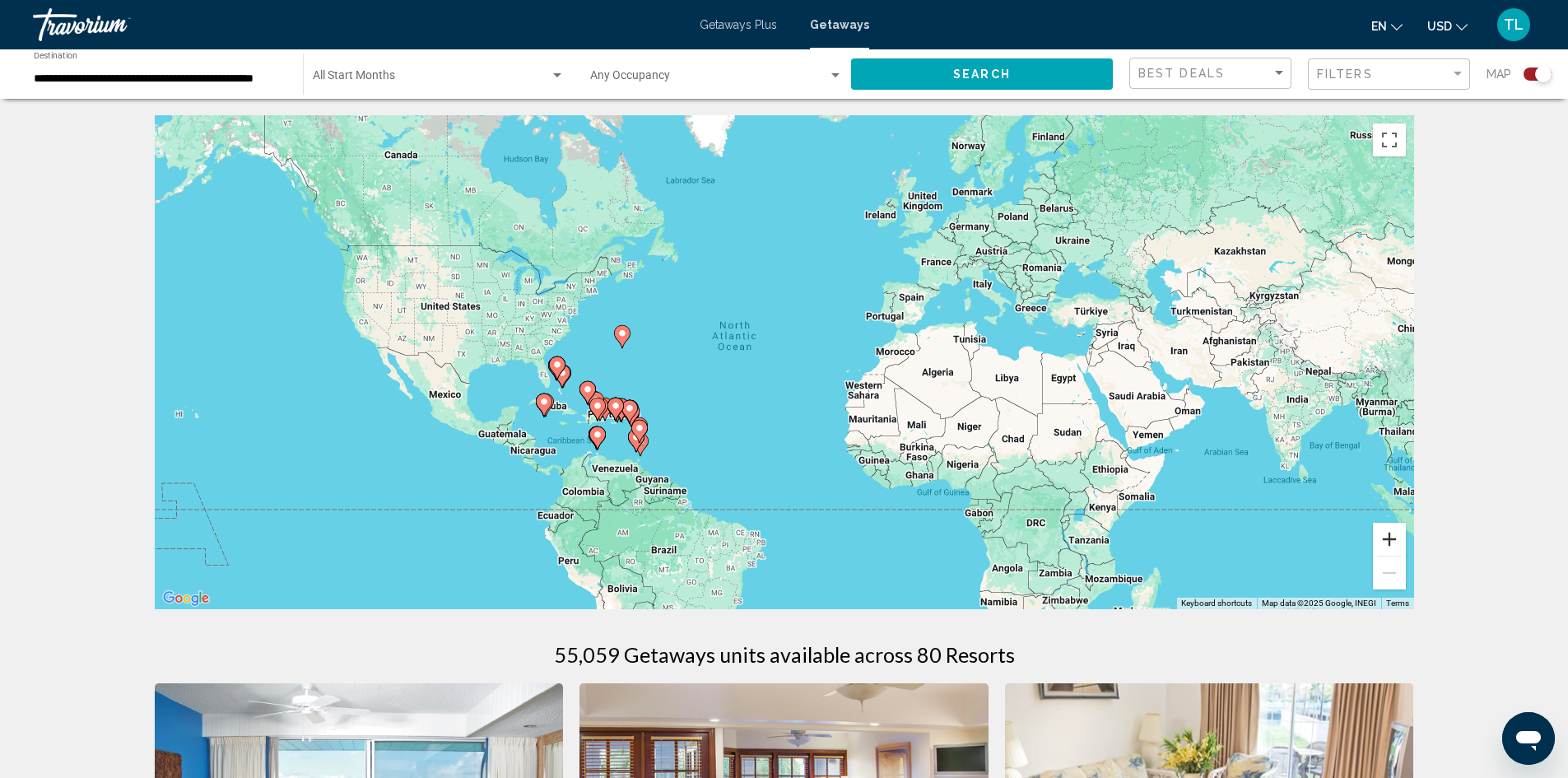
click at [1386, 542] on button "Zoom in" at bounding box center [1390, 539] width 33 height 33
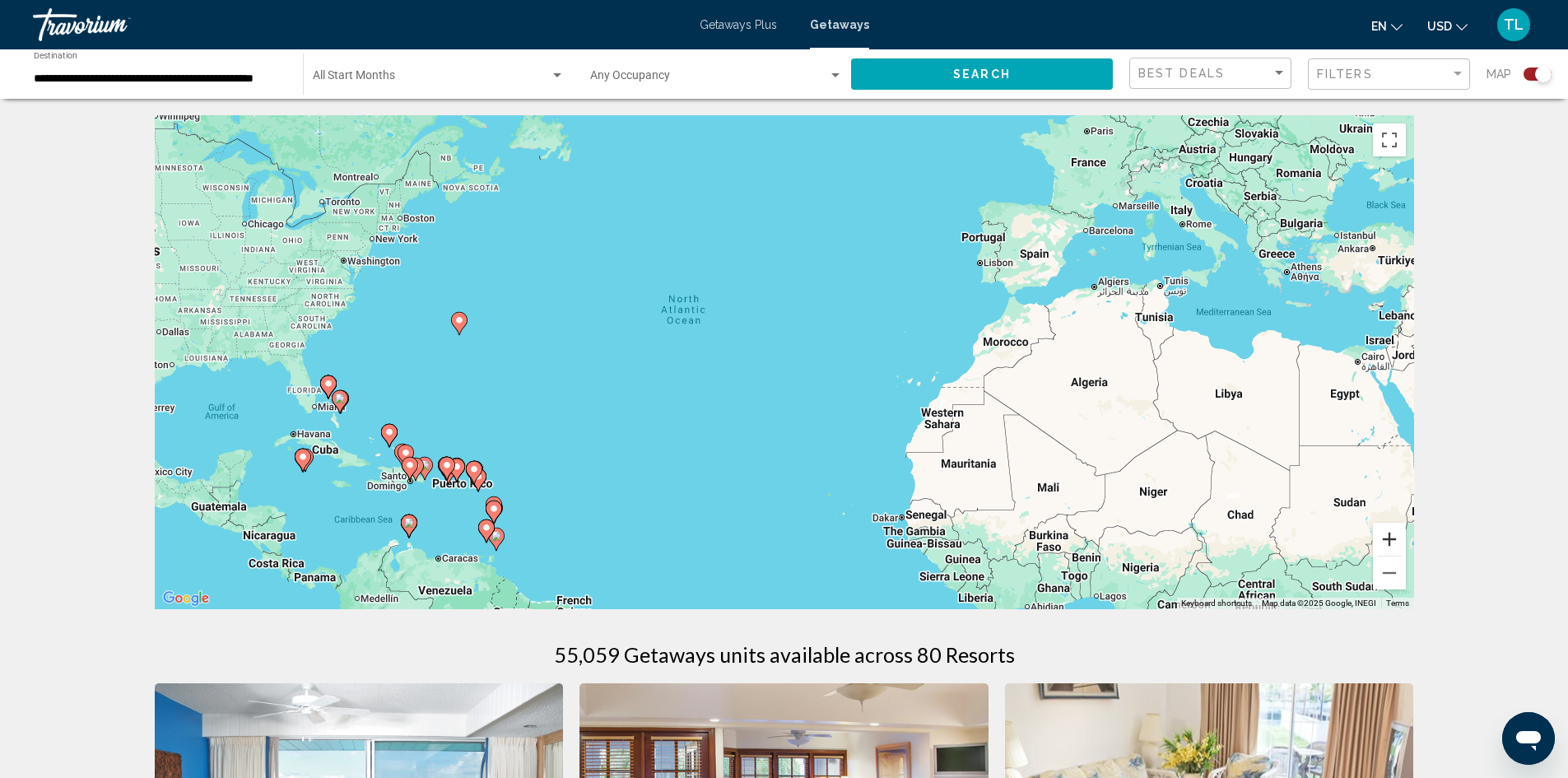
click at [1386, 542] on button "Zoom in" at bounding box center [1390, 539] width 33 height 33
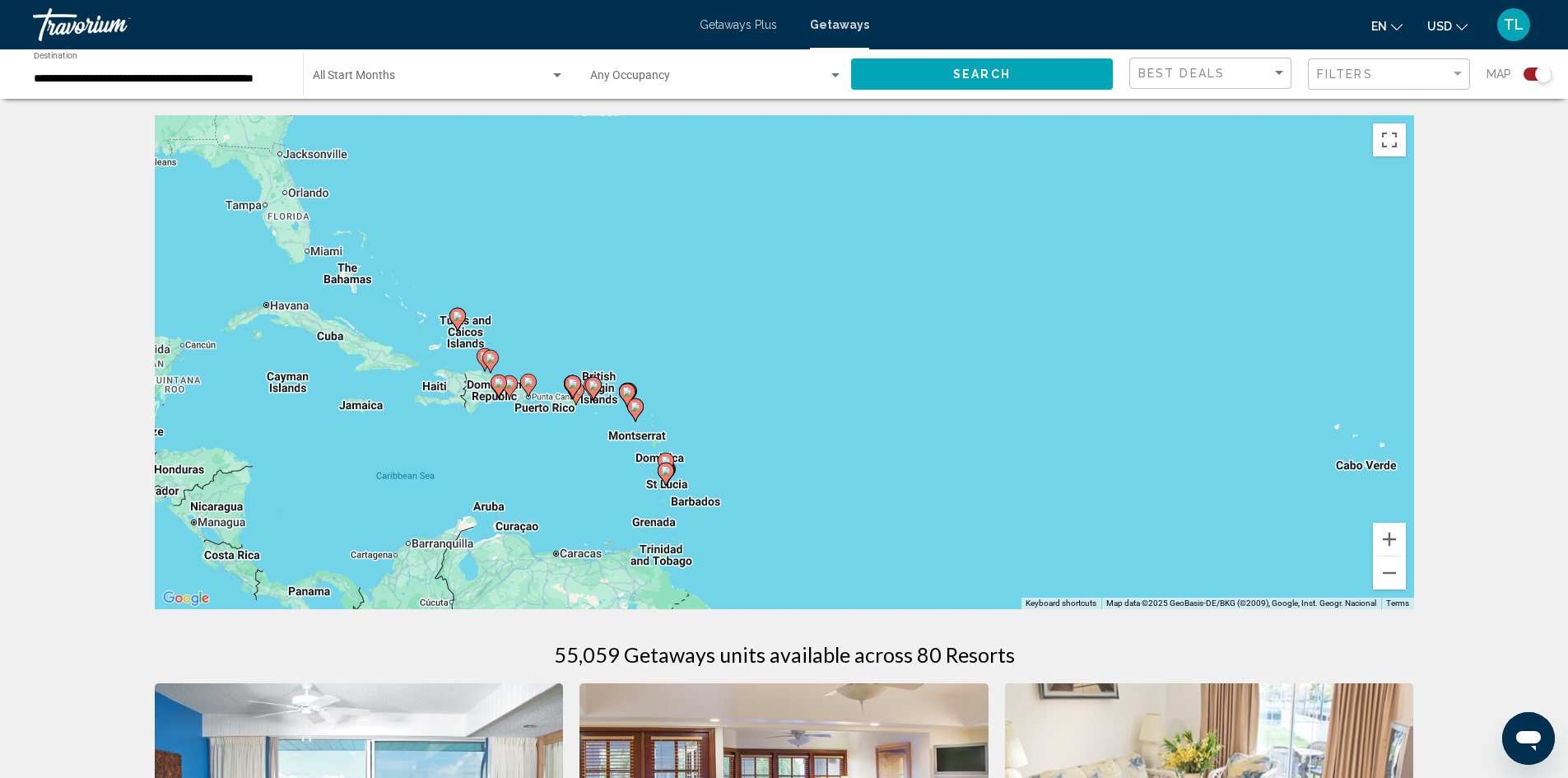
drag, startPoint x: 546, startPoint y: 470, endPoint x: 1014, endPoint y: 261, distance: 512.5
click at [1014, 261] on div "To activate drag with keyboard, press Alt + Enter. Once in keyboard drag state,…" at bounding box center [784, 363] width 1259 height 494
click at [1396, 527] on button "Zoom in" at bounding box center [1390, 539] width 33 height 33
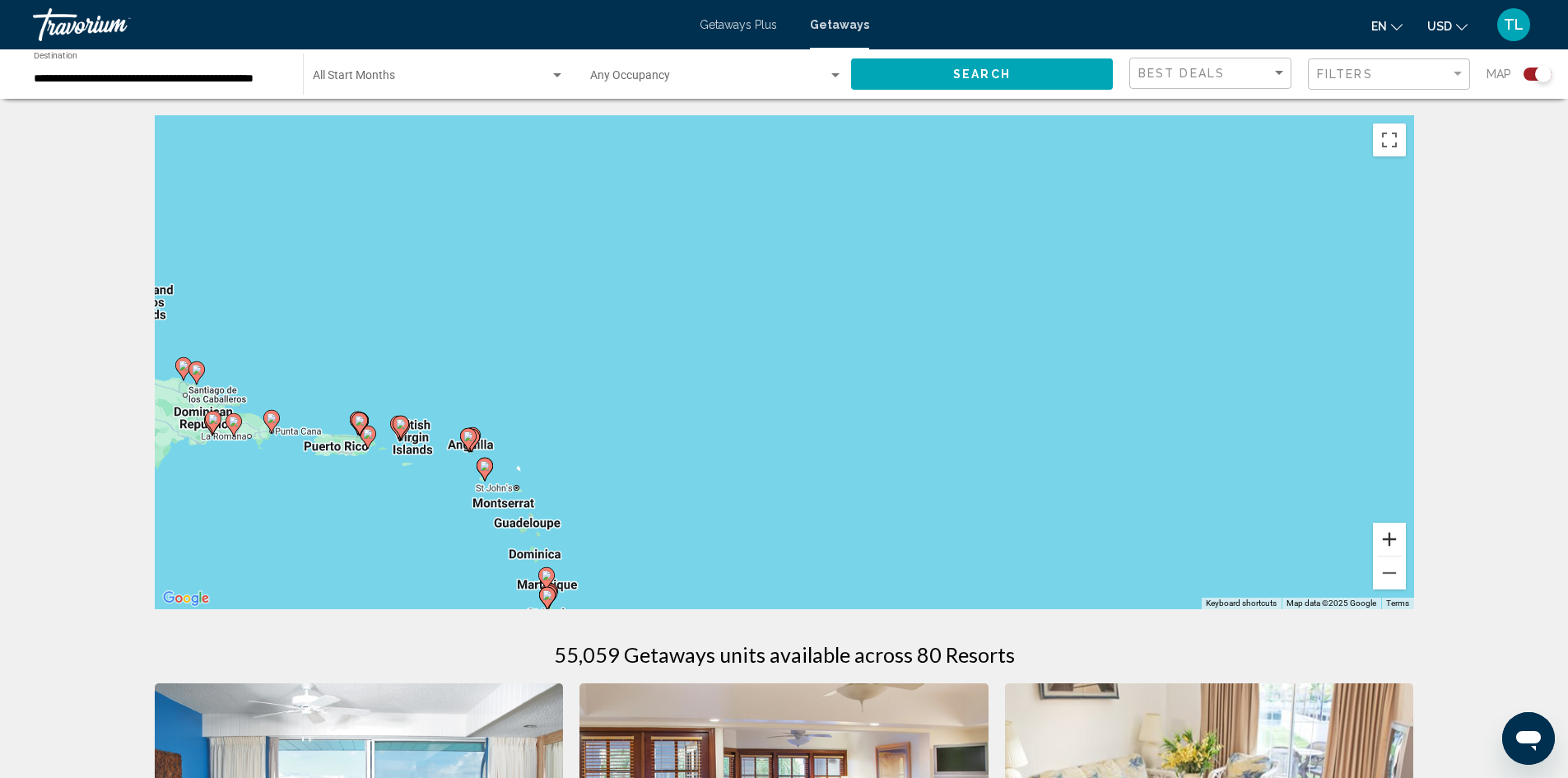
click at [1396, 527] on button "Zoom in" at bounding box center [1390, 539] width 33 height 33
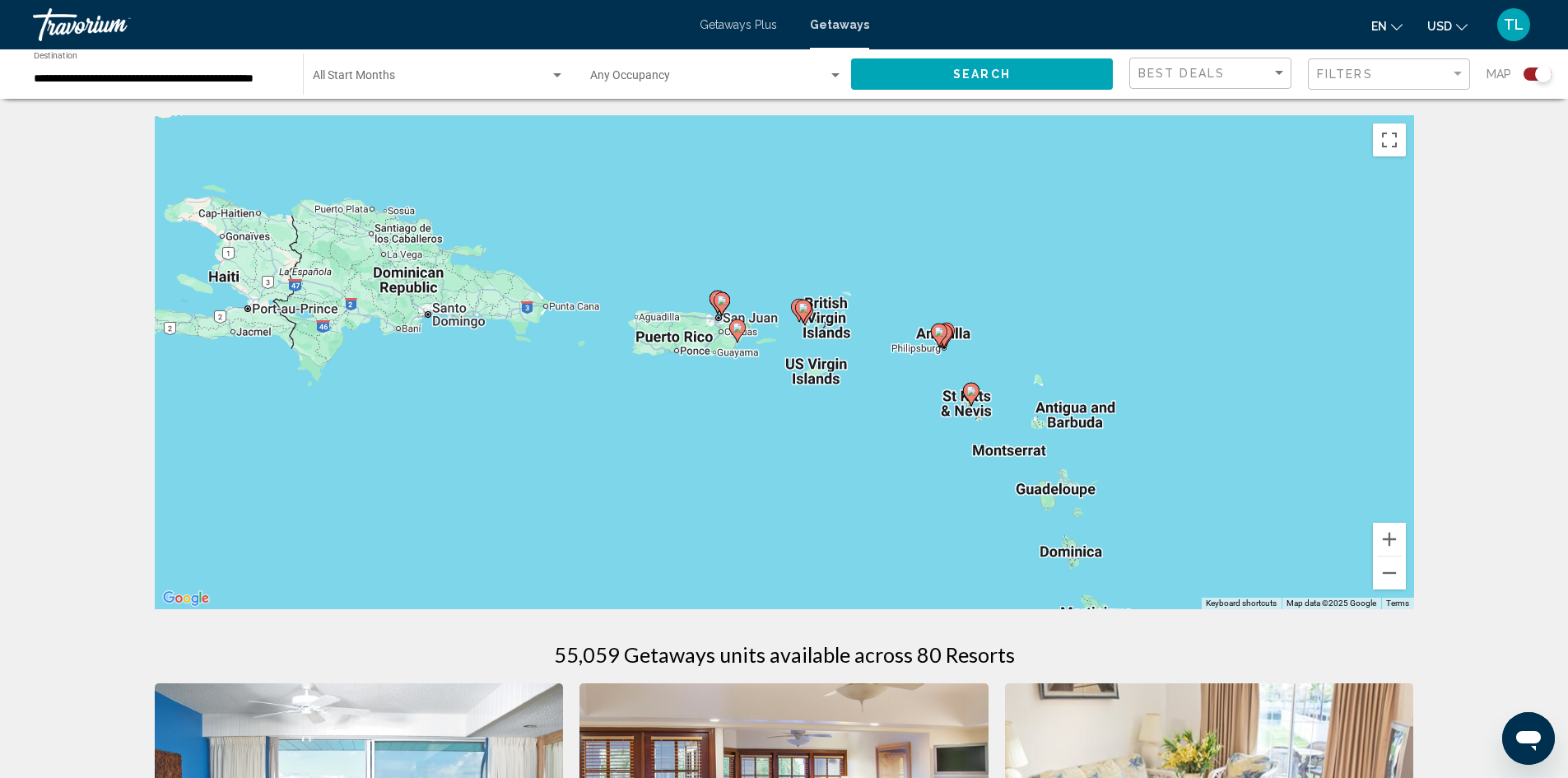
drag, startPoint x: 492, startPoint y: 482, endPoint x: 1280, endPoint y: 287, distance: 811.8
click at [1280, 287] on div "To activate drag with keyboard, press Alt + Enter. Once in keyboard drag state,…" at bounding box center [784, 363] width 1259 height 494
click at [720, 298] on image "Main content" at bounding box center [721, 301] width 10 height 10
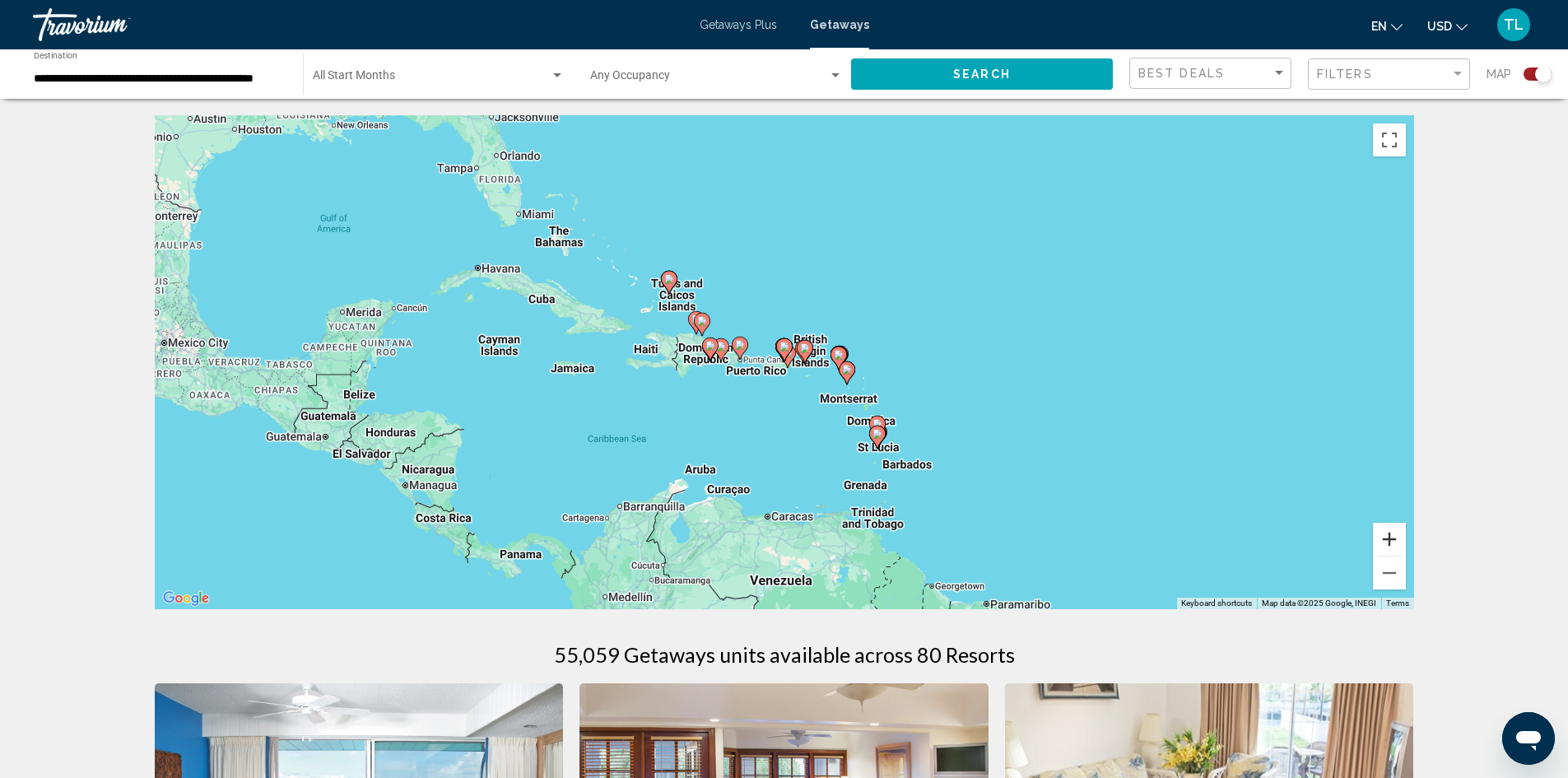
click at [1399, 535] on button "Zoom in" at bounding box center [1390, 539] width 33 height 33
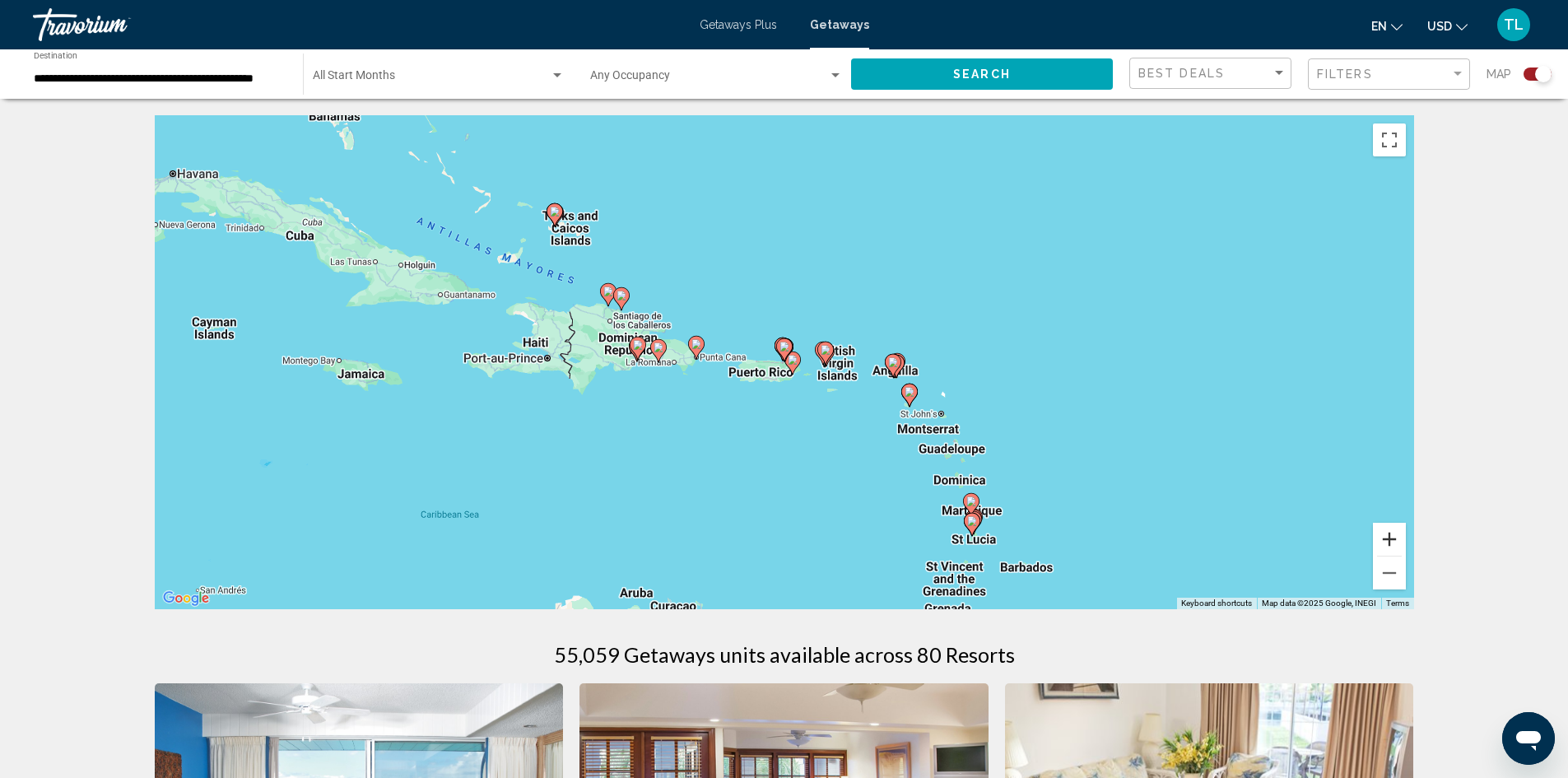
click at [1398, 535] on button "Zoom in" at bounding box center [1390, 539] width 33 height 33
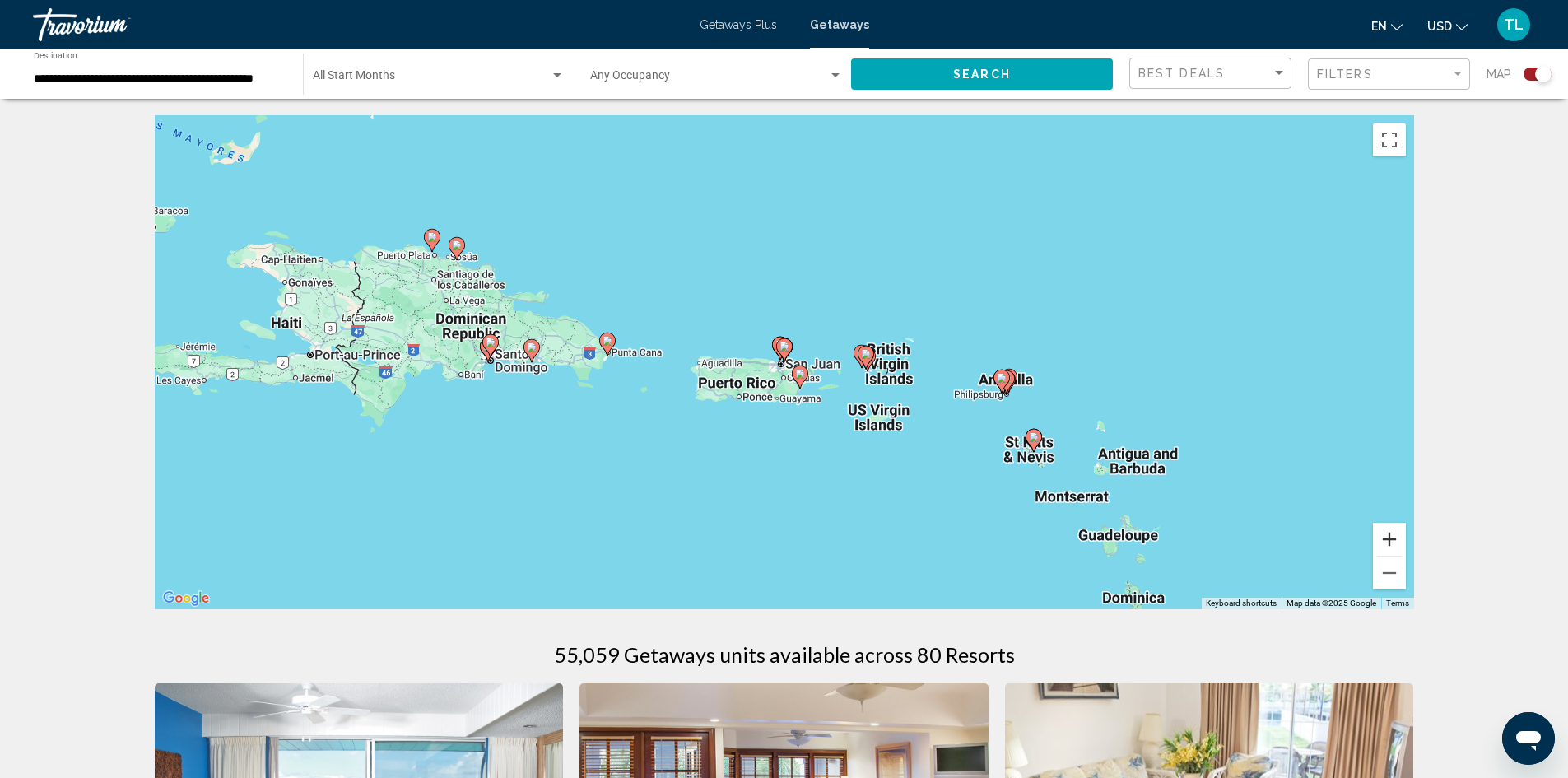
click at [1398, 535] on button "Zoom in" at bounding box center [1390, 539] width 33 height 33
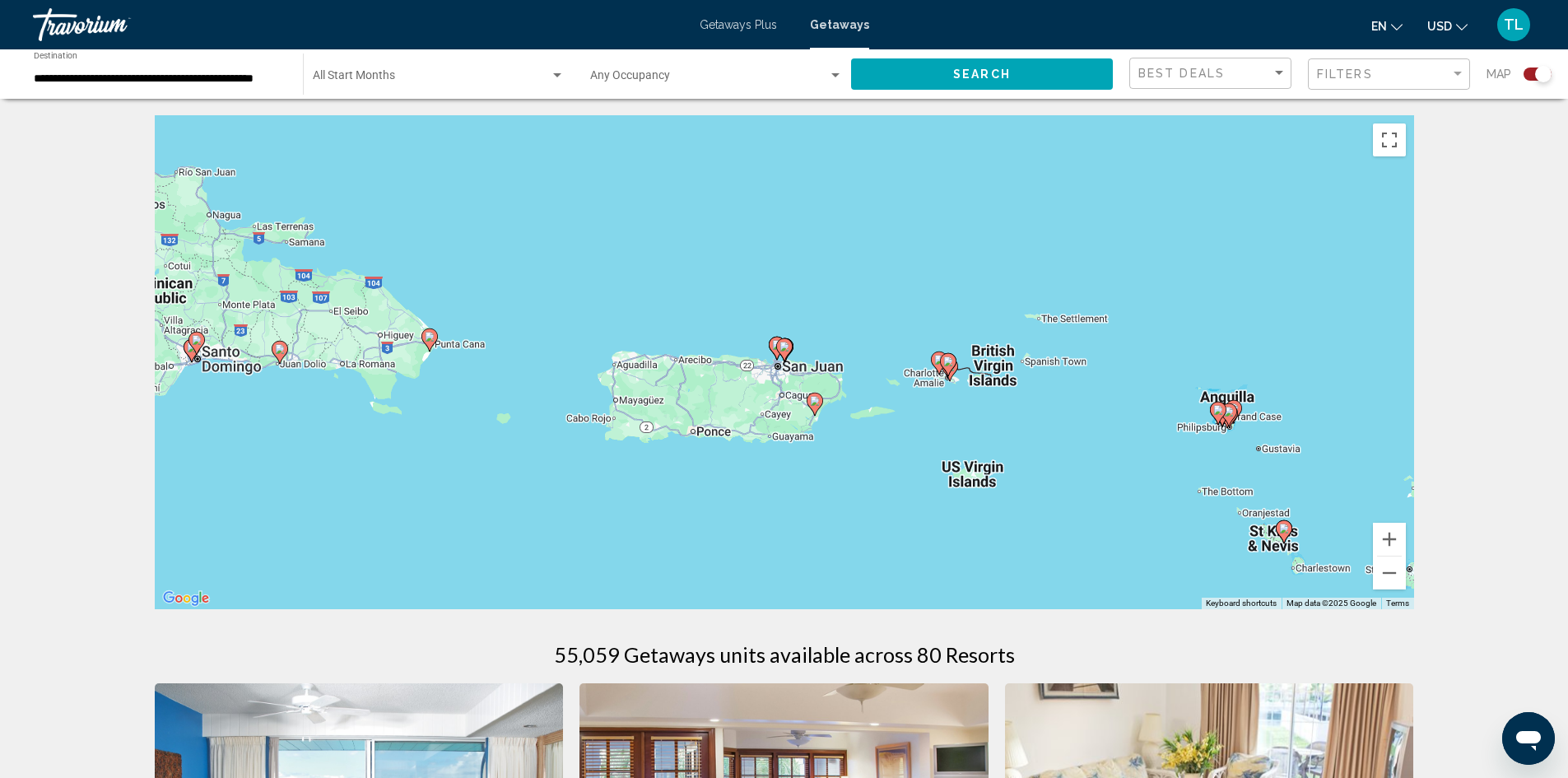
click at [785, 346] on image "Main content" at bounding box center [784, 347] width 10 height 10
type input "**********"
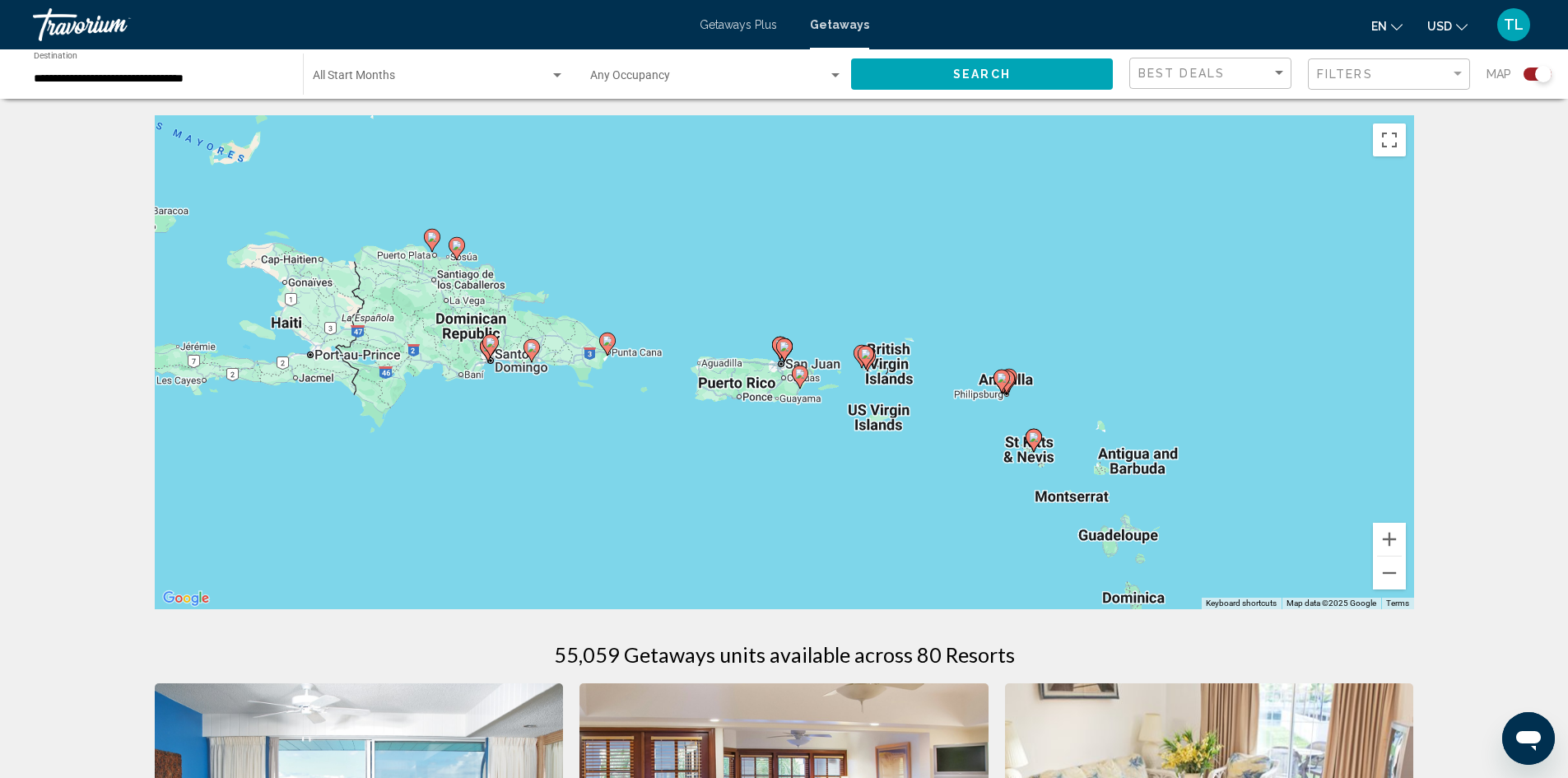
click at [785, 346] on image "Main content" at bounding box center [784, 347] width 10 height 10
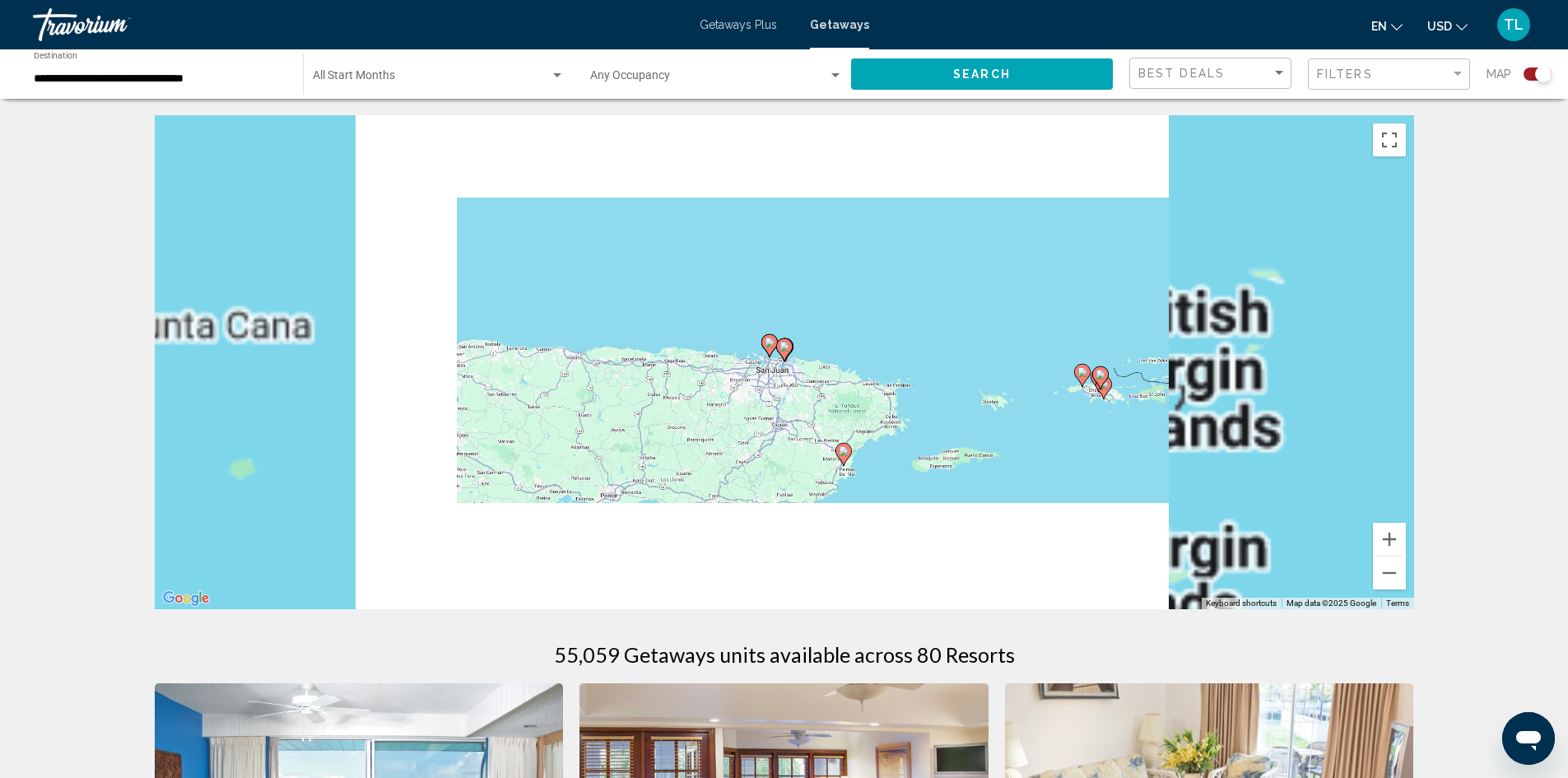
click at [785, 346] on image "Main content" at bounding box center [784, 347] width 10 height 10
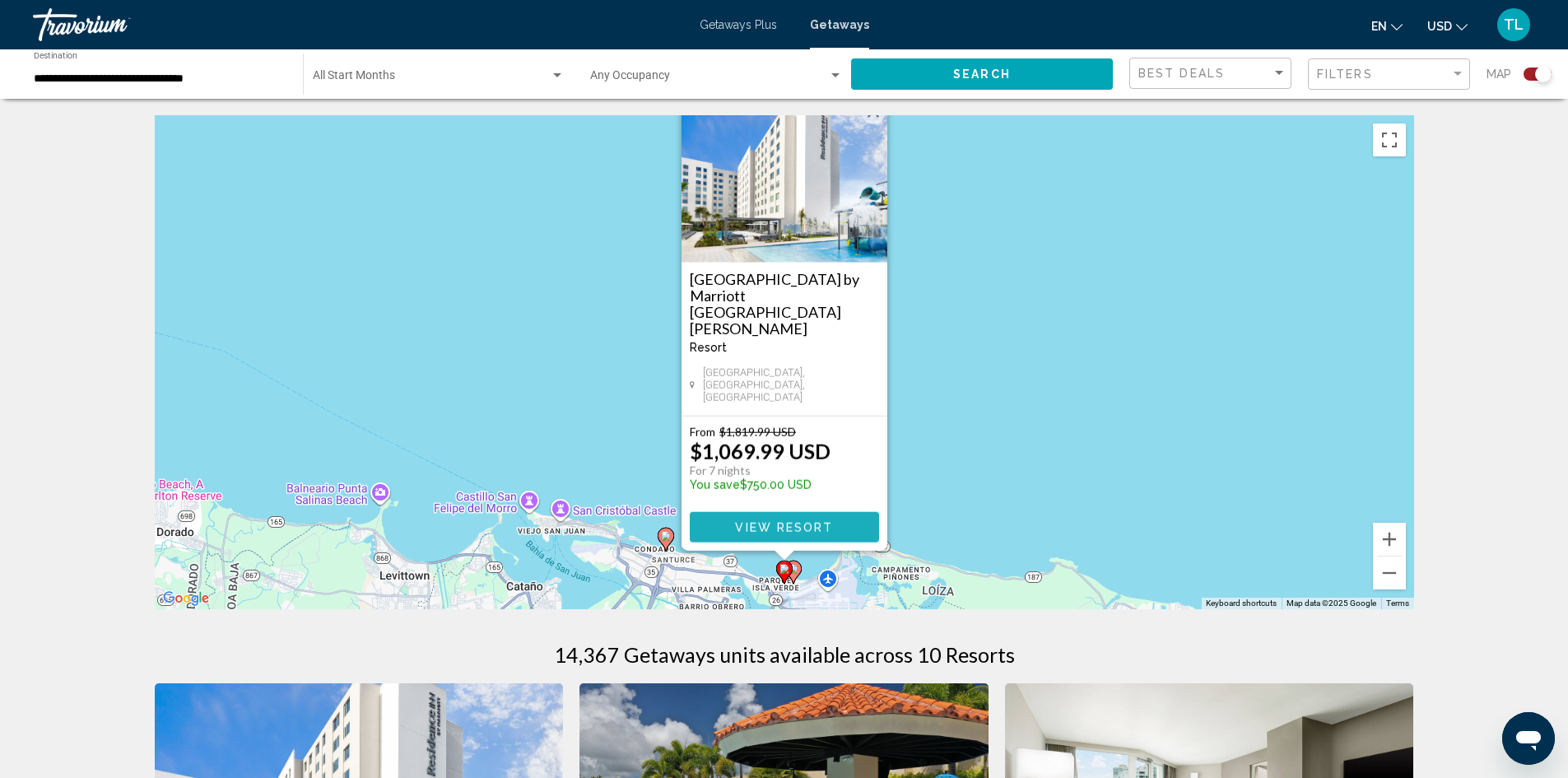
click at [807, 532] on span "View Resort" at bounding box center [784, 527] width 98 height 13
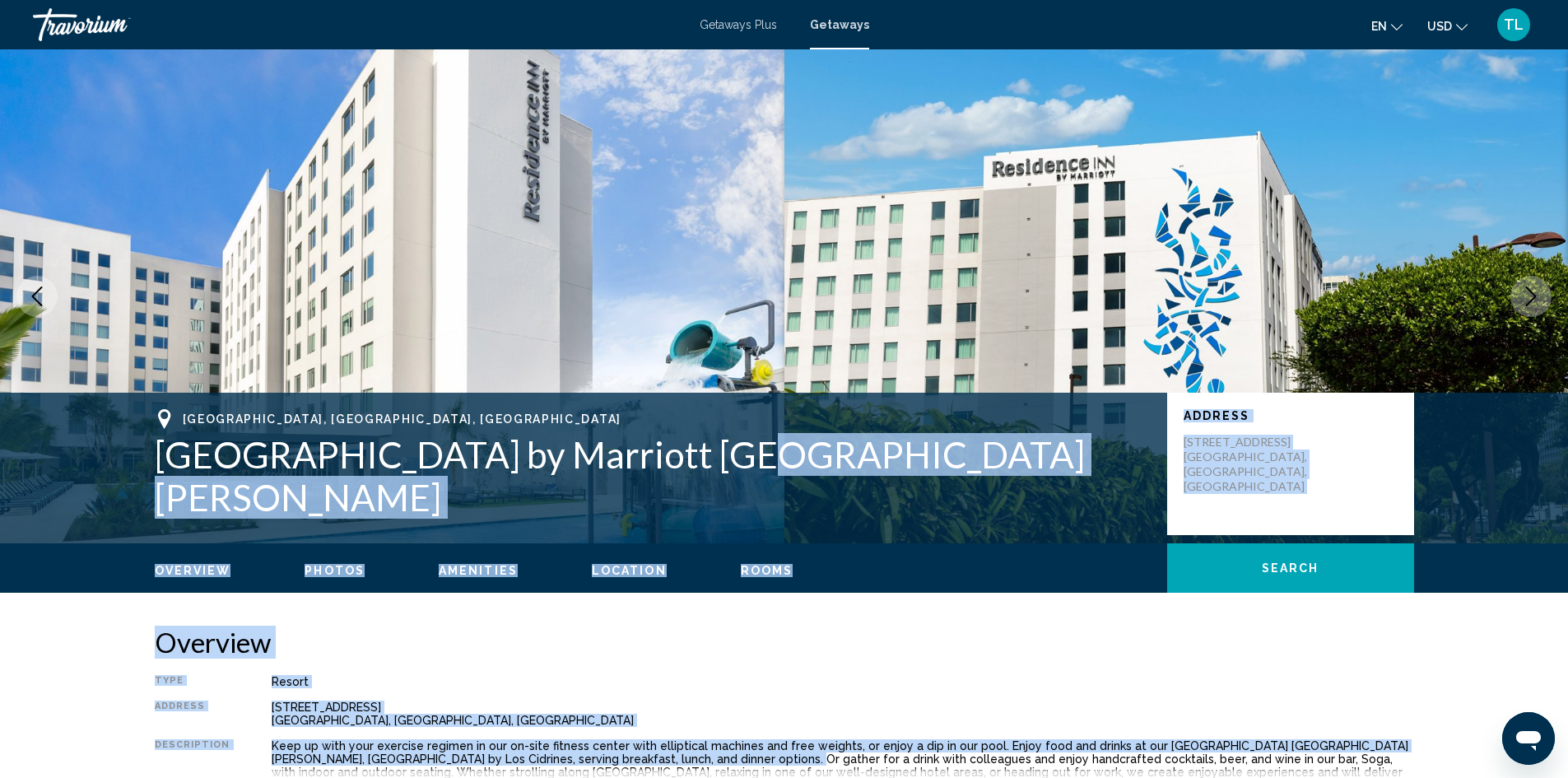
drag, startPoint x: 666, startPoint y: 761, endPoint x: 689, endPoint y: 470, distance: 291.9
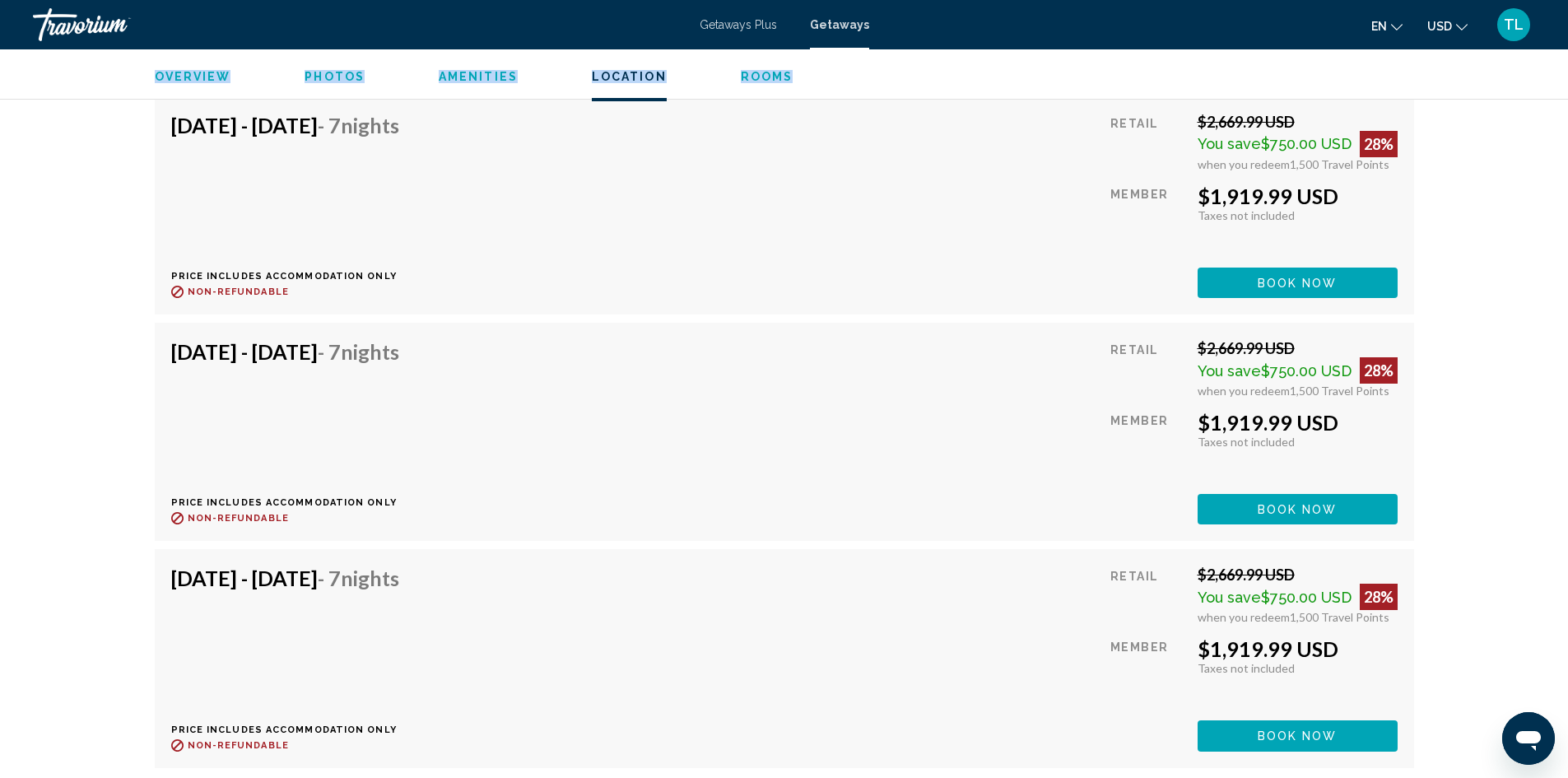
scroll to position [28554, 0]
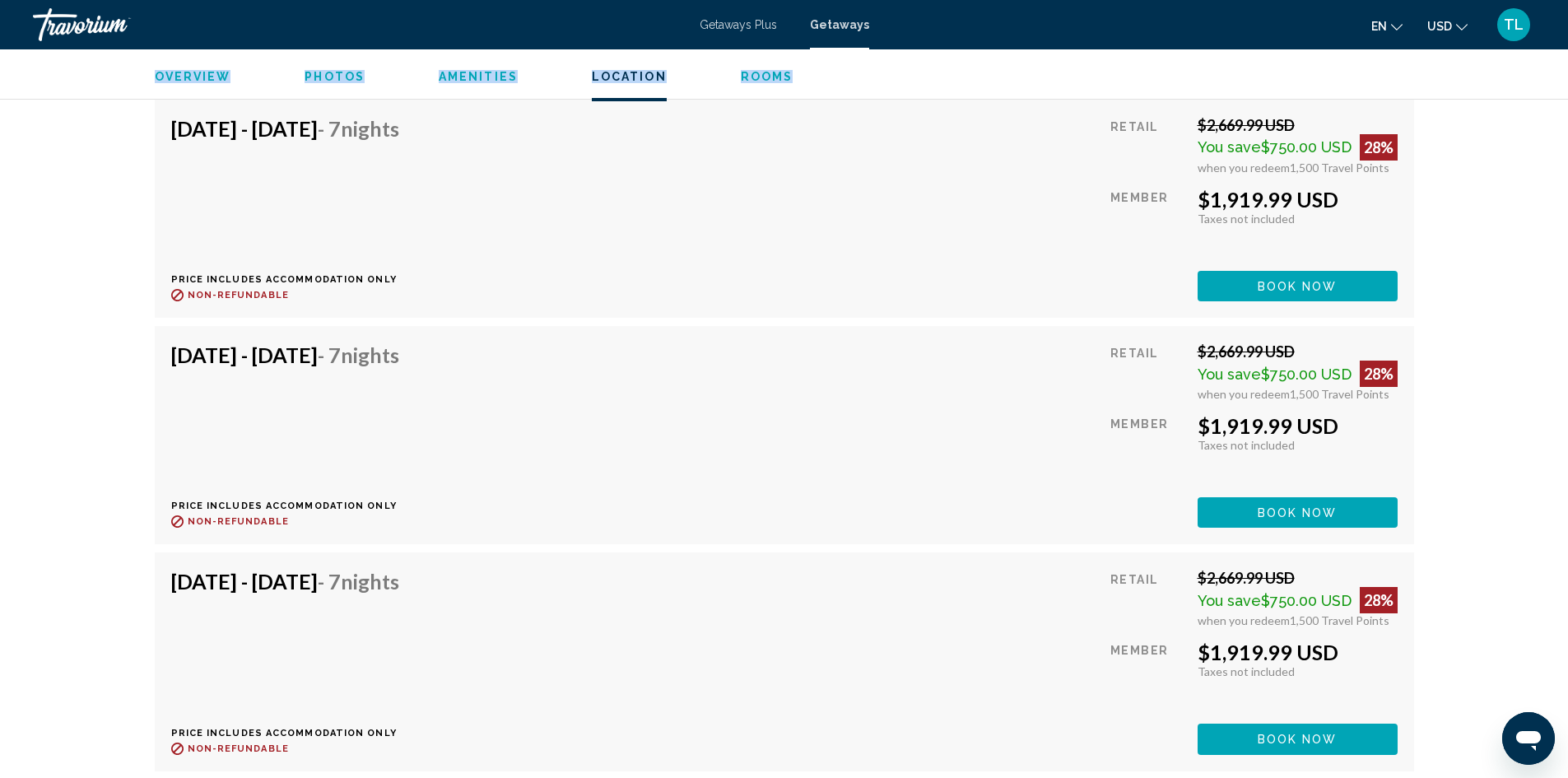
click at [763, 76] on span "Rooms" at bounding box center [767, 75] width 53 height 13
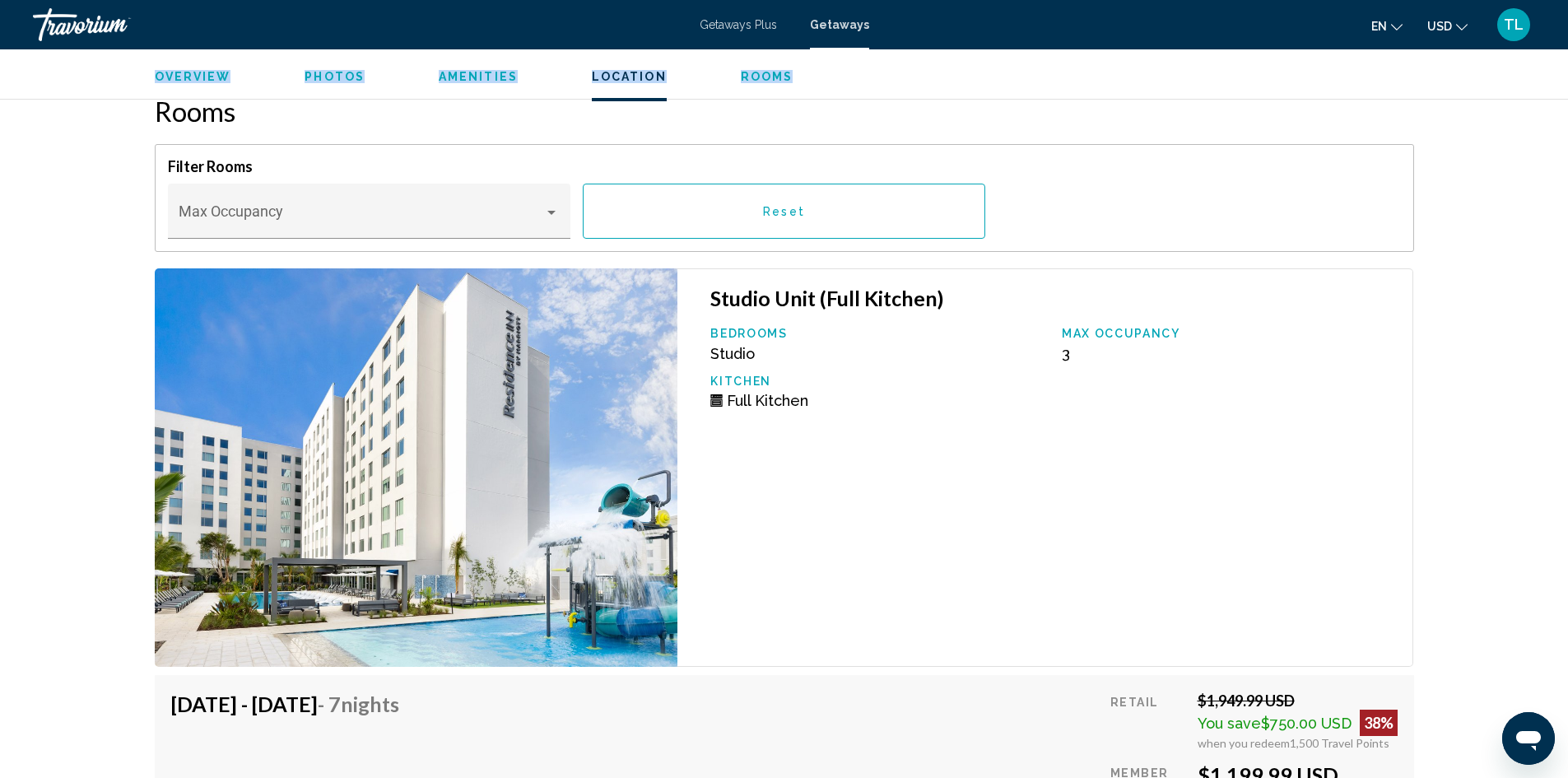
scroll to position [2368, 0]
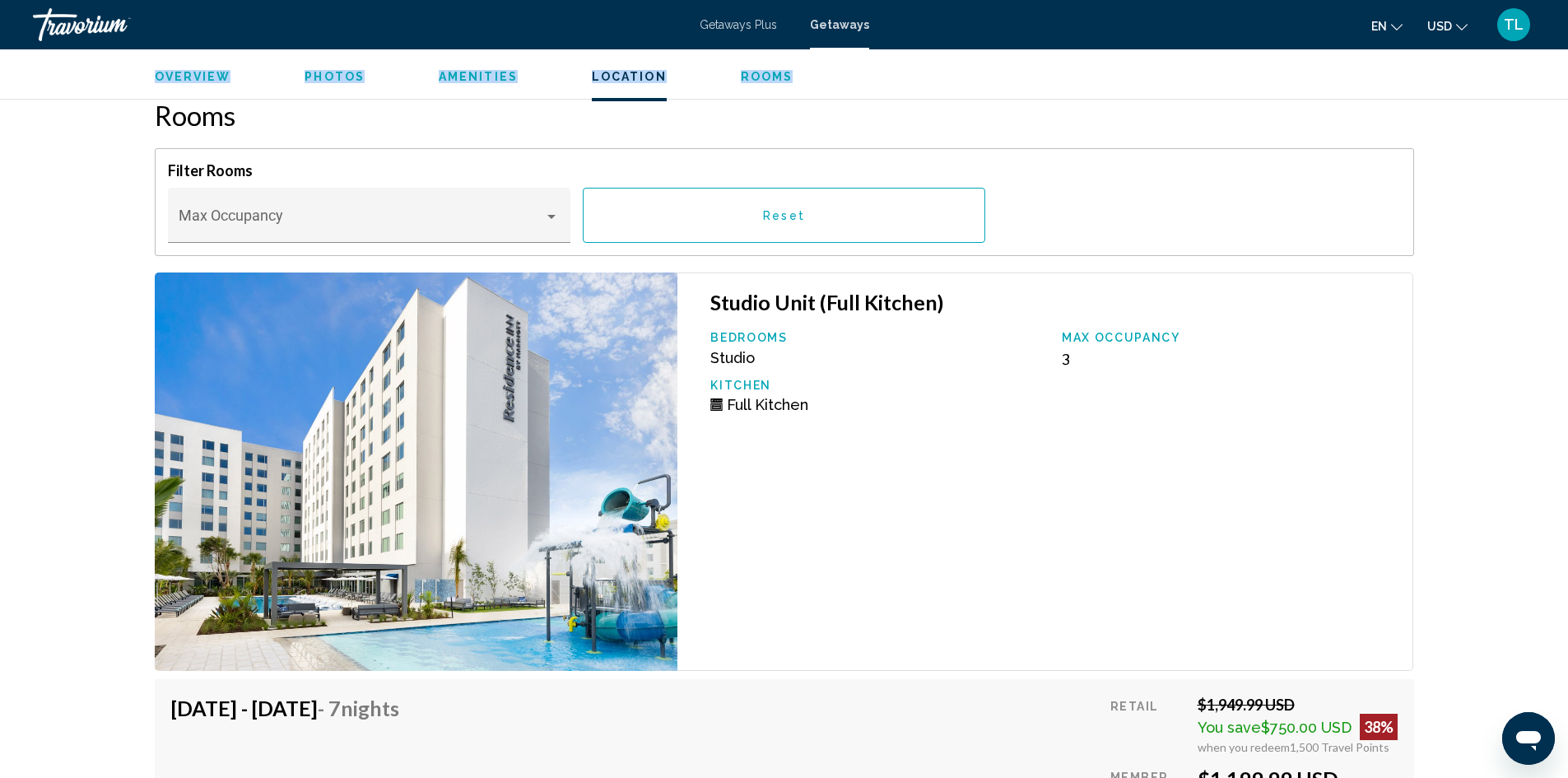
click at [486, 74] on span "Amenities" at bounding box center [478, 75] width 79 height 13
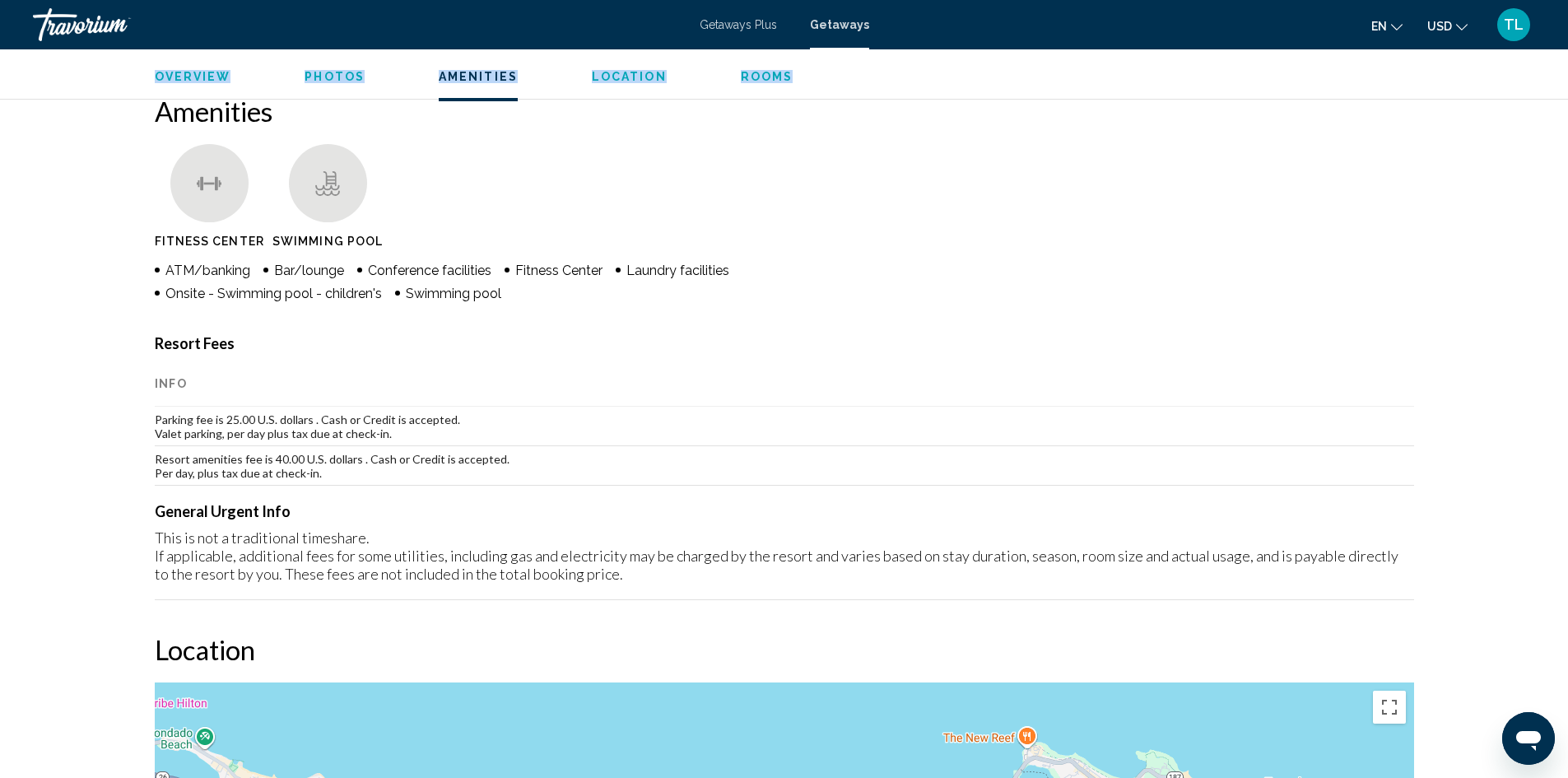
scroll to position [1254, 0]
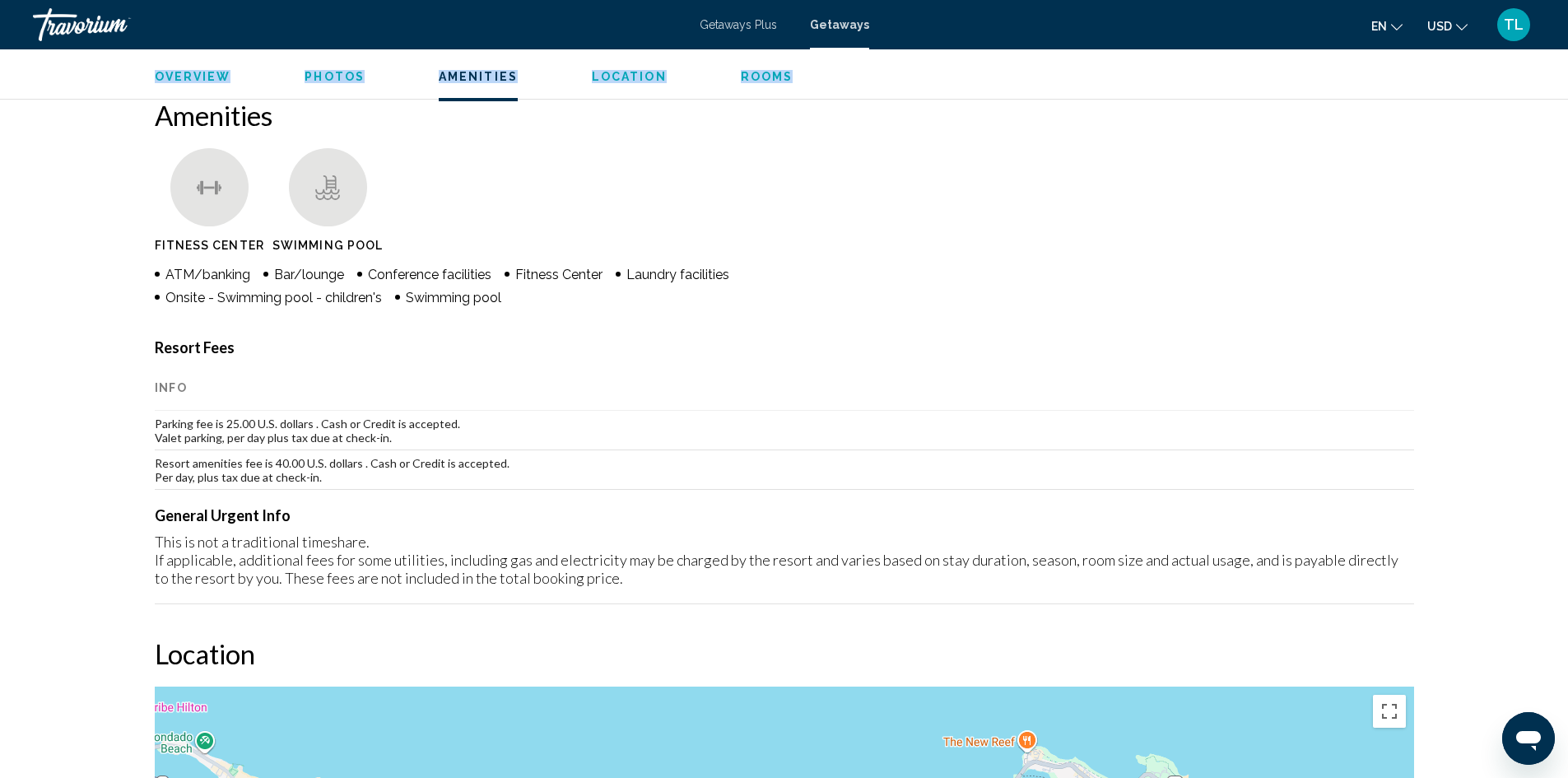
click at [316, 75] on span "Photos" at bounding box center [334, 75] width 60 height 13
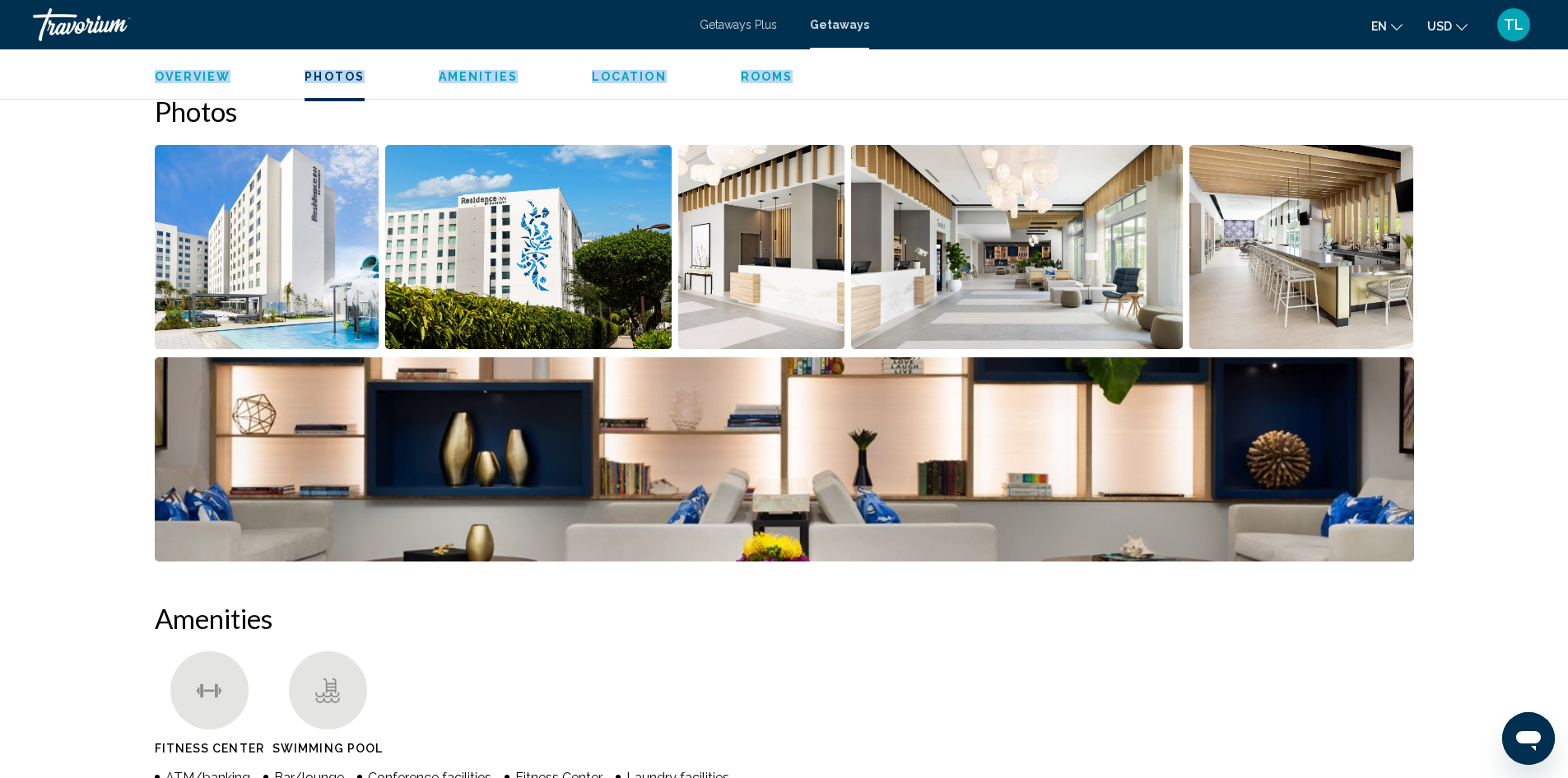
scroll to position [748, 0]
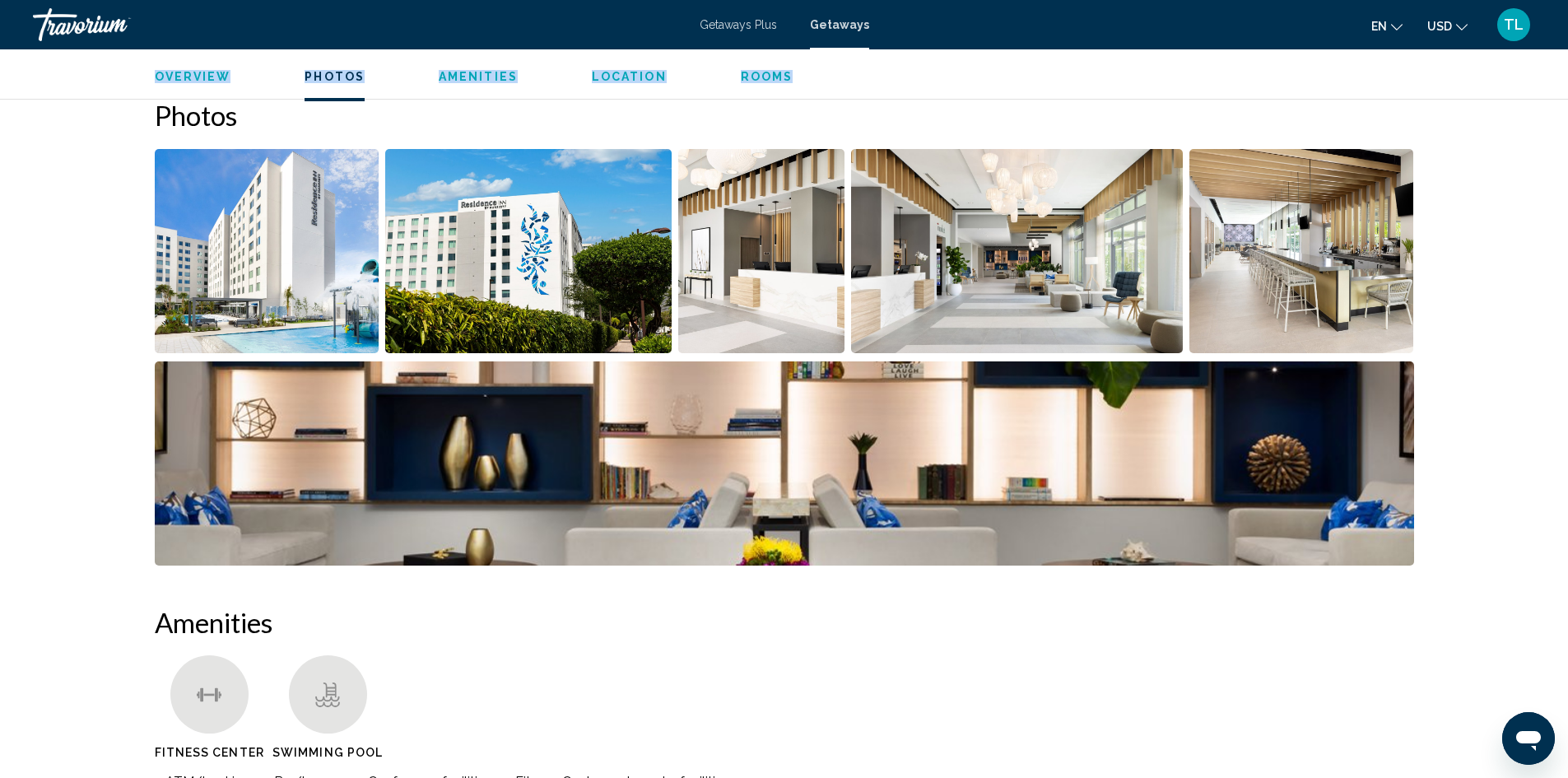
click at [177, 74] on span "Overview" at bounding box center [193, 75] width 76 height 13
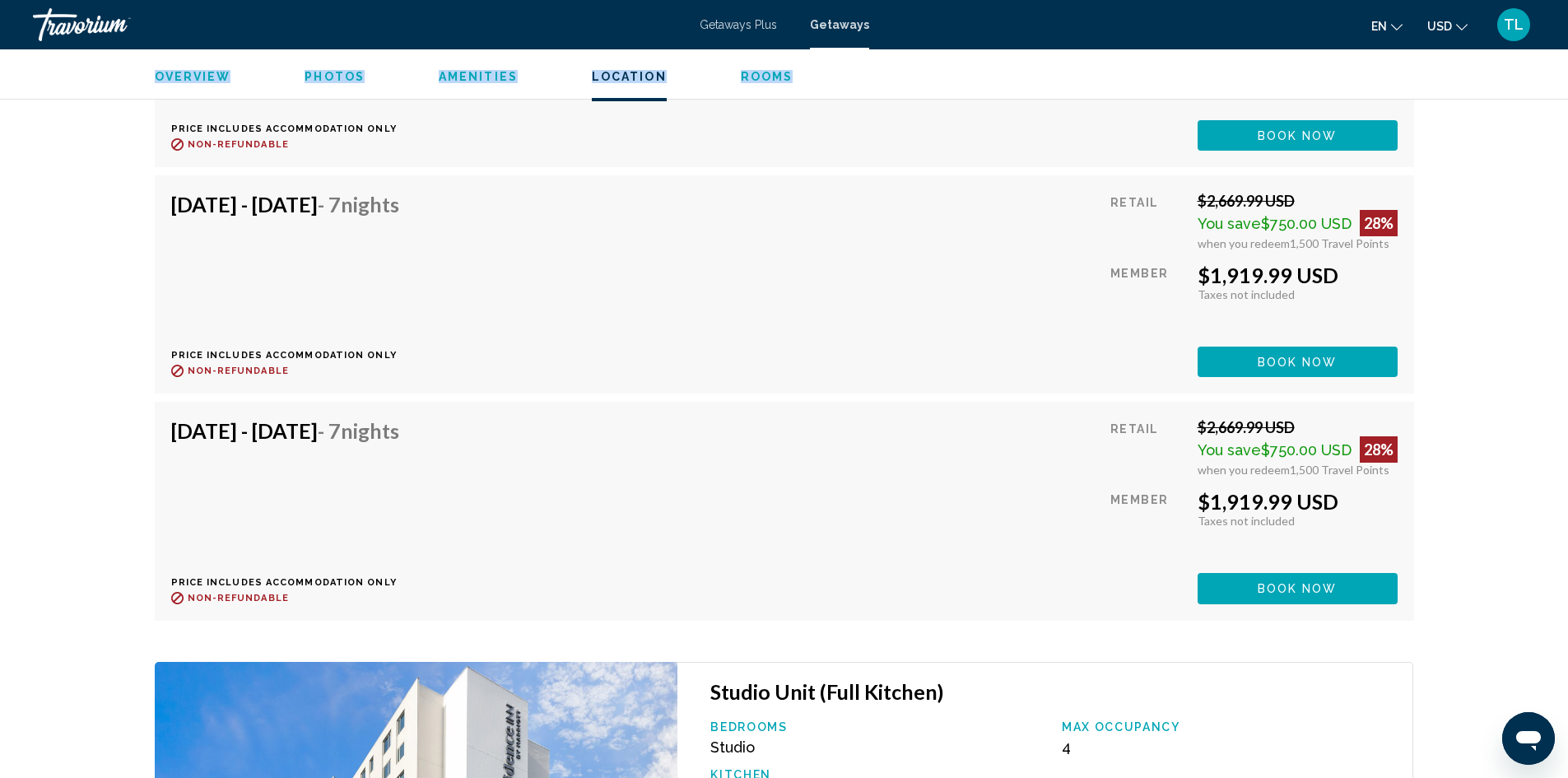
scroll to position [28671, 0]
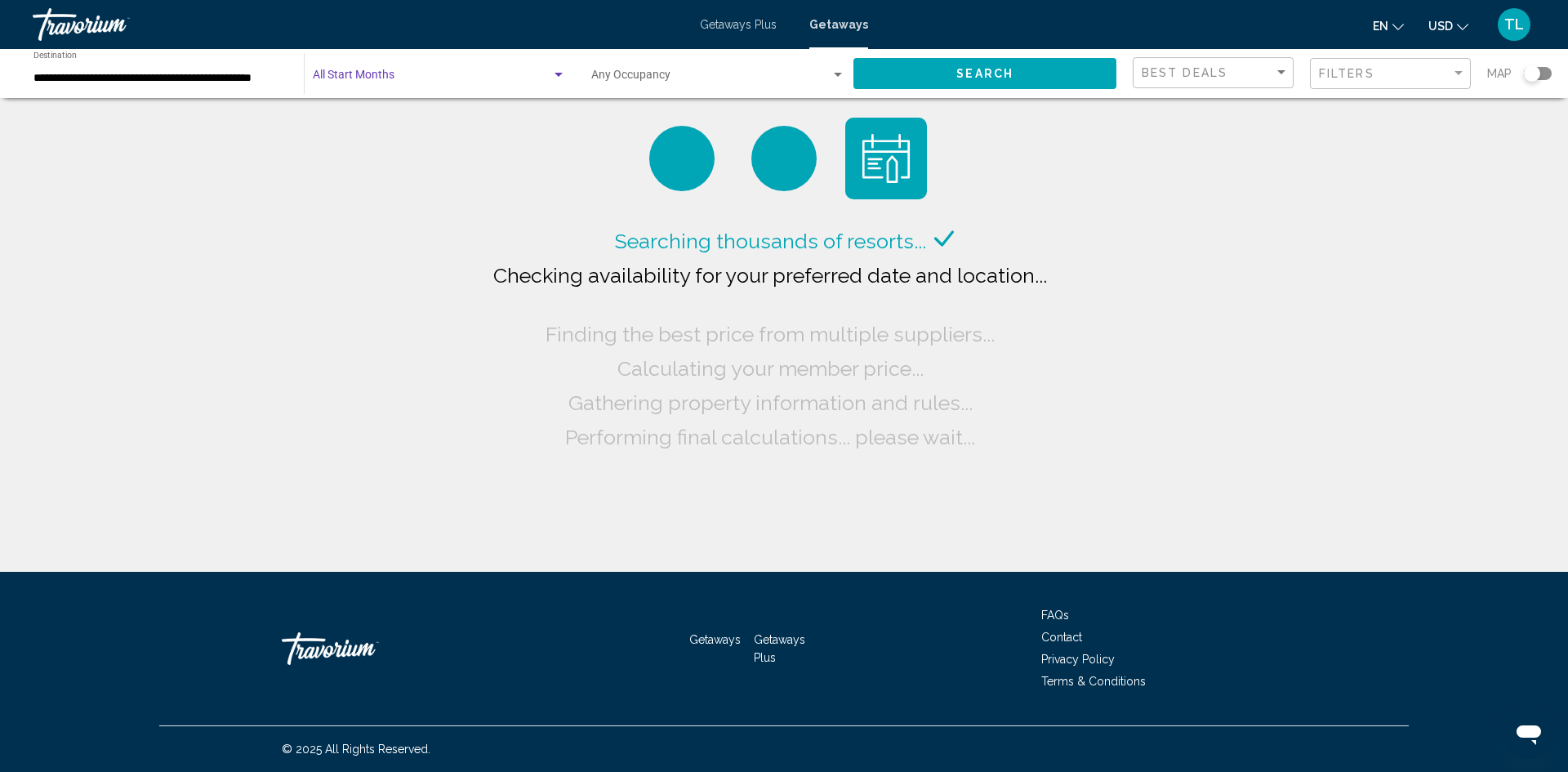
click at [387, 75] on span "Search widget" at bounding box center [432, 78] width 238 height 13
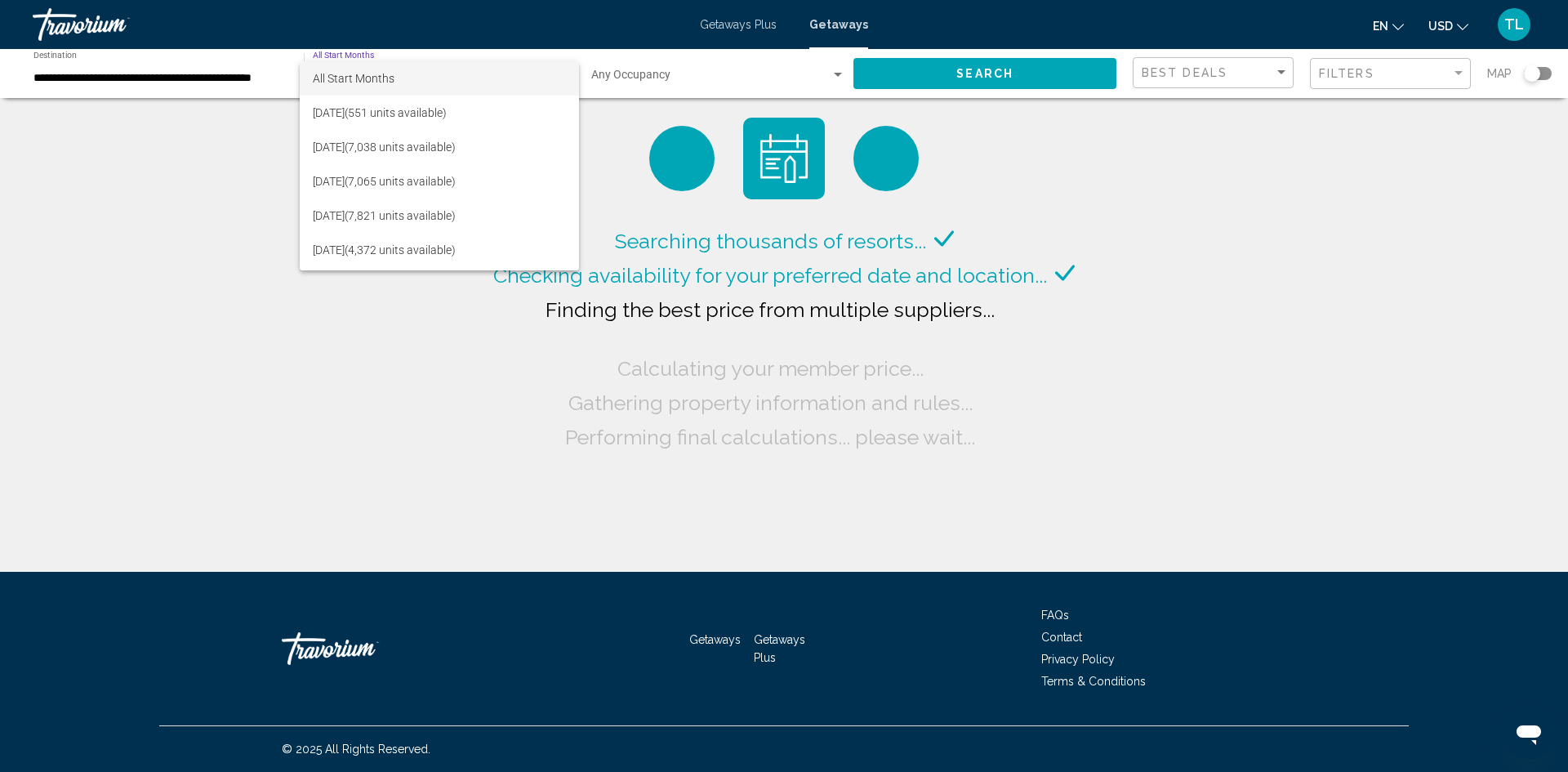
drag, startPoint x: 1360, startPoint y: 368, endPoint x: 1413, endPoint y: 268, distance: 113.2
click at [1361, 367] on div at bounding box center [784, 386] width 1568 height 772
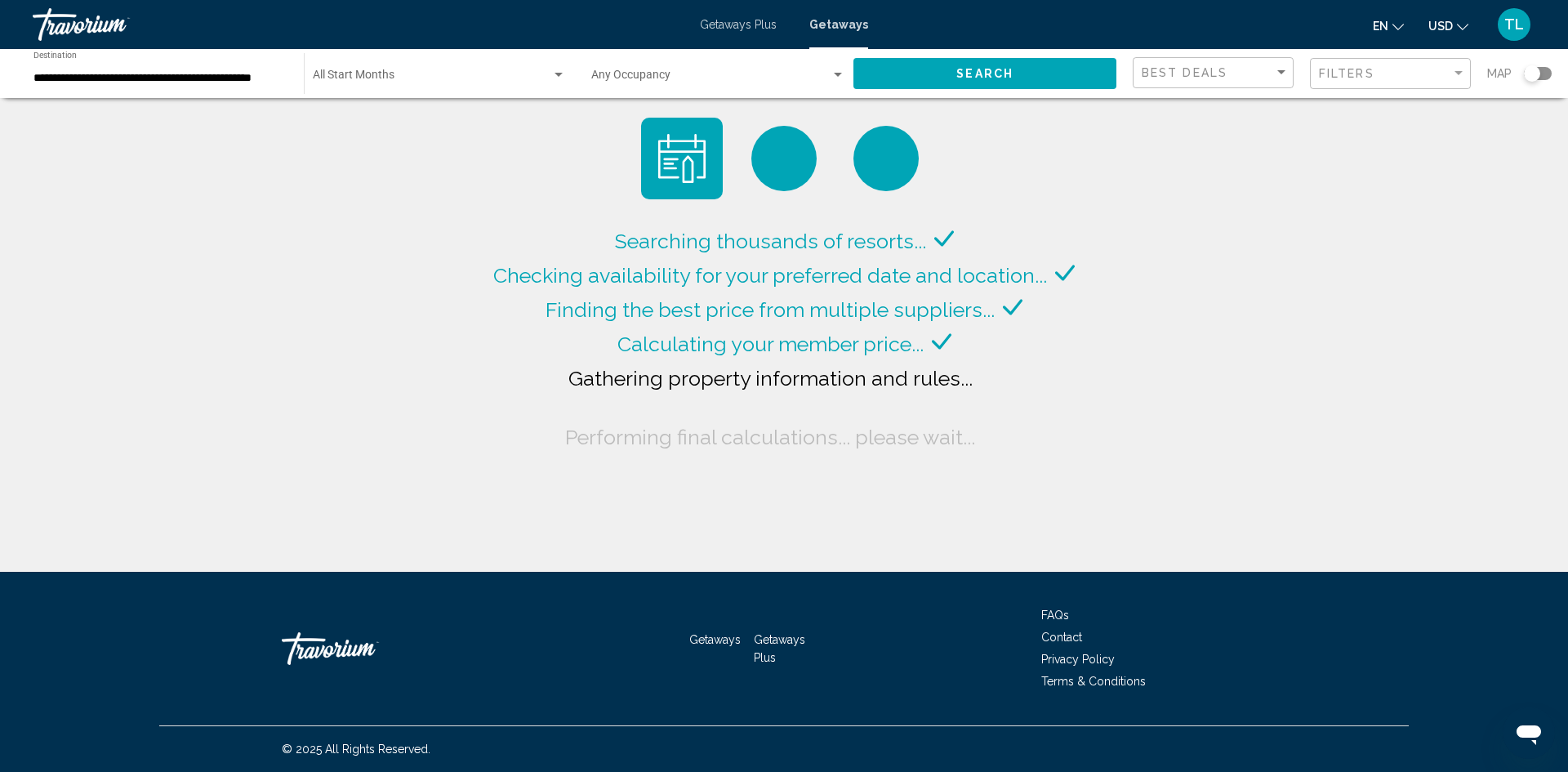
click at [1548, 74] on div "Search widget" at bounding box center [1538, 73] width 28 height 13
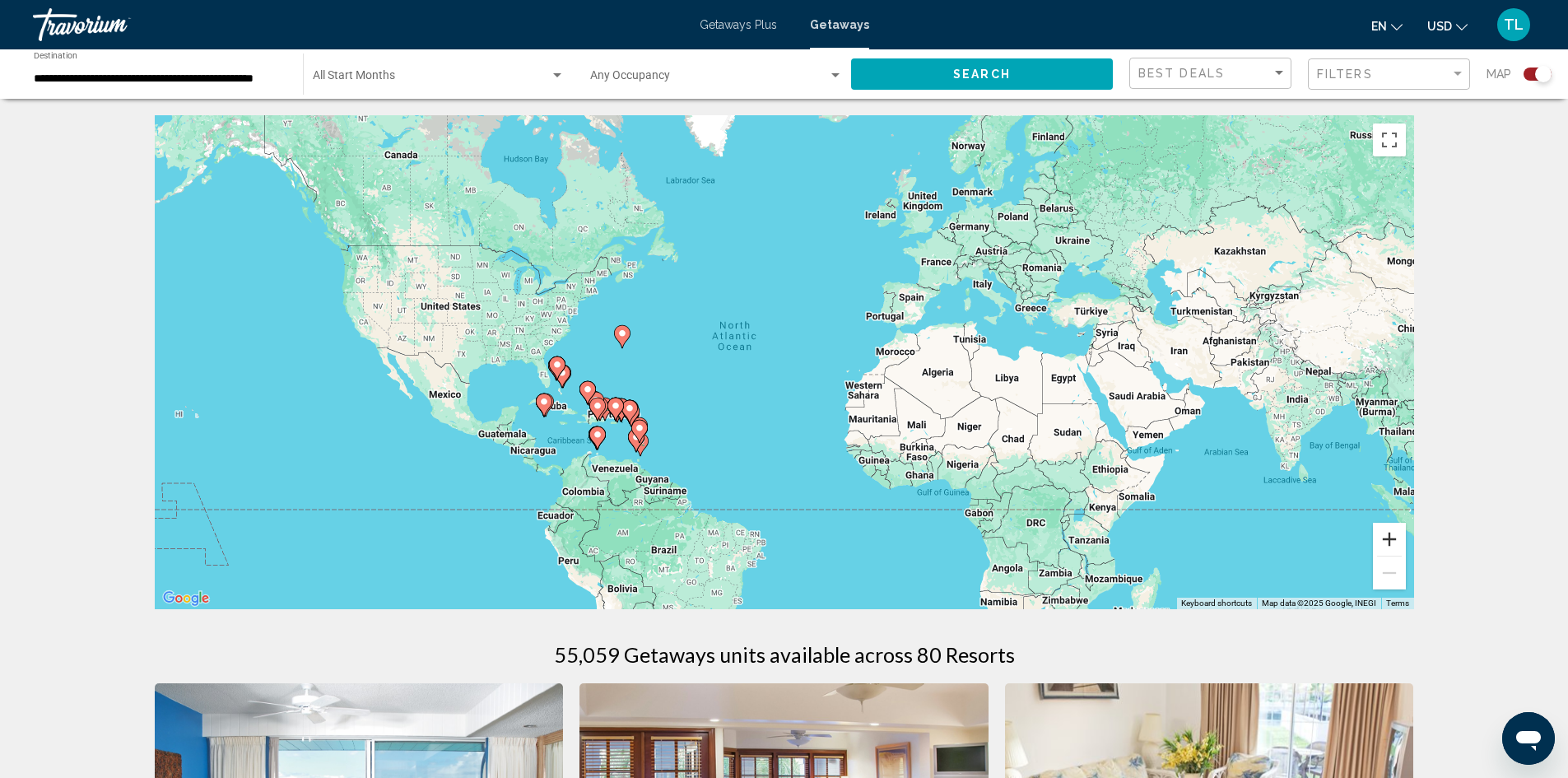
click at [1394, 547] on button "Zoom in" at bounding box center [1390, 539] width 33 height 33
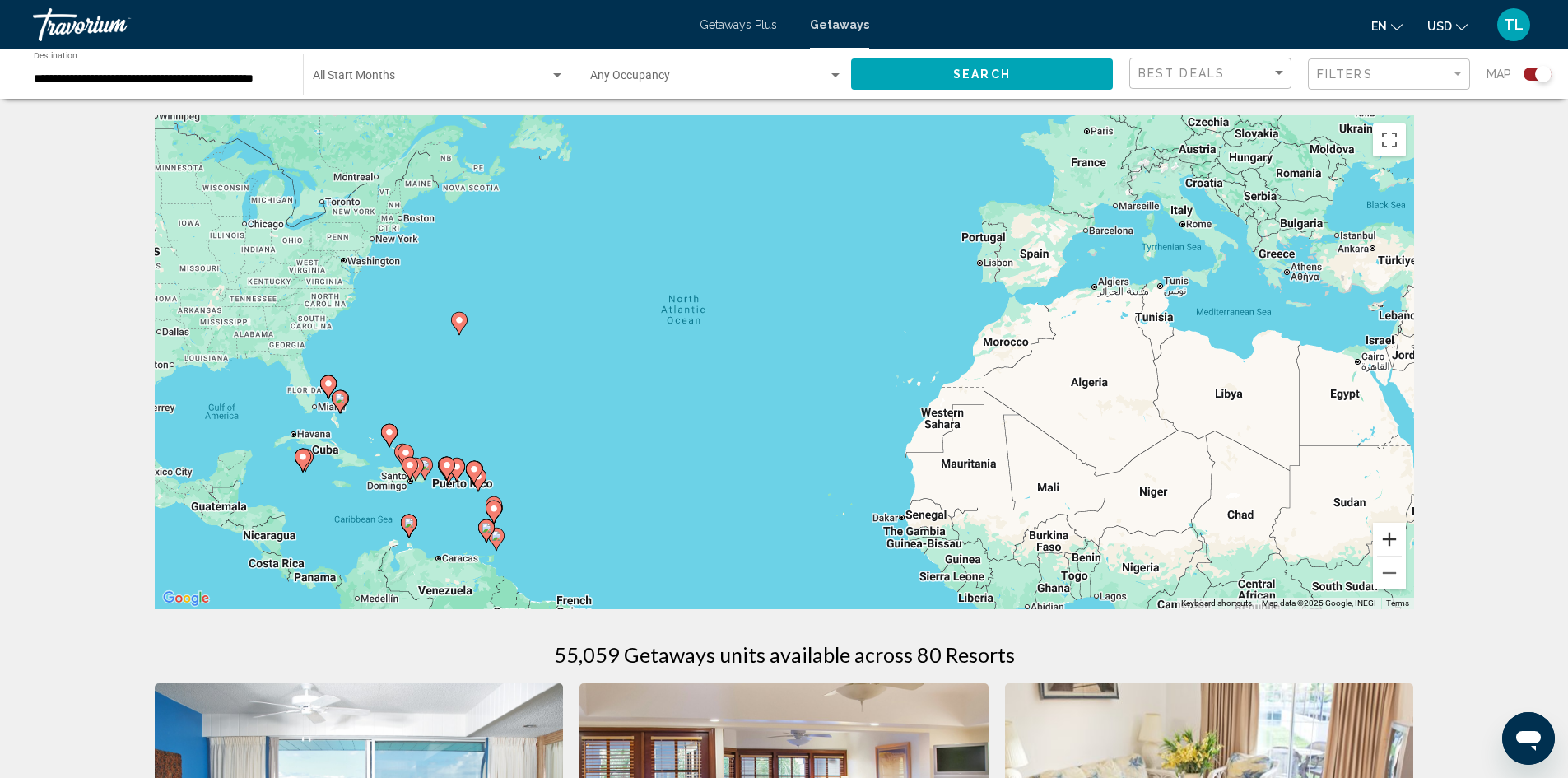
click at [1391, 537] on button "Zoom in" at bounding box center [1390, 539] width 33 height 33
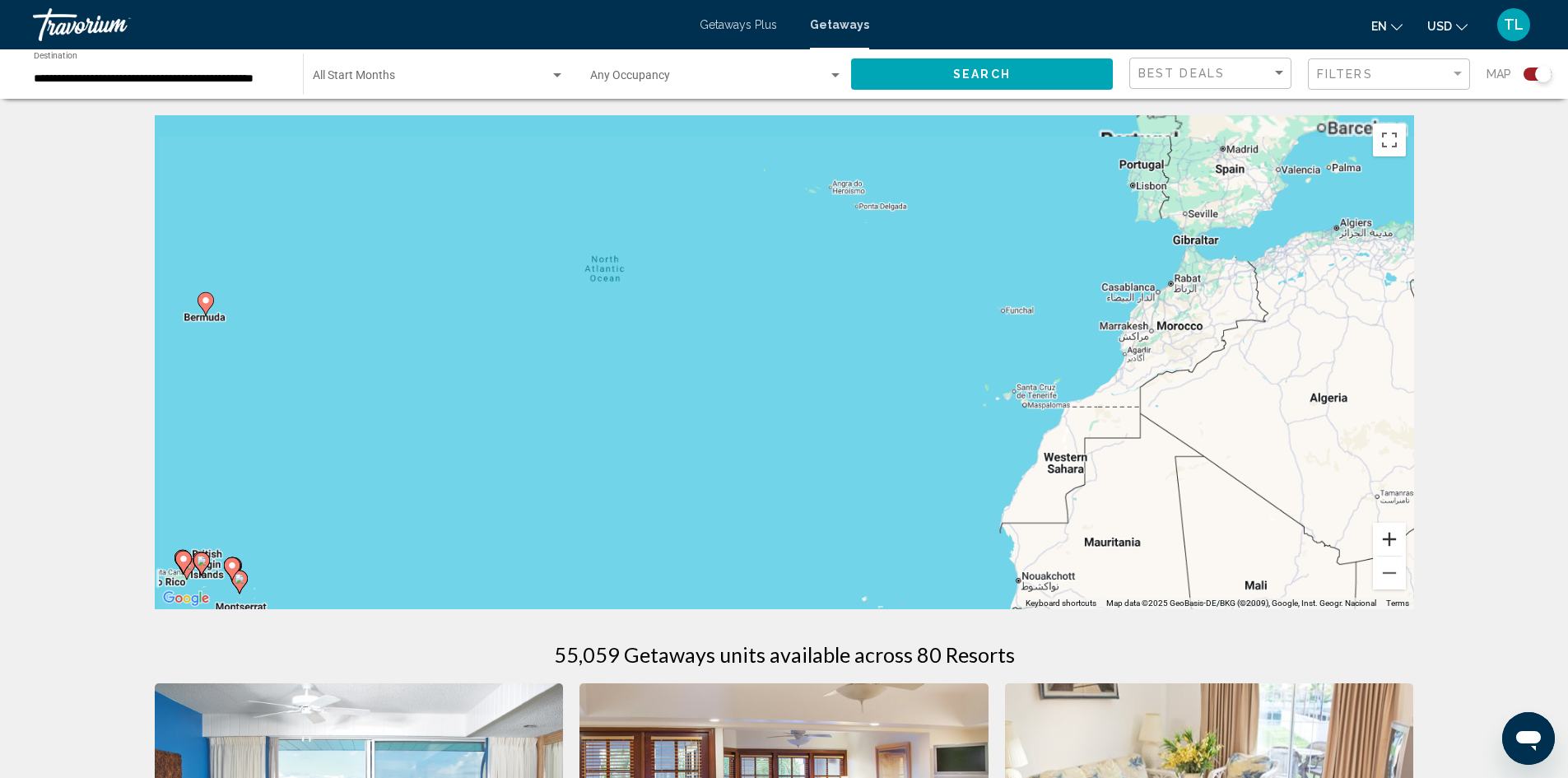
click at [1391, 537] on button "Zoom in" at bounding box center [1390, 539] width 33 height 33
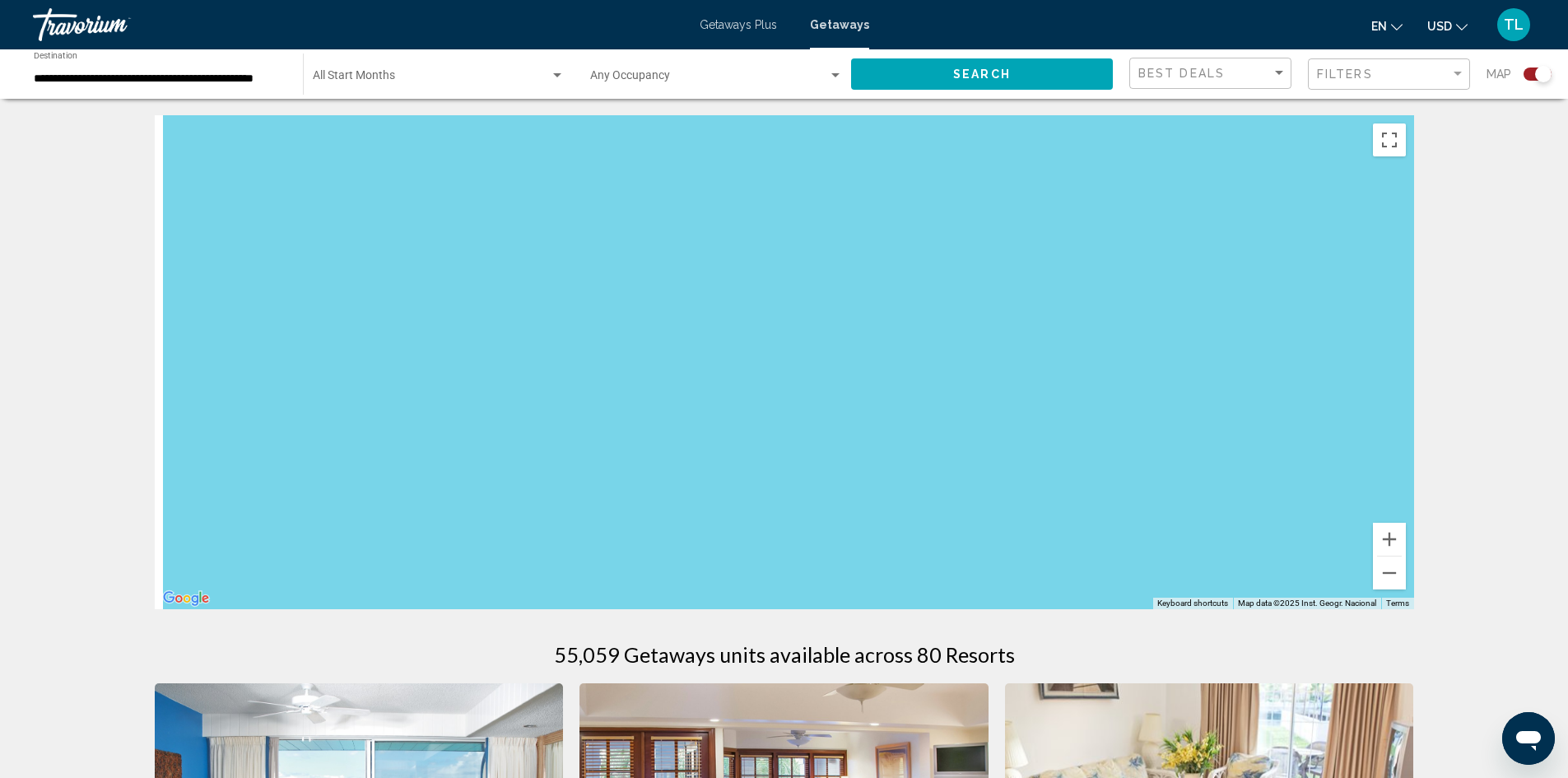
drag, startPoint x: 506, startPoint y: 555, endPoint x: 1308, endPoint y: 372, distance: 822.6
click at [1308, 372] on div "Main content" at bounding box center [784, 363] width 1259 height 494
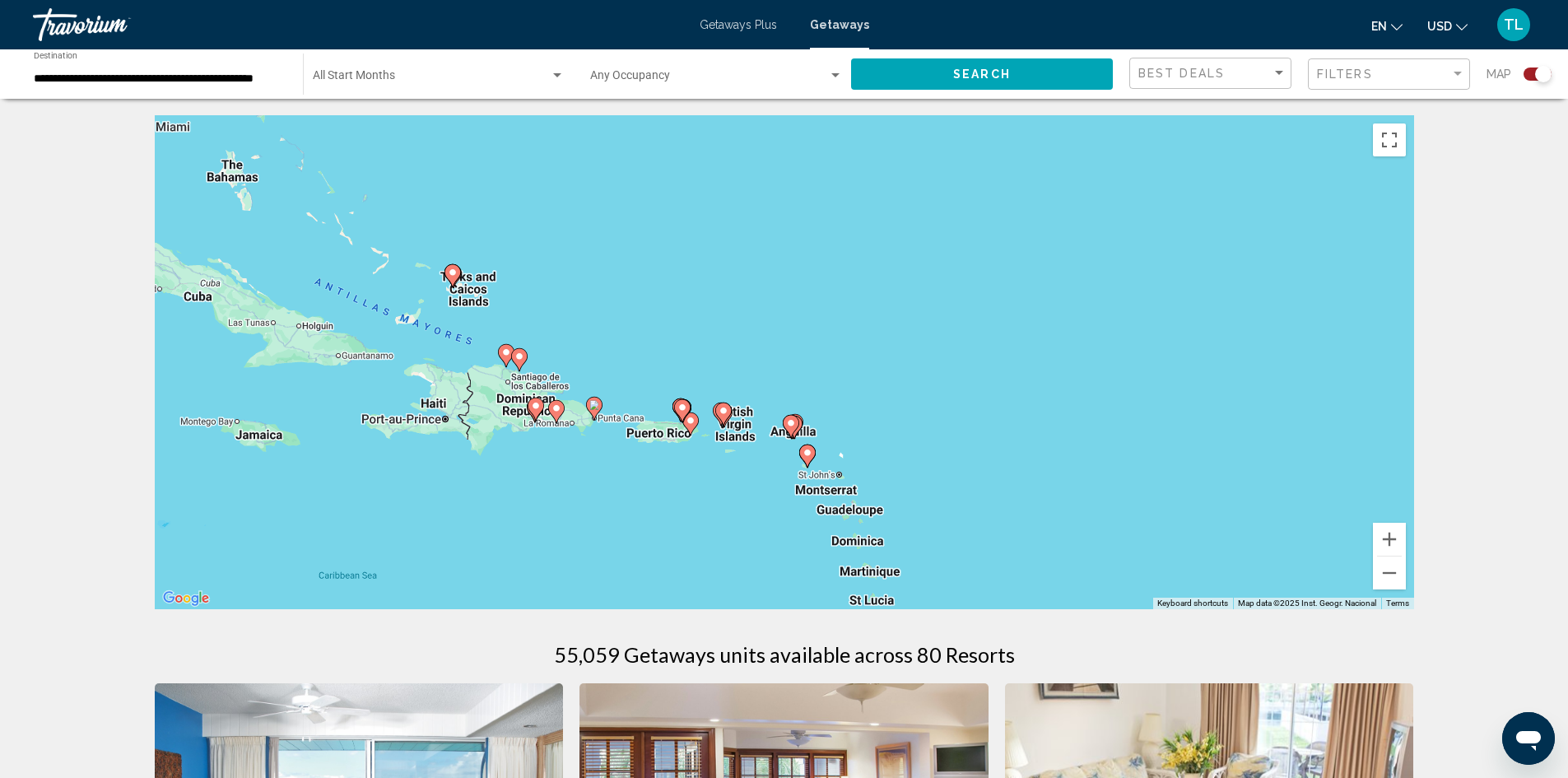
drag, startPoint x: 534, startPoint y: 526, endPoint x: 975, endPoint y: 335, distance: 480.6
click at [975, 335] on div "To activate drag with keyboard, press Alt + Enter. Once in keyboard drag state,…" at bounding box center [784, 363] width 1259 height 494
click at [1397, 538] on button "Zoom in" at bounding box center [1390, 539] width 33 height 33
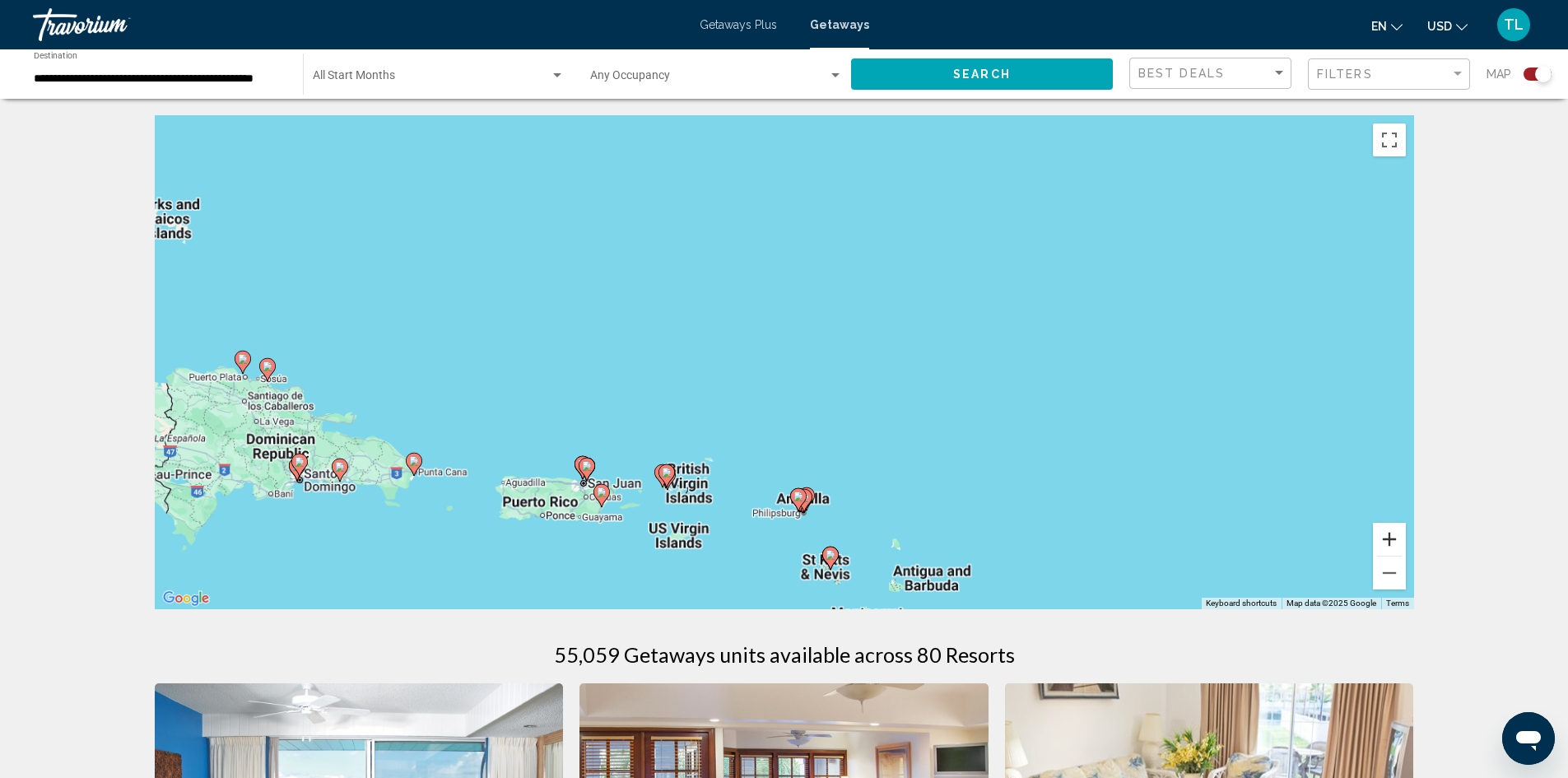
click at [1397, 535] on button "Zoom in" at bounding box center [1390, 539] width 33 height 33
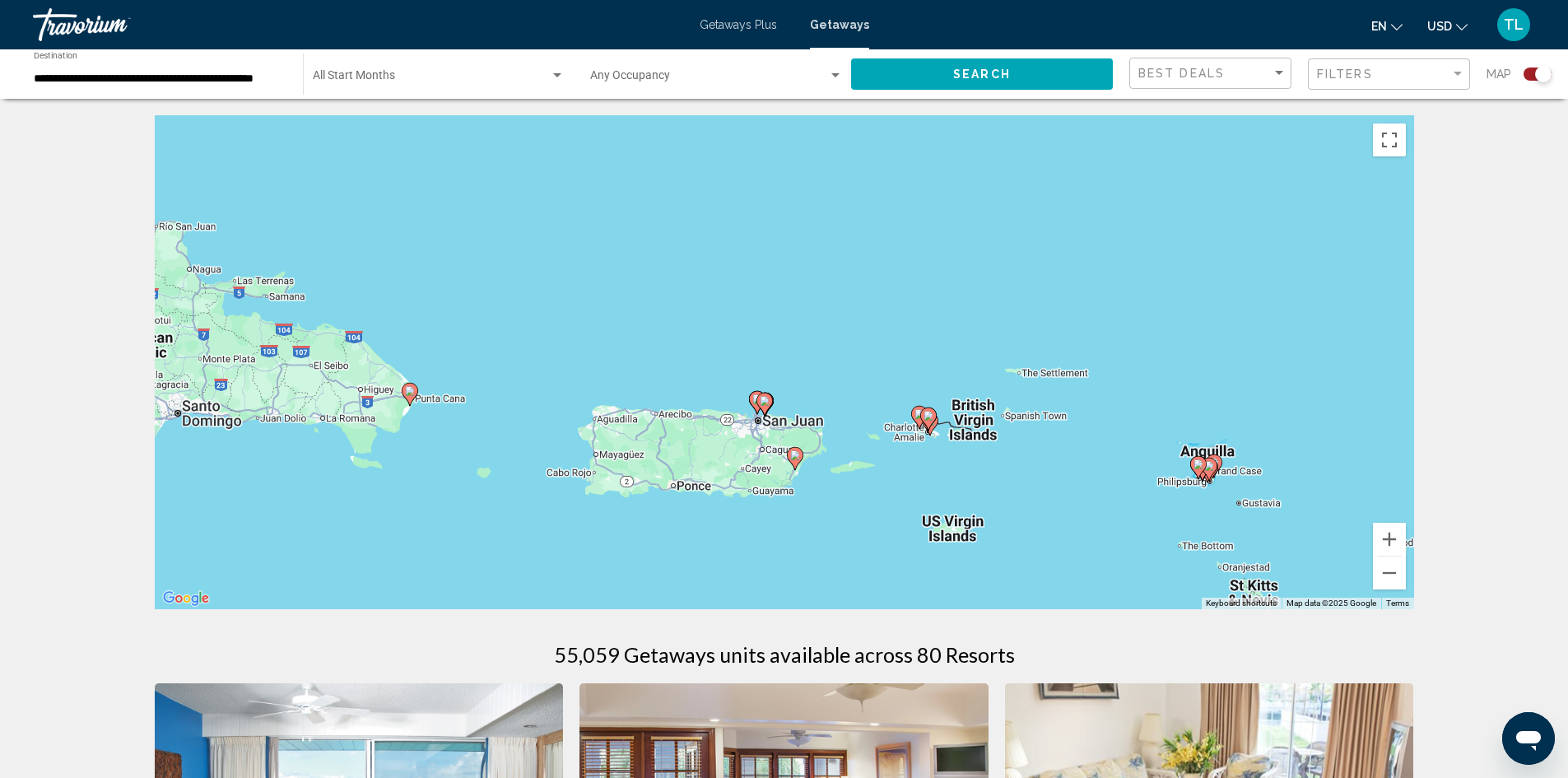
drag, startPoint x: 537, startPoint y: 465, endPoint x: 923, endPoint y: 274, distance: 430.7
click at [923, 274] on div "To activate drag with keyboard, press Alt + Enter. Once in keyboard drag state,…" at bounding box center [784, 363] width 1259 height 494
click at [763, 404] on image "Main content" at bounding box center [764, 401] width 10 height 10
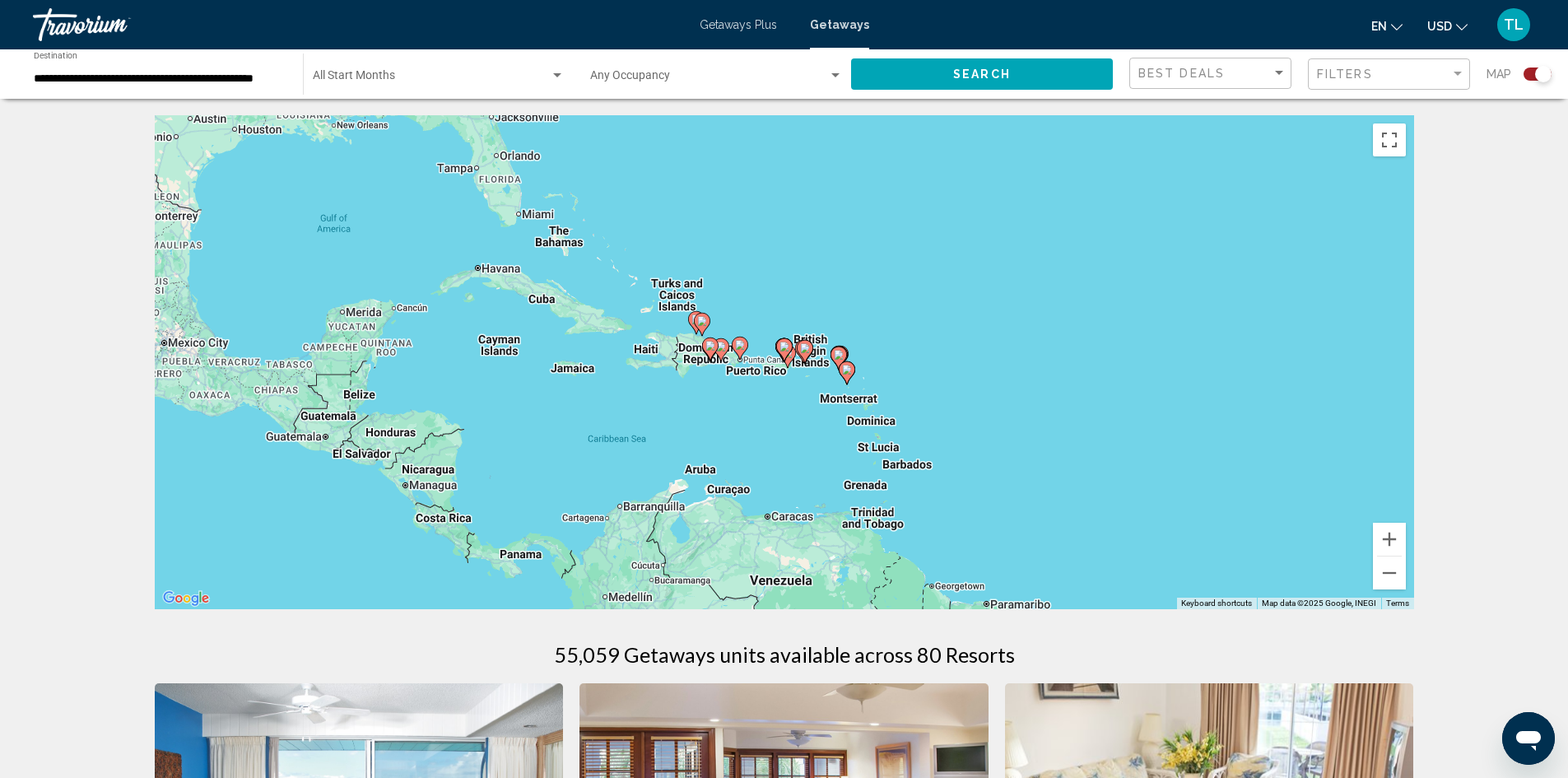
click at [783, 344] on image "Main content" at bounding box center [784, 347] width 10 height 10
type input "**********"
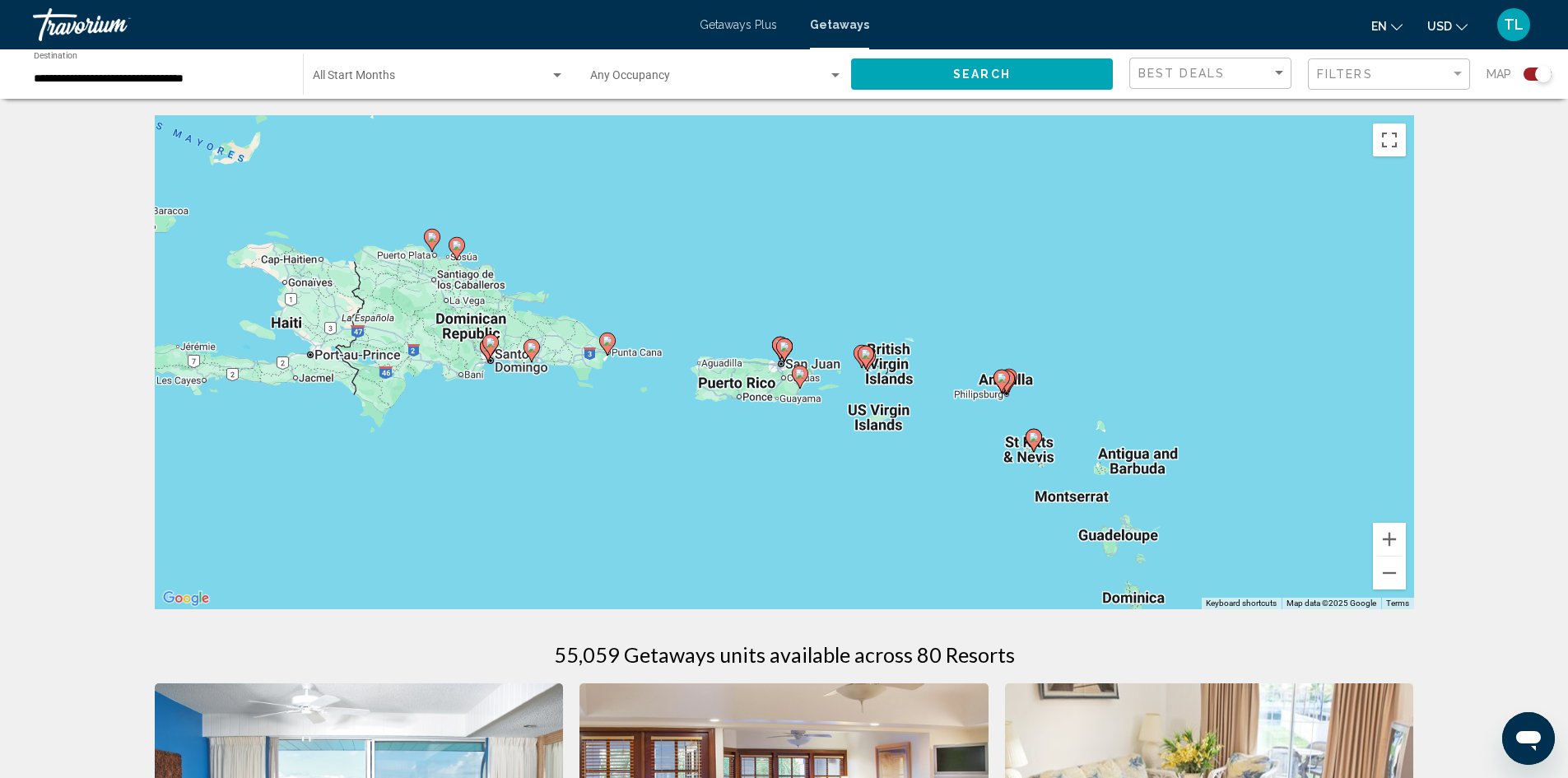
click at [783, 344] on image "Main content" at bounding box center [784, 347] width 10 height 10
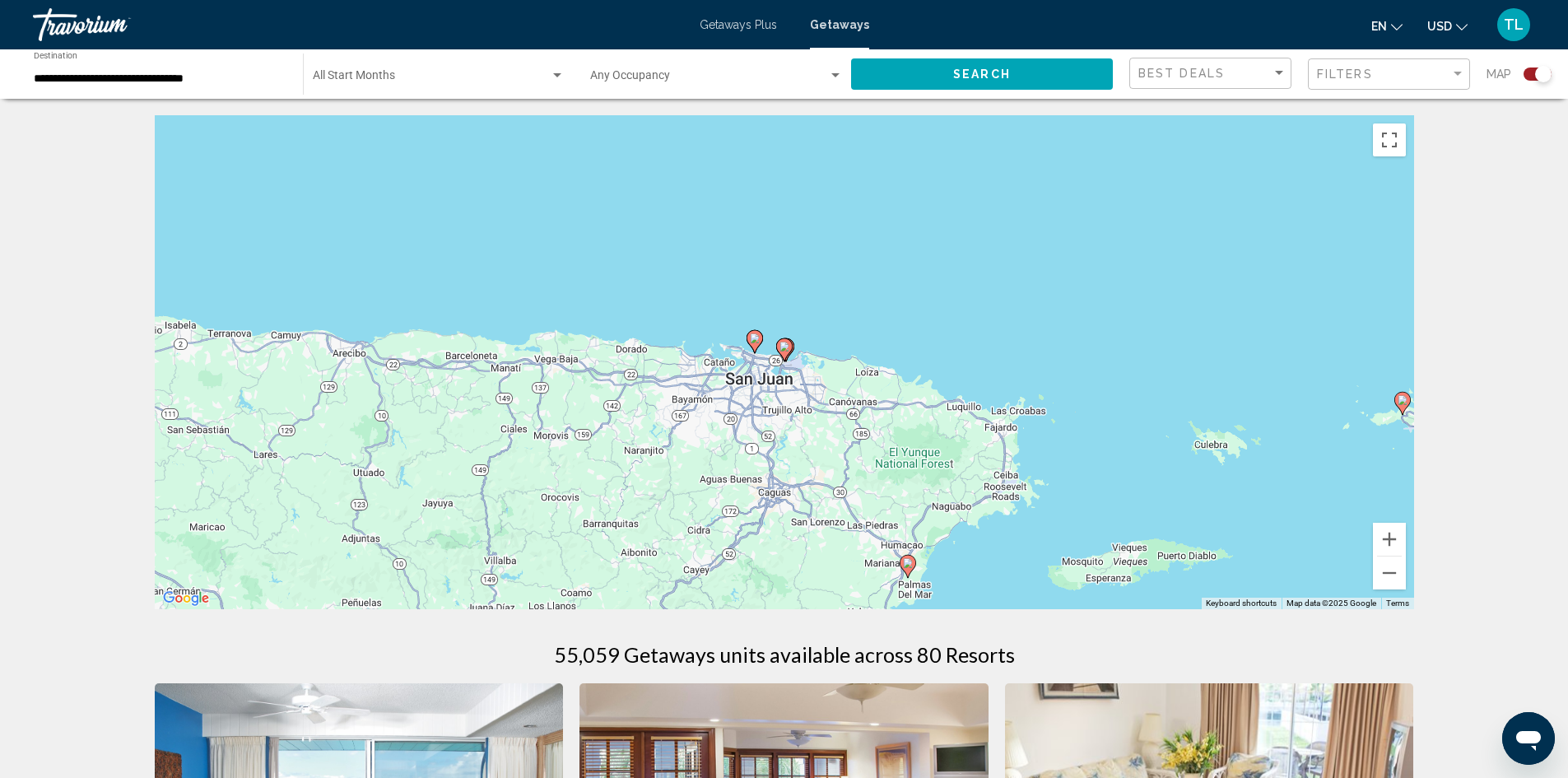
click at [783, 344] on image "Main content" at bounding box center [784, 347] width 10 height 10
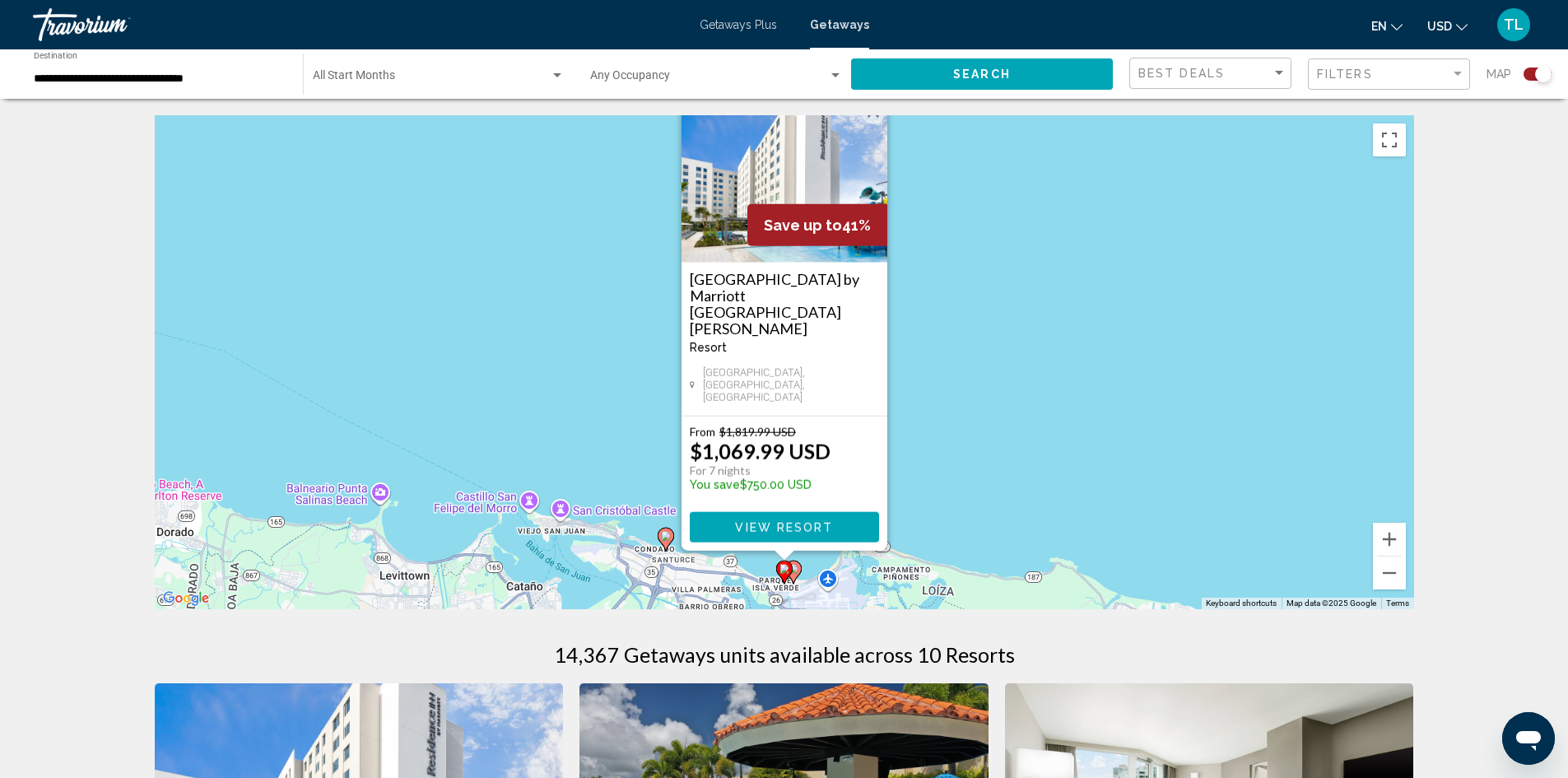
click at [943, 410] on div "To activate drag with keyboard, press Alt + Enter. Once in keyboard drag state,…" at bounding box center [784, 363] width 1259 height 494
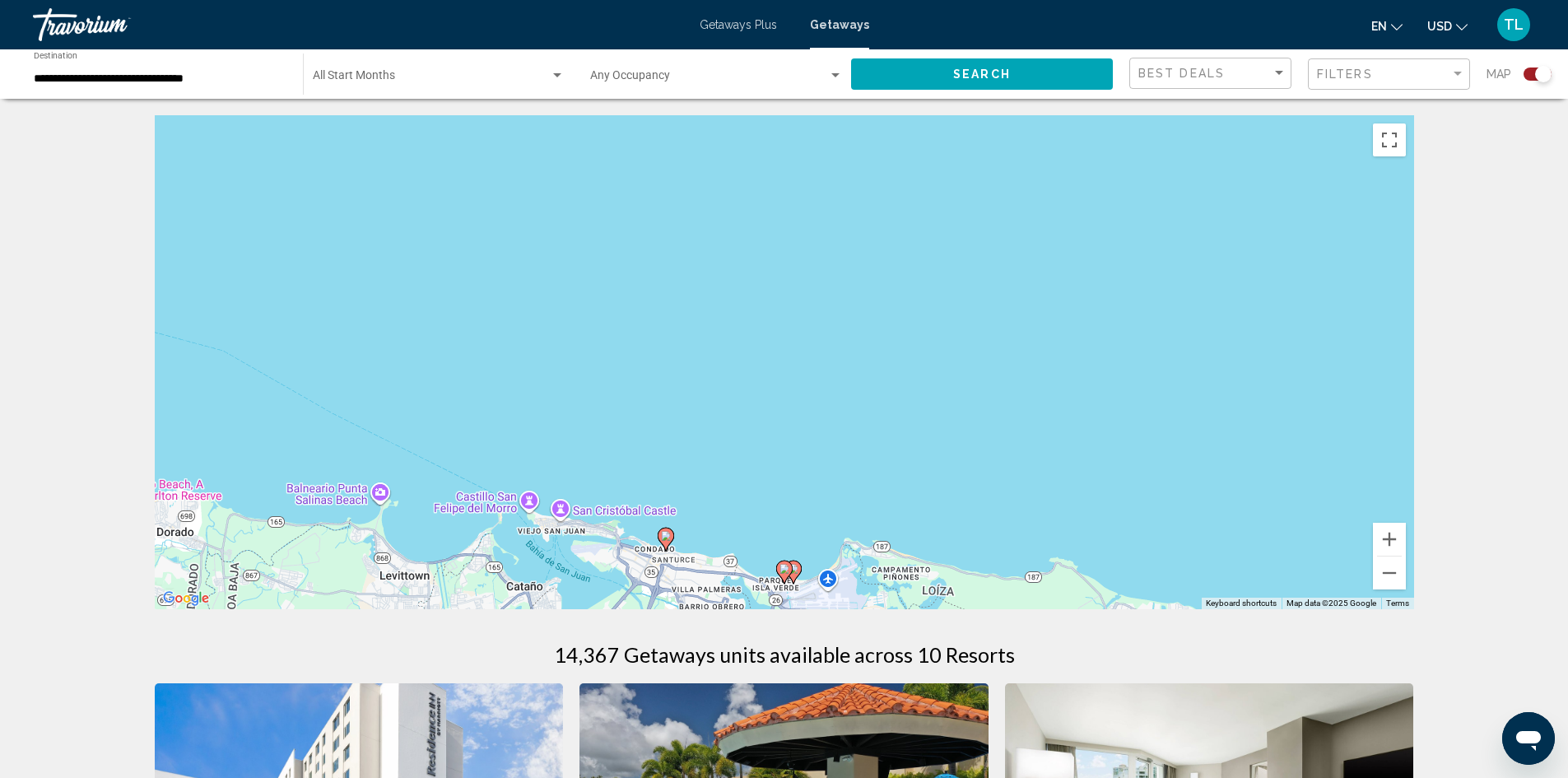
click at [667, 533] on image "Main content" at bounding box center [665, 536] width 10 height 10
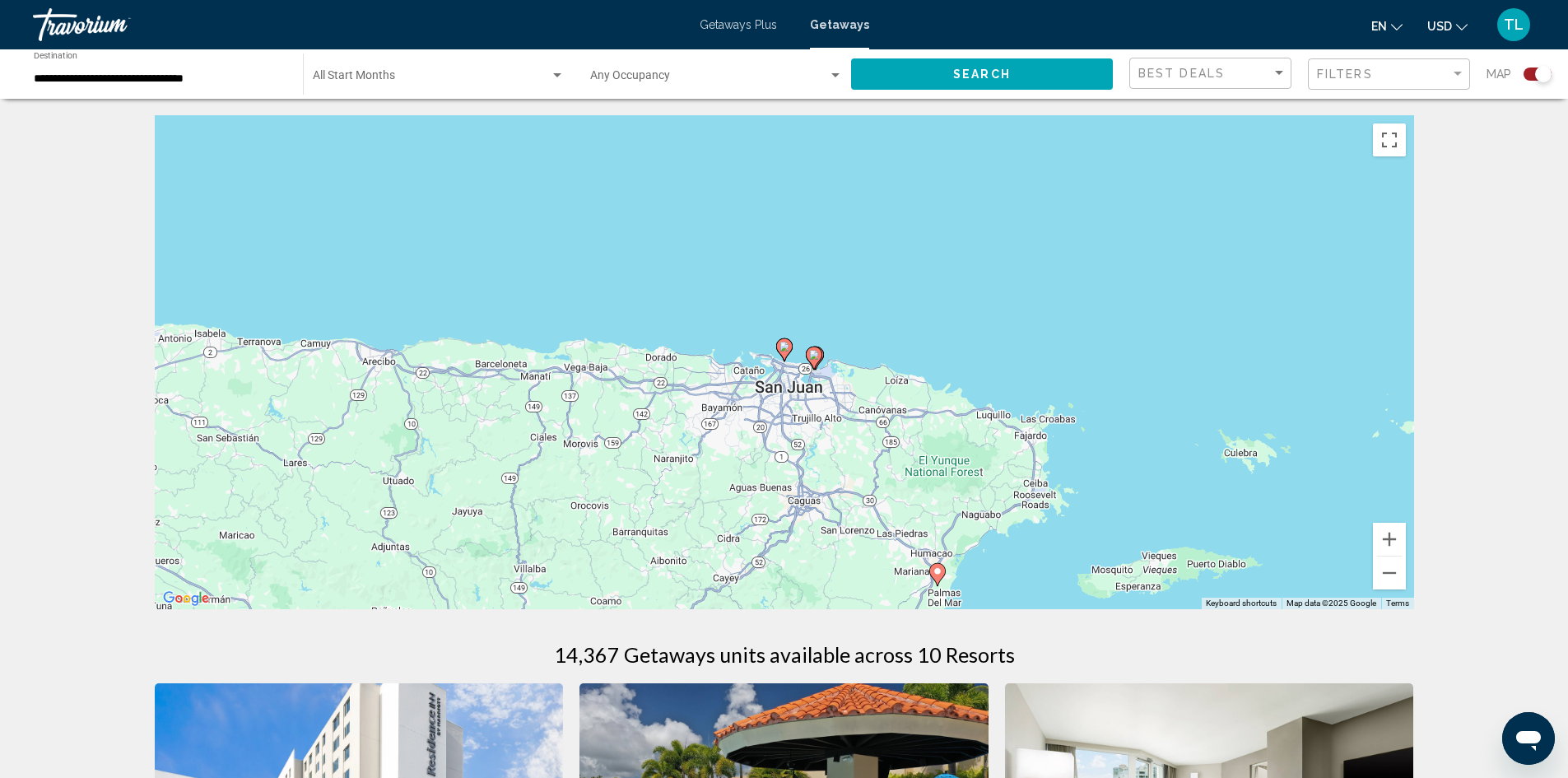
click at [786, 346] on image "Main content" at bounding box center [784, 347] width 10 height 10
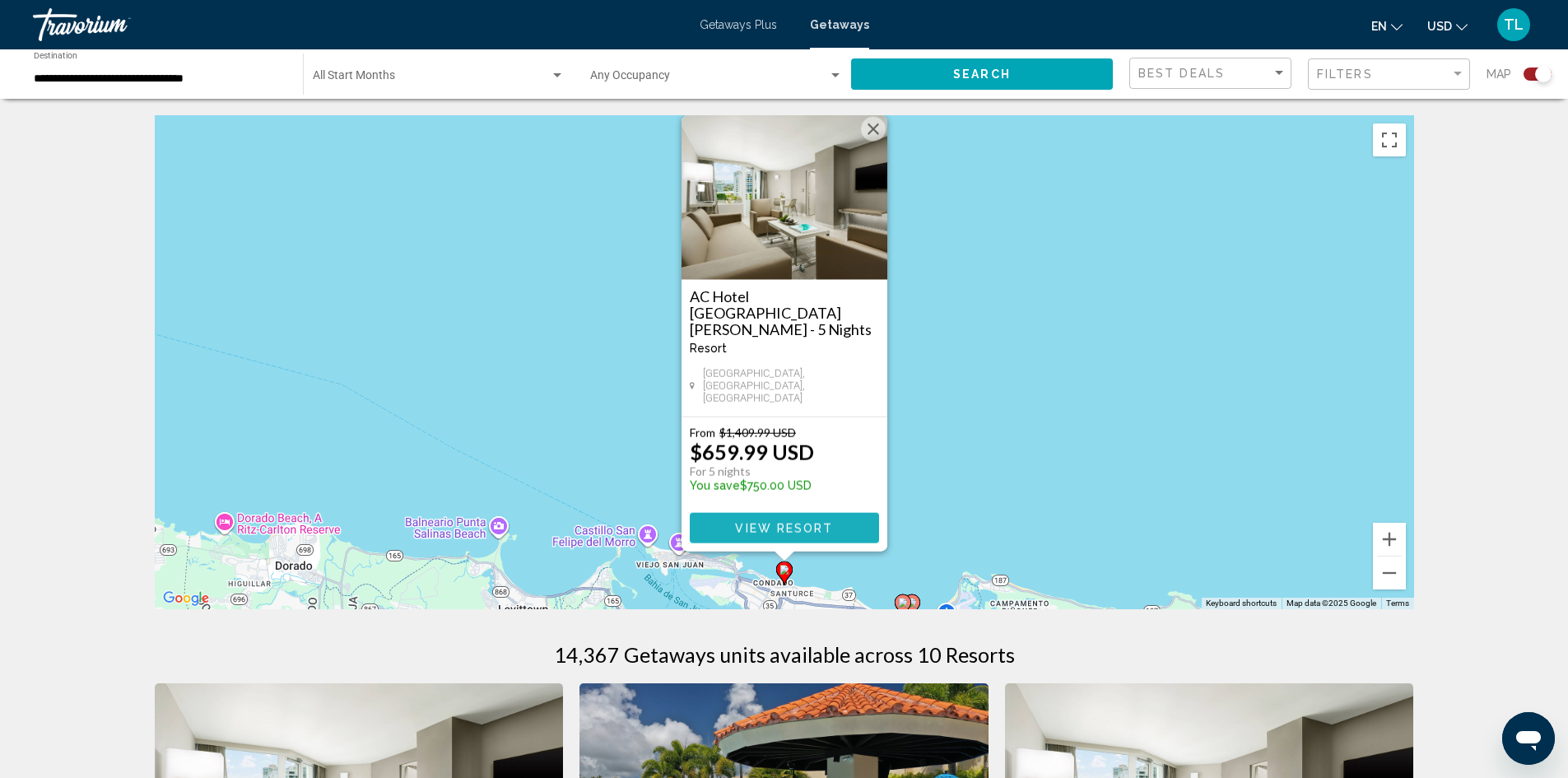
click at [762, 526] on span "View Resort" at bounding box center [784, 527] width 98 height 13
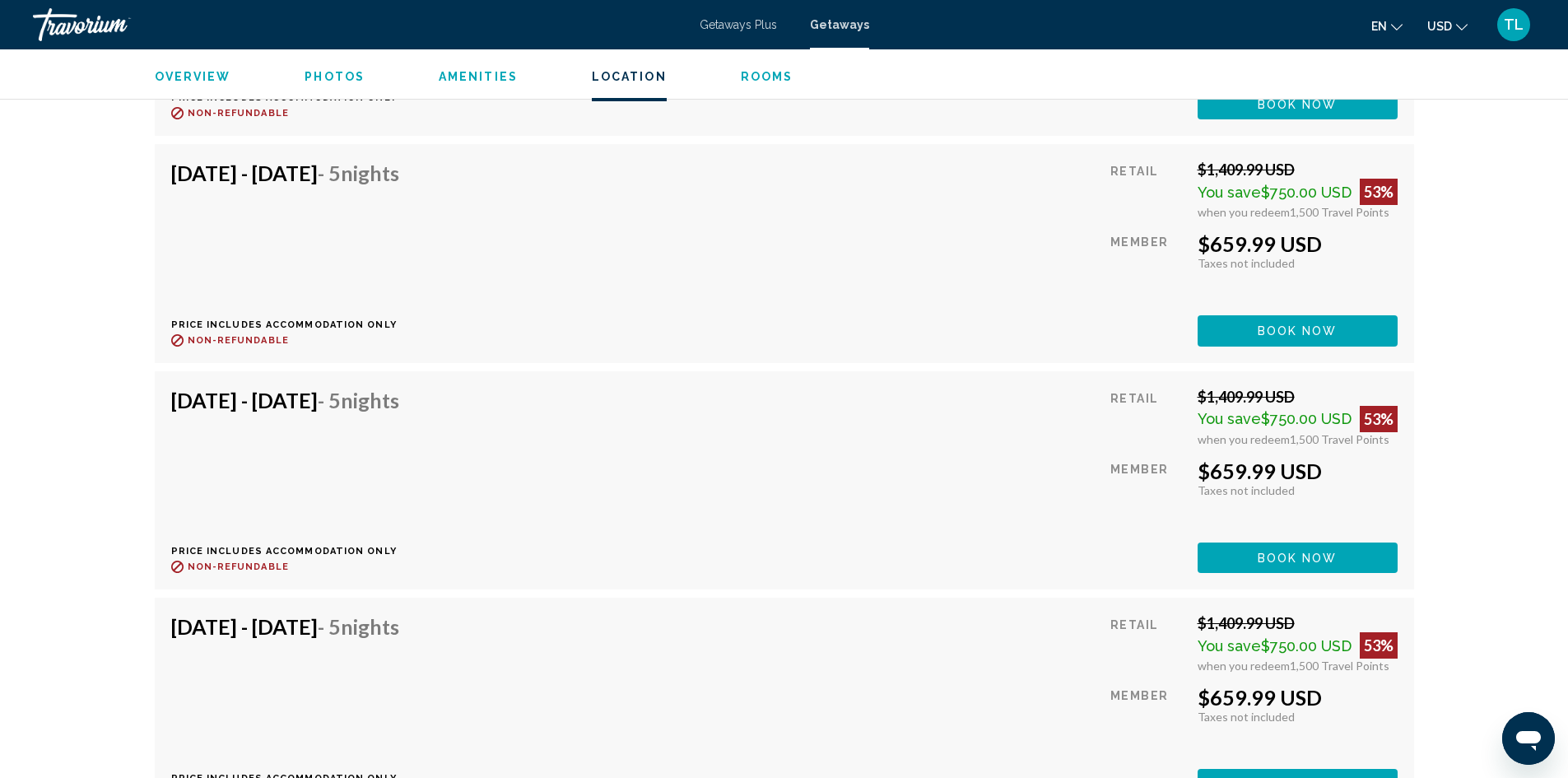
scroll to position [26941, 0]
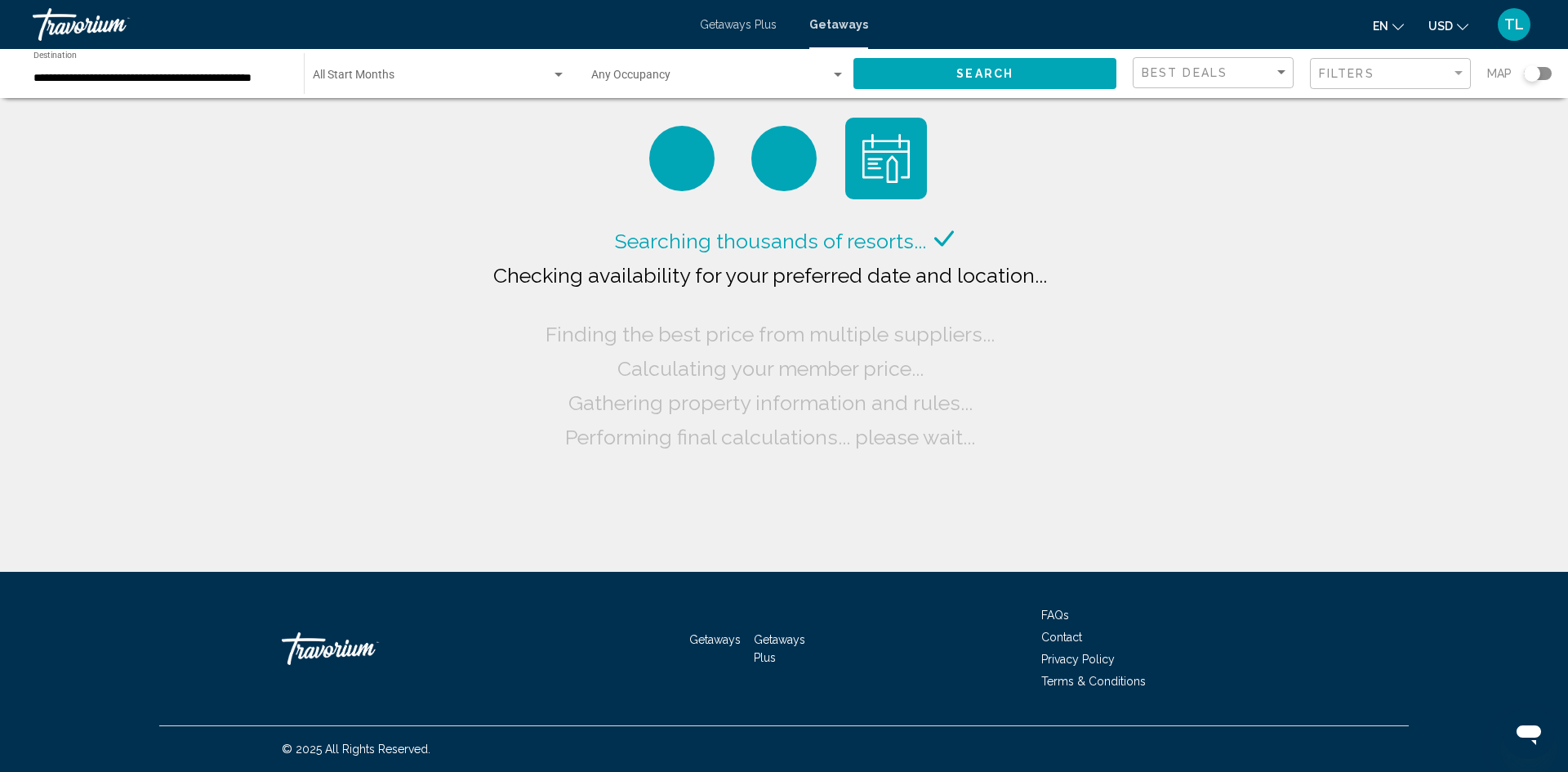
click at [417, 70] on div "Start Month All Start Months" at bounding box center [440, 74] width 253 height 45
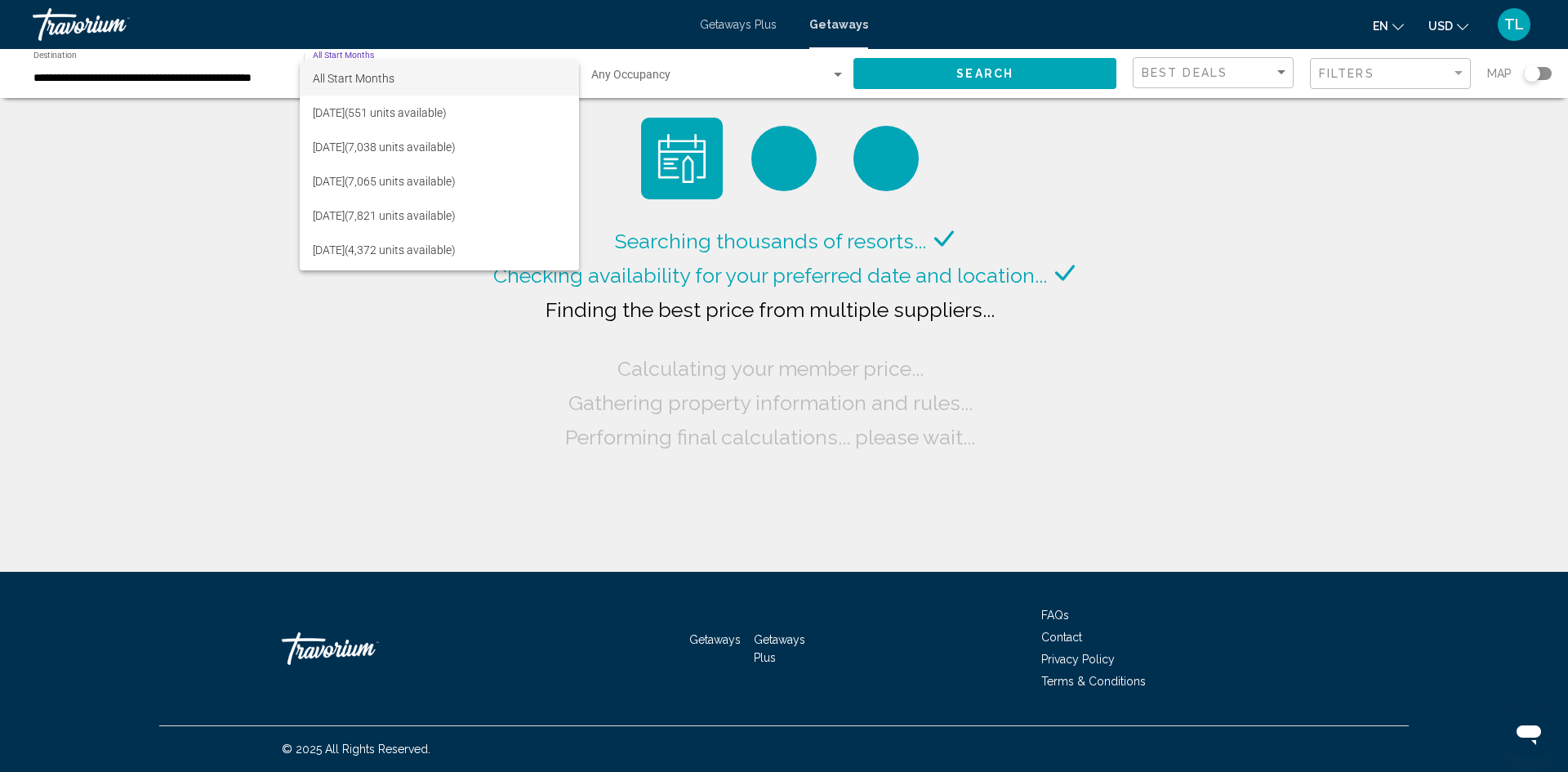
drag, startPoint x: 1156, startPoint y: 363, endPoint x: 1138, endPoint y: 303, distance: 62.6
click at [1155, 357] on div at bounding box center [784, 386] width 1568 height 772
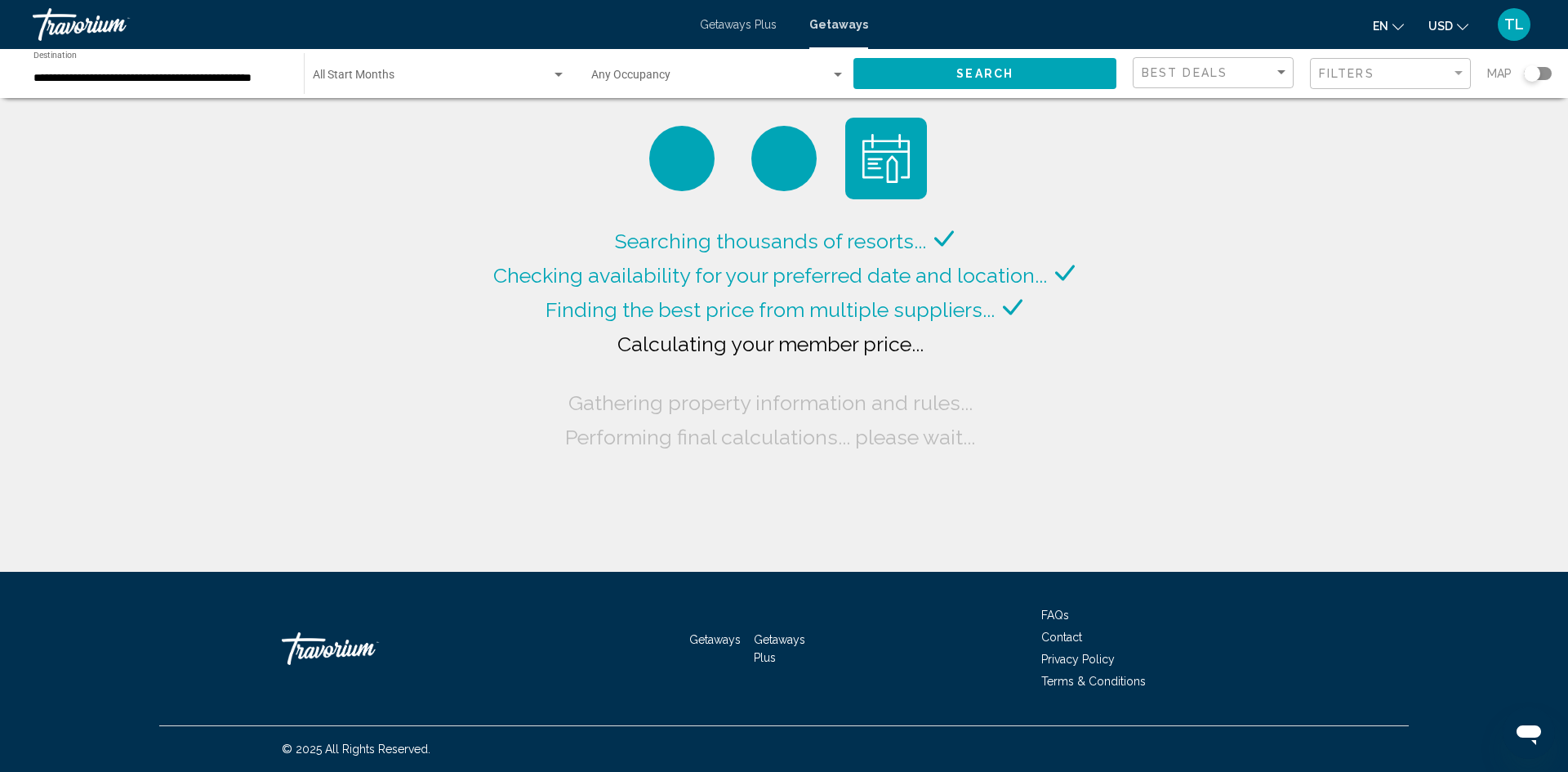
click at [1038, 79] on button "Search" at bounding box center [985, 73] width 263 height 30
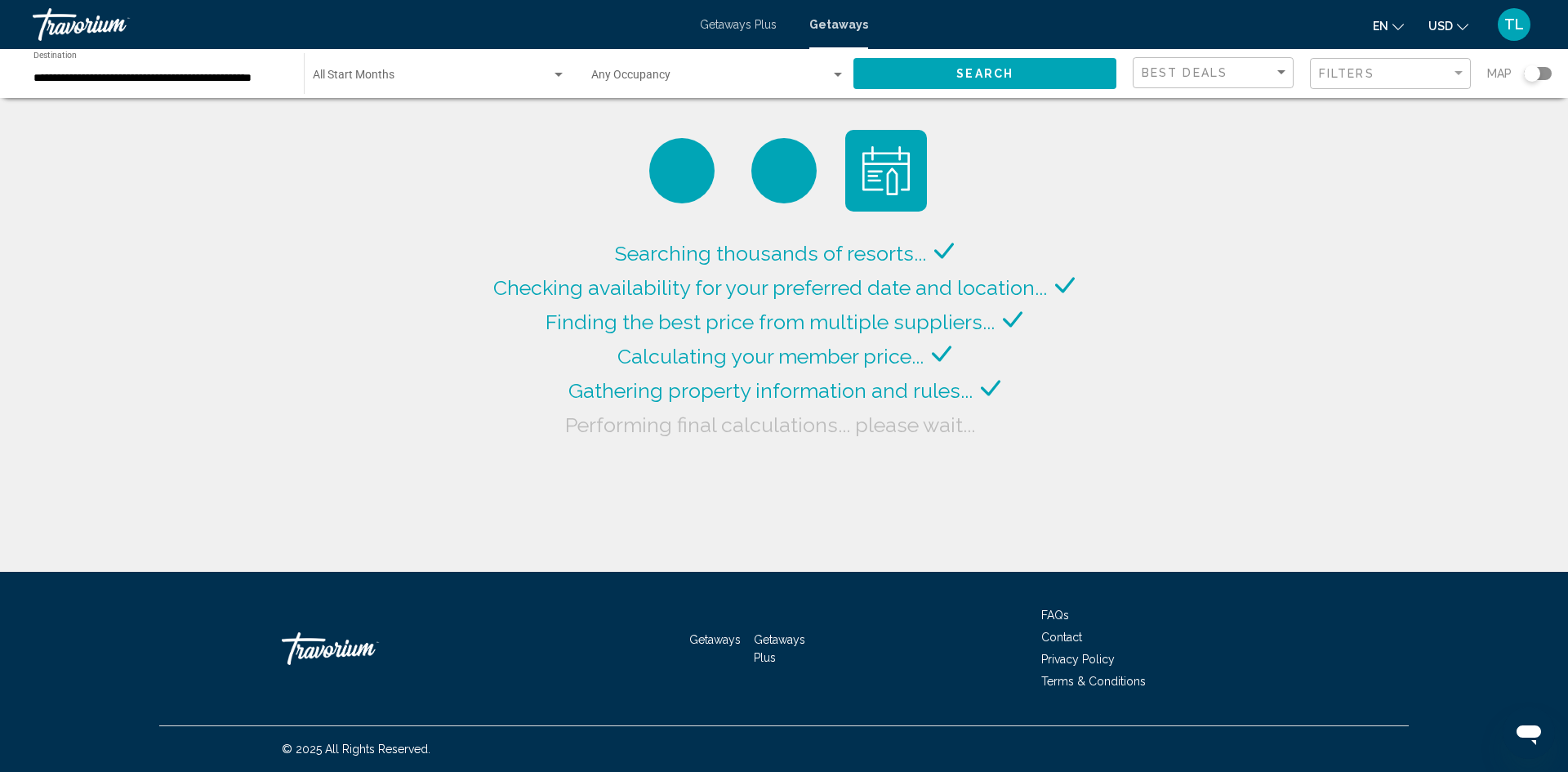
click at [1547, 74] on div "Search widget" at bounding box center [1538, 73] width 28 height 13
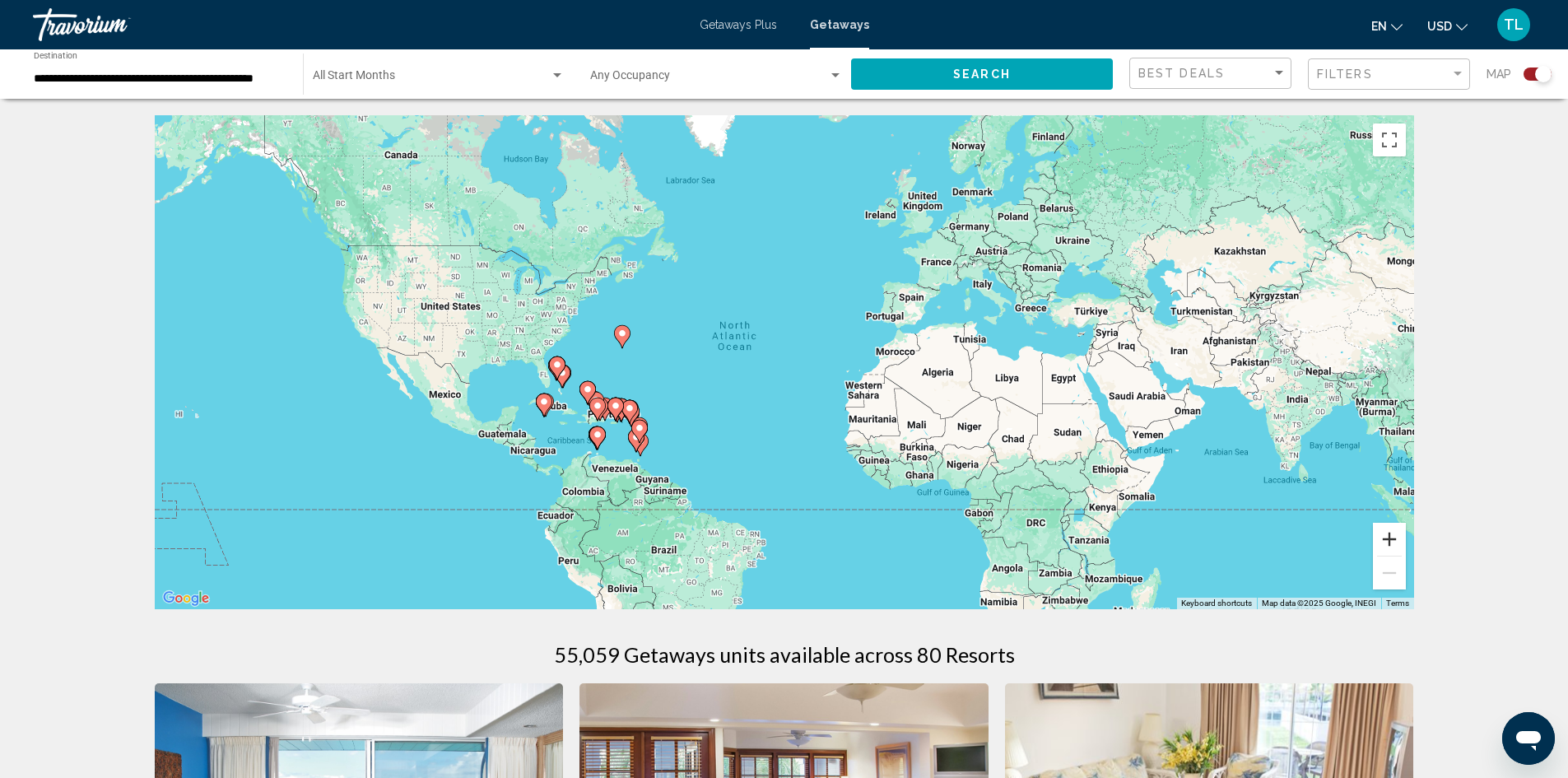
click at [1394, 535] on button "Zoom in" at bounding box center [1390, 539] width 33 height 33
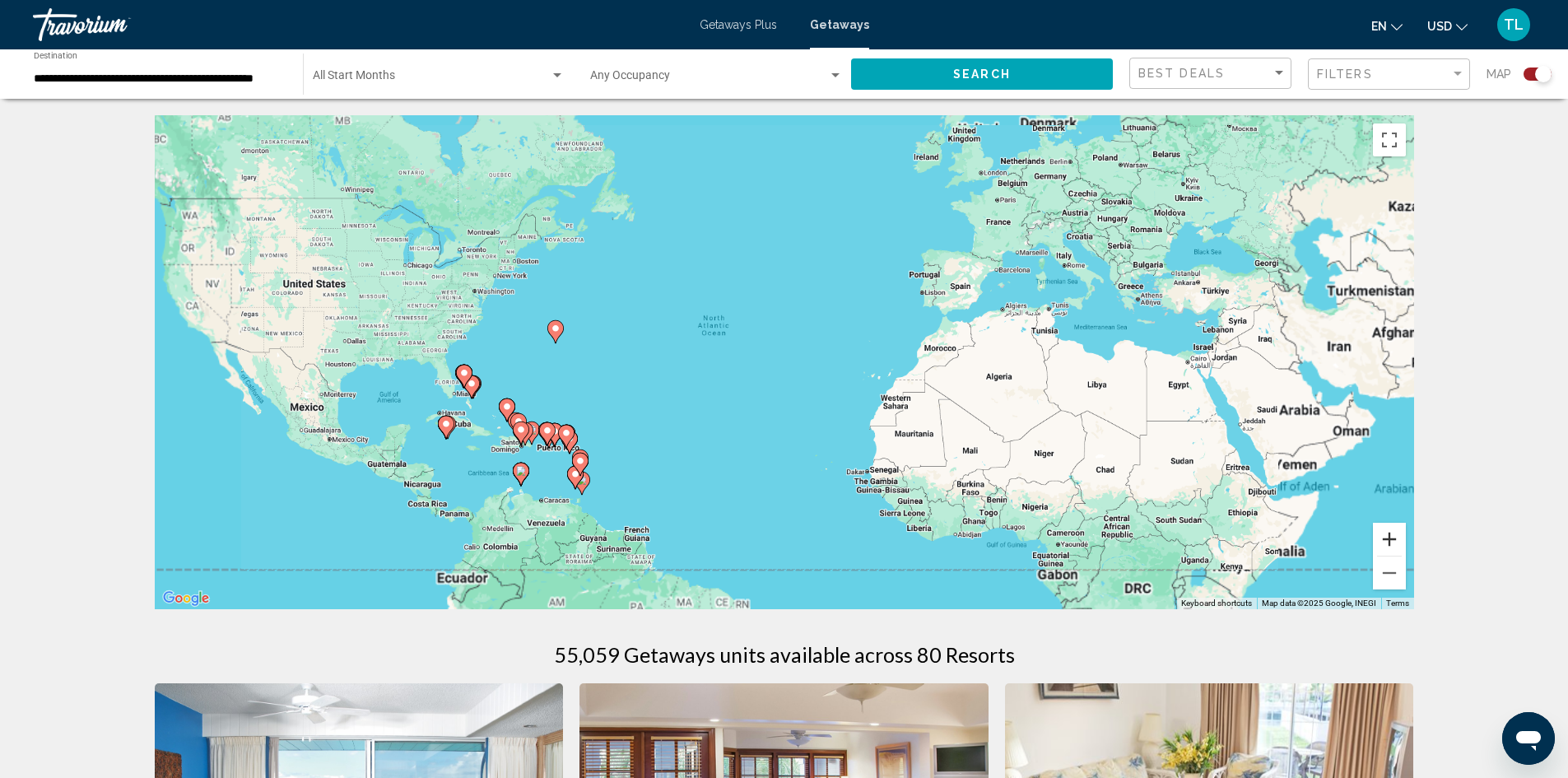
click at [1394, 535] on button "Zoom in" at bounding box center [1390, 539] width 33 height 33
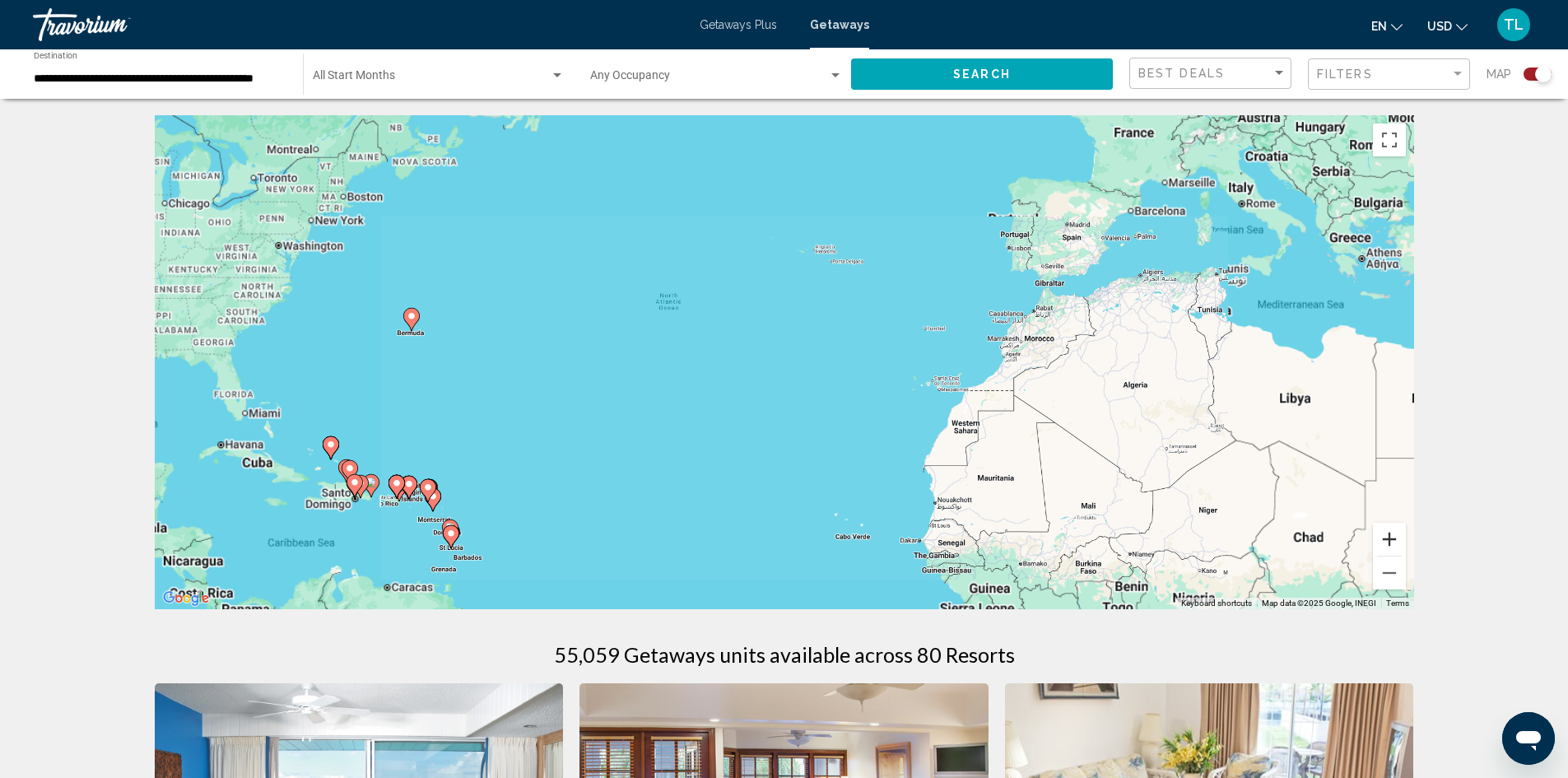
click at [1394, 535] on button "Zoom in" at bounding box center [1390, 539] width 33 height 33
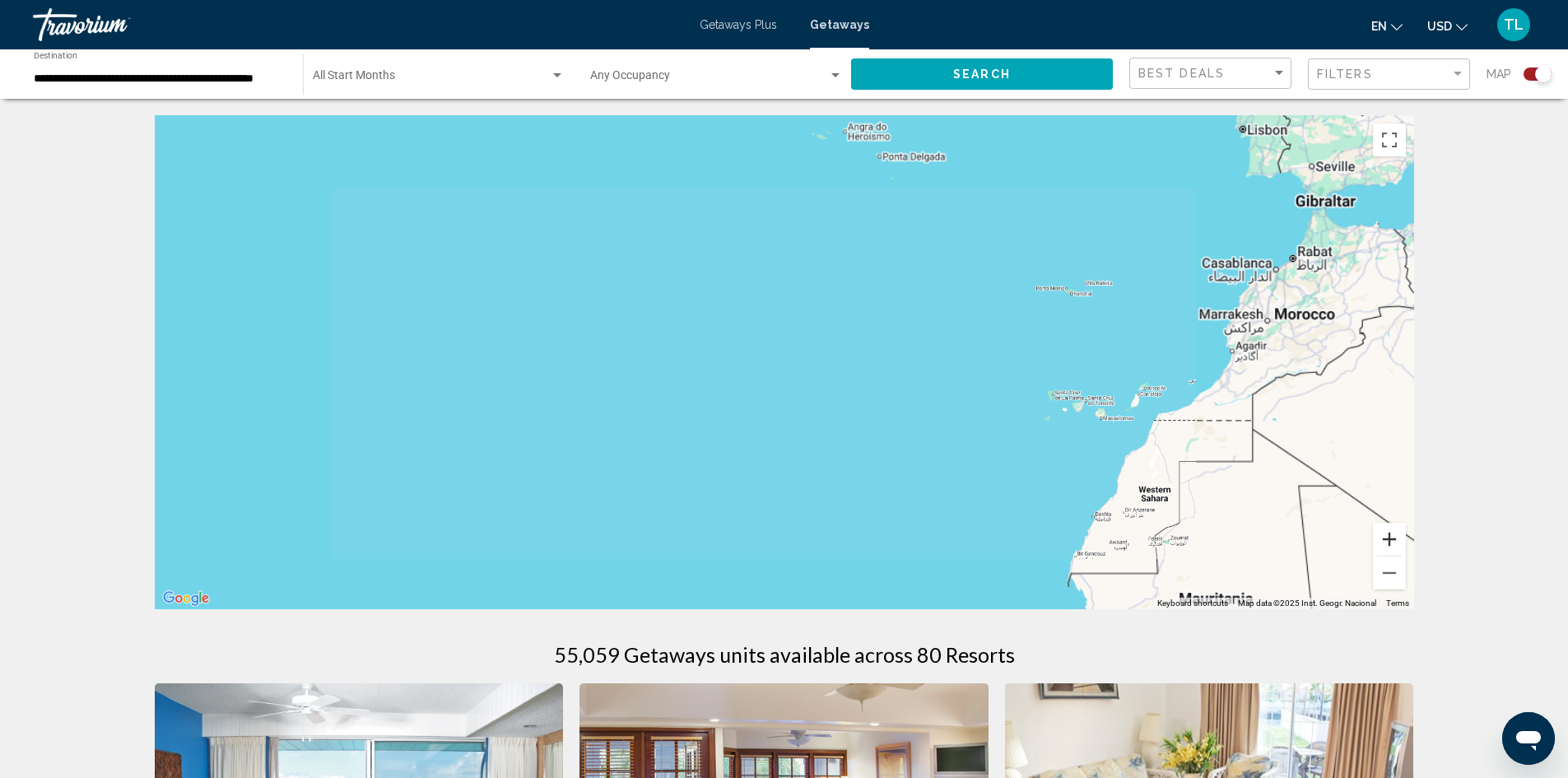
click at [1394, 535] on button "Zoom in" at bounding box center [1390, 539] width 33 height 33
click at [1394, 537] on button "Zoom in" at bounding box center [1390, 539] width 33 height 33
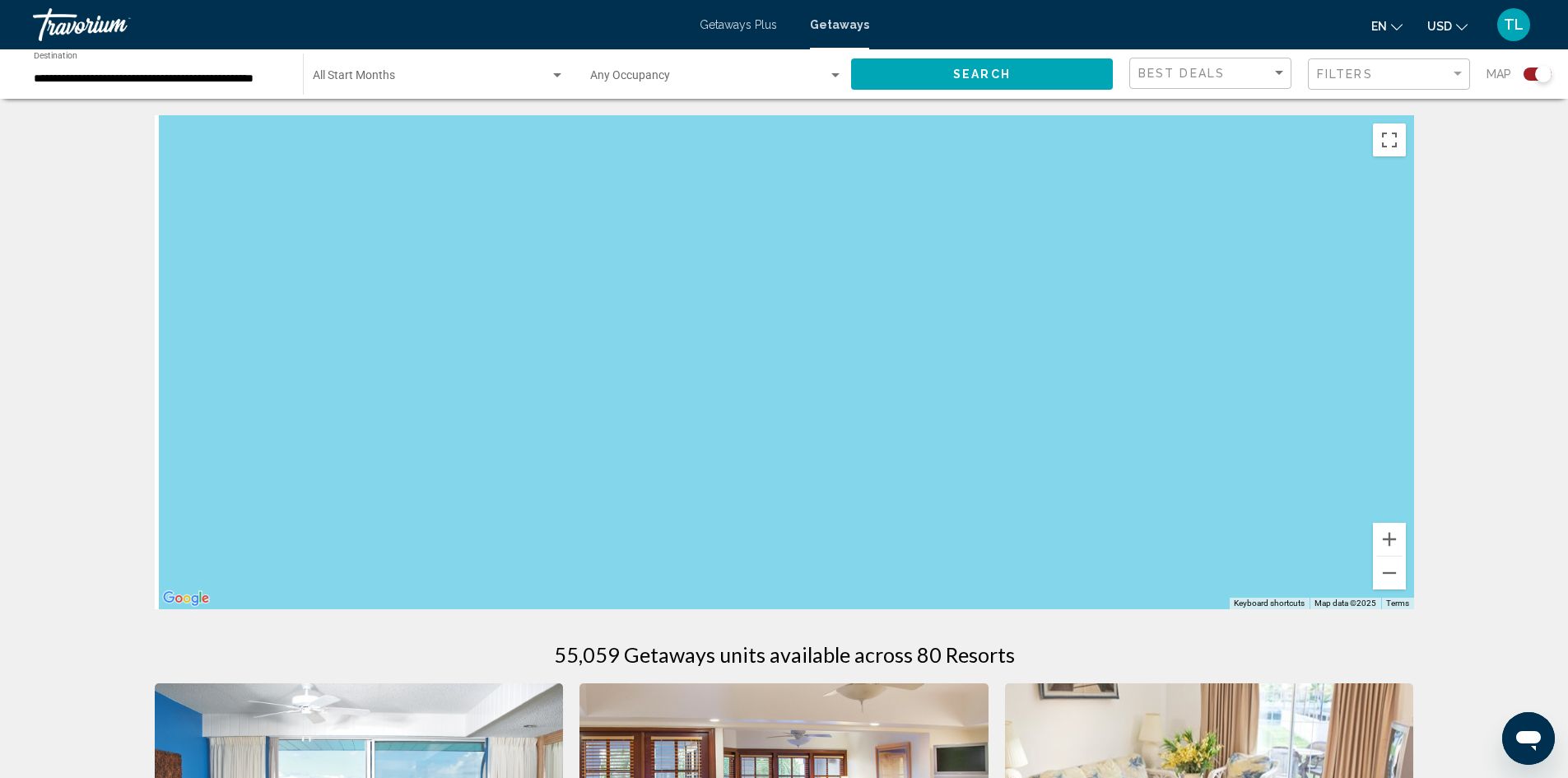
drag, startPoint x: 446, startPoint y: 502, endPoint x: 1201, endPoint y: 245, distance: 797.5
click at [1201, 245] on div "Main content" at bounding box center [784, 363] width 1259 height 494
drag, startPoint x: 559, startPoint y: 456, endPoint x: 1157, endPoint y: 321, distance: 613.0
click at [1157, 321] on div "Main content" at bounding box center [784, 363] width 1259 height 494
drag, startPoint x: 448, startPoint y: 492, endPoint x: 1349, endPoint y: 312, distance: 918.8
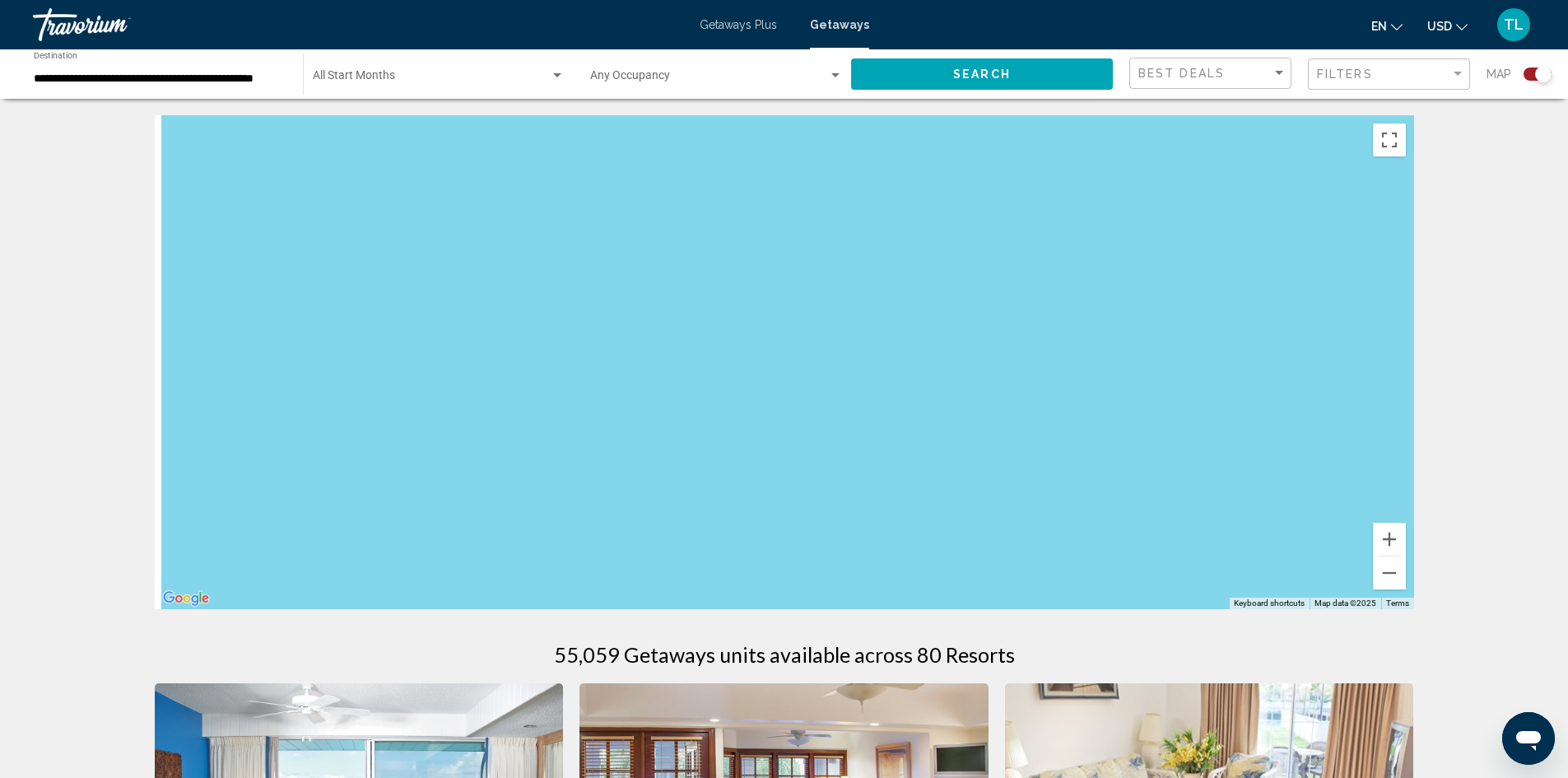
click at [1349, 312] on div "Main content" at bounding box center [784, 363] width 1259 height 494
drag, startPoint x: 469, startPoint y: 532, endPoint x: 553, endPoint y: 380, distance: 173.7
click at [553, 380] on div "Main content" at bounding box center [784, 363] width 1259 height 494
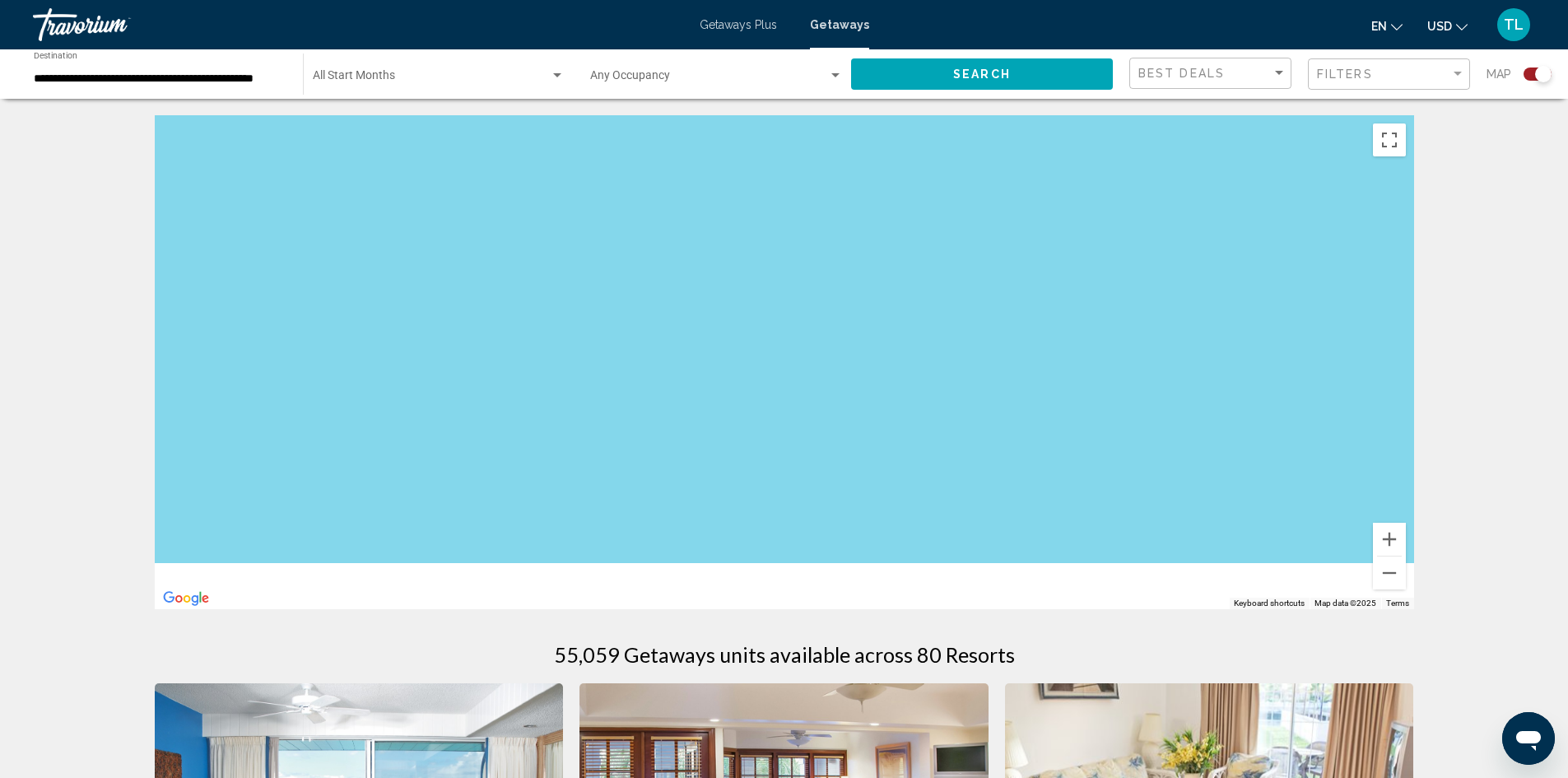
drag, startPoint x: 547, startPoint y: 553, endPoint x: 587, endPoint y: 305, distance: 251.2
click at [587, 305] on div "Main content" at bounding box center [784, 363] width 1259 height 494
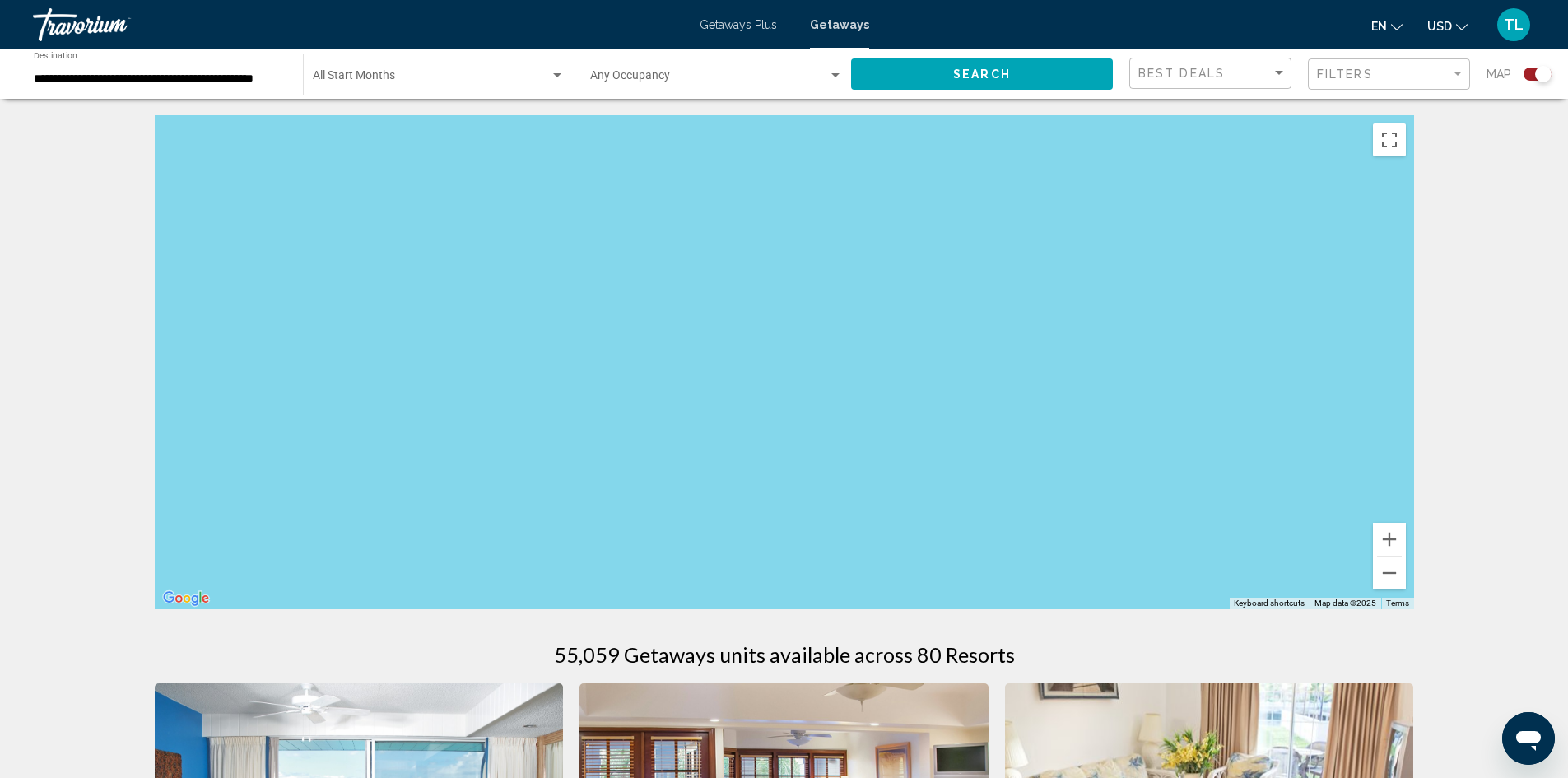
drag, startPoint x: 448, startPoint y: 508, endPoint x: 1408, endPoint y: 600, distance: 964.4
click at [1134, 522] on div "Main content" at bounding box center [784, 363] width 1259 height 494
click at [1383, 576] on button "Zoom out" at bounding box center [1390, 573] width 33 height 33
click at [1382, 574] on button "Zoom out" at bounding box center [1390, 573] width 33 height 33
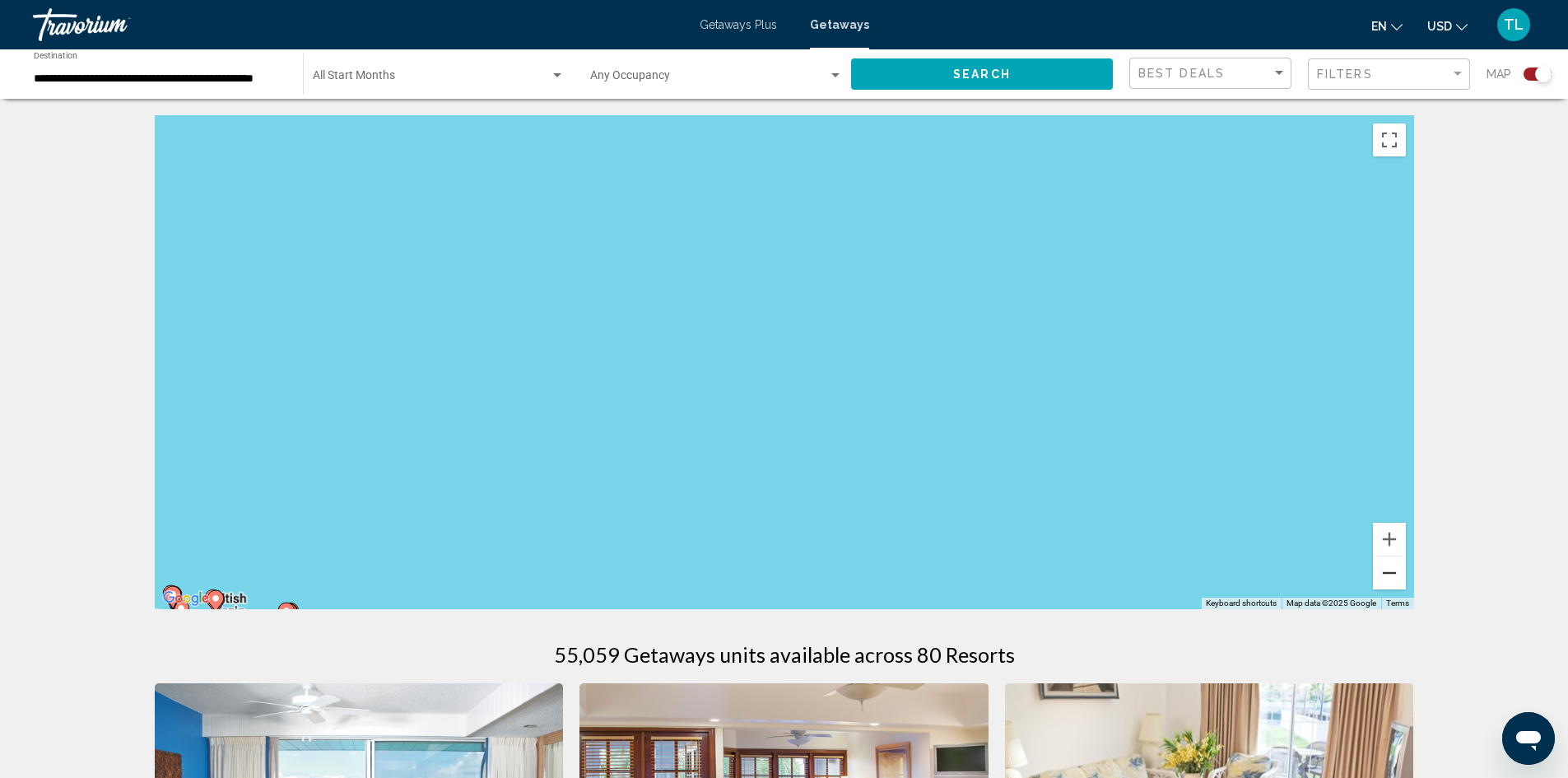
click at [1382, 574] on button "Zoom out" at bounding box center [1390, 573] width 33 height 33
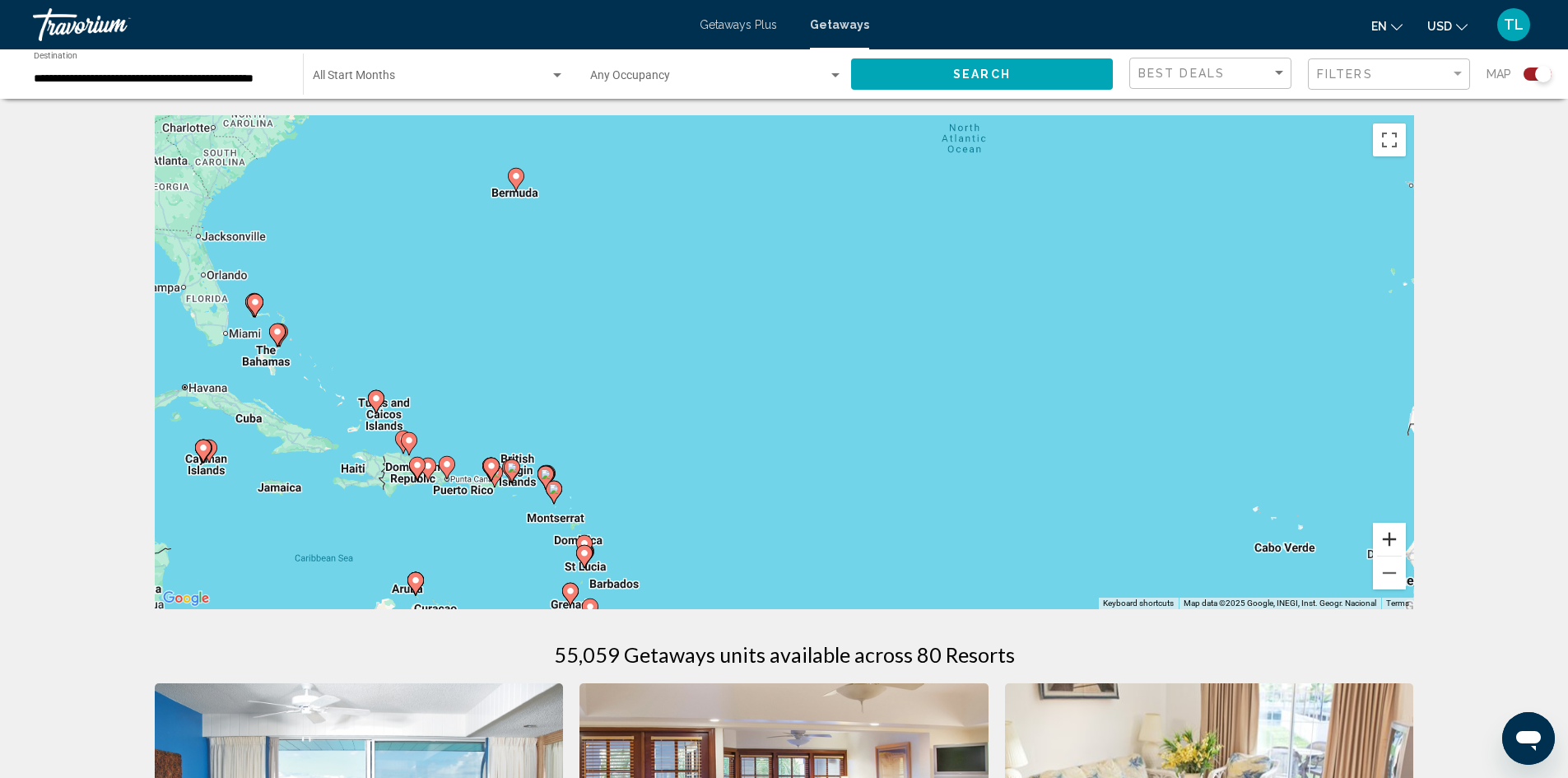
click at [1384, 540] on button "Zoom in" at bounding box center [1390, 539] width 33 height 33
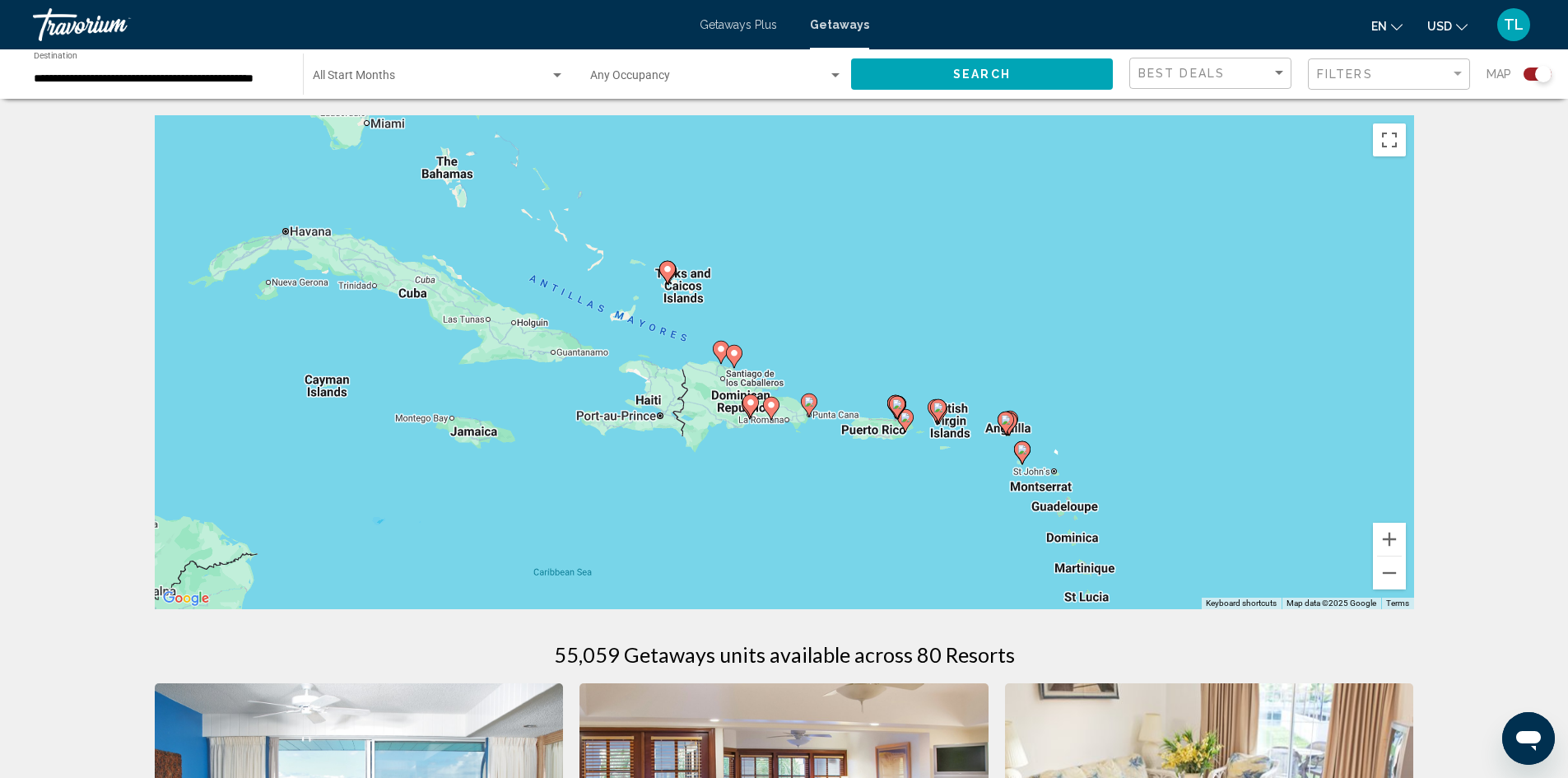
drag, startPoint x: 331, startPoint y: 466, endPoint x: 1030, endPoint y: 286, distance: 721.8
click at [1030, 286] on div "To activate drag with keyboard, press Alt + Enter. Once in keyboard drag state,…" at bounding box center [784, 363] width 1259 height 494
click at [1396, 534] on button "Zoom in" at bounding box center [1390, 539] width 33 height 33
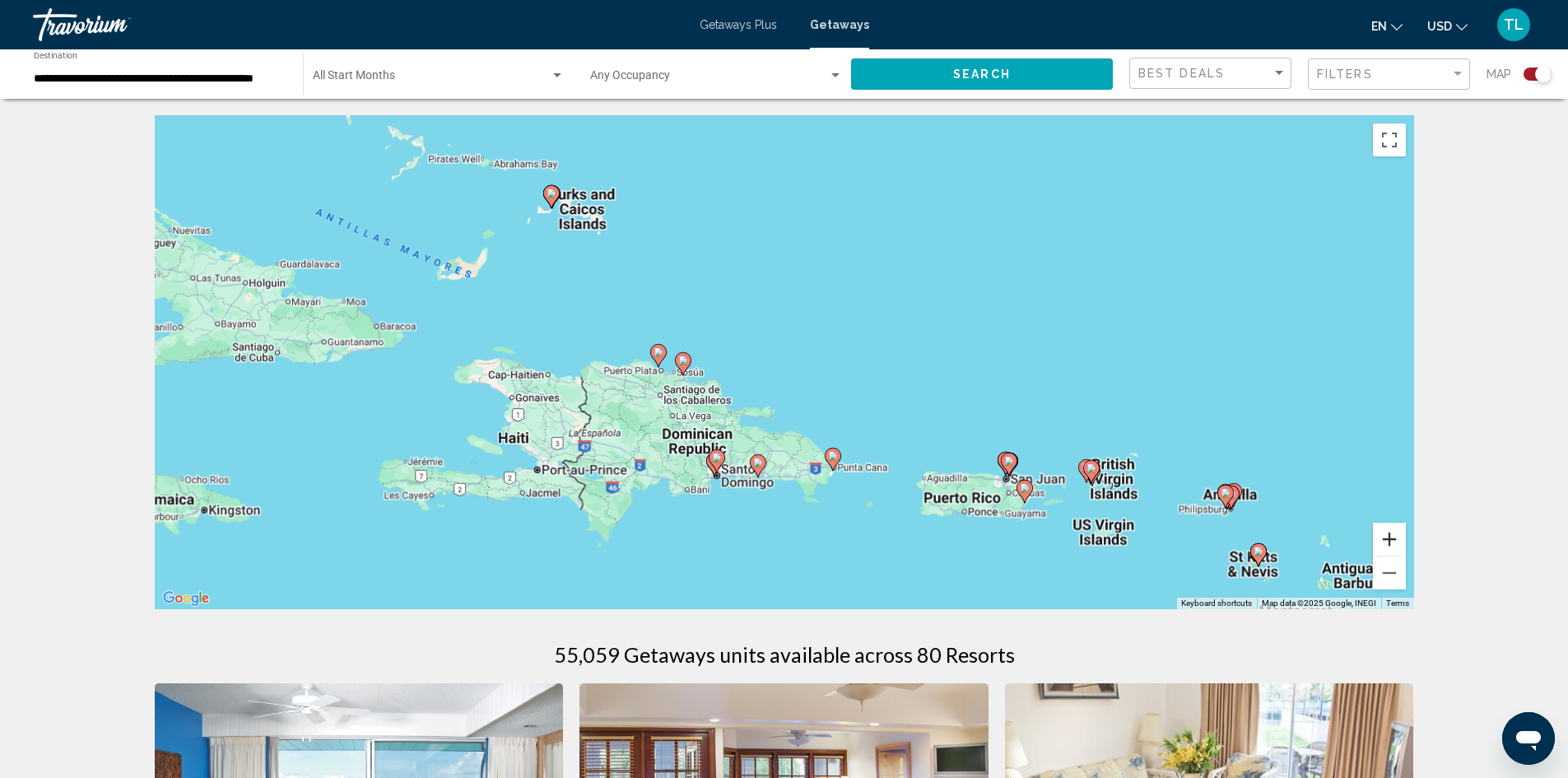
click at [1396, 533] on button "Zoom in" at bounding box center [1390, 539] width 33 height 33
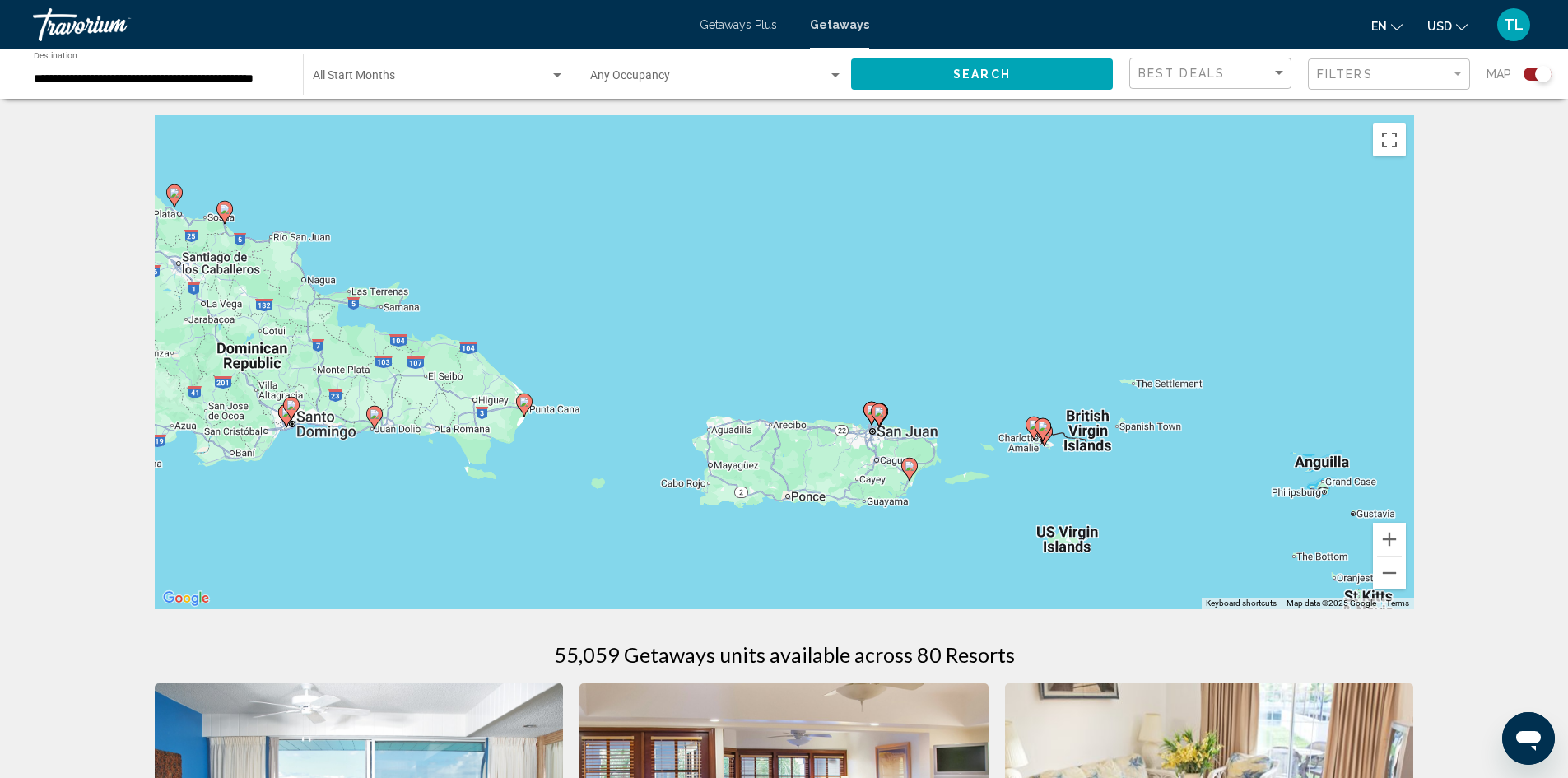
drag, startPoint x: 1273, startPoint y: 513, endPoint x: 914, endPoint y: 348, distance: 395.1
click at [914, 348] on div "To activate drag with keyboard, press Alt + Enter. Once in keyboard drag state,…" at bounding box center [784, 363] width 1259 height 494
click at [910, 464] on image "Main content" at bounding box center [909, 465] width 10 height 10
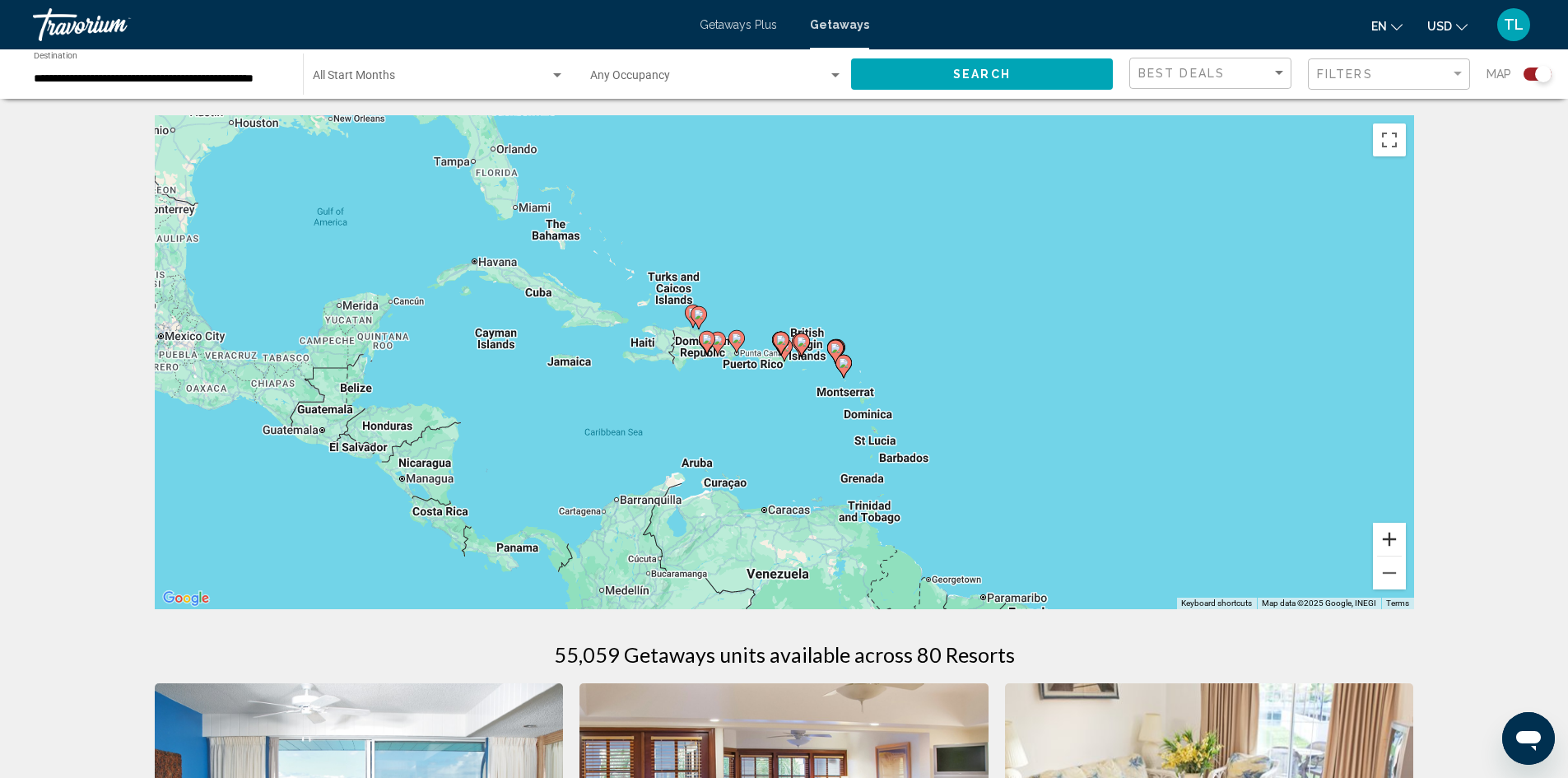
click at [1391, 546] on button "Zoom in" at bounding box center [1390, 539] width 33 height 33
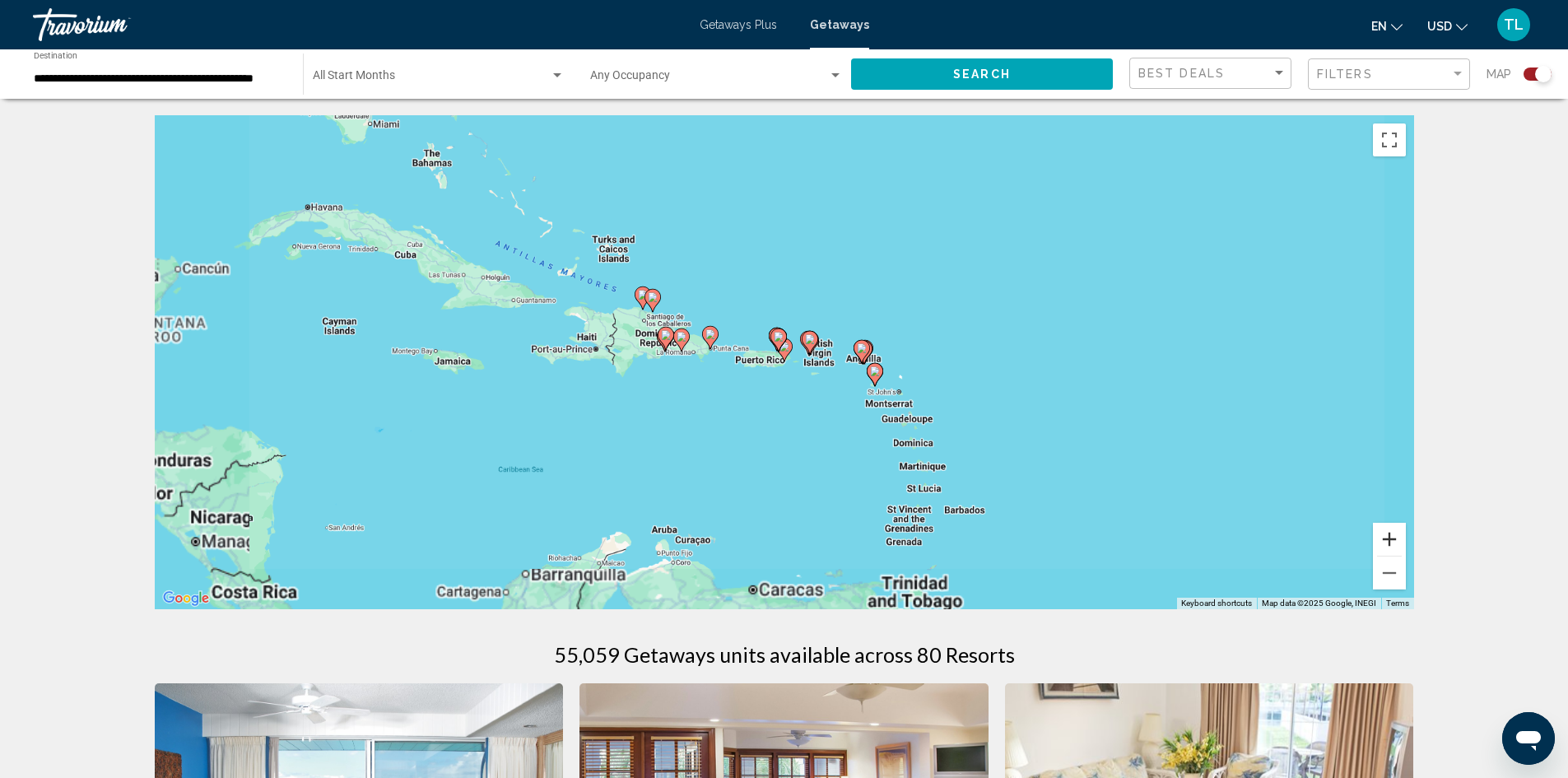
click at [1390, 542] on button "Zoom in" at bounding box center [1390, 539] width 33 height 33
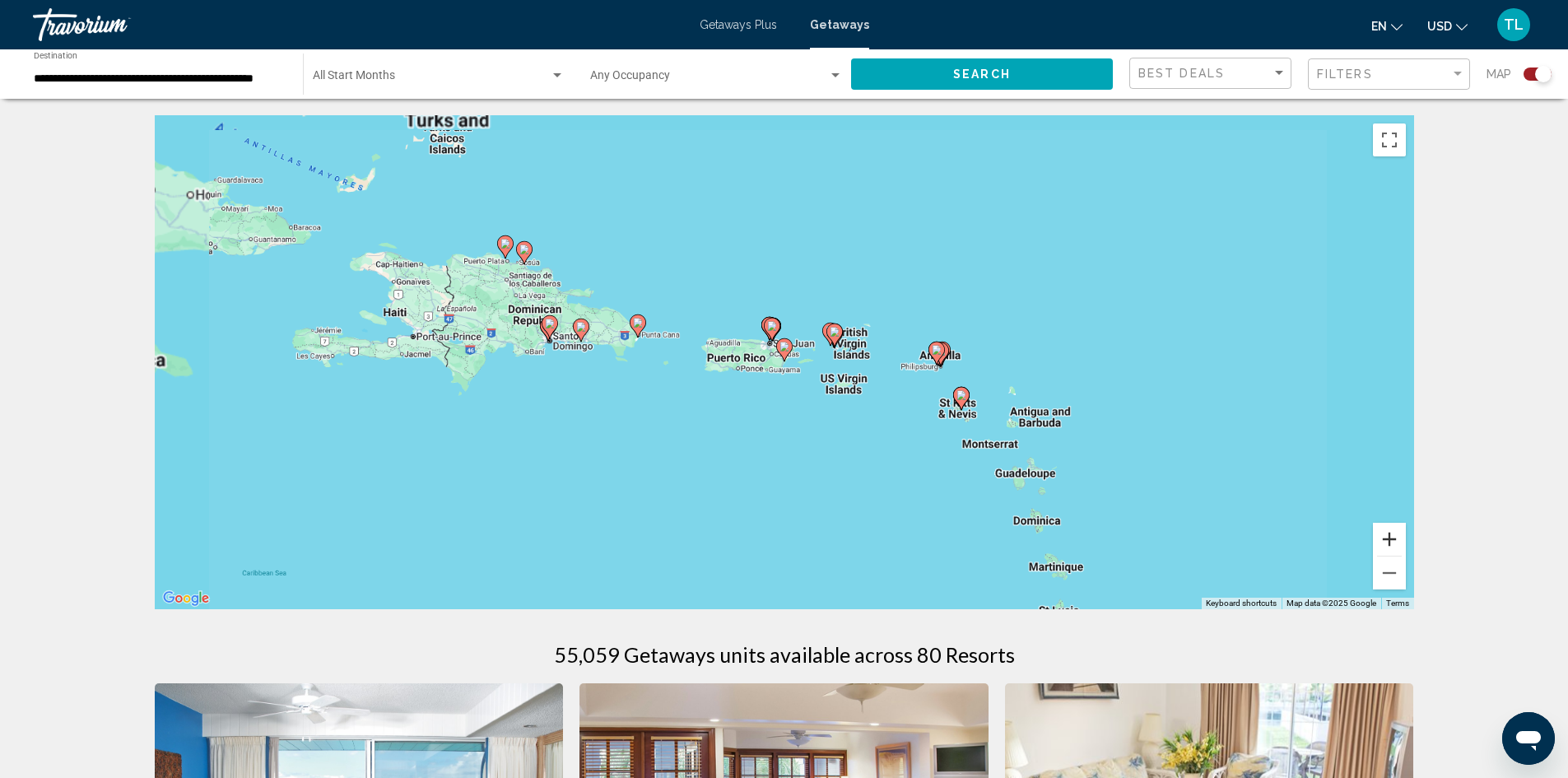
click at [1390, 542] on button "Zoom in" at bounding box center [1390, 539] width 33 height 33
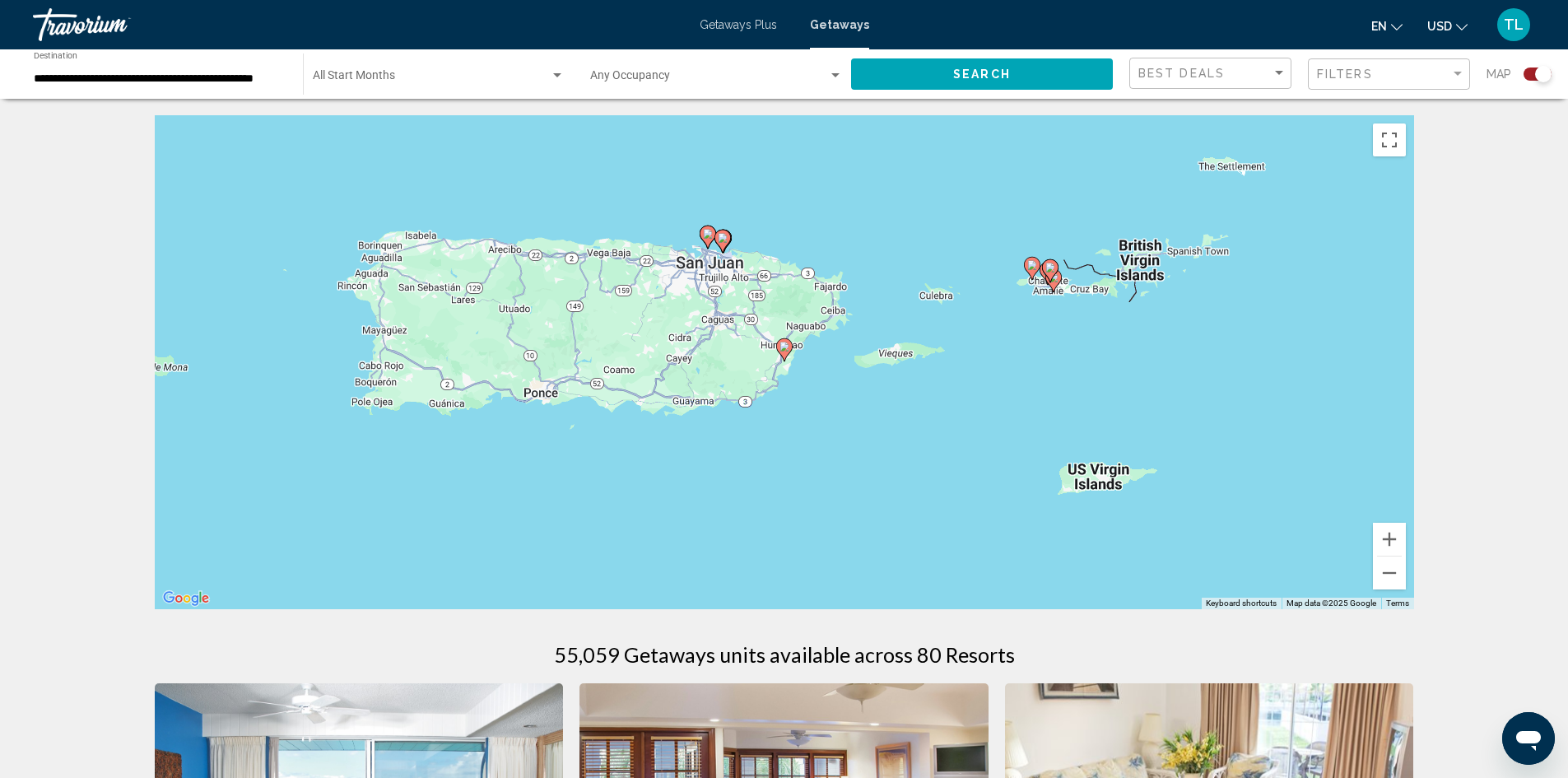
click at [784, 352] on icon "Main content" at bounding box center [783, 350] width 15 height 22
type input "**********"
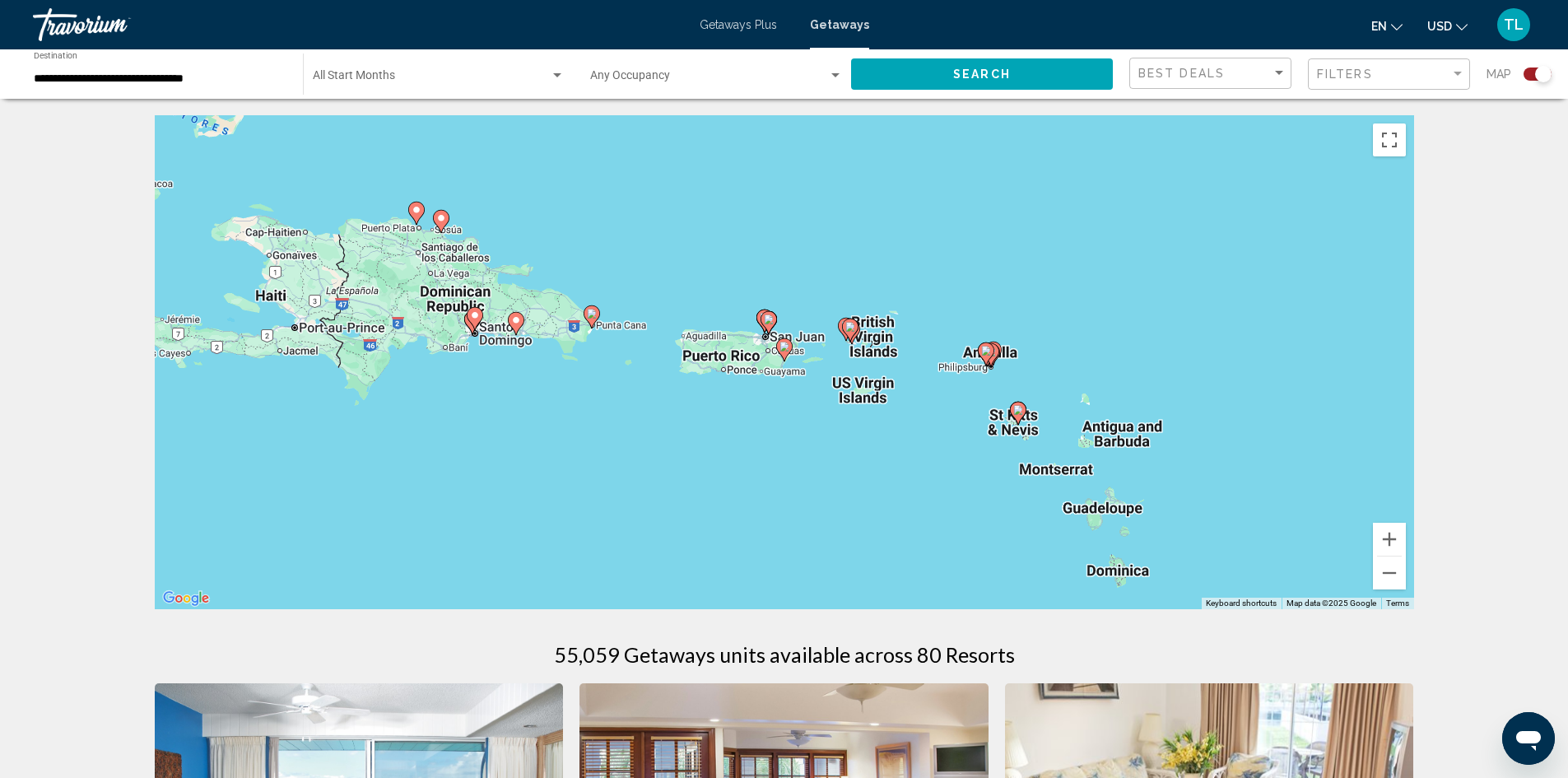
click at [783, 346] on image "Main content" at bounding box center [784, 347] width 10 height 10
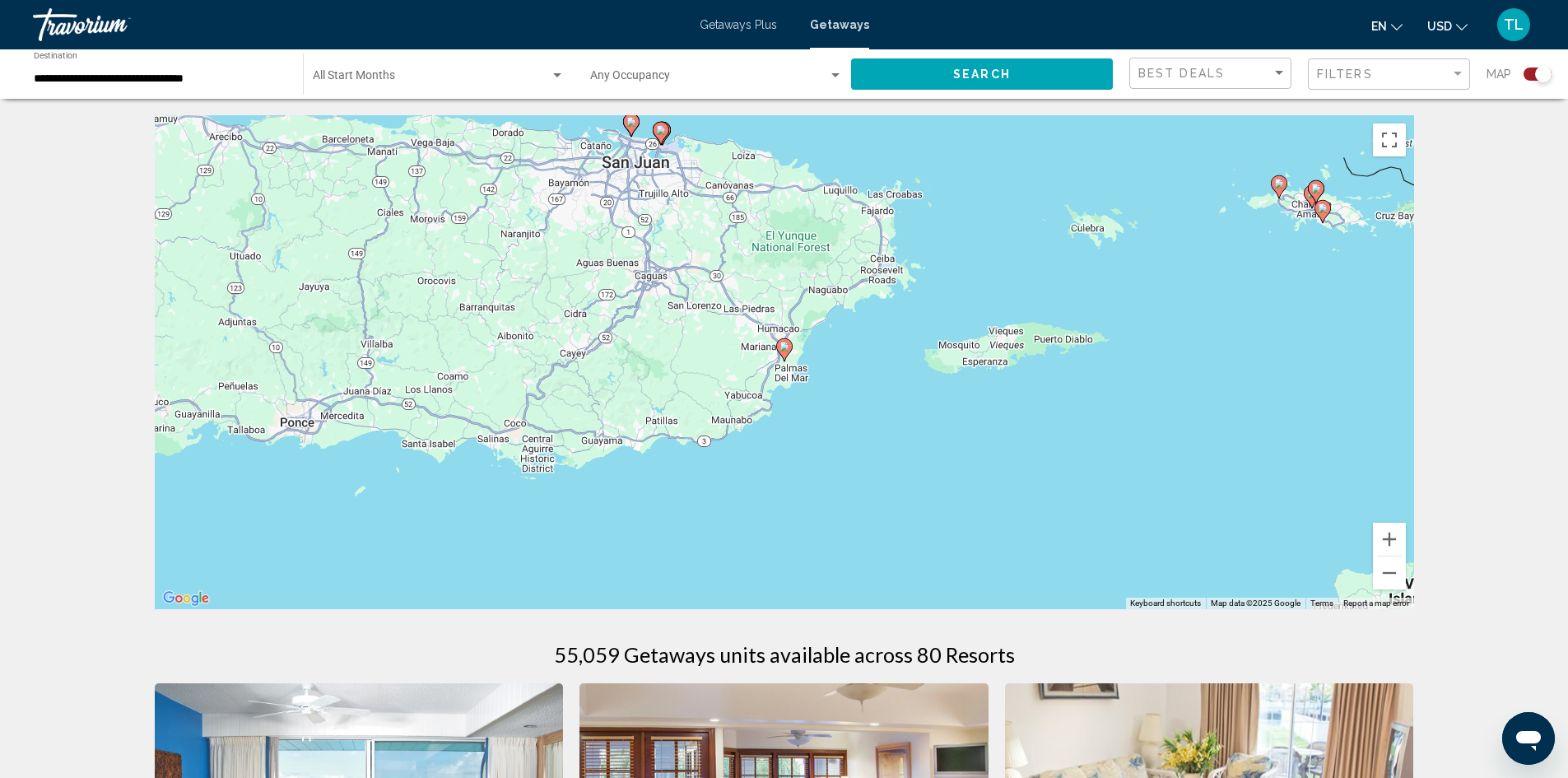
click at [783, 346] on image "Main content" at bounding box center [784, 347] width 10 height 10
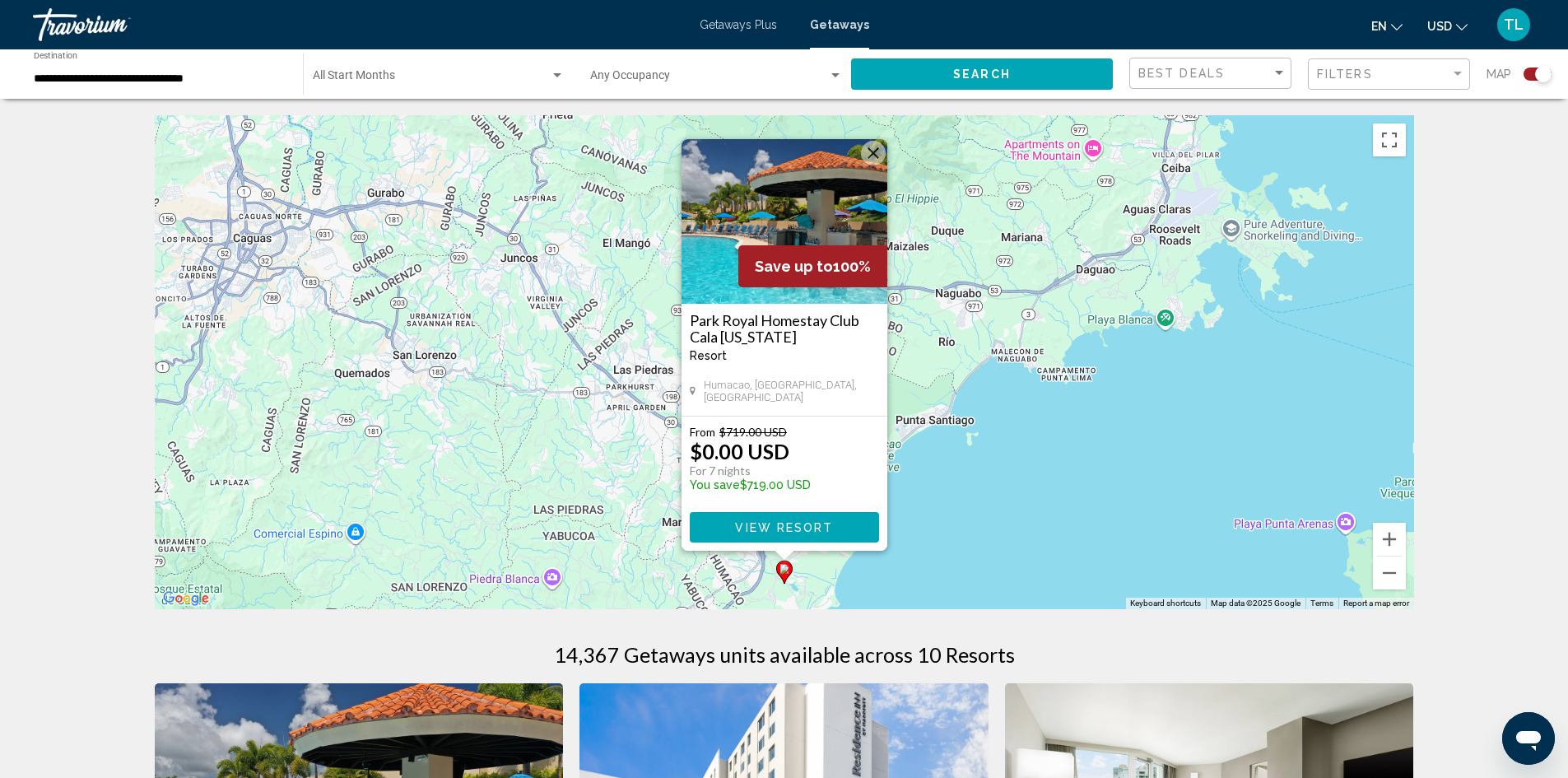
click at [791, 337] on h3 "Park Royal Homestay Club Cala [US_STATE]" at bounding box center [784, 328] width 189 height 33
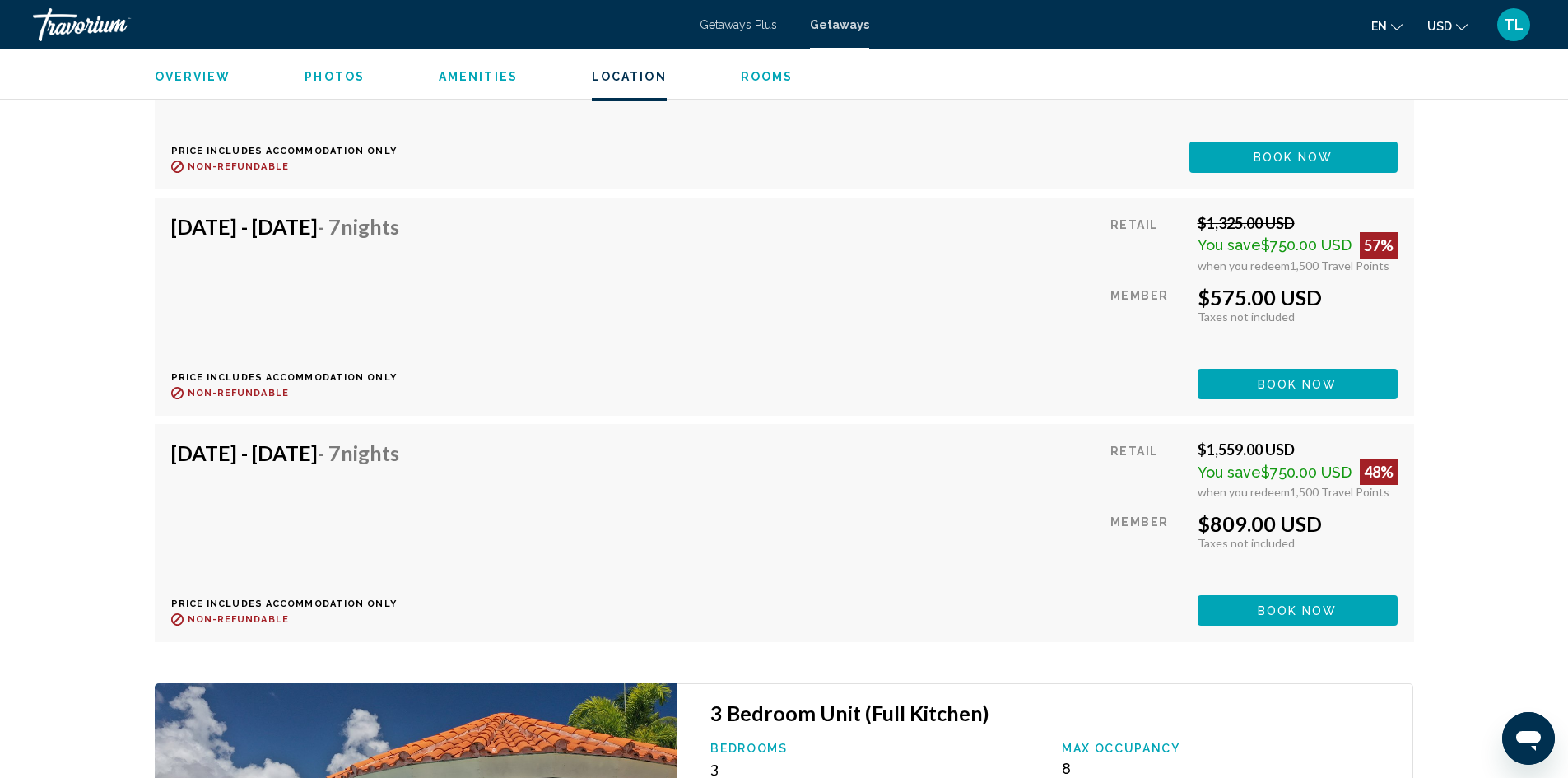
scroll to position [7196, 0]
